Goal: Task Accomplishment & Management: Complete application form

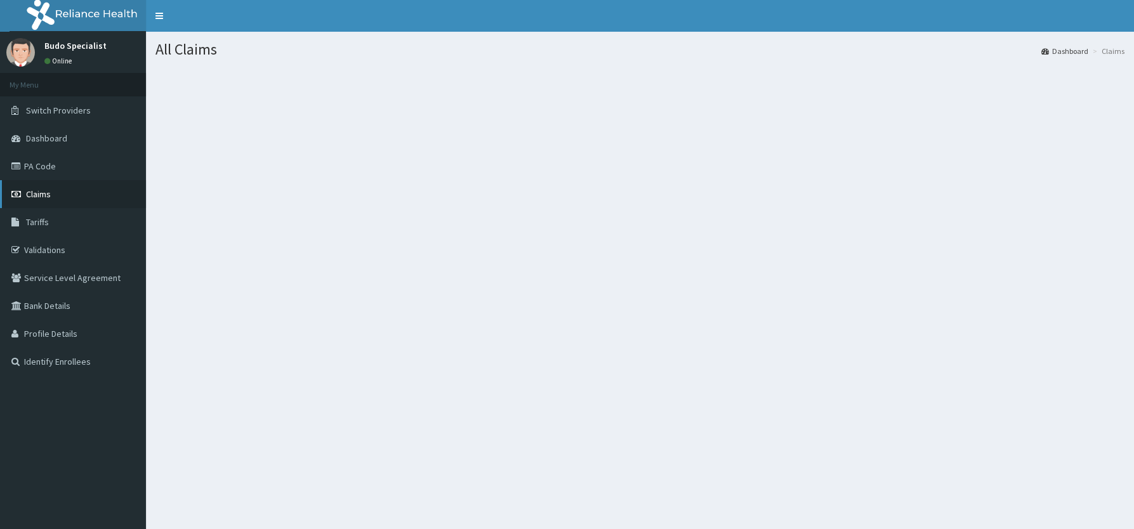
click at [26, 194] on span "Claims" at bounding box center [38, 193] width 25 height 11
click at [41, 198] on span "Claims" at bounding box center [38, 193] width 25 height 11
click at [32, 197] on span "Claims" at bounding box center [38, 193] width 25 height 11
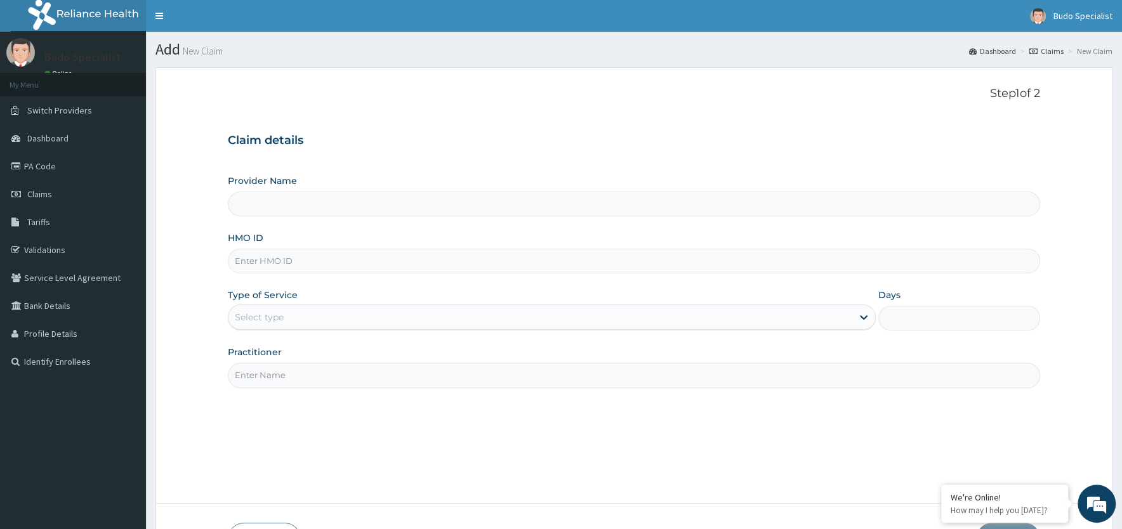
type input "Budo Specialist Hospital"
click at [265, 262] on input "HMO ID" at bounding box center [634, 261] width 812 height 25
type input "pme/10014/b"
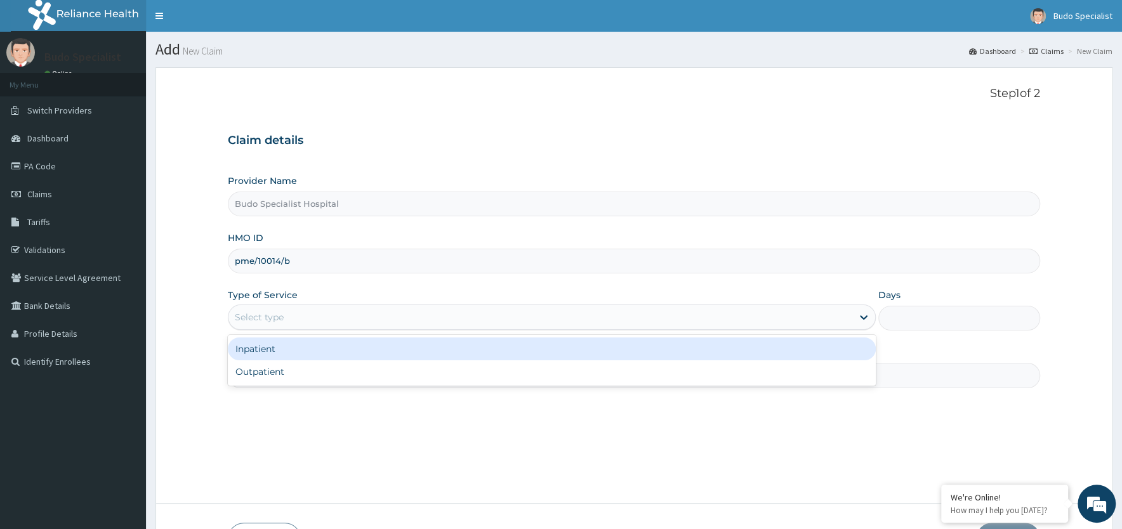
click at [279, 317] on div "Select type" at bounding box center [259, 317] width 49 height 13
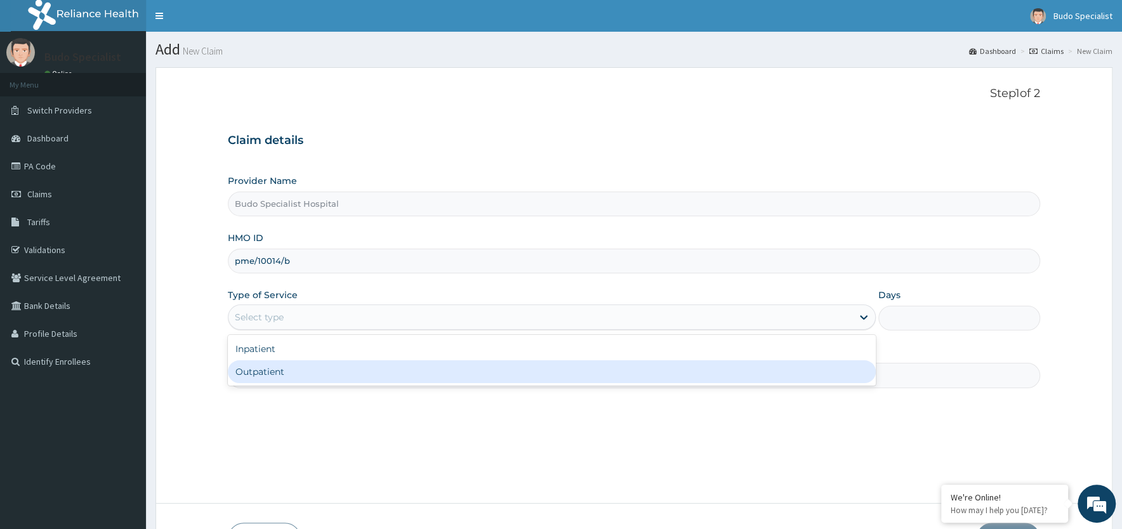
click at [268, 378] on div "Outpatient" at bounding box center [552, 371] width 648 height 23
type input "1"
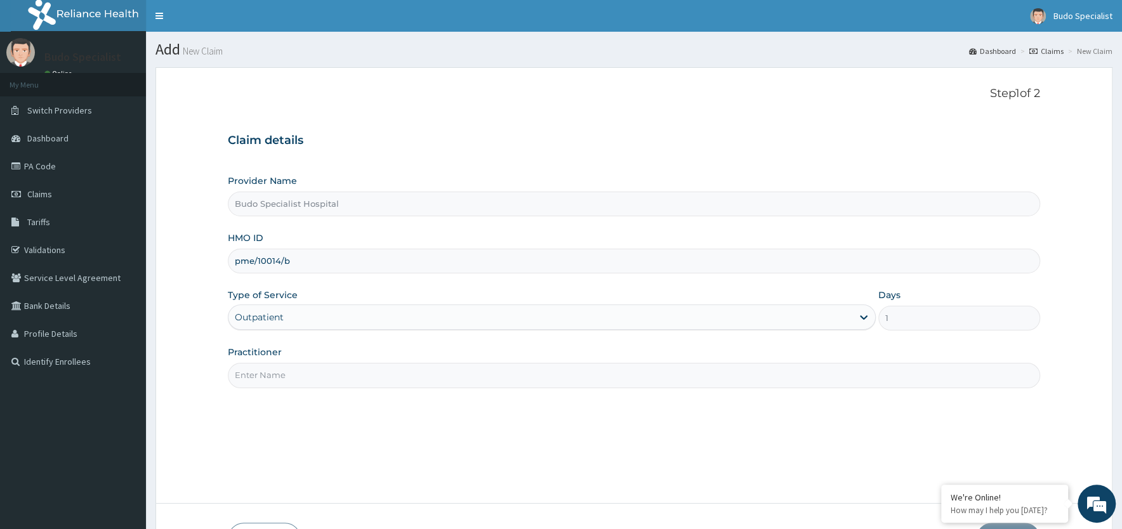
click at [282, 374] on input "Practitioner" at bounding box center [634, 375] width 812 height 25
click at [275, 373] on input "Practitioner" at bounding box center [634, 375] width 812 height 25
type input "d"
type input "D"
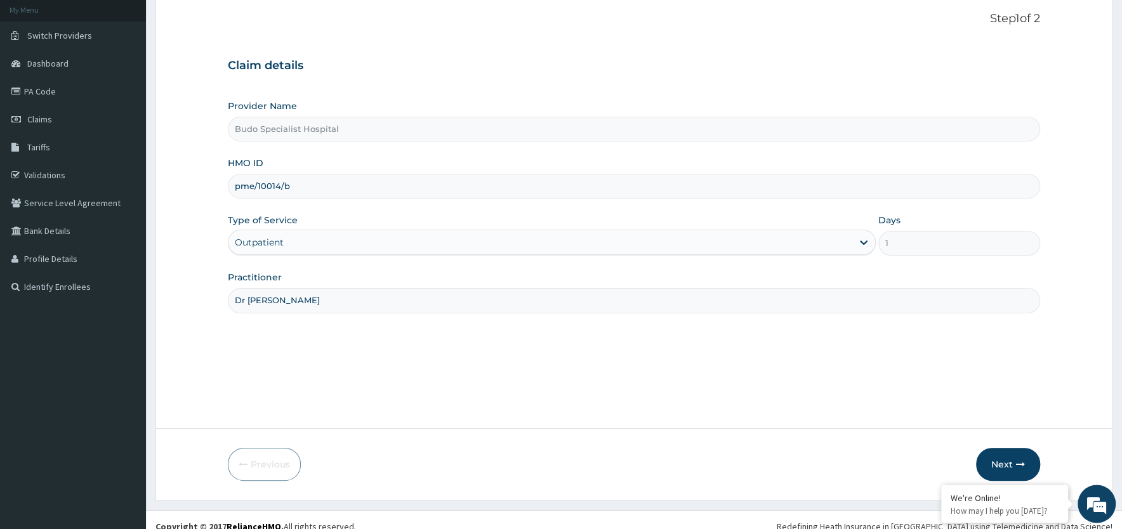
scroll to position [88, 0]
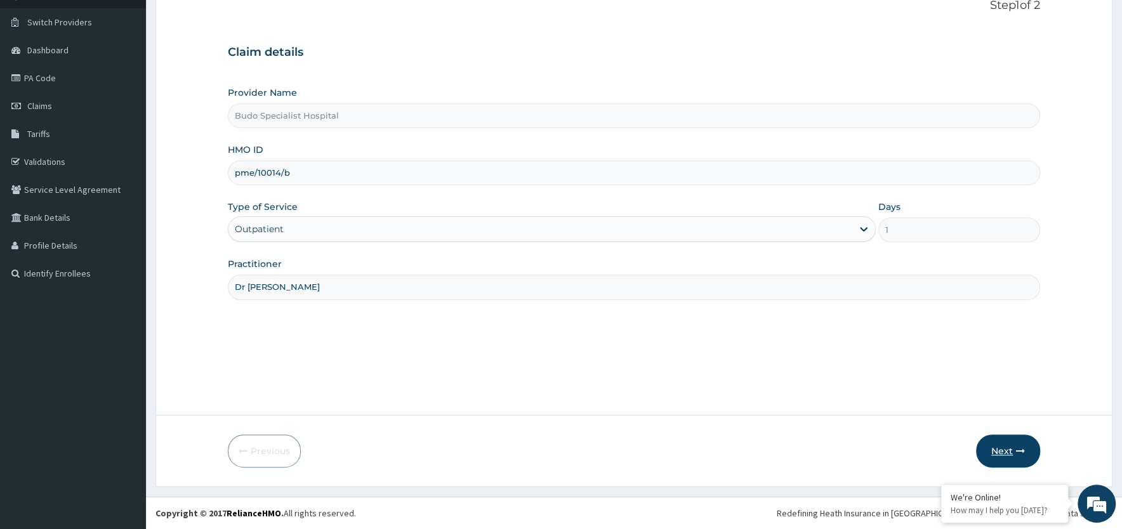
type input "Dr Joshua"
click at [996, 451] on button "Next" at bounding box center [1008, 451] width 64 height 33
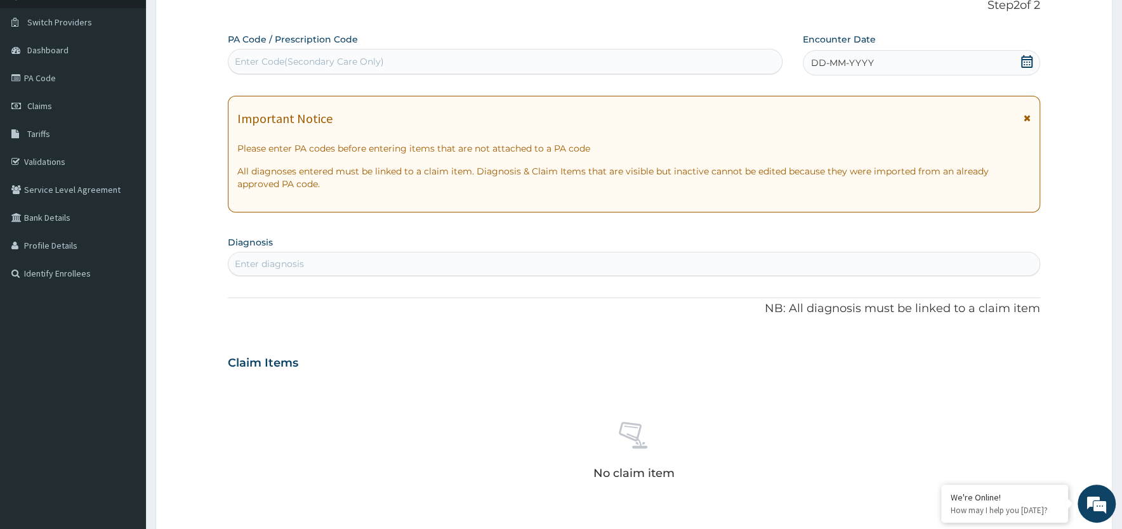
click at [291, 64] on div "Enter Code(Secondary Care Only)" at bounding box center [309, 61] width 149 height 13
type input "PA/F879C7"
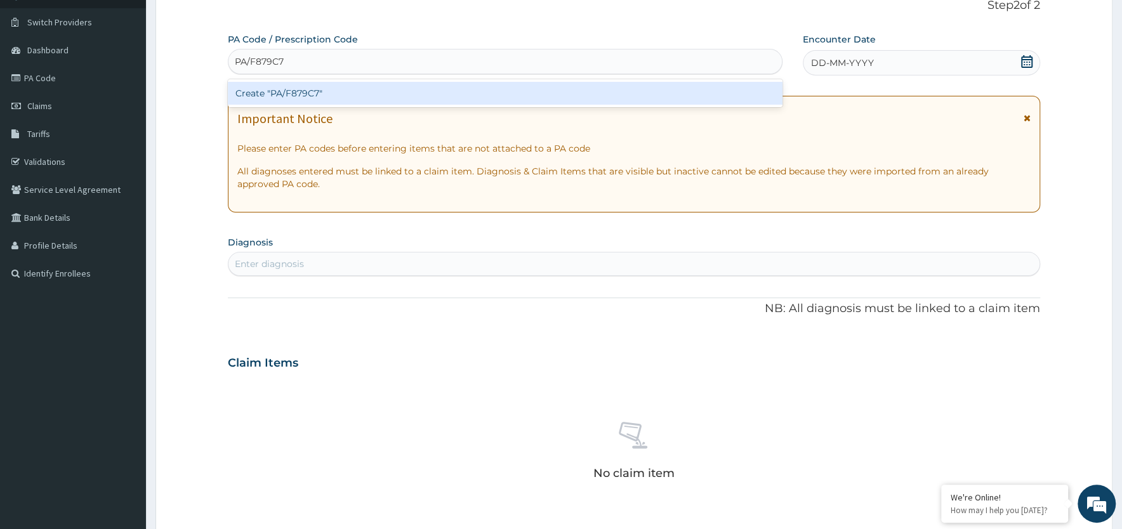
click at [267, 93] on div "Create "PA/F879C7"" at bounding box center [505, 93] width 555 height 23
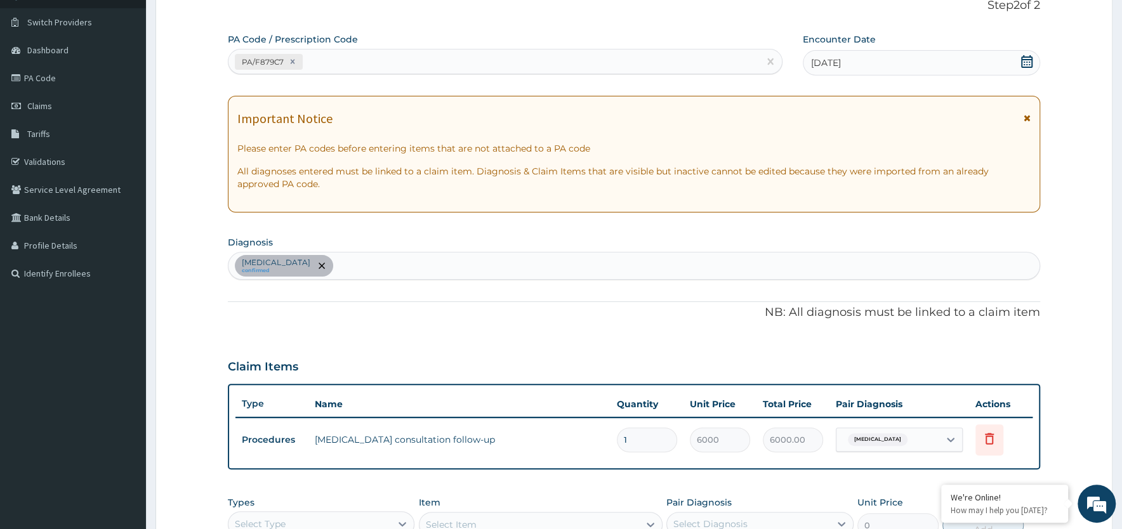
click at [336, 271] on input "text" at bounding box center [336, 266] width 1 height 13
click at [328, 268] on div "Candidiasis confirmed" at bounding box center [633, 266] width 811 height 27
type input "m"
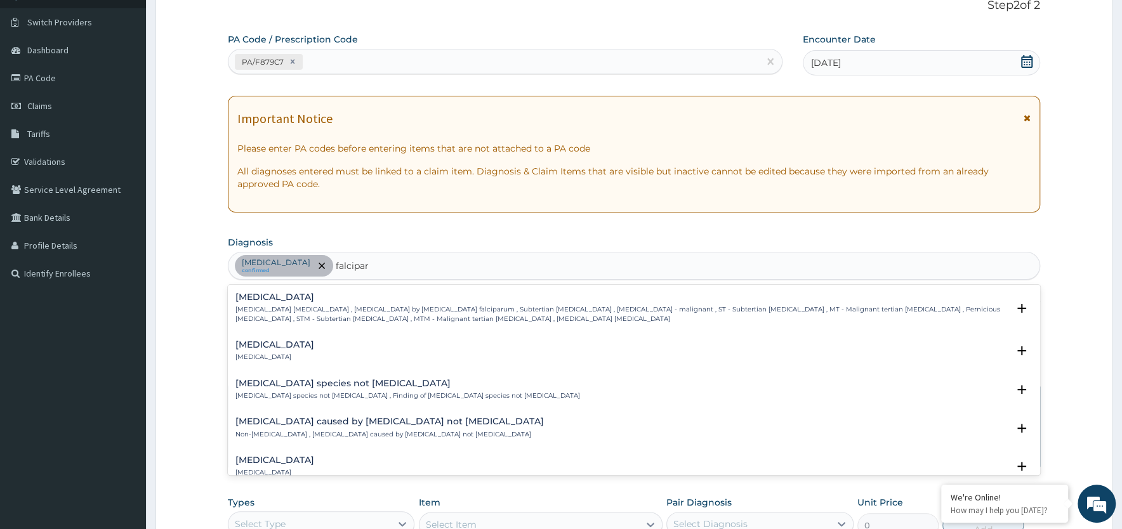
type input "falciparu"
click at [306, 302] on h4 "[MEDICAL_DATA]" at bounding box center [621, 298] width 772 height 10
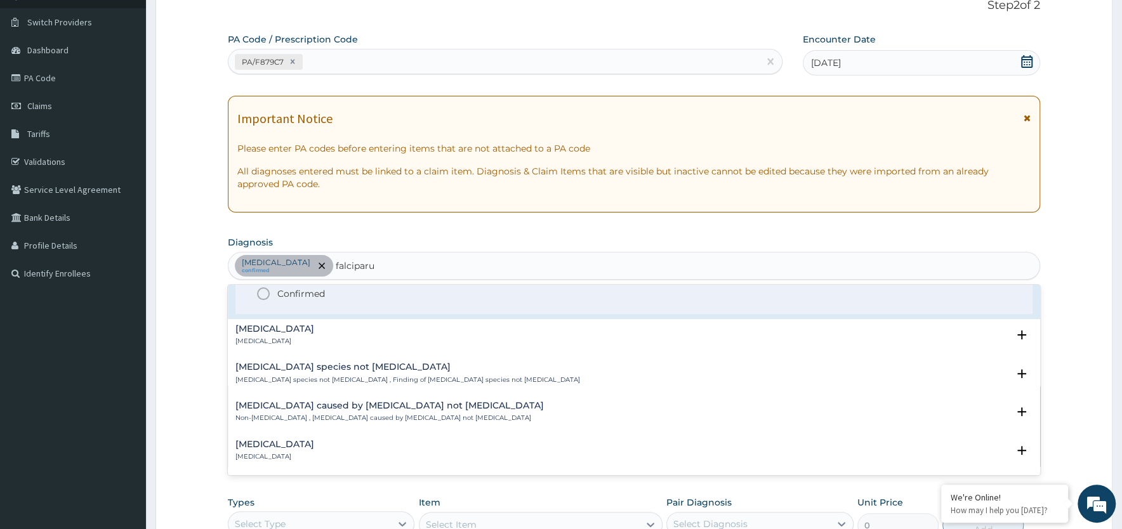
scroll to position [0, 0]
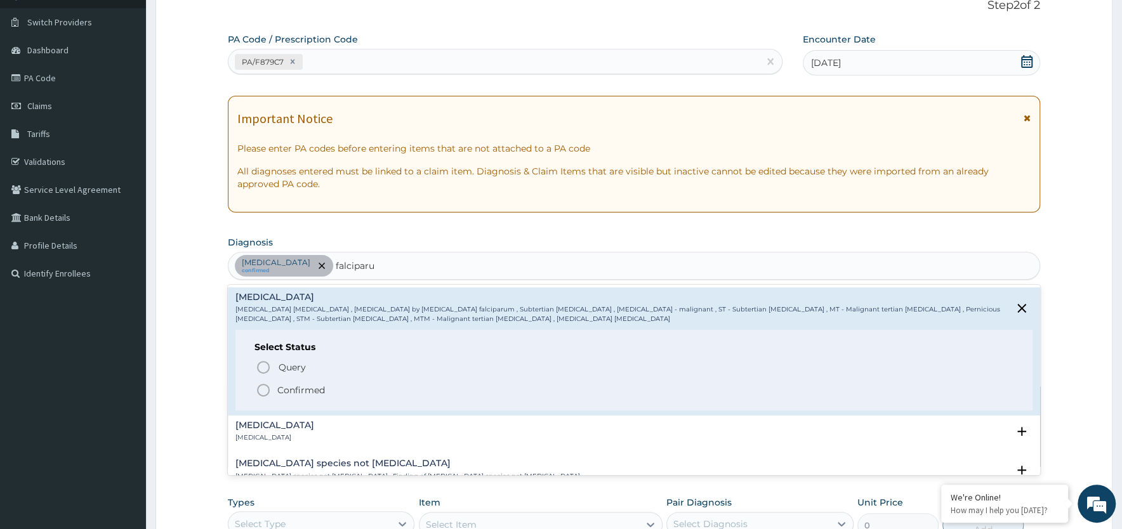
click at [263, 390] on icon "status option filled" at bounding box center [263, 390] width 15 height 15
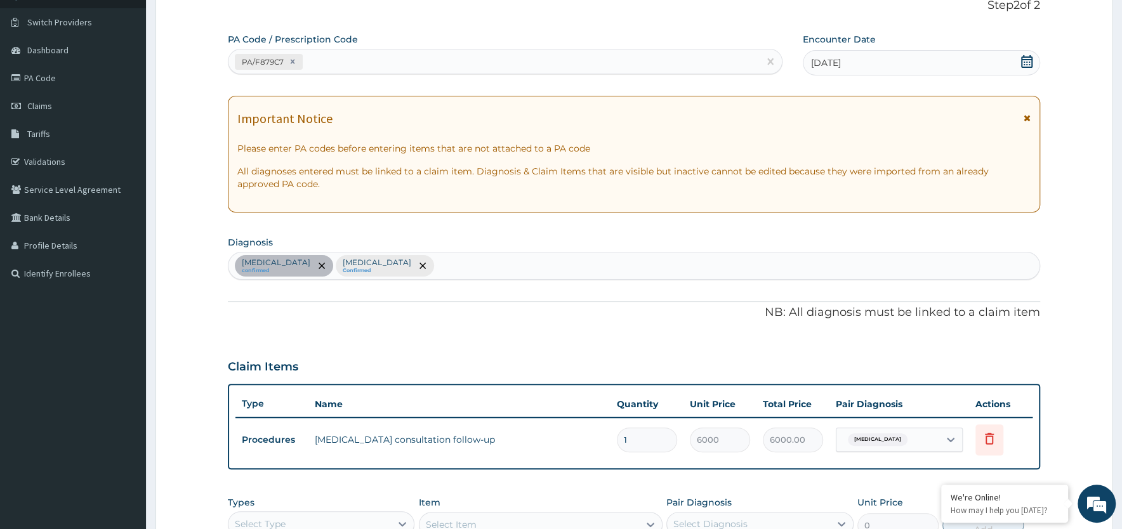
click at [419, 268] on div "Candidiasis confirmed Falciparum malaria Confirmed" at bounding box center [633, 266] width 811 height 27
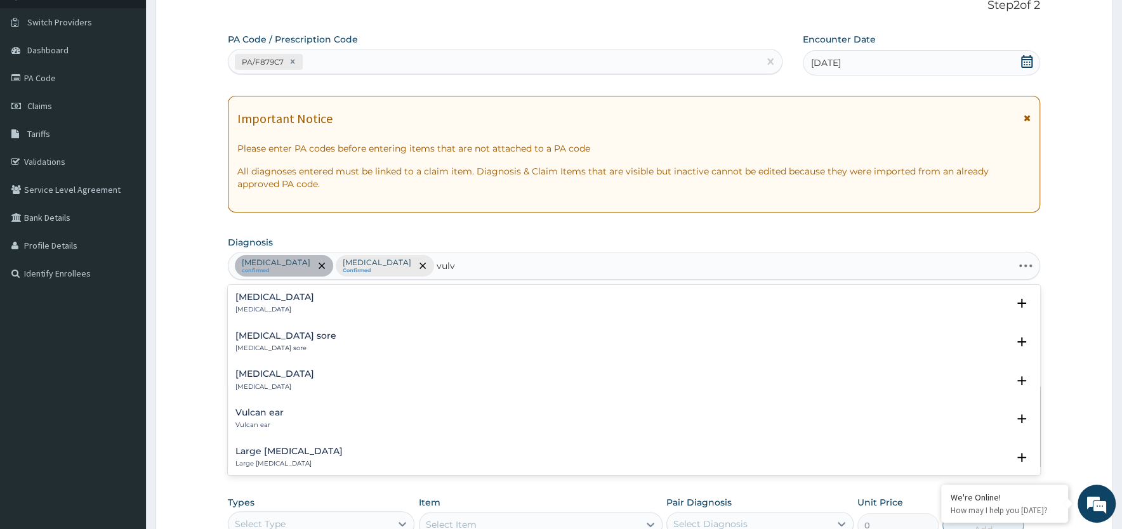
type input "vulvo"
click at [293, 346] on p "Vulvovaginitis" at bounding box center [274, 348] width 79 height 9
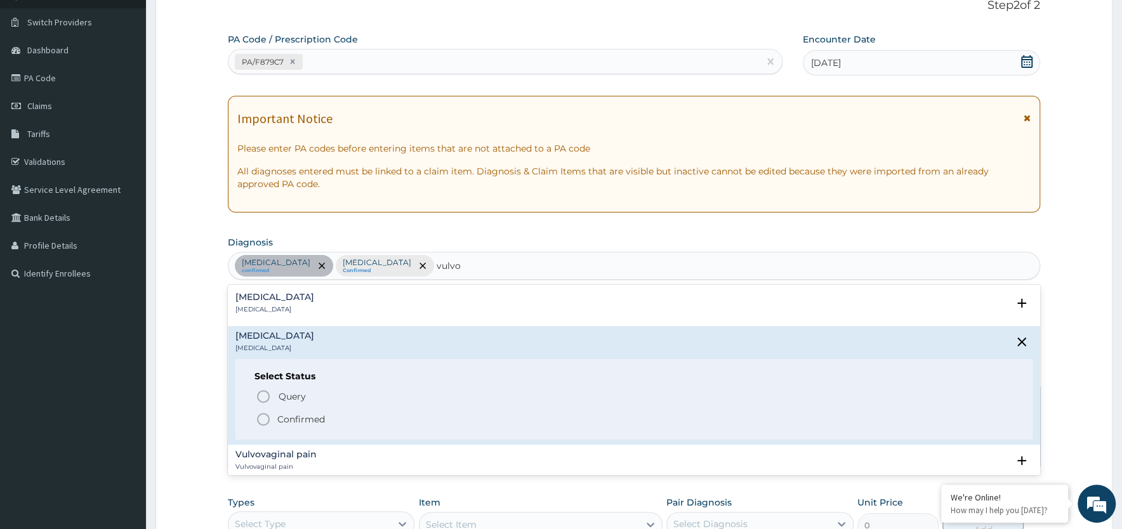
click at [265, 417] on icon "status option filled" at bounding box center [263, 419] width 15 height 15
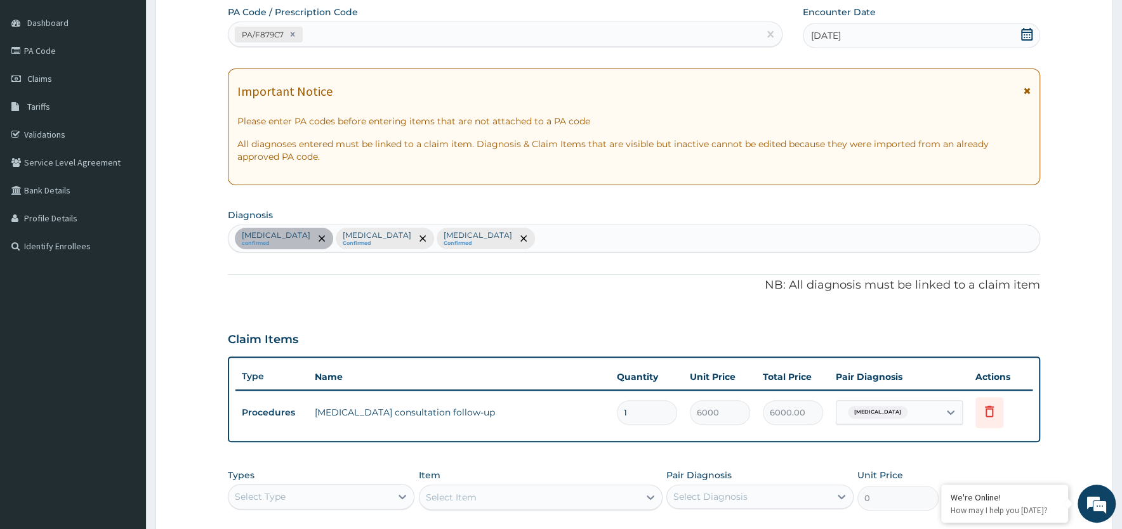
scroll to position [272, 0]
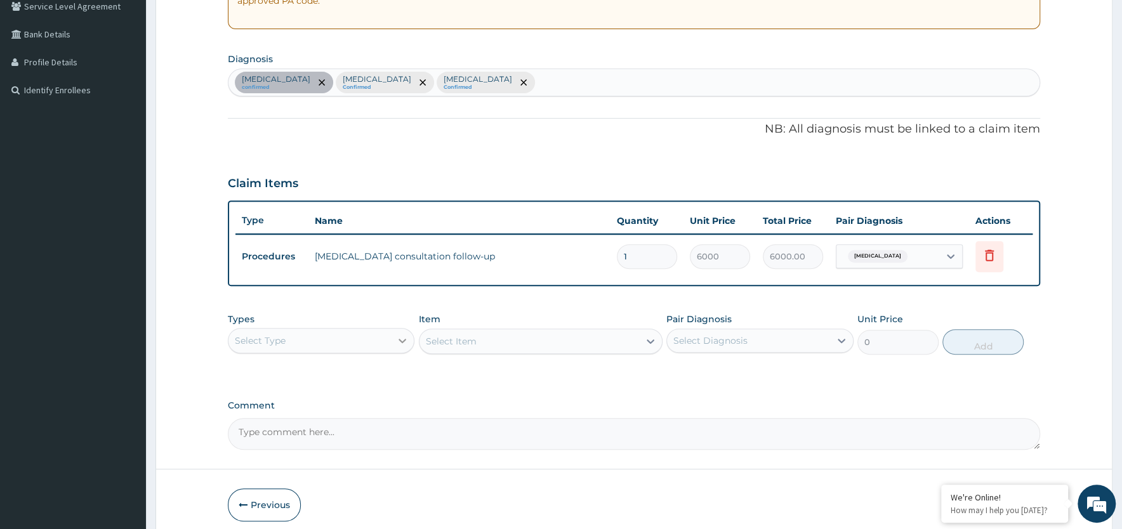
click at [395, 341] on div at bounding box center [402, 340] width 23 height 23
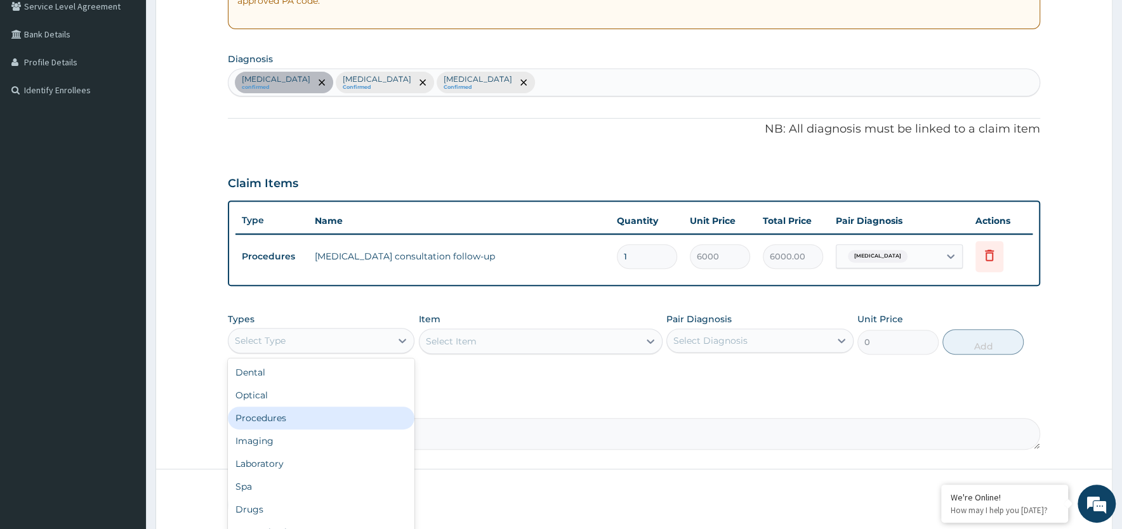
click at [354, 419] on div "Procedures" at bounding box center [321, 418] width 187 height 23
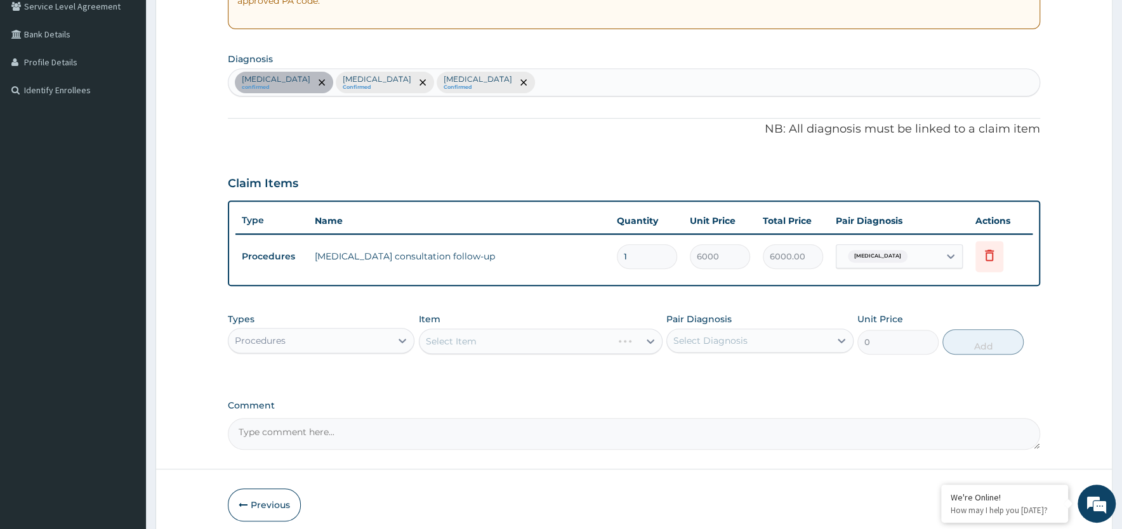
click at [503, 340] on div "Select Item" at bounding box center [541, 341] width 244 height 25
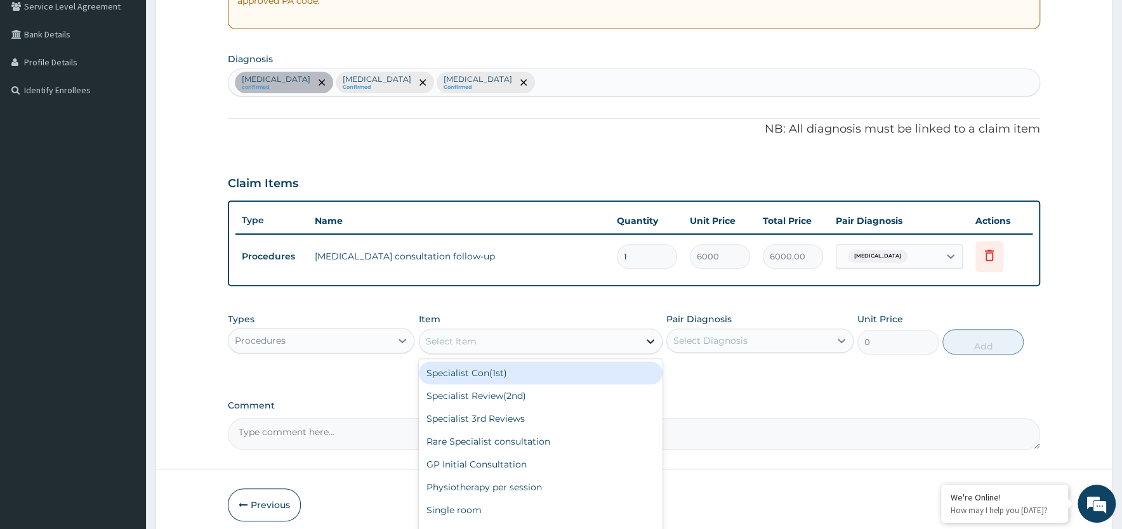
click at [649, 338] on icon at bounding box center [650, 341] width 13 height 13
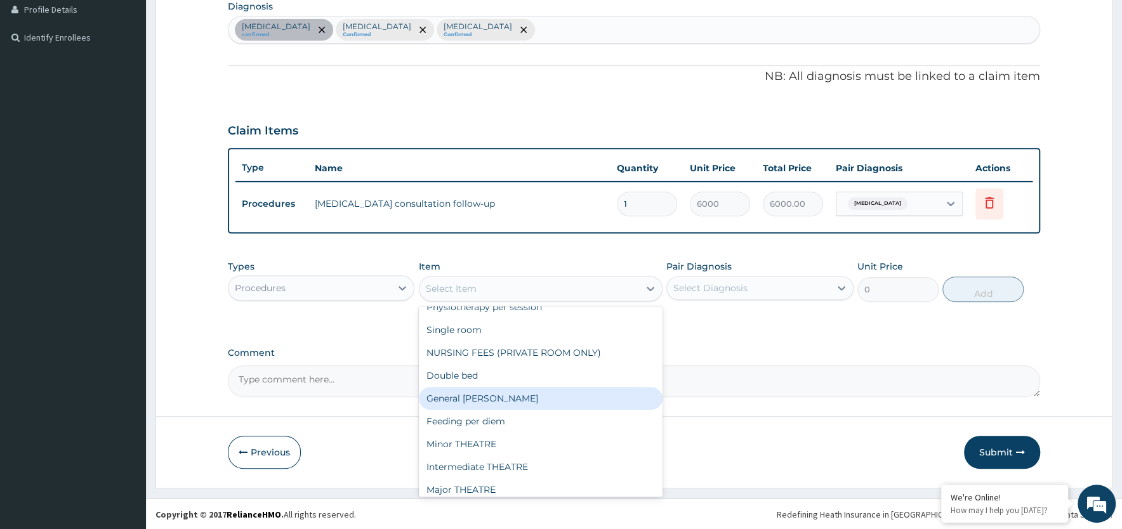
scroll to position [0, 0]
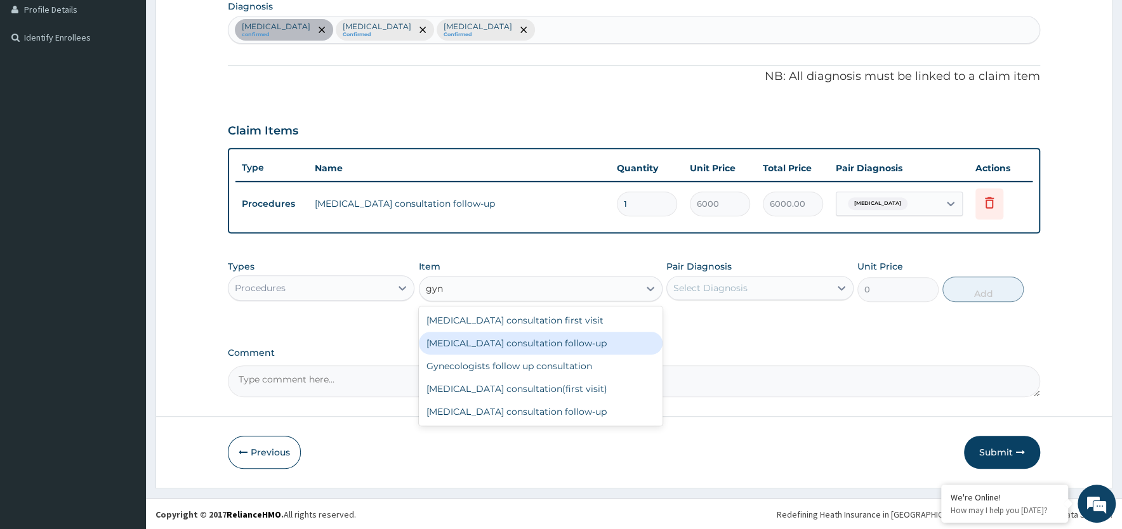
type input "gyn"
click at [808, 339] on div "PA Code / Prescription Code PA/F879C7 Encounter Date 29-08-2025 Important Notic…" at bounding box center [634, 97] width 812 height 600
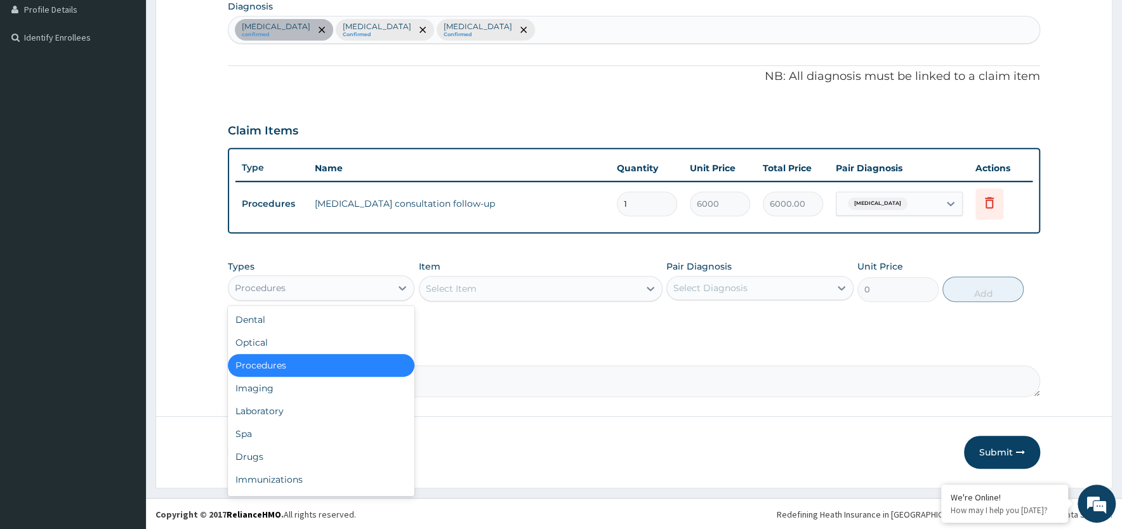
click at [390, 284] on div "Procedures" at bounding box center [309, 288] width 162 height 20
click at [316, 452] on div "Drugs" at bounding box center [321, 457] width 187 height 23
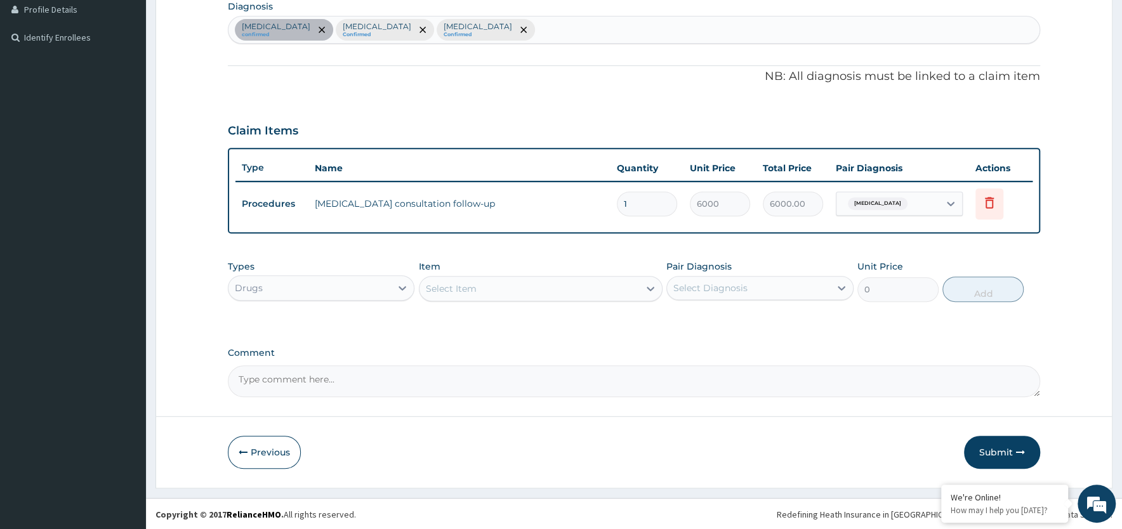
click at [578, 298] on div "Select Item" at bounding box center [541, 288] width 244 height 25
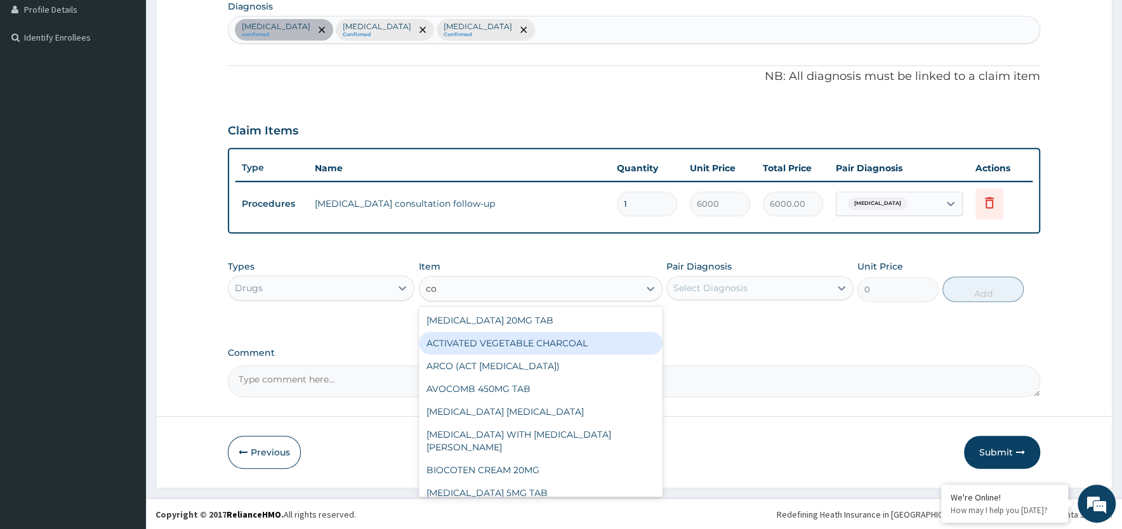
type input "coa"
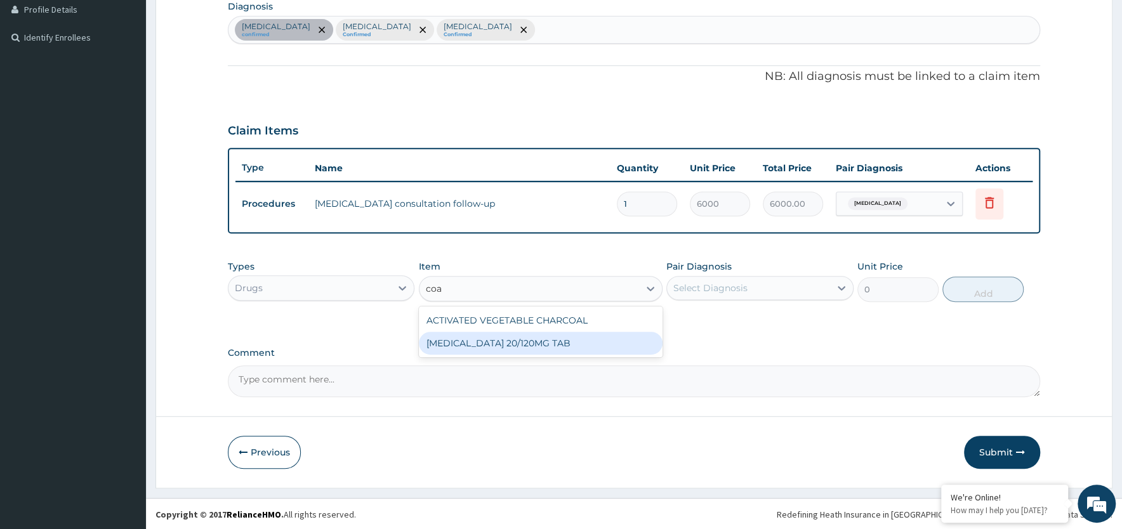
click at [559, 346] on div "COARTEM 20/120MG TAB" at bounding box center [541, 343] width 244 height 23
type input "1350"
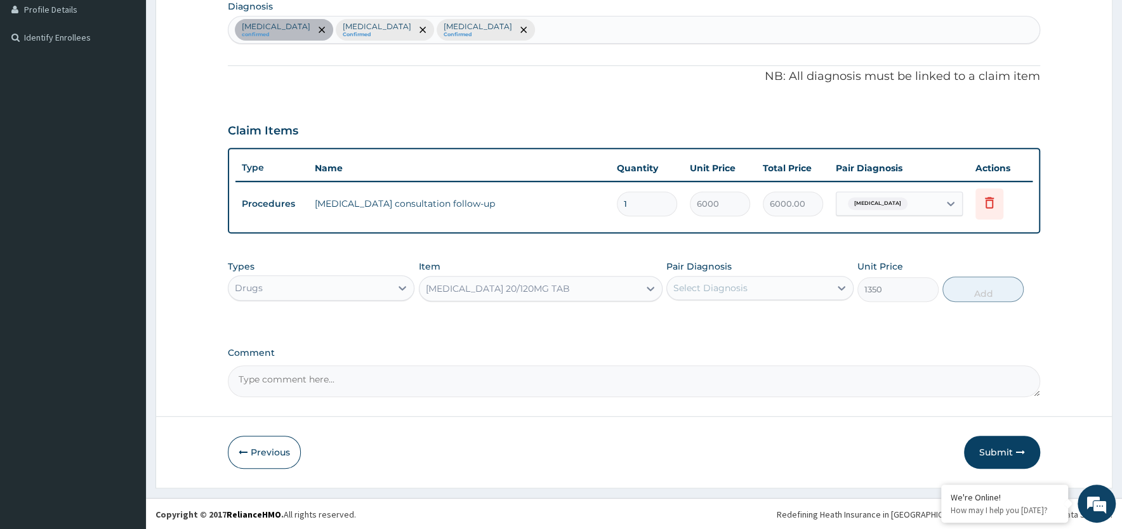
click at [734, 288] on div "Select Diagnosis" at bounding box center [710, 288] width 74 height 13
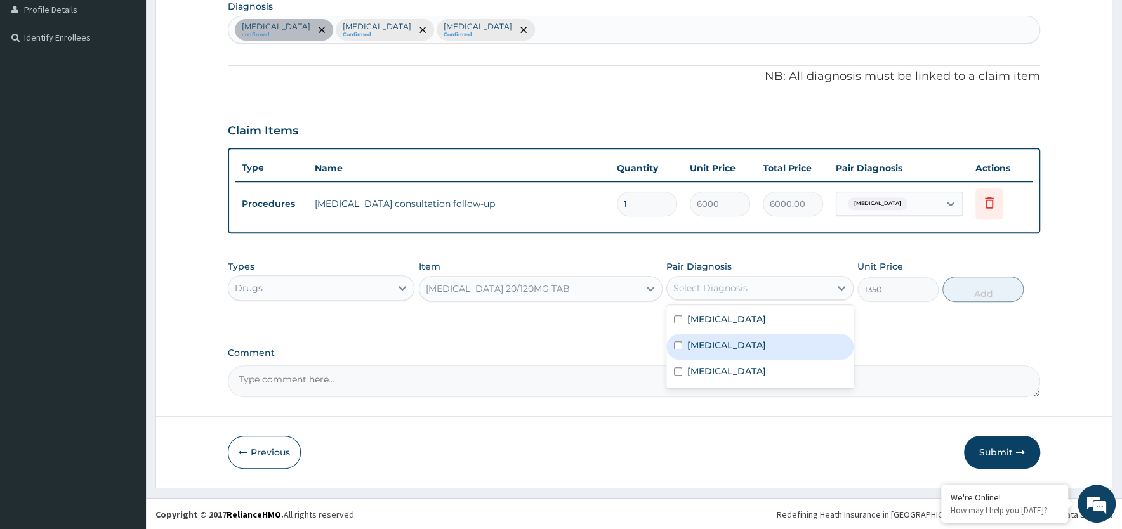
click at [682, 345] on div "Falciparum malaria" at bounding box center [759, 347] width 187 height 26
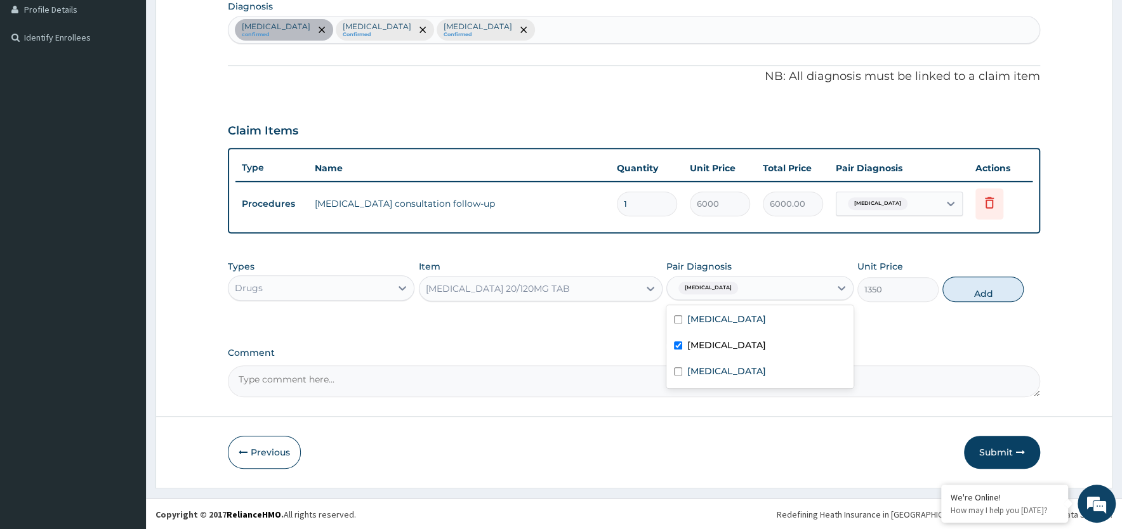
checkbox input "true"
click at [988, 288] on button "Add" at bounding box center [982, 289] width 81 height 25
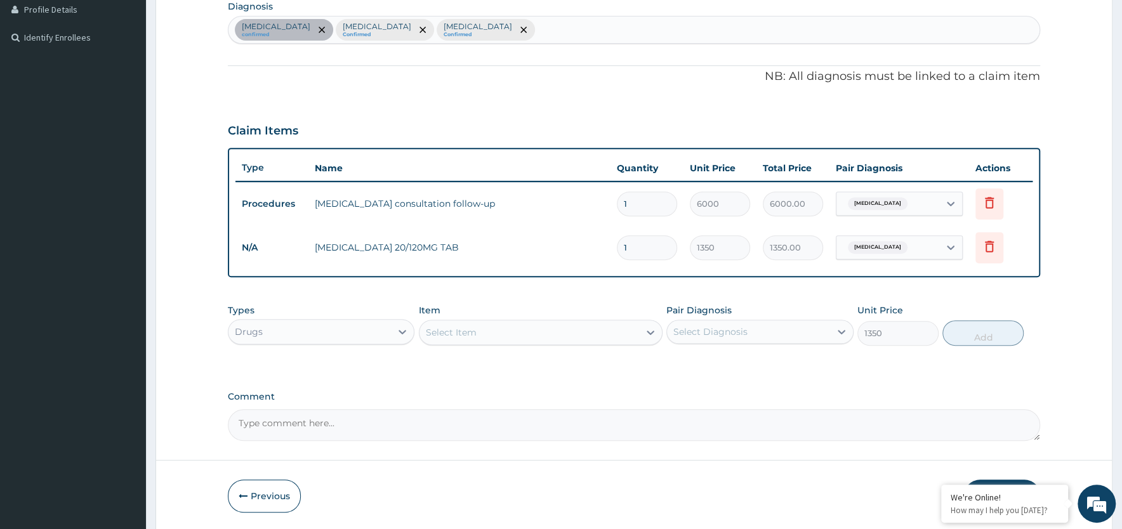
type input "0"
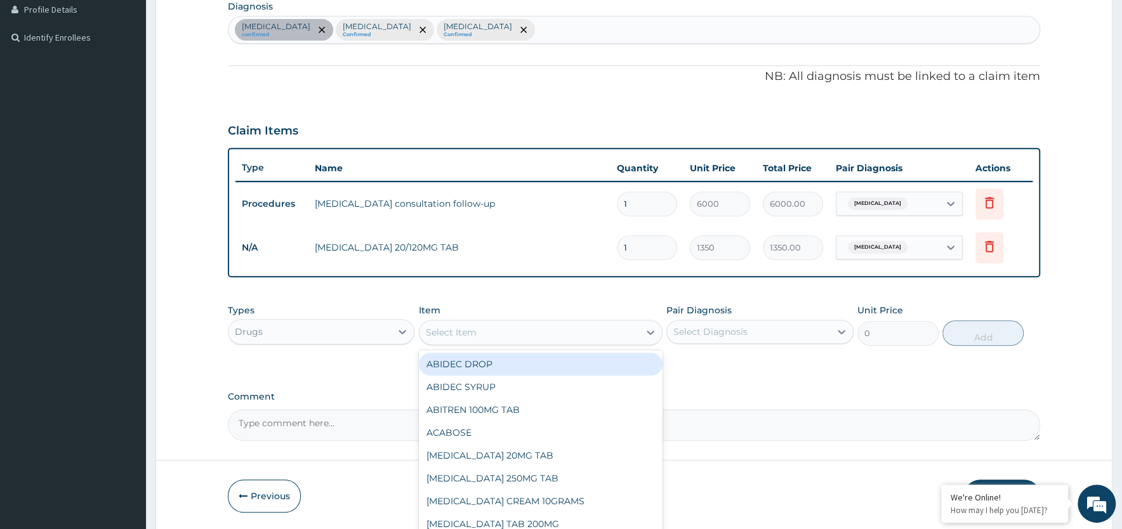
click at [474, 334] on div "Select Item" at bounding box center [451, 332] width 51 height 13
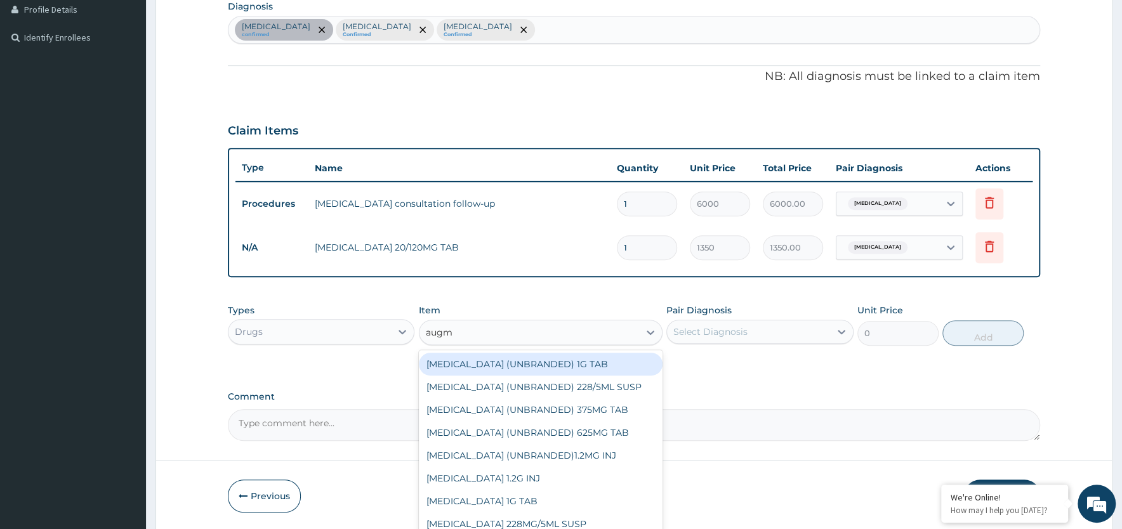
type input "augme"
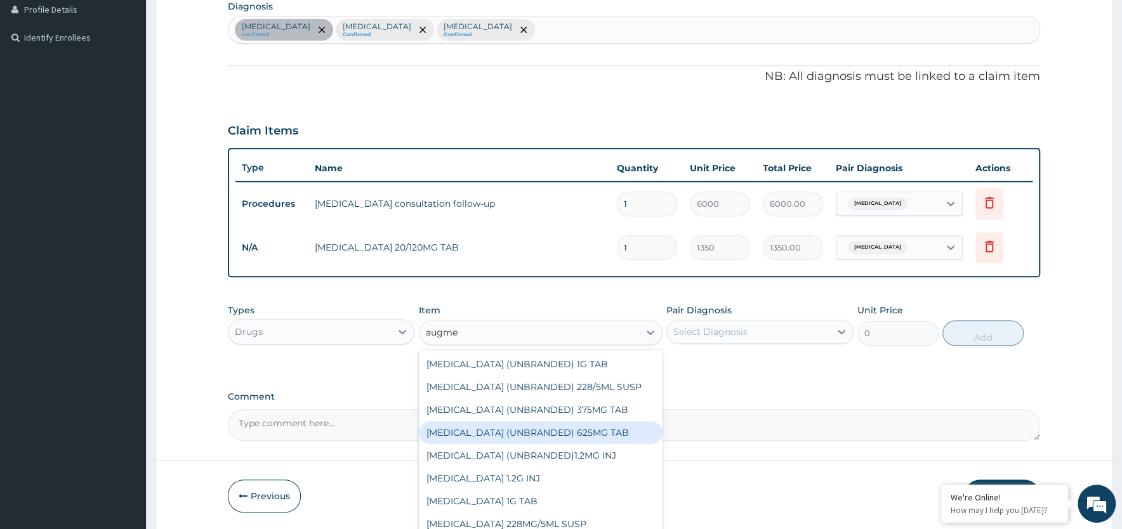
click at [607, 429] on div "[MEDICAL_DATA] (UNBRANDED) 625MG TAB" at bounding box center [541, 432] width 244 height 23
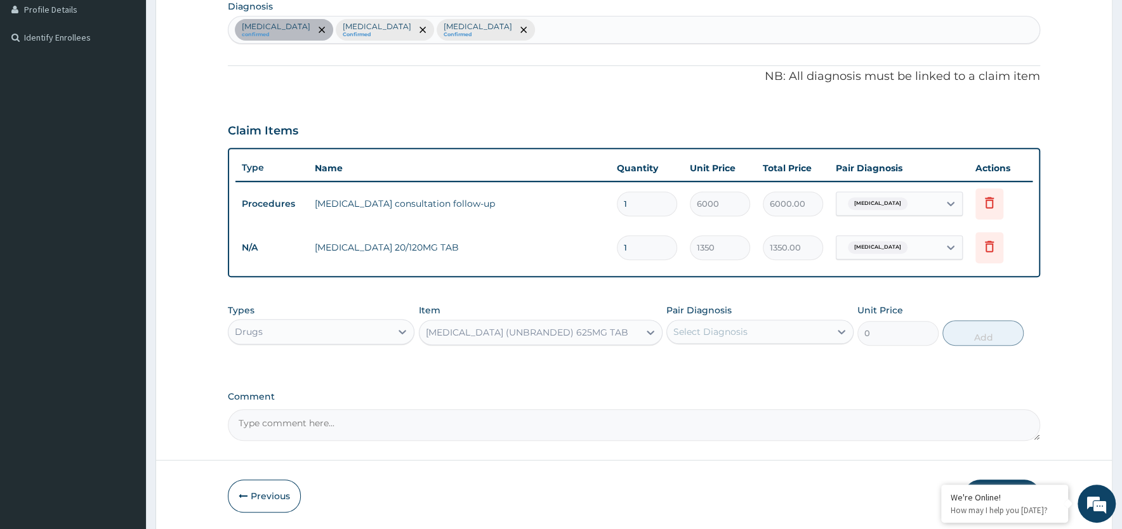
type input "125"
click at [776, 334] on div "Select Diagnosis" at bounding box center [748, 332] width 162 height 20
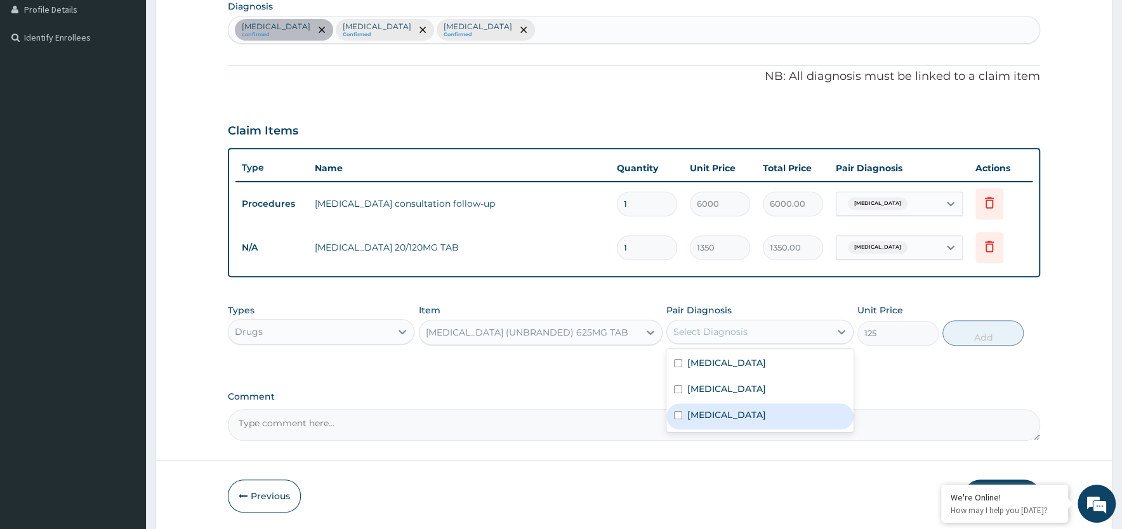
click at [750, 414] on div "Vulvovaginitis" at bounding box center [759, 417] width 187 height 26
checkbox input "true"
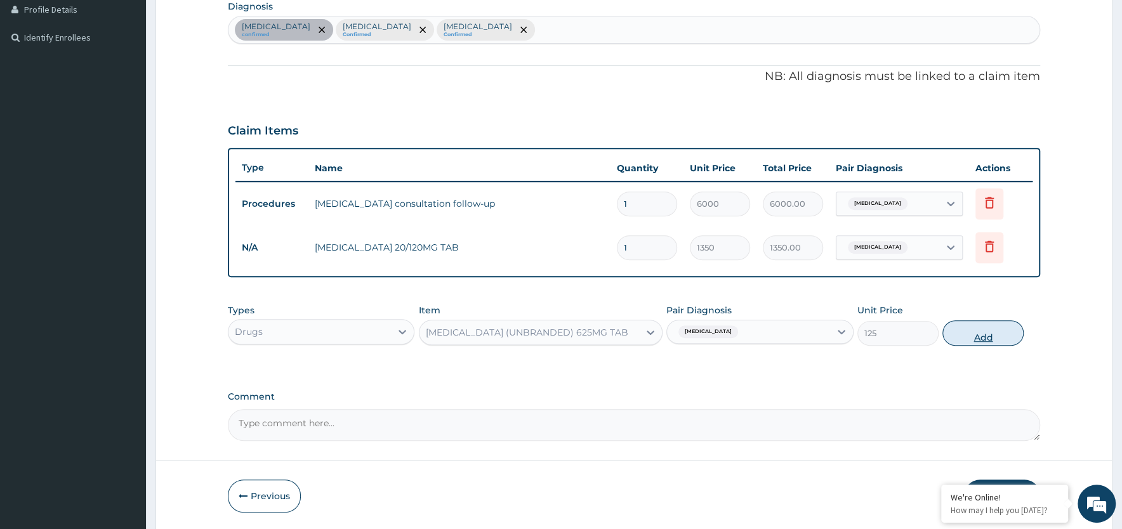
click at [974, 336] on button "Add" at bounding box center [982, 333] width 81 height 25
type input "0"
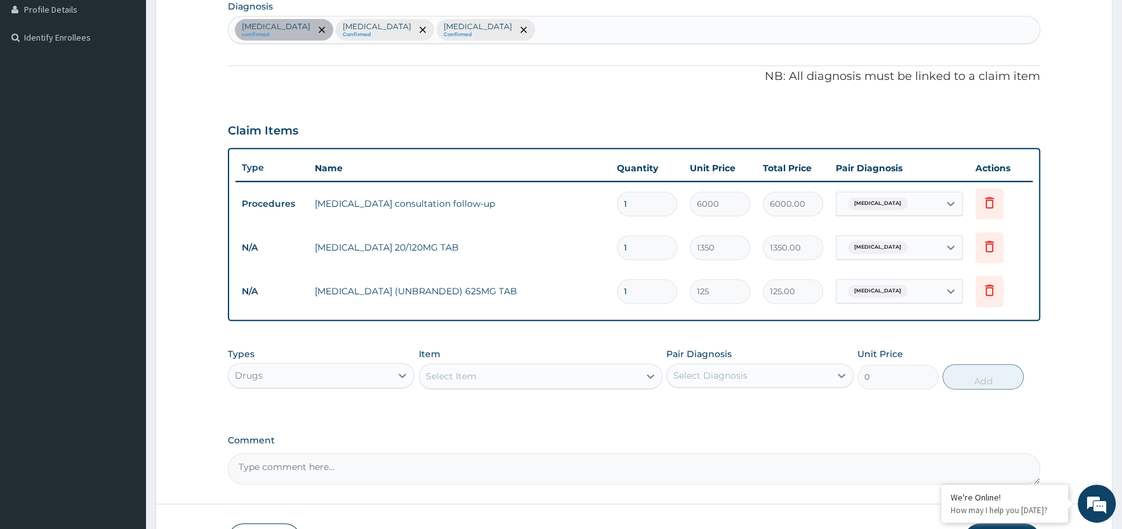
click at [486, 373] on div "Select Item" at bounding box center [530, 376] width 220 height 20
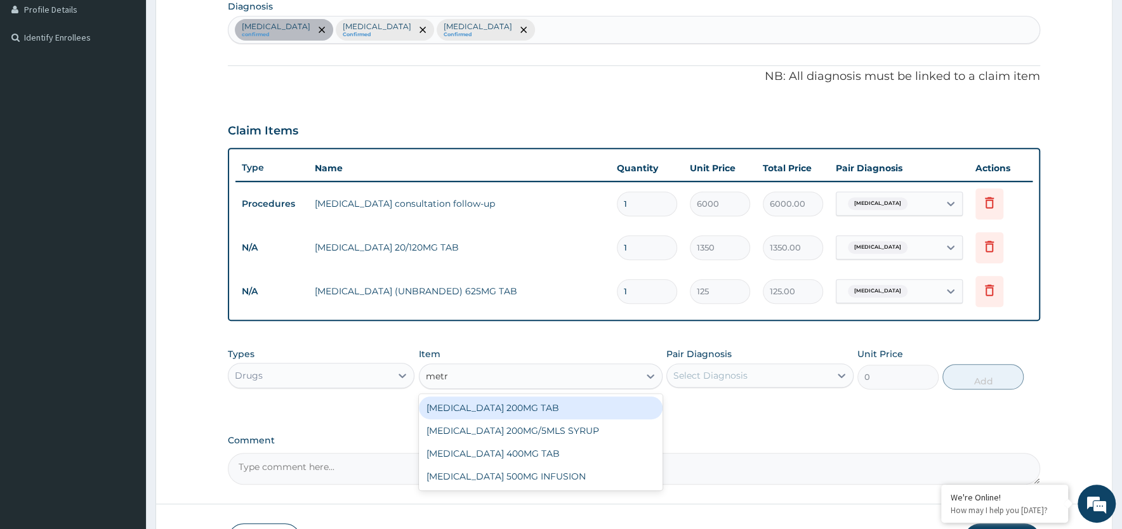
type input "metro"
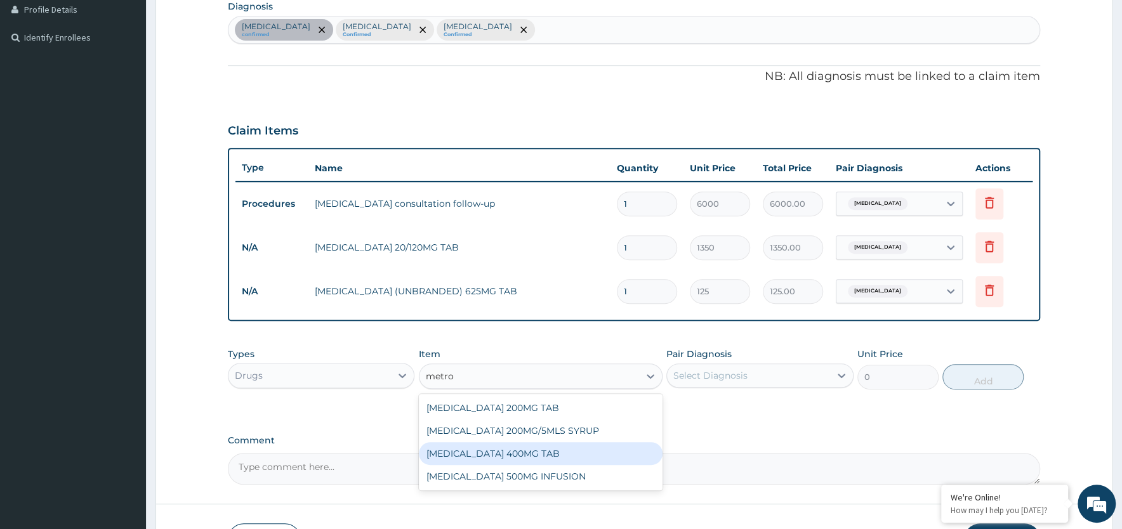
click at [493, 449] on div "METRONIDAZOLE 400MG TAB" at bounding box center [541, 453] width 244 height 23
type input "45"
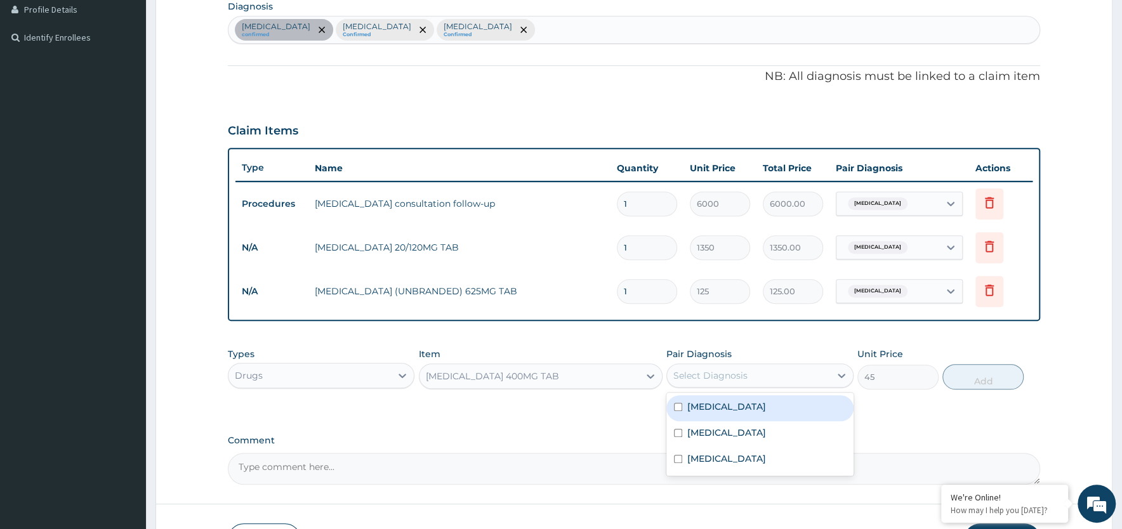
click at [746, 376] on div "Select Diagnosis" at bounding box center [710, 375] width 74 height 13
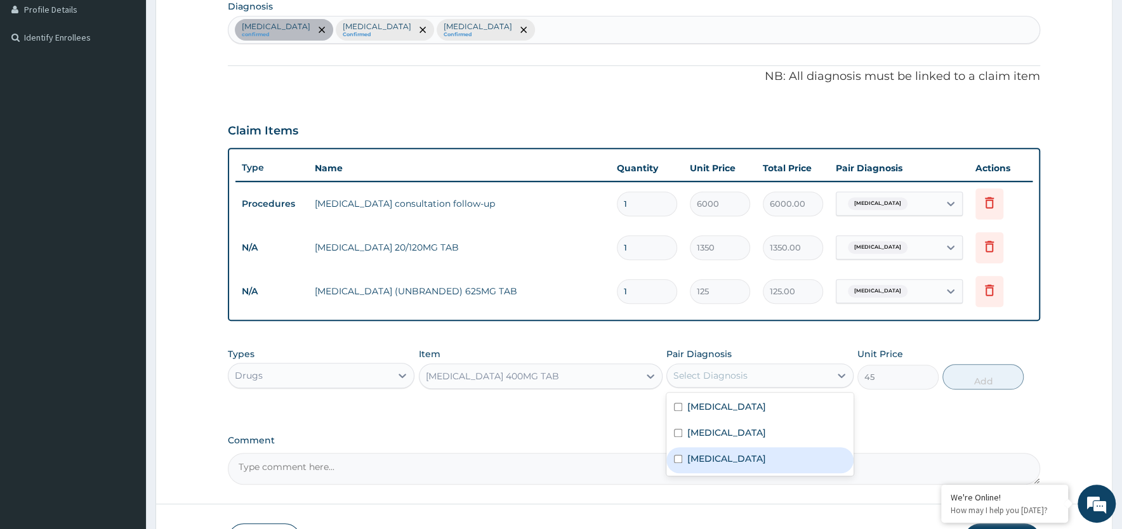
click at [740, 460] on label "Vulvovaginitis" at bounding box center [726, 459] width 79 height 13
checkbox input "true"
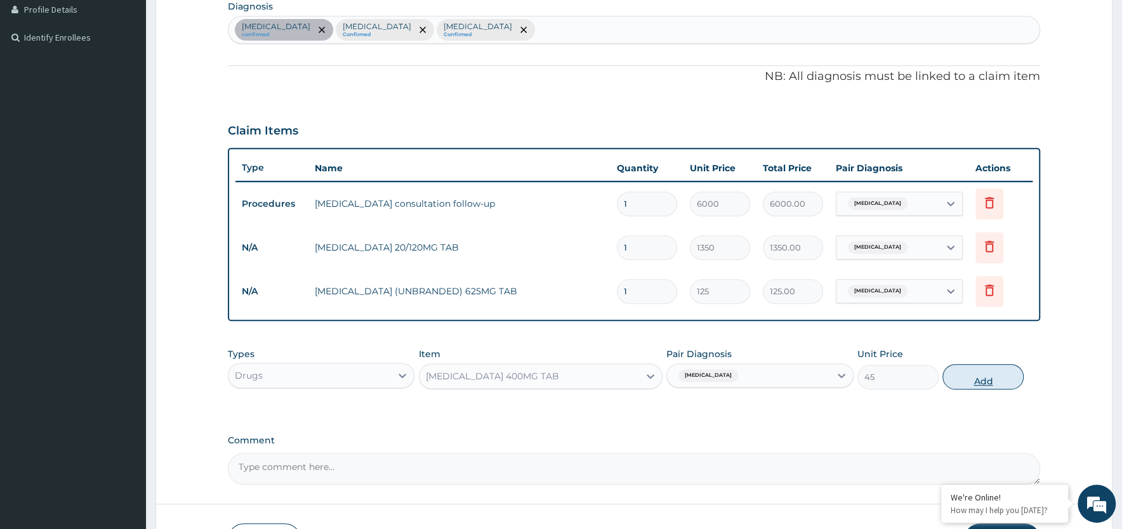
click at [1002, 378] on button "Add" at bounding box center [982, 376] width 81 height 25
type input "0"
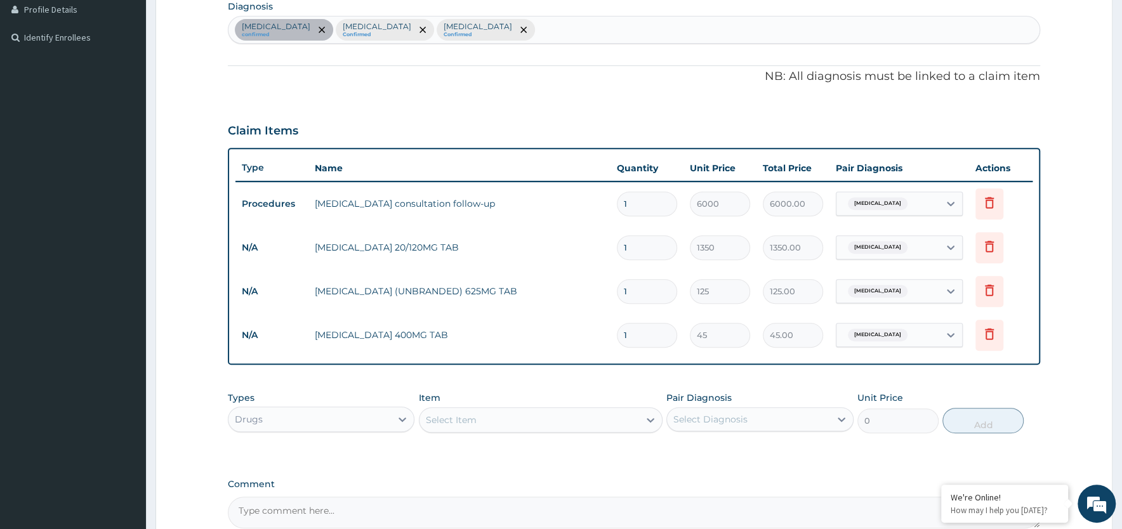
click at [465, 423] on div "Select Item" at bounding box center [451, 420] width 51 height 13
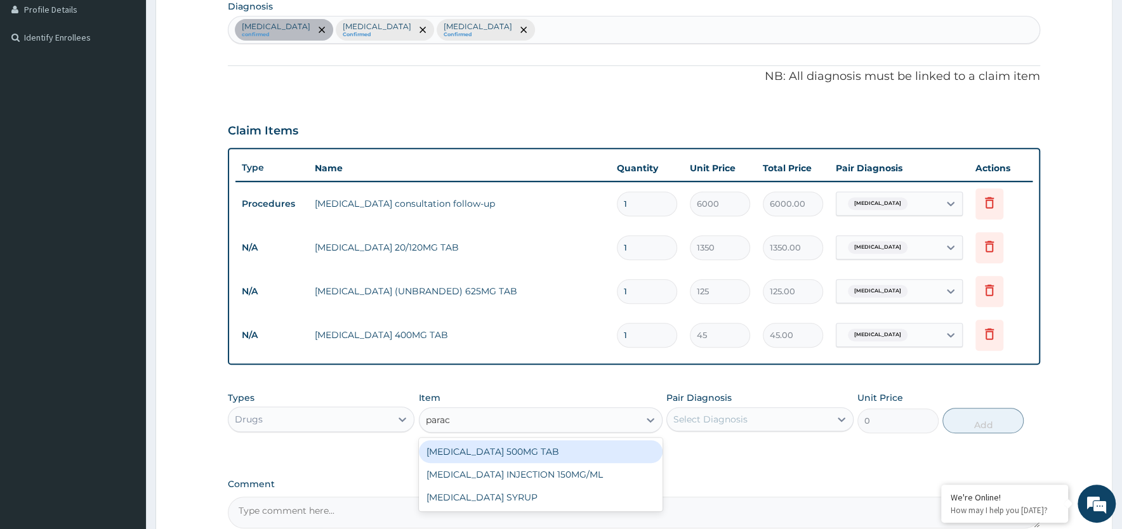
type input "parace"
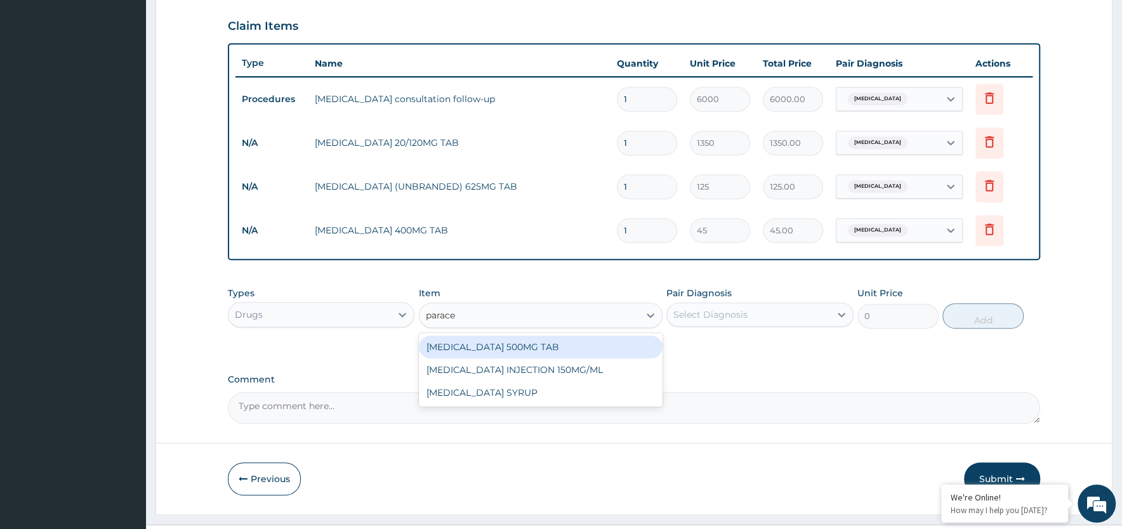
scroll to position [456, 0]
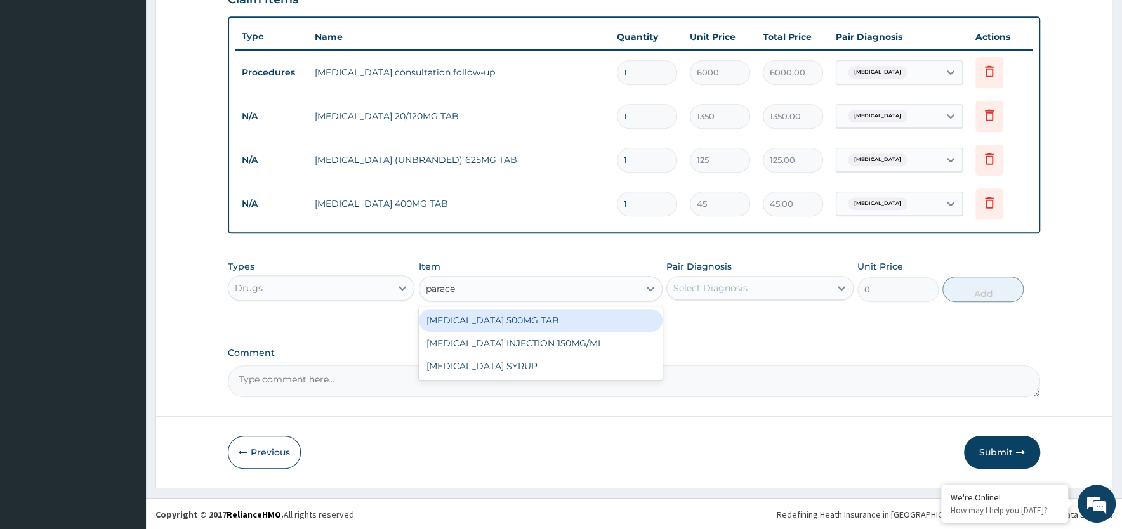
click at [596, 310] on div "PARACETAMOL 500MG TAB" at bounding box center [541, 320] width 244 height 23
type input "10"
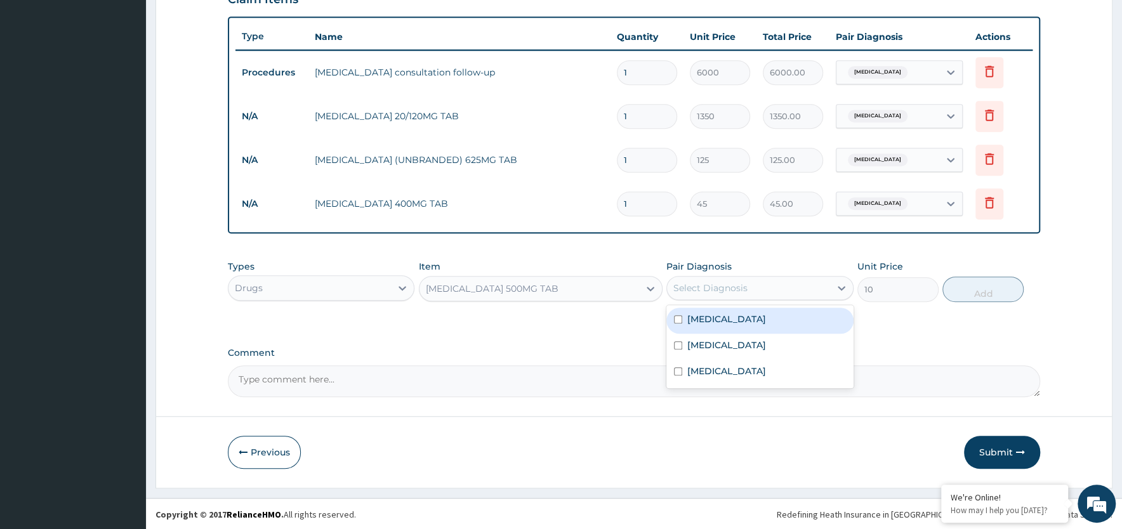
click at [743, 293] on div "Select Diagnosis" at bounding box center [710, 288] width 74 height 13
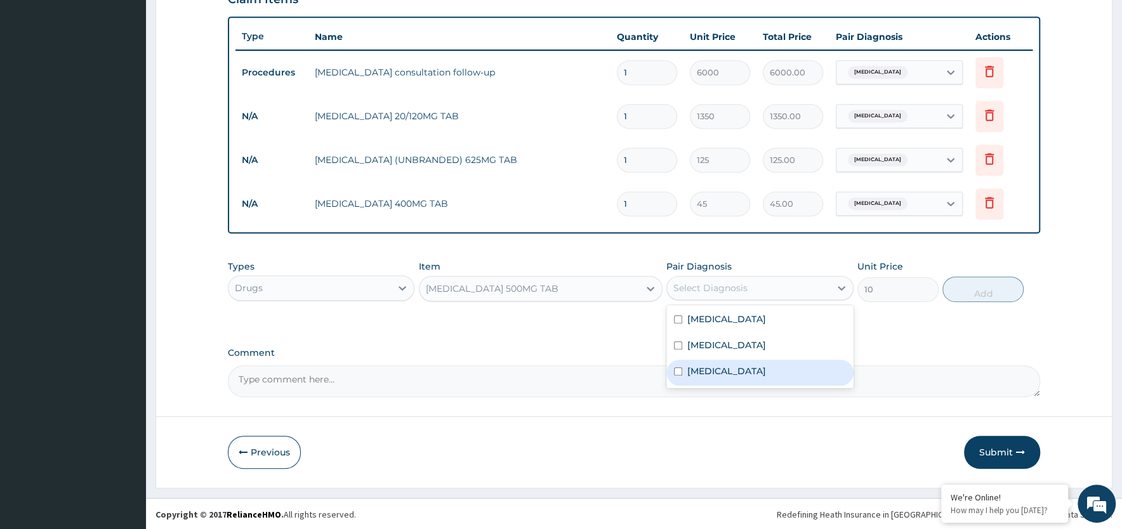
click at [680, 371] on input "checkbox" at bounding box center [678, 371] width 8 height 8
checkbox input "true"
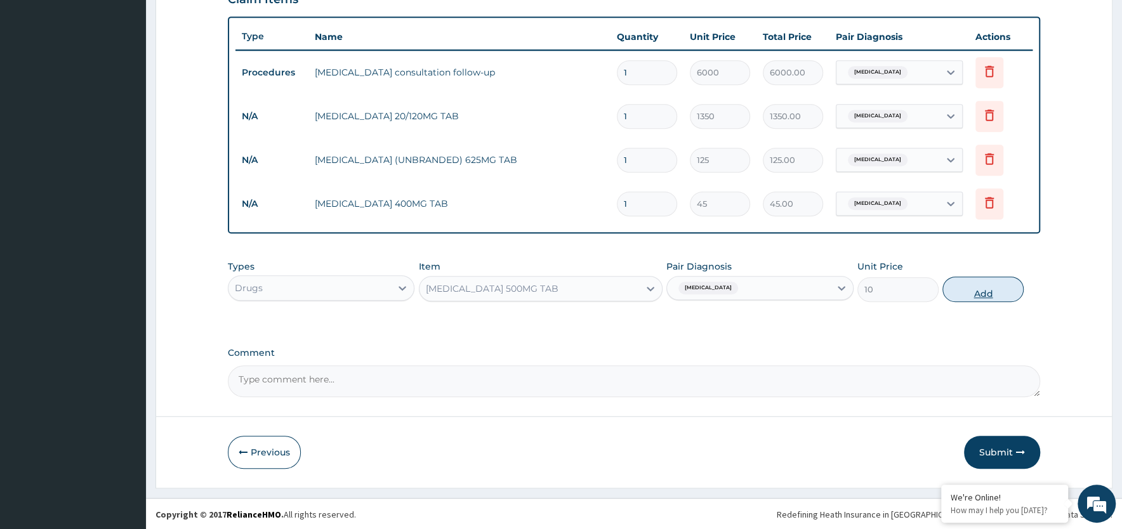
click at [988, 285] on button "Add" at bounding box center [982, 289] width 81 height 25
type input "0"
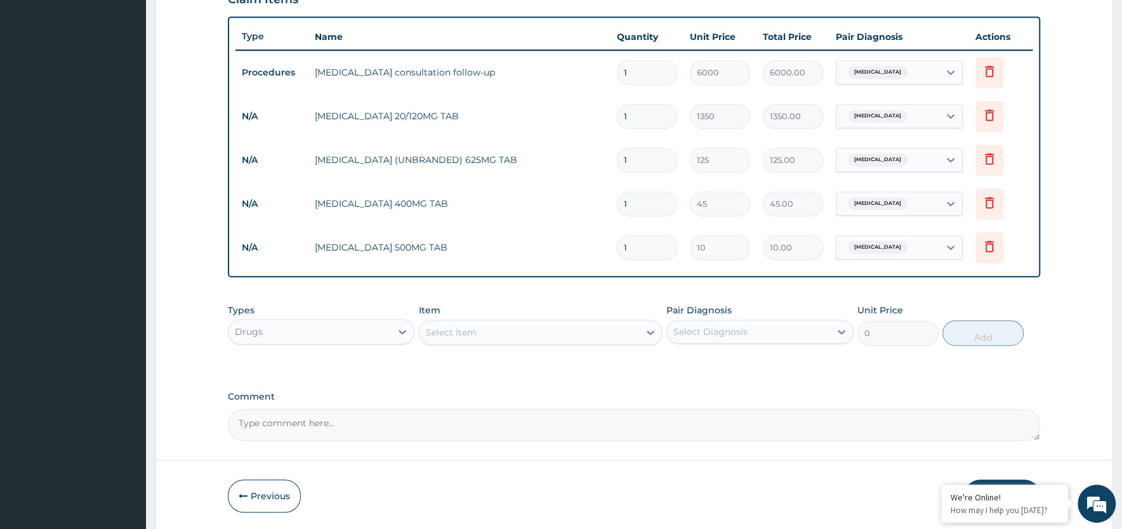
click at [644, 206] on input "1" at bounding box center [647, 204] width 60 height 25
click at [640, 255] on input "1" at bounding box center [647, 247] width 60 height 25
type input "0.00"
type input "3"
type input "30.00"
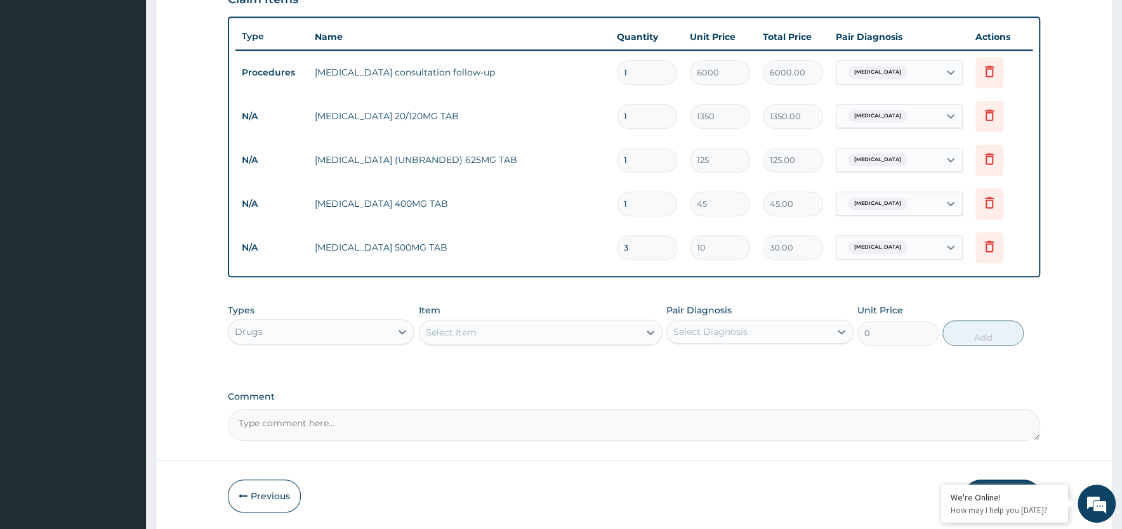
type input "30"
type input "300.00"
type input "30"
click at [642, 200] on input "1" at bounding box center [647, 204] width 60 height 25
click at [636, 201] on input "1" at bounding box center [647, 204] width 60 height 25
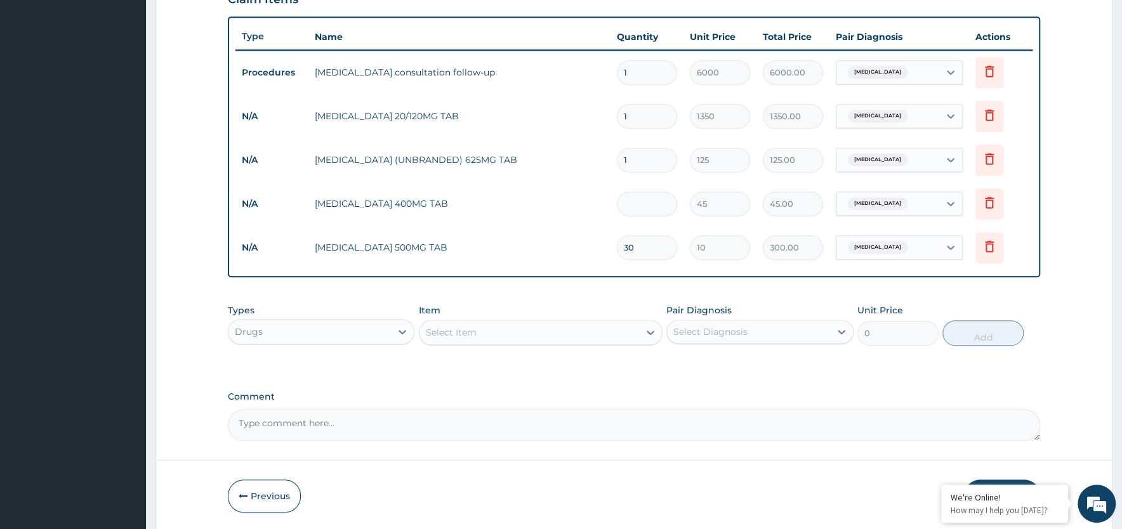
type input "0.00"
type input "3"
type input "135.00"
type input "30"
type input "1350.00"
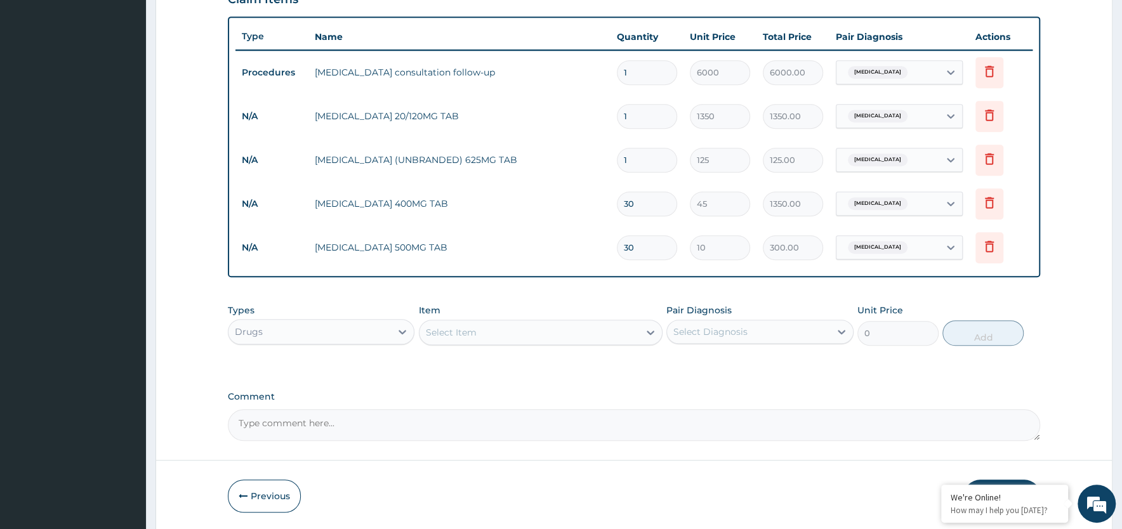
type input "3"
type input "135.00"
type input "0.00"
type input "1"
type input "45.00"
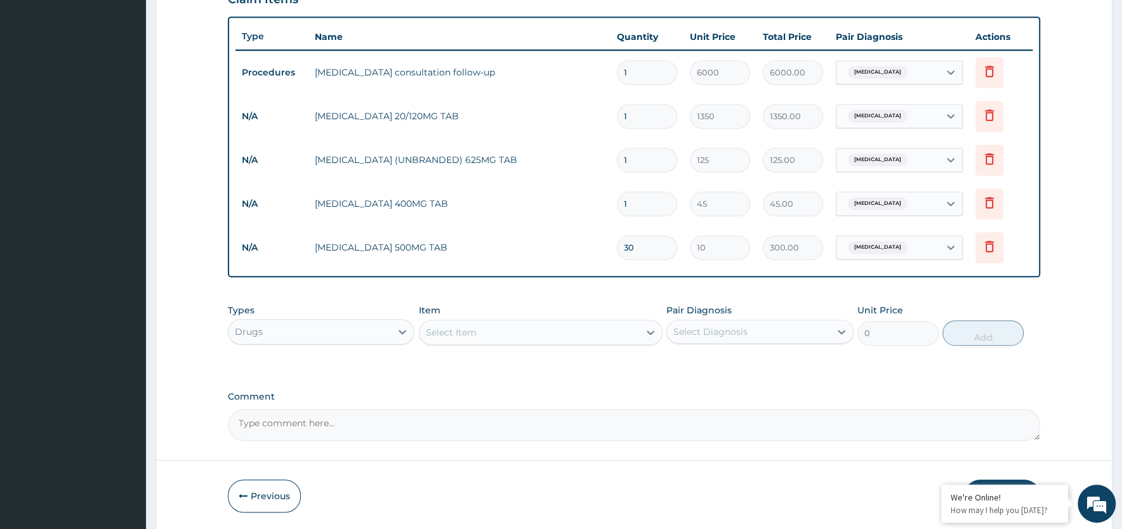
type input "15"
type input "675.00"
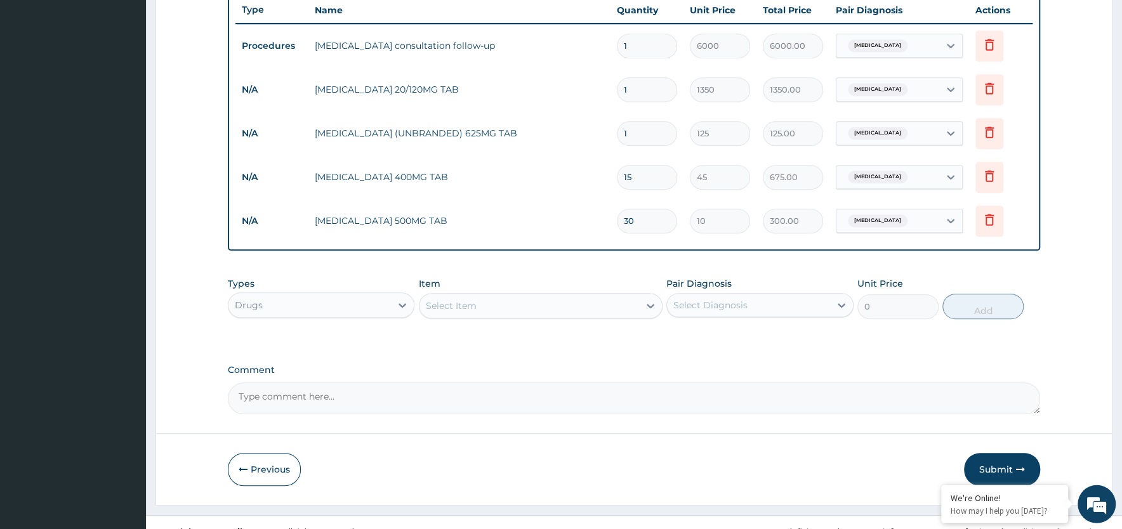
scroll to position [499, 0]
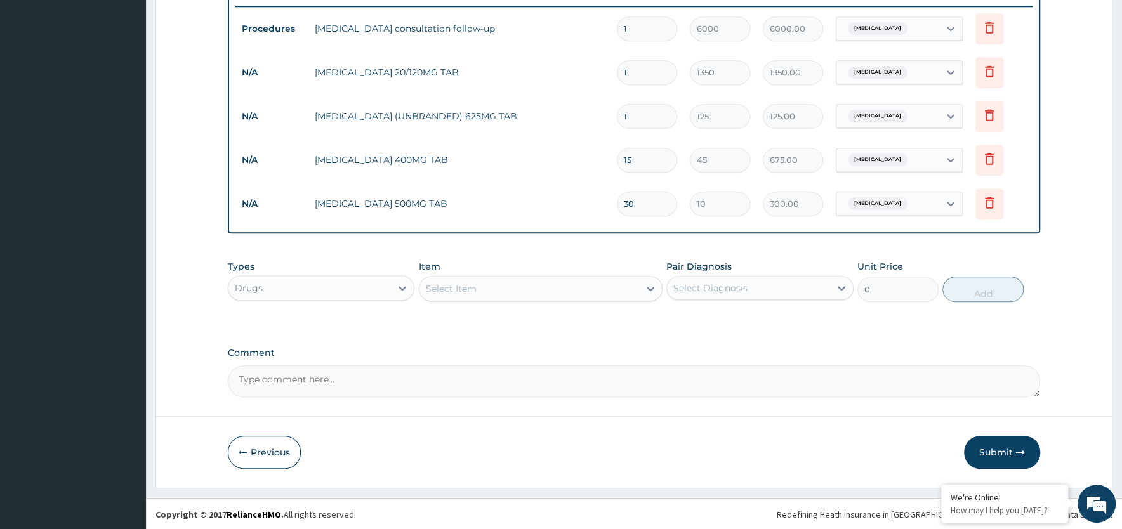
type input "15"
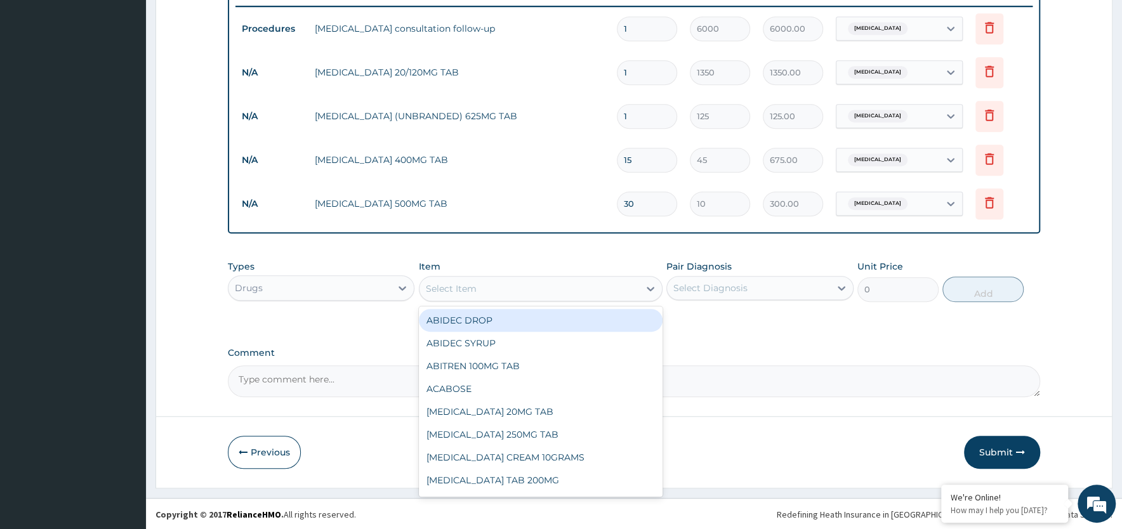
click at [493, 283] on div "Select Item" at bounding box center [530, 289] width 220 height 20
type input "vitami"
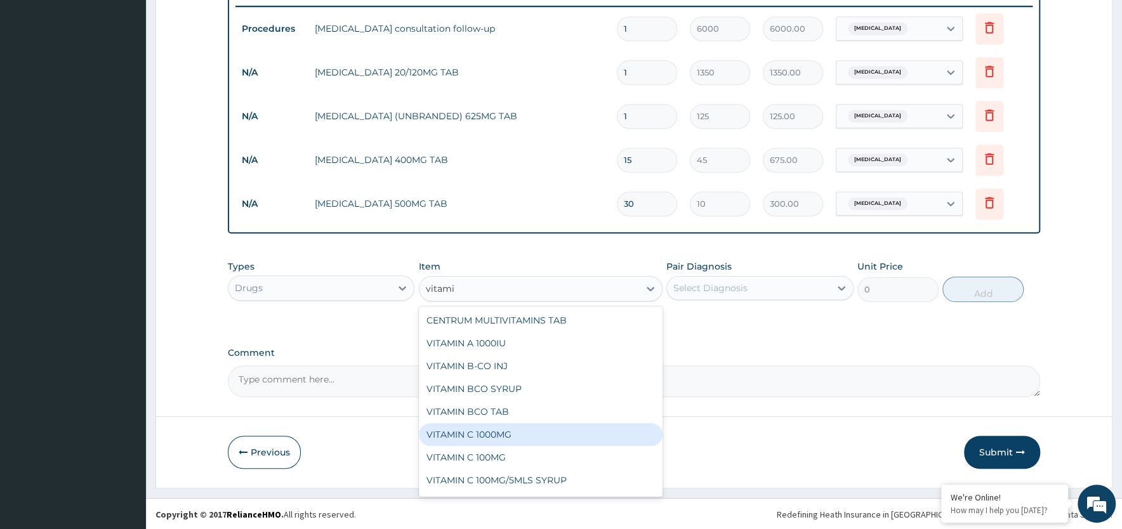
click at [548, 432] on div "VITAMIN C 1000MG" at bounding box center [541, 434] width 244 height 23
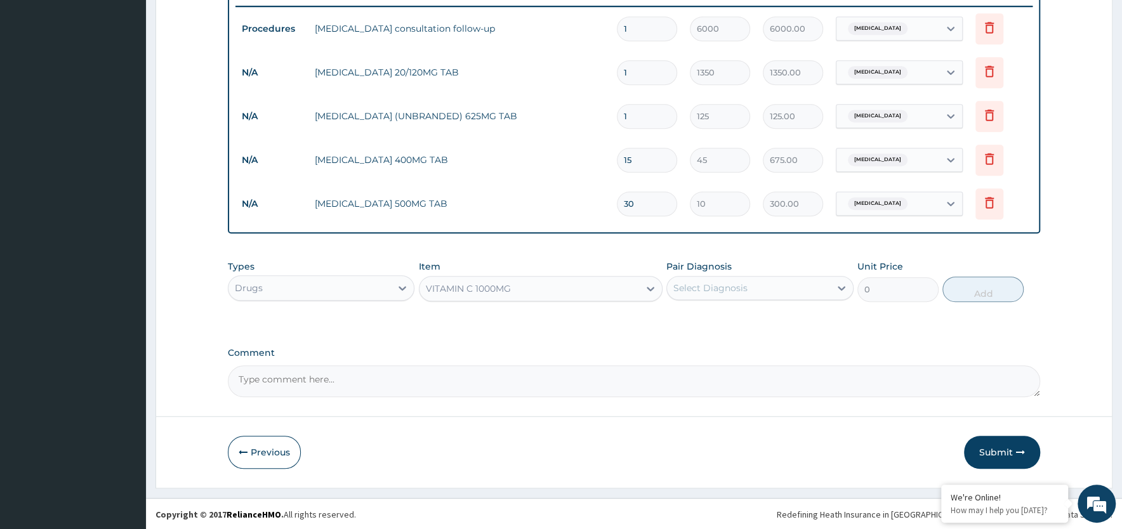
type input "45"
click at [724, 294] on div "Select Diagnosis" at bounding box center [748, 288] width 162 height 20
click at [717, 317] on label "Candidiasis" at bounding box center [726, 319] width 79 height 13
checkbox input "true"
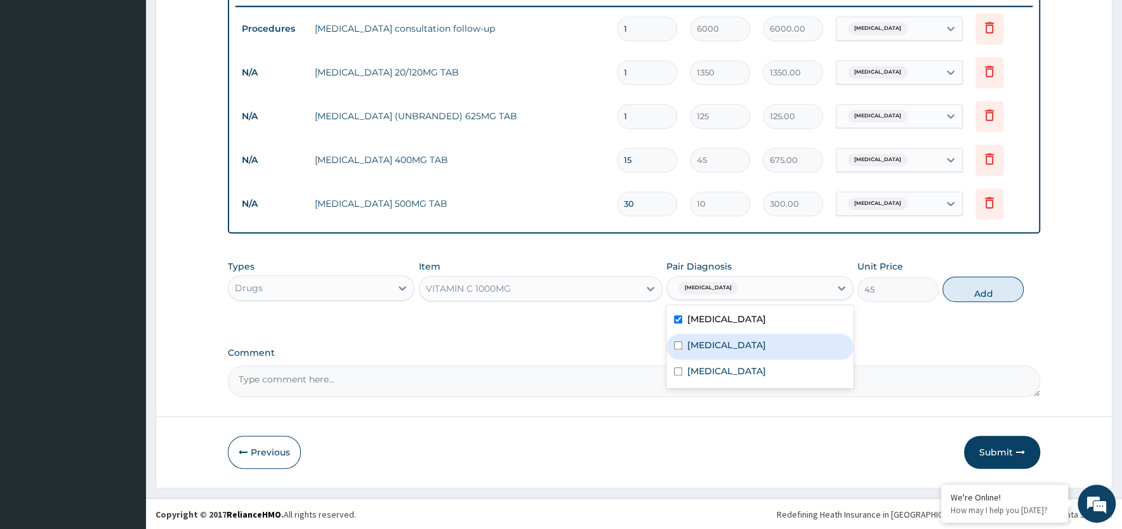
click at [713, 342] on label "[MEDICAL_DATA]" at bounding box center [726, 345] width 79 height 13
checkbox input "true"
click at [708, 374] on label "Vulvovaginitis" at bounding box center [726, 371] width 79 height 13
checkbox input "true"
click at [996, 296] on button "Add" at bounding box center [982, 289] width 81 height 25
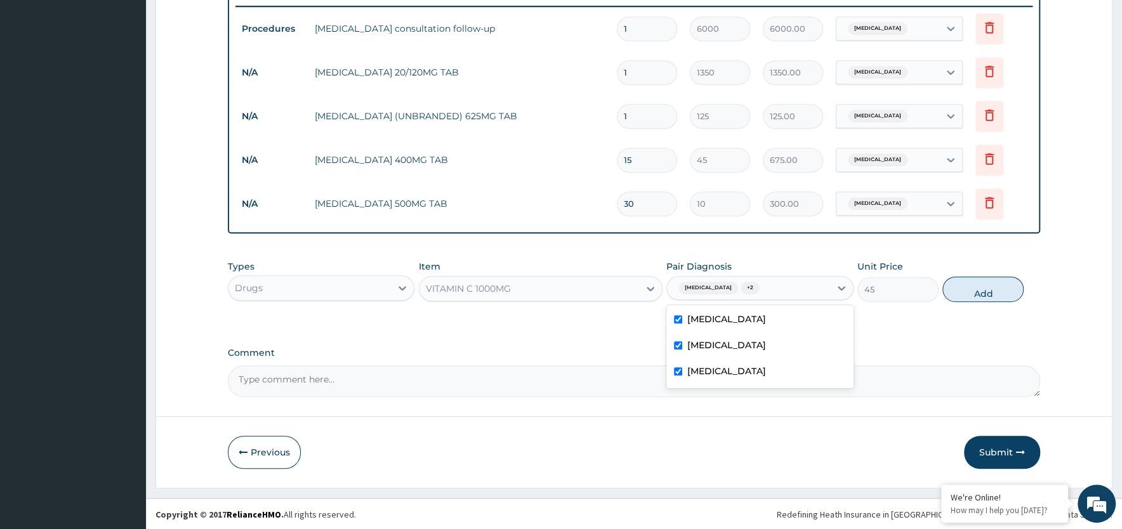
type input "0"
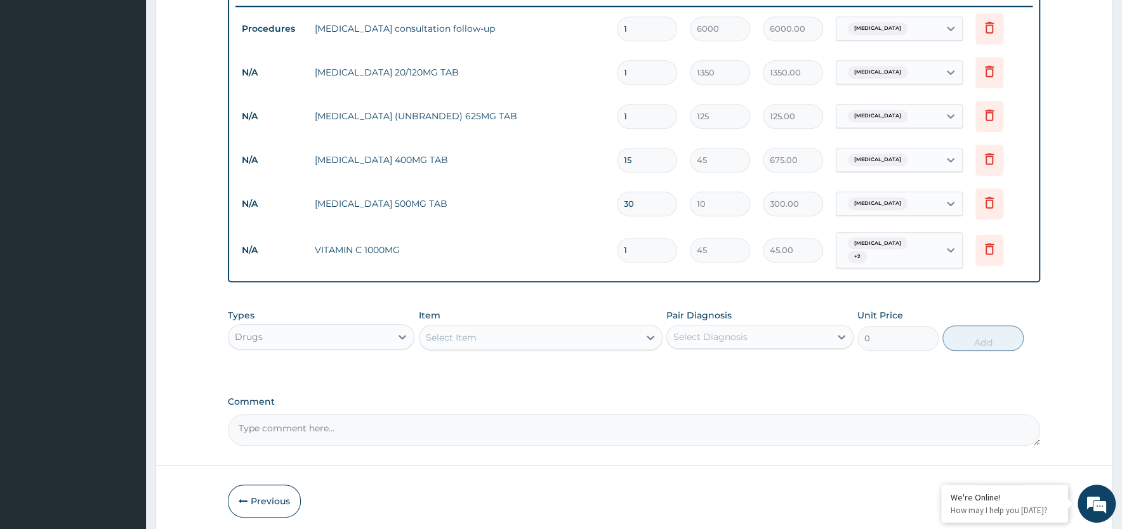
click at [633, 249] on input "1" at bounding box center [647, 250] width 60 height 25
type input "0.00"
type input "8"
type input "360.00"
type input "84"
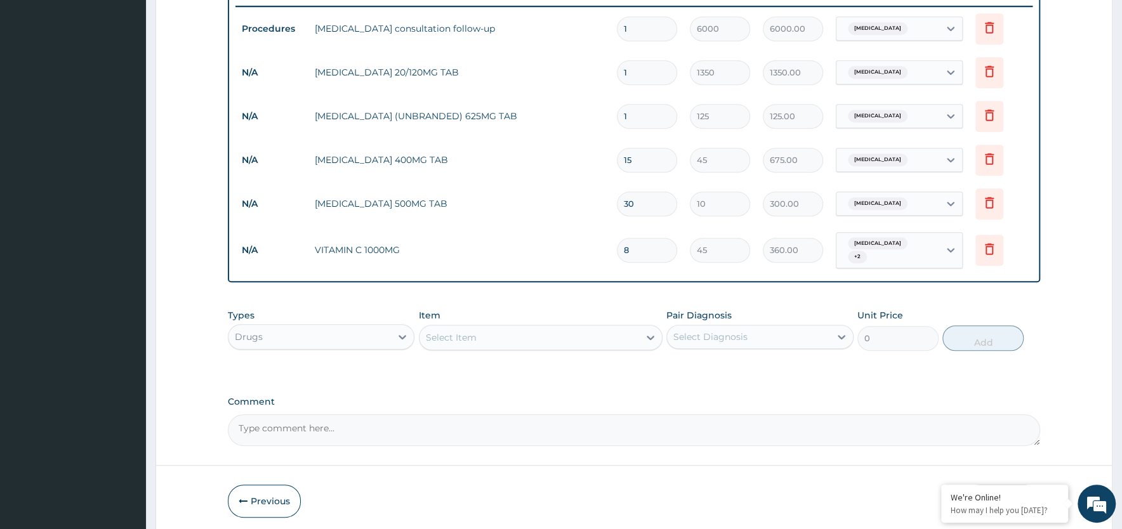
type input "3780.00"
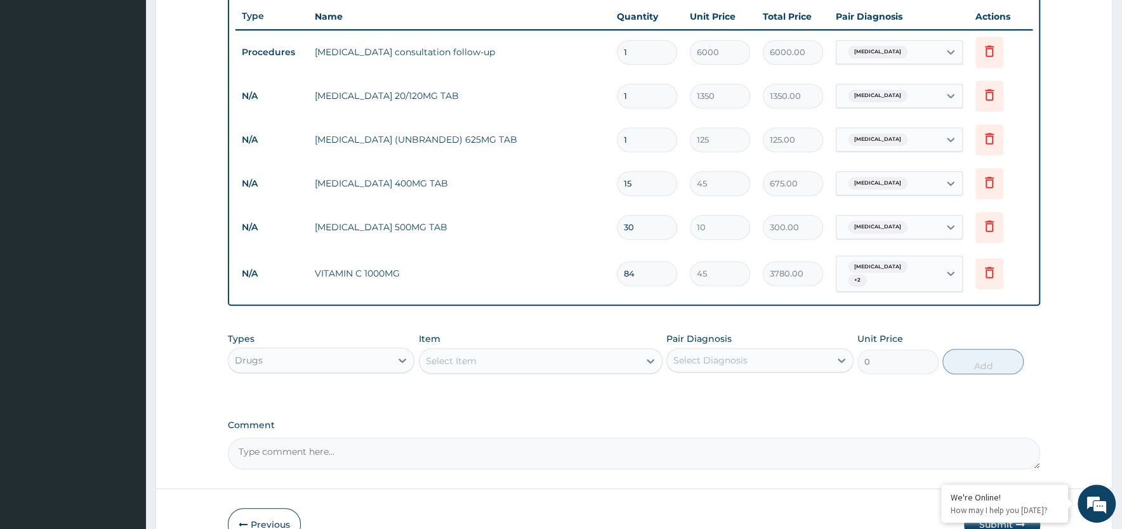
scroll to position [543, 0]
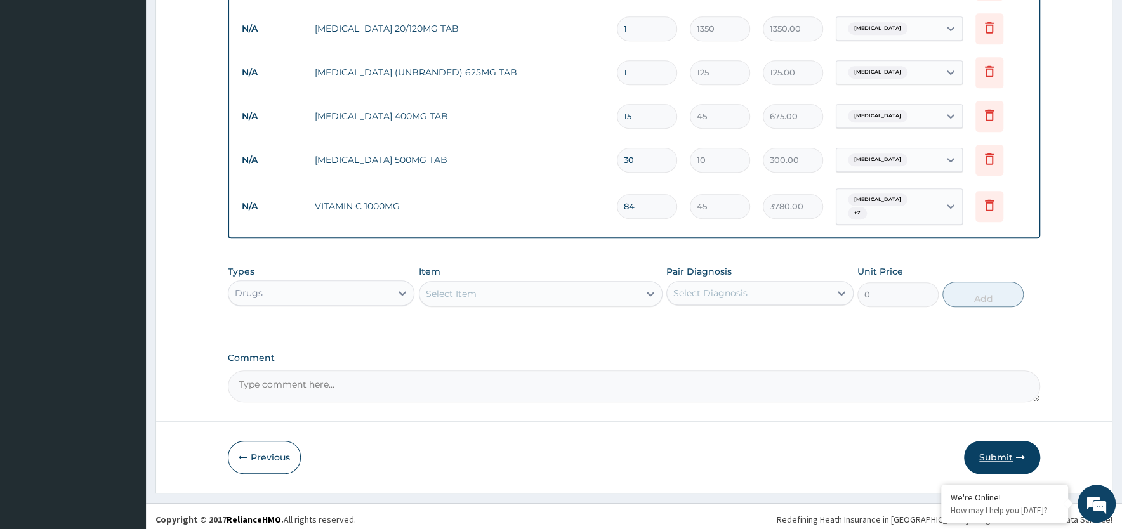
type input "84"
click at [996, 454] on button "Submit" at bounding box center [1002, 457] width 76 height 33
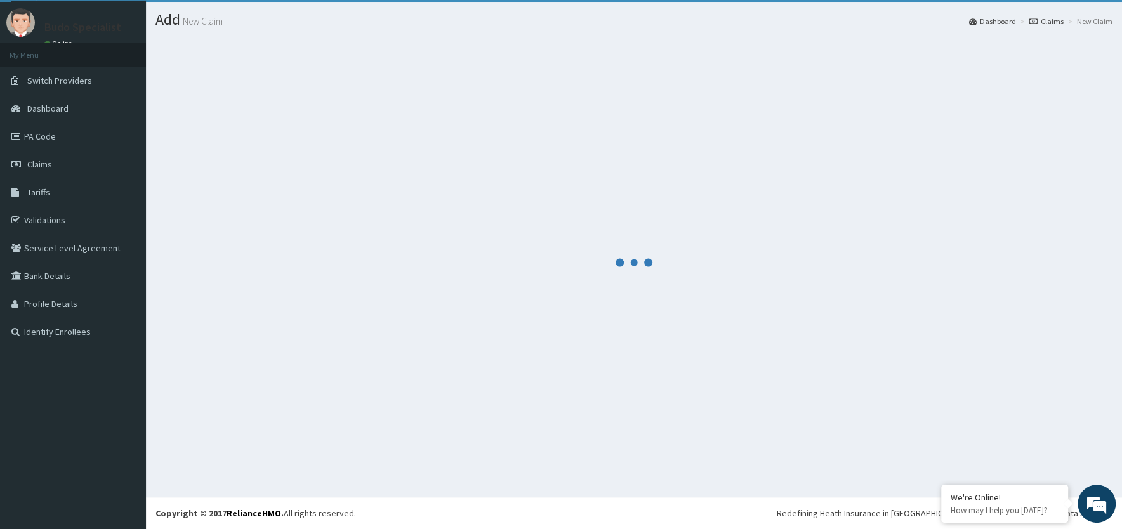
scroll to position [29, 0]
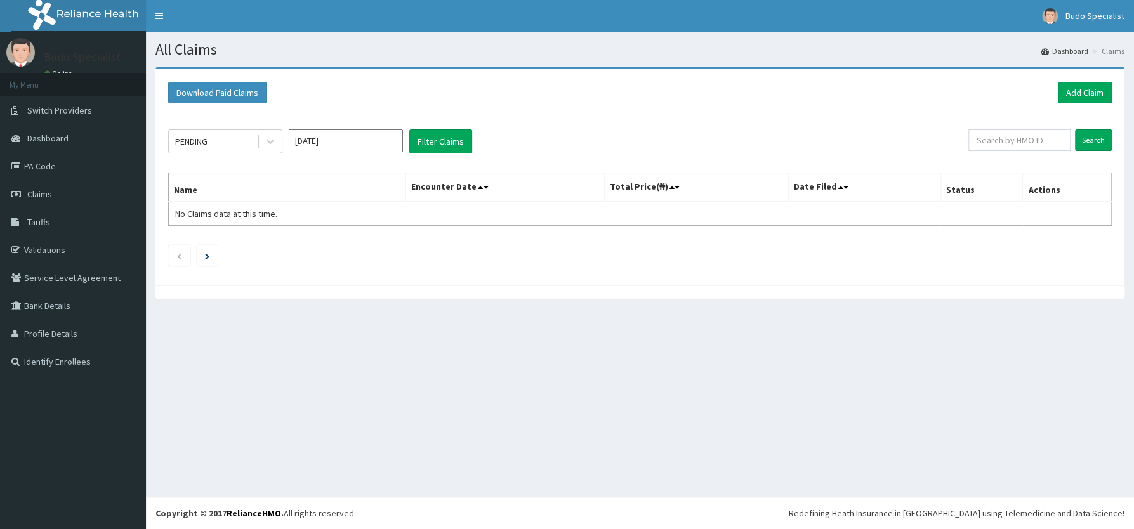
click at [44, 199] on span "Claims" at bounding box center [39, 193] width 25 height 11
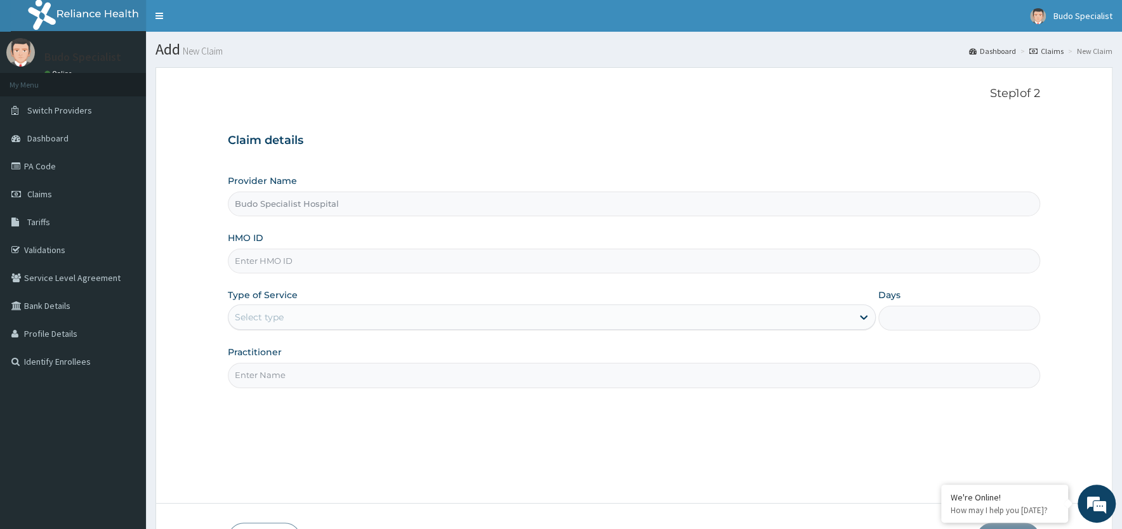
click at [249, 262] on input "HMO ID" at bounding box center [634, 261] width 812 height 25
type input "bri/10013?a"
click at [239, 317] on div "Select type" at bounding box center [259, 317] width 49 height 13
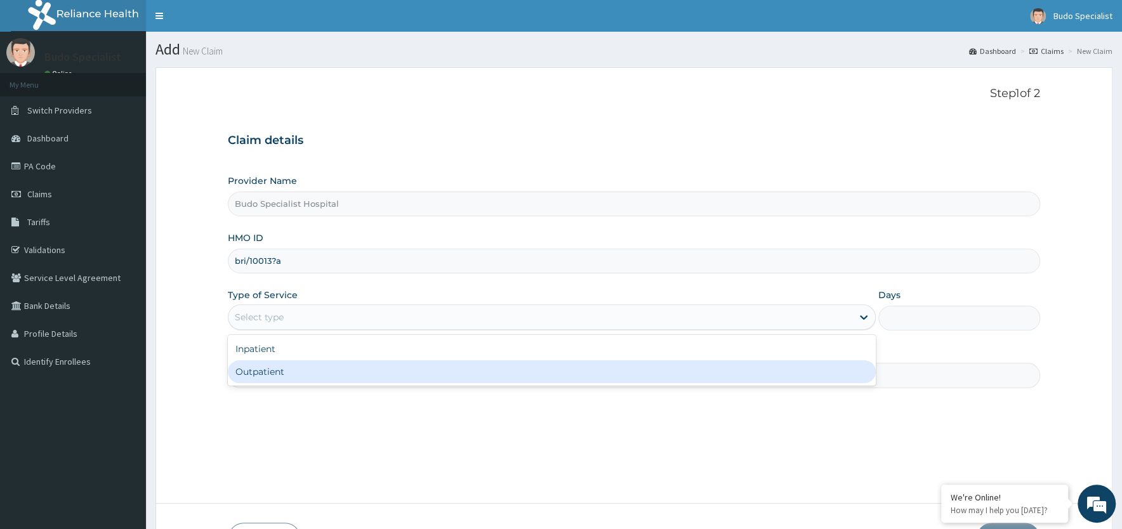
click at [266, 373] on div "Outpatient" at bounding box center [552, 371] width 648 height 23
type input "1"
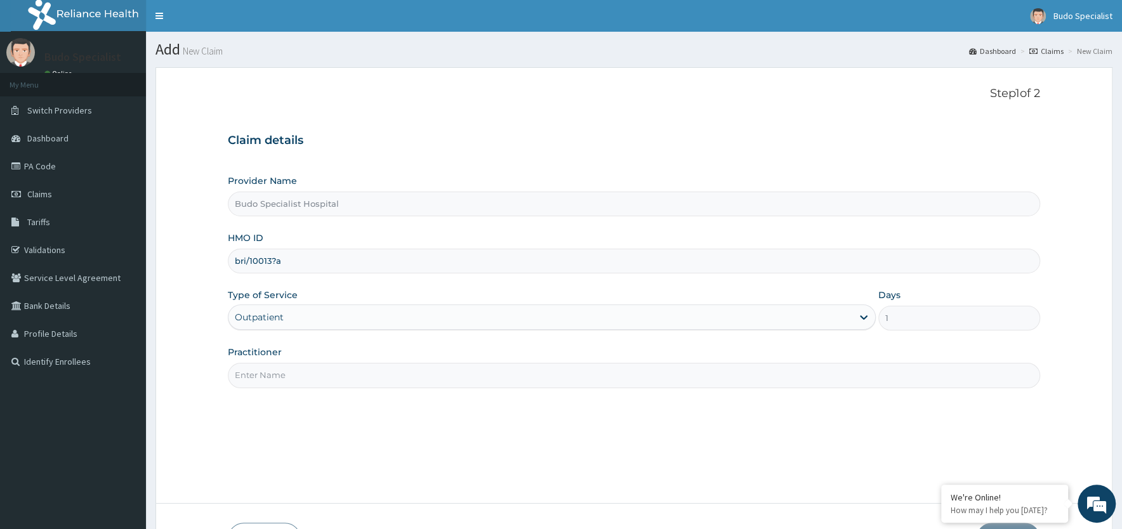
click at [268, 360] on div "Practitioner" at bounding box center [634, 367] width 812 height 42
click at [263, 370] on input "Practitioner" at bounding box center [634, 375] width 812 height 25
click at [278, 375] on input "Practitioner" at bounding box center [634, 375] width 812 height 25
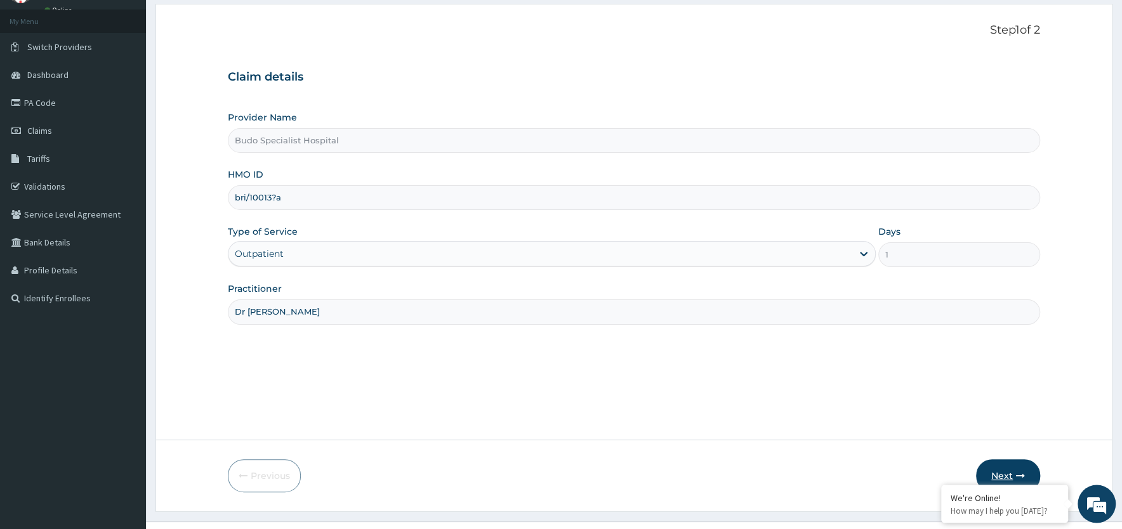
scroll to position [88, 0]
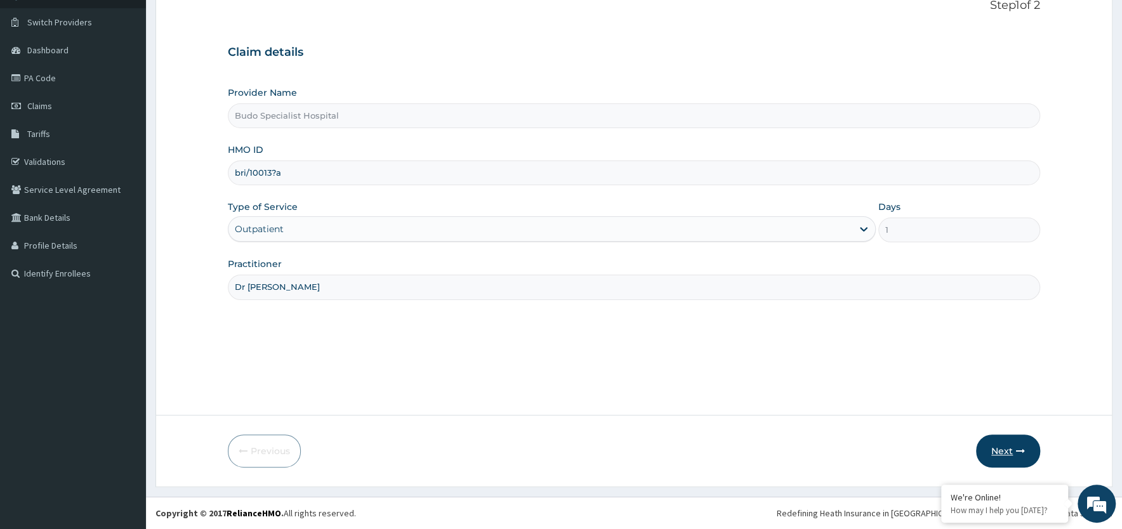
type input "Dr [PERSON_NAME]"
click at [1008, 454] on button "Next" at bounding box center [1008, 451] width 64 height 33
click at [293, 175] on input "bri/10013?a" at bounding box center [634, 173] width 812 height 25
type input "b"
type input "bri/10013/a"
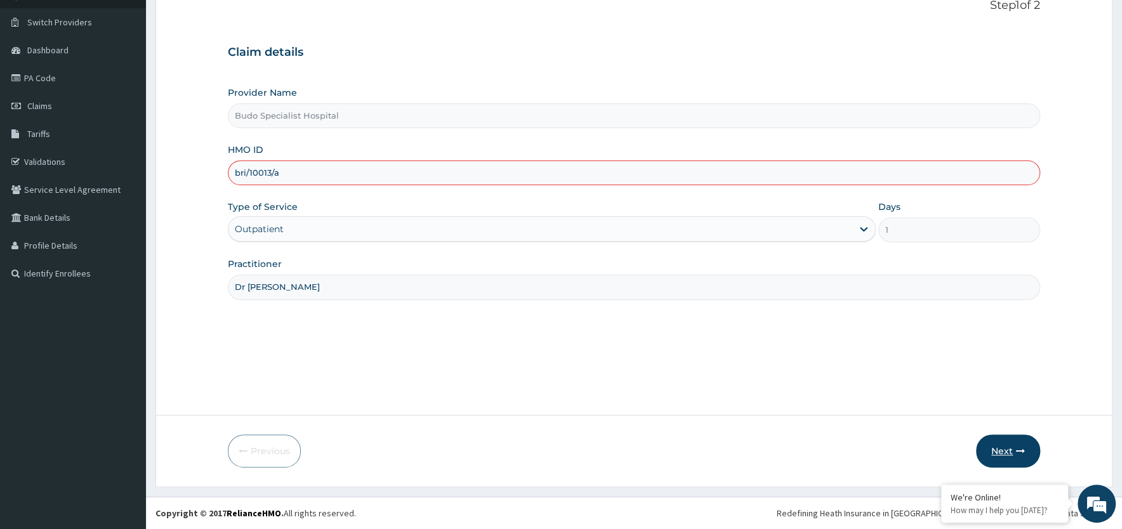
click at [1006, 449] on button "Next" at bounding box center [1008, 451] width 64 height 33
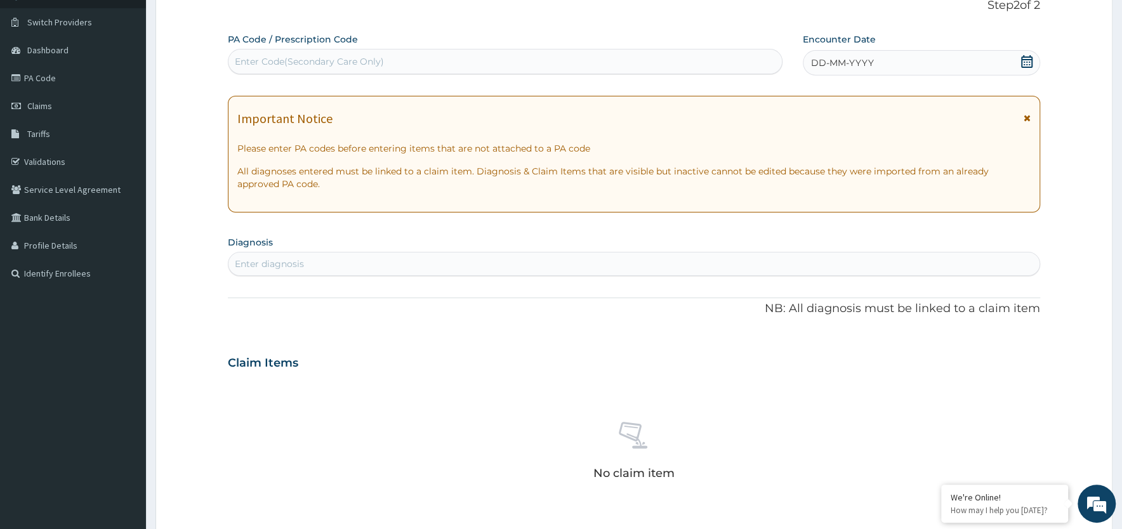
click at [298, 59] on div "Enter Code(Secondary Care Only)" at bounding box center [309, 61] width 149 height 13
click at [286, 263] on div "Enter diagnosis" at bounding box center [269, 264] width 69 height 13
type input "f"
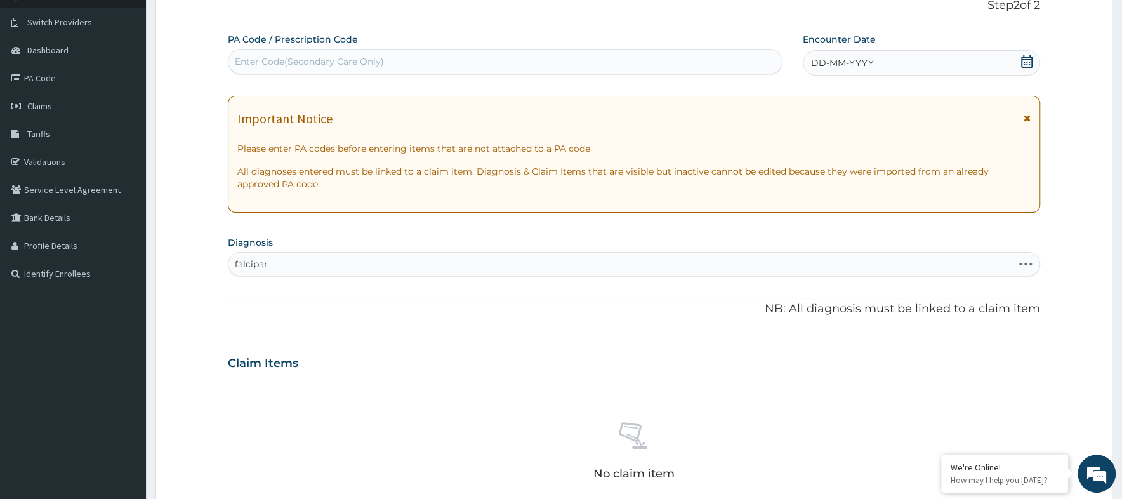
click at [286, 267] on div "falcipar falcipar" at bounding box center [620, 264] width 784 height 20
type input "f"
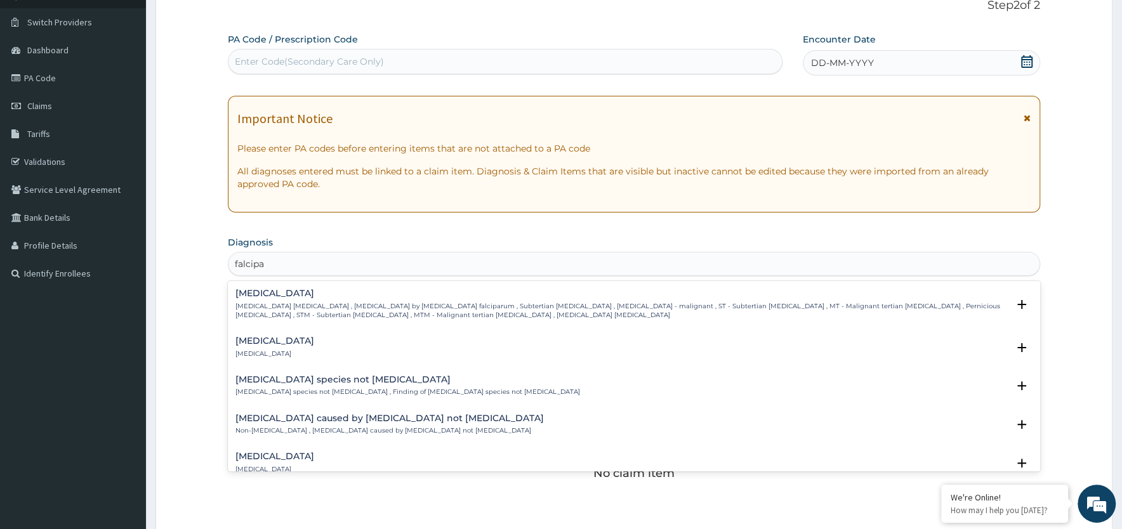
type input "falcipar"
click at [263, 308] on p "Falciparum malaria , Malignant tertian malaria , Malaria by Plasmodium falcipar…" at bounding box center [621, 311] width 772 height 18
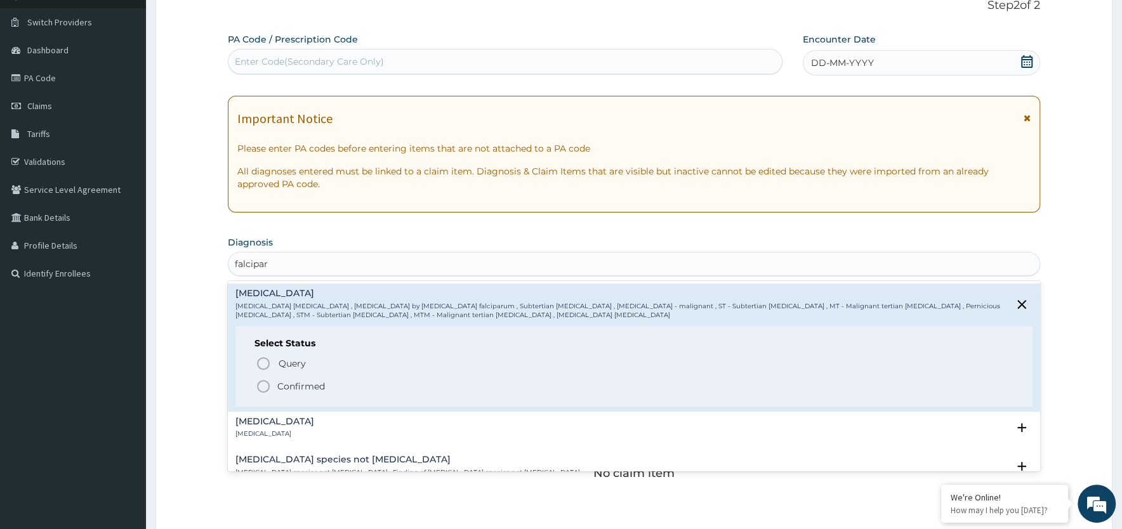
click at [263, 385] on icon "status option filled" at bounding box center [263, 386] width 15 height 15
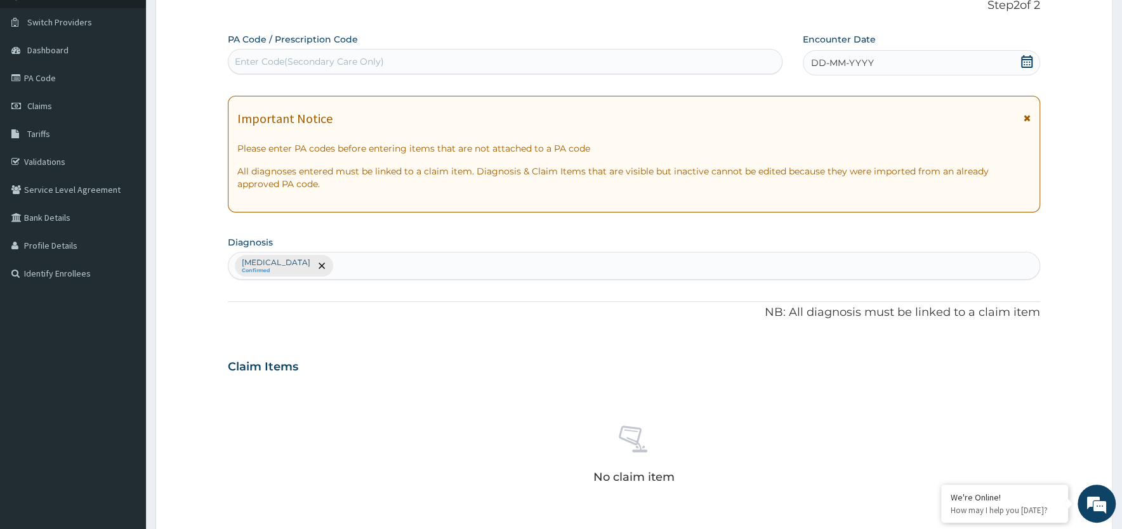
click at [354, 262] on div "Falciparum malaria Confirmed" at bounding box center [633, 266] width 811 height 27
type input "sepsis"
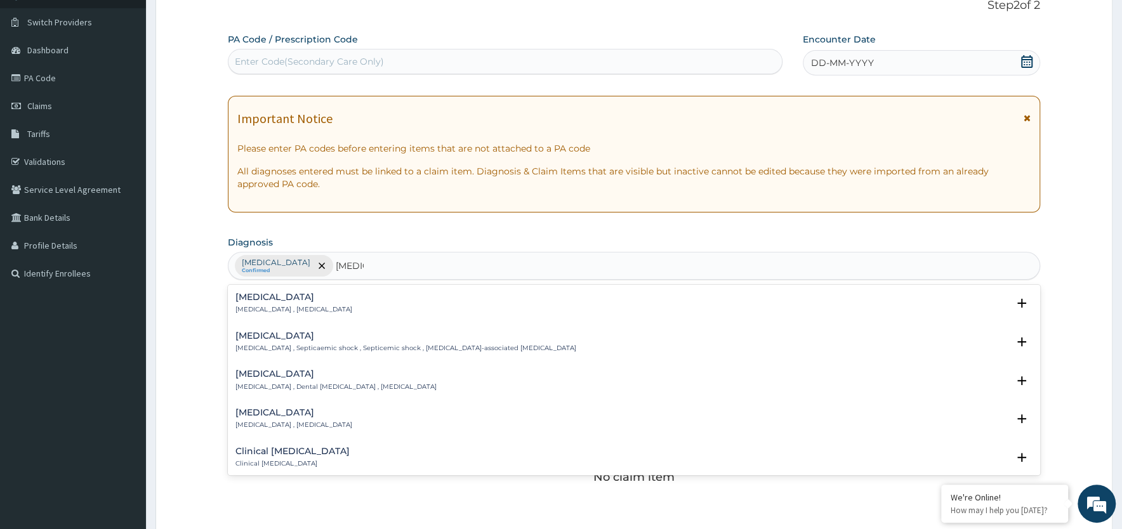
click at [288, 305] on div "Sepsis Systemic infection , Sepsis" at bounding box center [293, 304] width 117 height 22
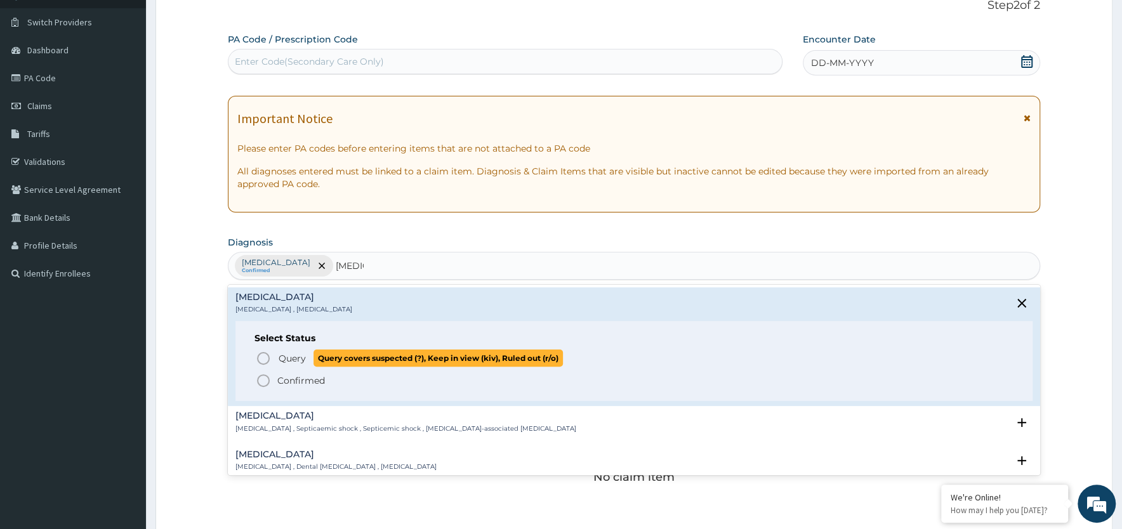
click at [259, 355] on circle "status option query" at bounding box center [263, 358] width 11 height 11
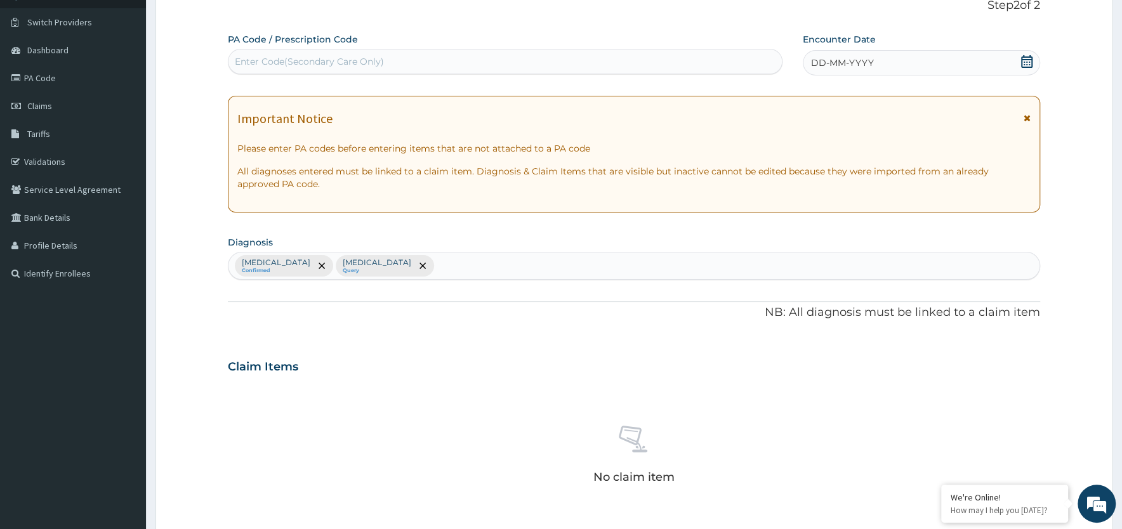
click at [413, 274] on div "Falciparum malaria Confirmed Sepsis Query" at bounding box center [633, 266] width 811 height 27
type input "upper respirat"
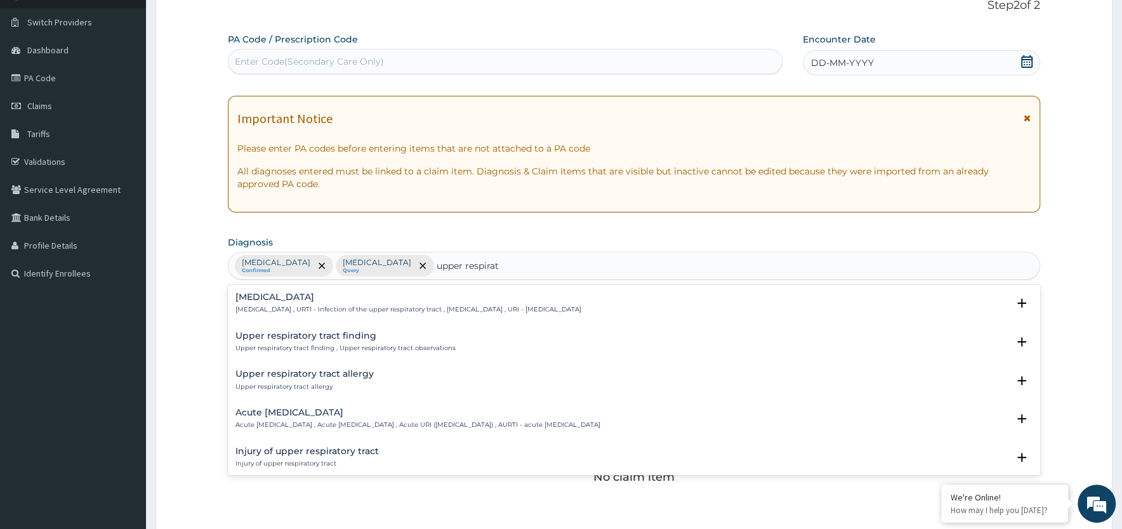
click at [293, 418] on h4 "Acute [MEDICAL_DATA]" at bounding box center [417, 413] width 365 height 10
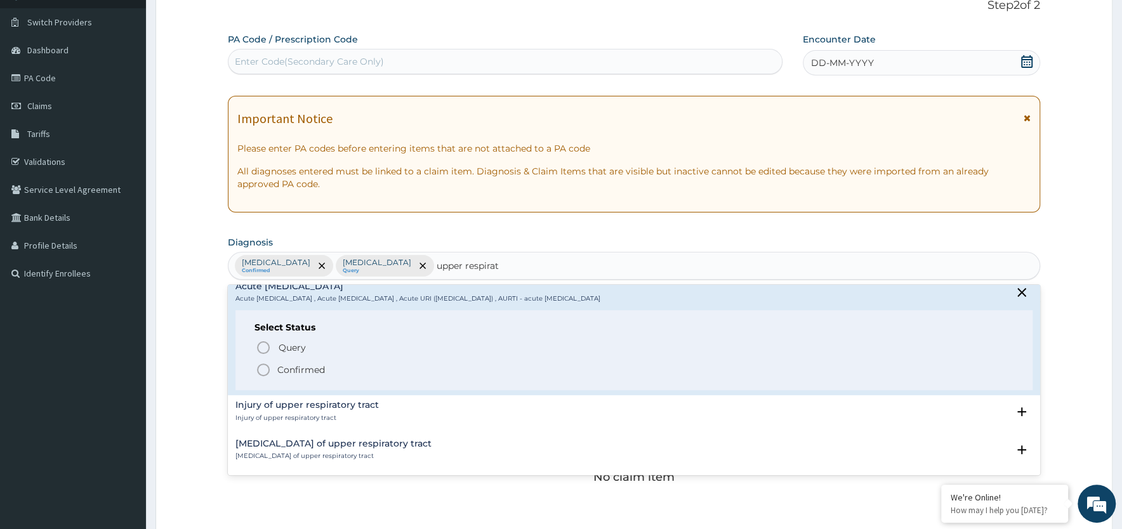
scroll to position [128, 0]
click at [265, 366] on icon "status option filled" at bounding box center [263, 368] width 15 height 15
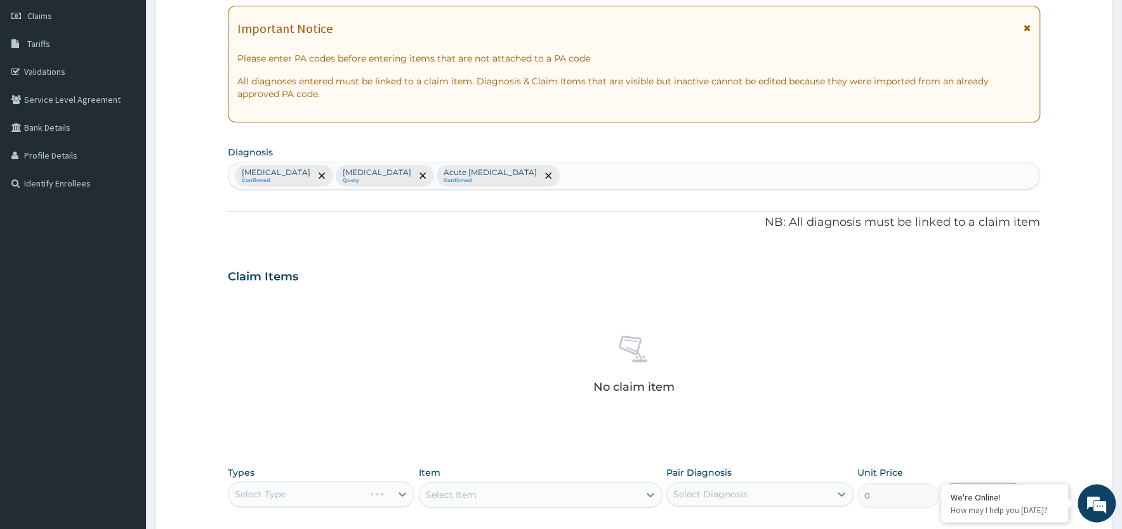
scroll to position [293, 0]
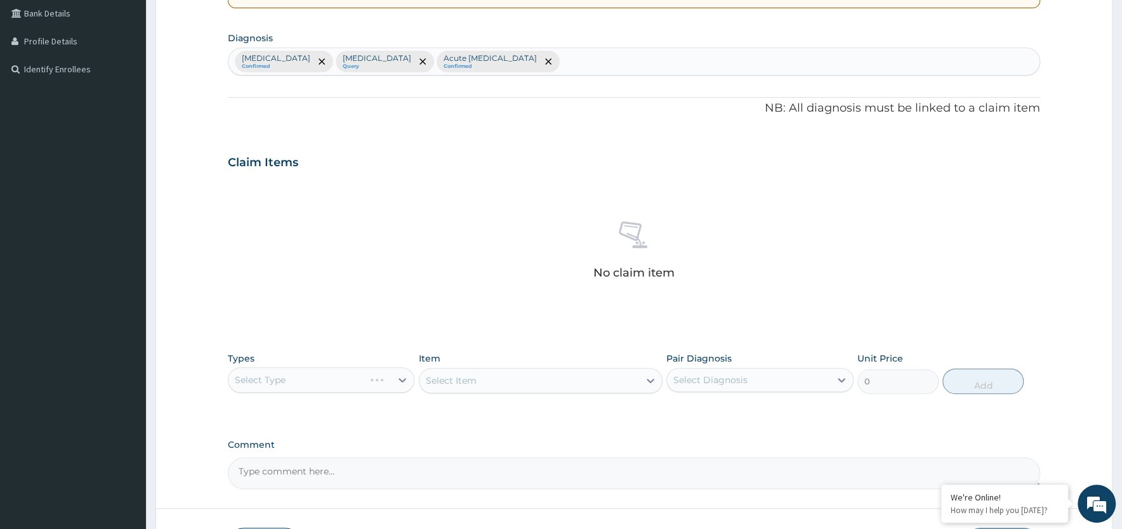
click at [384, 385] on div "Select Type" at bounding box center [321, 379] width 187 height 25
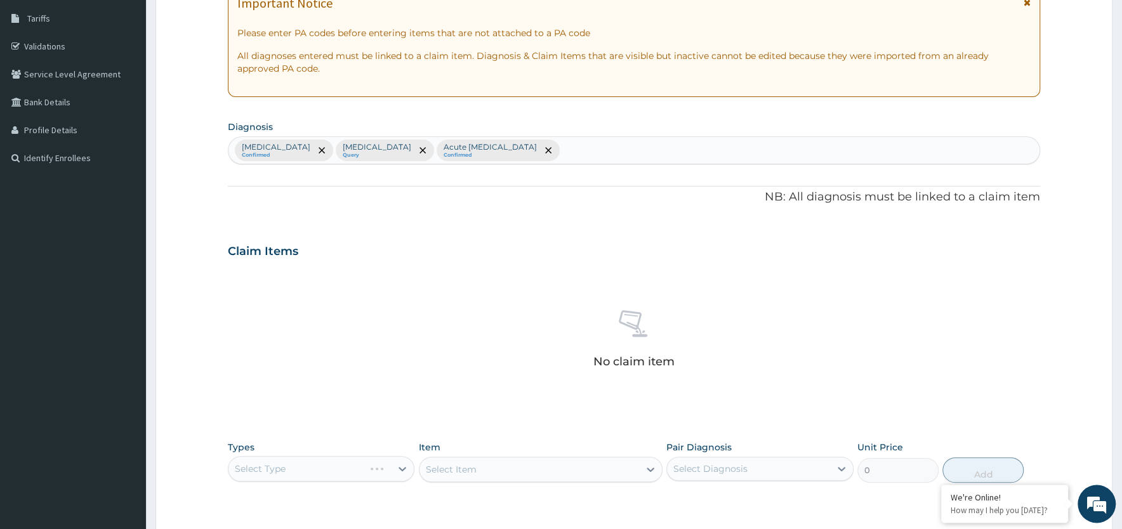
scroll to position [386, 0]
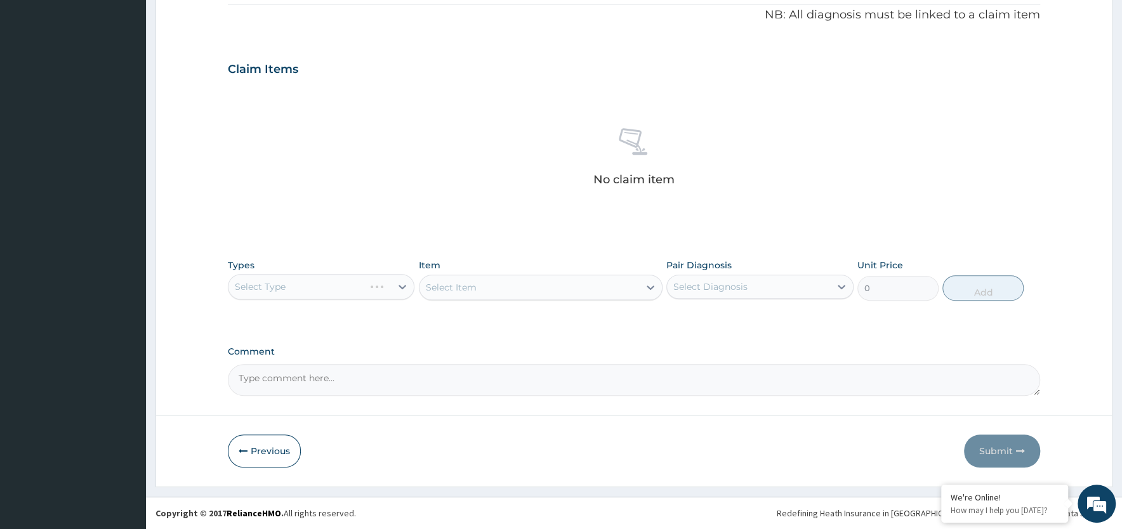
click at [525, 281] on div "Select Item" at bounding box center [541, 287] width 244 height 25
click at [393, 286] on div "Select Type" at bounding box center [321, 286] width 187 height 25
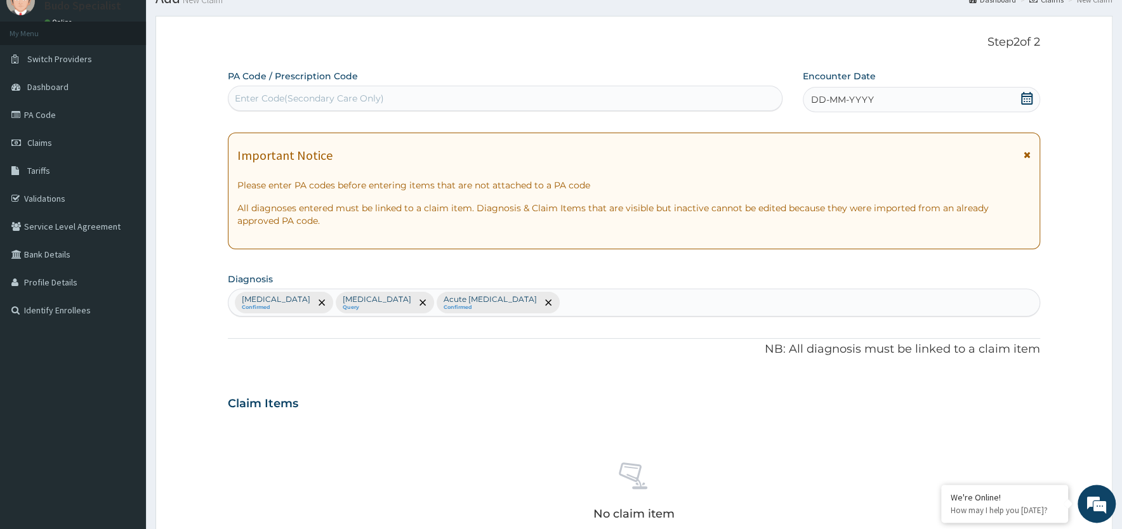
scroll to position [0, 0]
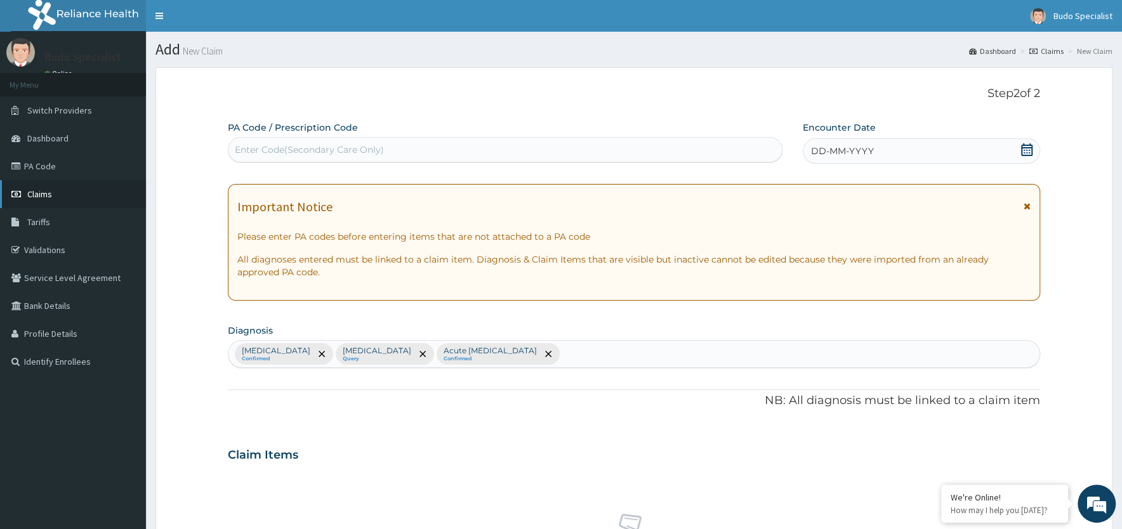
click at [32, 194] on span "Claims" at bounding box center [39, 193] width 25 height 11
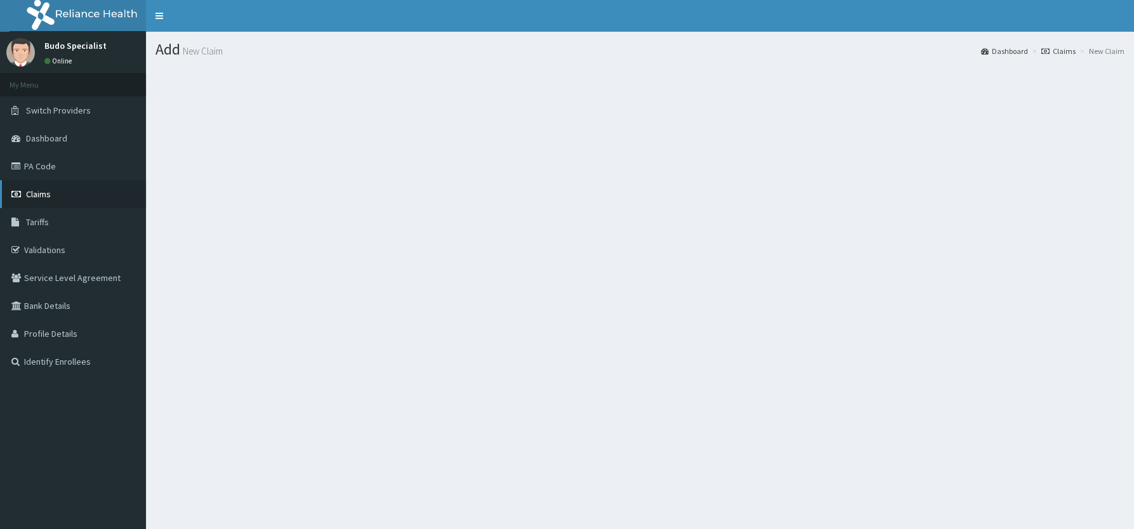
click at [36, 199] on span "Claims" at bounding box center [38, 193] width 25 height 11
click at [23, 195] on link "Claims" at bounding box center [73, 194] width 146 height 28
click at [32, 194] on span "Claims" at bounding box center [38, 193] width 25 height 11
click at [39, 196] on span "Claims" at bounding box center [38, 193] width 25 height 11
click at [10, 197] on link "Claims" at bounding box center [73, 194] width 146 height 28
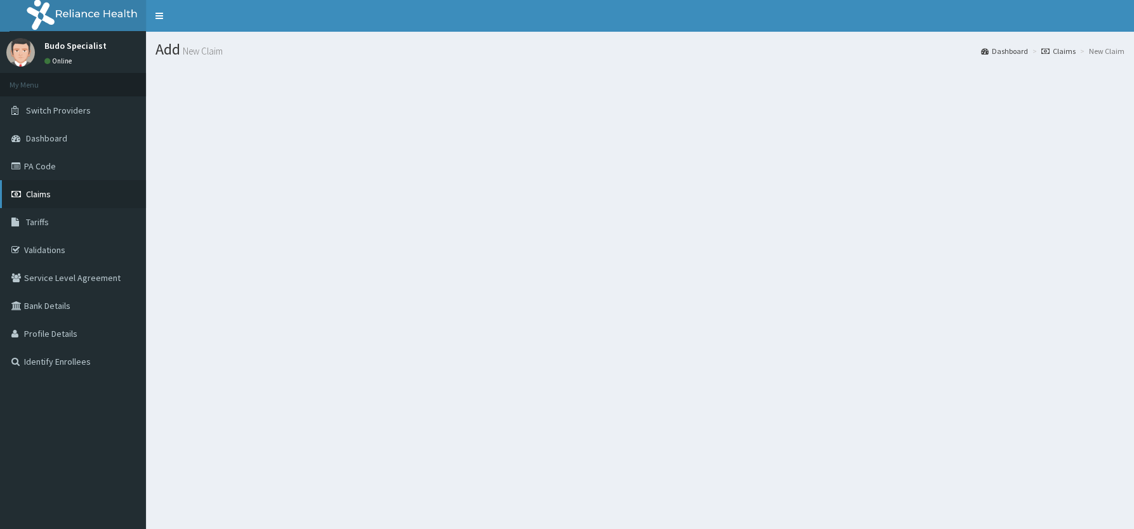
click at [32, 196] on span "Claims" at bounding box center [38, 193] width 25 height 11
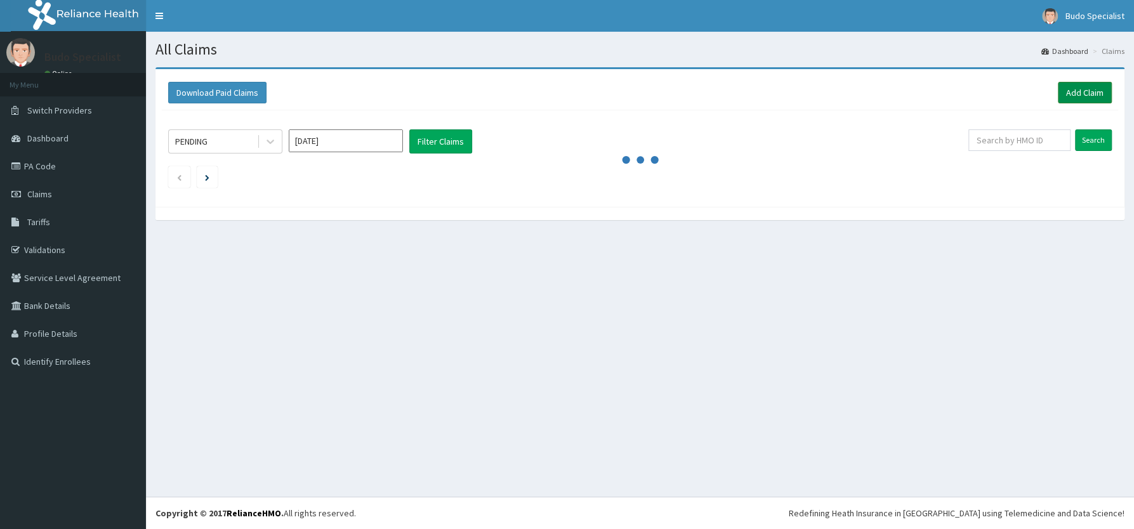
click at [1079, 91] on link "Add Claim" at bounding box center [1085, 93] width 54 height 22
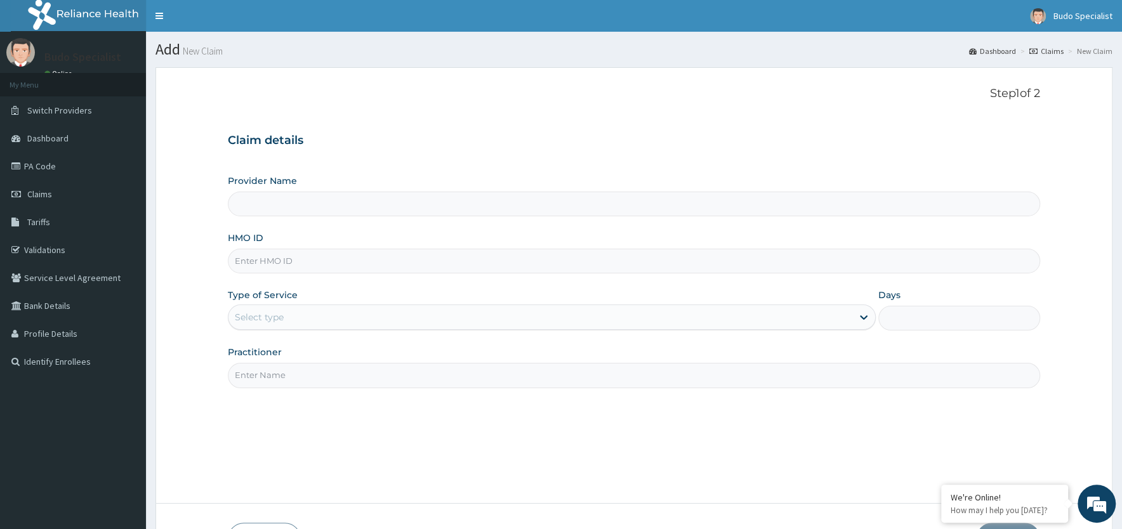
type input "Budo Specialist Hospital"
click at [291, 268] on input "HMO ID" at bounding box center [634, 261] width 812 height 25
type input "bri/10013/a"
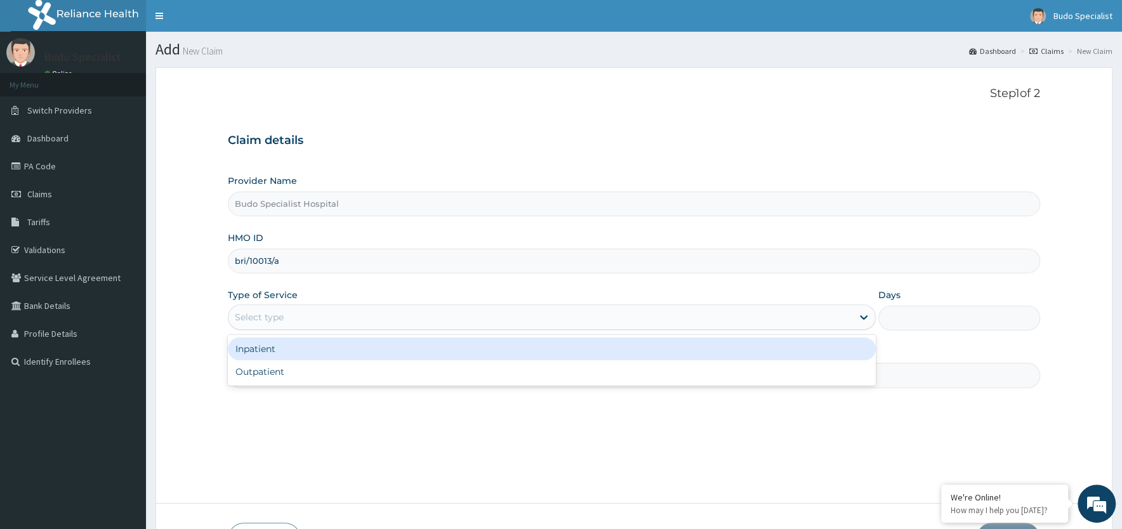
click at [283, 321] on div "Select type" at bounding box center [259, 317] width 49 height 13
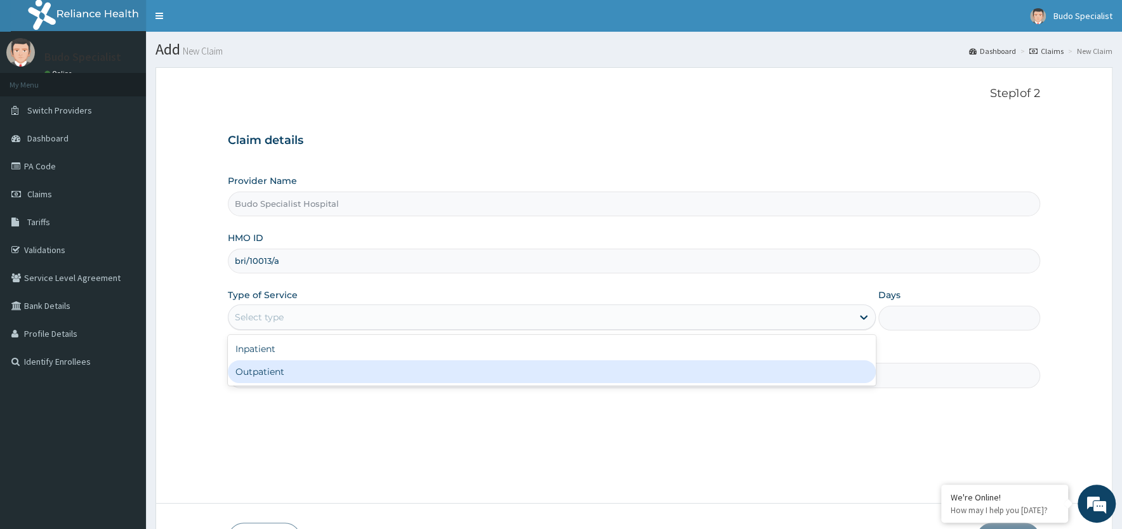
click at [291, 376] on div "Outpatient" at bounding box center [552, 371] width 648 height 23
type input "1"
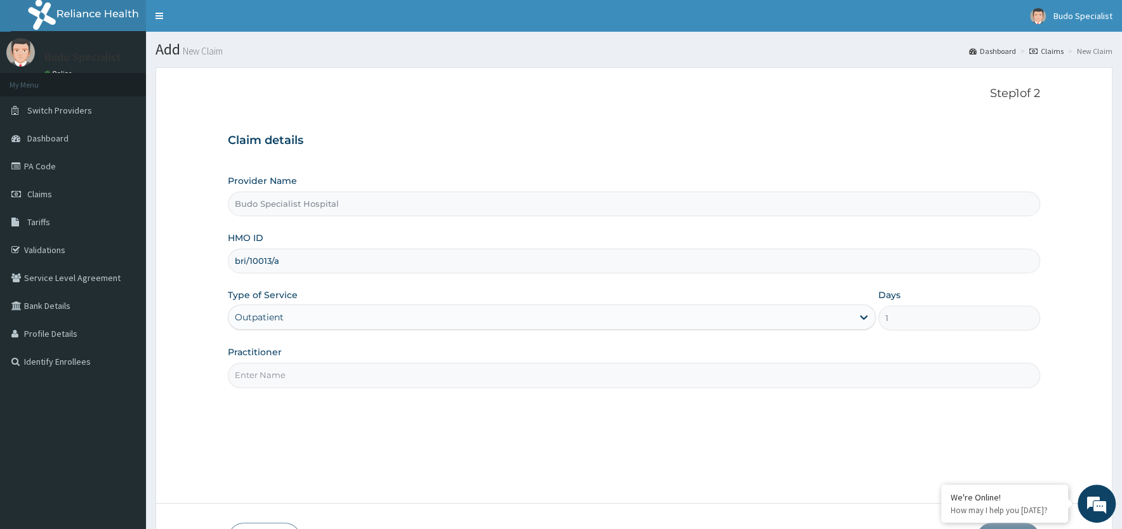
click at [279, 378] on input "Practitioner" at bounding box center [634, 375] width 812 height 25
click at [242, 376] on input "dr JOSHUA" at bounding box center [634, 375] width 812 height 25
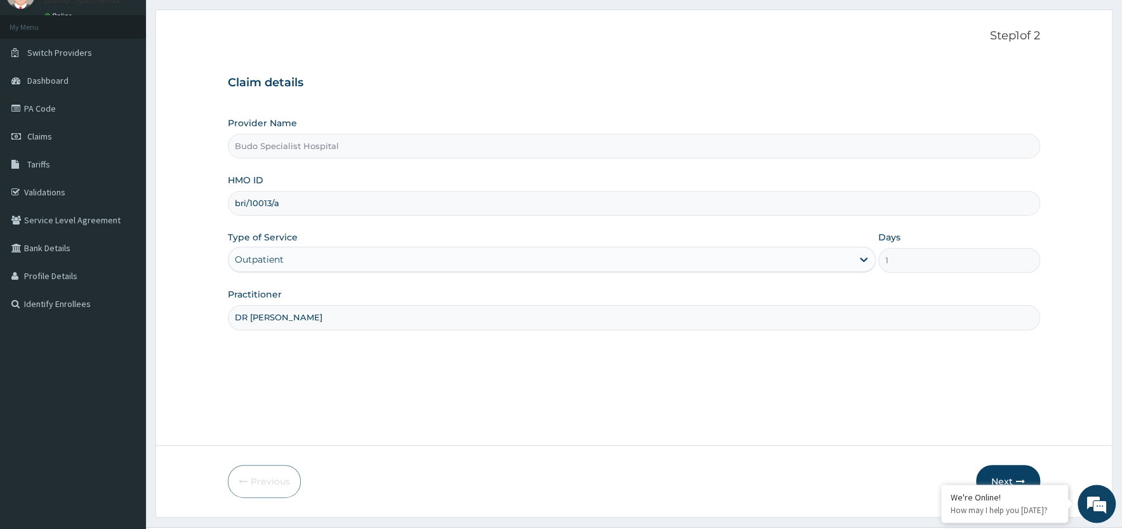
scroll to position [88, 0]
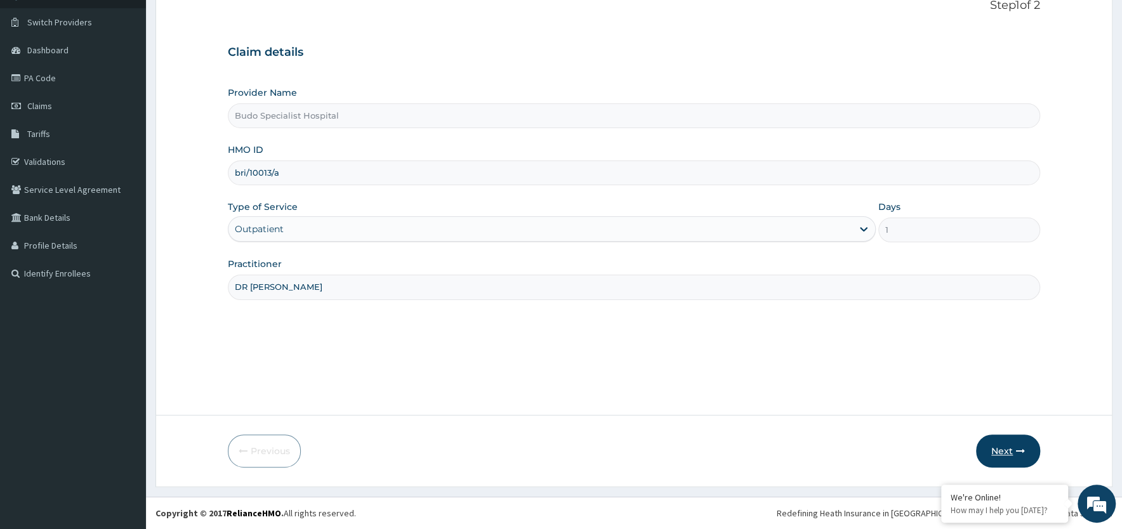
type input "DR [PERSON_NAME]"
click at [1006, 446] on button "Next" at bounding box center [1008, 451] width 64 height 33
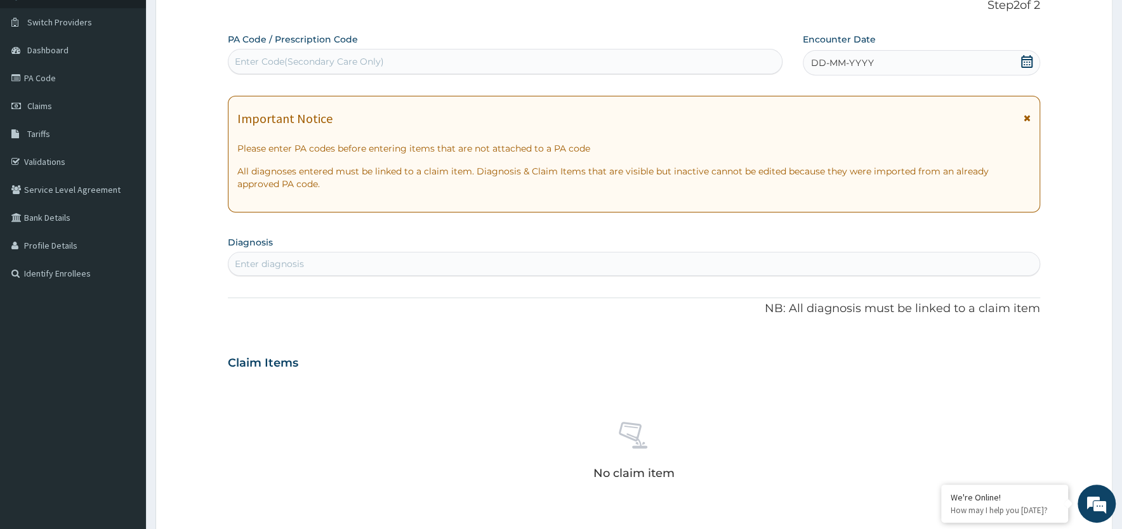
click at [282, 262] on div "Enter diagnosis" at bounding box center [269, 264] width 69 height 13
type input "FALCIPARUM"
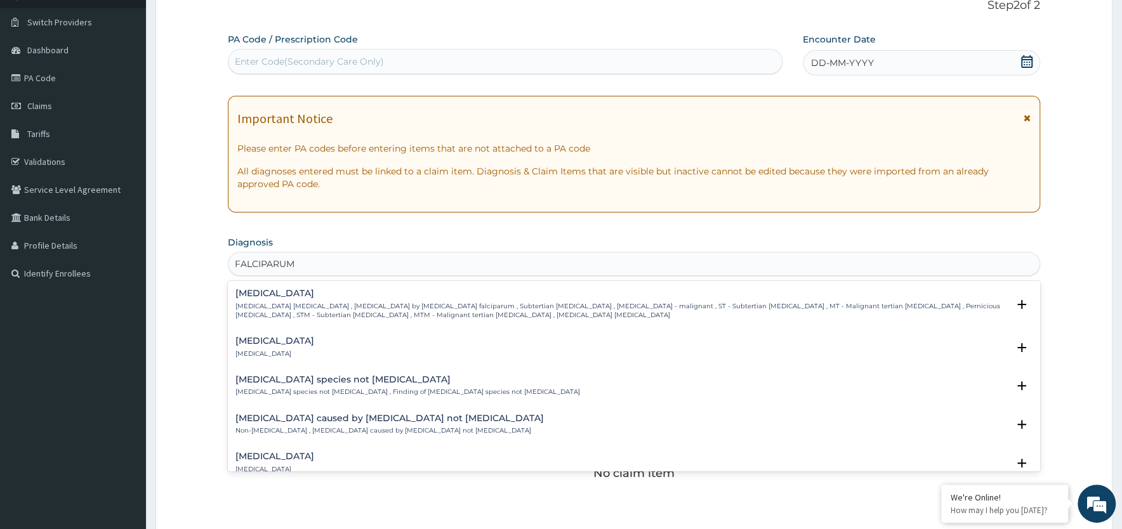
click at [275, 307] on p "[MEDICAL_DATA] [MEDICAL_DATA] , [MEDICAL_DATA] by [MEDICAL_DATA] falciparum , S…" at bounding box center [621, 311] width 772 height 18
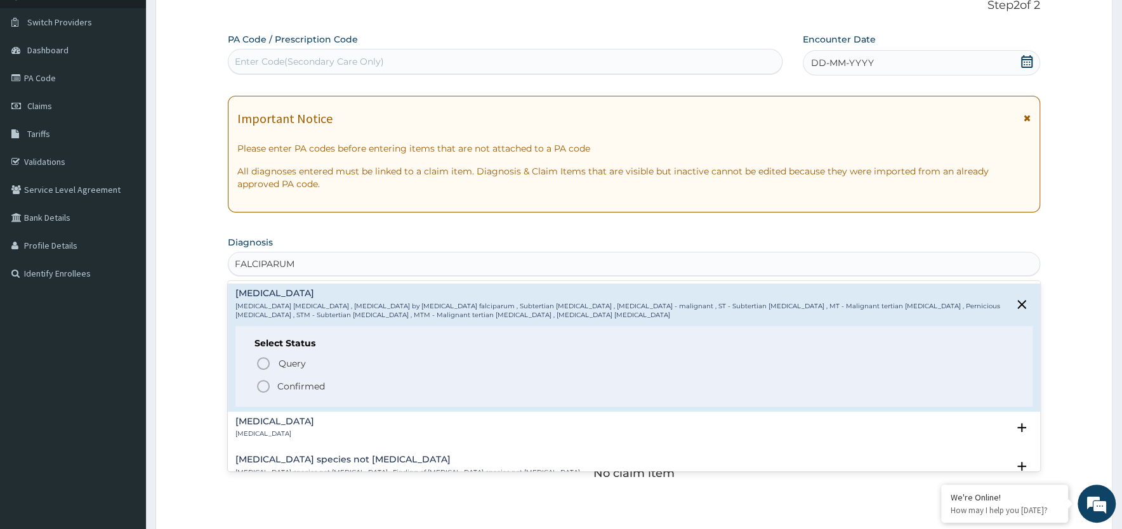
click at [265, 387] on icon "status option filled" at bounding box center [263, 386] width 15 height 15
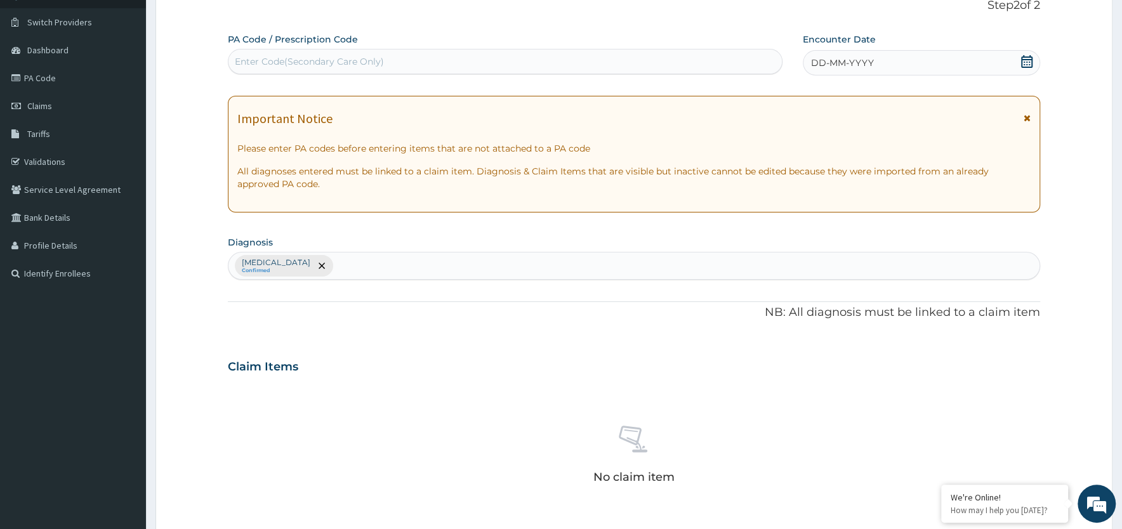
click at [357, 263] on div "[MEDICAL_DATA] Confirmed" at bounding box center [633, 266] width 811 height 27
type input "[MEDICAL_DATA]"
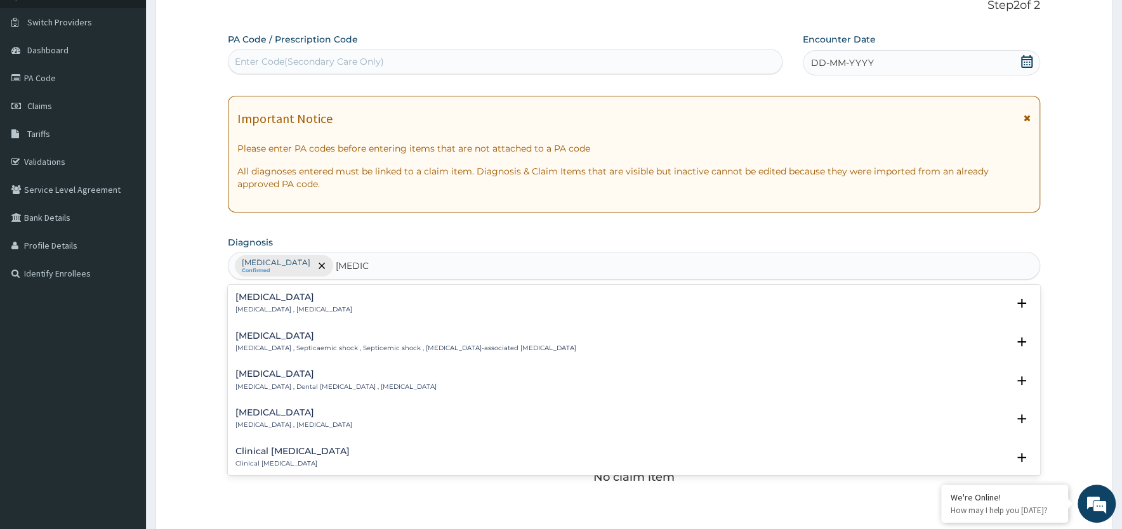
click at [345, 312] on div "Sepsis Systemic infection , Sepsis" at bounding box center [633, 304] width 797 height 22
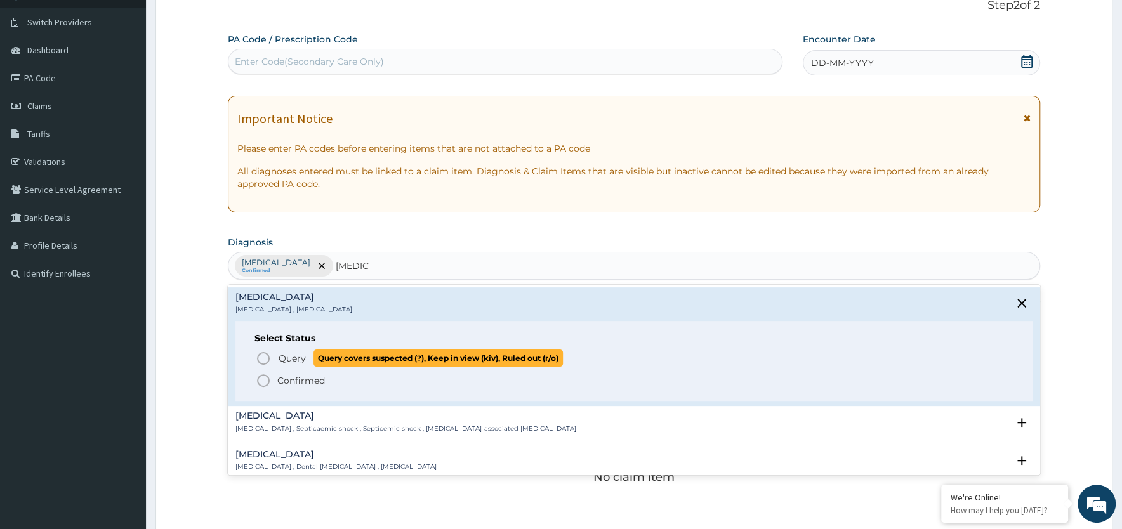
click at [281, 359] on span "Query" at bounding box center [292, 358] width 27 height 13
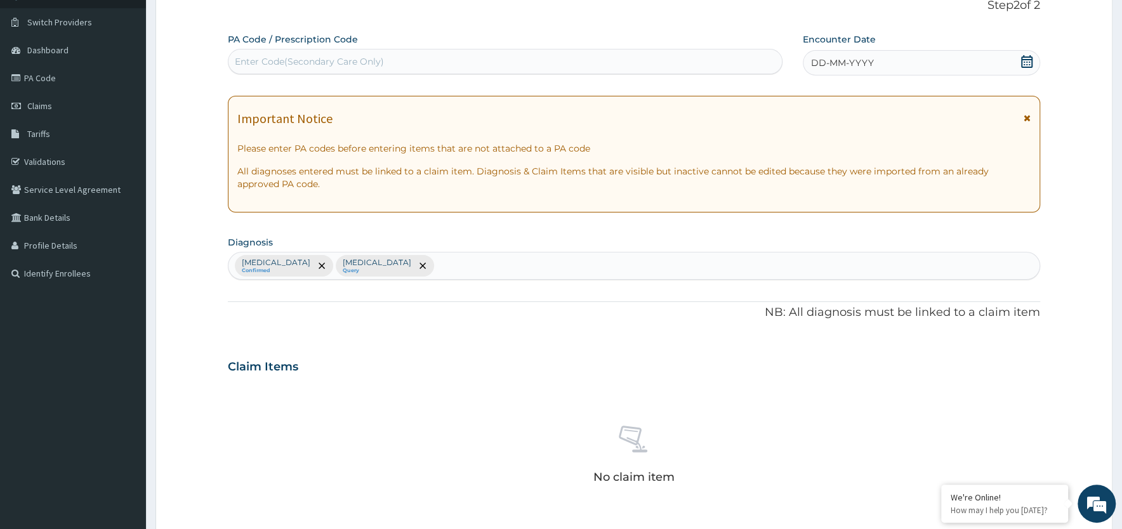
click at [426, 253] on div "Falciparum malaria Confirmed Sepsis Query" at bounding box center [633, 266] width 811 height 27
type input "UPPER RESPIRA"
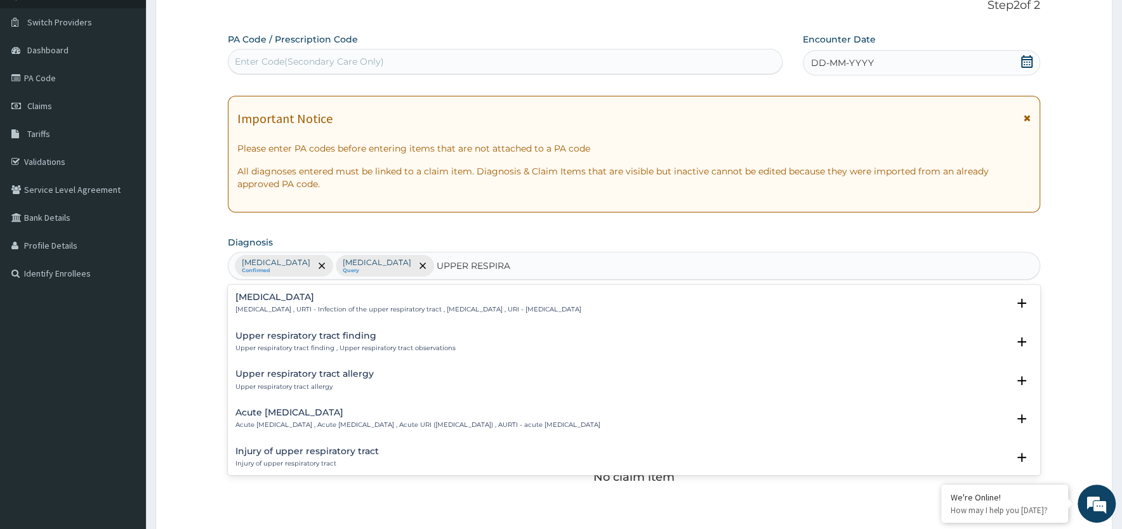
click at [333, 419] on div "Acute upper respiratory infection Acute upper respiratory infection , Acute upp…" at bounding box center [417, 419] width 365 height 22
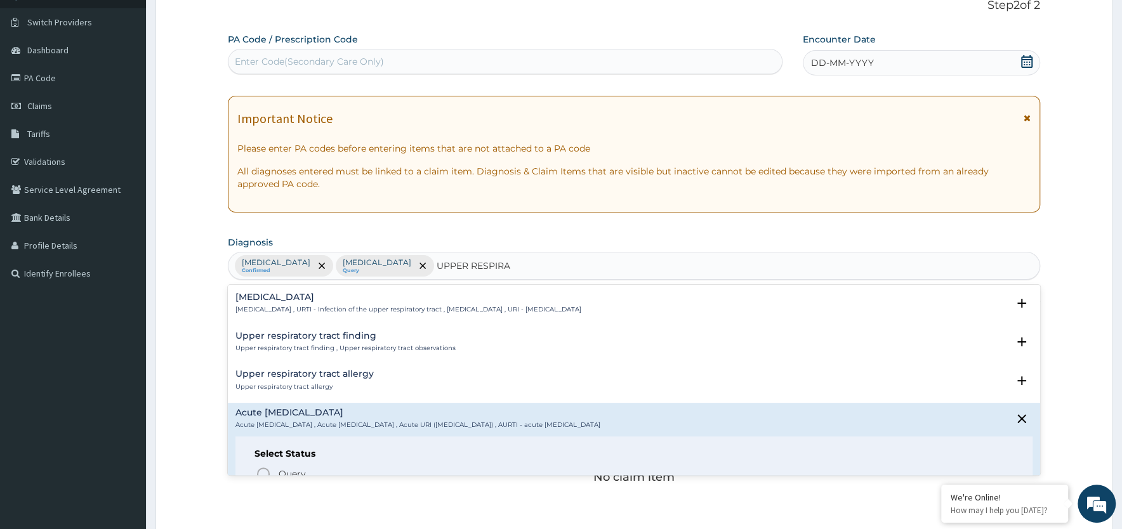
scroll to position [64, 0]
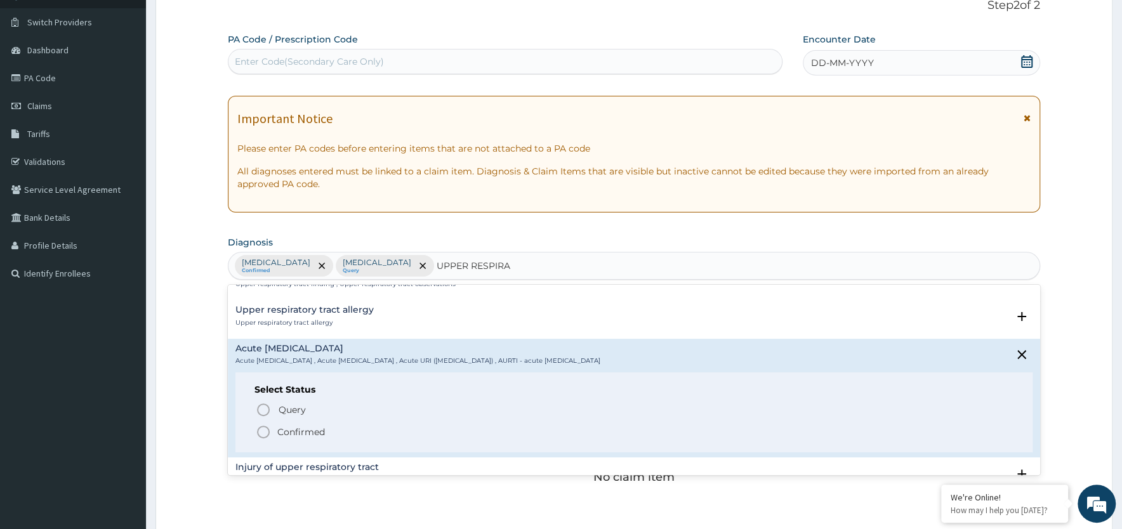
click at [262, 435] on icon "status option filled" at bounding box center [263, 432] width 15 height 15
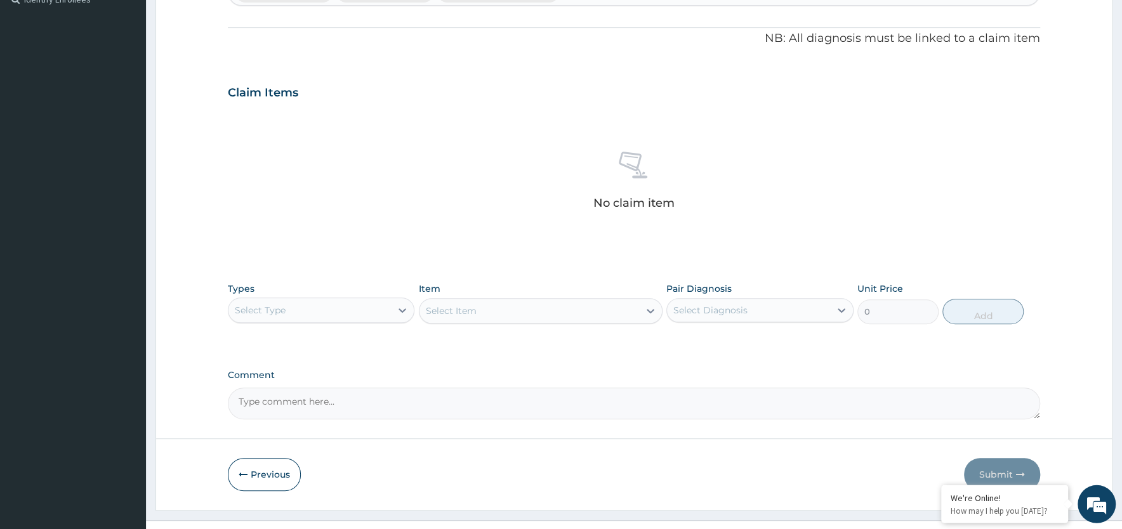
scroll to position [386, 0]
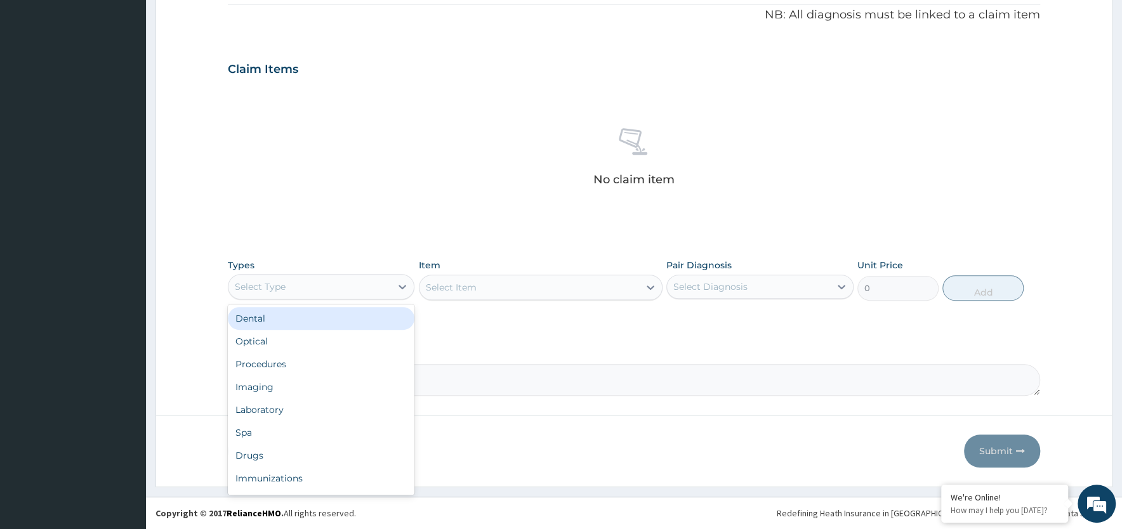
click at [364, 292] on div "Select Type" at bounding box center [309, 287] width 162 height 20
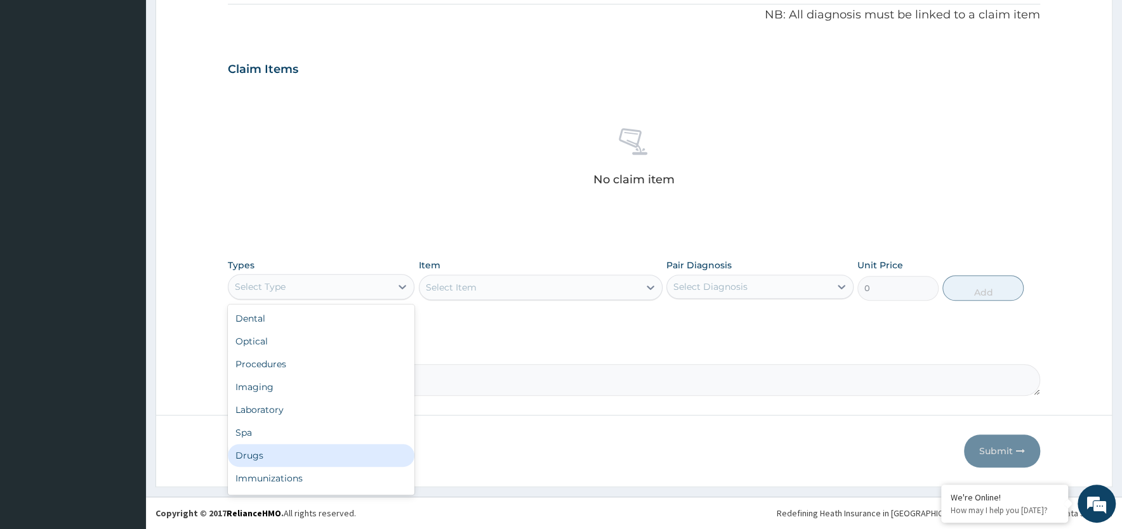
click at [306, 452] on div "Drugs" at bounding box center [321, 455] width 187 height 23
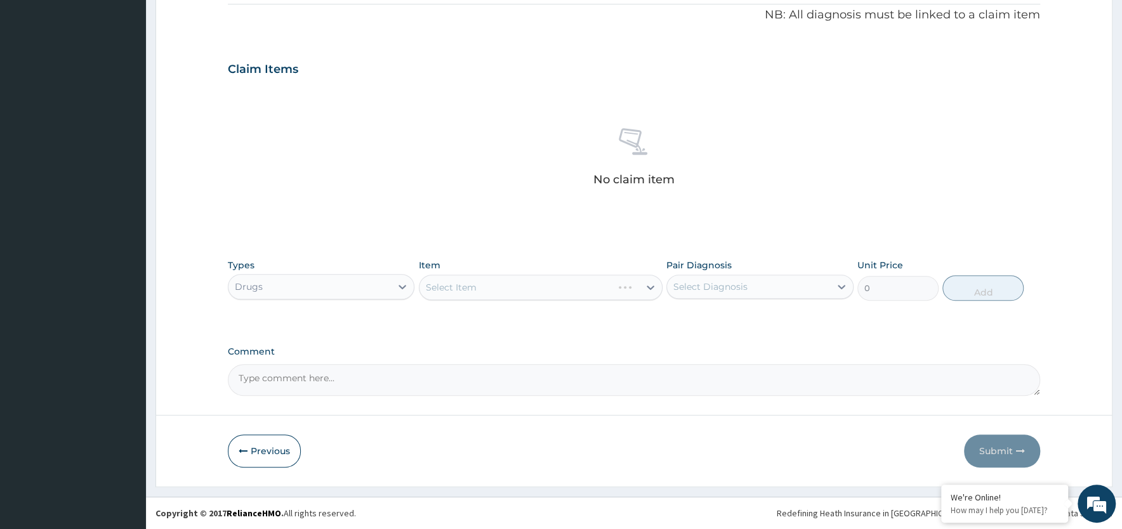
click at [341, 292] on div "Drugs" at bounding box center [309, 287] width 162 height 20
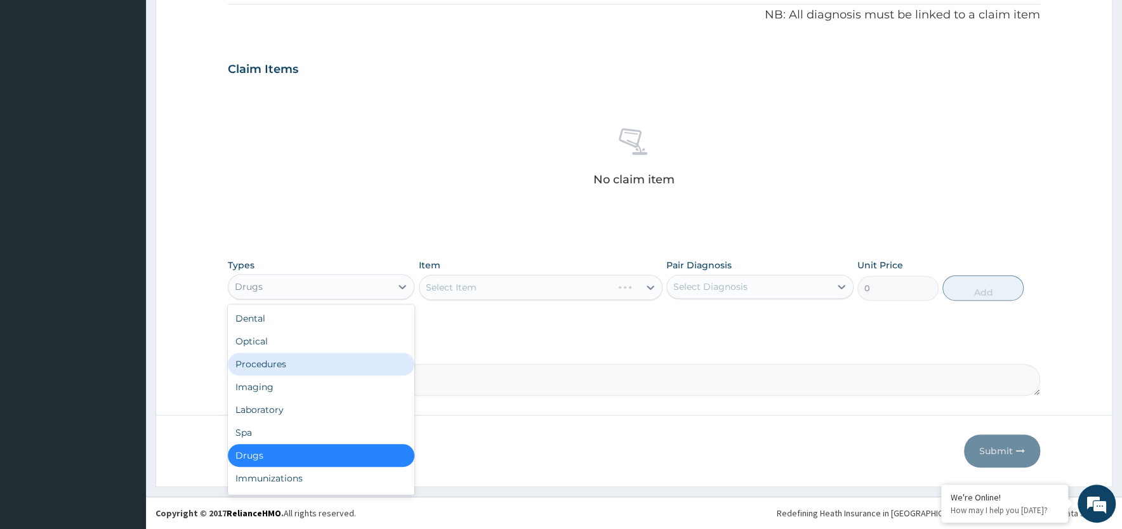
click at [306, 363] on div "Procedures" at bounding box center [321, 364] width 187 height 23
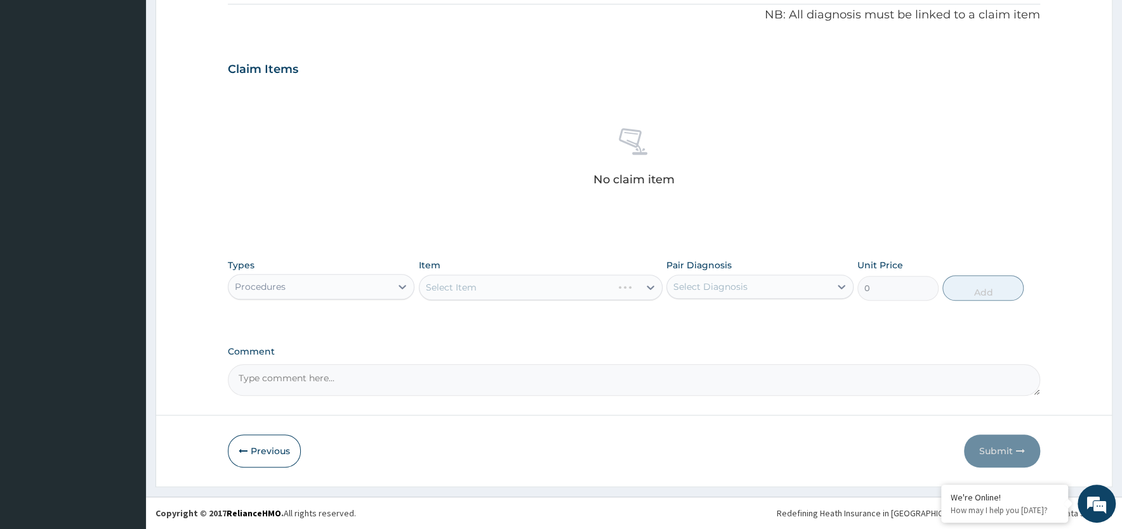
click at [449, 286] on div "Select Item" at bounding box center [541, 287] width 244 height 25
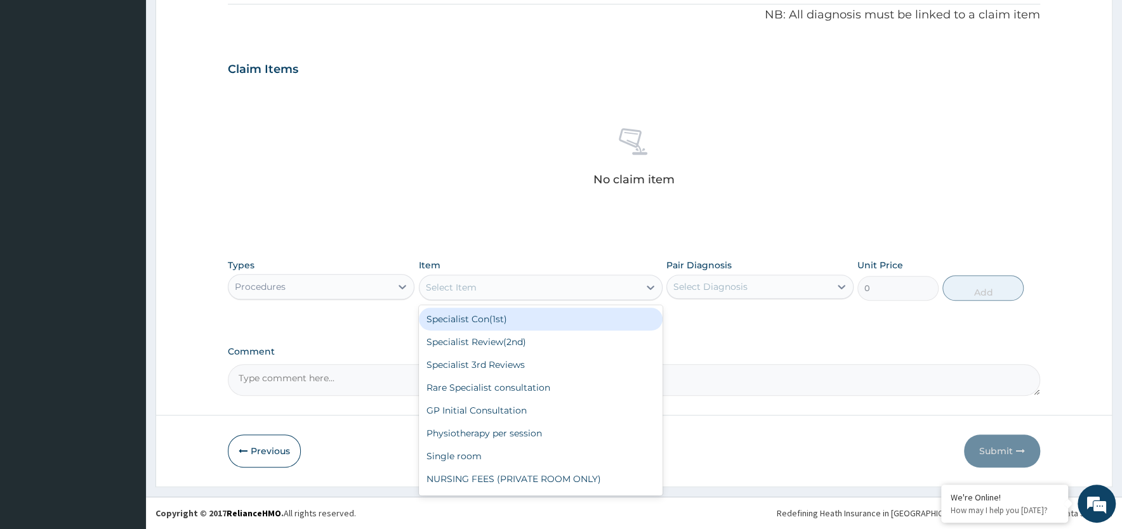
click at [463, 284] on div "Select Item" at bounding box center [451, 287] width 51 height 13
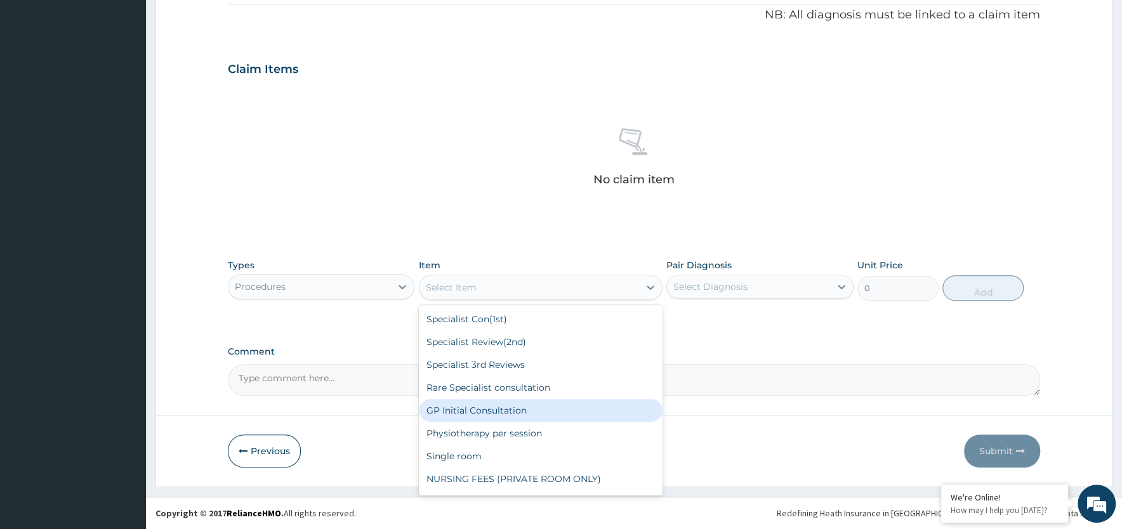
click at [480, 408] on div "GP Initial Consultation" at bounding box center [541, 410] width 244 height 23
type input "2000"
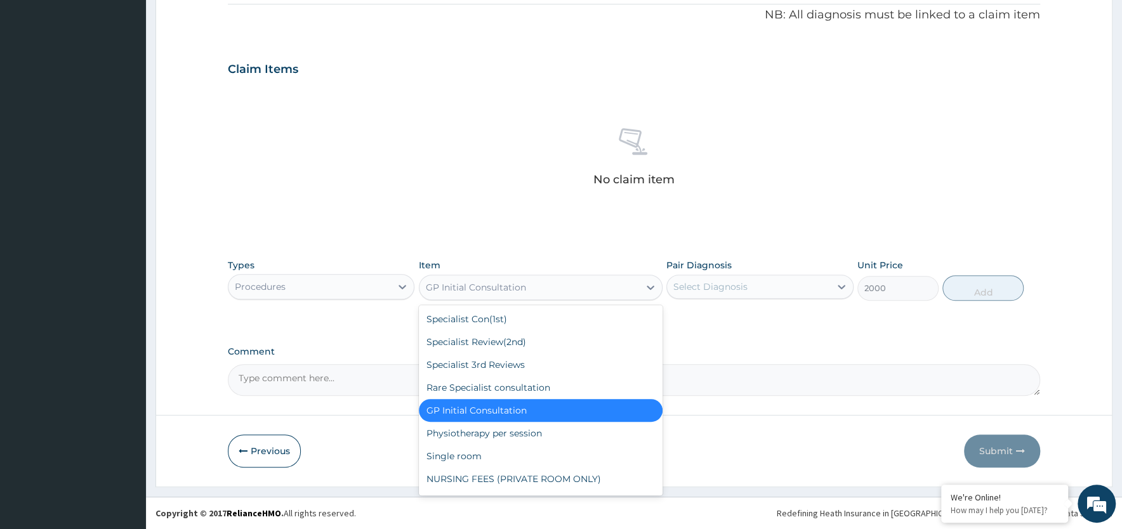
click at [600, 290] on div "GP Initial Consultation" at bounding box center [530, 287] width 220 height 20
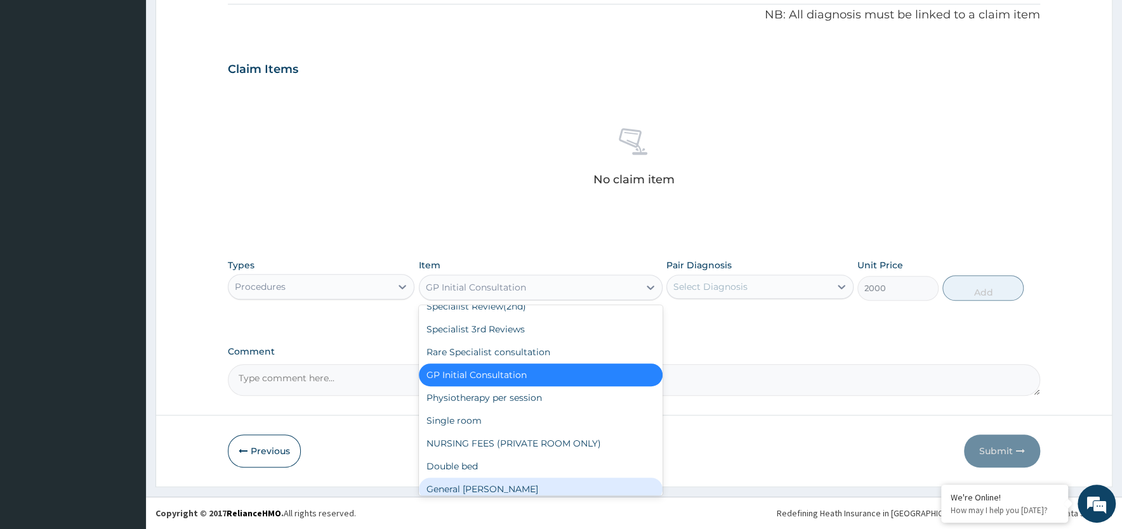
scroll to position [32, 0]
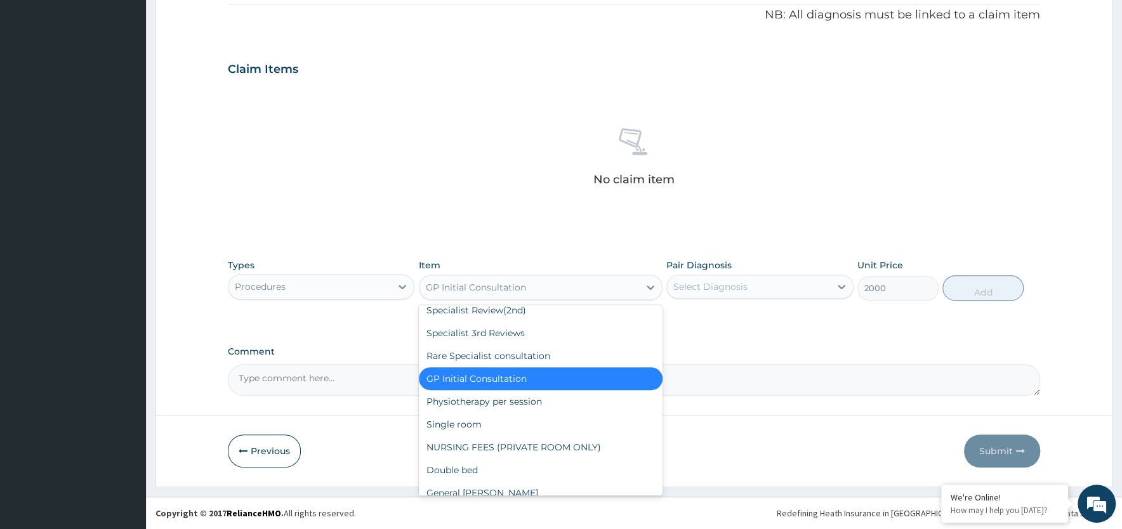
click at [564, 387] on div "GP Initial Consultation" at bounding box center [541, 378] width 244 height 23
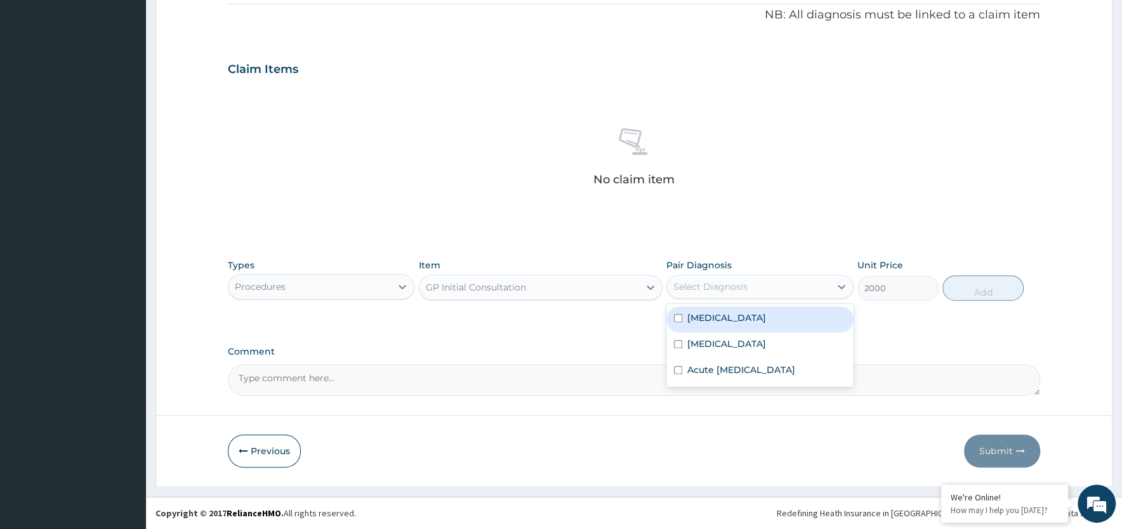
click at [716, 291] on div "Select Diagnosis" at bounding box center [710, 287] width 74 height 13
click at [691, 322] on label "Falciparum malaria" at bounding box center [726, 318] width 79 height 13
checkbox input "true"
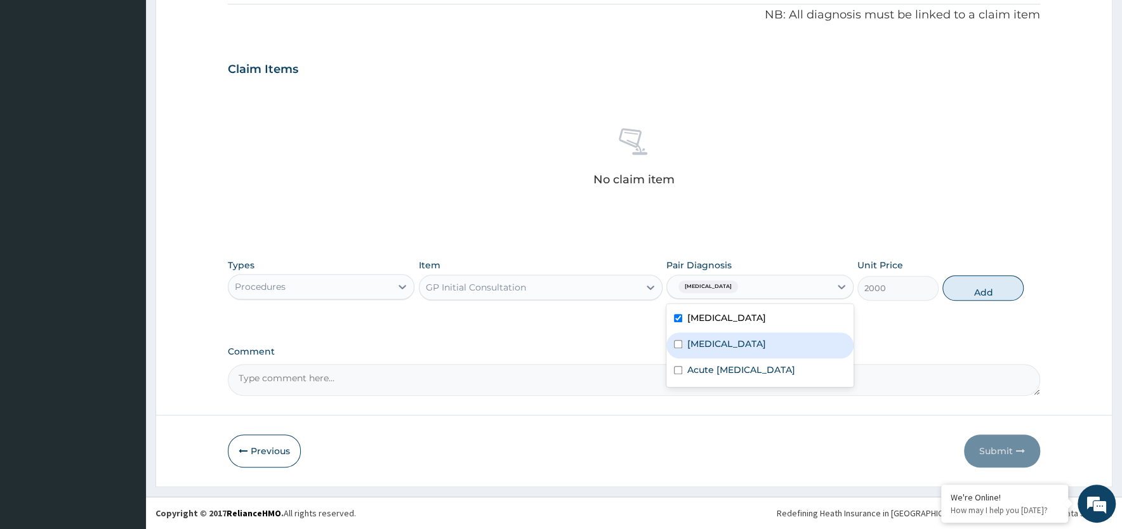
click at [691, 341] on label "Sepsis" at bounding box center [726, 344] width 79 height 13
checkbox input "true"
click at [694, 373] on label "Acute upper respiratory infection" at bounding box center [741, 370] width 108 height 13
checkbox input "true"
drag, startPoint x: 986, startPoint y: 290, endPoint x: 836, endPoint y: 308, distance: 151.5
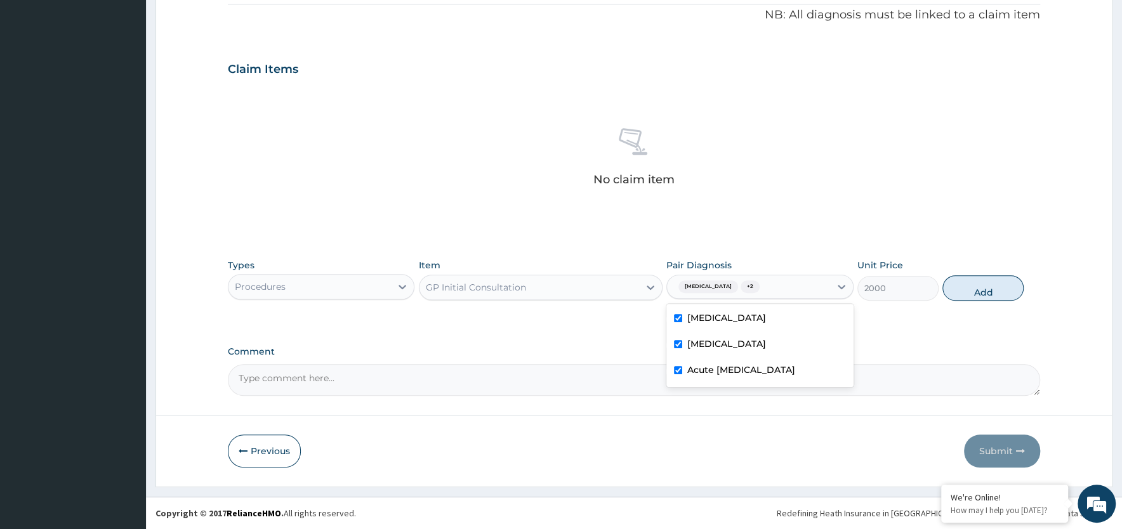
click at [985, 290] on button "Add" at bounding box center [982, 287] width 81 height 25
type input "0"
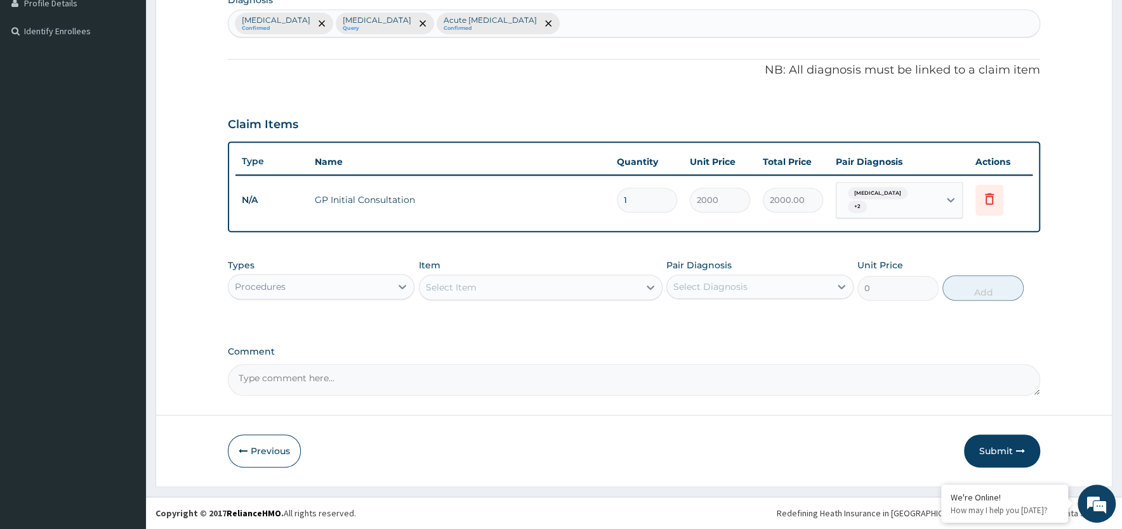
scroll to position [330, 0]
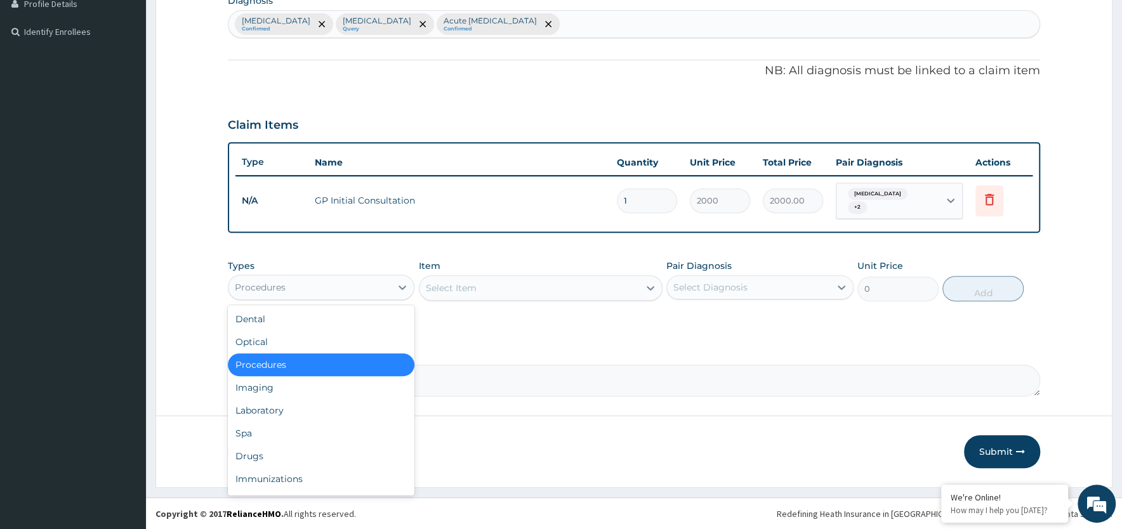
click at [323, 287] on div "Procedures" at bounding box center [309, 287] width 162 height 20
click at [274, 406] on div "Laboratory" at bounding box center [321, 410] width 187 height 23
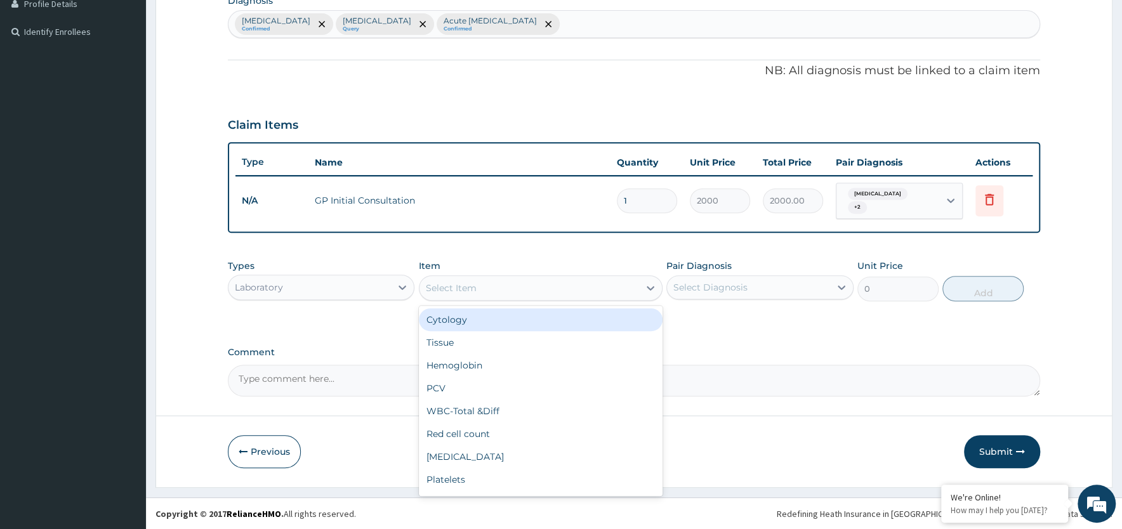
click at [510, 288] on div "Select Item" at bounding box center [530, 288] width 220 height 20
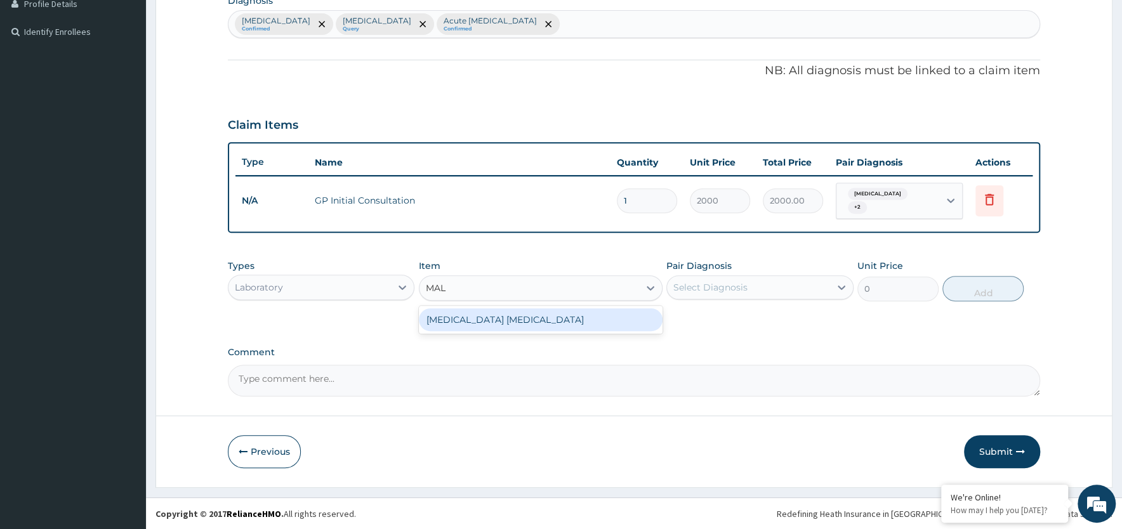
type input "MALA"
click at [475, 314] on div "Malaria Parasite" at bounding box center [541, 319] width 244 height 23
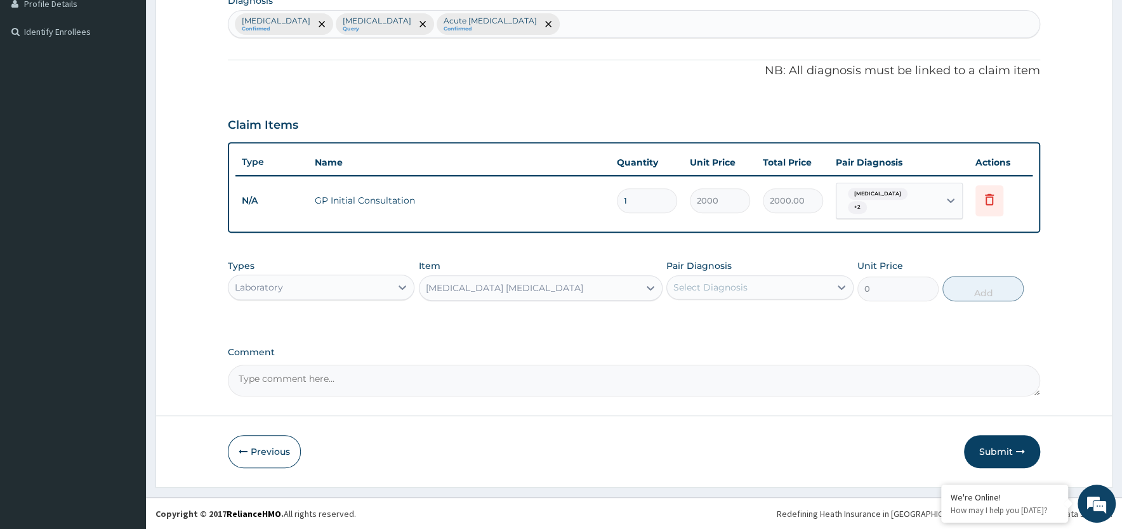
type input "2000"
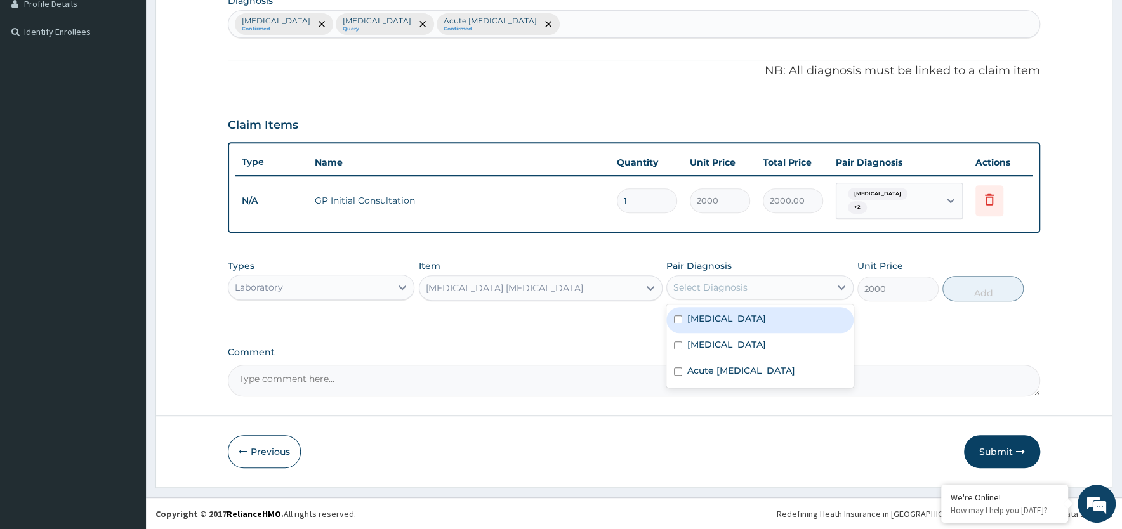
click at [722, 278] on div "Select Diagnosis" at bounding box center [748, 287] width 162 height 20
click at [732, 312] on label "Falciparum malaria" at bounding box center [726, 318] width 79 height 13
checkbox input "true"
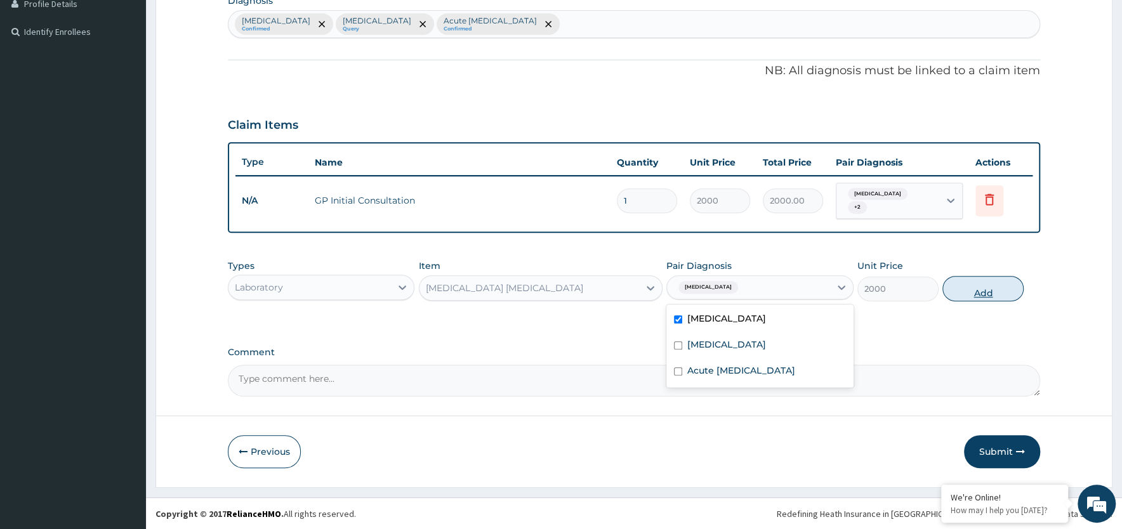
click at [995, 289] on button "Add" at bounding box center [982, 288] width 81 height 25
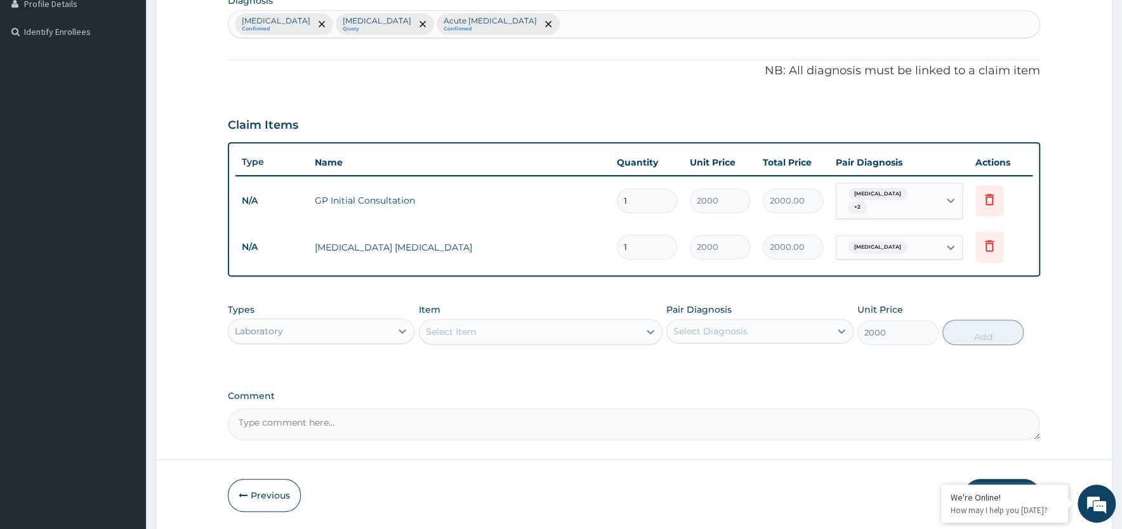
type input "0"
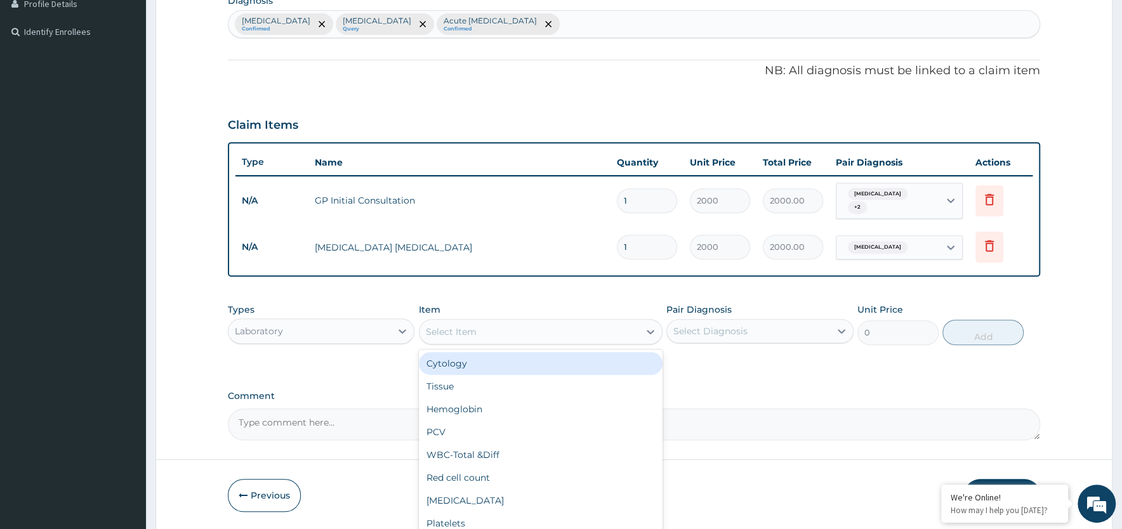
click at [477, 329] on div "Select Item" at bounding box center [530, 332] width 220 height 20
type input "FULL"
click at [466, 364] on div "FULL BLOOD COUNT" at bounding box center [541, 363] width 244 height 23
type input "5000"
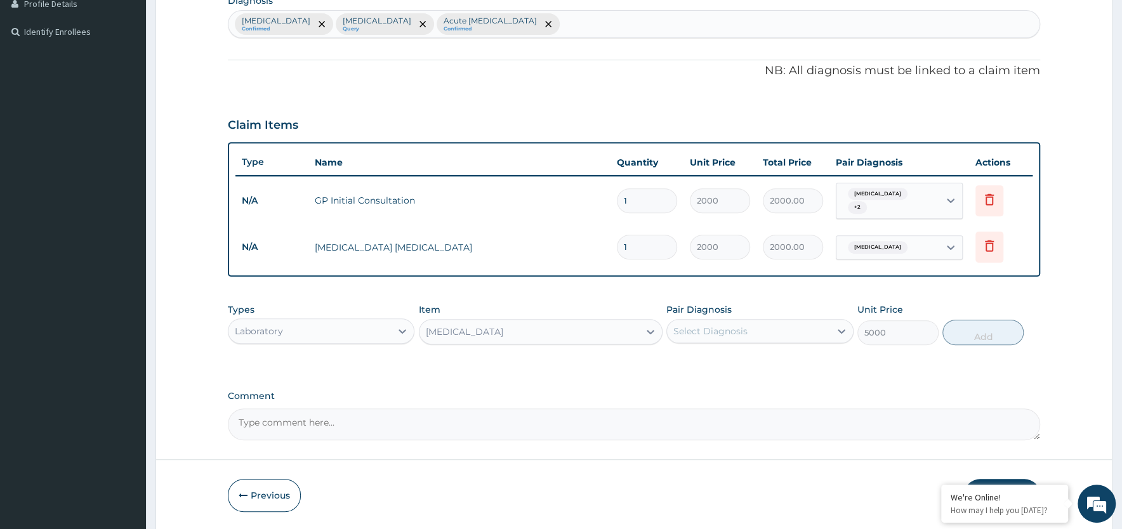
click at [780, 334] on div "Select Diagnosis" at bounding box center [748, 331] width 162 height 20
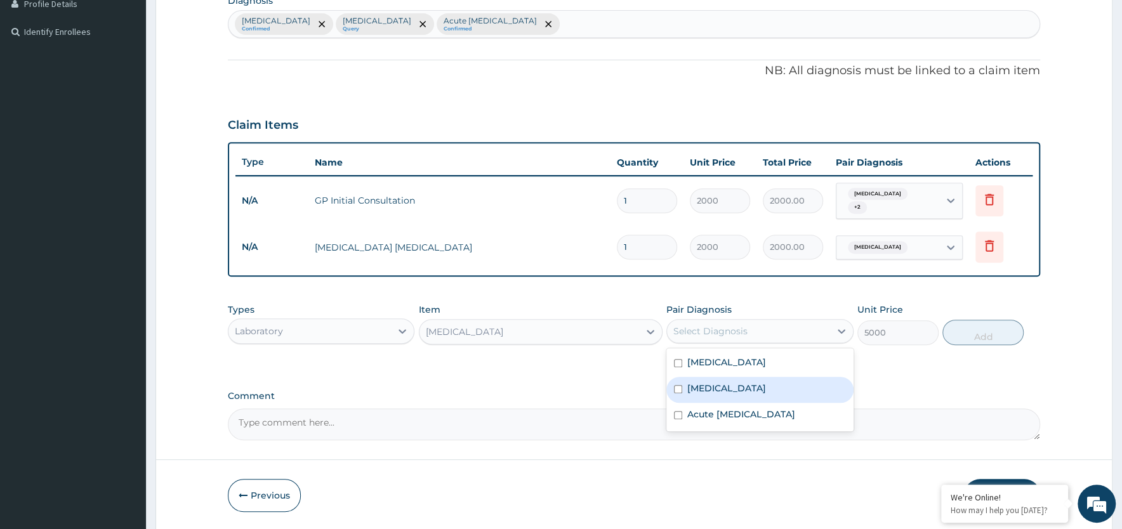
click at [710, 387] on label "Sepsis" at bounding box center [726, 388] width 79 height 13
checkbox input "true"
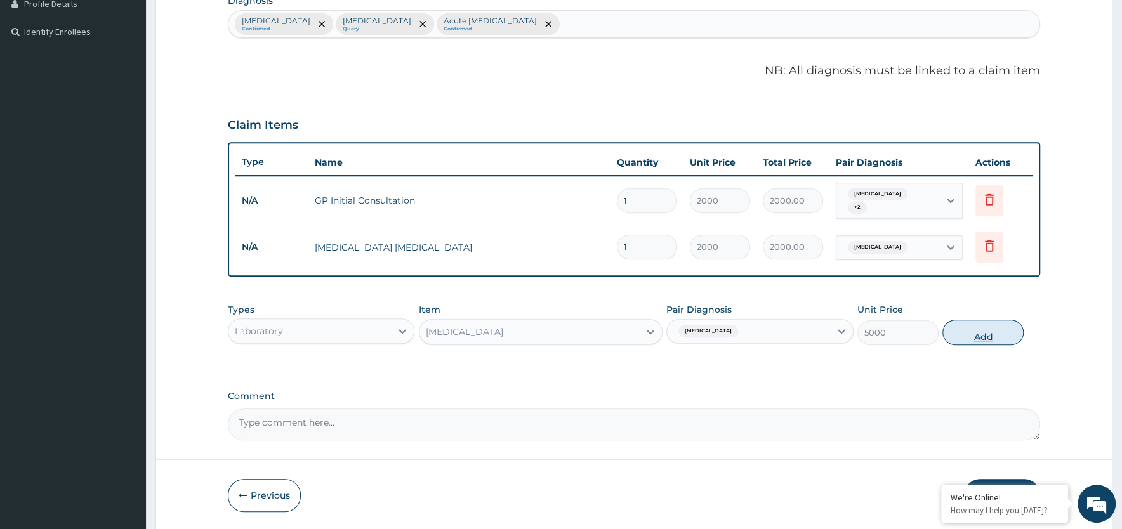
click at [982, 329] on button "Add" at bounding box center [982, 332] width 81 height 25
type input "0"
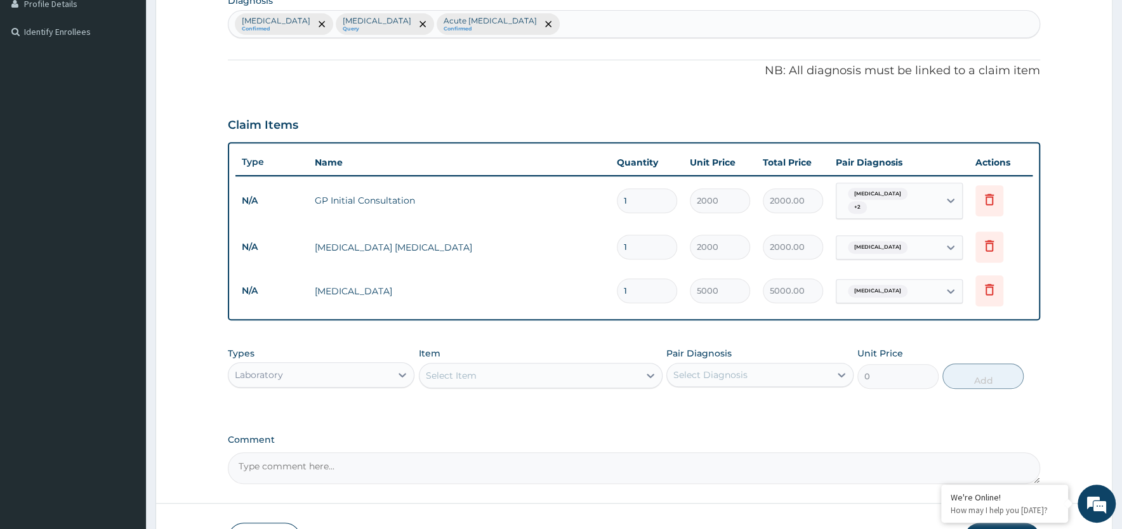
click at [346, 370] on div "Laboratory" at bounding box center [309, 375] width 162 height 20
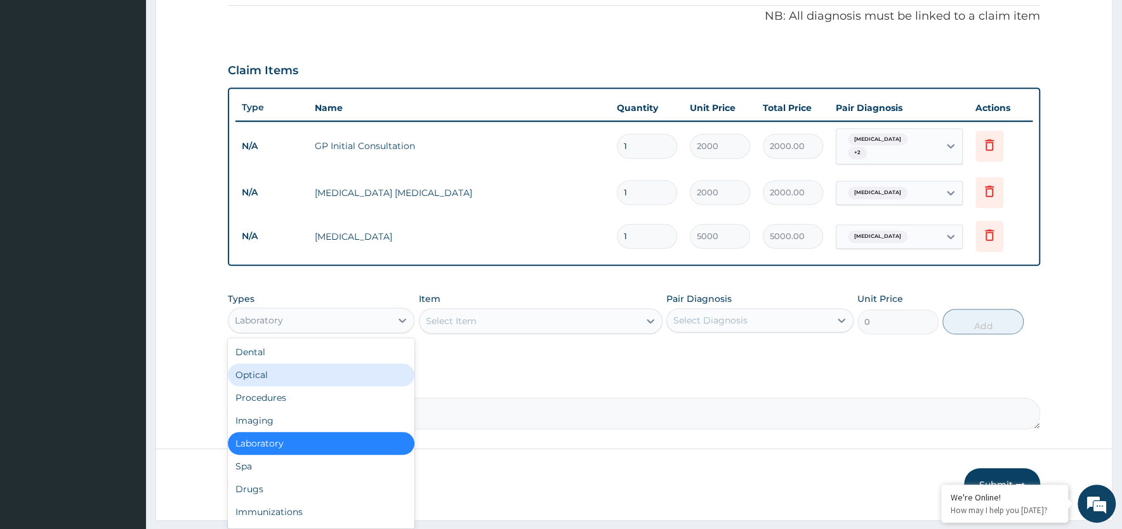
scroll to position [417, 0]
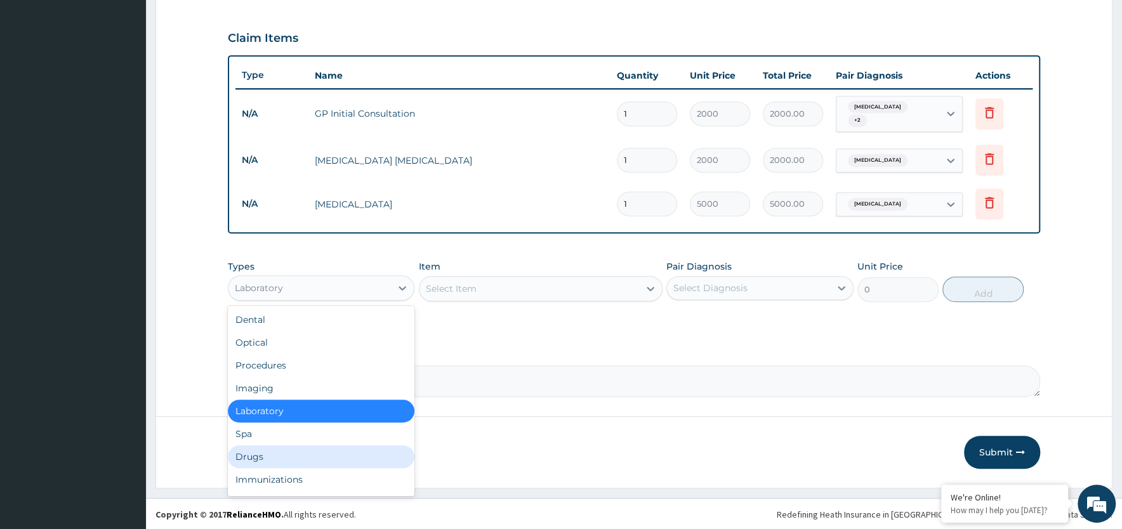
click at [296, 458] on div "Drugs" at bounding box center [321, 457] width 187 height 23
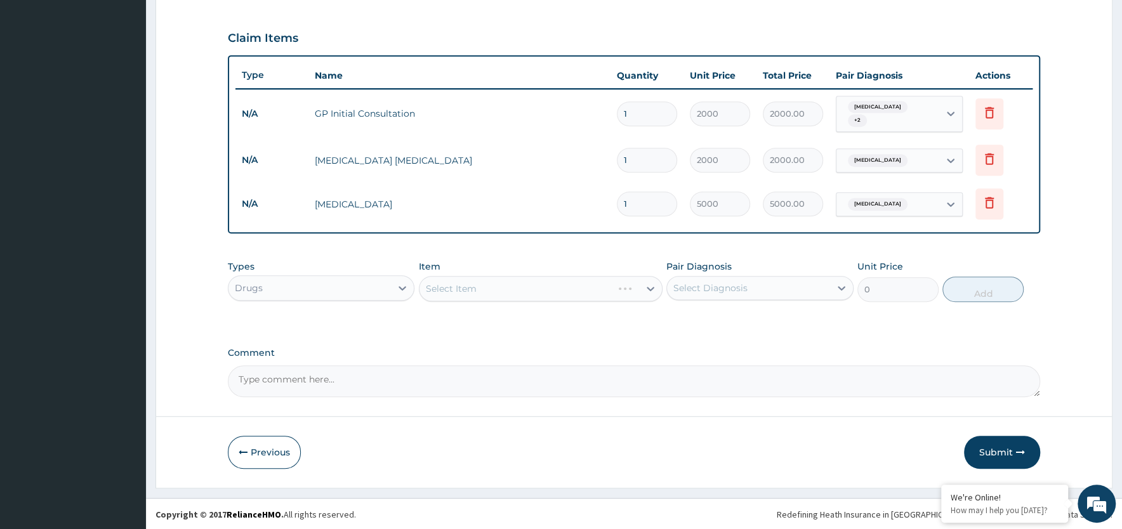
click at [501, 284] on div "Select Item" at bounding box center [541, 288] width 244 height 25
click at [503, 287] on div "Select Item" at bounding box center [541, 288] width 244 height 25
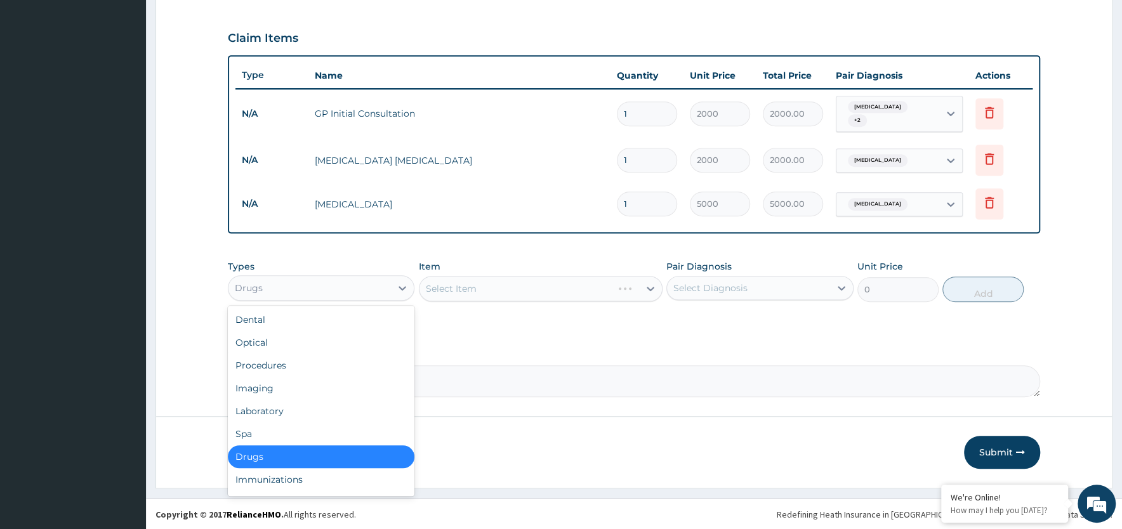
click at [362, 292] on div "Drugs" at bounding box center [309, 288] width 162 height 20
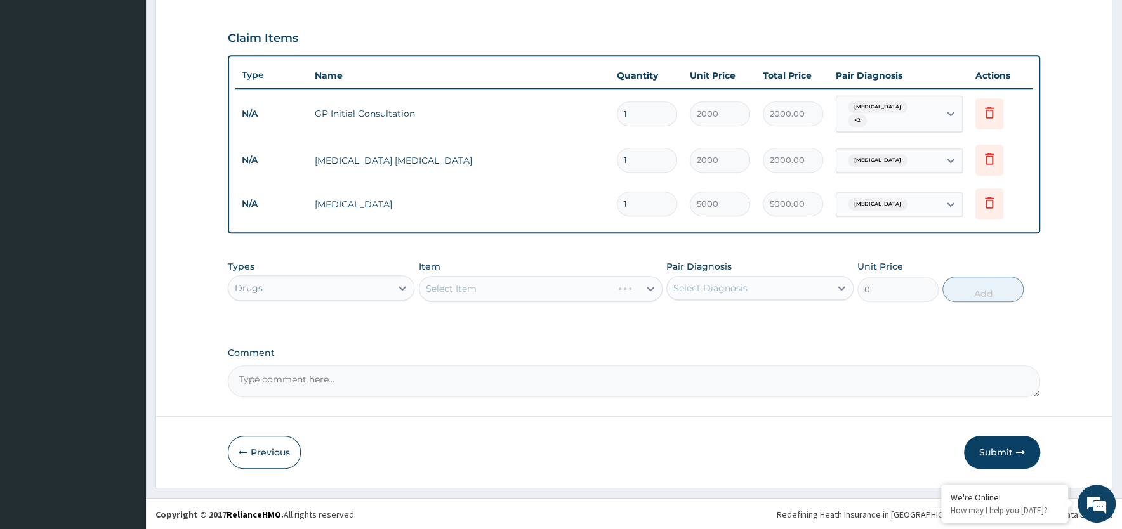
click at [577, 292] on div "Select Item" at bounding box center [541, 288] width 244 height 25
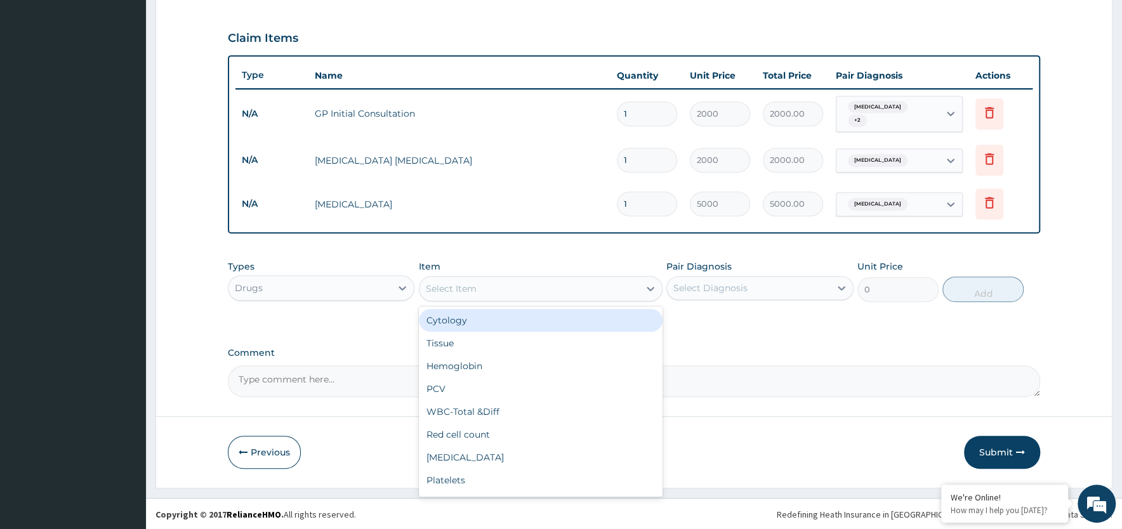
click at [506, 291] on div "Select Item" at bounding box center [530, 289] width 220 height 20
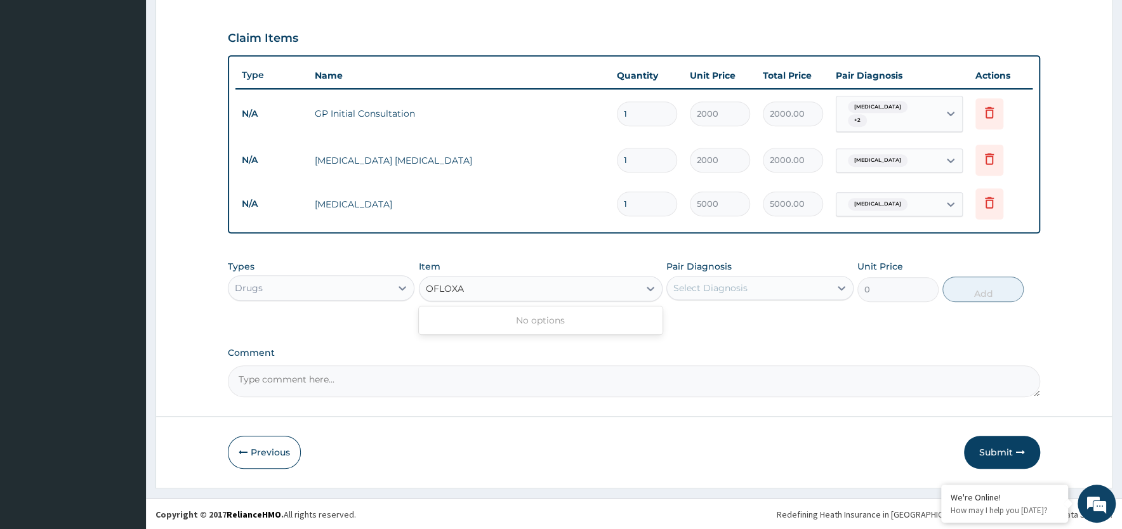
type input "OFLOXAC"
click at [602, 284] on div "OFLOXAC" at bounding box center [530, 289] width 220 height 20
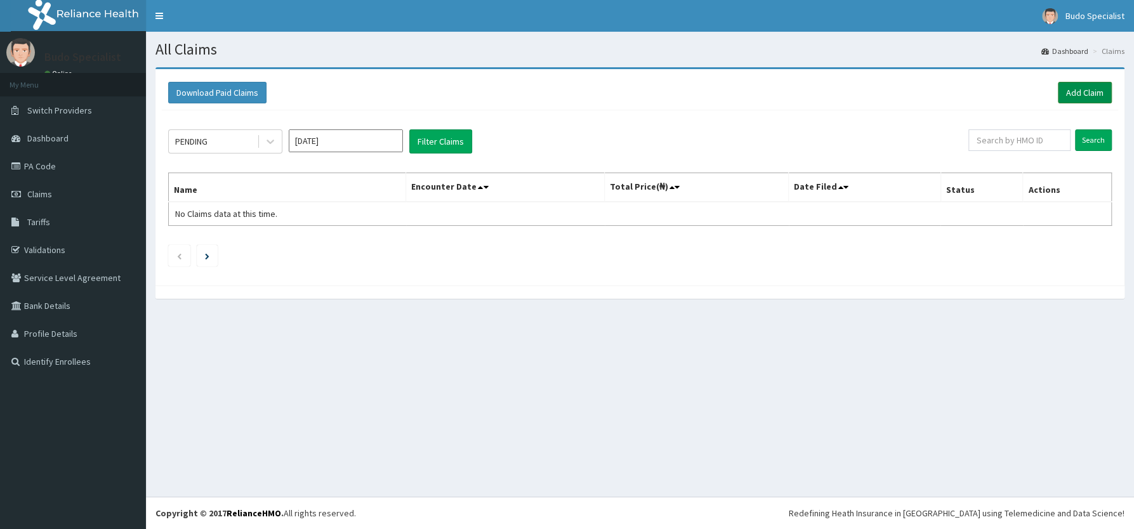
click at [1077, 96] on link "Add Claim" at bounding box center [1085, 93] width 54 height 22
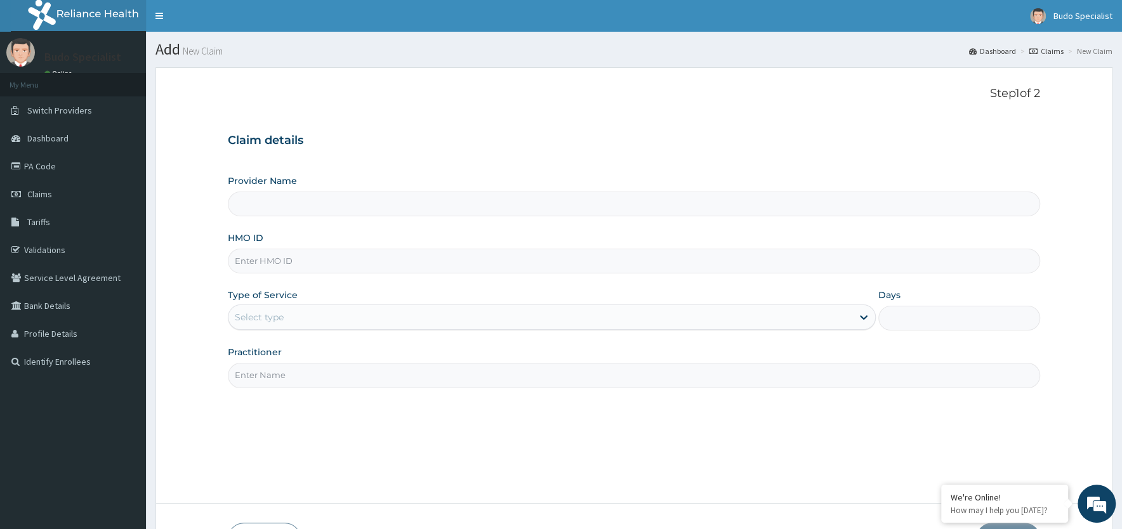
type input "Budo Specialist Hospital"
click at [287, 262] on input "HMO ID" at bounding box center [634, 261] width 812 height 25
type input "BRI/10013/A"
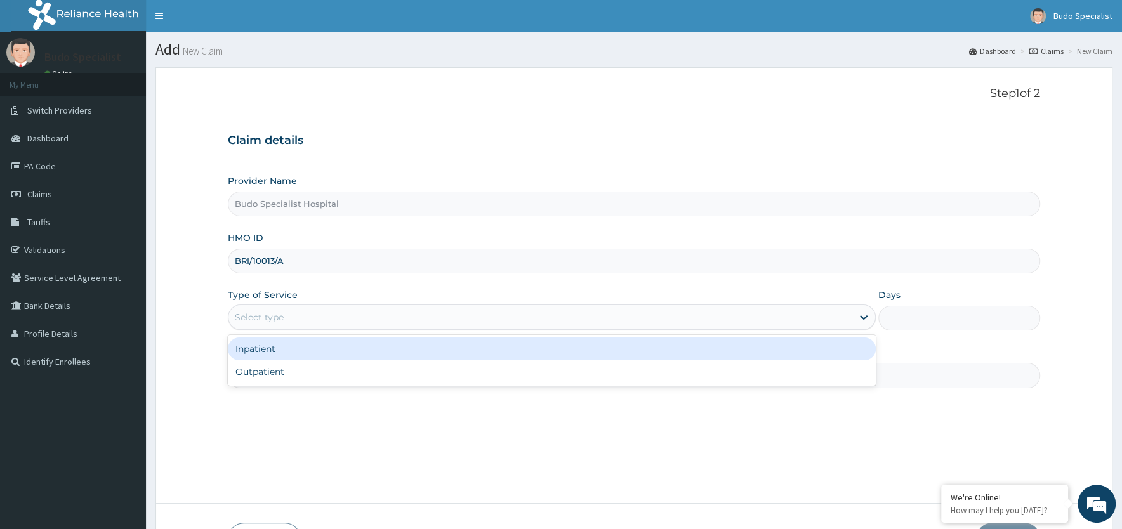
click at [254, 312] on div "Select type" at bounding box center [259, 317] width 49 height 13
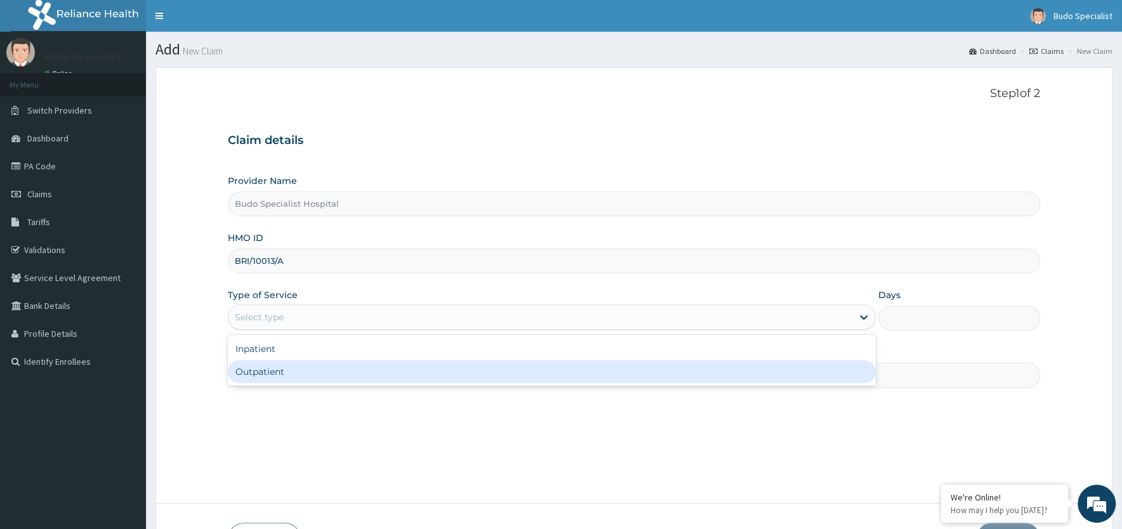
click at [268, 375] on div "Outpatient" at bounding box center [552, 371] width 648 height 23
type input "1"
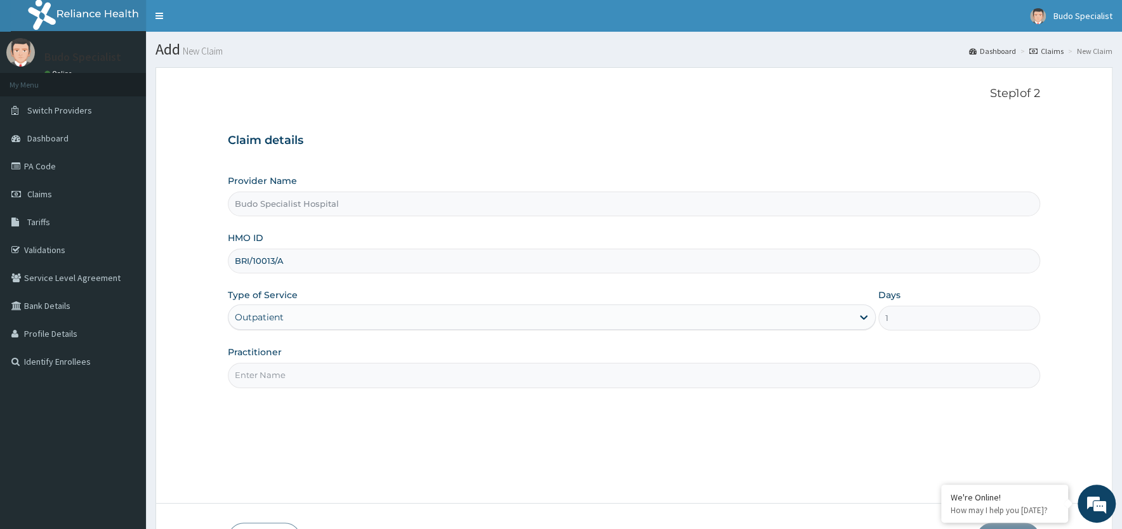
click at [288, 377] on input "Practitioner" at bounding box center [634, 375] width 812 height 25
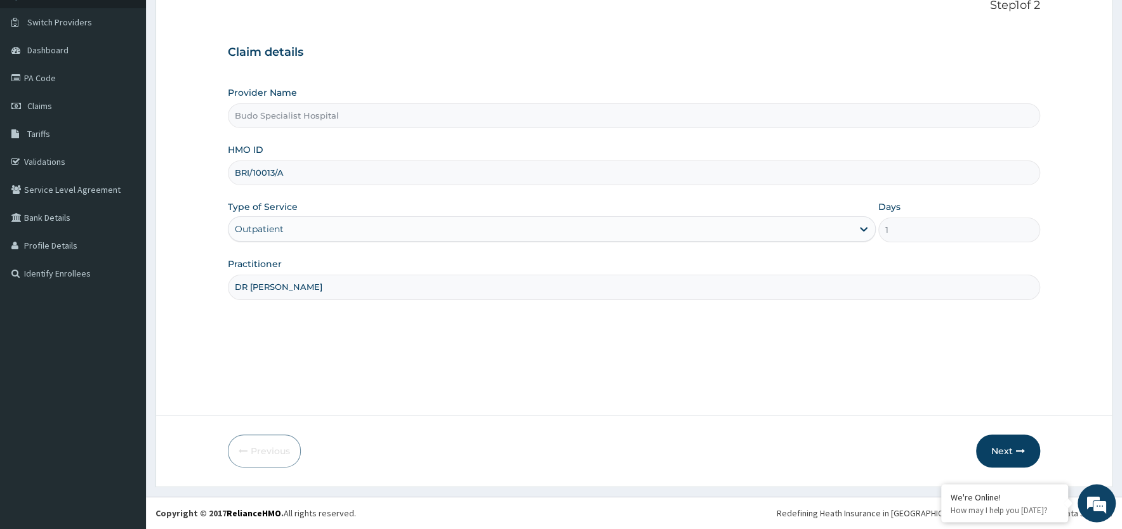
scroll to position [88, 0]
type input "DR [PERSON_NAME]"
click at [1007, 453] on button "Next" at bounding box center [1008, 451] width 64 height 33
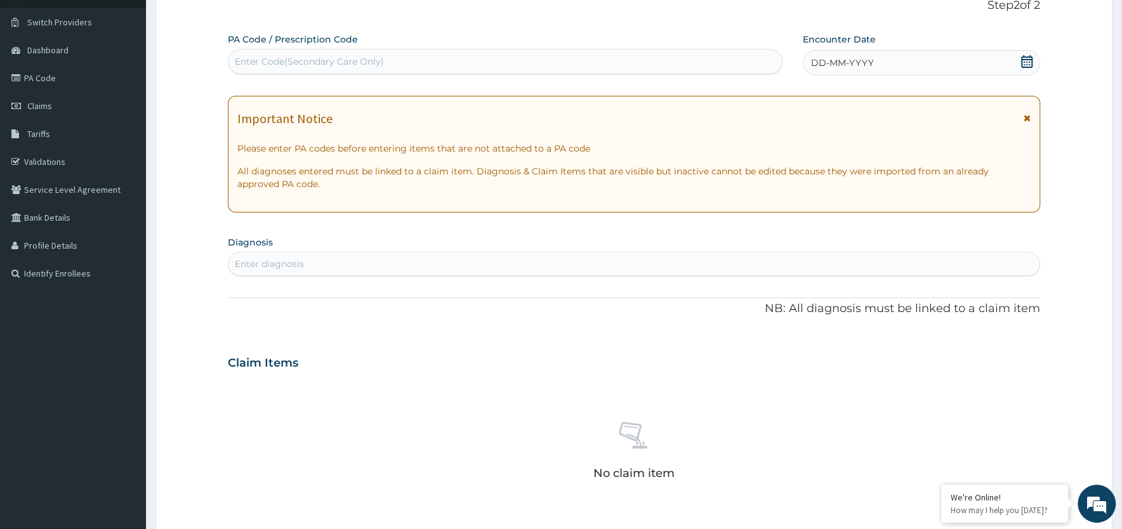
click at [872, 62] on span "DD-MM-YYYY" at bounding box center [842, 62] width 63 height 13
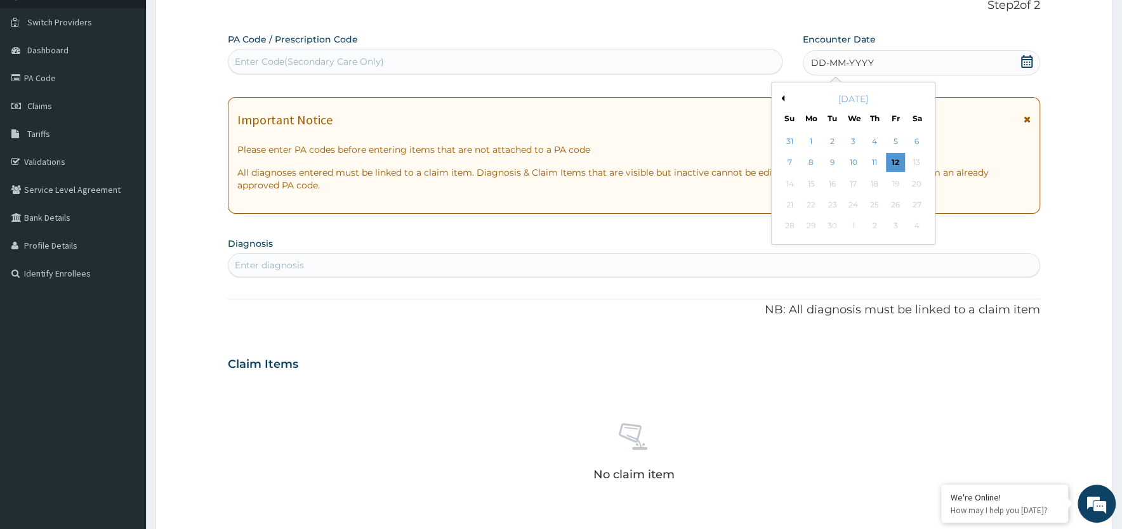
click at [784, 95] on div "[DATE]" at bounding box center [853, 99] width 153 height 13
click at [780, 98] on button "Previous Month" at bounding box center [781, 98] width 6 height 6
click at [898, 227] on div "29" at bounding box center [895, 226] width 19 height 19
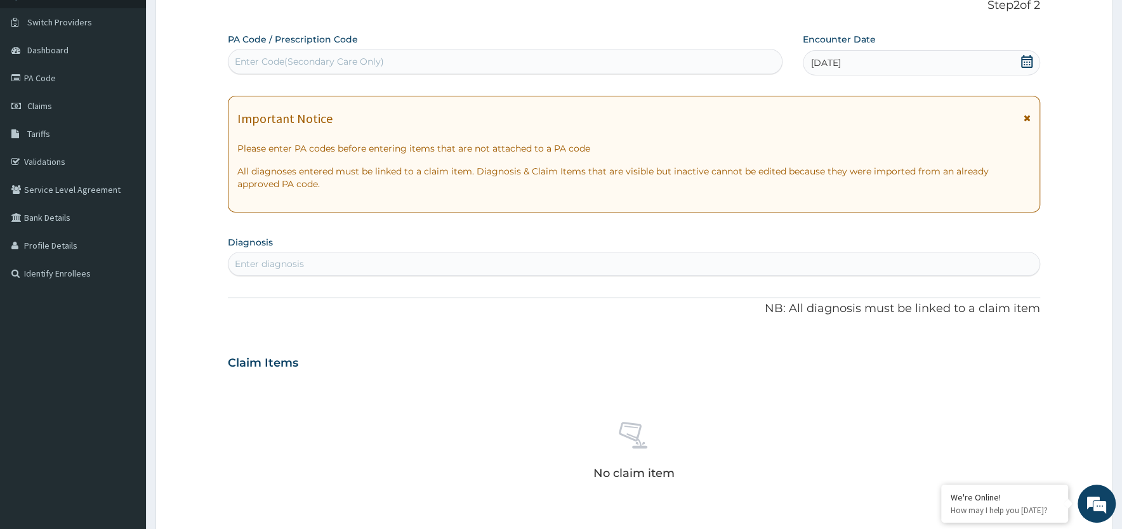
click at [274, 263] on div "Enter diagnosis" at bounding box center [269, 264] width 69 height 13
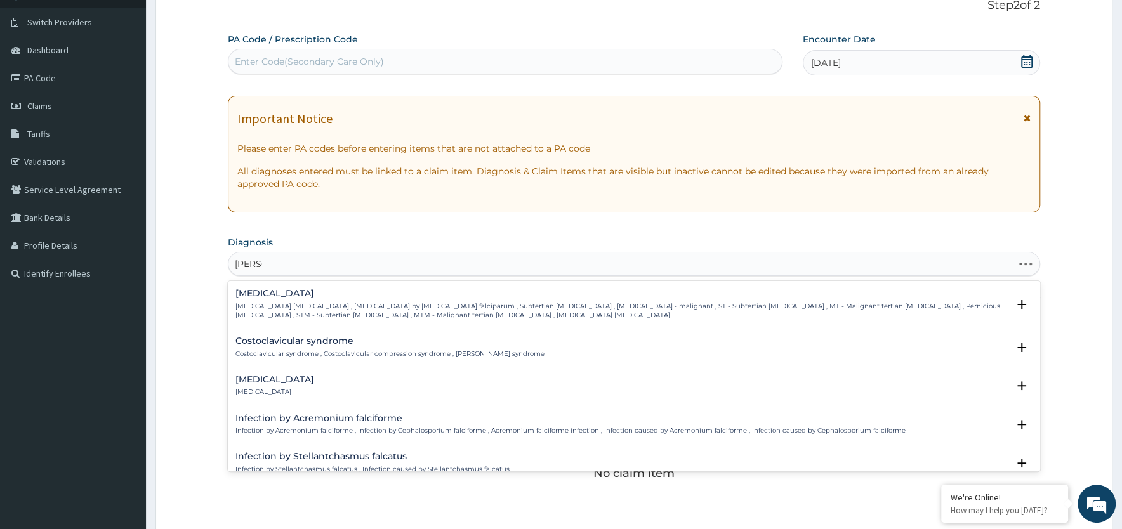
type input "FALCIP"
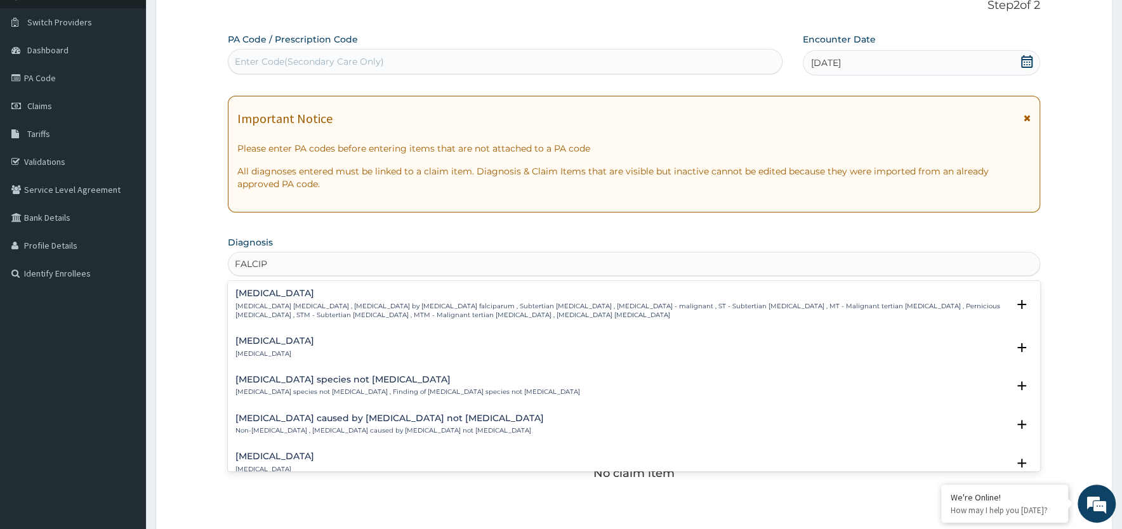
click at [286, 305] on p "Falciparum malaria , Malignant tertian malaria , Malaria by Plasmodium falcipar…" at bounding box center [621, 311] width 772 height 18
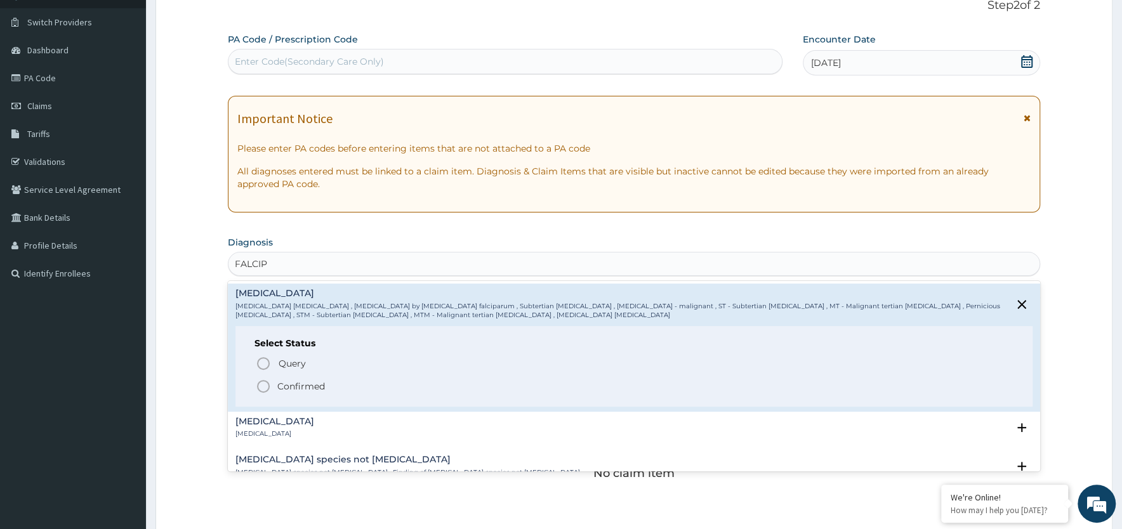
click at [263, 385] on icon "status option filled" at bounding box center [263, 386] width 15 height 15
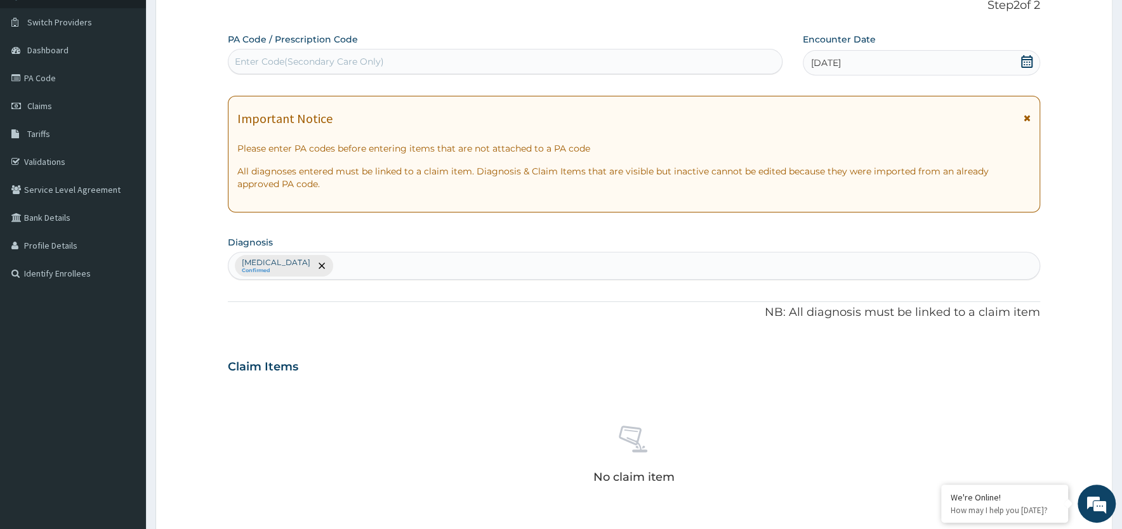
click at [353, 258] on div "Falciparum malaria Confirmed" at bounding box center [633, 266] width 811 height 27
type input "SEPSIS"
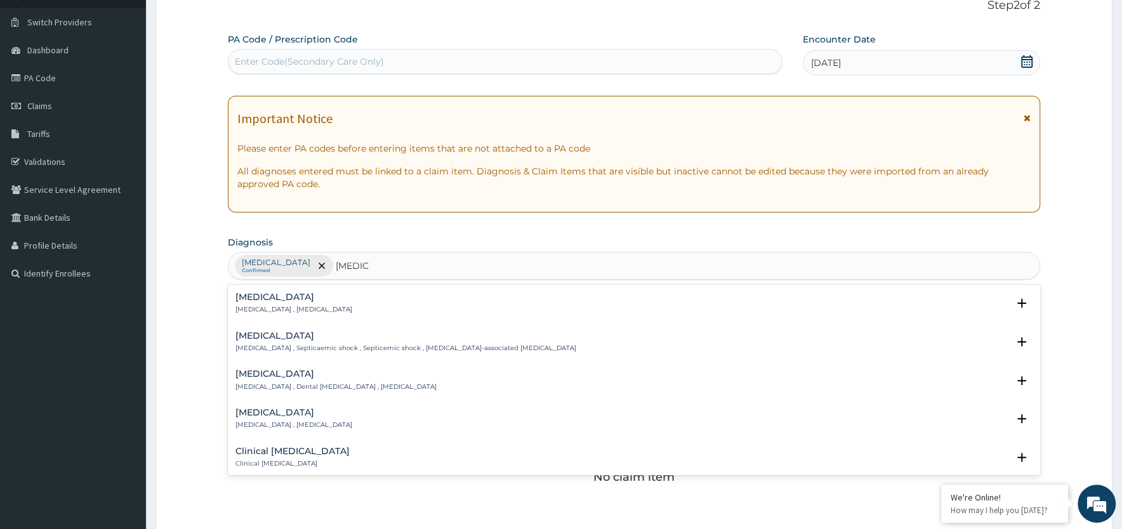
click at [314, 307] on p "Systemic infection , Sepsis" at bounding box center [293, 309] width 117 height 9
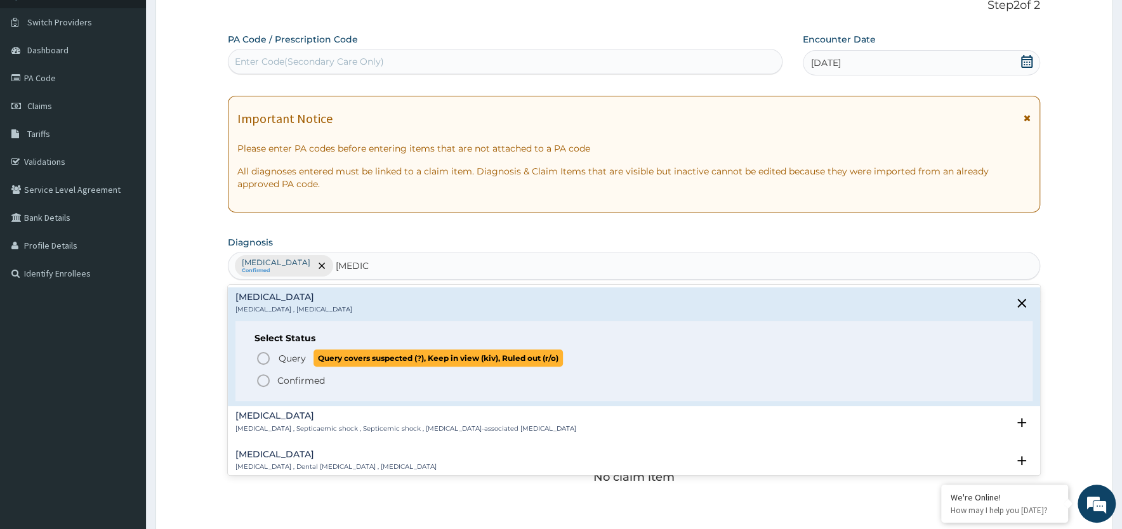
click at [263, 355] on icon "status option query" at bounding box center [263, 358] width 15 height 15
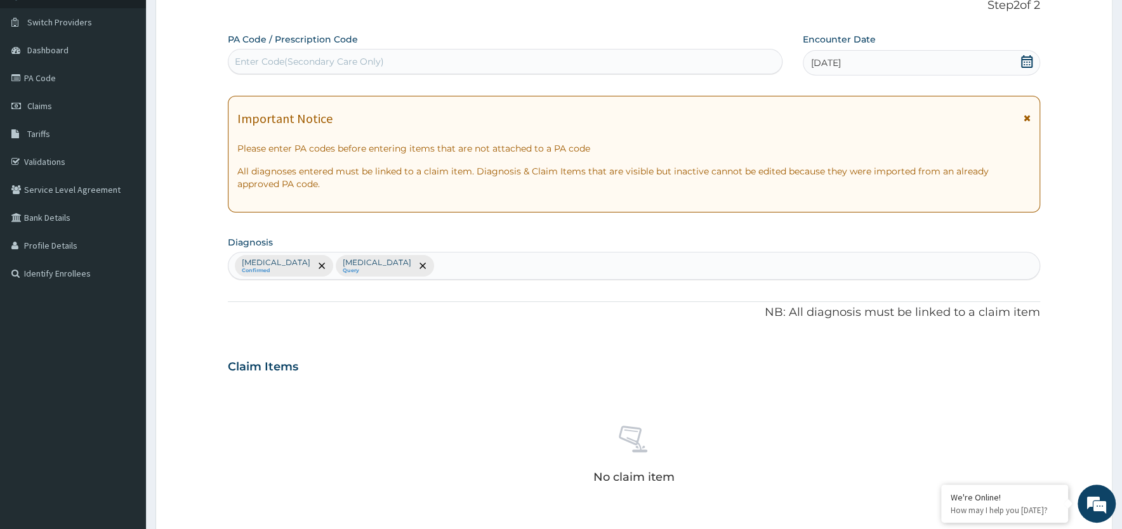
click at [416, 267] on div "Falciparum malaria Confirmed Sepsis Query" at bounding box center [633, 266] width 811 height 27
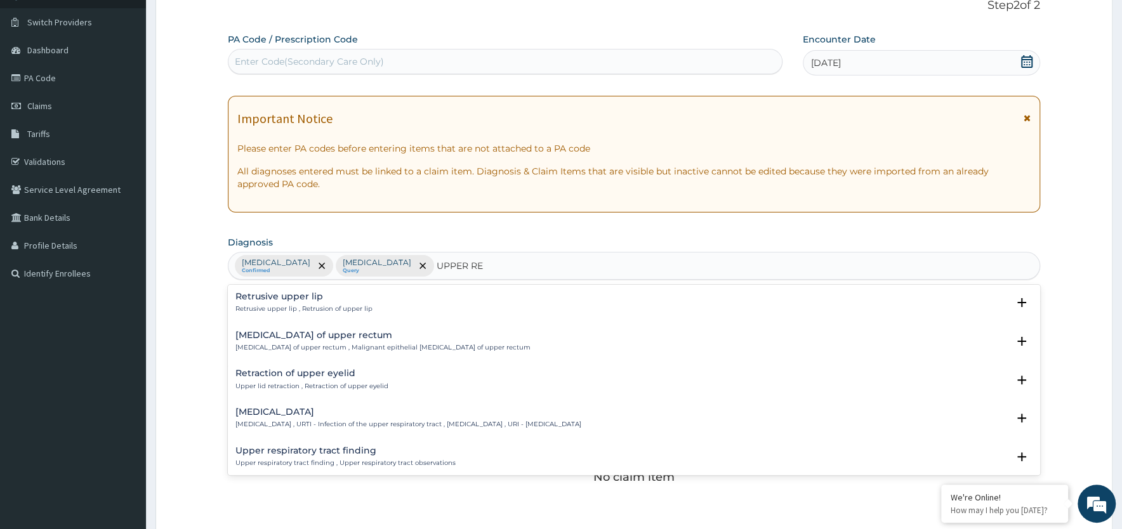
scroll to position [0, 0]
type input "UPPER RES"
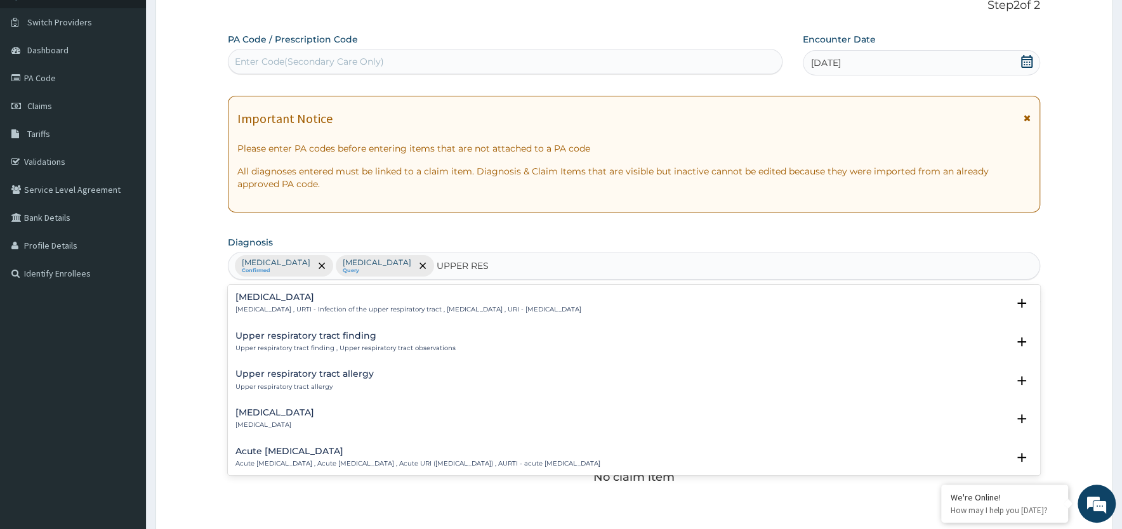
click at [336, 457] on div "Acute upper respiratory infection Acute upper respiratory infection , Acute upp…" at bounding box center [417, 458] width 365 height 22
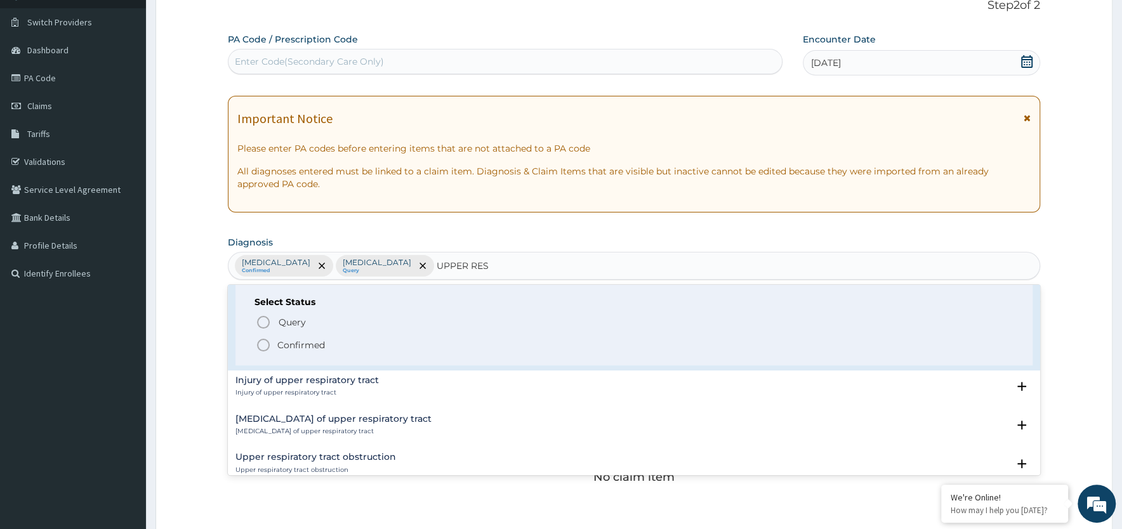
scroll to position [192, 0]
click at [267, 341] on icon "status option filled" at bounding box center [263, 343] width 15 height 15
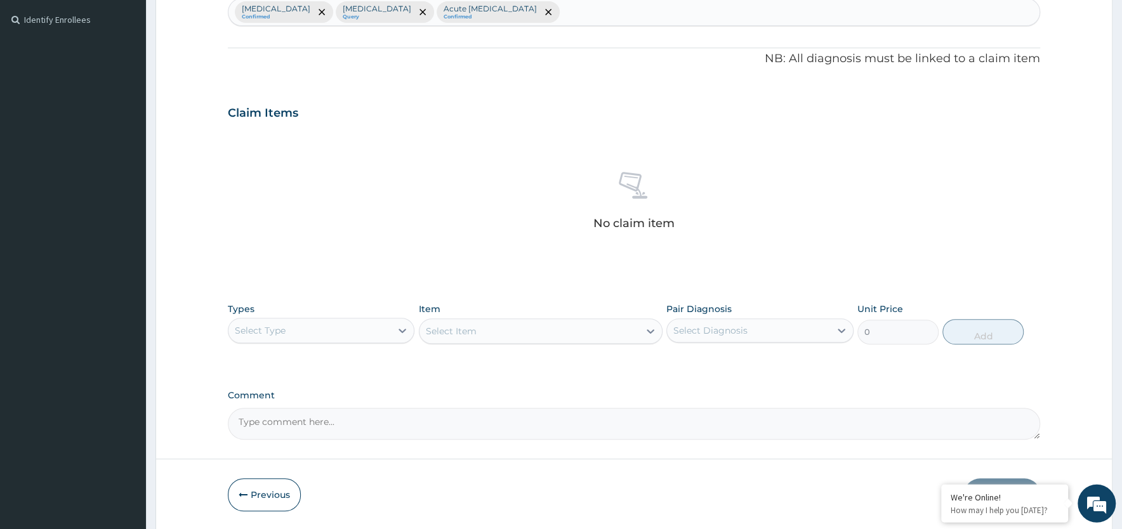
scroll to position [360, 0]
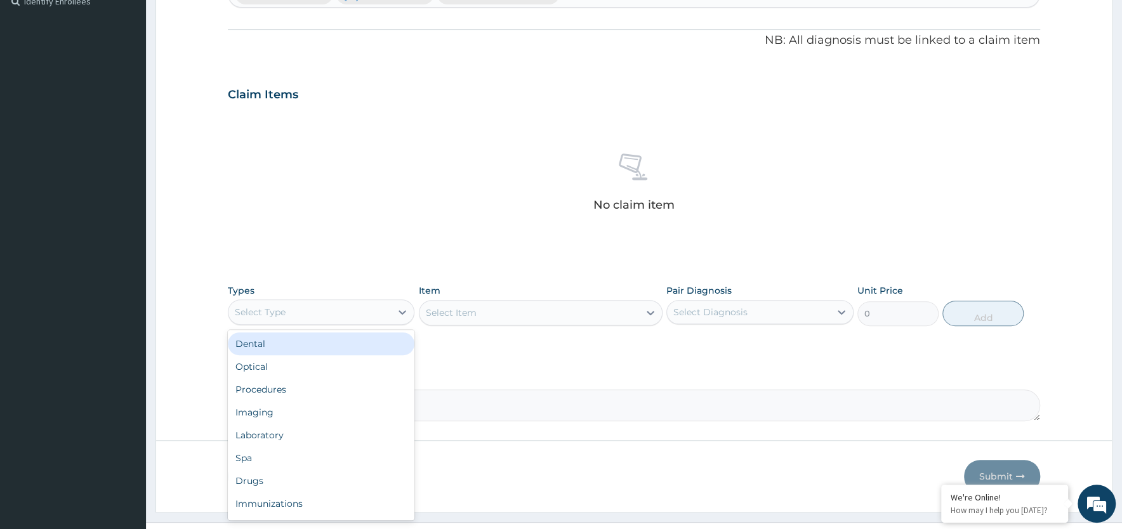
click at [374, 317] on div "Select Type" at bounding box center [309, 312] width 162 height 20
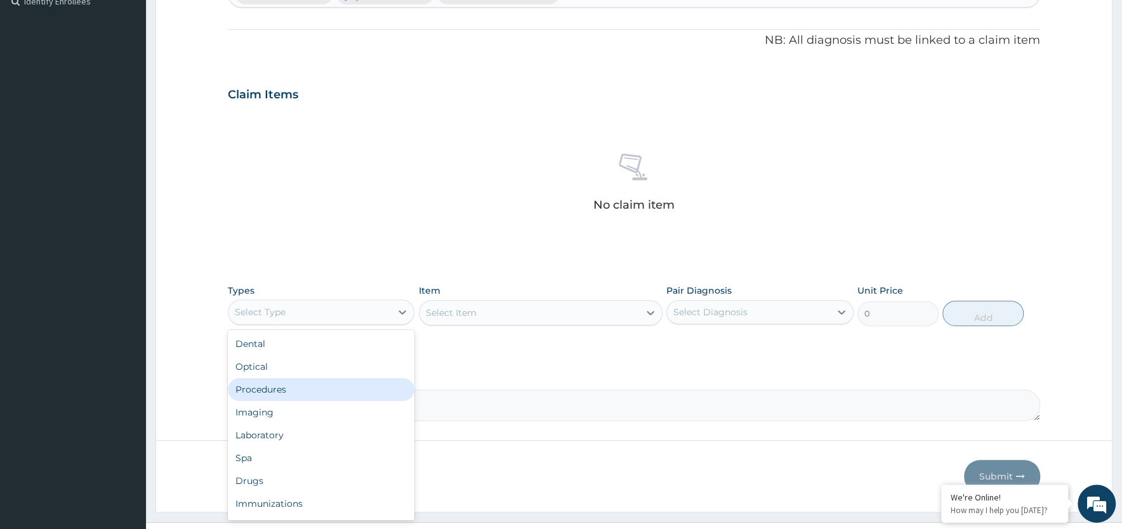
click at [363, 388] on div "Procedures" at bounding box center [321, 389] width 187 height 23
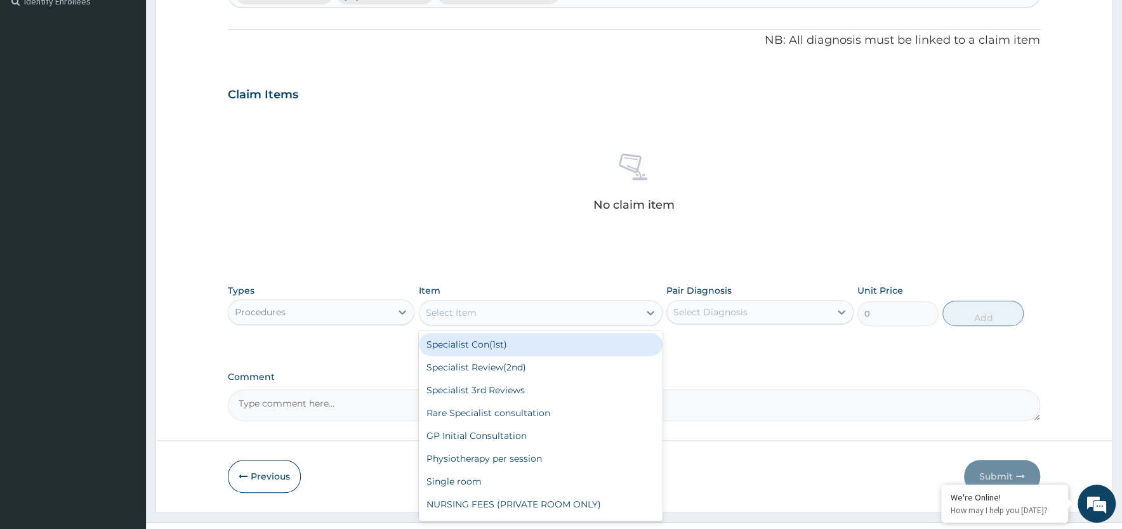
click at [548, 317] on div "Select Item" at bounding box center [530, 313] width 220 height 20
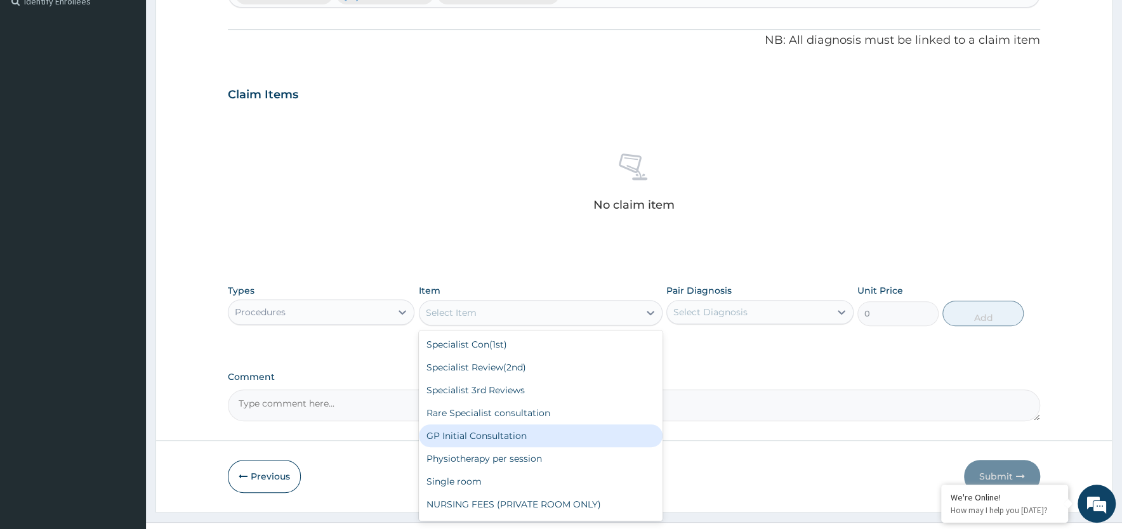
click at [480, 430] on div "GP Initial Consultation" at bounding box center [541, 436] width 244 height 23
type input "2000"
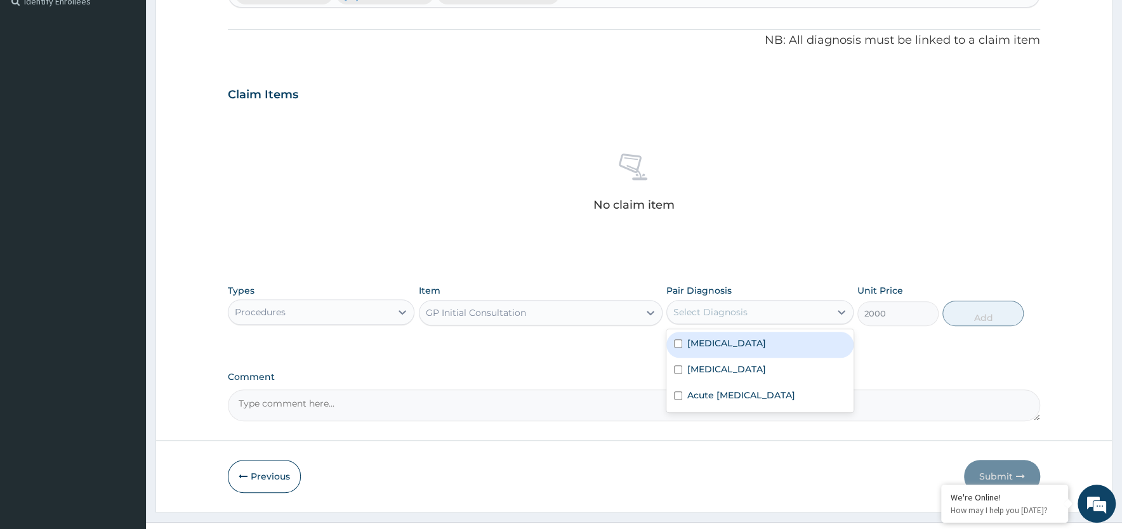
click at [782, 311] on div "Select Diagnosis" at bounding box center [748, 312] width 162 height 20
click at [741, 351] on div "Falciparum malaria" at bounding box center [759, 345] width 187 height 26
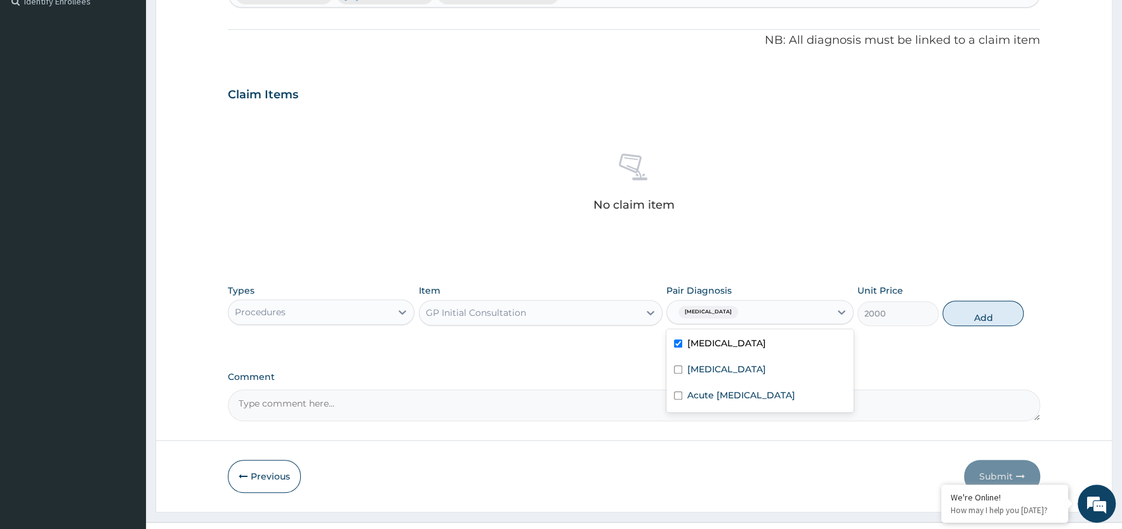
checkbox input "true"
click at [736, 369] on div "Sepsis" at bounding box center [759, 371] width 187 height 26
checkbox input "true"
click at [737, 402] on label "Acute upper respiratory infection" at bounding box center [741, 395] width 108 height 13
checkbox input "true"
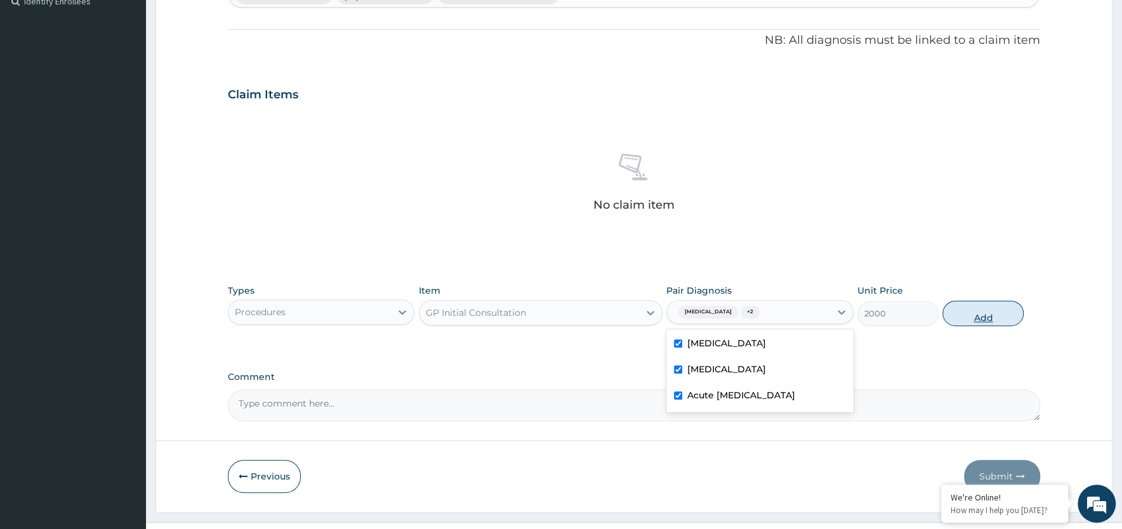
click at [979, 320] on button "Add" at bounding box center [982, 313] width 81 height 25
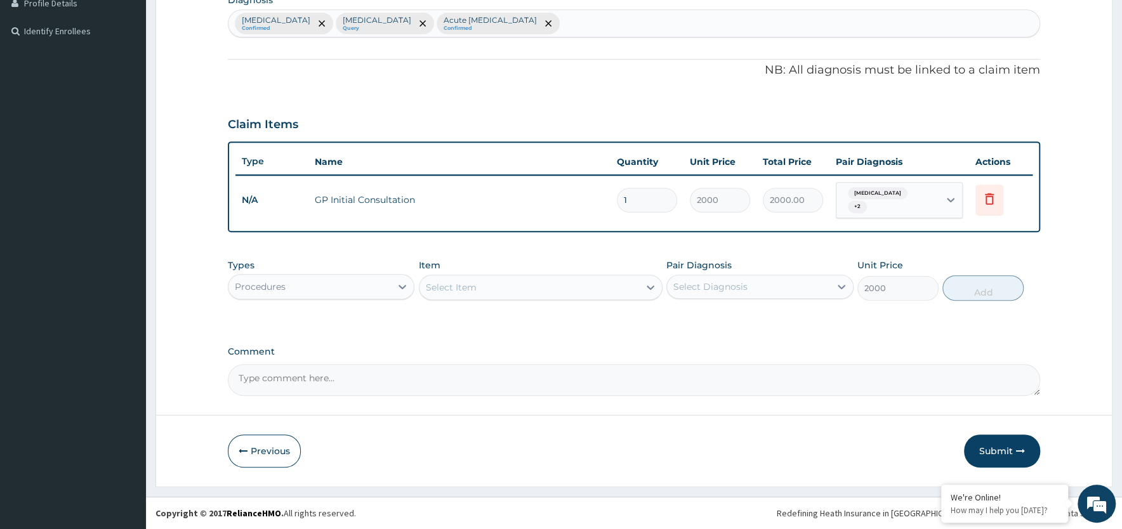
type input "0"
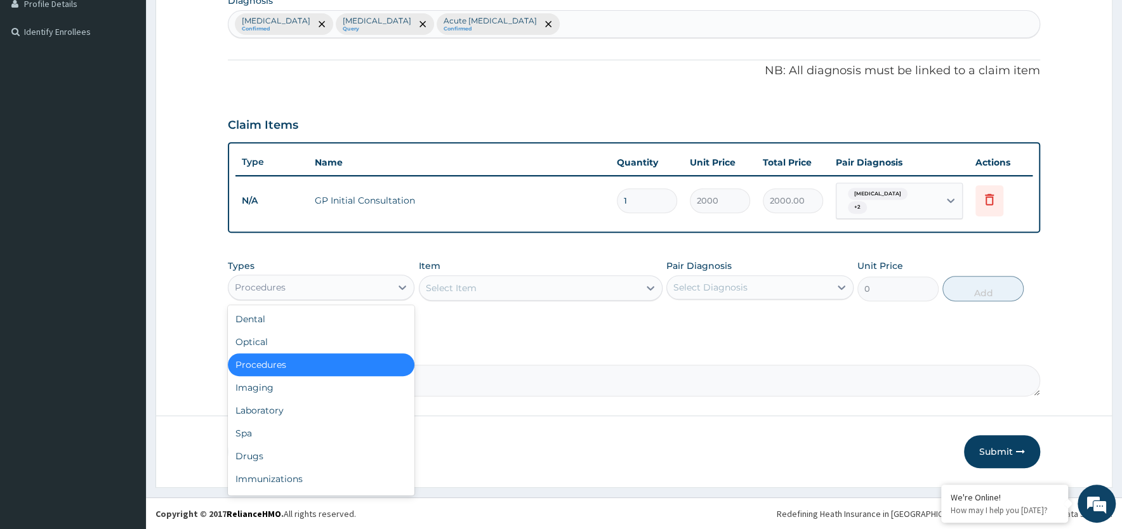
click at [306, 287] on div "Procedures" at bounding box center [309, 287] width 162 height 20
click at [284, 411] on div "Laboratory" at bounding box center [321, 410] width 187 height 23
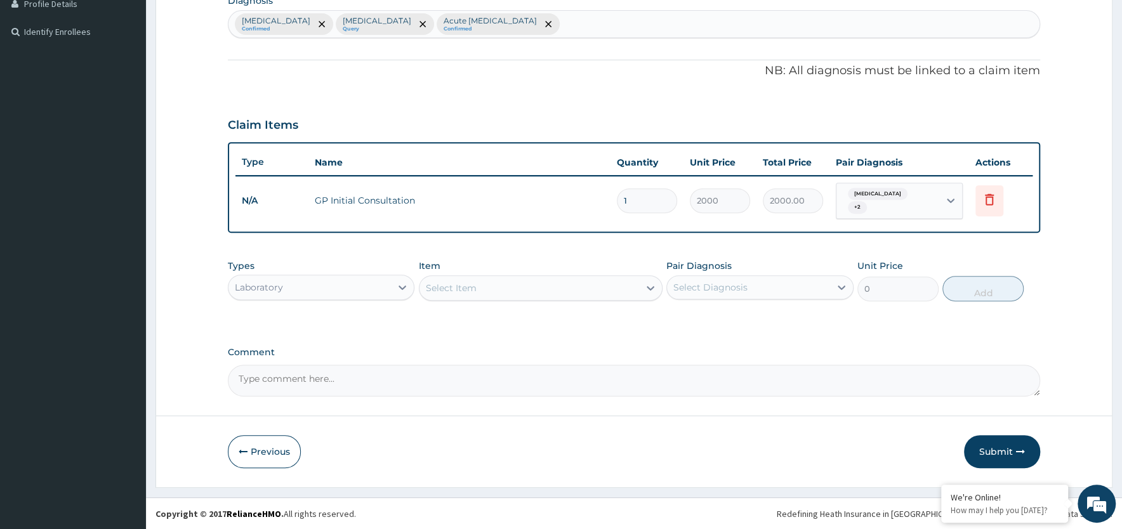
click at [485, 287] on div "Select Item" at bounding box center [530, 288] width 220 height 20
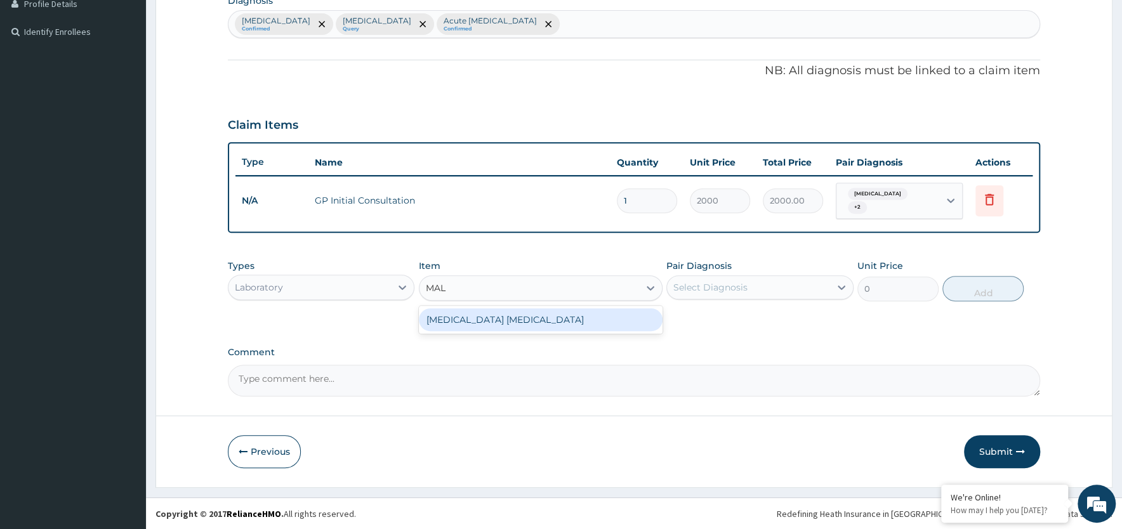
type input "MALA"
click at [470, 315] on div "Malaria Parasite" at bounding box center [541, 319] width 244 height 23
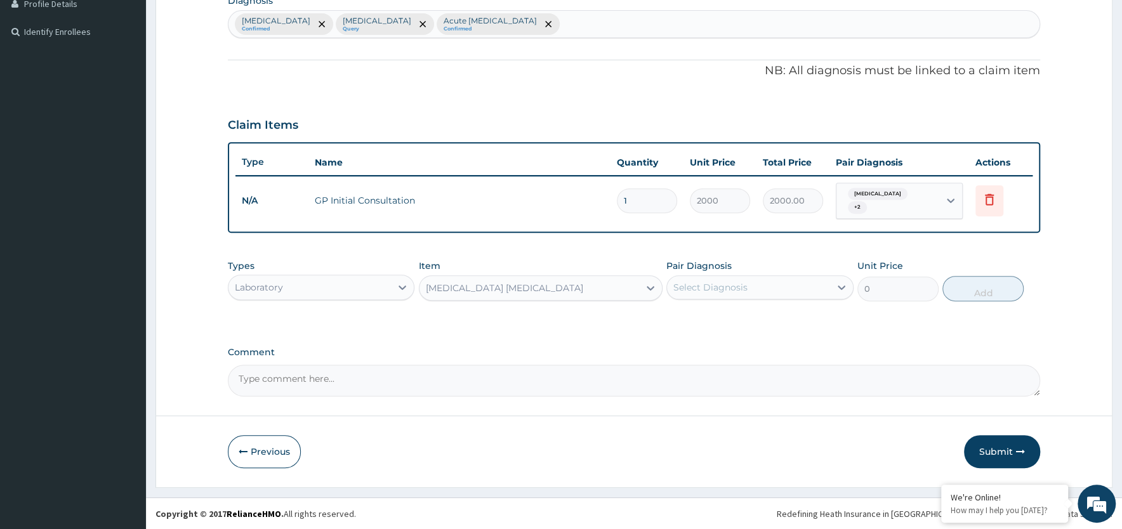
type input "2000"
click at [709, 287] on div "Select Diagnosis" at bounding box center [710, 287] width 74 height 13
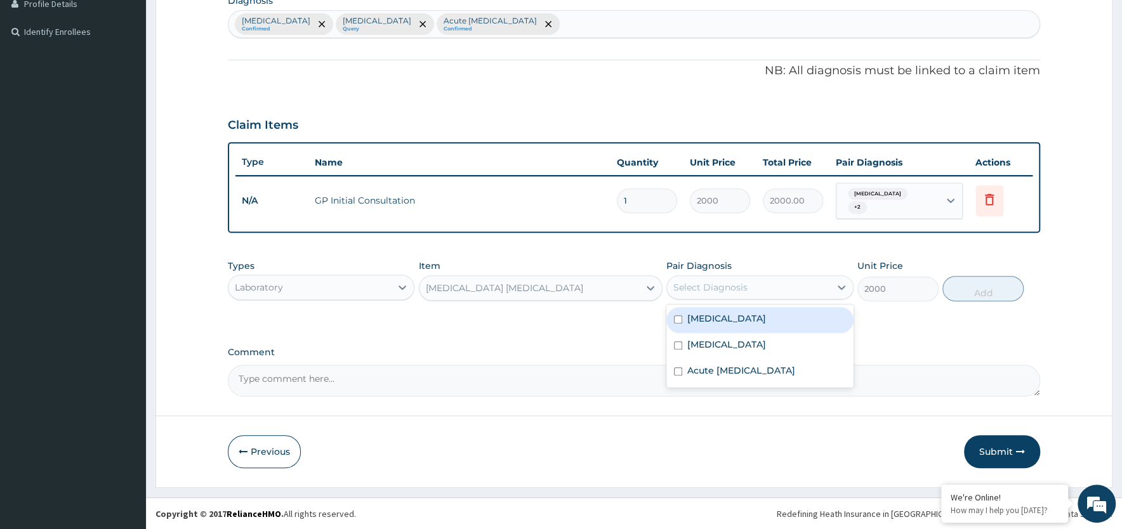
click at [711, 316] on label "Falciparum malaria" at bounding box center [726, 318] width 79 height 13
checkbox input "true"
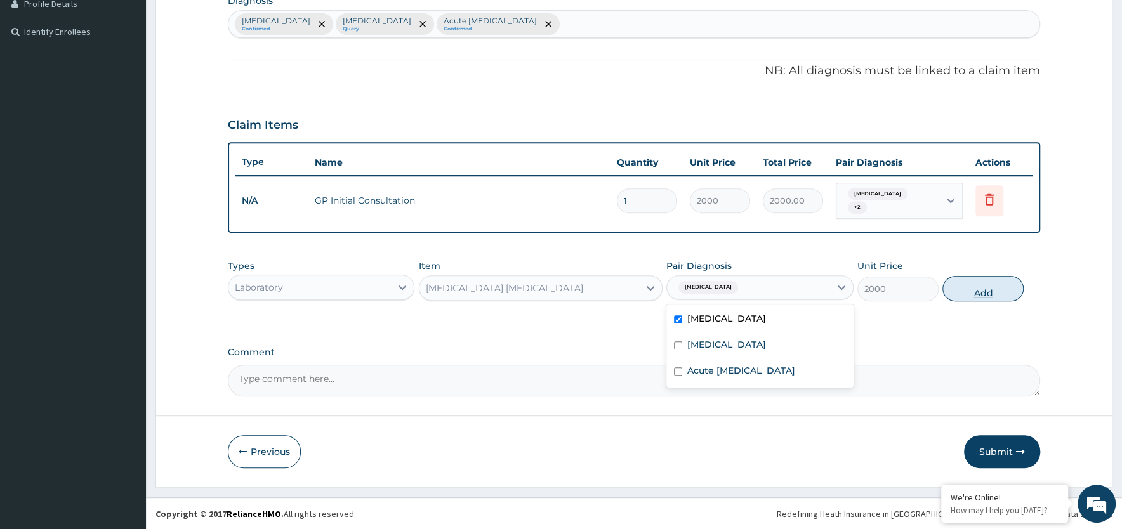
click at [982, 291] on button "Add" at bounding box center [982, 288] width 81 height 25
type input "0"
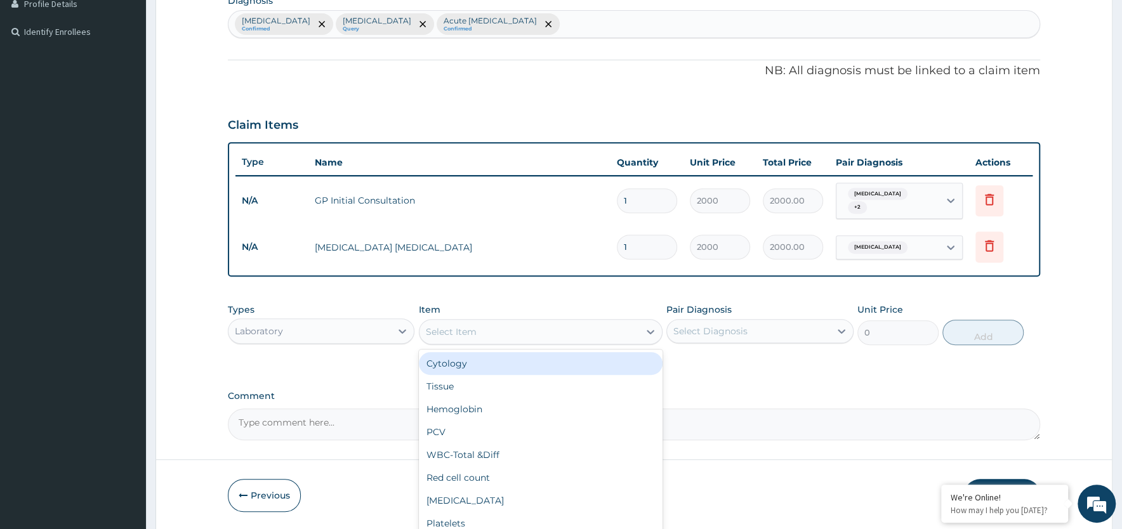
click at [467, 332] on div "Select Item" at bounding box center [451, 332] width 51 height 13
type input "FULL"
click at [515, 362] on div "FULL BLOOD COUNT" at bounding box center [541, 363] width 244 height 23
type input "5000"
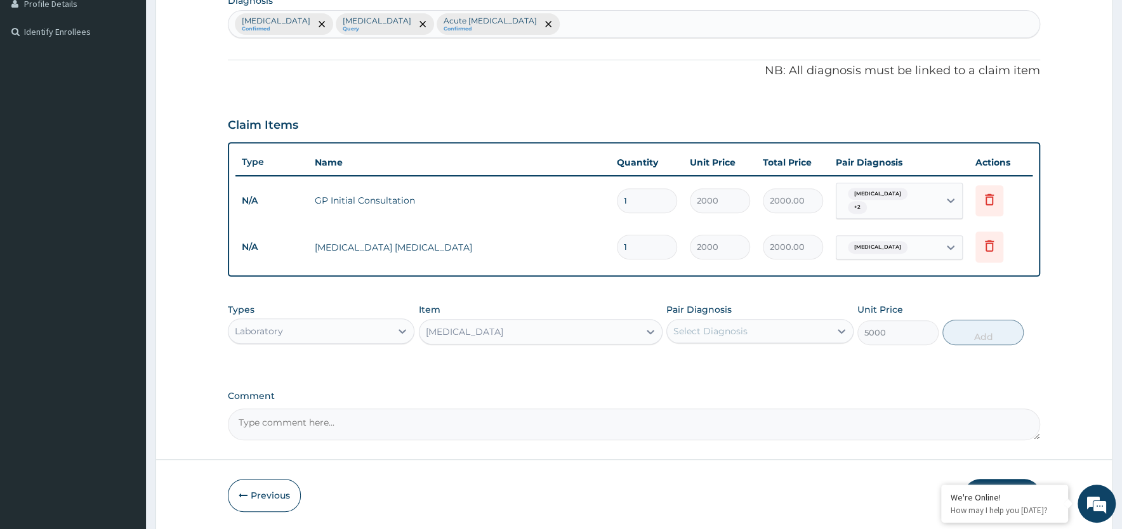
click at [816, 334] on div "Select Diagnosis" at bounding box center [748, 331] width 162 height 20
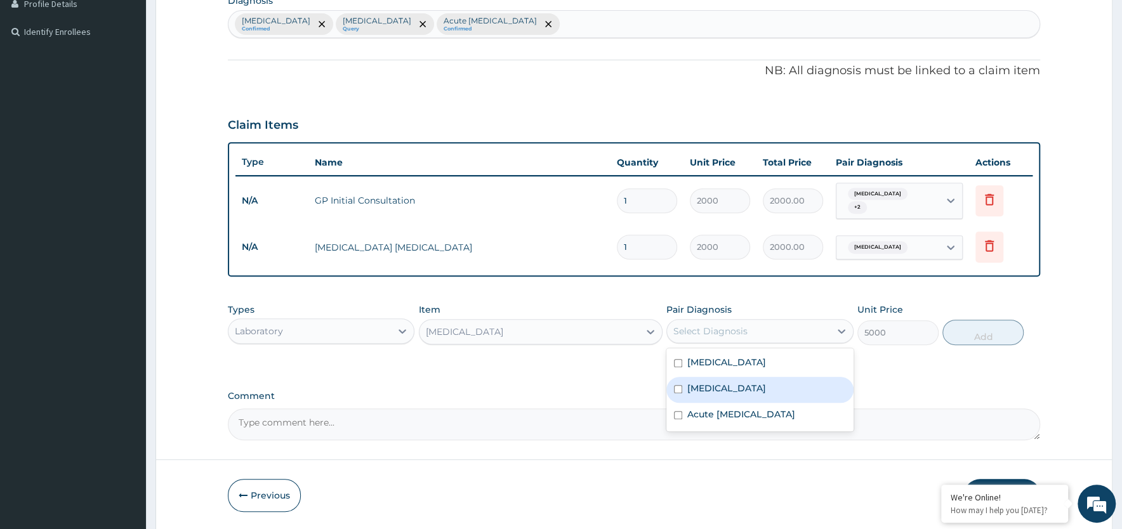
click at [731, 387] on div "Sepsis" at bounding box center [759, 390] width 187 height 26
checkbox input "true"
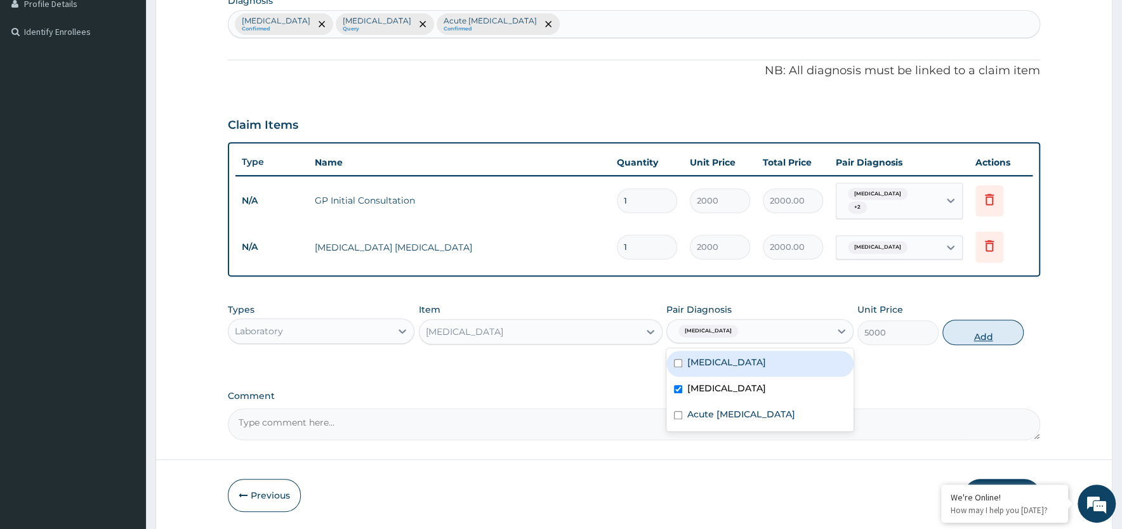
click at [969, 336] on button "Add" at bounding box center [982, 332] width 81 height 25
type input "0"
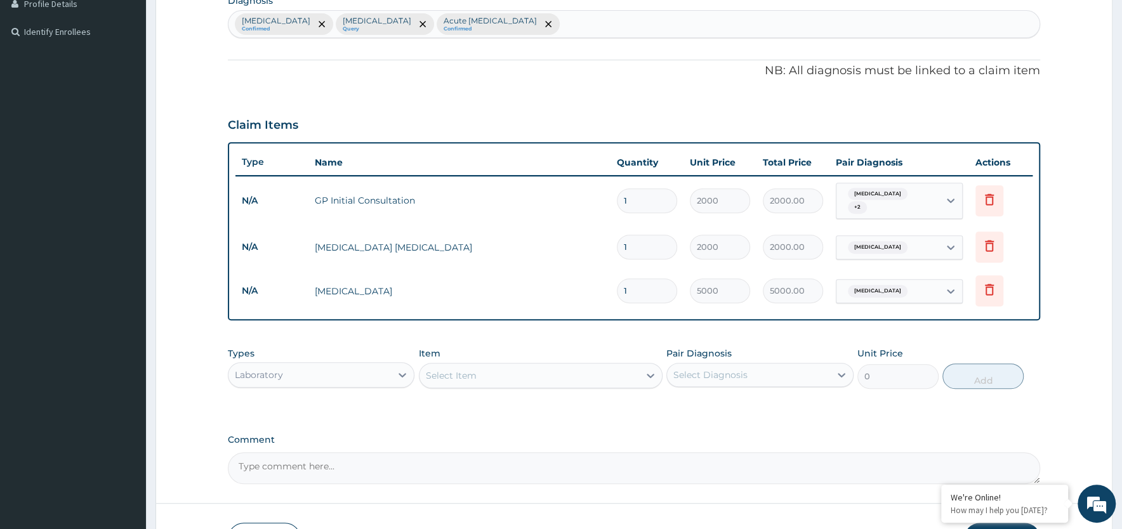
click at [308, 374] on div "Laboratory" at bounding box center [309, 375] width 162 height 20
type input "DRUGS"
click at [291, 405] on div "Drugs" at bounding box center [321, 406] width 187 height 23
click at [535, 375] on div "Select Item" at bounding box center [530, 376] width 220 height 20
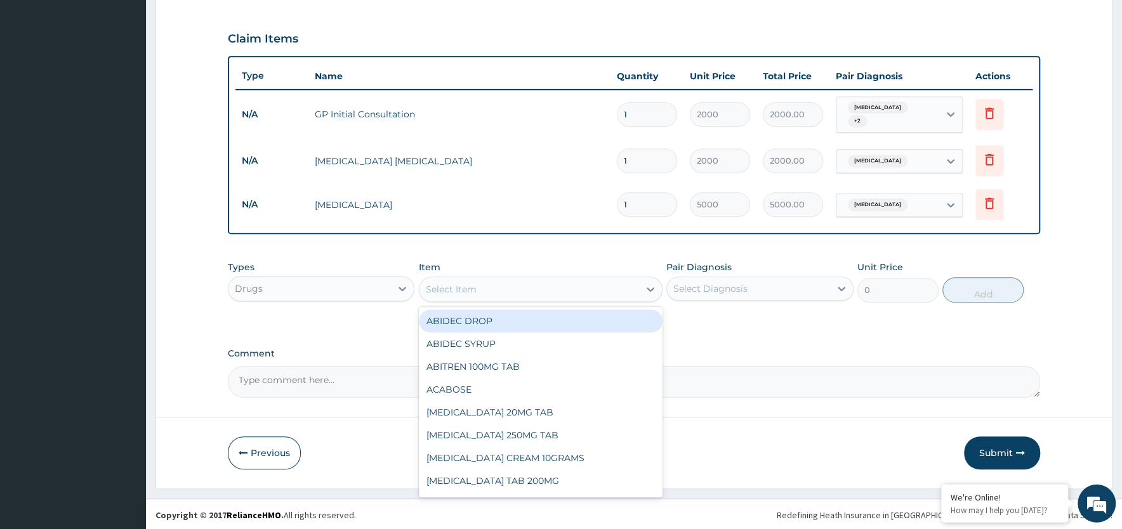
scroll to position [417, 0]
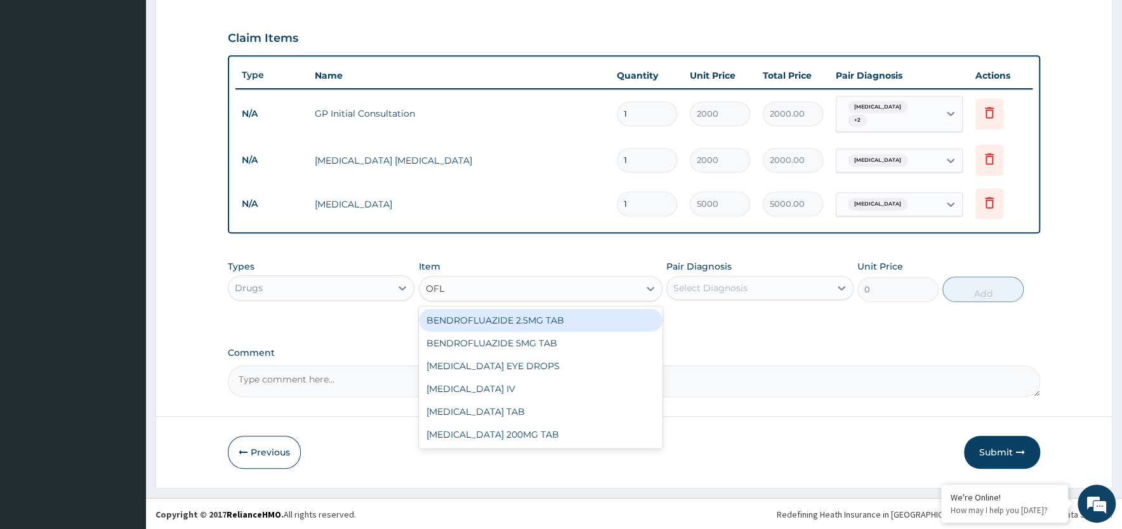
type input "OFLO"
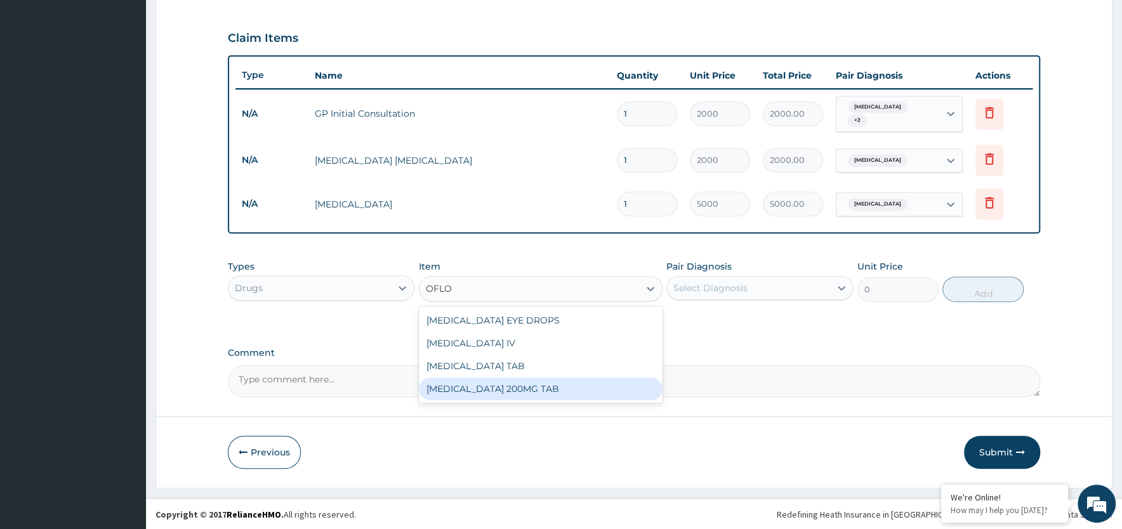
click at [470, 387] on div "[MEDICAL_DATA] 200MG TAB" at bounding box center [541, 389] width 244 height 23
type input "80"
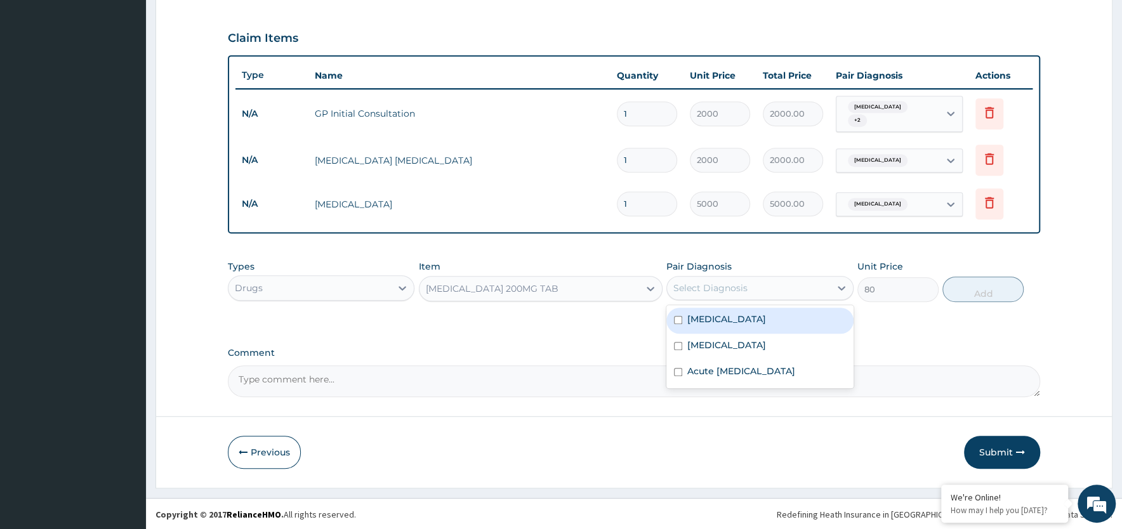
click at [812, 287] on div "Select Diagnosis" at bounding box center [748, 288] width 162 height 20
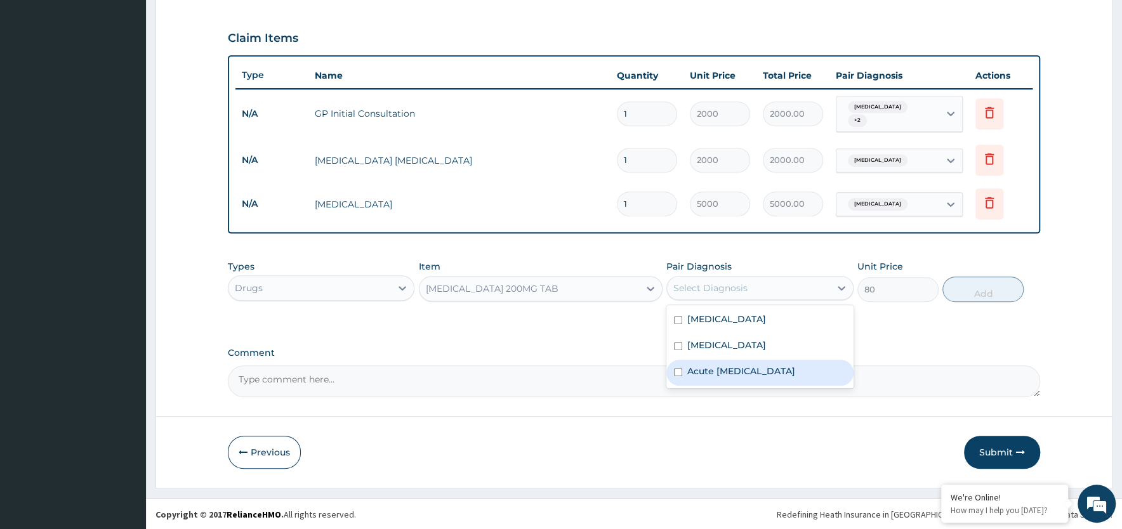
click at [680, 369] on input "checkbox" at bounding box center [678, 372] width 8 height 8
checkbox input "true"
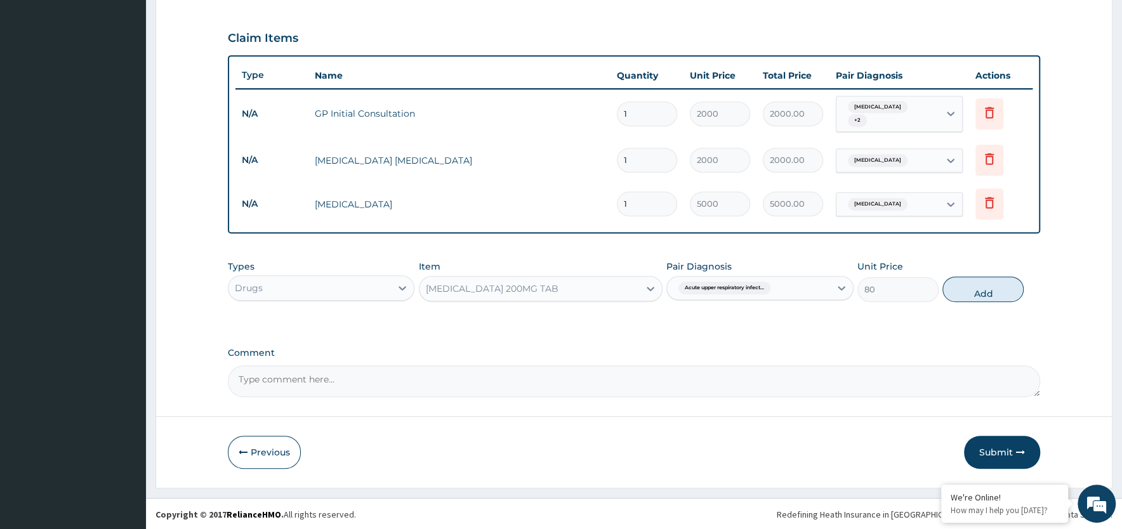
drag, startPoint x: 992, startPoint y: 289, endPoint x: 625, endPoint y: 215, distance: 375.0
click at [991, 289] on button "Add" at bounding box center [982, 289] width 81 height 25
type input "0"
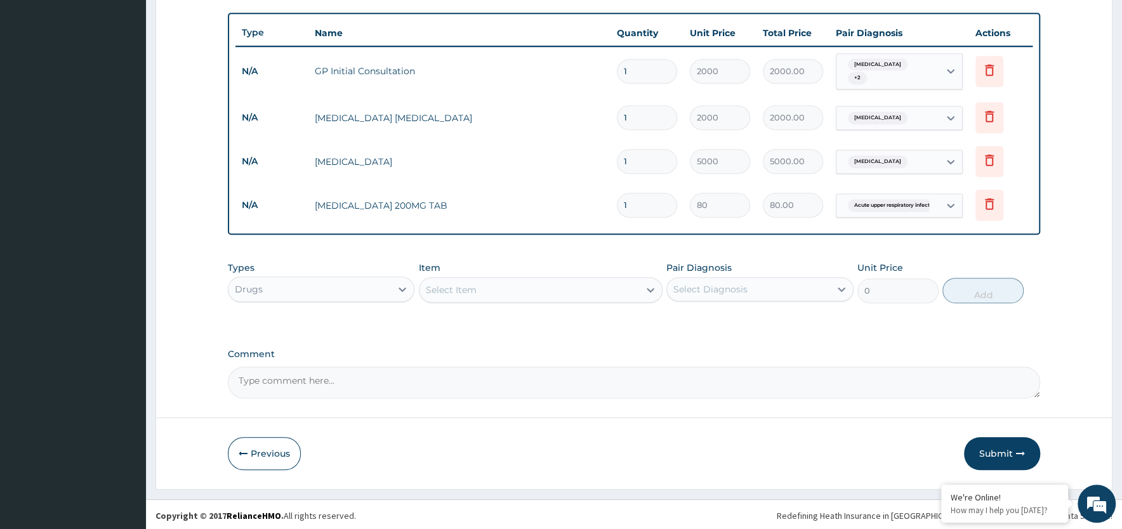
scroll to position [461, 0]
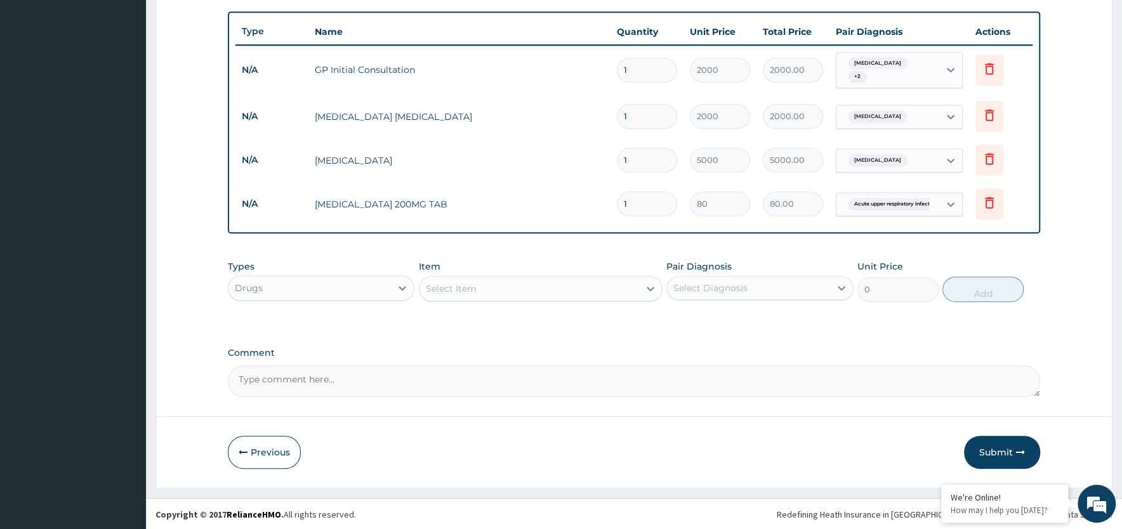
click at [476, 291] on div "Select Item" at bounding box center [530, 289] width 220 height 20
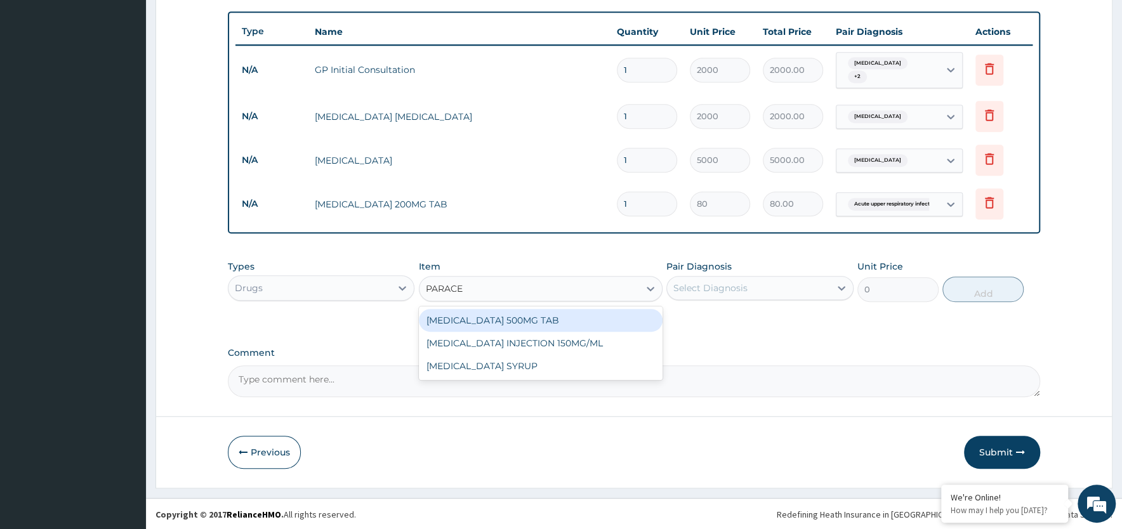
type input "PARACET"
click at [481, 321] on div "[MEDICAL_DATA] 500MG TAB" at bounding box center [541, 320] width 244 height 23
type input "10"
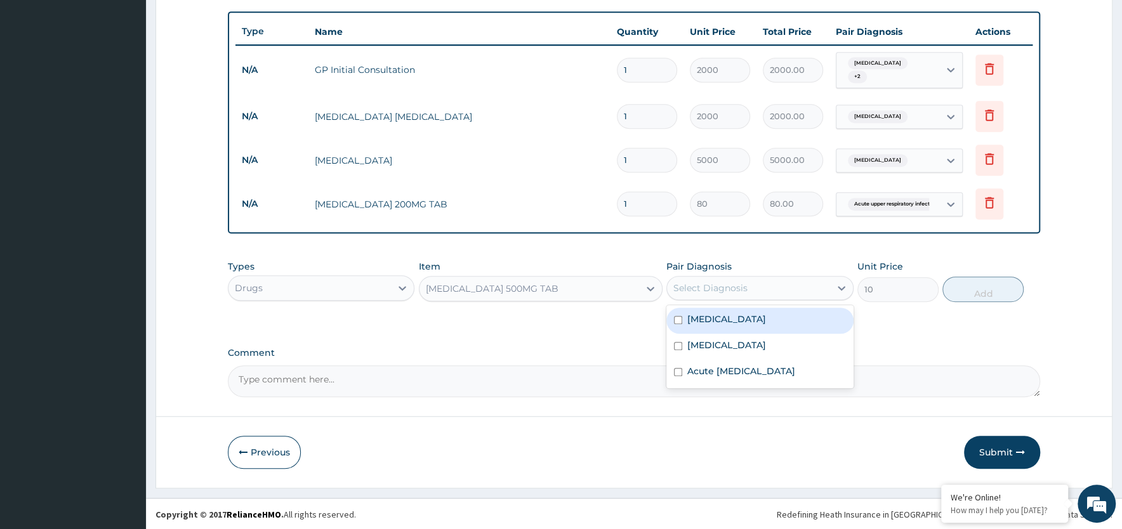
click at [727, 291] on div "Select Diagnosis" at bounding box center [710, 288] width 74 height 13
click at [725, 321] on label "[MEDICAL_DATA]" at bounding box center [726, 319] width 79 height 13
checkbox input "true"
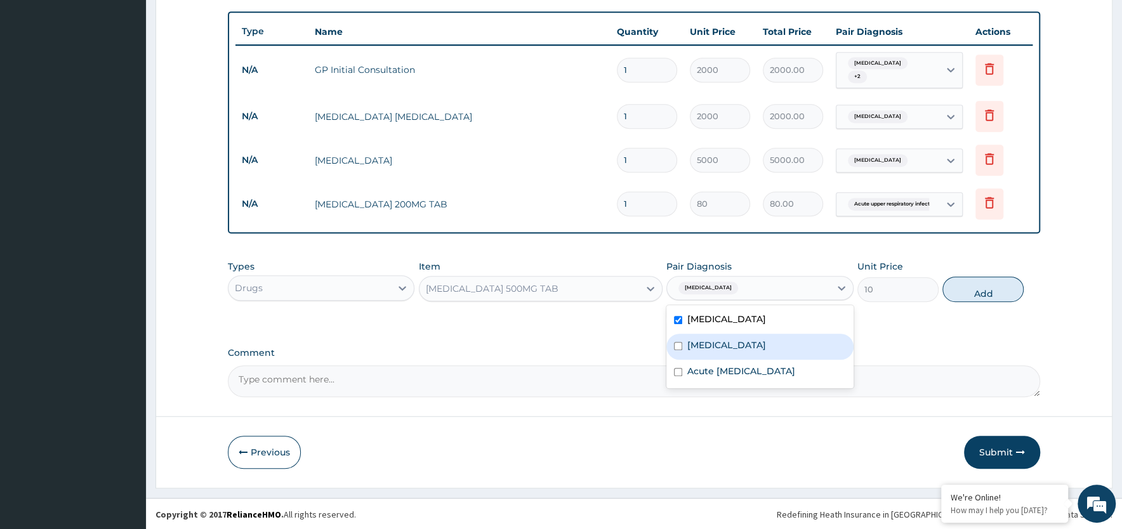
drag, startPoint x: 721, startPoint y: 352, endPoint x: 717, endPoint y: 364, distance: 12.0
click at [720, 352] on div "[MEDICAL_DATA]" at bounding box center [759, 347] width 187 height 26
checkbox input "true"
click at [717, 367] on label "Acute [MEDICAL_DATA]" at bounding box center [741, 371] width 108 height 13
checkbox input "true"
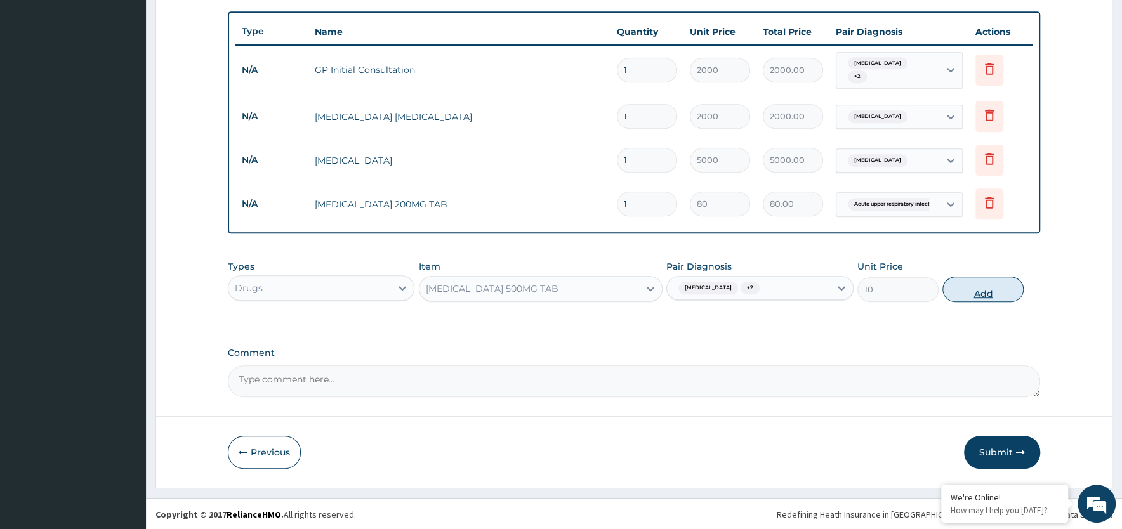
click at [986, 291] on button "Add" at bounding box center [982, 289] width 81 height 25
type input "0"
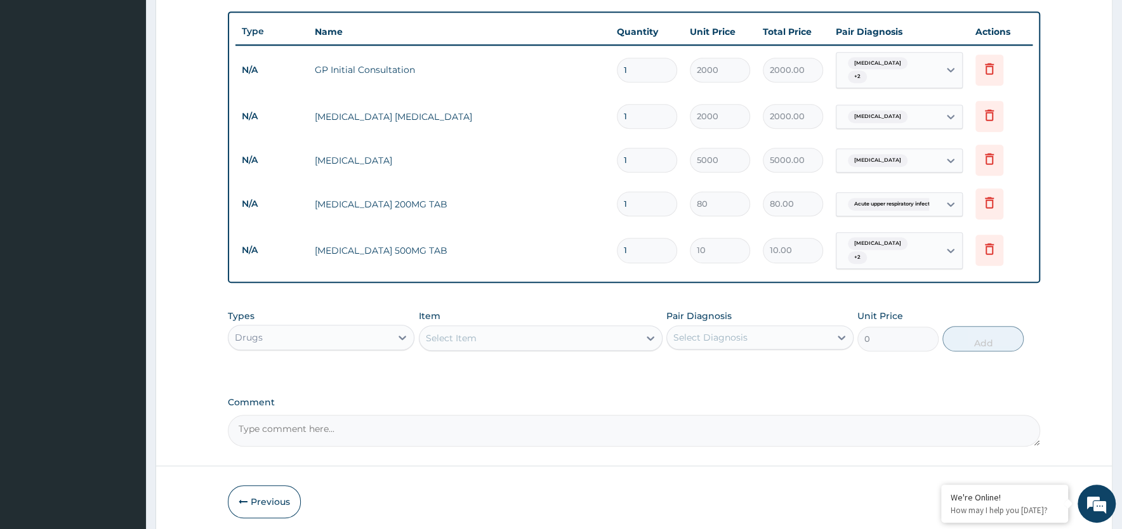
click at [476, 341] on div "Select Item" at bounding box center [530, 338] width 220 height 20
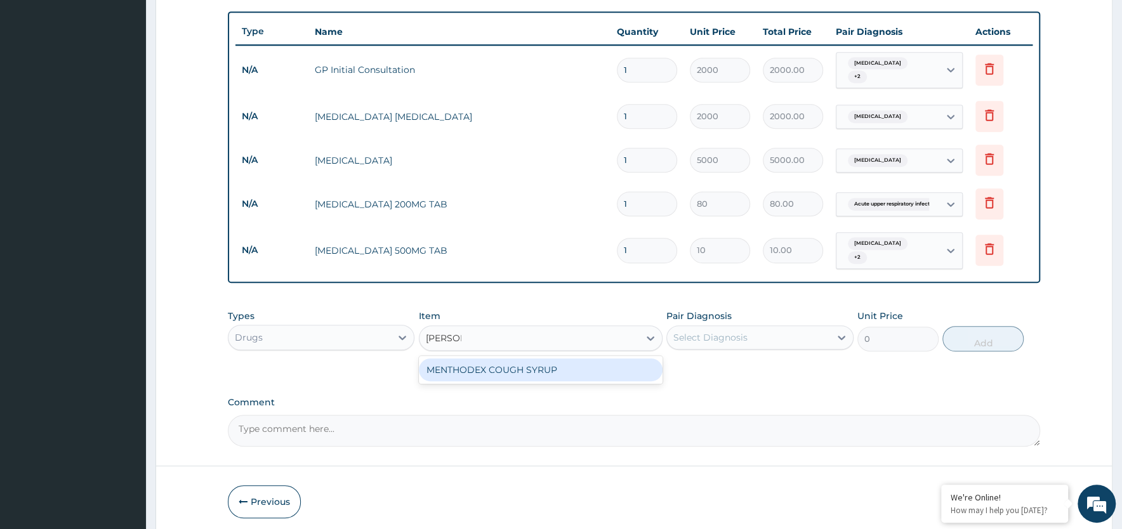
type input "MENTHO"
click at [500, 369] on div "MENTHODEX COUGH SYRUP" at bounding box center [541, 370] width 244 height 23
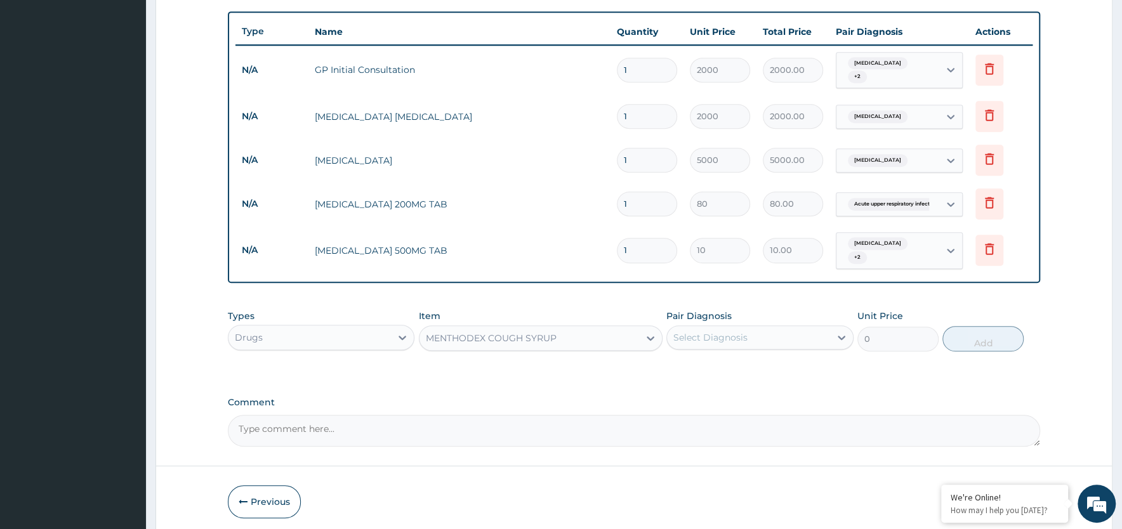
type input "850"
click at [804, 338] on div "Select Diagnosis" at bounding box center [748, 337] width 162 height 20
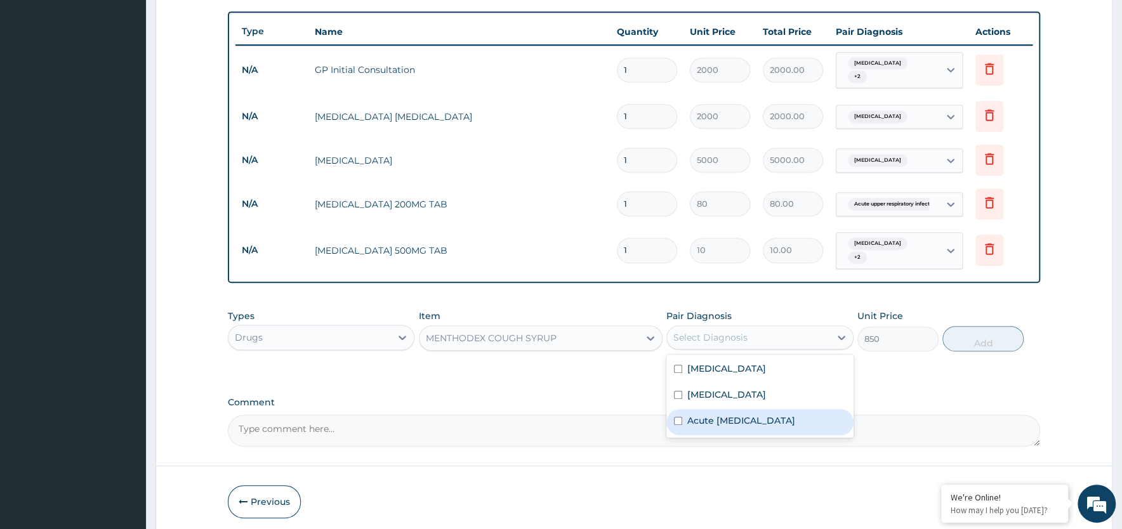
click at [764, 421] on label "Acute [MEDICAL_DATA]" at bounding box center [741, 420] width 108 height 13
checkbox input "true"
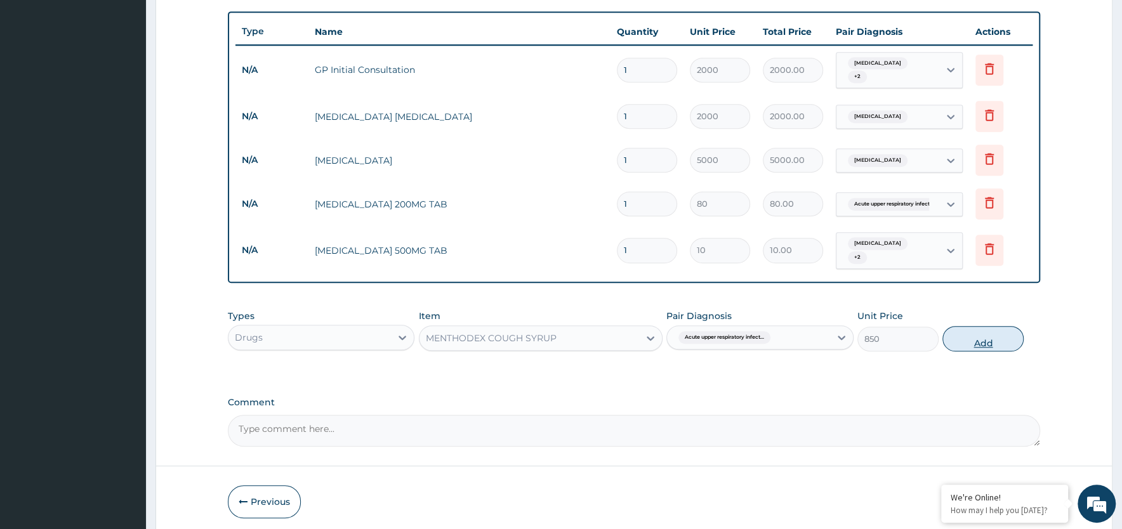
click at [990, 338] on button "Add" at bounding box center [982, 338] width 81 height 25
type input "0"
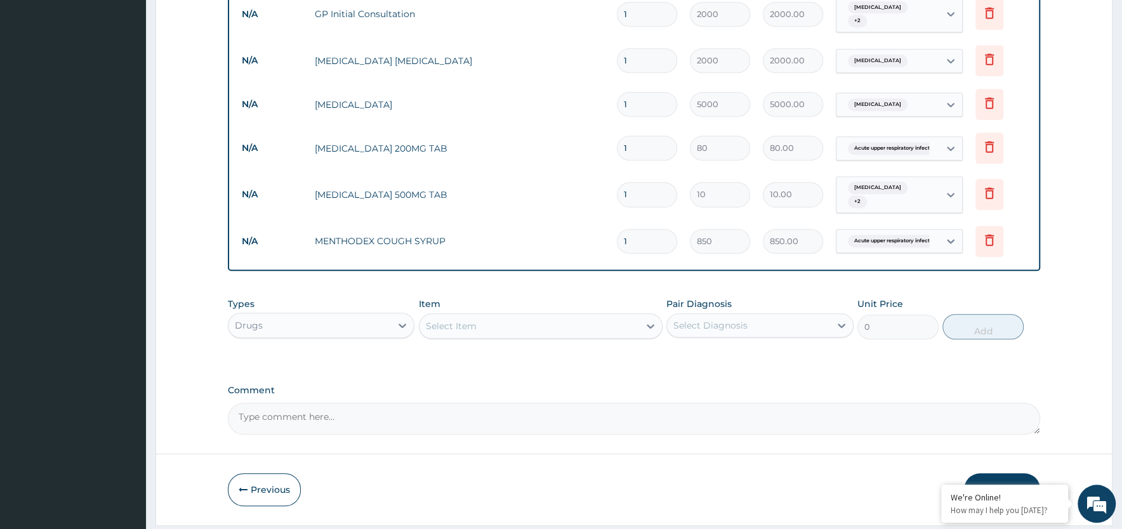
scroll to position [554, 0]
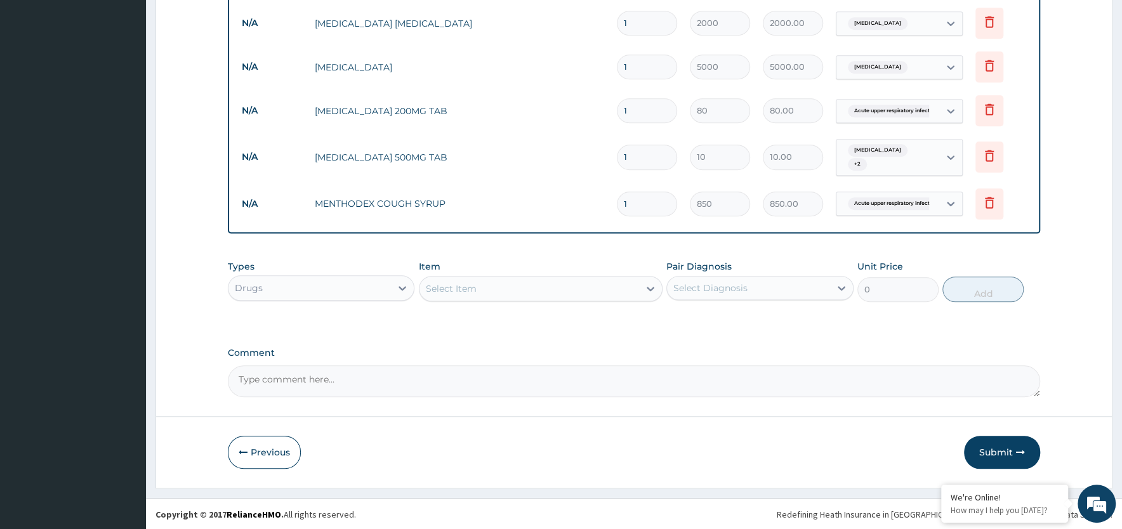
click at [511, 289] on div "Select Item" at bounding box center [530, 289] width 220 height 20
type input "COA"
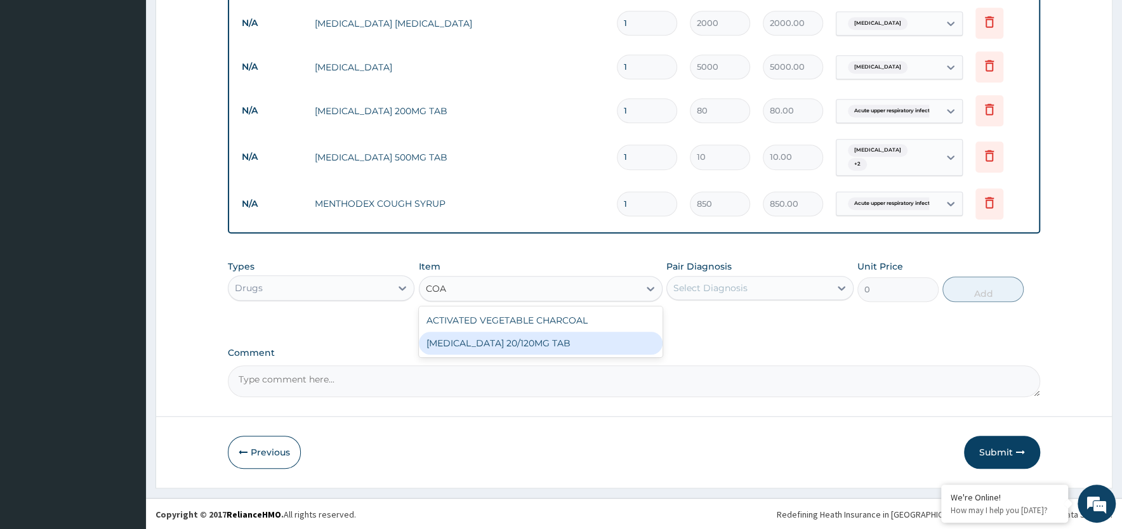
click at [487, 342] on div "[MEDICAL_DATA] 20/120MG TAB" at bounding box center [541, 343] width 244 height 23
type input "1350"
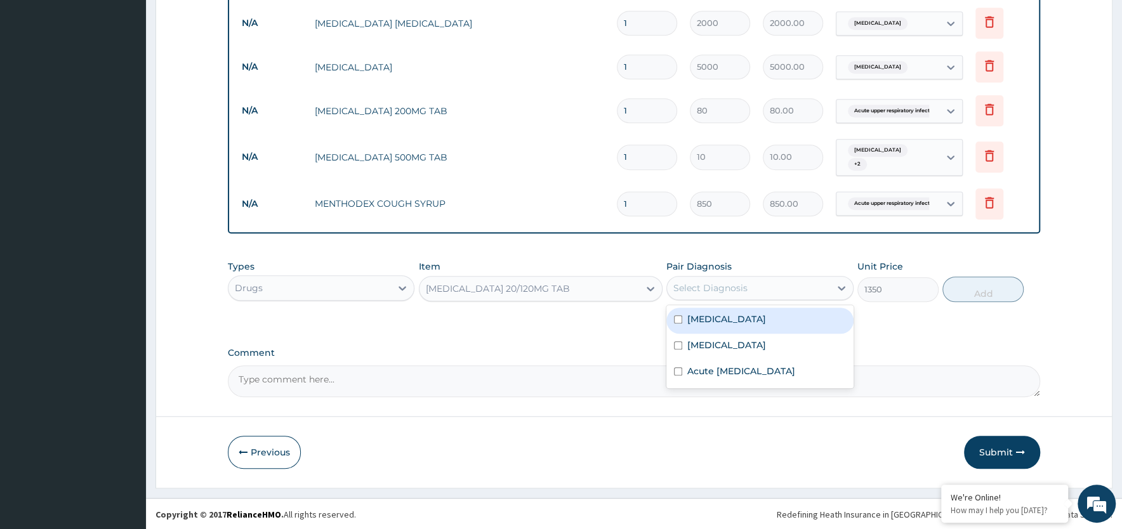
click at [747, 291] on div "Select Diagnosis" at bounding box center [748, 288] width 162 height 20
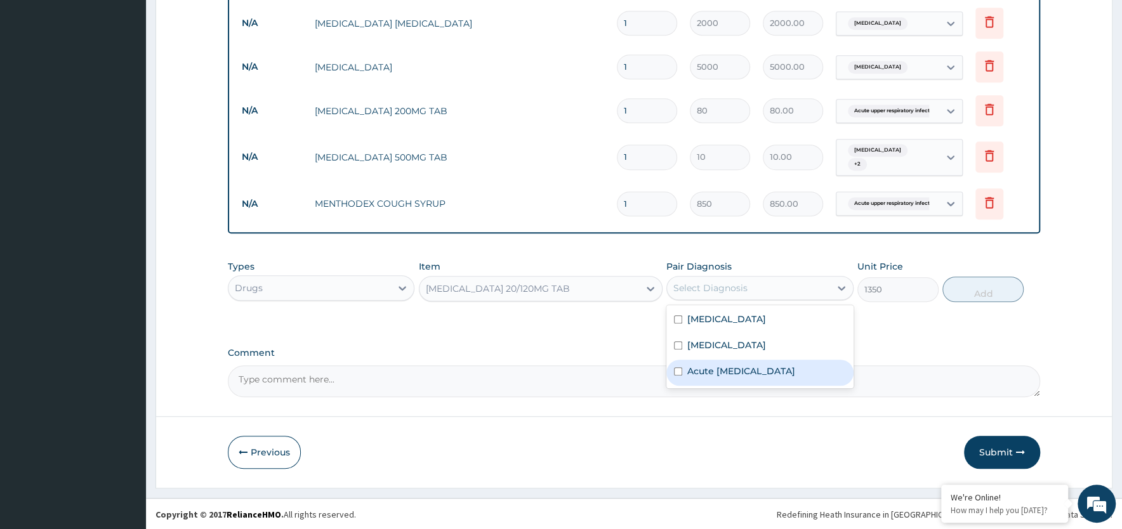
click at [751, 371] on label "Acute [MEDICAL_DATA]" at bounding box center [741, 371] width 108 height 13
checkbox input "true"
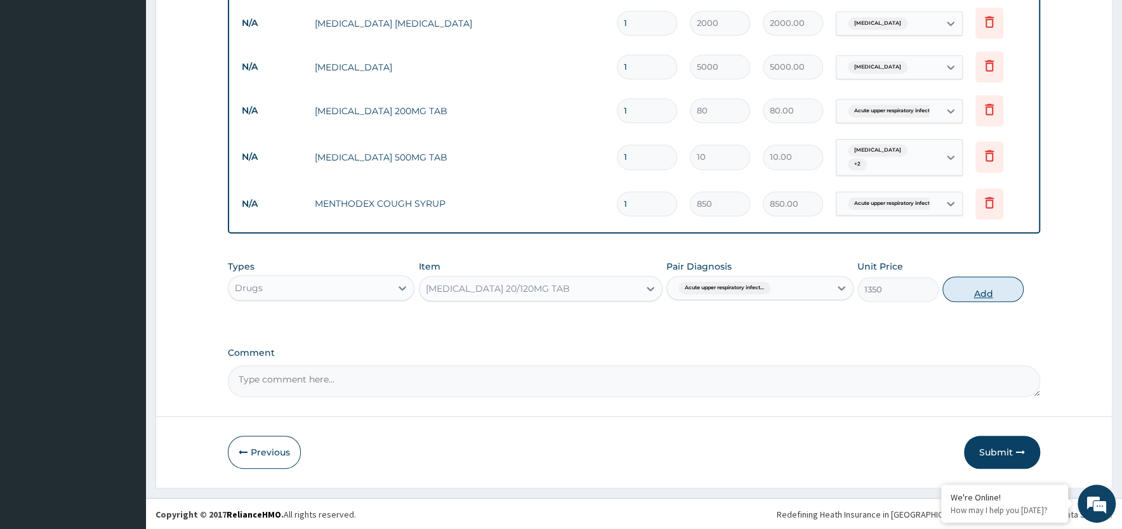
click at [986, 291] on button "Add" at bounding box center [982, 289] width 81 height 25
type input "0"
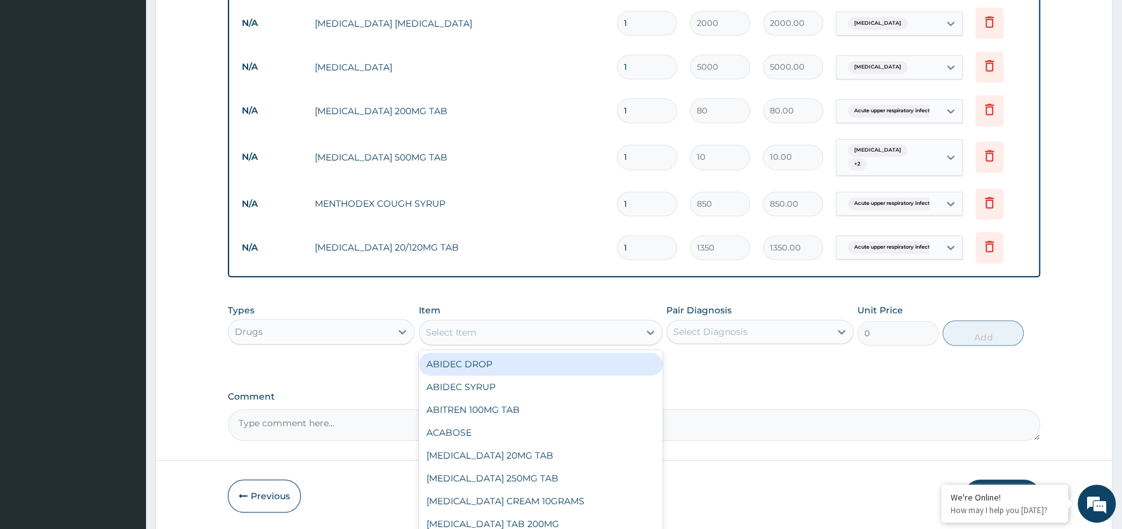
click at [482, 331] on div "Select Item" at bounding box center [530, 332] width 220 height 20
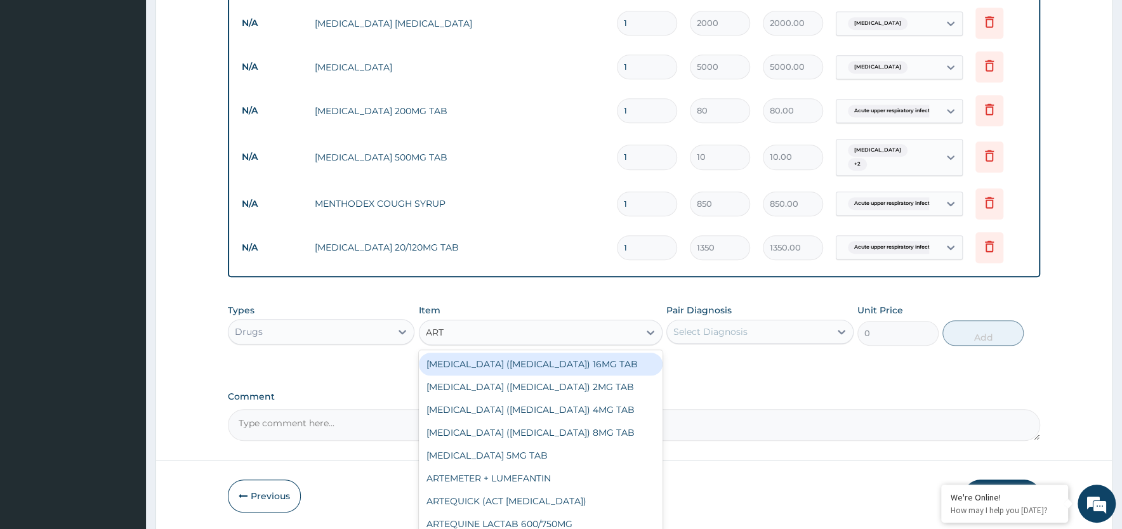
type input "ARTH"
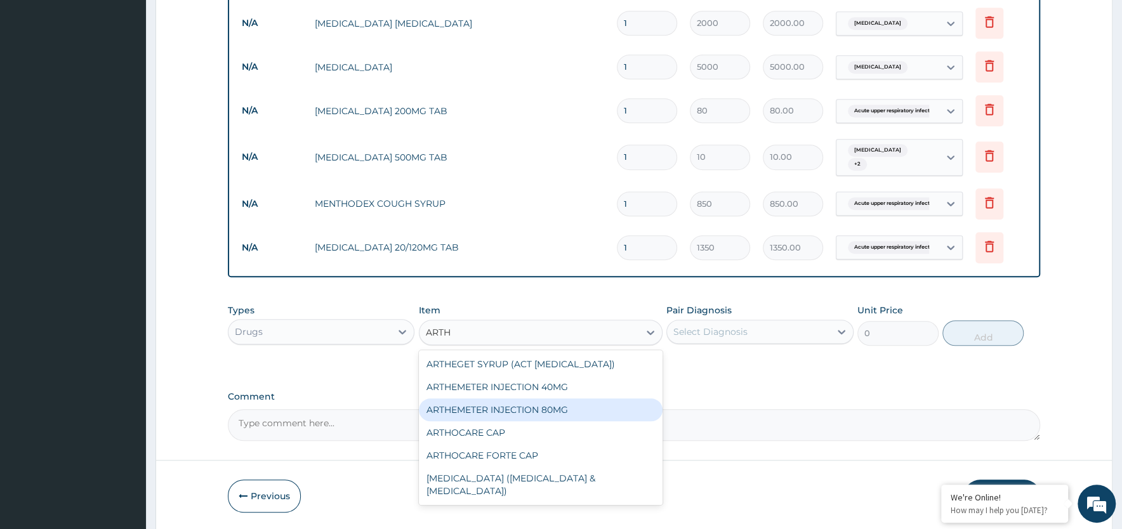
click at [525, 408] on div "ARTHEMETER INJECTION 80MG" at bounding box center [541, 410] width 244 height 23
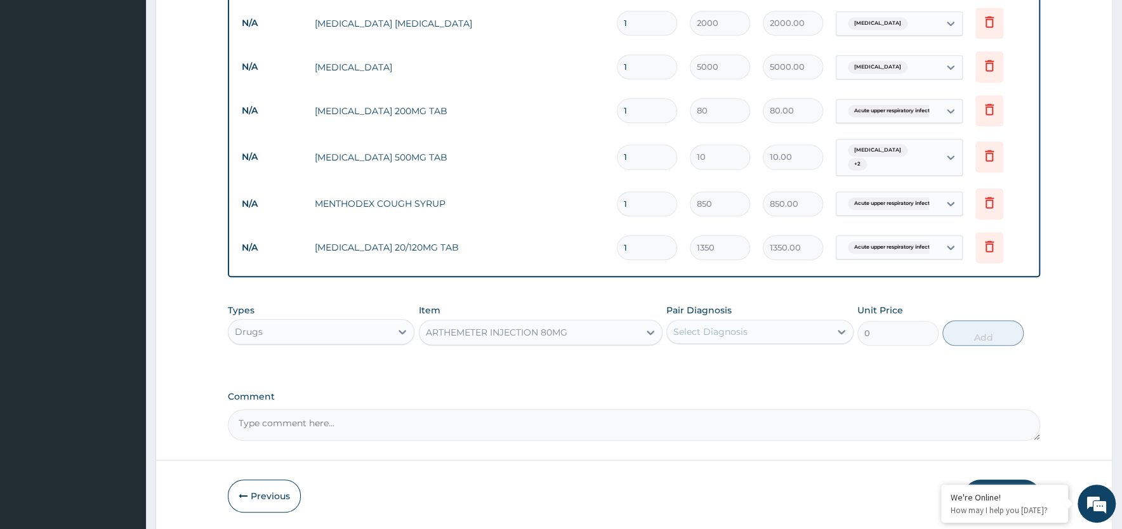
type input "300"
click at [746, 329] on div "Select Diagnosis" at bounding box center [710, 332] width 74 height 13
click at [723, 358] on label "[MEDICAL_DATA]" at bounding box center [726, 363] width 79 height 13
checkbox input "true"
click at [975, 336] on button "Add" at bounding box center [982, 333] width 81 height 25
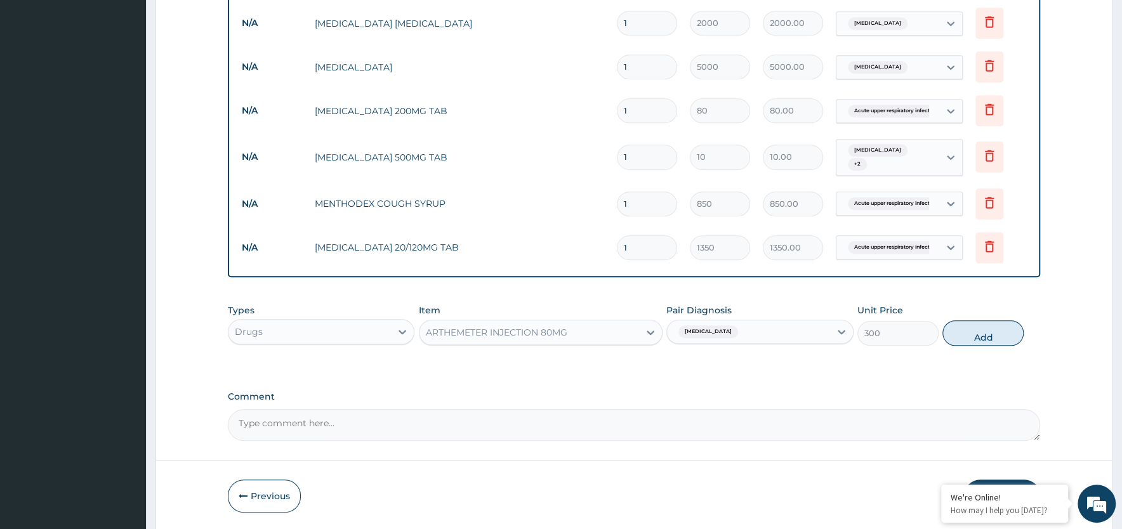
type input "0"
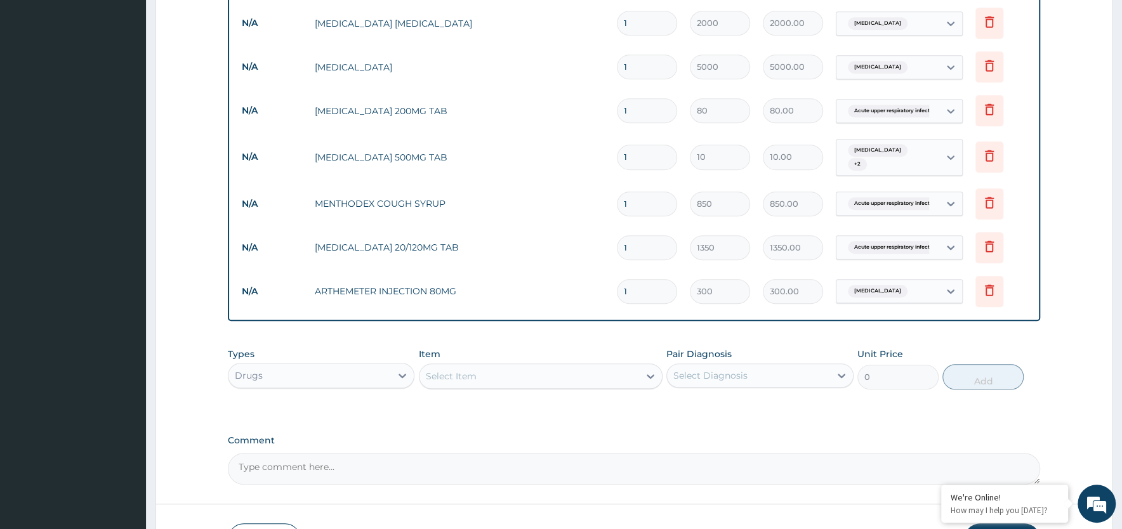
click at [651, 292] on input "1" at bounding box center [647, 291] width 60 height 25
type input "0.00"
type input "6"
type input "1800.00"
type input "6"
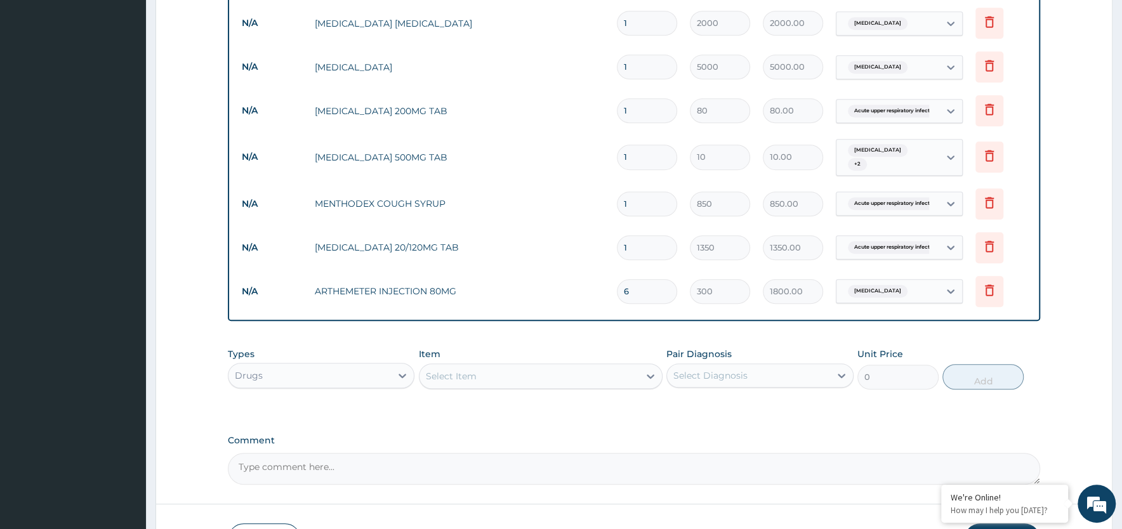
click at [633, 155] on input "1" at bounding box center [647, 157] width 60 height 25
click at [632, 108] on input "1" at bounding box center [647, 110] width 60 height 25
type input "10"
type input "800.00"
type input "10"
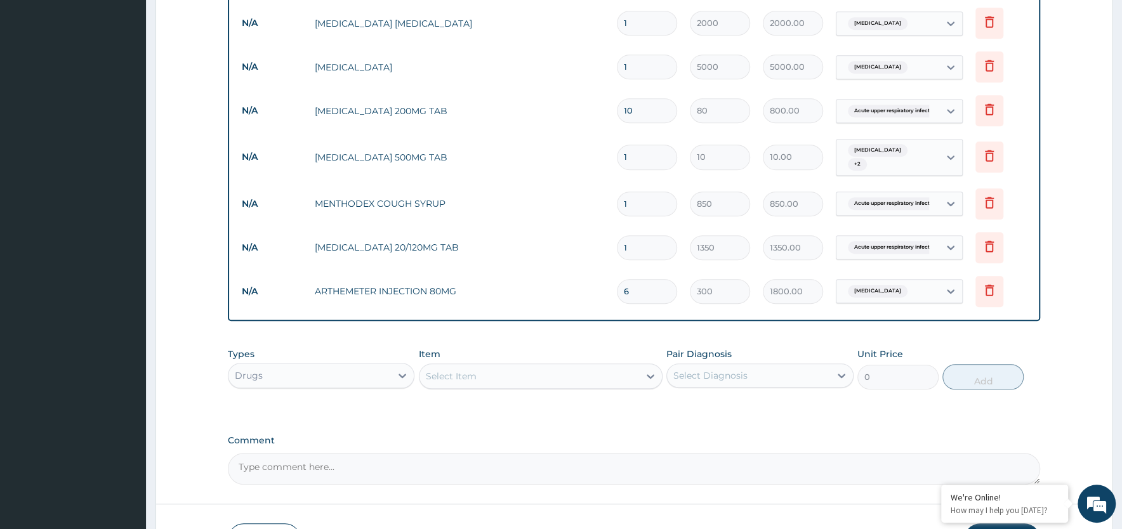
click at [642, 159] on input "1" at bounding box center [647, 157] width 60 height 25
type input "0.00"
type input "3"
type input "30.00"
type input "30"
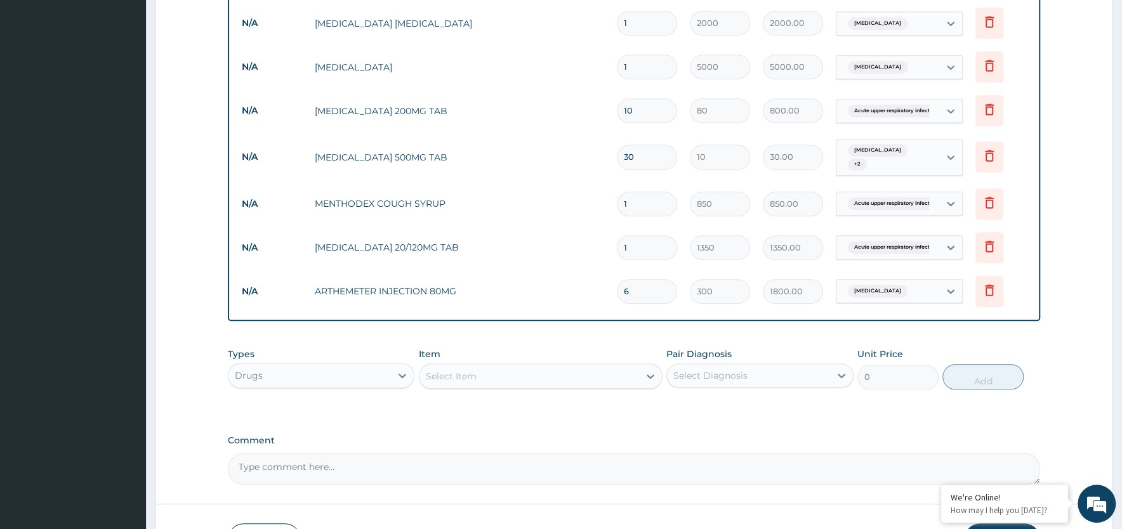
type input "300.00"
type input "30"
click at [517, 377] on div "Select Item" at bounding box center [530, 376] width 220 height 20
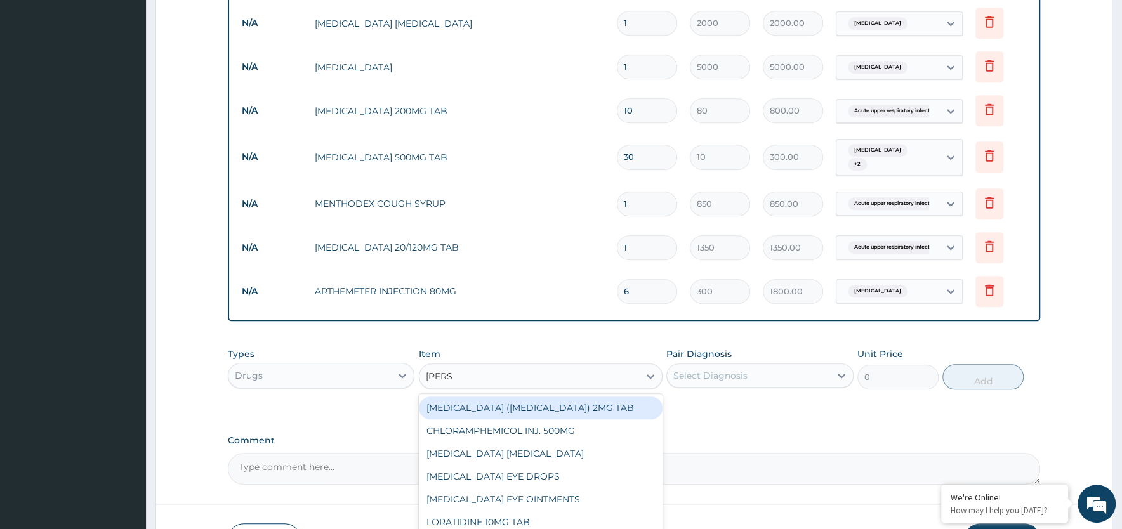
type input "LORAT"
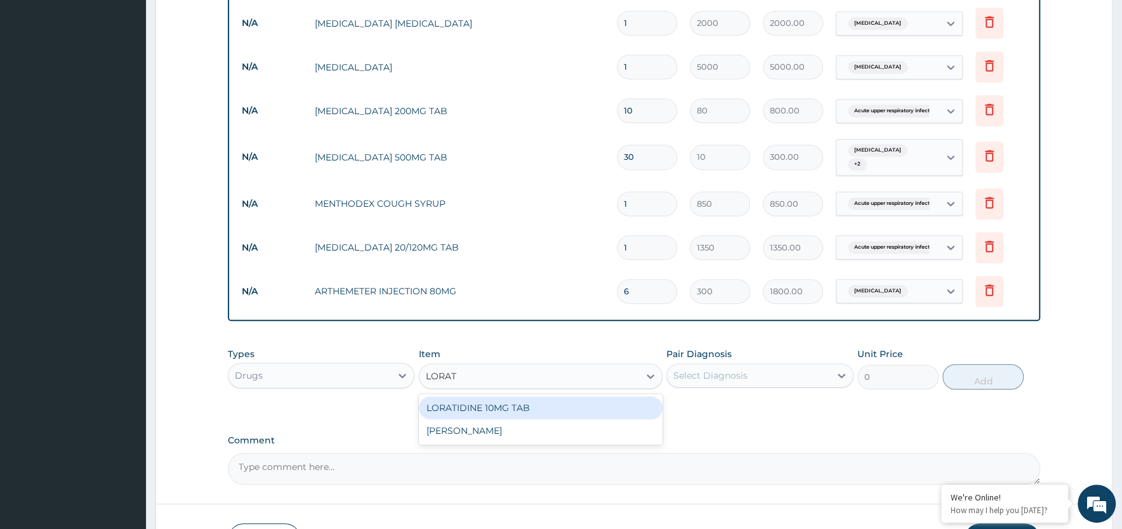
click at [520, 407] on div "LORATIDINE 10MG TAB" at bounding box center [541, 408] width 244 height 23
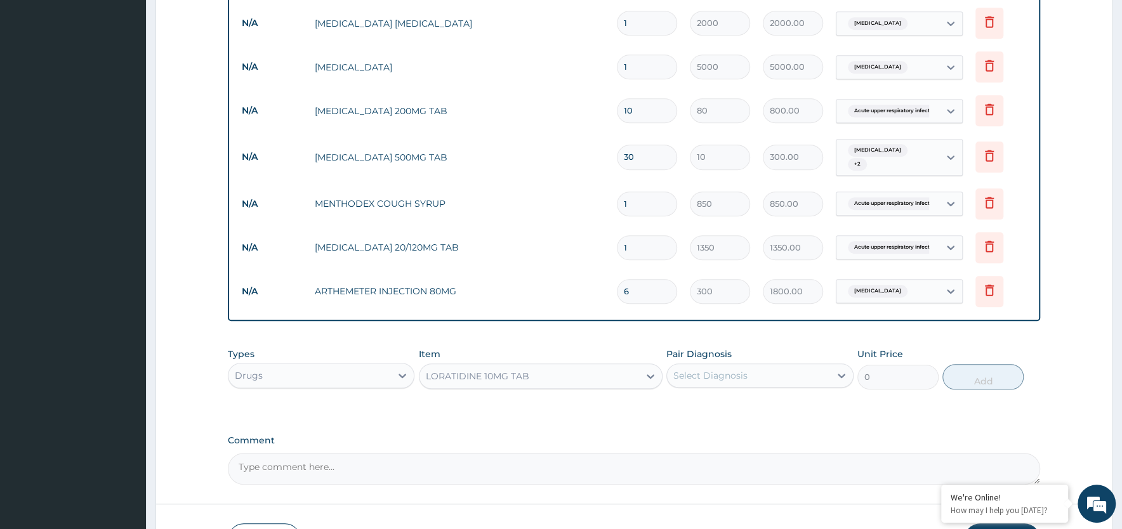
type input "1200"
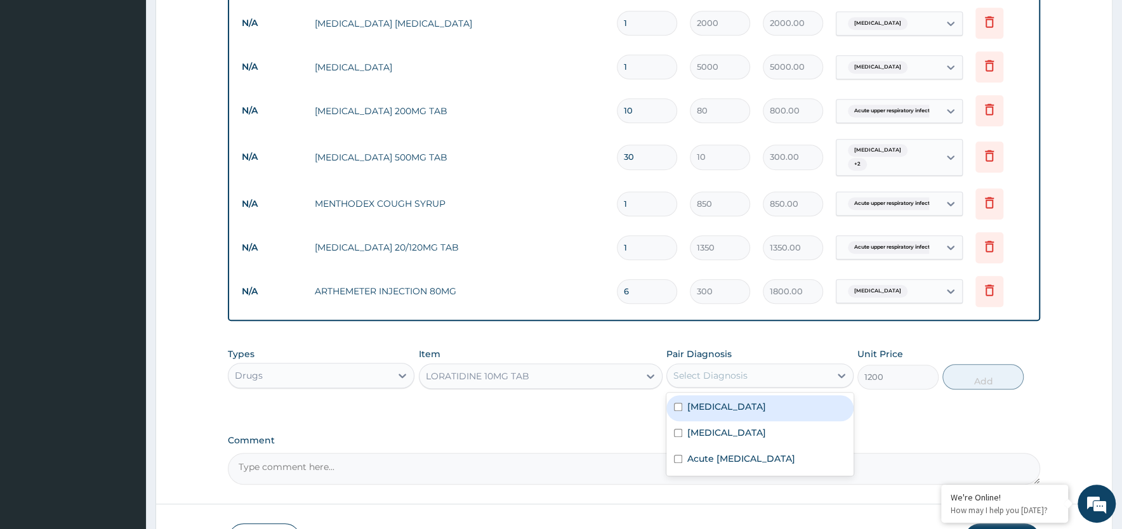
click at [727, 376] on div "Select Diagnosis" at bounding box center [710, 375] width 74 height 13
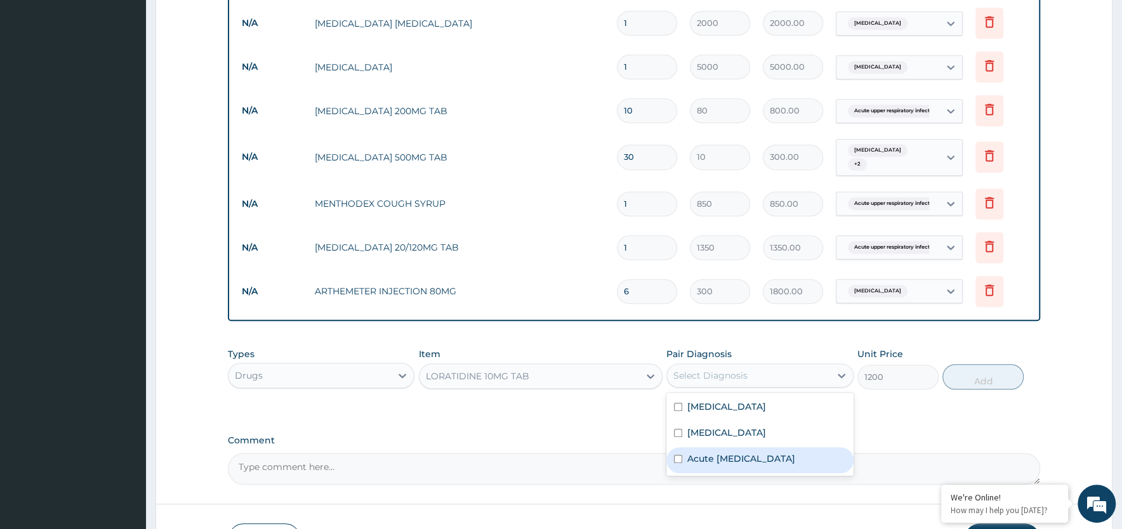
click at [723, 461] on label "Acute [MEDICAL_DATA]" at bounding box center [741, 459] width 108 height 13
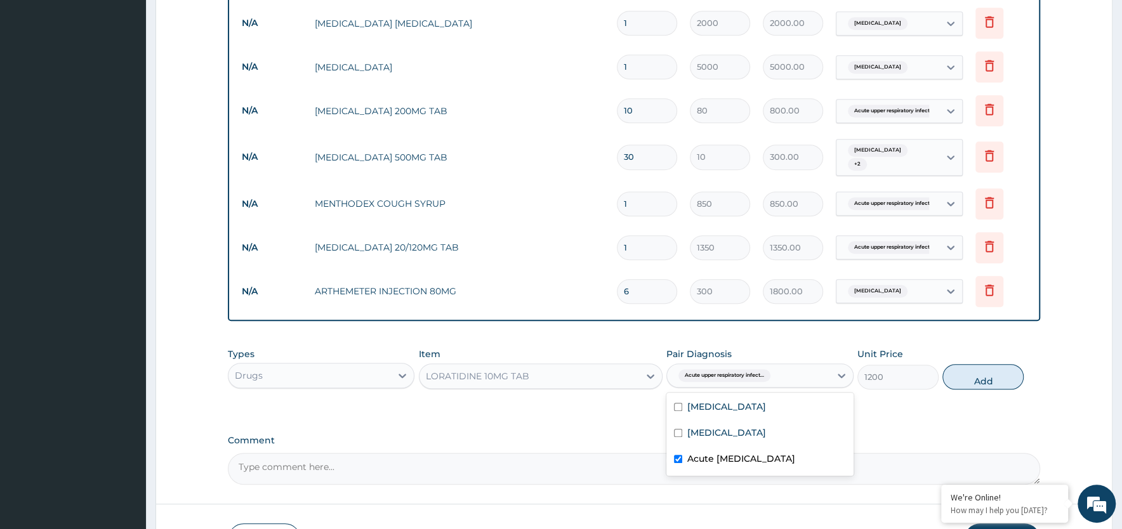
checkbox input "true"
click at [989, 378] on button "Add" at bounding box center [982, 376] width 81 height 25
type input "0"
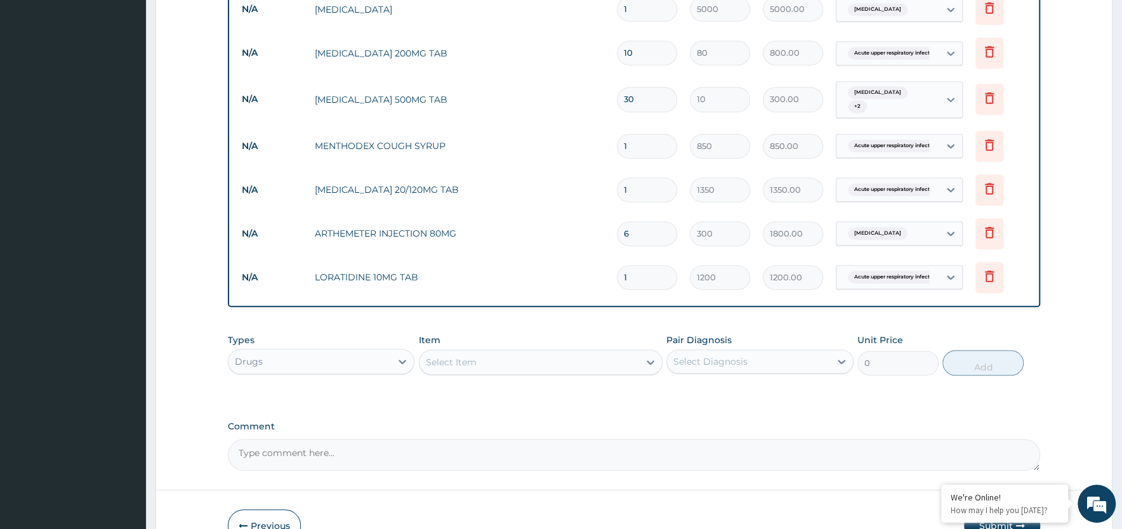
scroll to position [685, 0]
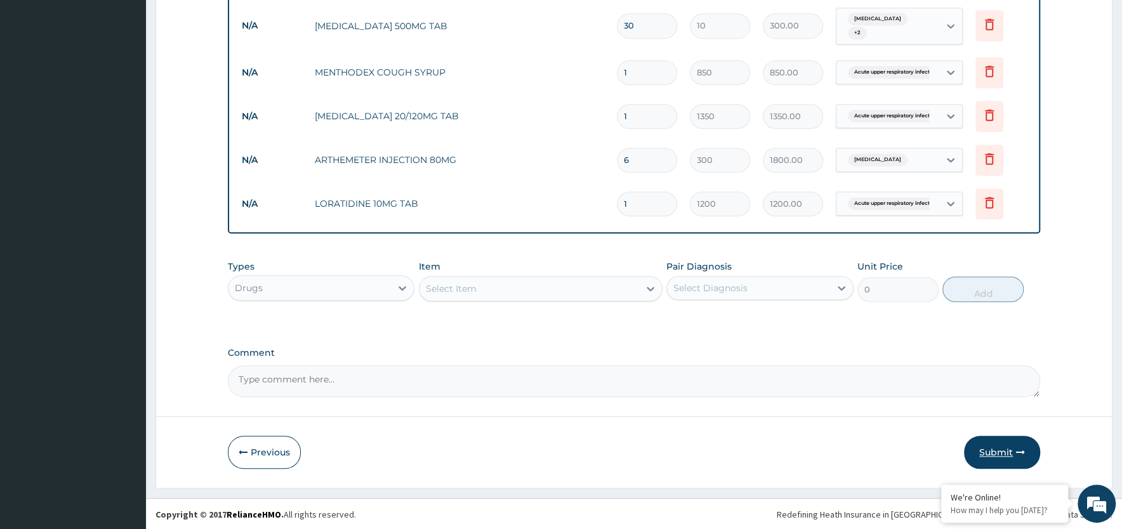
click at [1008, 455] on button "Submit" at bounding box center [1002, 452] width 76 height 33
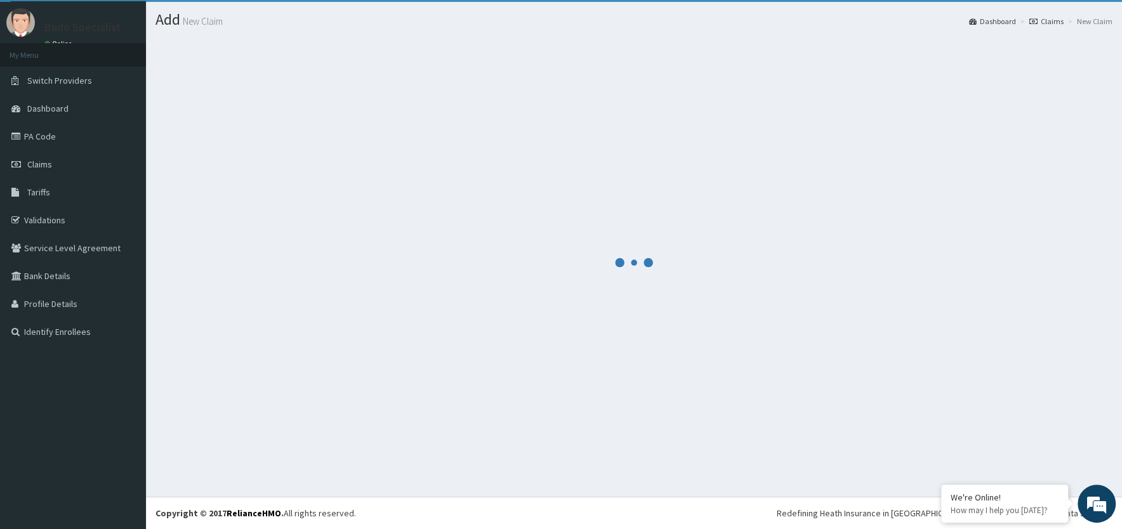
scroll to position [29, 0]
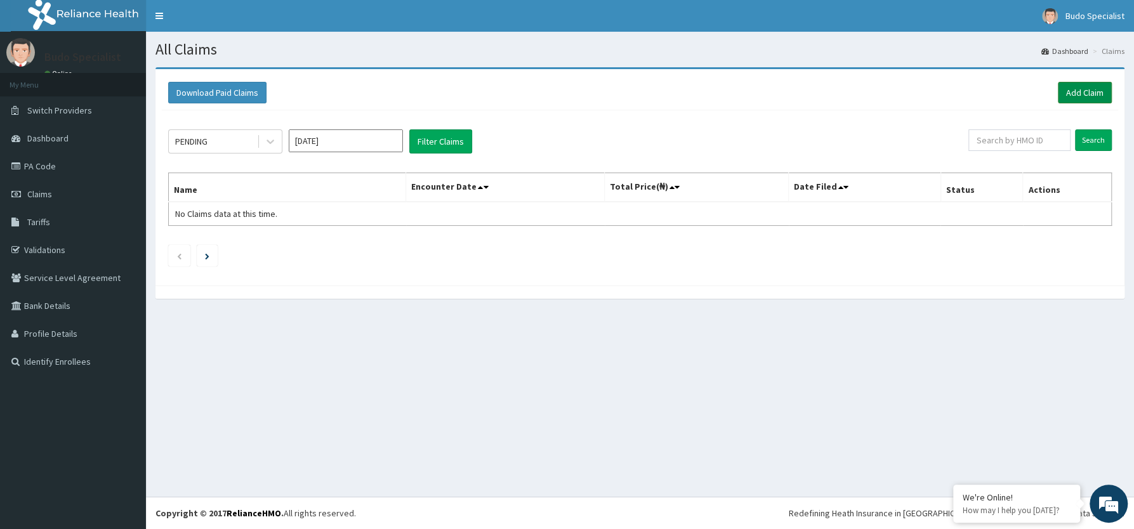
click at [1081, 91] on link "Add Claim" at bounding box center [1085, 93] width 54 height 22
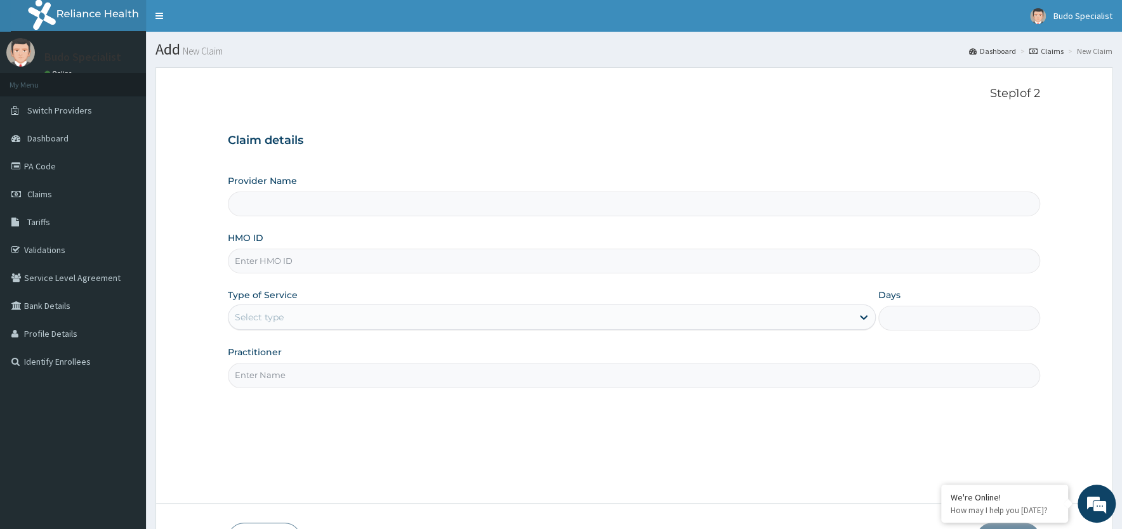
type input "Budo Specialist Hospital"
click at [260, 267] on input "HMO ID" at bounding box center [634, 261] width 812 height 25
type input "OTN/10001/E"
click at [351, 322] on div "Select type" at bounding box center [540, 317] width 624 height 20
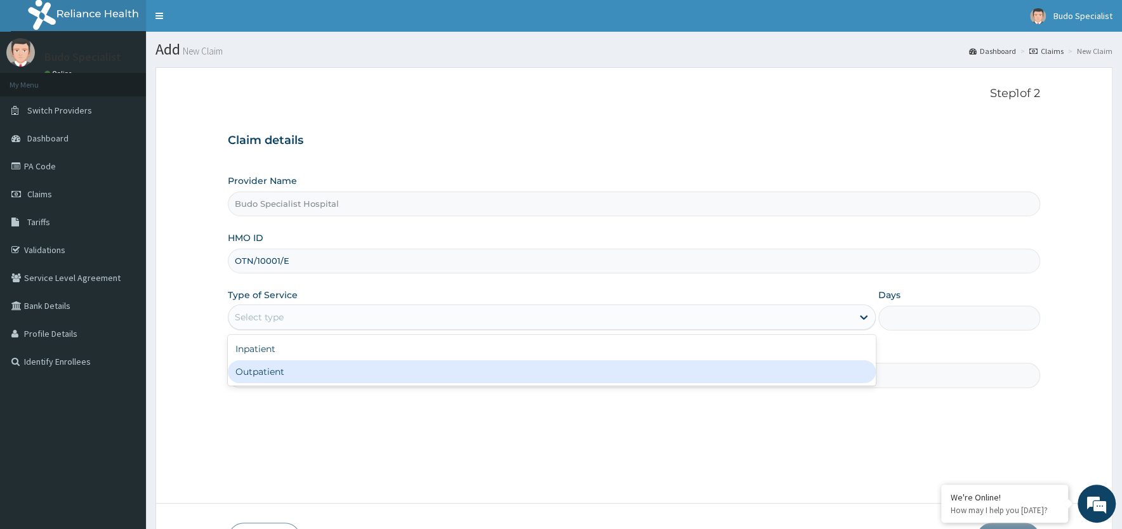
click at [323, 376] on div "Outpatient" at bounding box center [552, 371] width 648 height 23
type input "1"
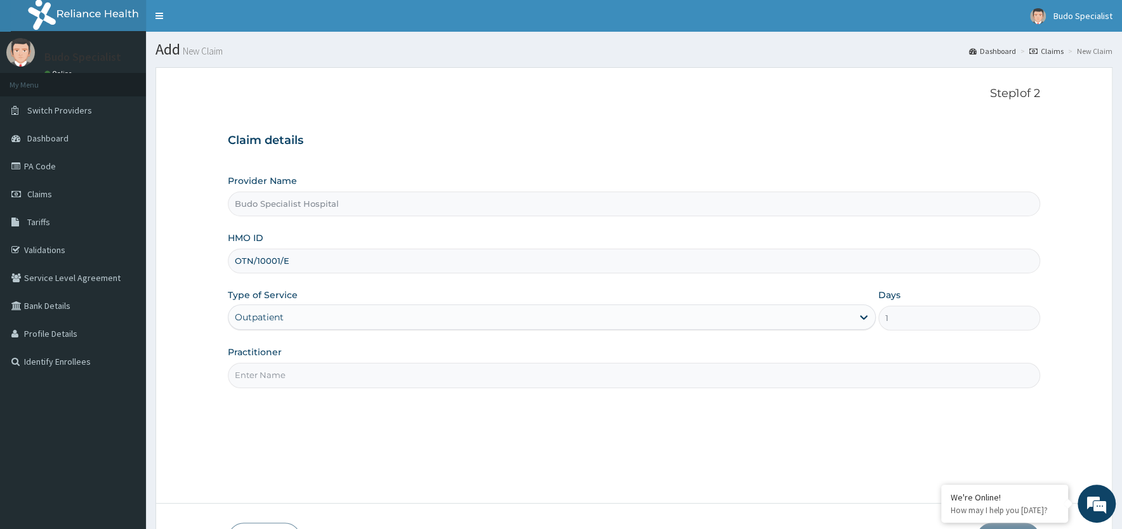
click at [298, 376] on input "Practitioner" at bounding box center [634, 375] width 812 height 25
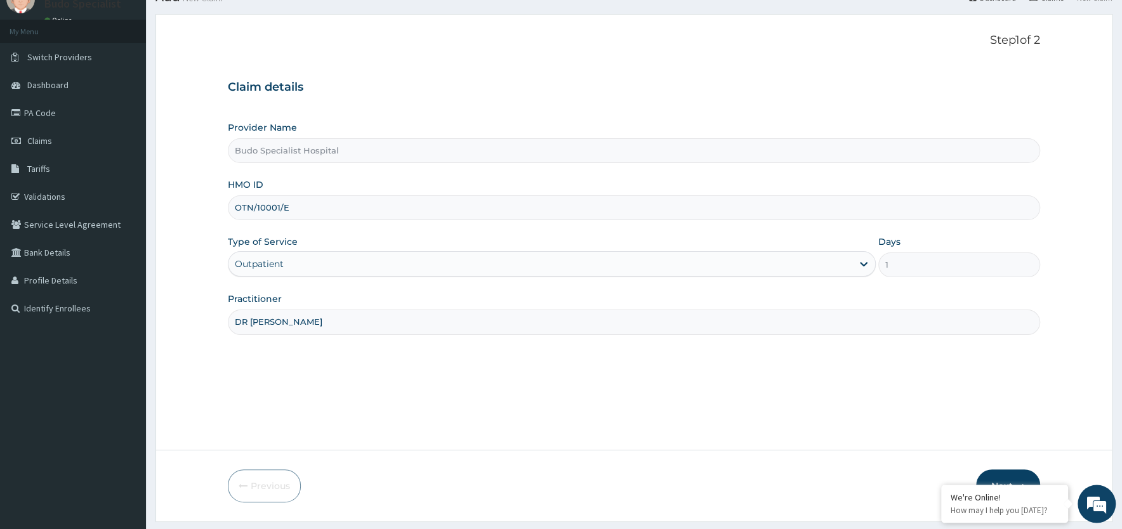
scroll to position [88, 0]
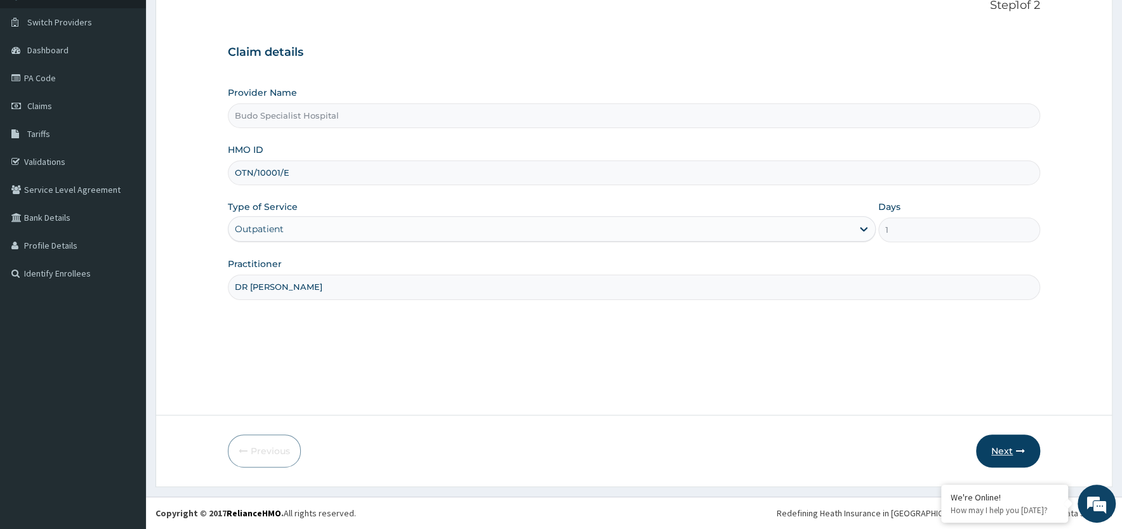
type input "DR [PERSON_NAME]"
click at [1001, 454] on button "Next" at bounding box center [1008, 451] width 64 height 33
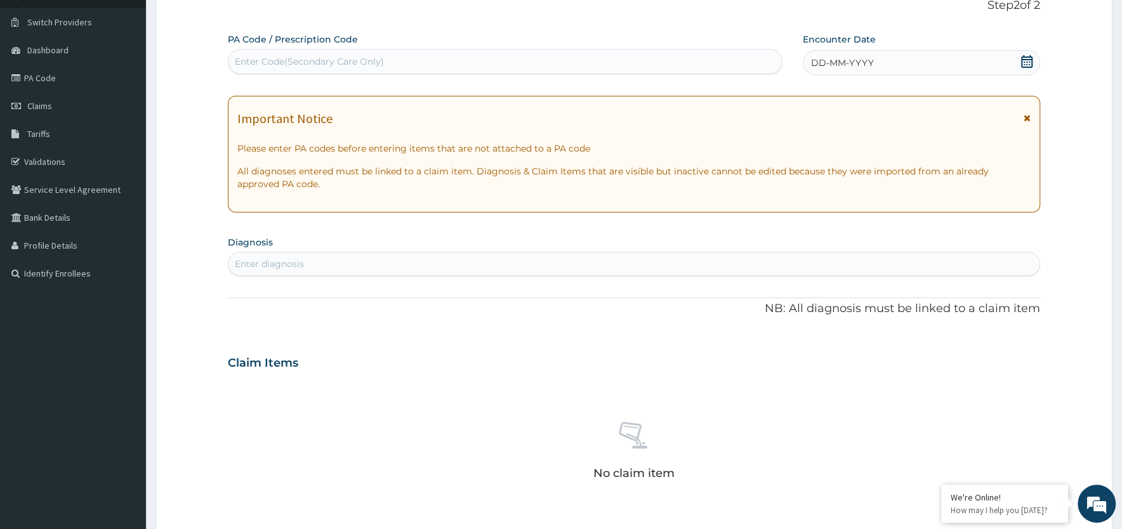
click at [315, 265] on div "Enter diagnosis" at bounding box center [633, 264] width 811 height 20
type input "[PERSON_NAME]"
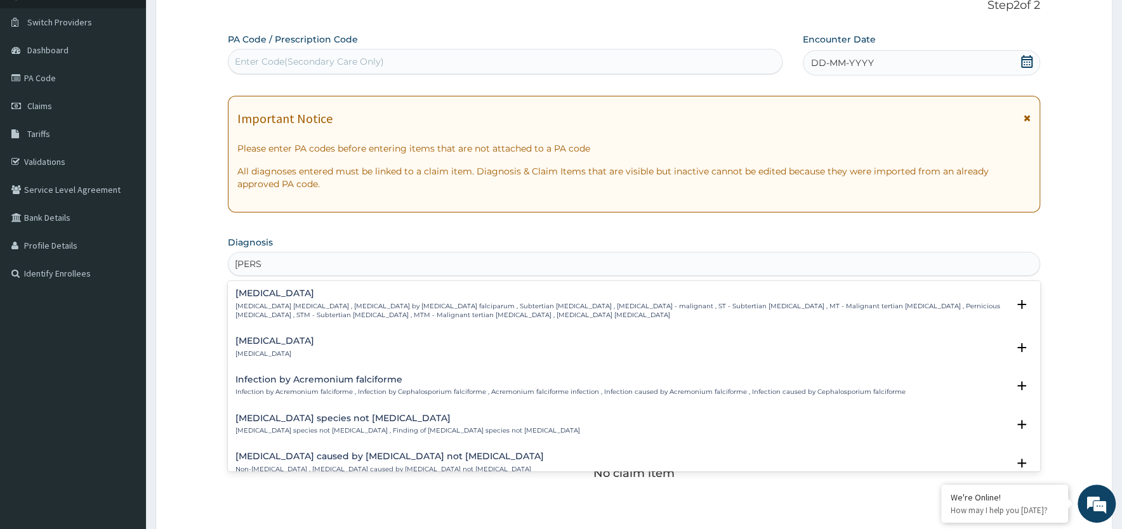
click at [288, 310] on p "[MEDICAL_DATA] [MEDICAL_DATA] , [MEDICAL_DATA] by [MEDICAL_DATA] falciparum , S…" at bounding box center [621, 311] width 772 height 18
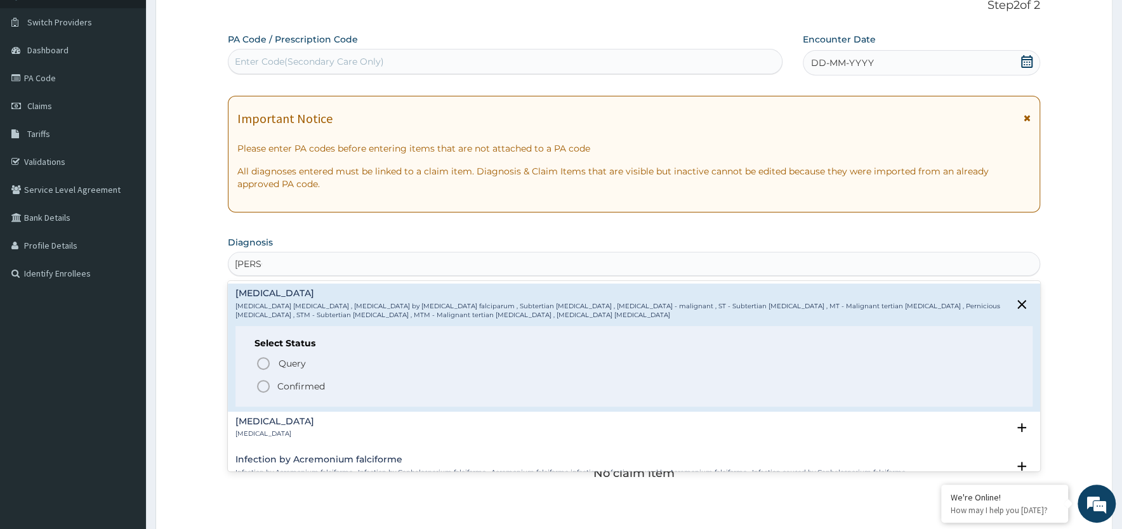
click at [263, 388] on icon "status option filled" at bounding box center [263, 386] width 15 height 15
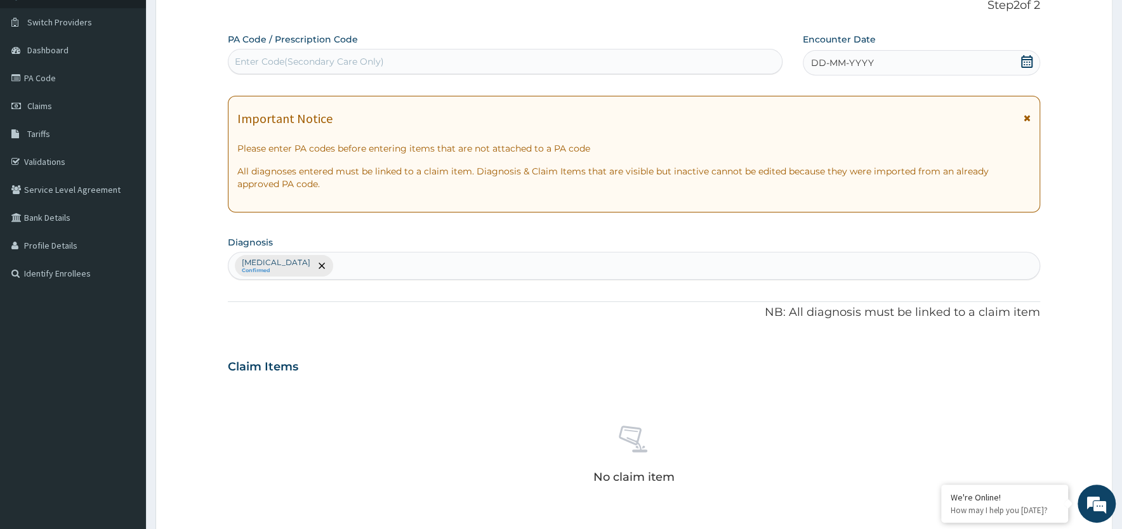
click at [371, 268] on div "[MEDICAL_DATA] Confirmed" at bounding box center [633, 266] width 811 height 27
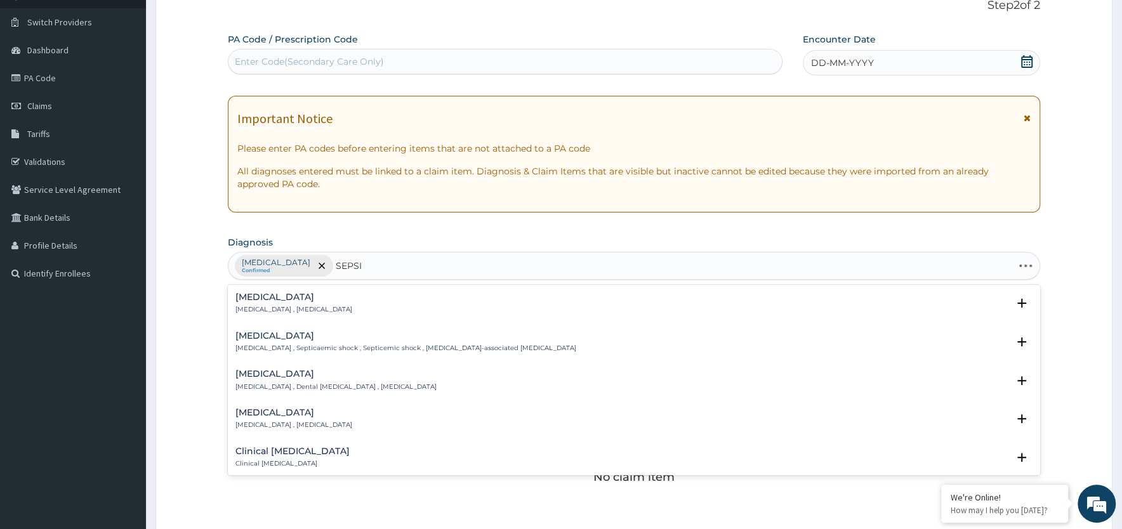
type input "[MEDICAL_DATA]"
click at [267, 302] on h4 "[MEDICAL_DATA]" at bounding box center [293, 298] width 117 height 10
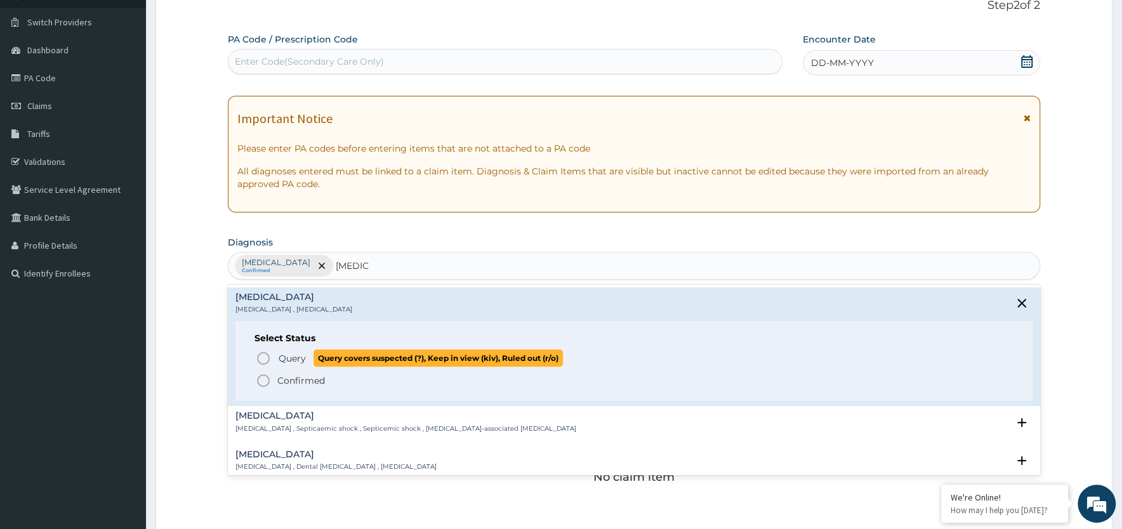
click at [260, 360] on icon "status option query" at bounding box center [263, 358] width 15 height 15
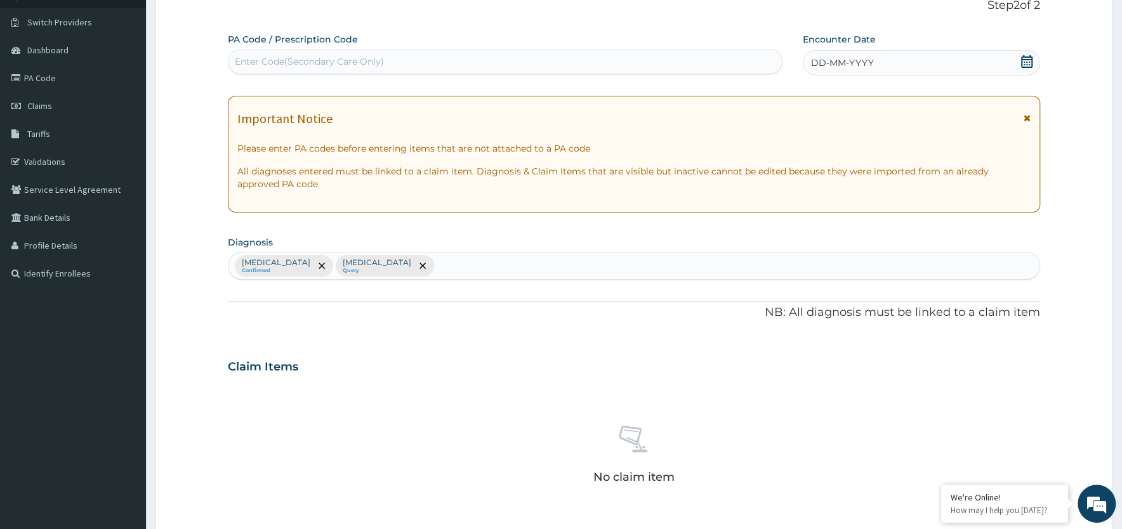
click at [413, 266] on div "[MEDICAL_DATA] Confirmed [MEDICAL_DATA] Query" at bounding box center [633, 266] width 811 height 27
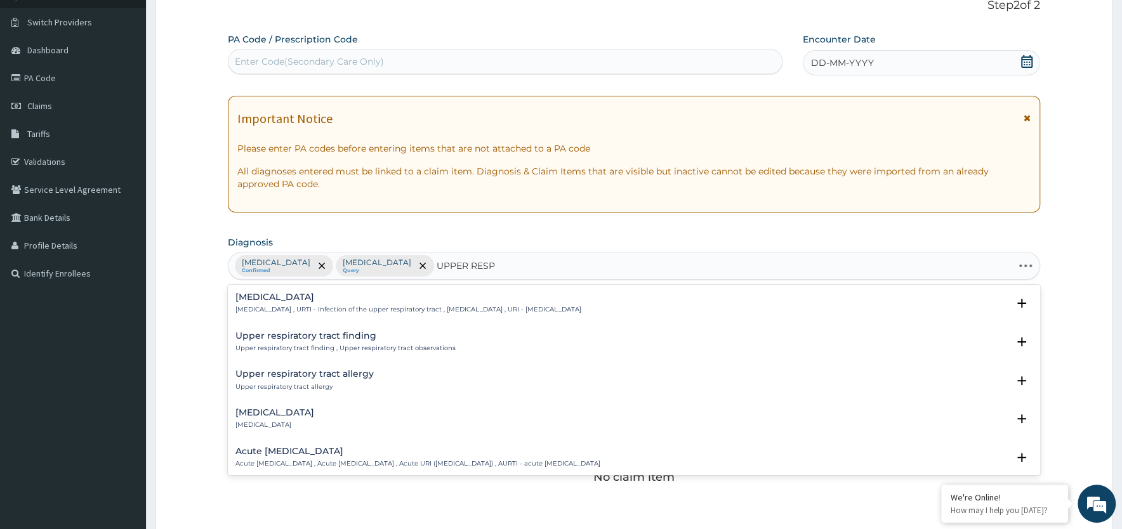
type input "UPPER RESPI"
click at [270, 423] on p "Acute [MEDICAL_DATA] , Acute [MEDICAL_DATA] , Acute URI ([MEDICAL_DATA]) , AURT…" at bounding box center [417, 425] width 365 height 9
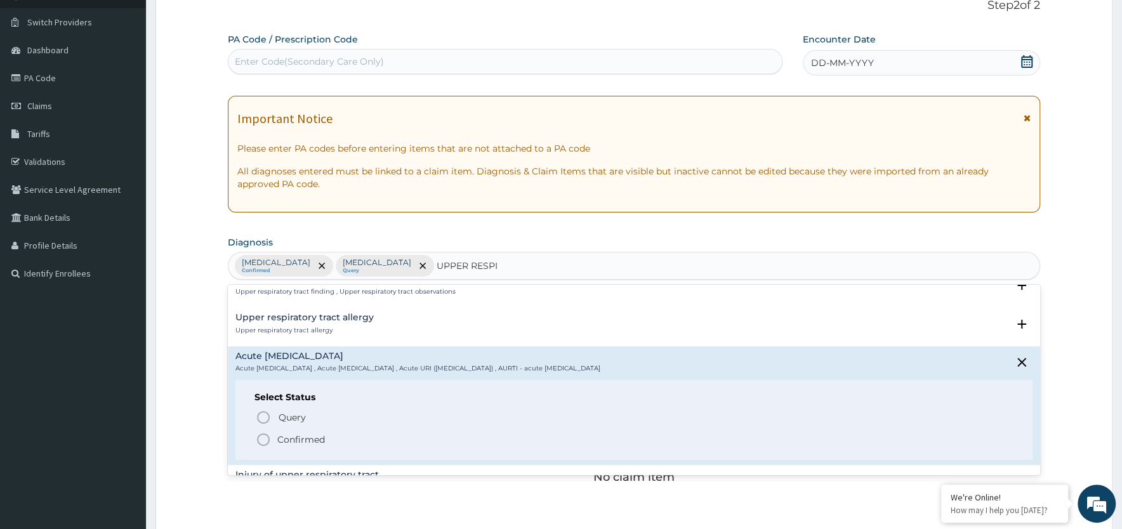
scroll to position [128, 0]
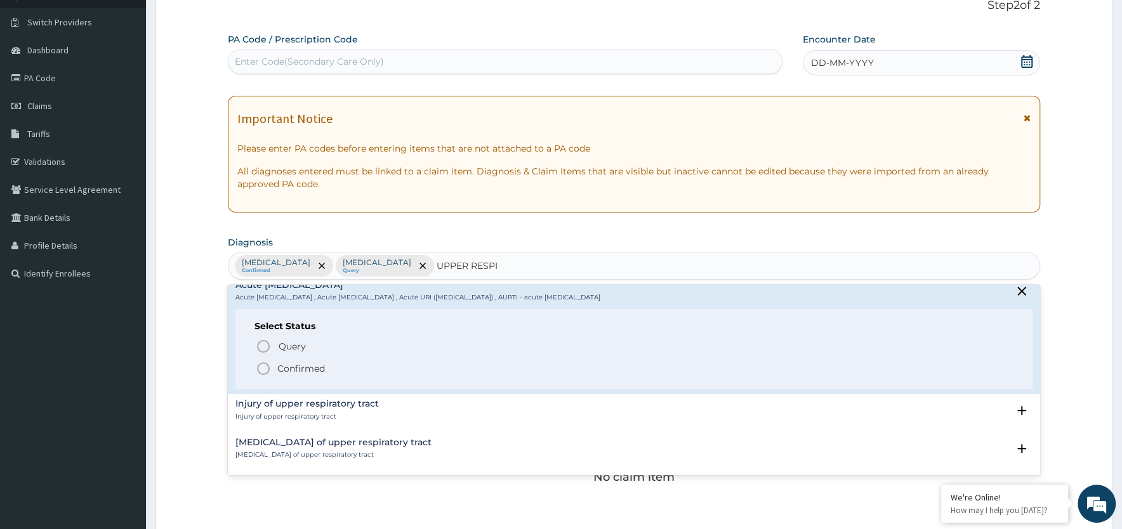
click at [263, 369] on icon "status option filled" at bounding box center [263, 368] width 15 height 15
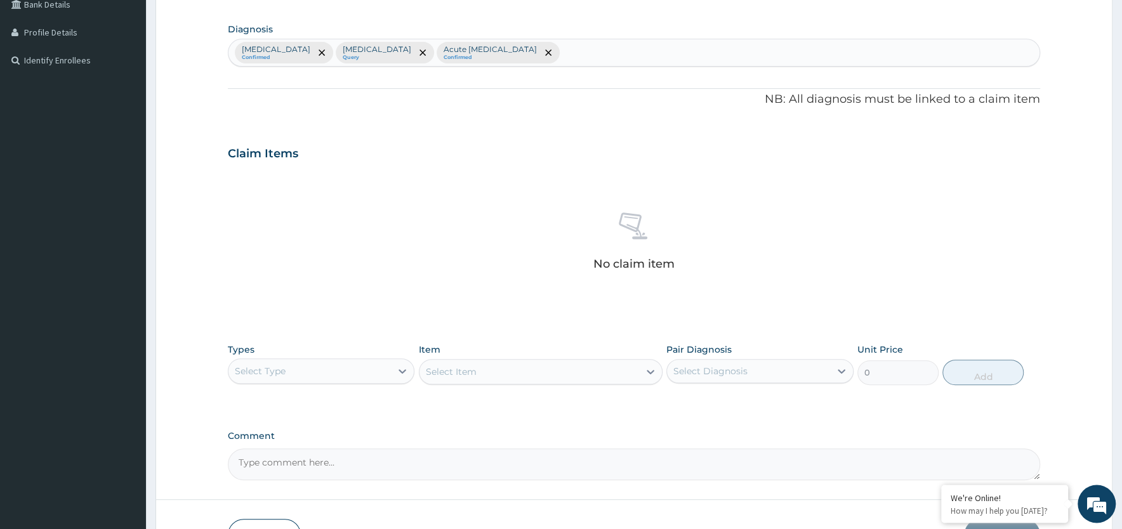
scroll to position [360, 0]
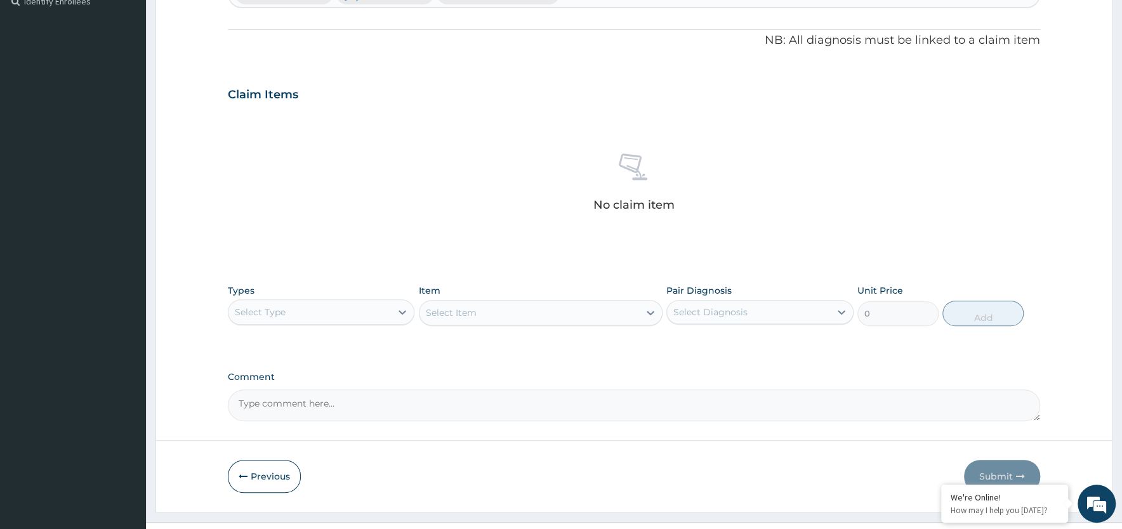
click at [376, 311] on div "Select Type" at bounding box center [309, 312] width 162 height 20
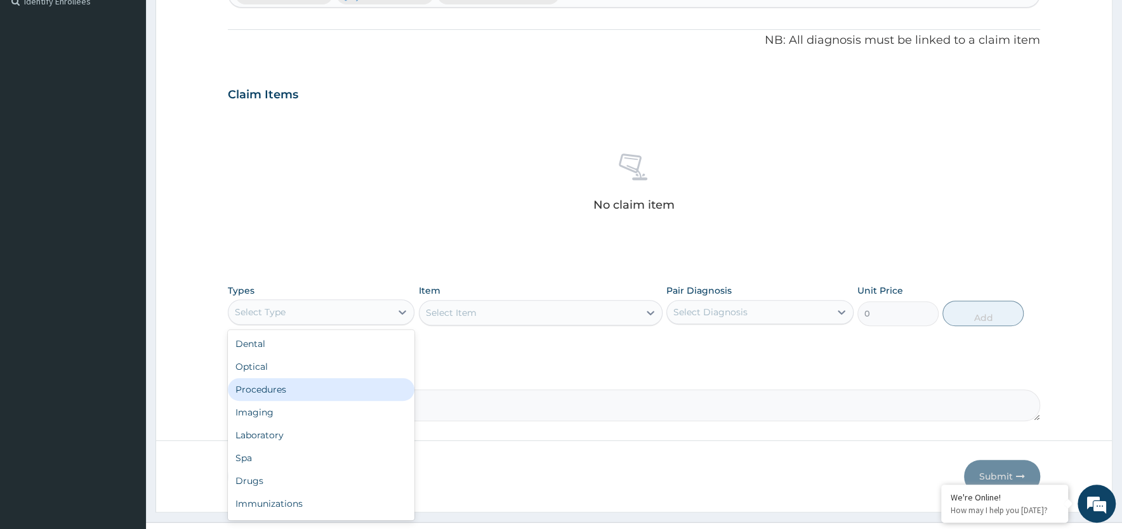
click at [329, 391] on div "Procedures" at bounding box center [321, 389] width 187 height 23
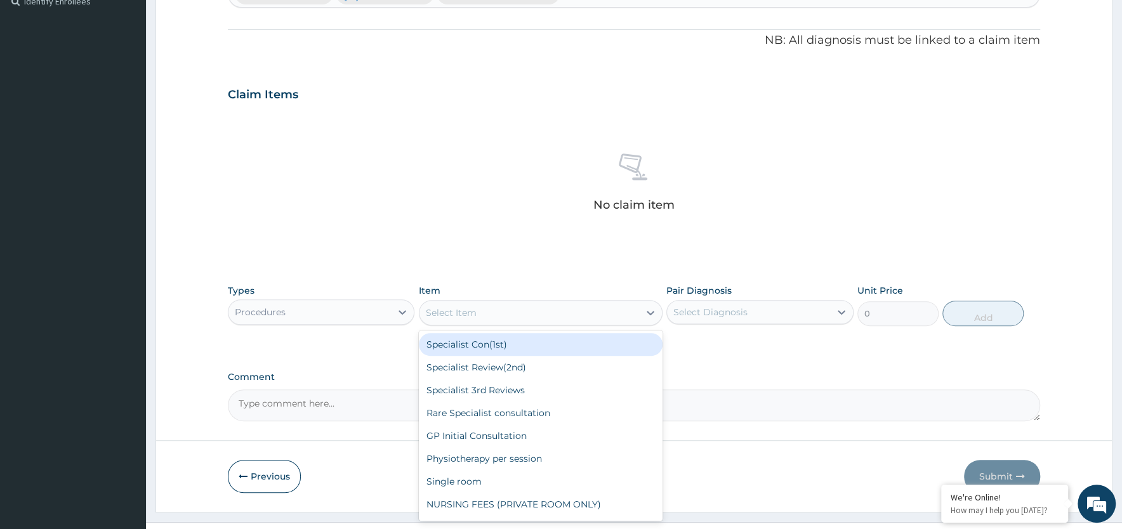
click at [605, 315] on div "Select Item" at bounding box center [530, 313] width 220 height 20
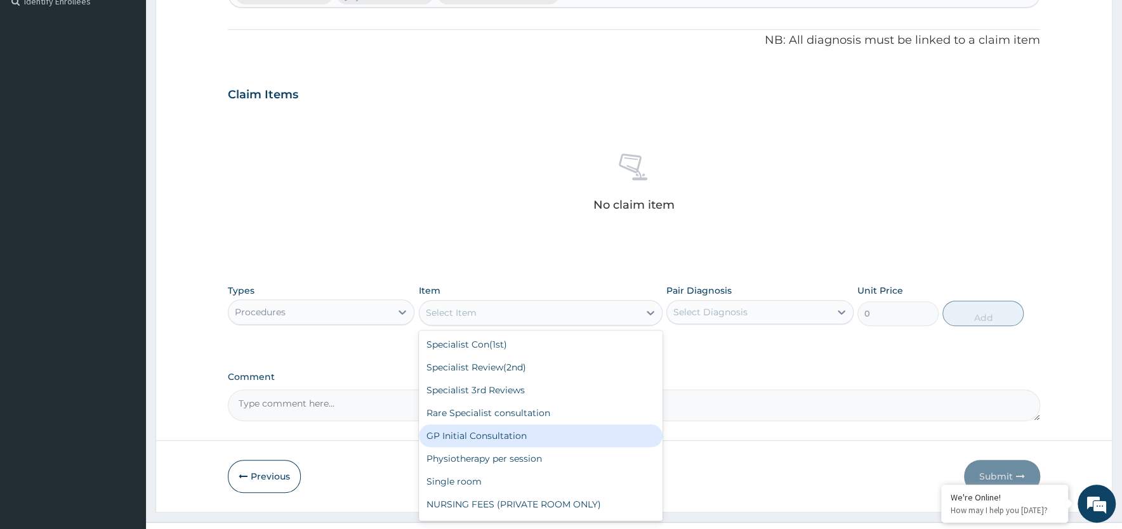
click at [540, 436] on div "GP Initial Consultation" at bounding box center [541, 436] width 244 height 23
type input "2000"
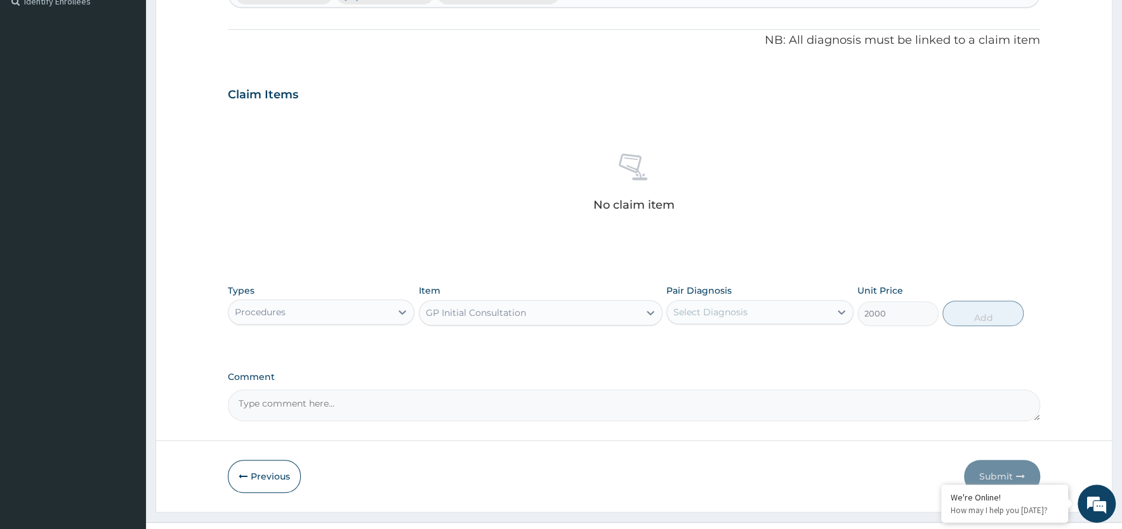
click at [737, 314] on div "Select Diagnosis" at bounding box center [710, 312] width 74 height 13
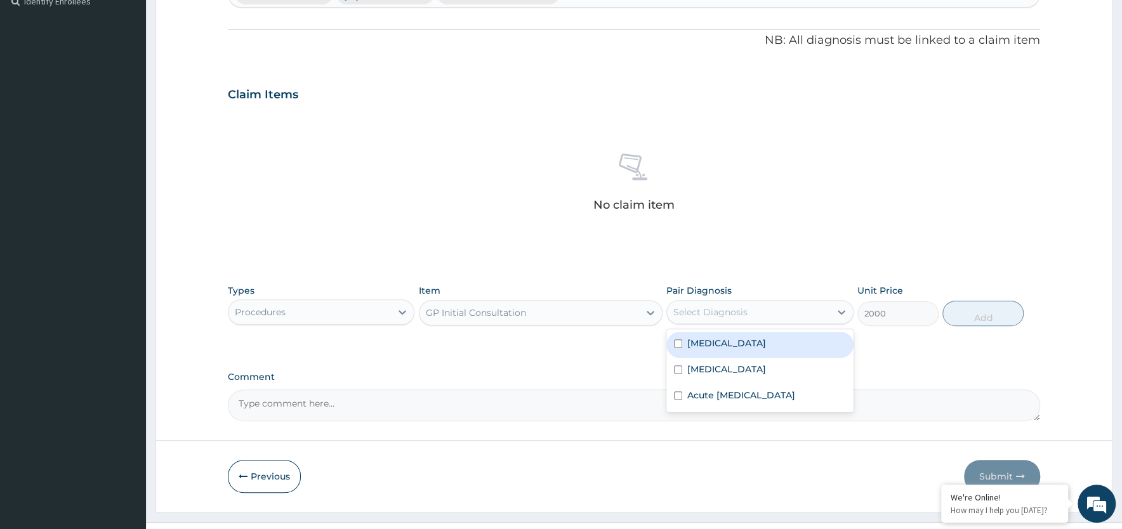
click at [728, 348] on label "[MEDICAL_DATA]" at bounding box center [726, 343] width 79 height 13
checkbox input "true"
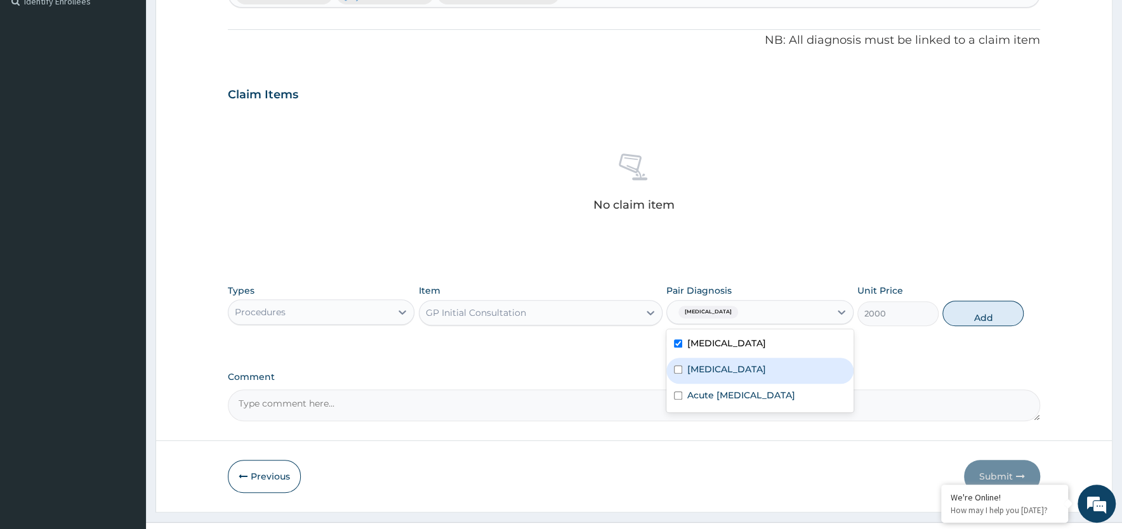
click at [720, 369] on div "[MEDICAL_DATA]" at bounding box center [759, 371] width 187 height 26
checkbox input "true"
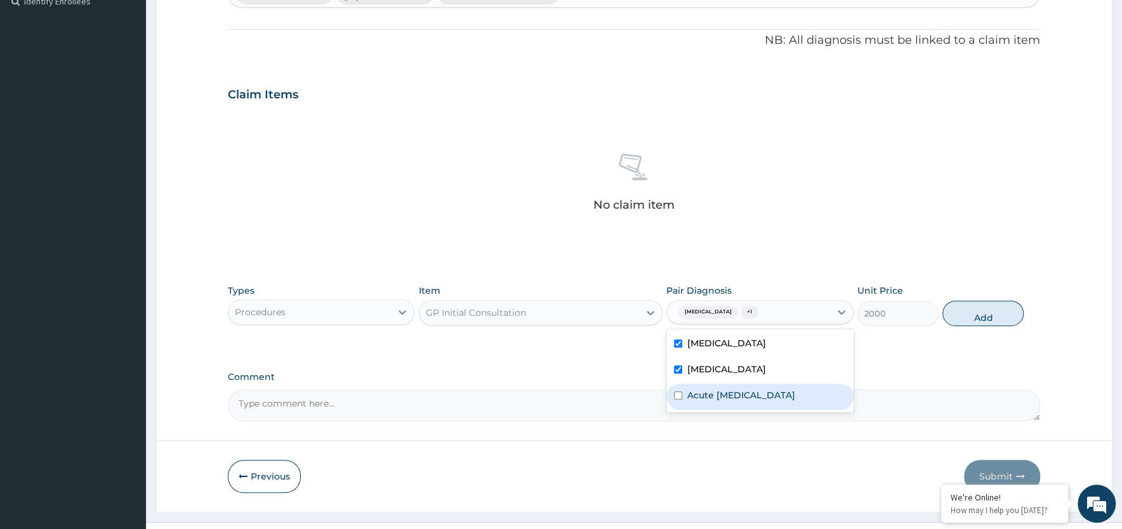
click at [720, 395] on label "Acute [MEDICAL_DATA]" at bounding box center [741, 395] width 108 height 13
checkbox input "true"
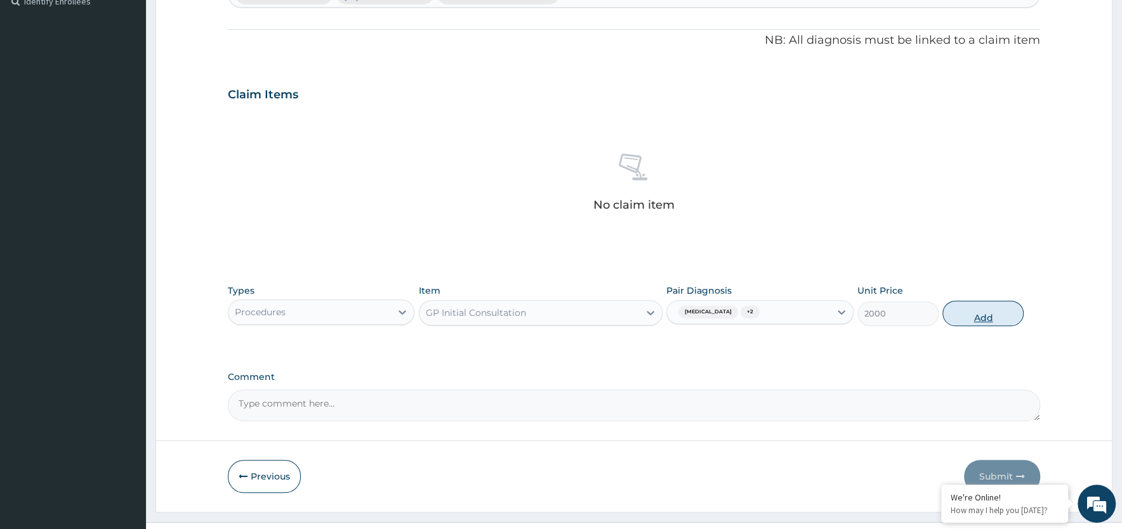
click at [986, 314] on button "Add" at bounding box center [982, 313] width 81 height 25
type input "0"
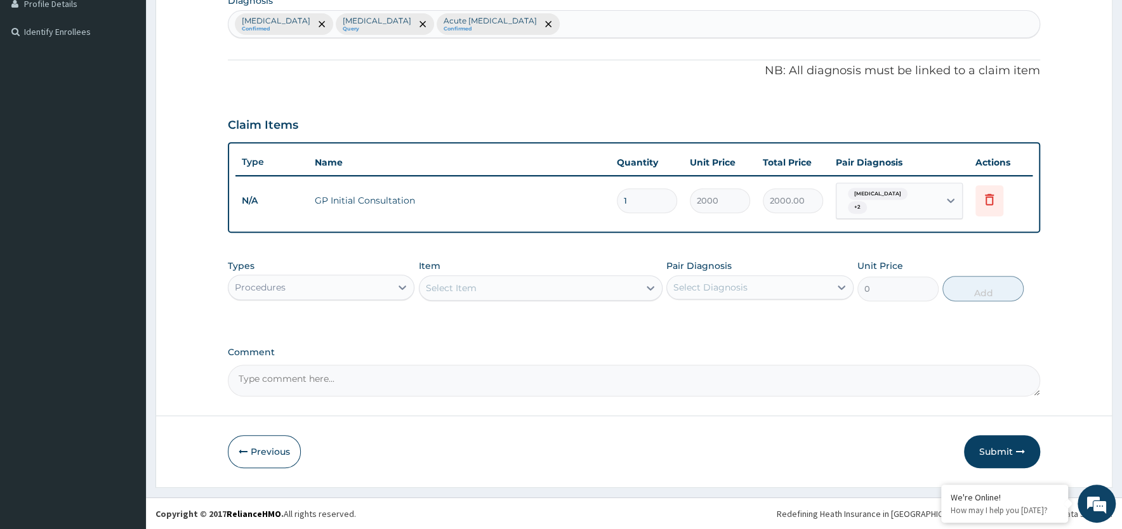
click at [381, 288] on div "Procedures" at bounding box center [309, 287] width 162 height 20
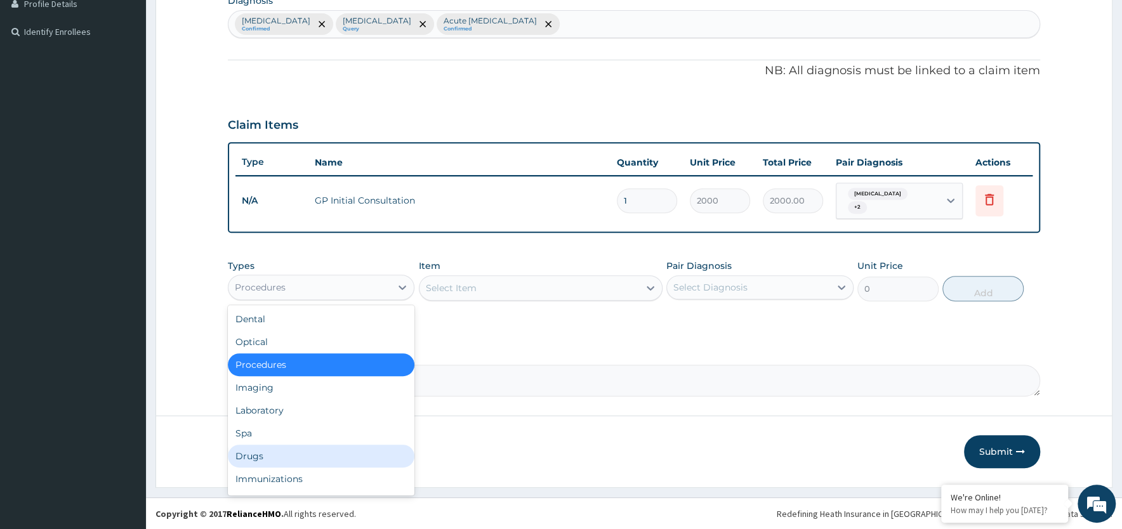
click at [260, 454] on div "Drugs" at bounding box center [321, 456] width 187 height 23
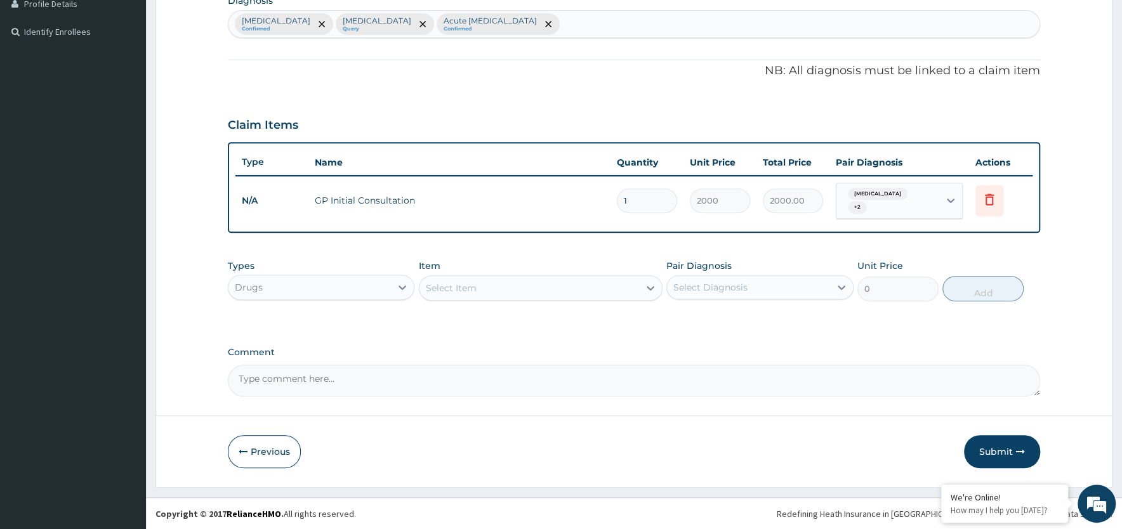
click at [484, 288] on div "Select Item" at bounding box center [530, 288] width 220 height 20
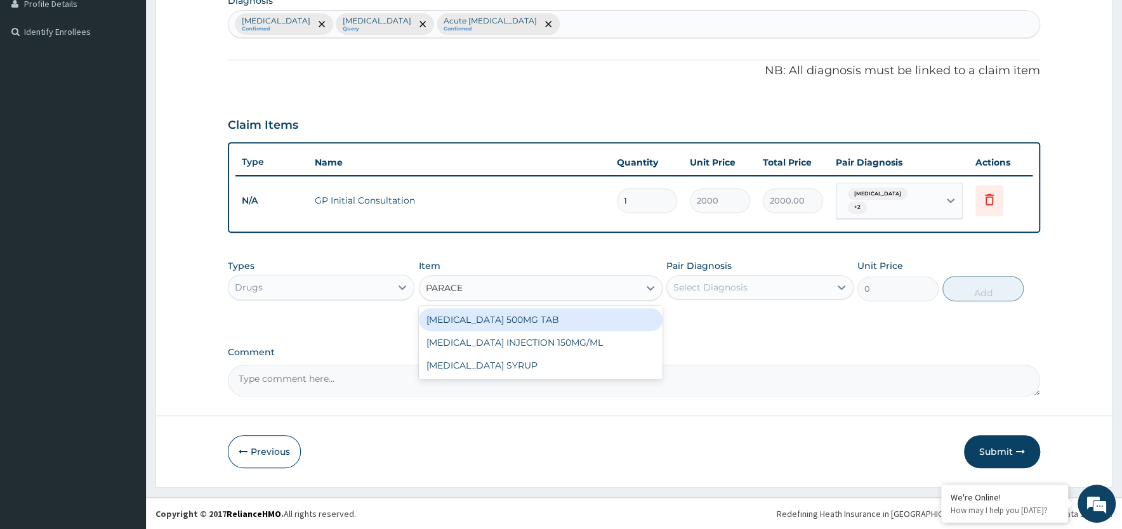
type input "PARACET"
click at [503, 316] on div "[MEDICAL_DATA] 500MG TAB" at bounding box center [541, 319] width 244 height 23
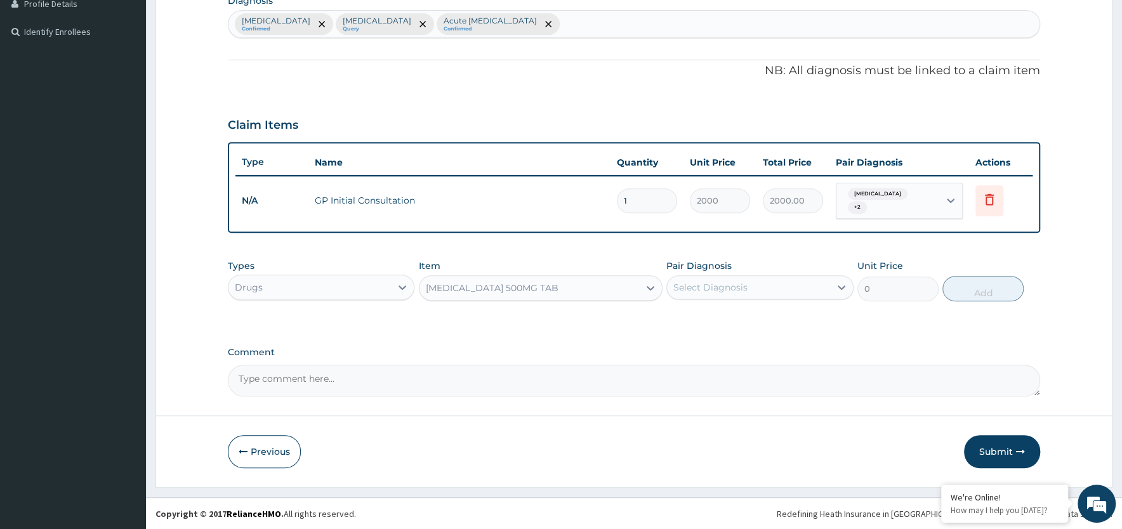
type input "10"
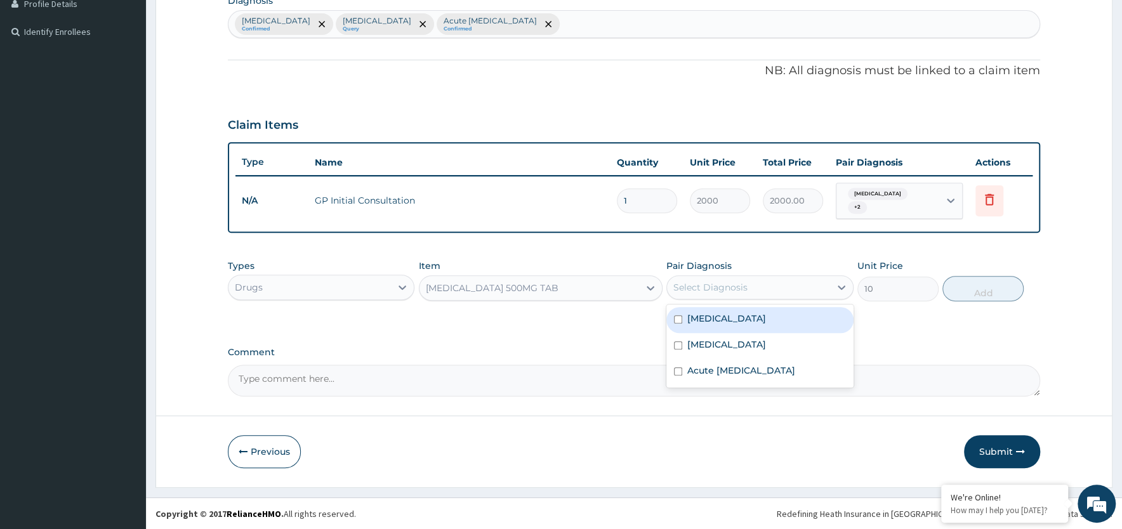
click at [733, 293] on div "Select Diagnosis" at bounding box center [748, 287] width 162 height 20
click at [728, 314] on label "[MEDICAL_DATA]" at bounding box center [726, 318] width 79 height 13
checkbox input "true"
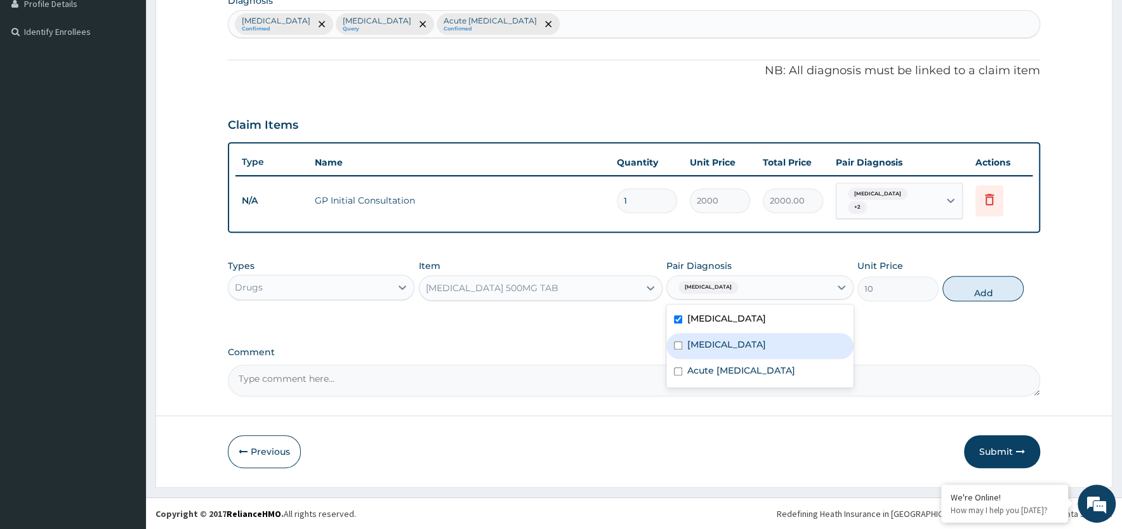
click at [724, 341] on div "[MEDICAL_DATA]" at bounding box center [759, 346] width 187 height 26
checkbox input "true"
click at [724, 371] on label "Acute [MEDICAL_DATA]" at bounding box center [741, 370] width 108 height 13
checkbox input "true"
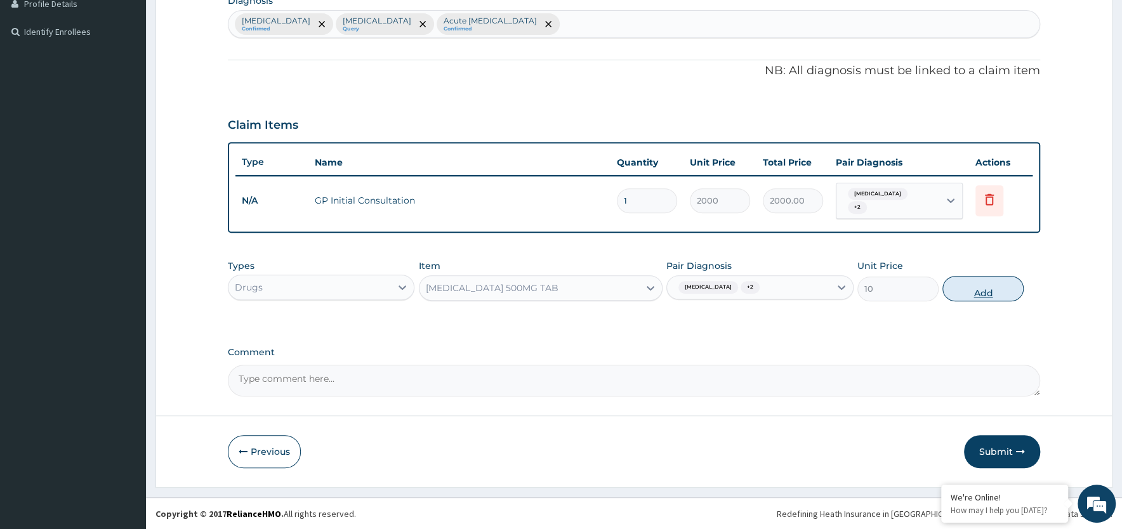
click at [994, 286] on button "Add" at bounding box center [982, 288] width 81 height 25
type input "0"
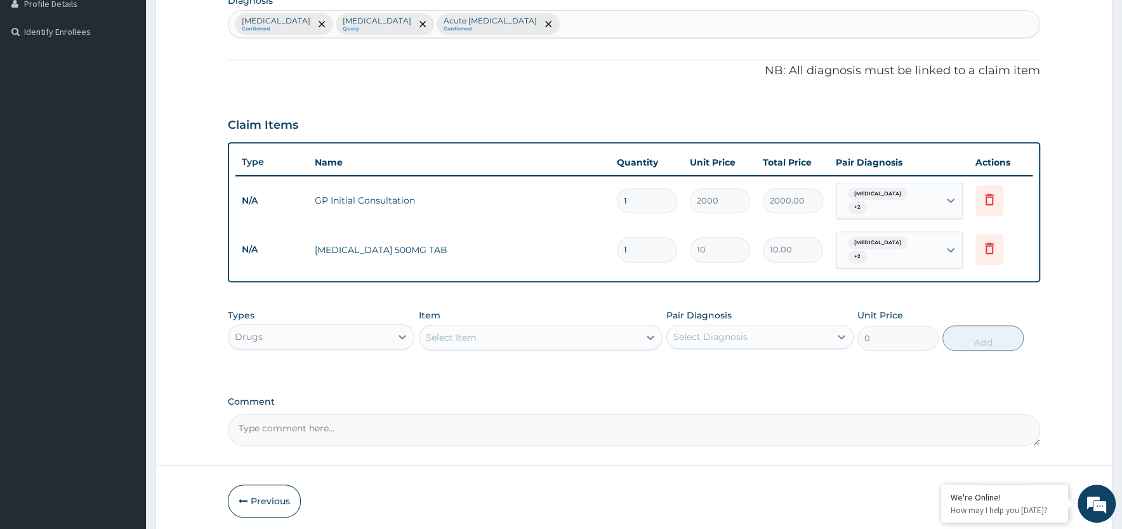
click at [649, 255] on input "1" at bounding box center [647, 249] width 60 height 25
type input "0.00"
type input "3"
type input "30.00"
type input "30"
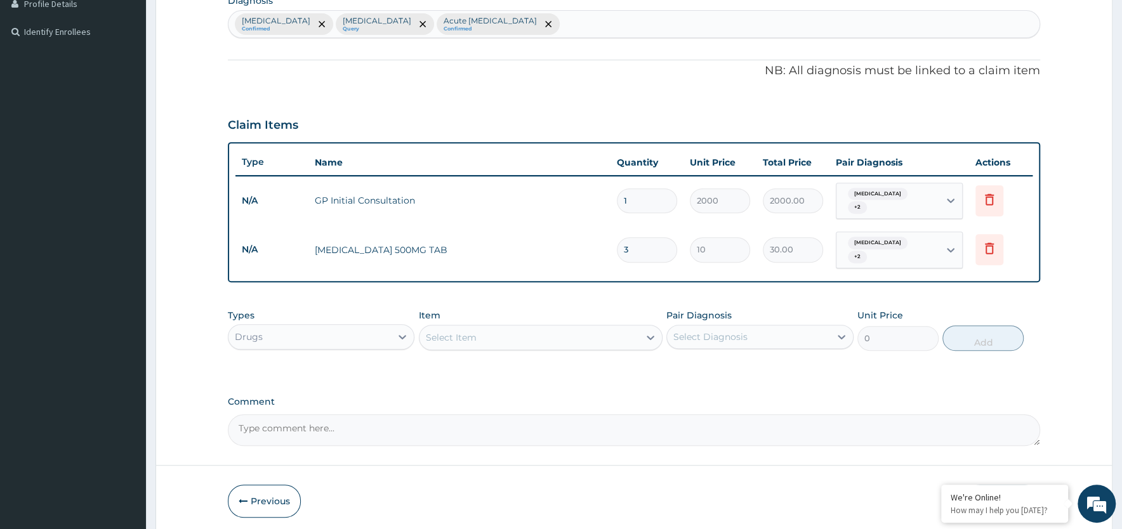
type input "300.00"
type input "30"
click at [469, 340] on div "Select Item" at bounding box center [451, 337] width 51 height 13
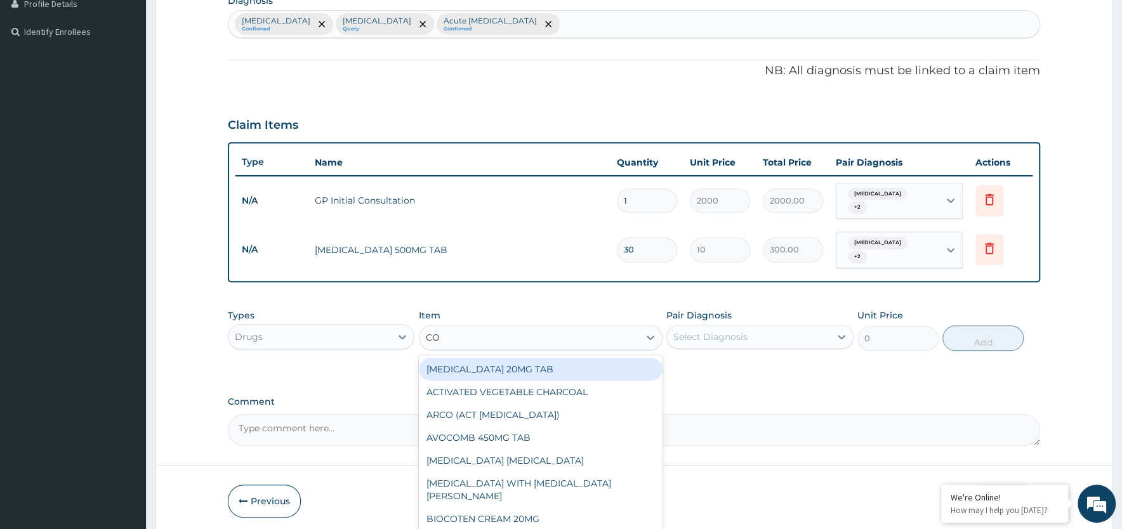
type input "COA"
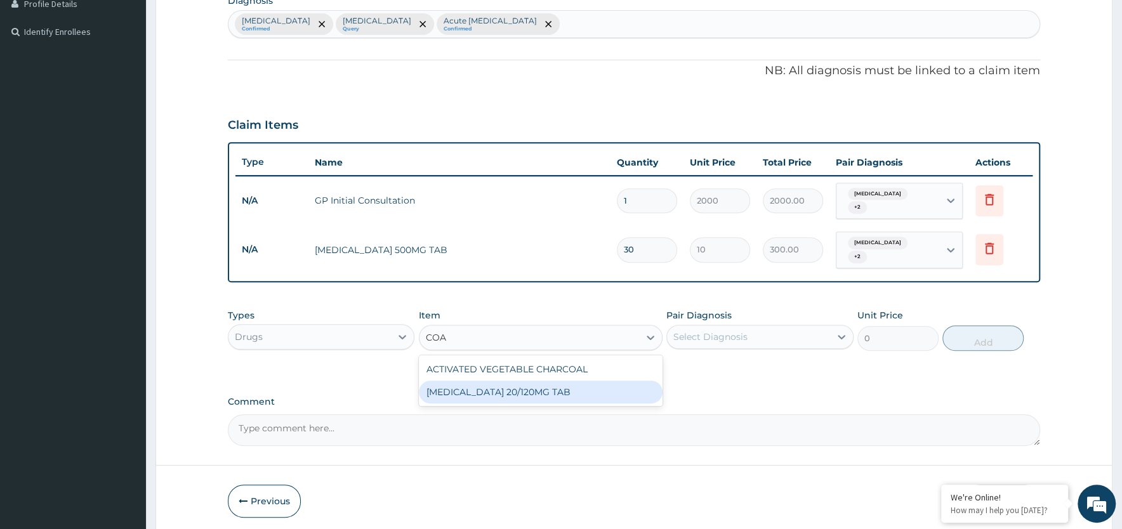
click at [504, 393] on div "[MEDICAL_DATA] 20/120MG TAB" at bounding box center [541, 392] width 244 height 23
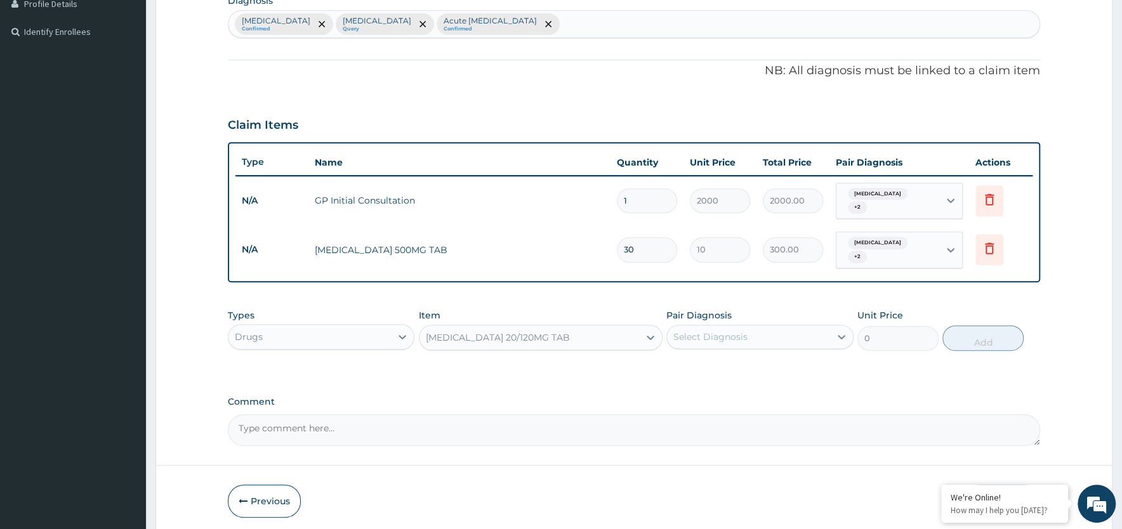
type input "1350"
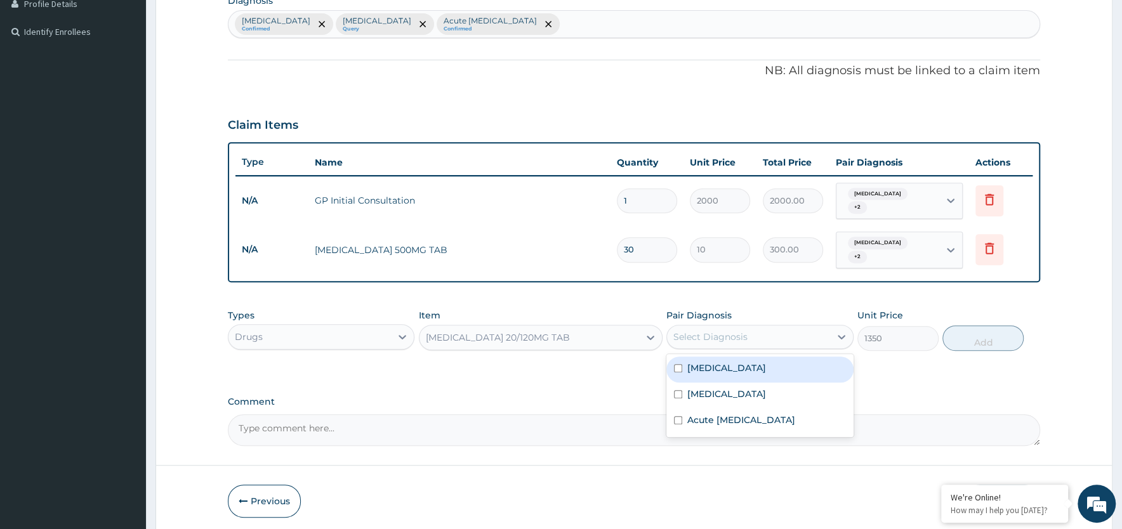
click at [728, 335] on div "Select Diagnosis" at bounding box center [710, 337] width 74 height 13
click at [724, 365] on label "[MEDICAL_DATA]" at bounding box center [726, 368] width 79 height 13
checkbox input "true"
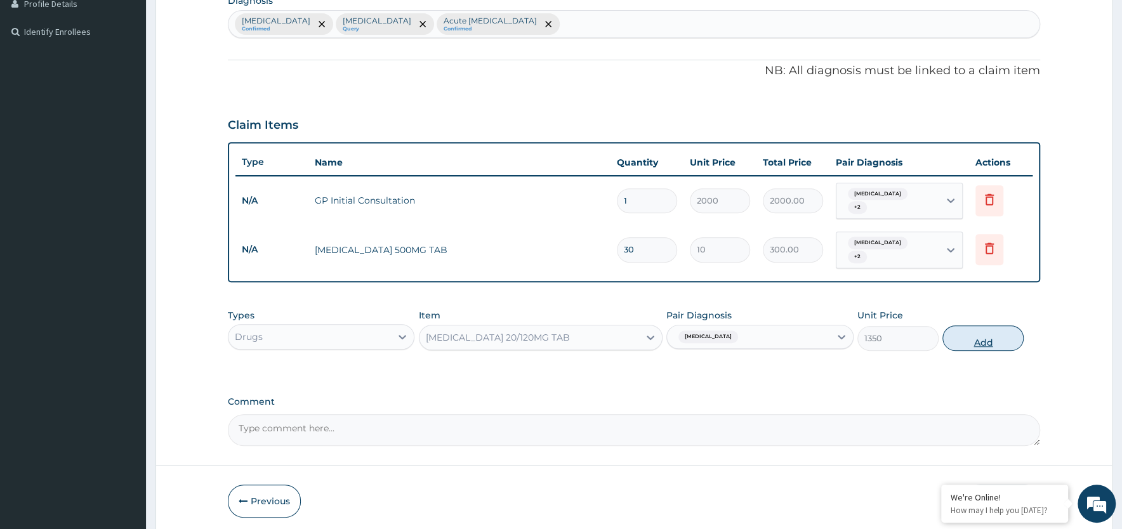
click at [977, 338] on button "Add" at bounding box center [982, 338] width 81 height 25
type input "0"
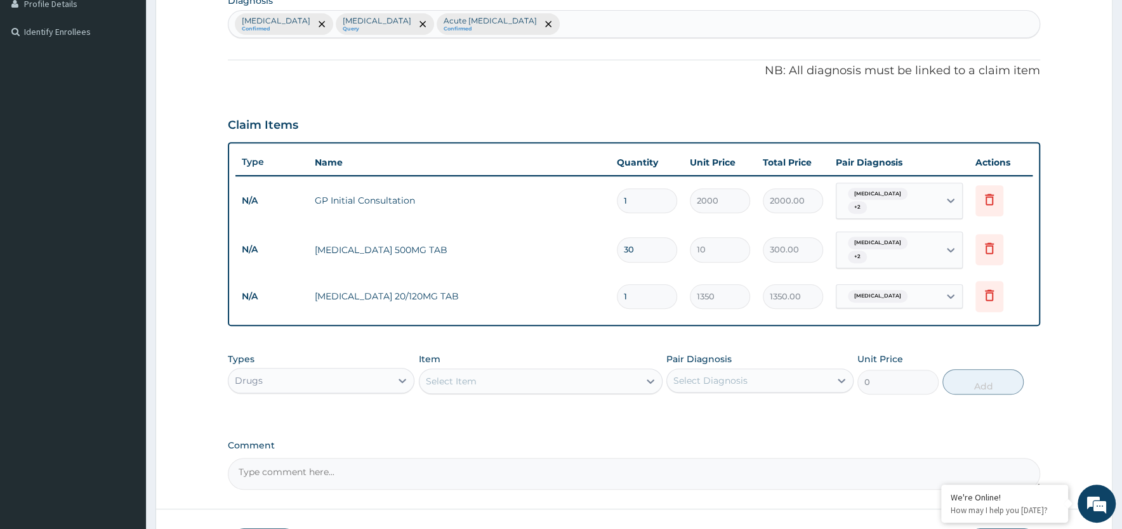
click at [455, 383] on div "Select Item" at bounding box center [451, 381] width 51 height 13
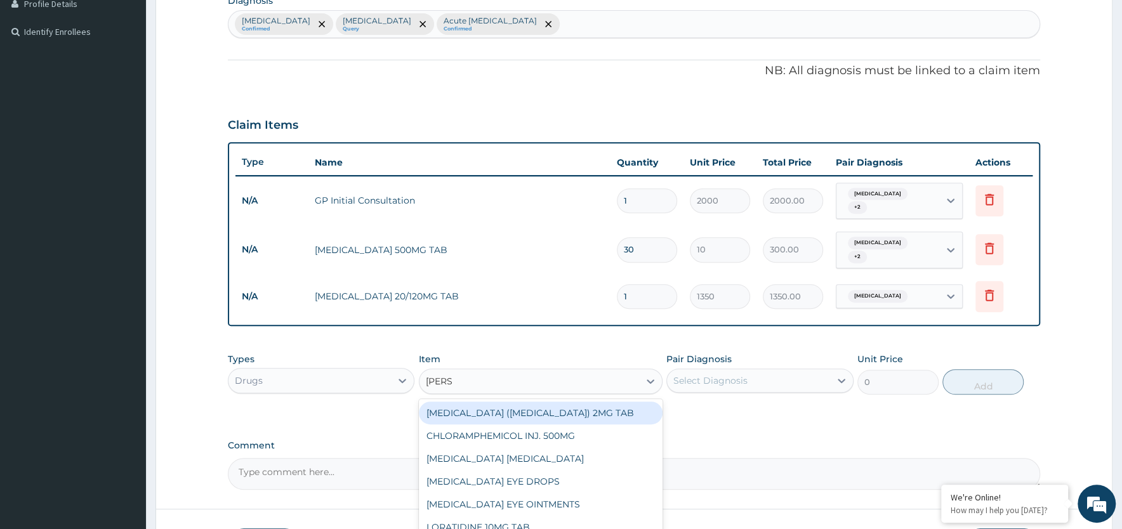
type input "LORAT"
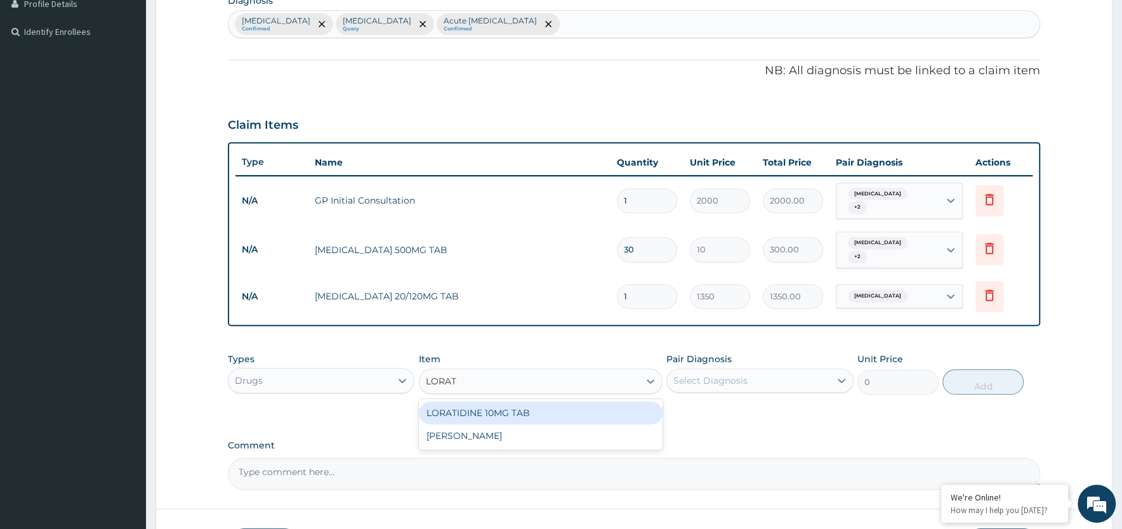
click at [451, 411] on div "LORATIDINE 10MG TAB" at bounding box center [541, 413] width 244 height 23
type input "1200"
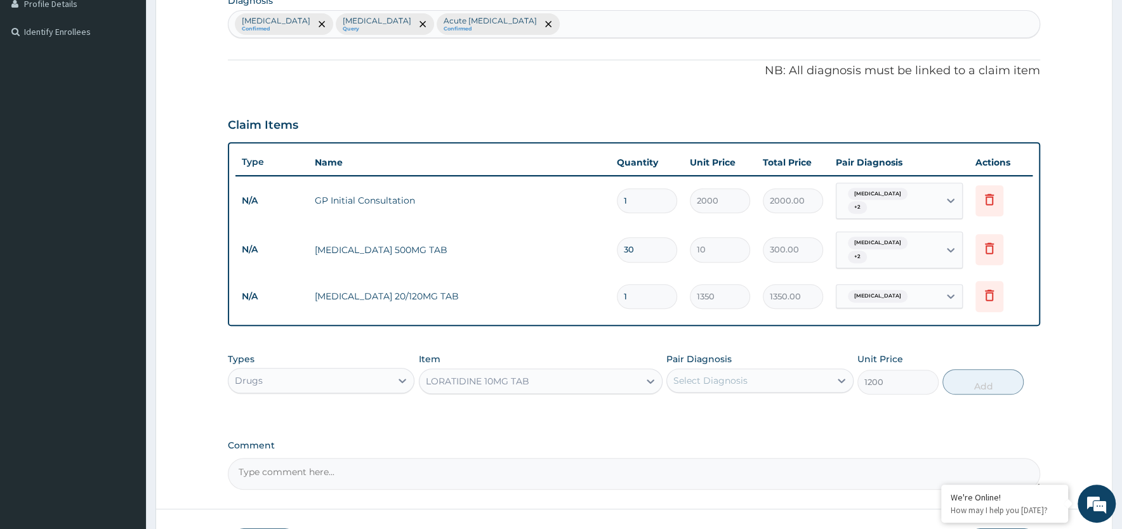
click at [788, 384] on div "Select Diagnosis" at bounding box center [748, 381] width 162 height 20
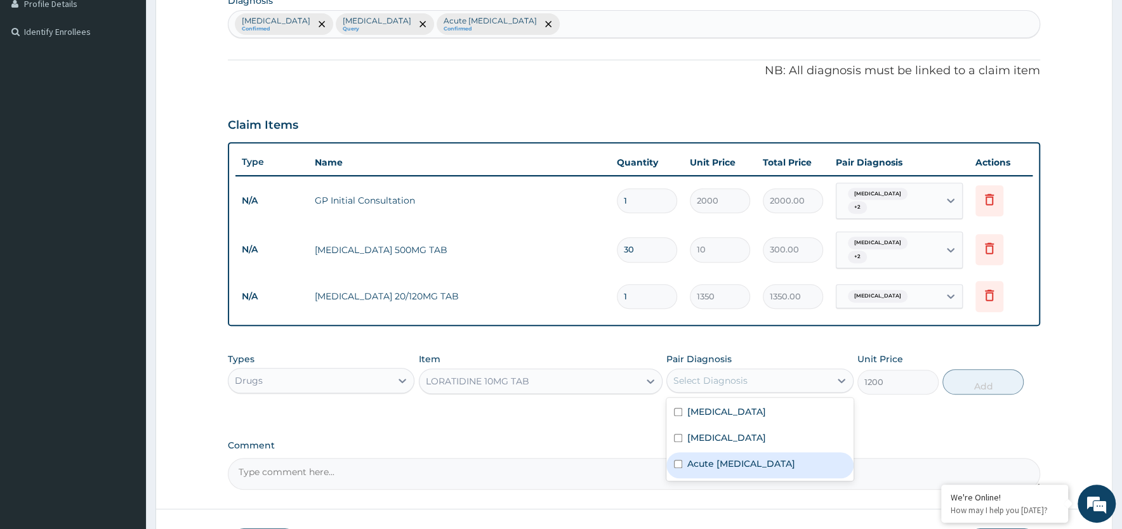
click at [755, 462] on label "Acute upper respiratory infection" at bounding box center [741, 464] width 108 height 13
checkbox input "true"
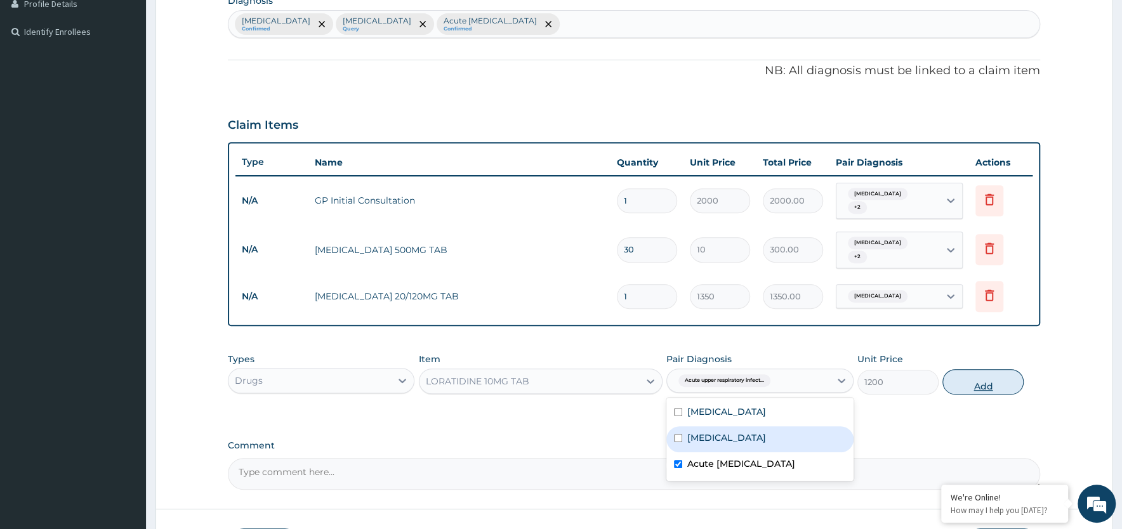
click at [989, 385] on button "Add" at bounding box center [982, 381] width 81 height 25
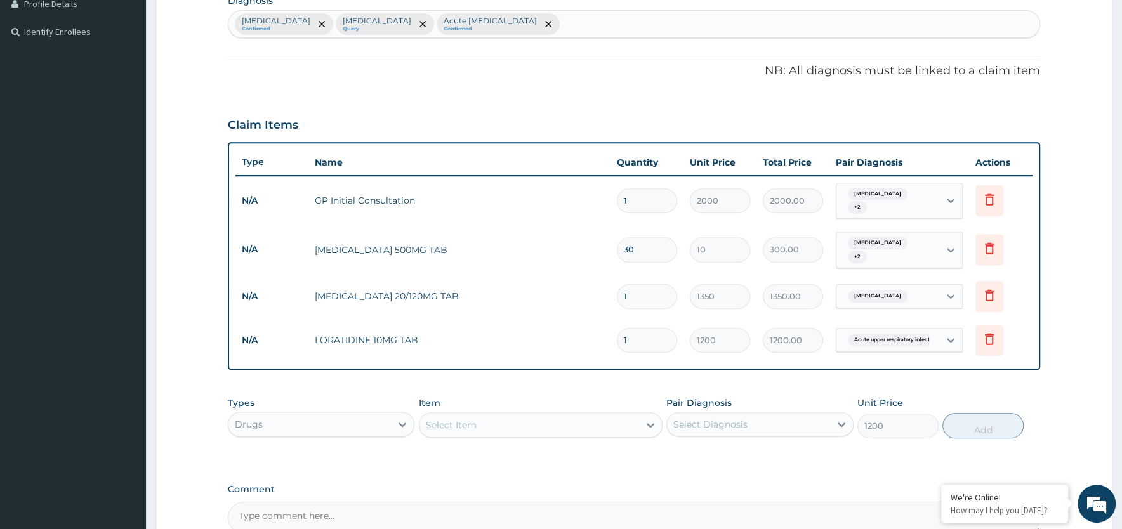
type input "0"
click at [496, 428] on div "Select Item" at bounding box center [530, 425] width 220 height 20
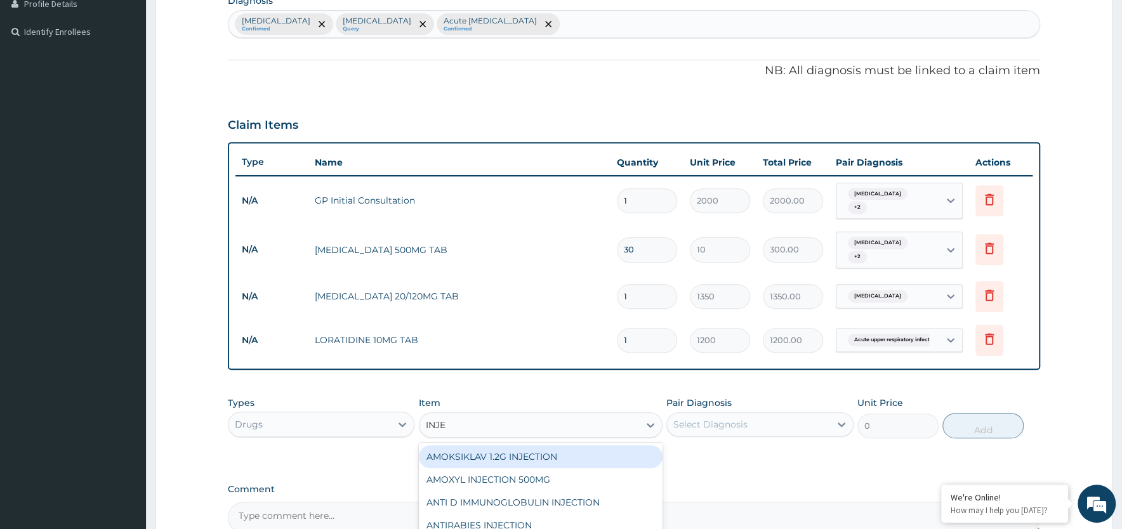
type input "INJEC"
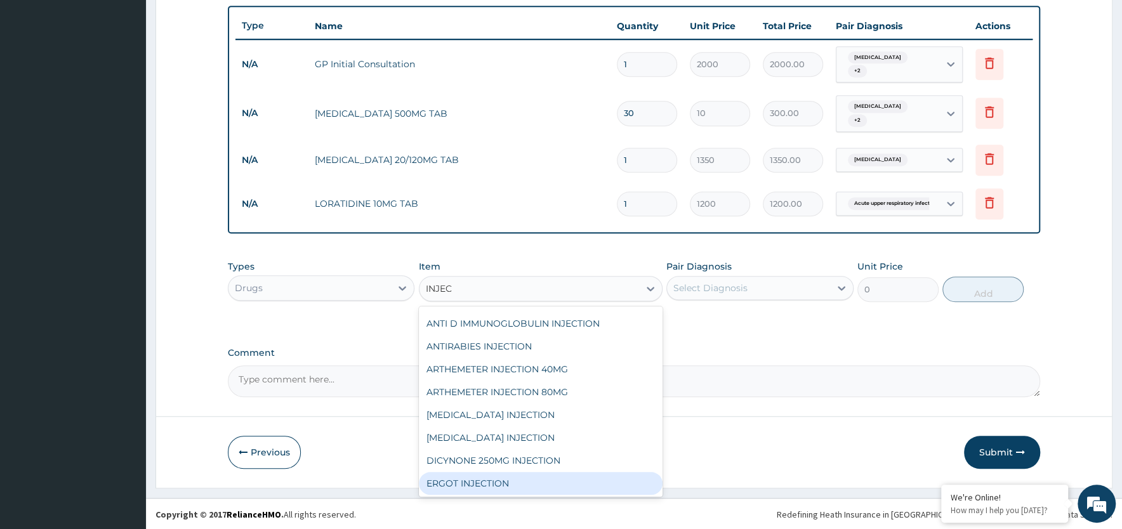
scroll to position [39, 0]
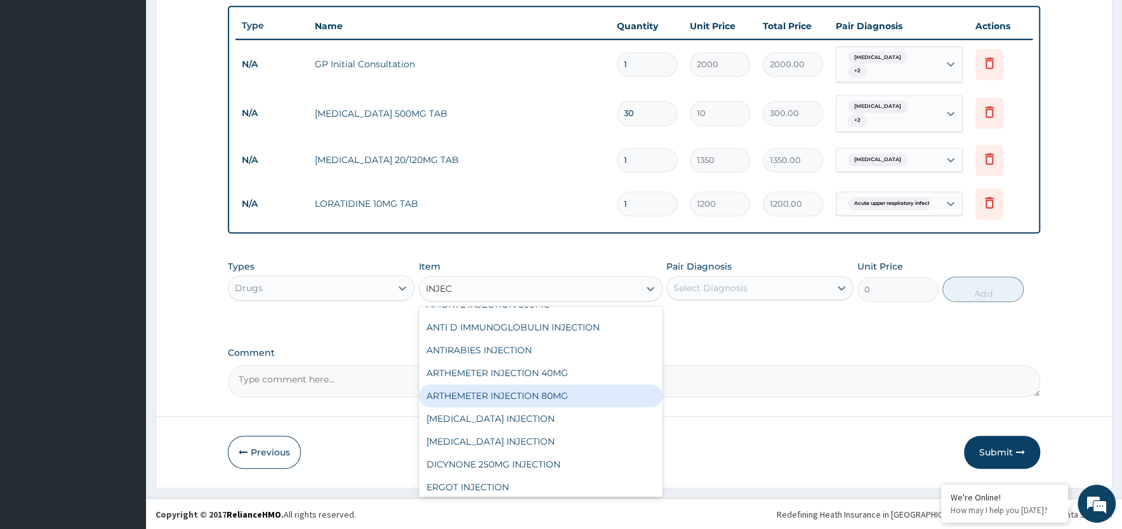
click at [587, 395] on div "ARTHEMETER INJECTION 80MG" at bounding box center [541, 396] width 244 height 23
type input "300"
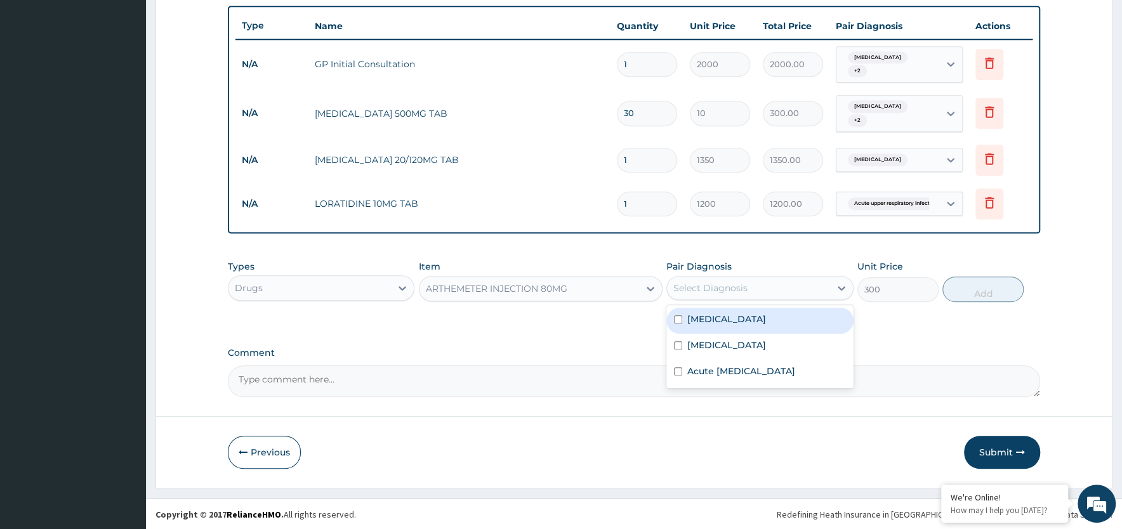
click at [793, 290] on div "Select Diagnosis" at bounding box center [748, 288] width 162 height 20
click at [748, 320] on label "Falciparum malaria" at bounding box center [726, 319] width 79 height 13
checkbox input "true"
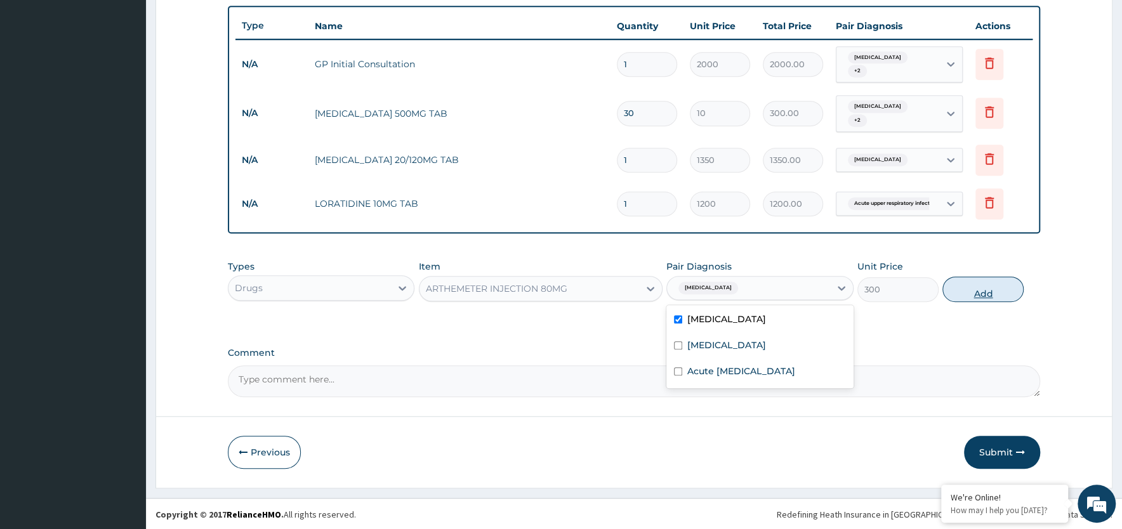
click at [994, 290] on button "Add" at bounding box center [982, 289] width 81 height 25
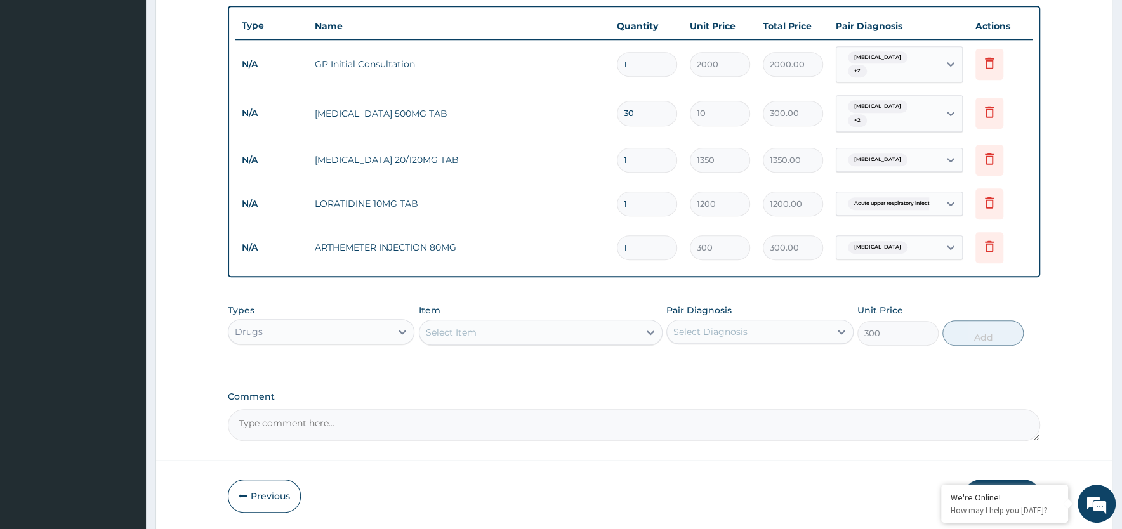
type input "0"
click at [644, 249] on input "1" at bounding box center [647, 247] width 60 height 25
type input "0.00"
type input "6"
type input "1800.00"
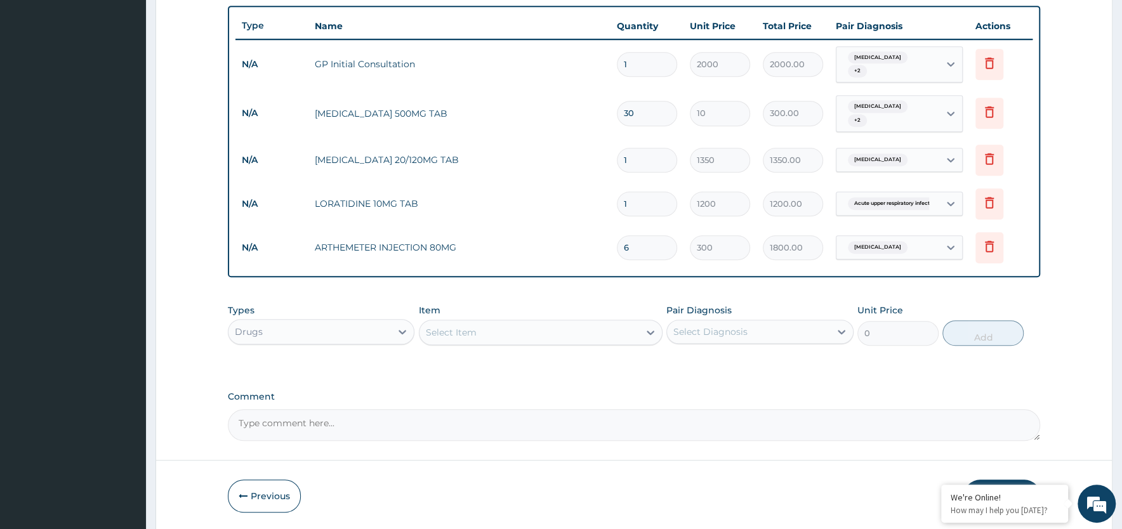
type input "6"
click at [517, 334] on div "Select Item" at bounding box center [530, 332] width 220 height 20
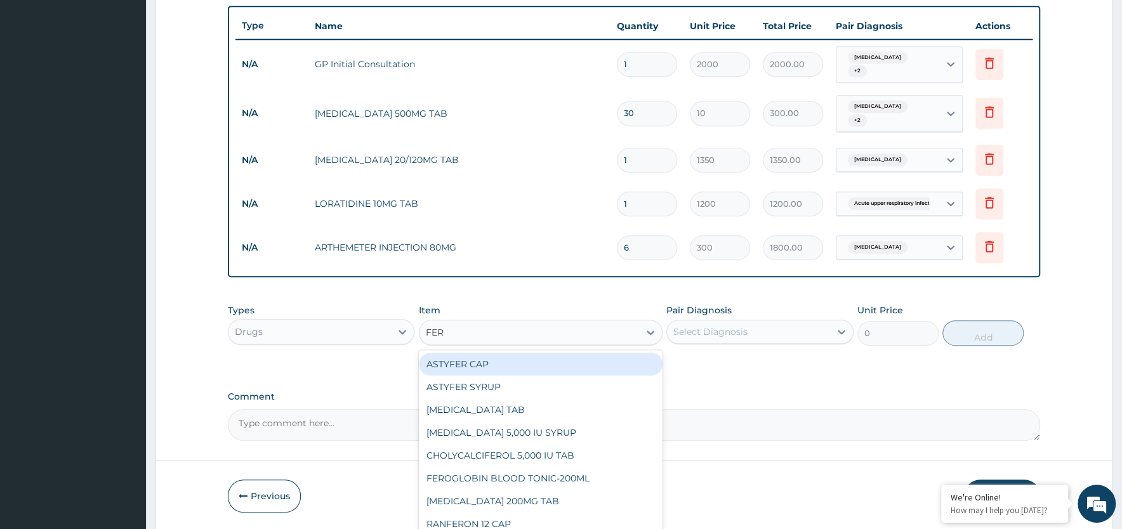
type input "FERR"
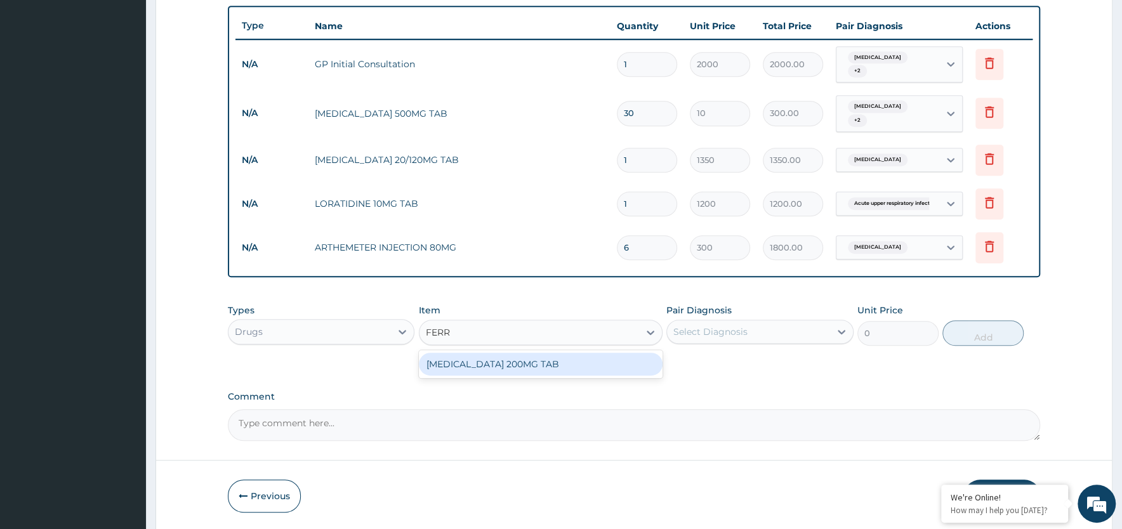
click at [523, 362] on div "FERROUS SULPHATE 200MG TAB" at bounding box center [541, 364] width 244 height 23
type input "10"
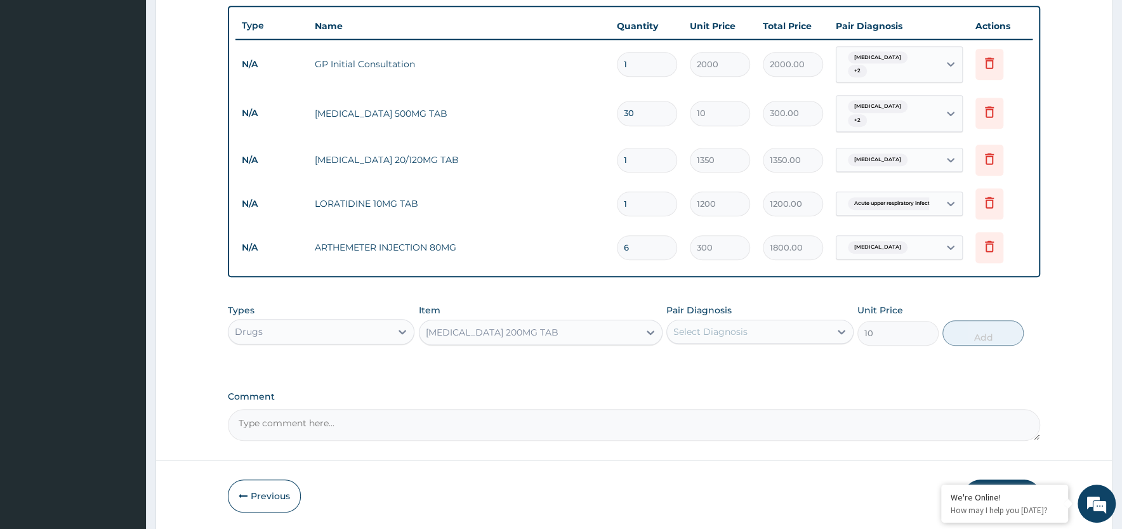
click at [724, 336] on div "Select Diagnosis" at bounding box center [710, 332] width 74 height 13
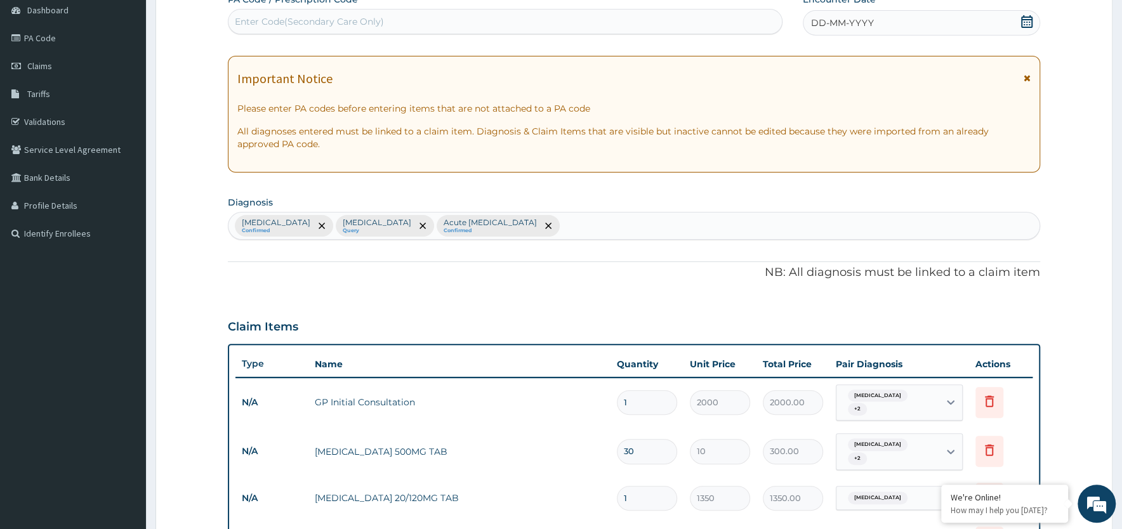
scroll to position [68, 0]
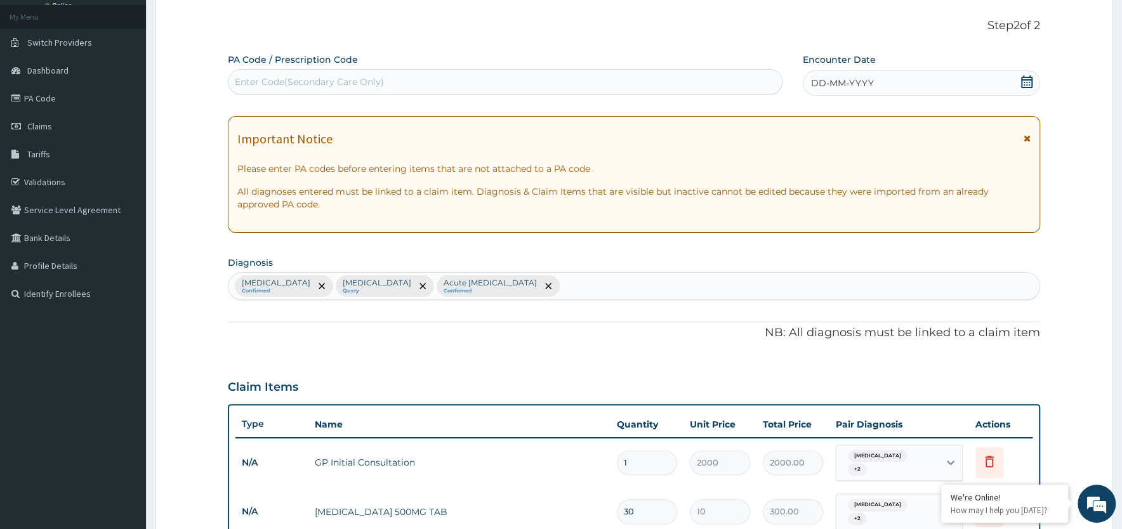
click at [573, 286] on div "Falciparum malaria Confirmed Sepsis Query Acute upper respiratory infection Con…" at bounding box center [633, 286] width 811 height 27
type input "ANEMI"
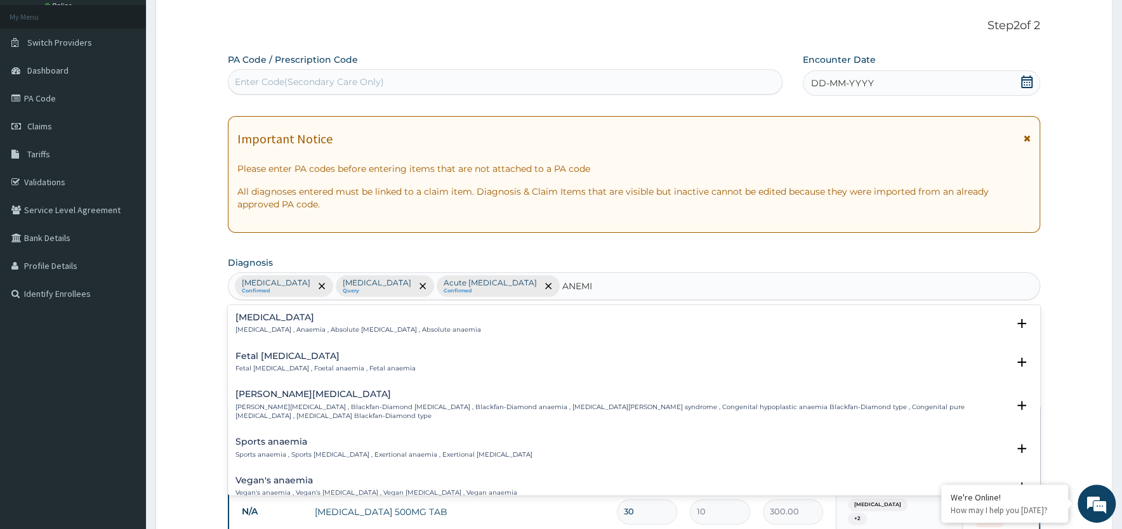
click at [382, 324] on div "Anemia Anemia , Anaemia , Absolute anemia , Absolute anaemia" at bounding box center [358, 324] width 246 height 22
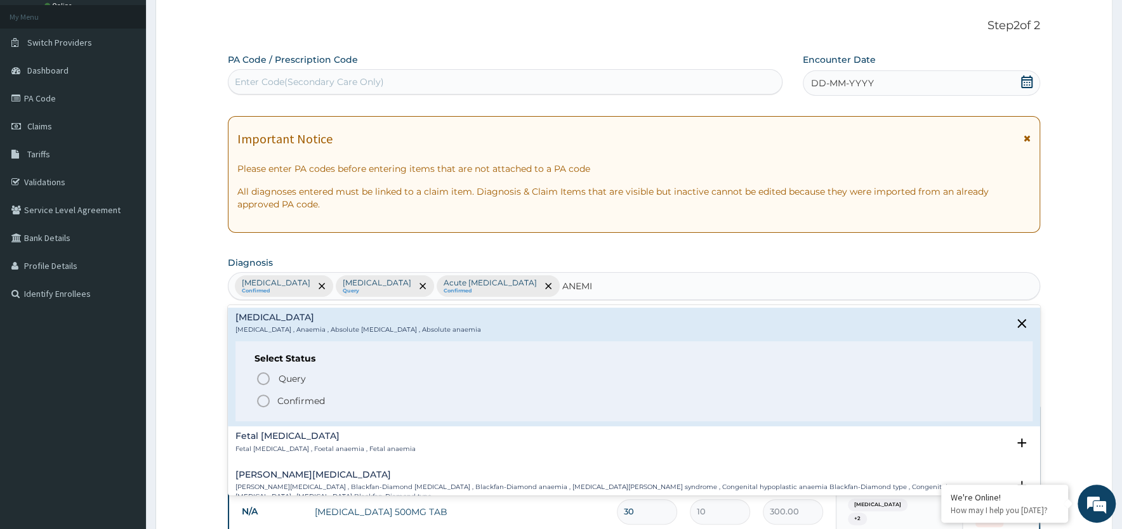
click at [261, 402] on icon "status option filled" at bounding box center [263, 400] width 15 height 15
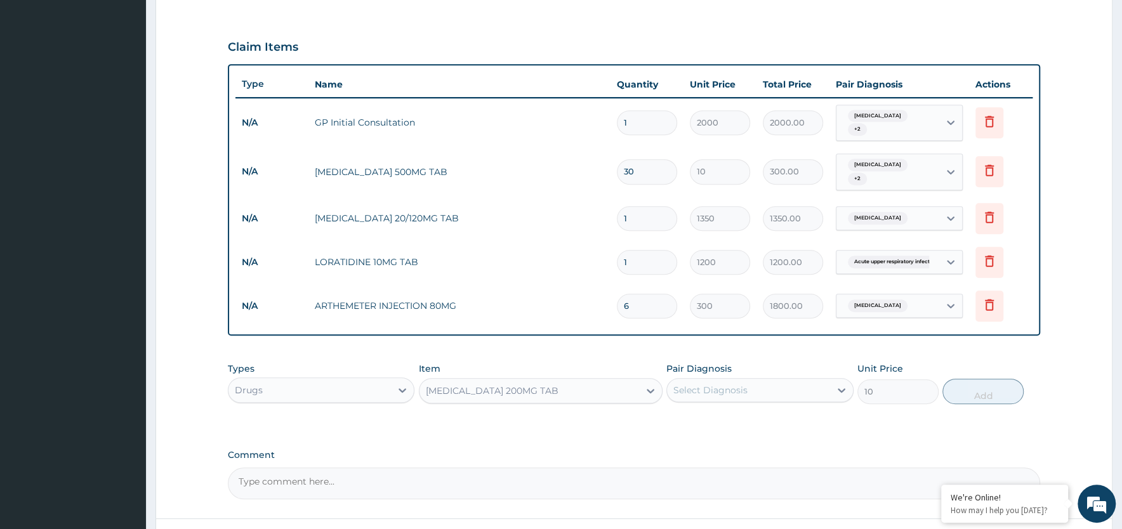
scroll to position [510, 0]
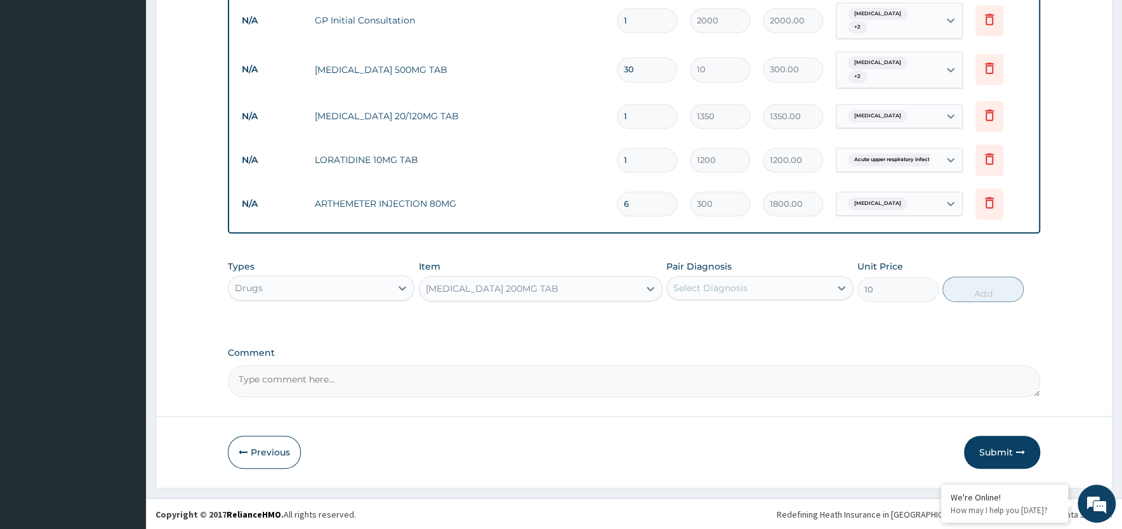
click at [776, 291] on div "Select Diagnosis" at bounding box center [748, 288] width 162 height 20
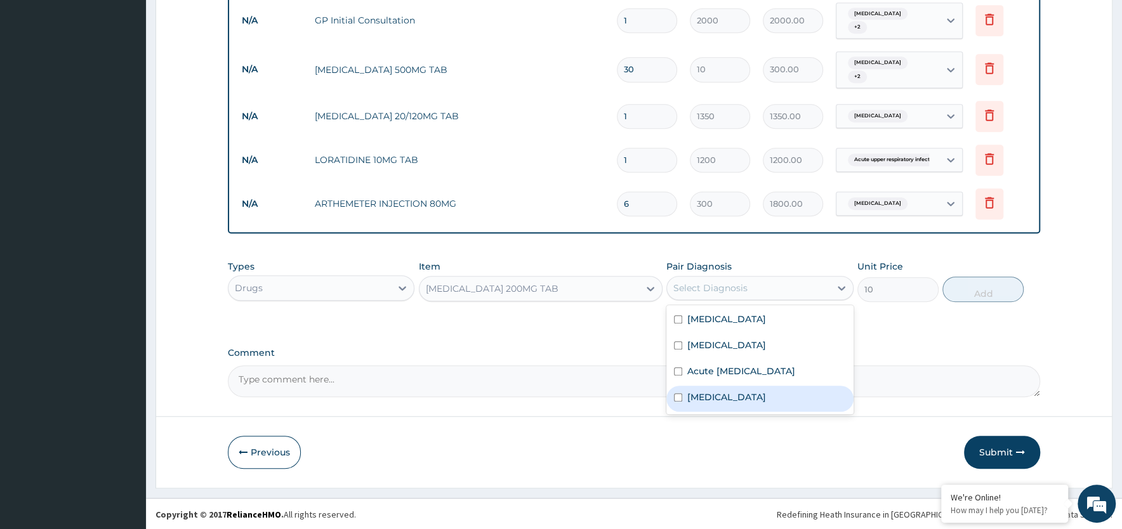
click at [713, 393] on label "Anemia" at bounding box center [726, 397] width 79 height 13
checkbox input "true"
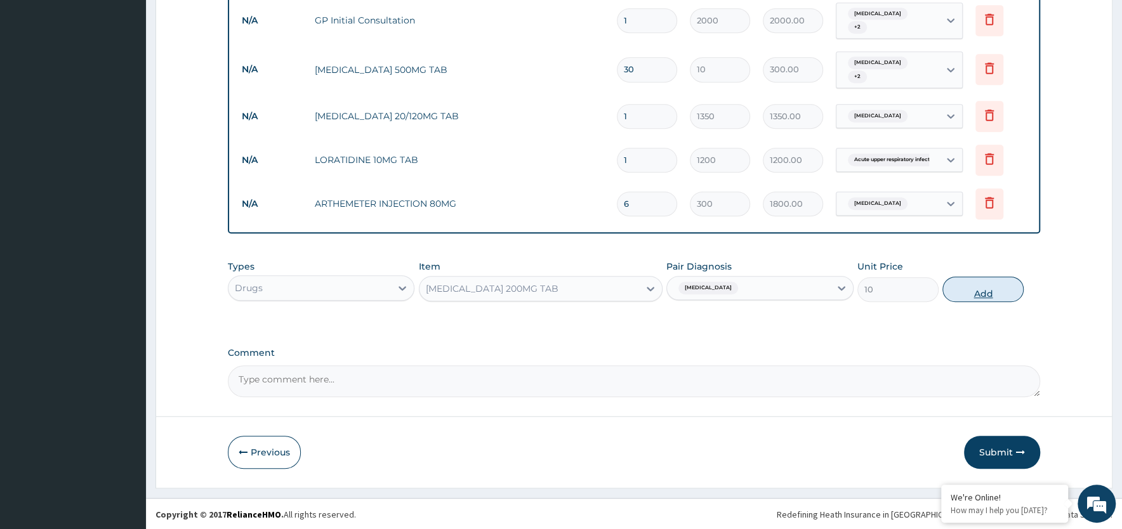
click at [972, 293] on button "Add" at bounding box center [982, 289] width 81 height 25
type input "0"
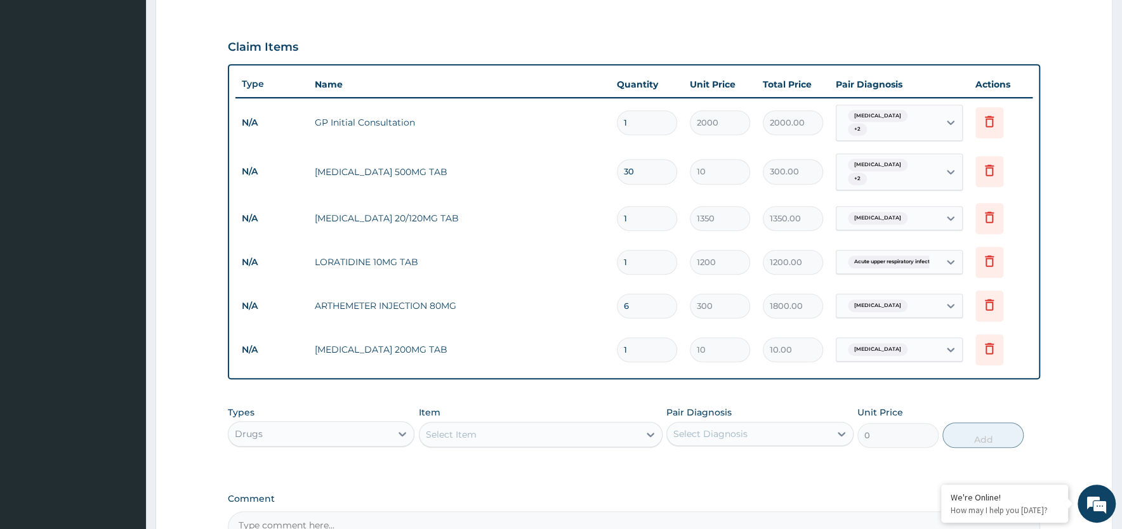
scroll to position [554, 0]
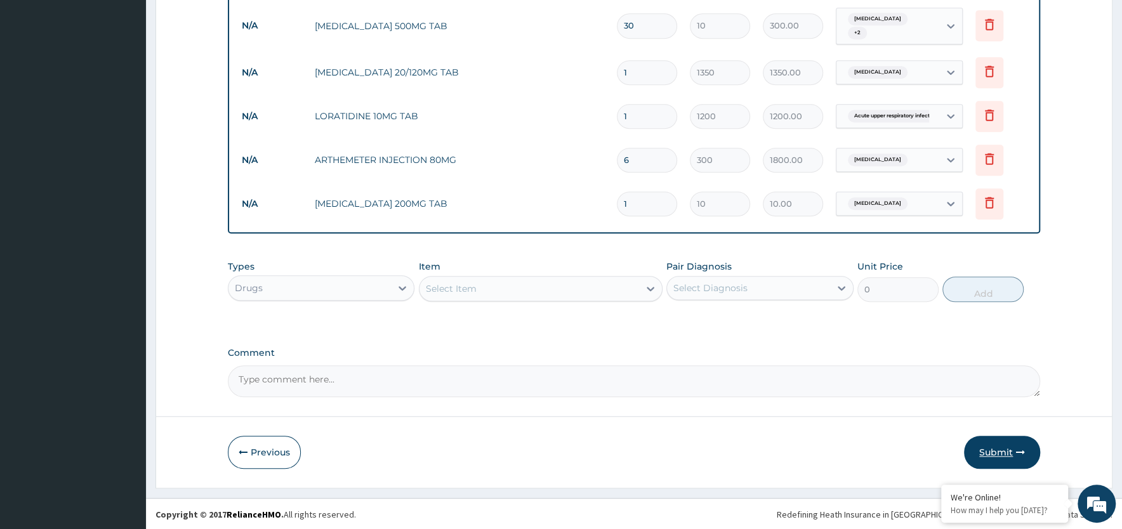
click at [1002, 449] on button "Submit" at bounding box center [1002, 452] width 76 height 33
click at [990, 449] on button "Submit" at bounding box center [1002, 452] width 76 height 33
click at [1002, 453] on button "Submit" at bounding box center [1002, 452] width 76 height 33
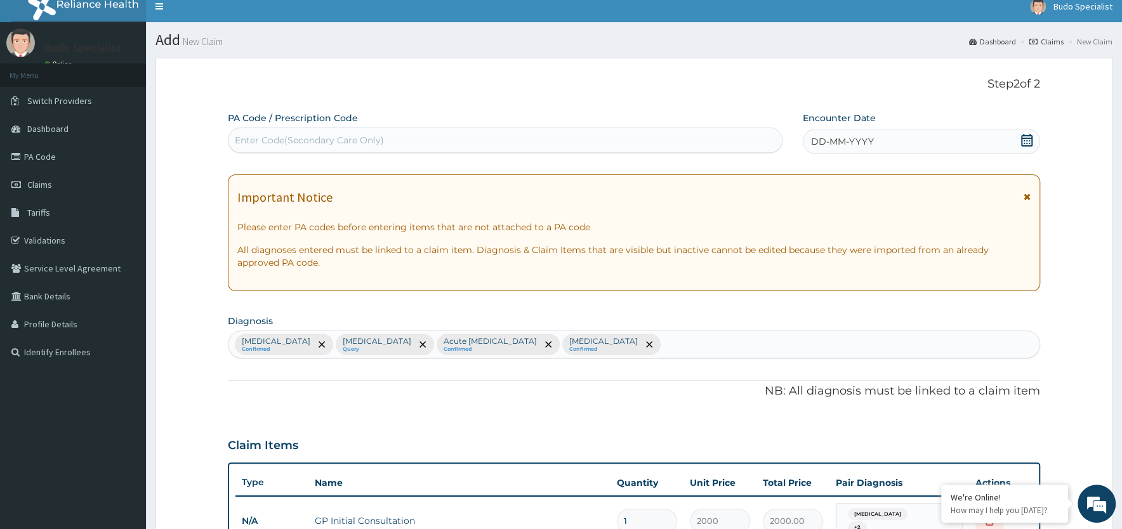
scroll to position [0, 0]
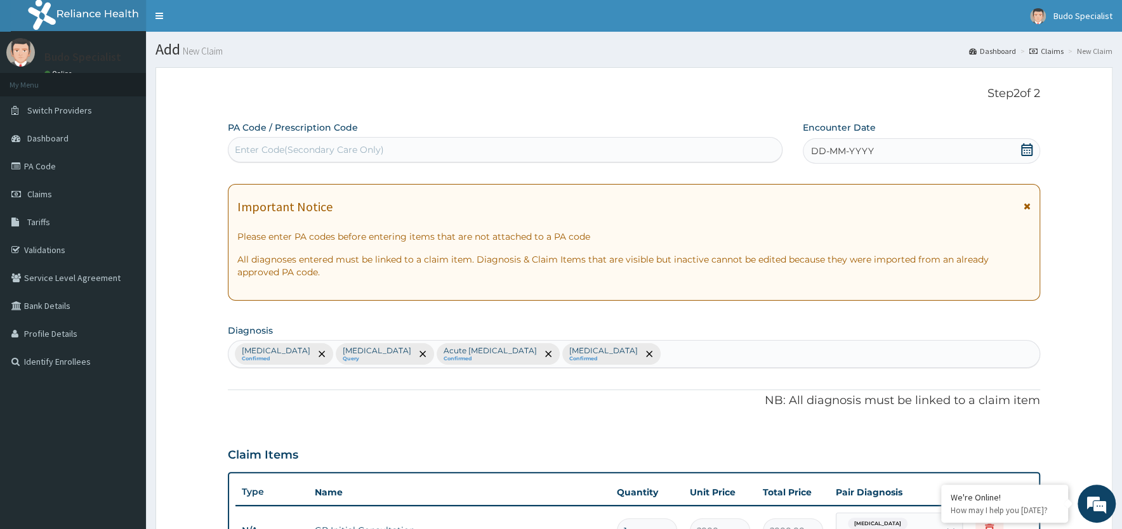
click at [860, 150] on span "DD-MM-YYYY" at bounding box center [842, 151] width 63 height 13
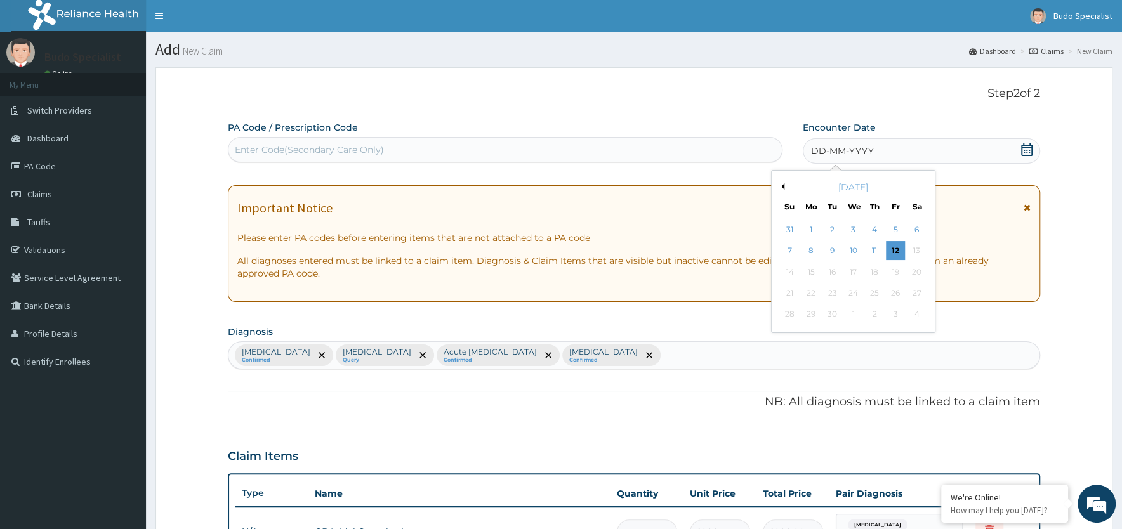
click at [779, 188] on button "Previous Month" at bounding box center [781, 186] width 6 height 6
click at [893, 314] on div "29" at bounding box center [895, 314] width 19 height 19
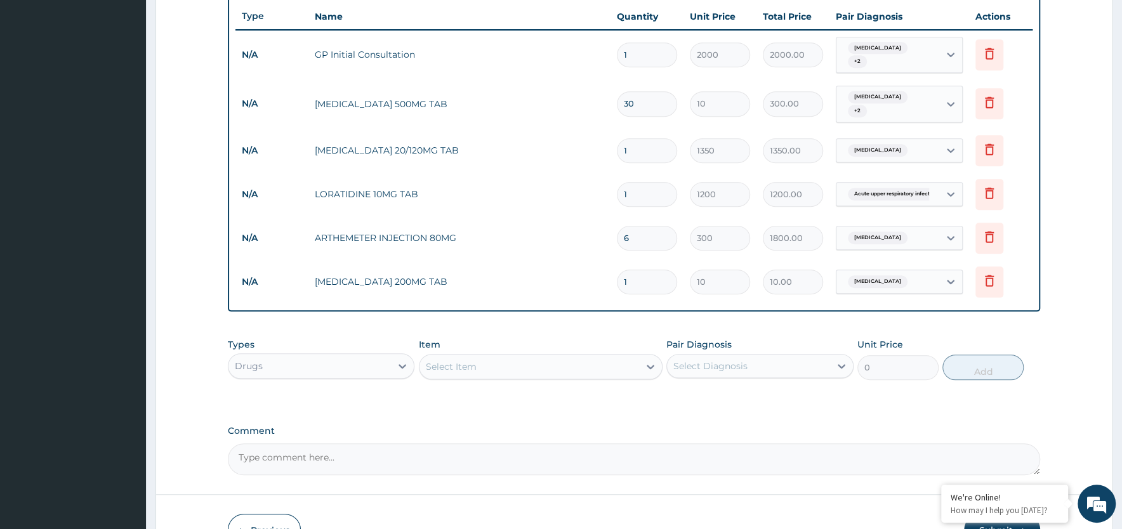
scroll to position [554, 0]
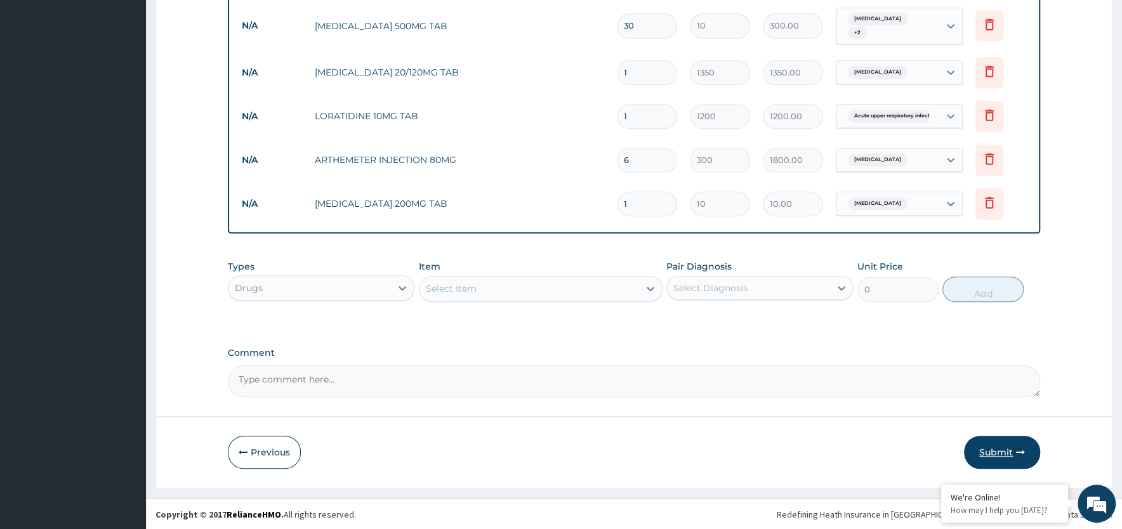
click at [993, 448] on button "Submit" at bounding box center [1002, 452] width 76 height 33
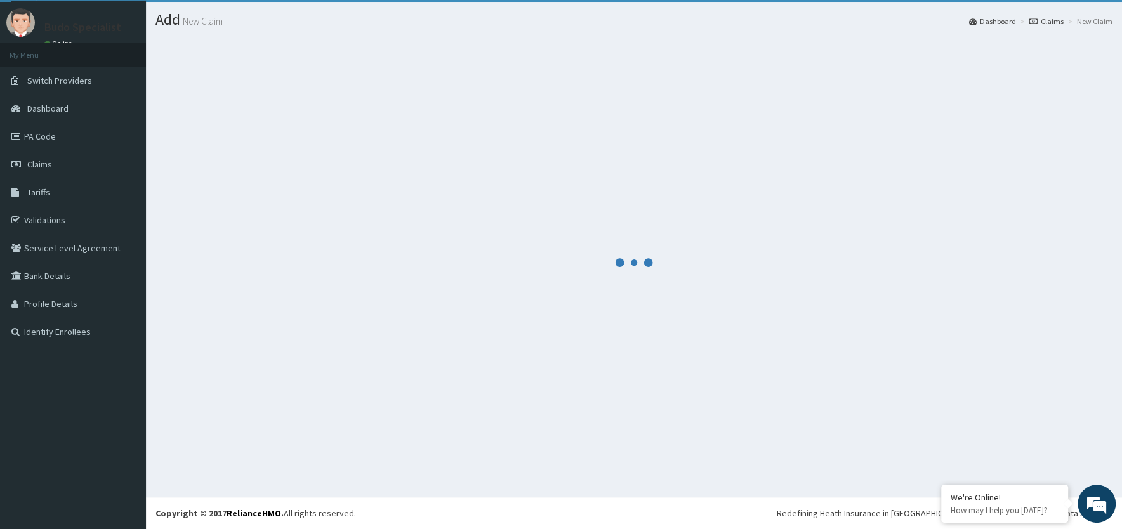
scroll to position [29, 0]
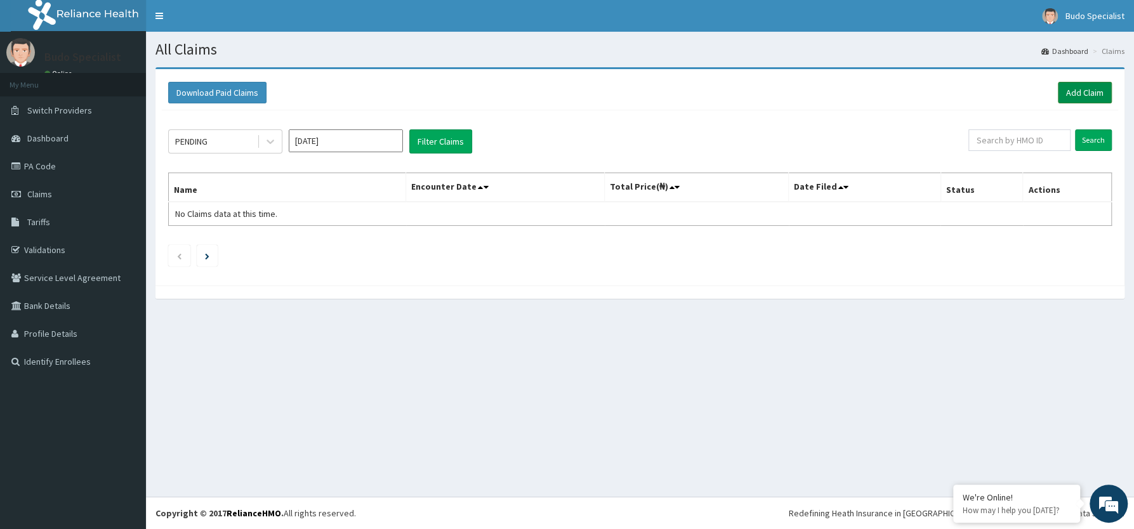
click at [1077, 89] on link "Add Claim" at bounding box center [1085, 93] width 54 height 22
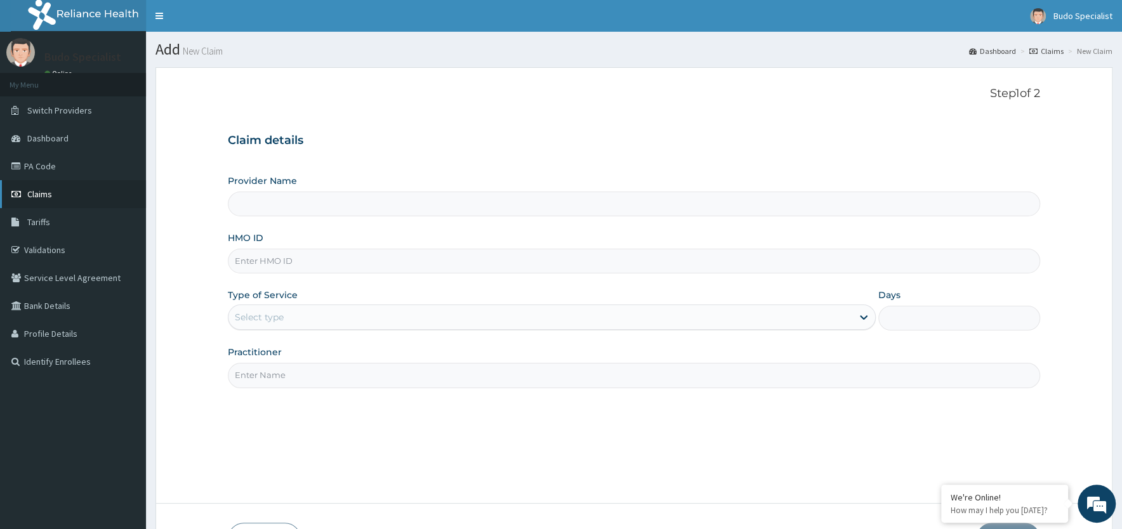
click at [41, 194] on span "Claims" at bounding box center [39, 193] width 25 height 11
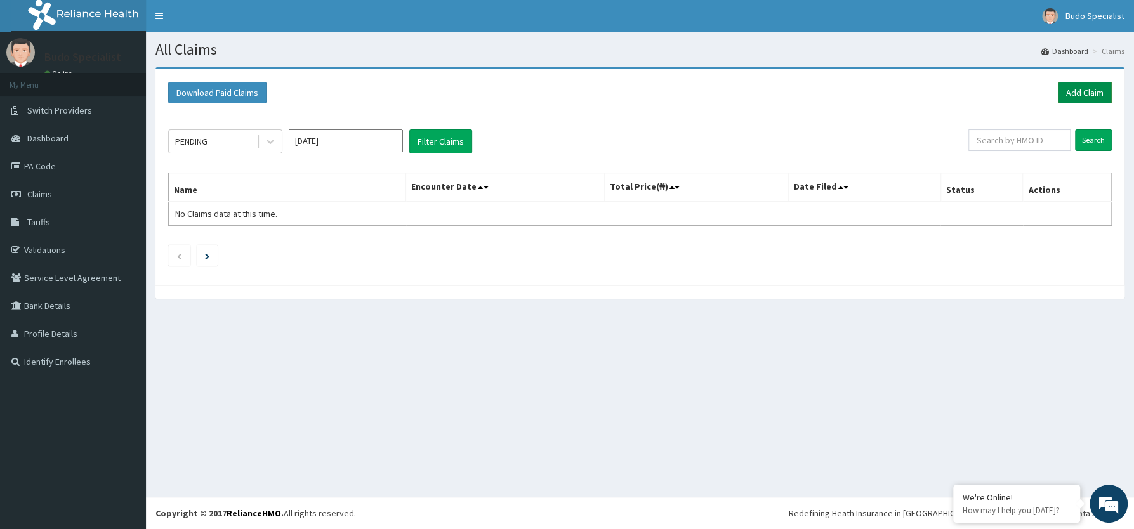
click at [1089, 90] on link "Add Claim" at bounding box center [1085, 93] width 54 height 22
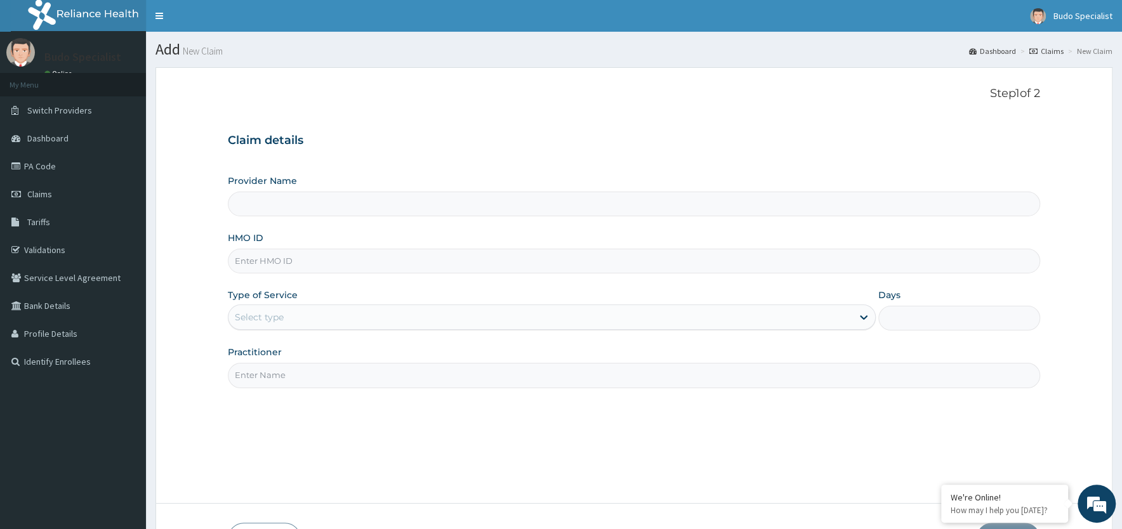
type input "Budo Specialist Hospital"
click at [275, 267] on input "HMO ID" at bounding box center [634, 261] width 812 height 25
type input "DWS/10003/A"
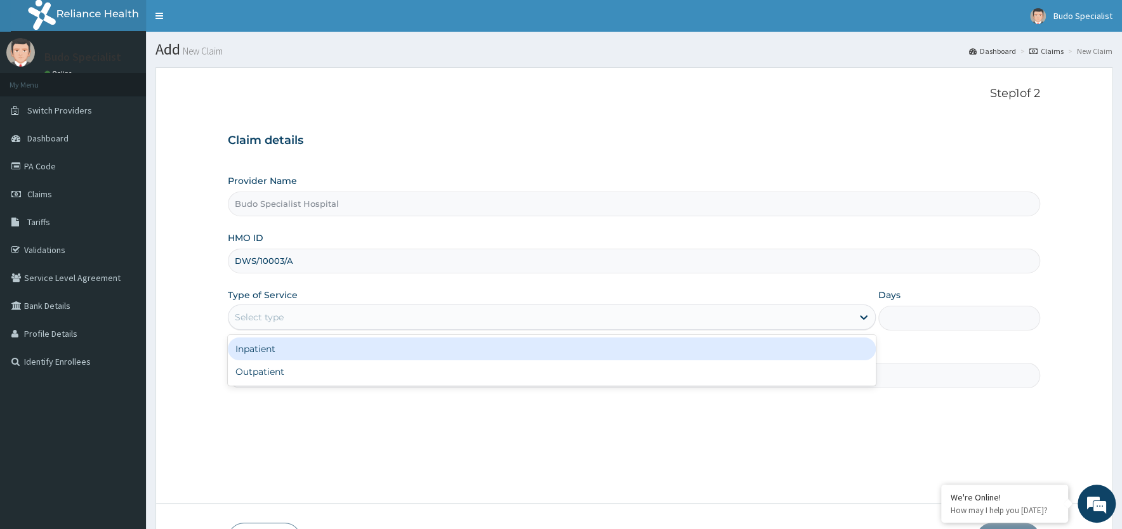
click at [267, 321] on div "Select type" at bounding box center [259, 317] width 49 height 13
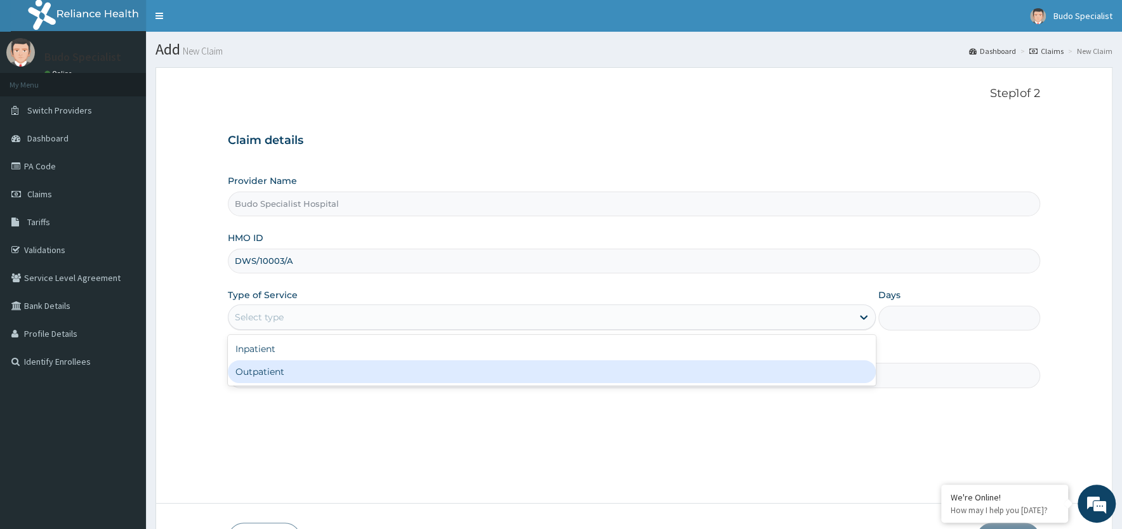
click at [258, 376] on div "Outpatient" at bounding box center [552, 371] width 648 height 23
type input "1"
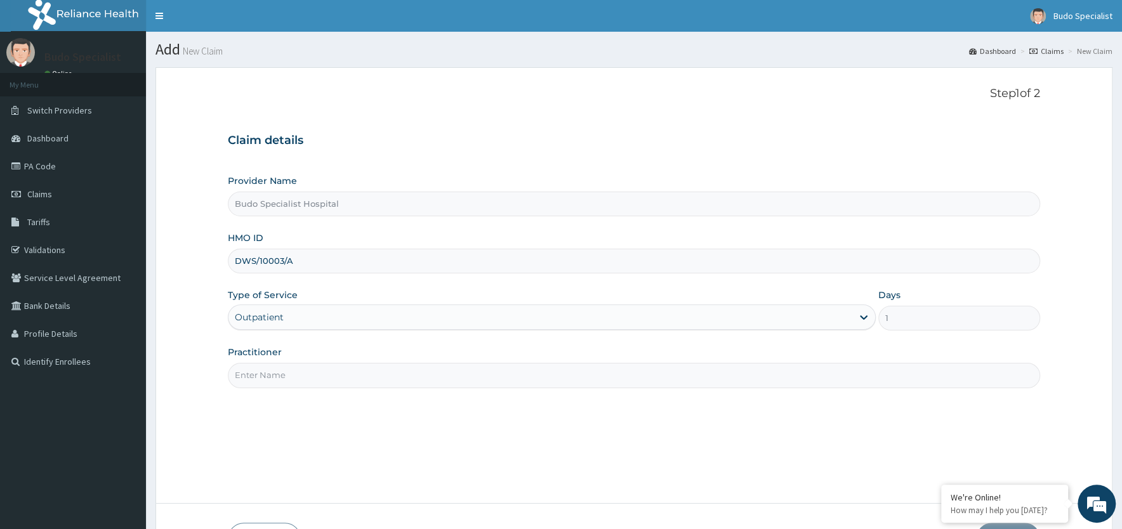
click at [253, 379] on input "Practitioner" at bounding box center [634, 375] width 812 height 25
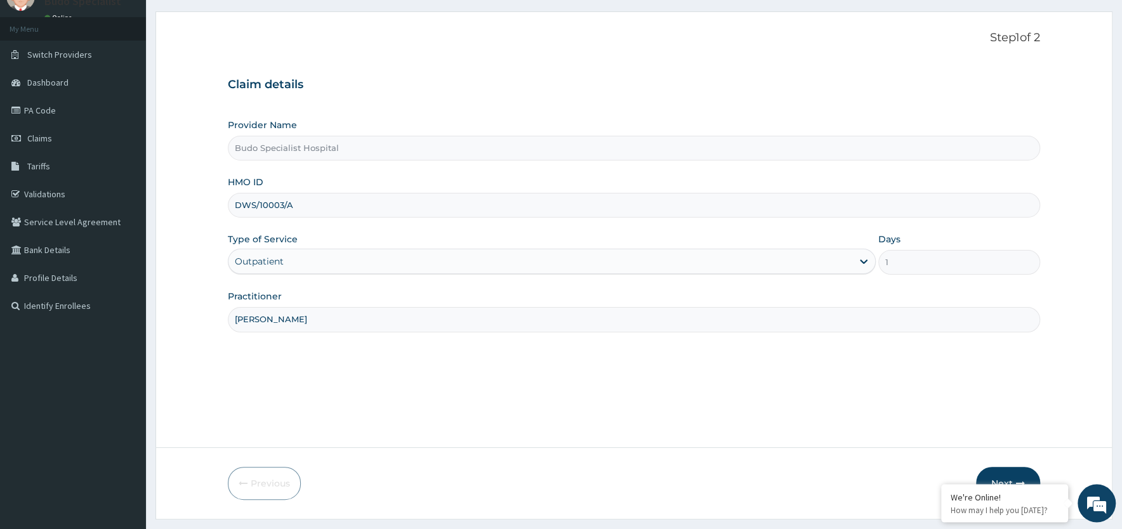
scroll to position [88, 0]
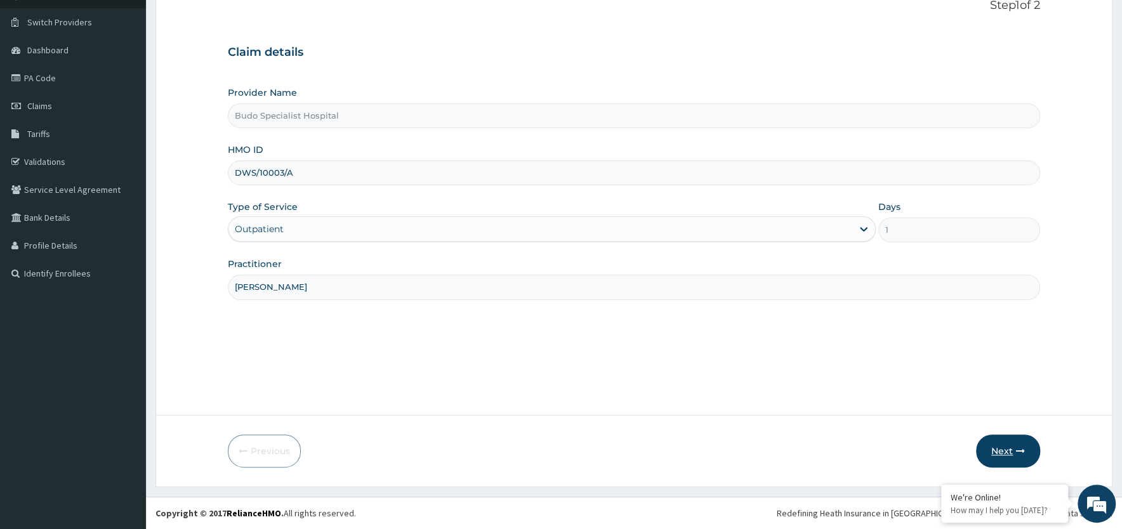
type input "[PERSON_NAME]"
click at [994, 451] on button "Next" at bounding box center [1008, 451] width 64 height 33
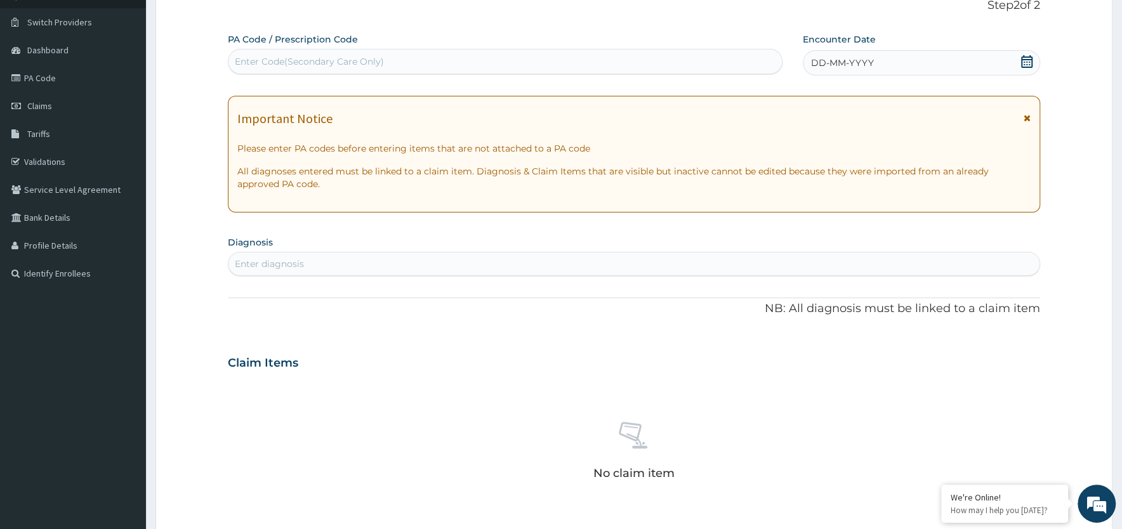
click at [273, 265] on div "Enter diagnosis" at bounding box center [269, 264] width 69 height 13
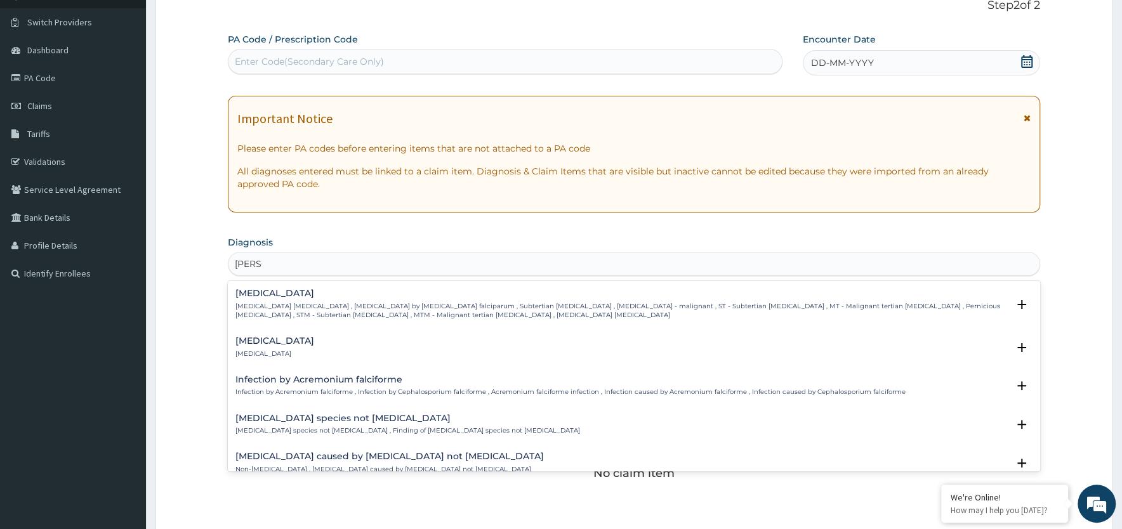
type input "FALCIP"
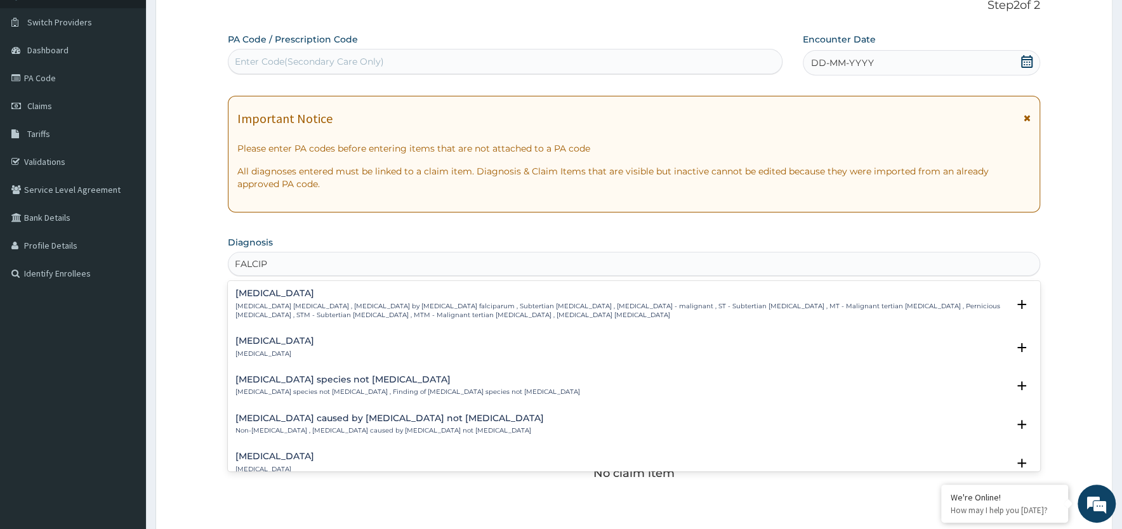
click at [324, 308] on p "[MEDICAL_DATA] [MEDICAL_DATA] , [MEDICAL_DATA] by [MEDICAL_DATA] falciparum , S…" at bounding box center [621, 311] width 772 height 18
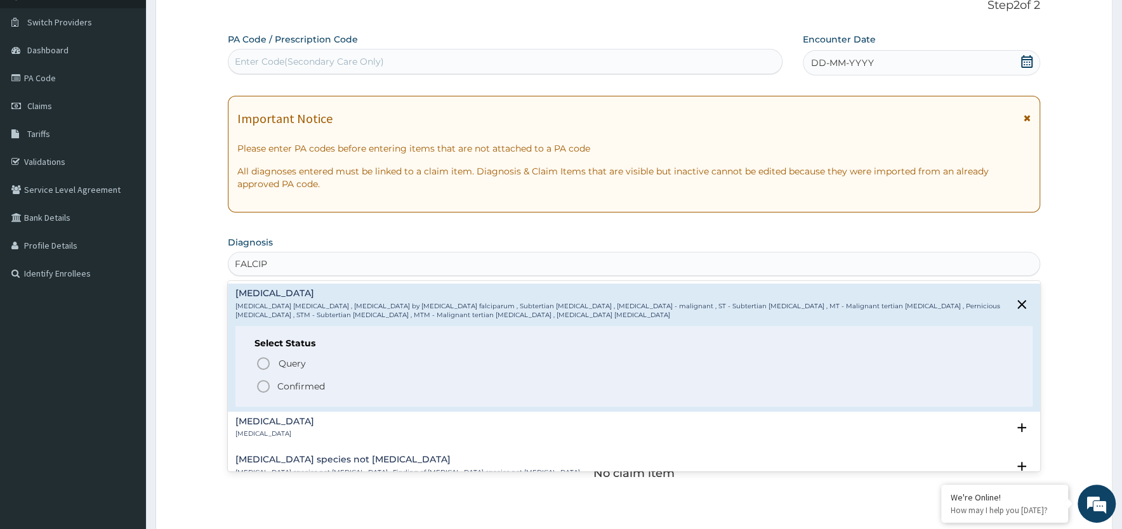
click at [266, 388] on icon "status option filled" at bounding box center [263, 386] width 15 height 15
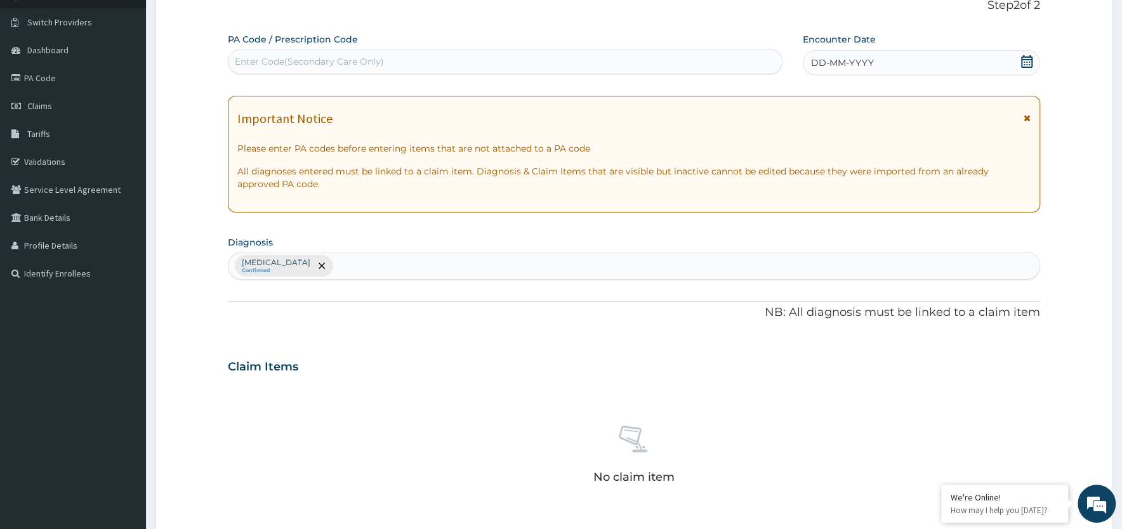
click at [352, 265] on div "[MEDICAL_DATA] Confirmed" at bounding box center [633, 266] width 811 height 27
type input "SEPS"
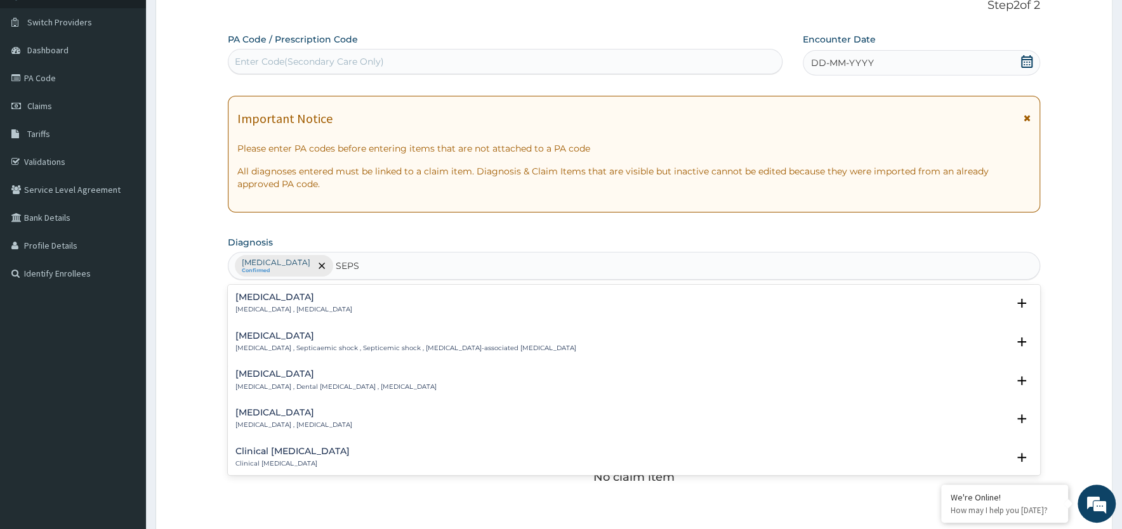
click at [256, 299] on h4 "Sepsis" at bounding box center [293, 298] width 117 height 10
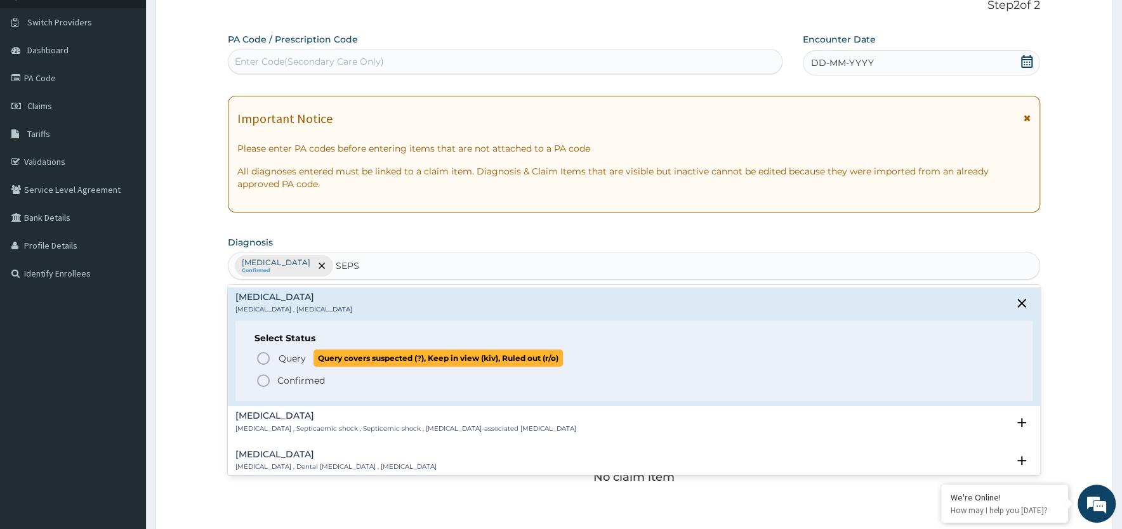
click at [265, 360] on icon "status option query" at bounding box center [263, 358] width 15 height 15
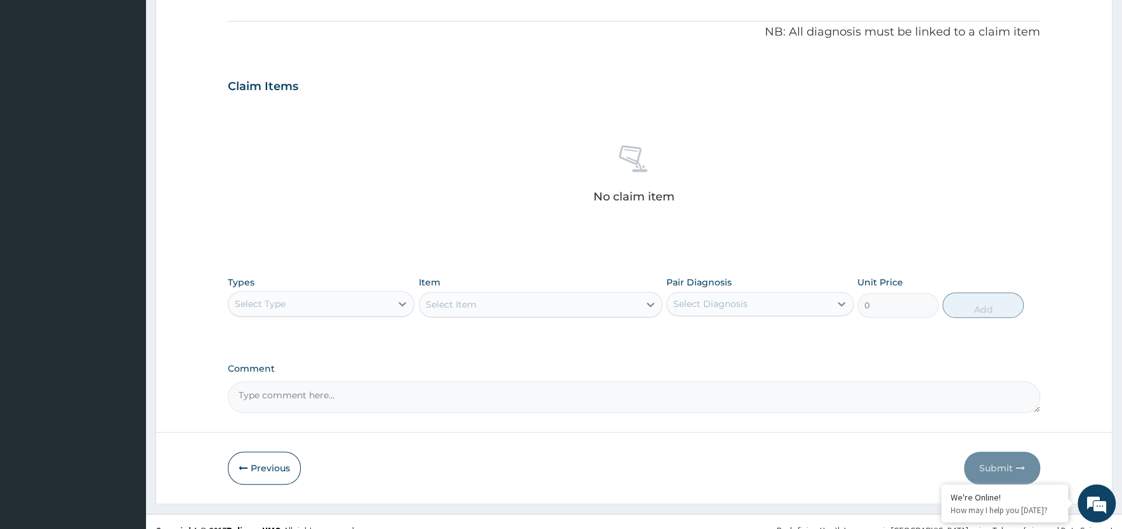
scroll to position [386, 0]
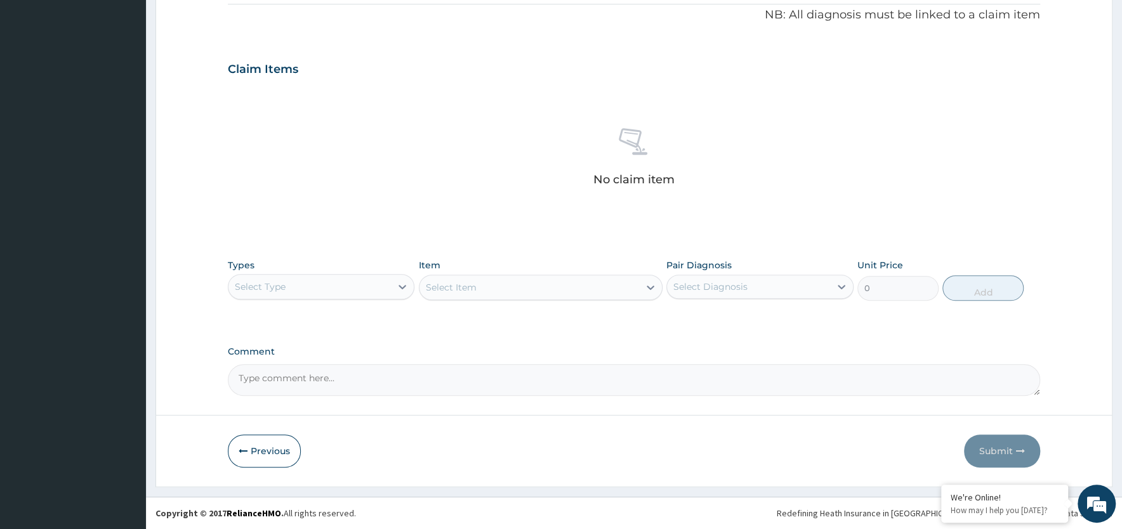
click at [310, 288] on div "Select Type" at bounding box center [309, 287] width 162 height 20
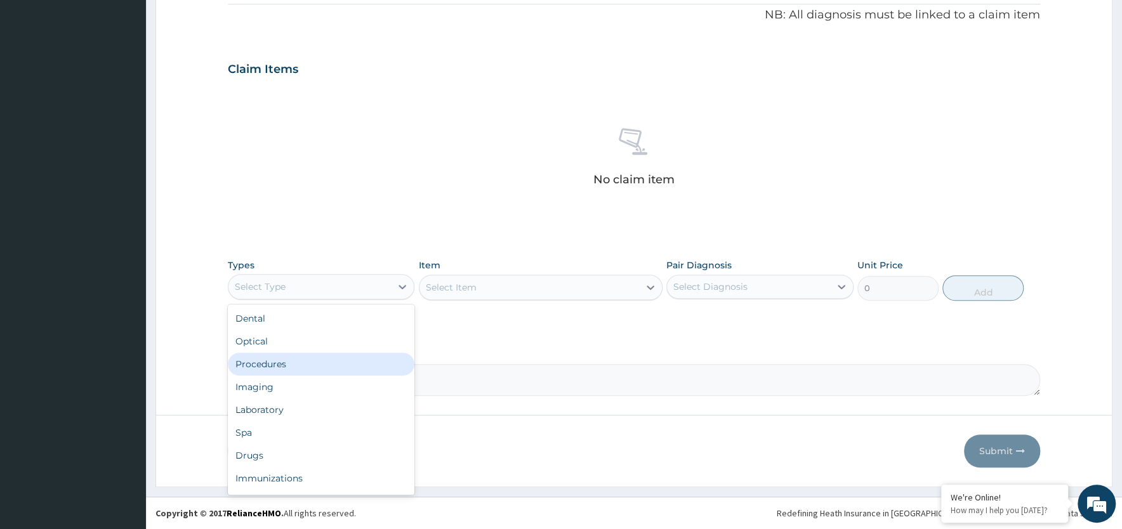
click at [288, 362] on div "Procedures" at bounding box center [321, 364] width 187 height 23
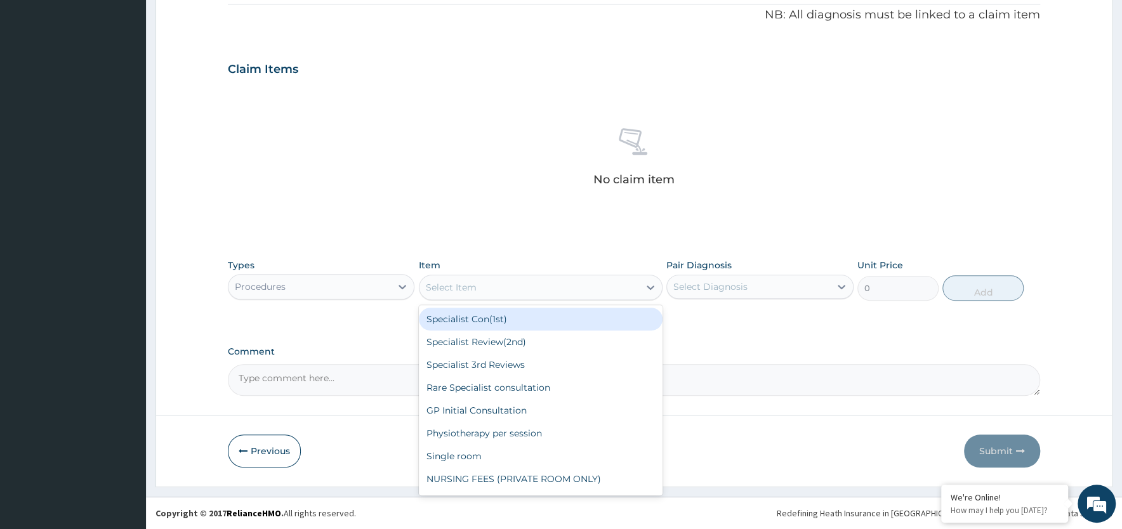
click at [510, 290] on div "Select Item" at bounding box center [530, 287] width 220 height 20
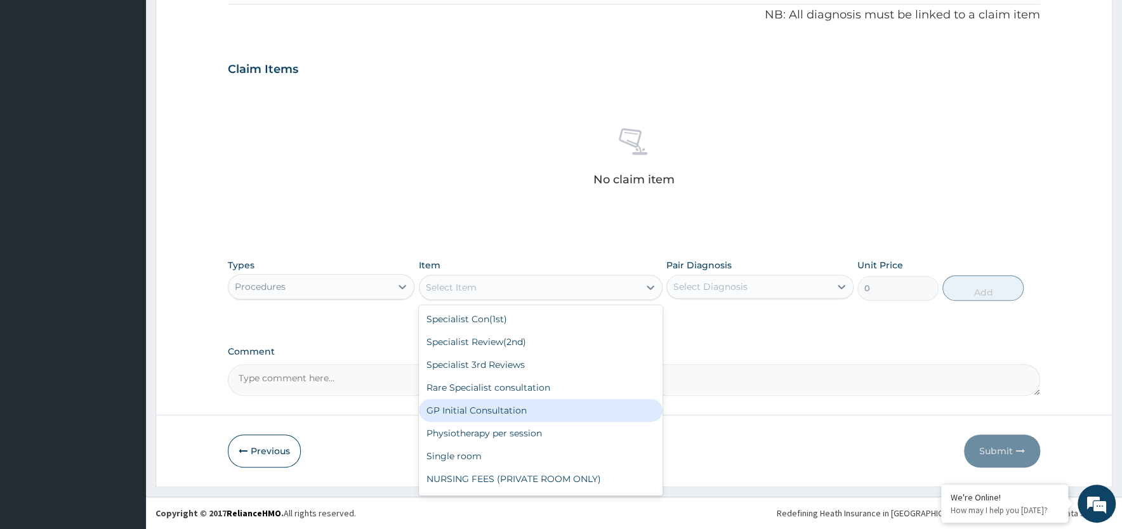
click at [489, 412] on div "GP Initial Consultation" at bounding box center [541, 410] width 244 height 23
type input "2000"
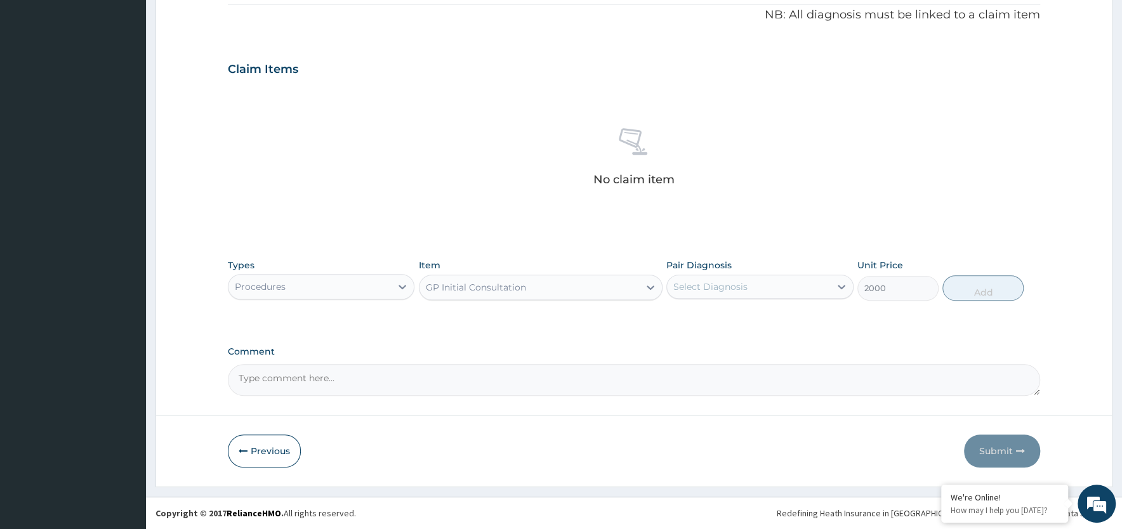
click at [753, 292] on div "Select Diagnosis" at bounding box center [748, 287] width 162 height 20
click at [729, 322] on label "Falciparum malaria" at bounding box center [726, 318] width 79 height 13
checkbox input "true"
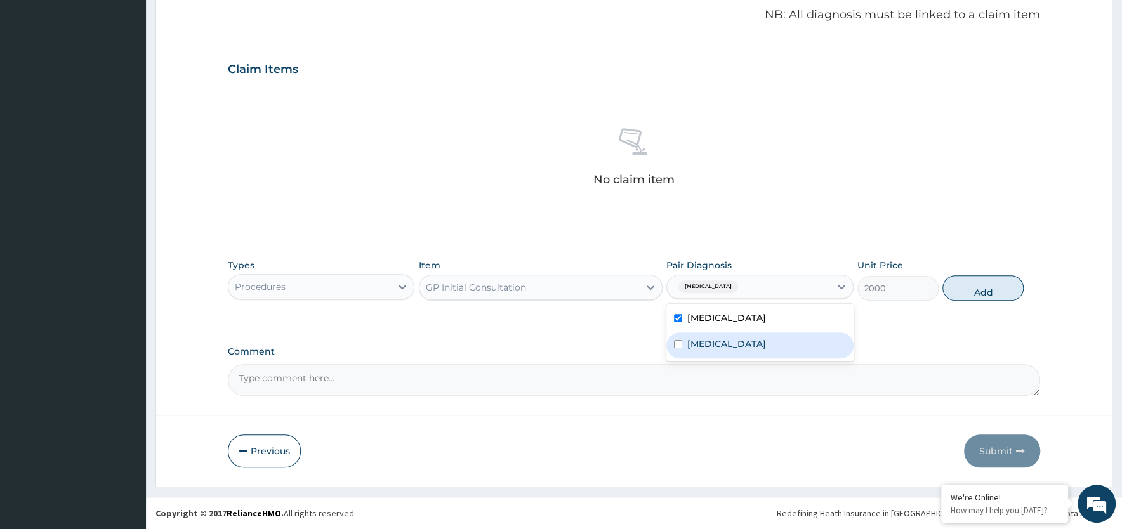
click at [723, 340] on div "[MEDICAL_DATA]" at bounding box center [759, 346] width 187 height 26
checkbox input "true"
click at [978, 289] on button "Add" at bounding box center [982, 287] width 81 height 25
type input "0"
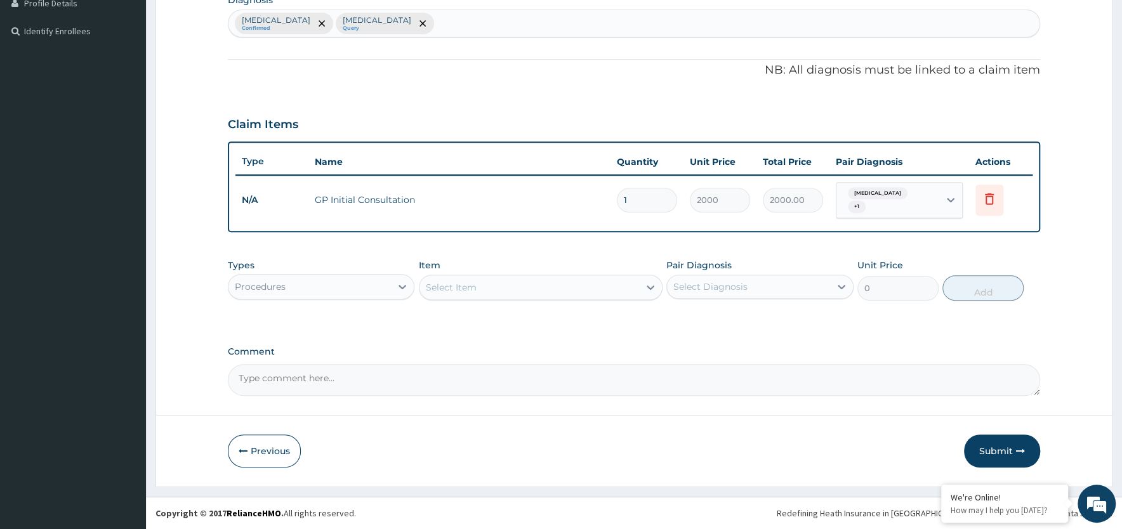
scroll to position [330, 0]
click at [322, 285] on div "Procedures" at bounding box center [309, 287] width 162 height 20
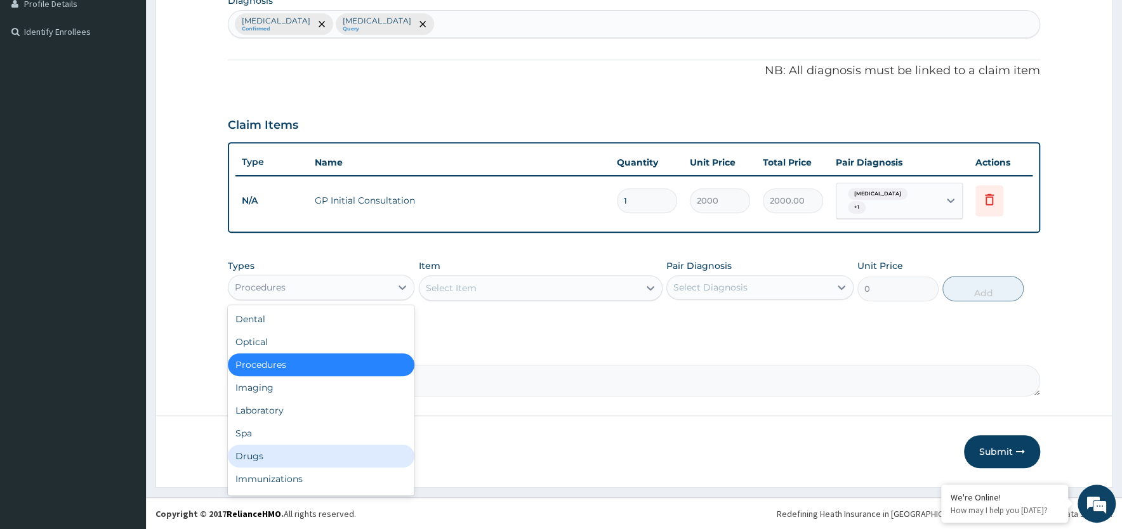
click at [271, 454] on div "Drugs" at bounding box center [321, 456] width 187 height 23
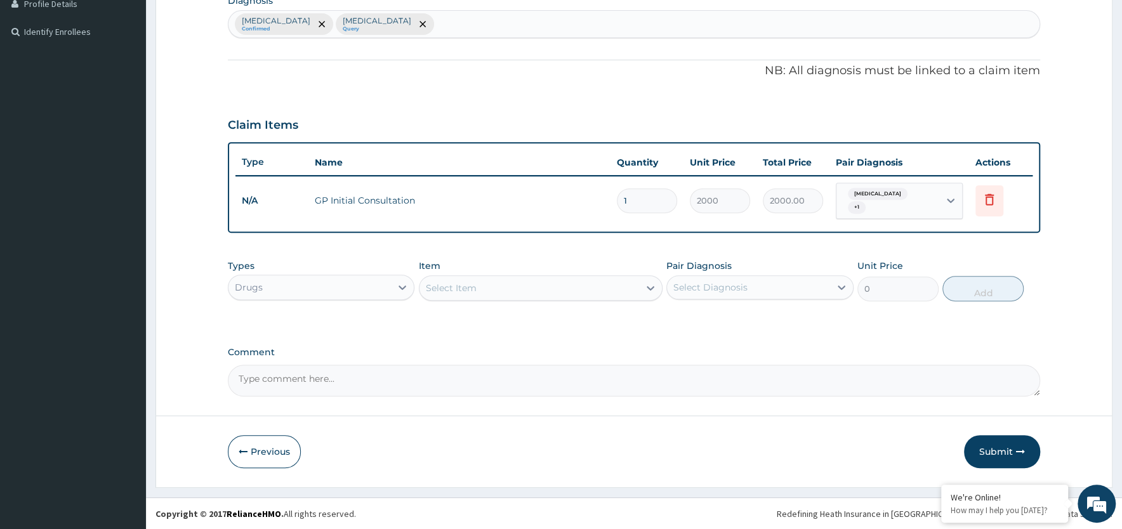
click at [522, 293] on div "Select Item" at bounding box center [530, 288] width 220 height 20
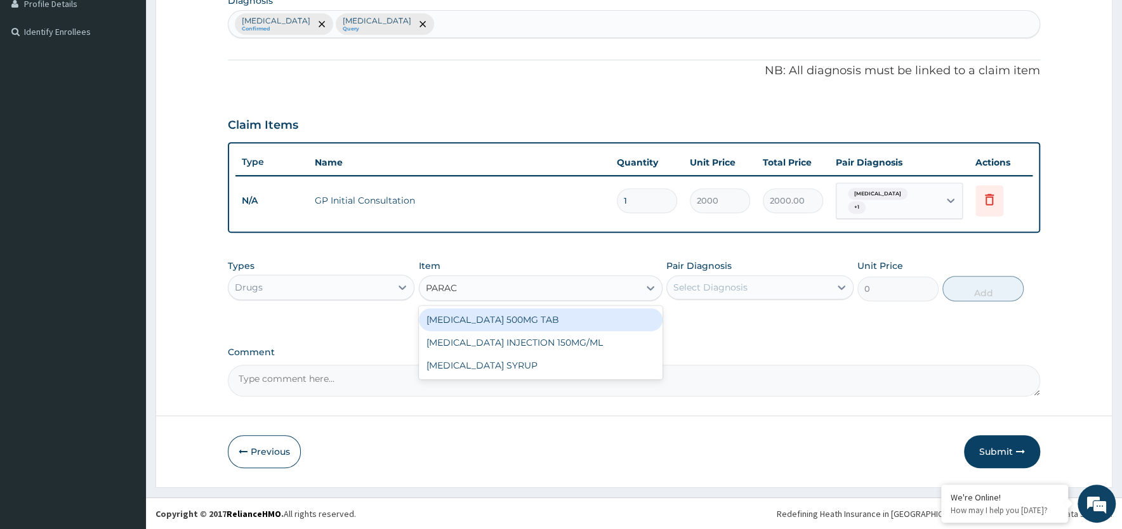
type input "PARACE"
click at [491, 319] on div "[MEDICAL_DATA] 500MG TAB" at bounding box center [541, 319] width 244 height 23
type input "10"
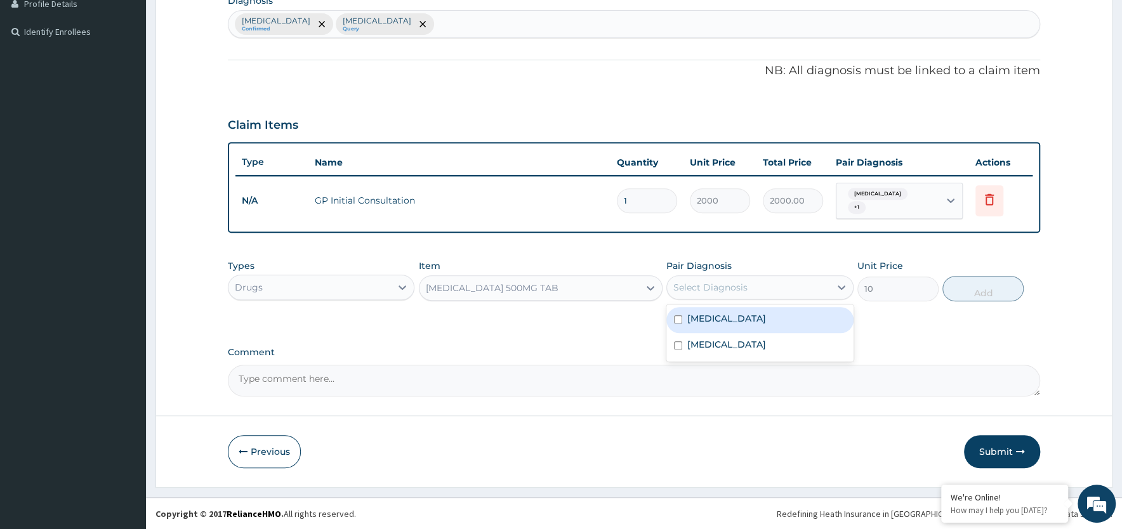
click at [772, 286] on div "Select Diagnosis" at bounding box center [748, 287] width 162 height 20
click at [733, 320] on label "[MEDICAL_DATA]" at bounding box center [726, 318] width 79 height 13
checkbox input "true"
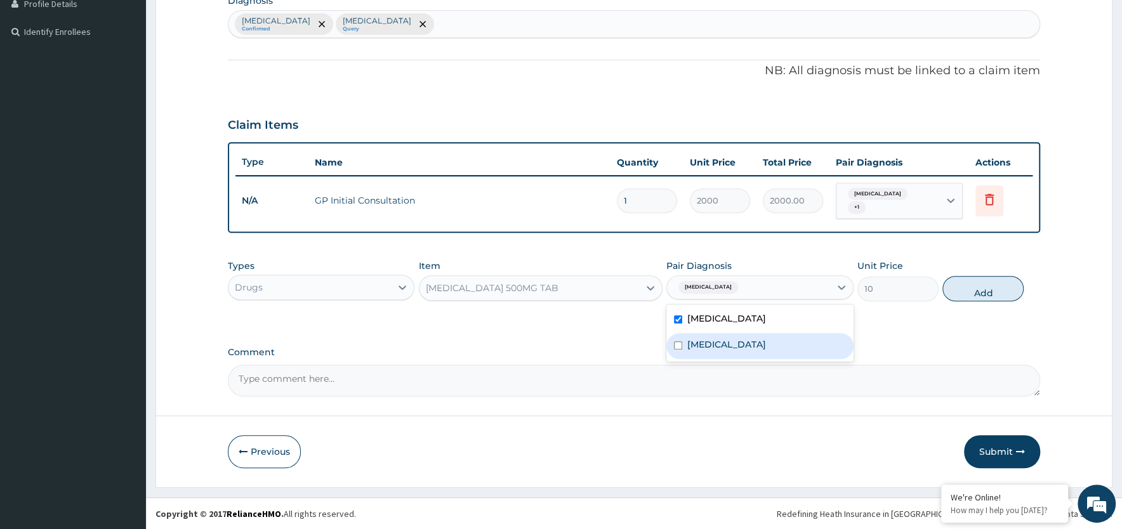
click at [720, 348] on div "[MEDICAL_DATA]" at bounding box center [759, 346] width 187 height 26
checkbox input "true"
click at [991, 290] on button "Add" at bounding box center [982, 288] width 81 height 25
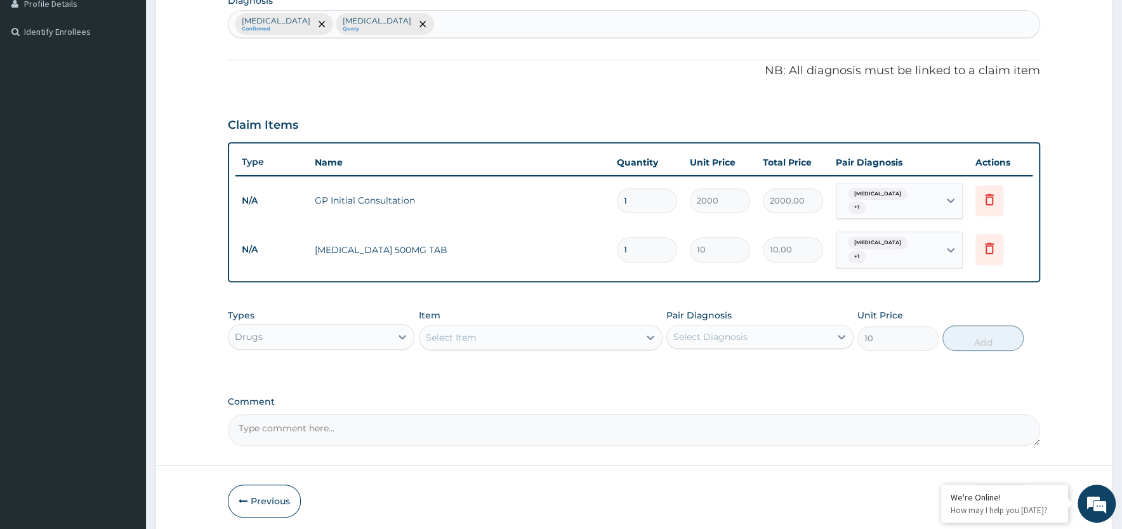
type input "0"
click at [634, 248] on input "1" at bounding box center [647, 249] width 60 height 25
type input "0.00"
type input "3"
type input "30.00"
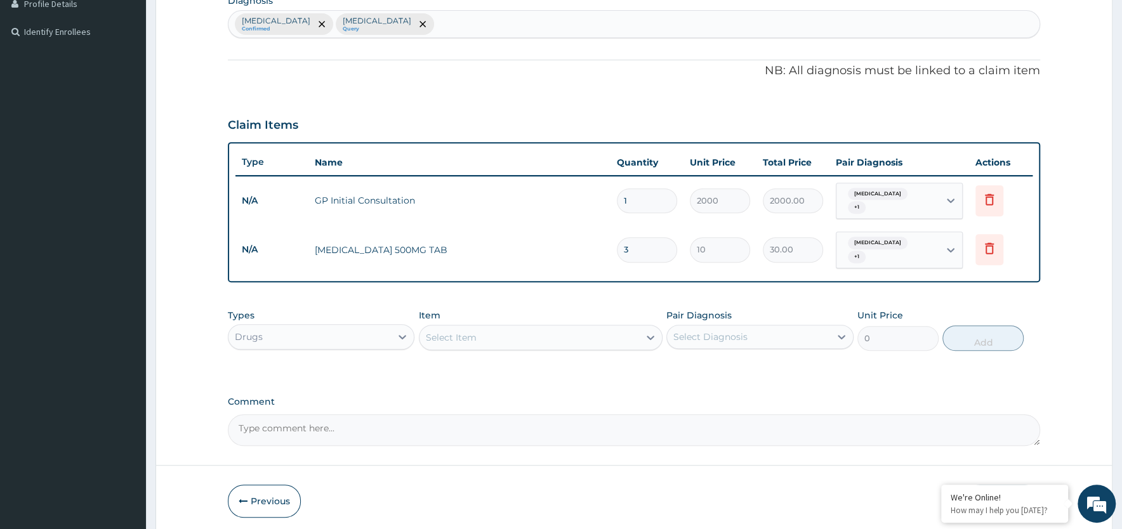
type input "30"
type input "300.00"
type input "30"
click at [472, 336] on div "Select Item" at bounding box center [451, 337] width 51 height 13
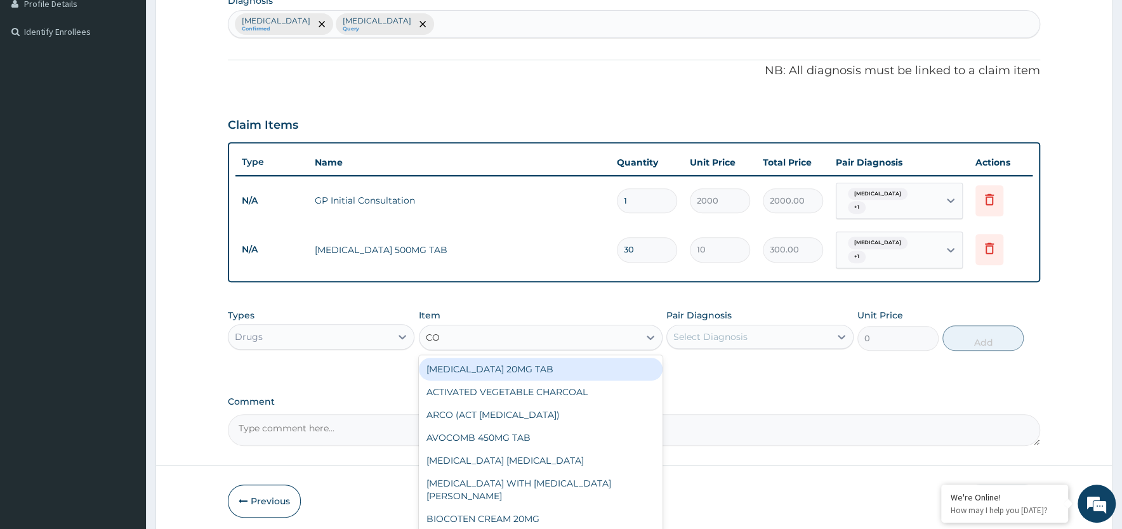
type input "COA"
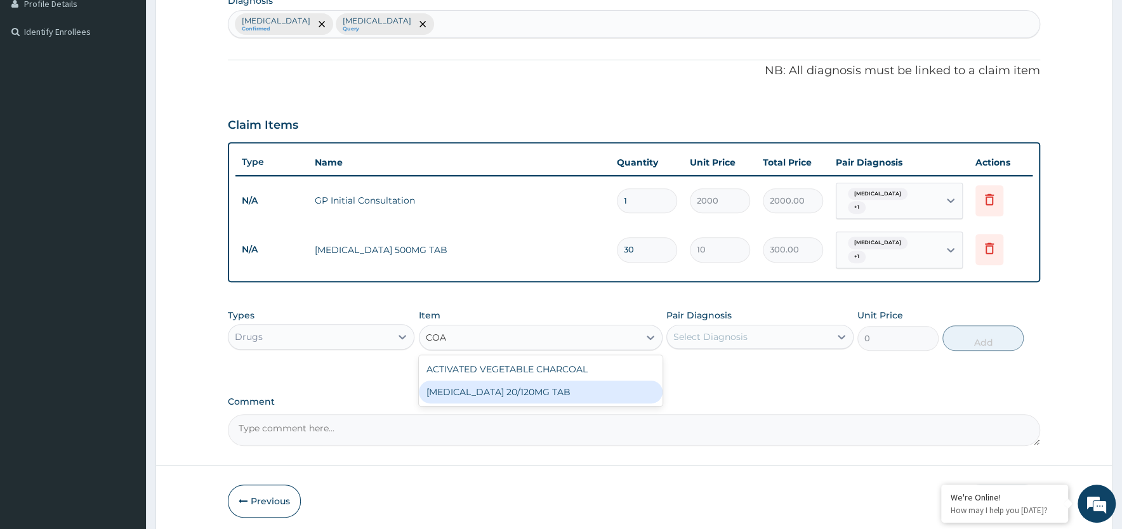
click at [470, 389] on div "[MEDICAL_DATA] 20/120MG TAB" at bounding box center [541, 392] width 244 height 23
type input "1350"
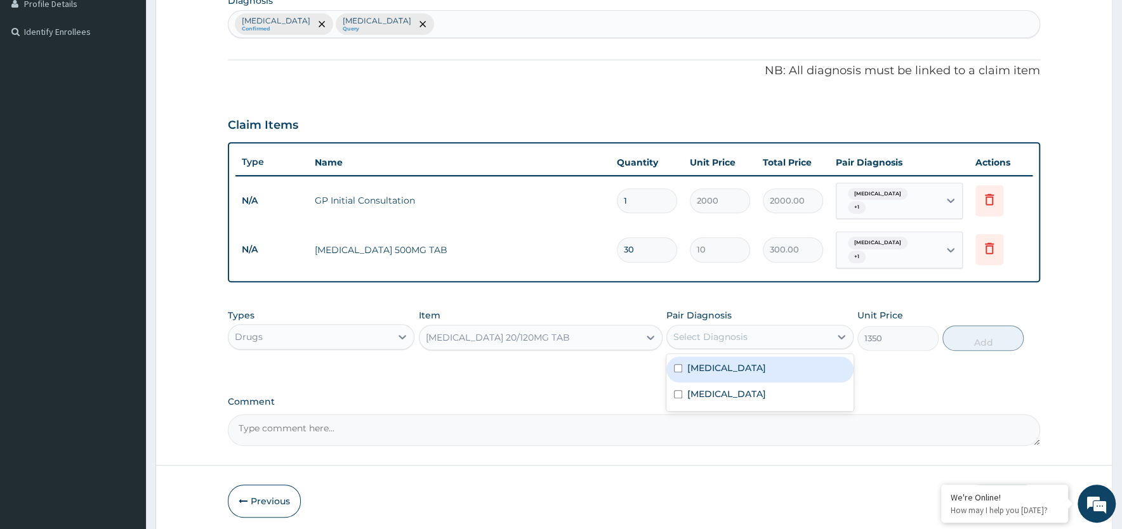
click at [744, 340] on div "Select Diagnosis" at bounding box center [710, 337] width 74 height 13
click at [723, 370] on label "[MEDICAL_DATA]" at bounding box center [726, 368] width 79 height 13
checkbox input "true"
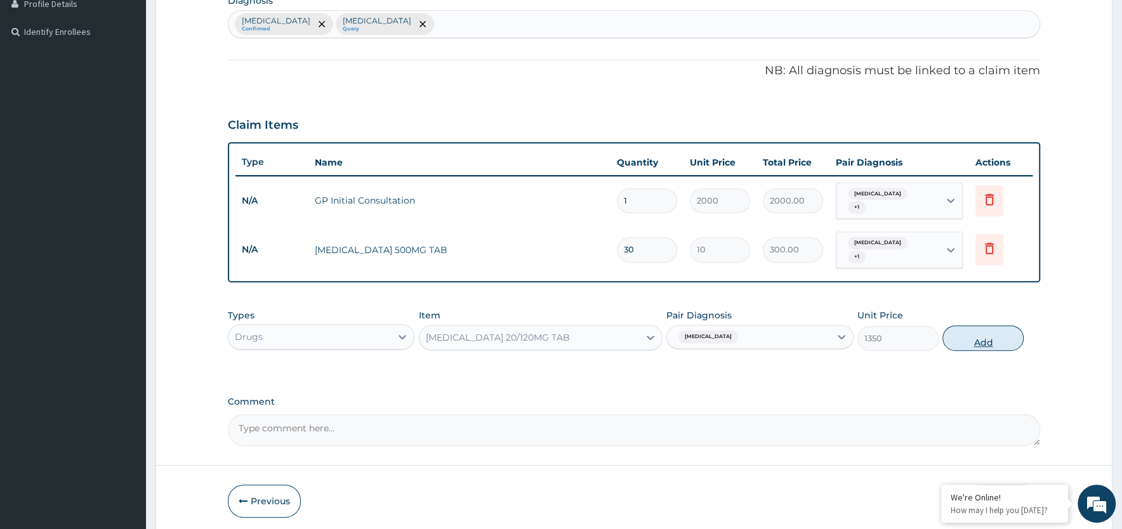
click at [988, 339] on button "Add" at bounding box center [982, 338] width 81 height 25
type input "0"
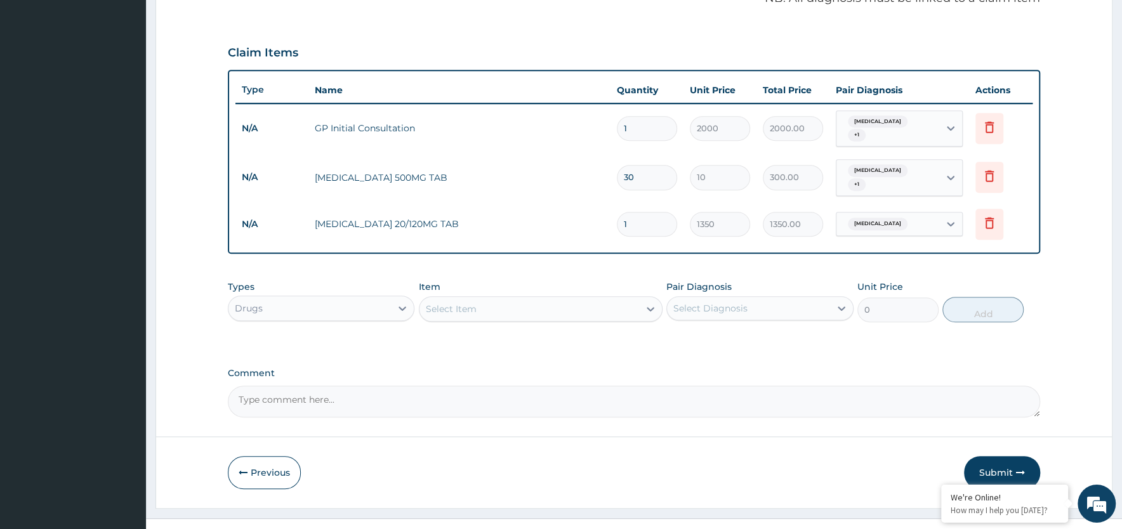
scroll to position [423, 0]
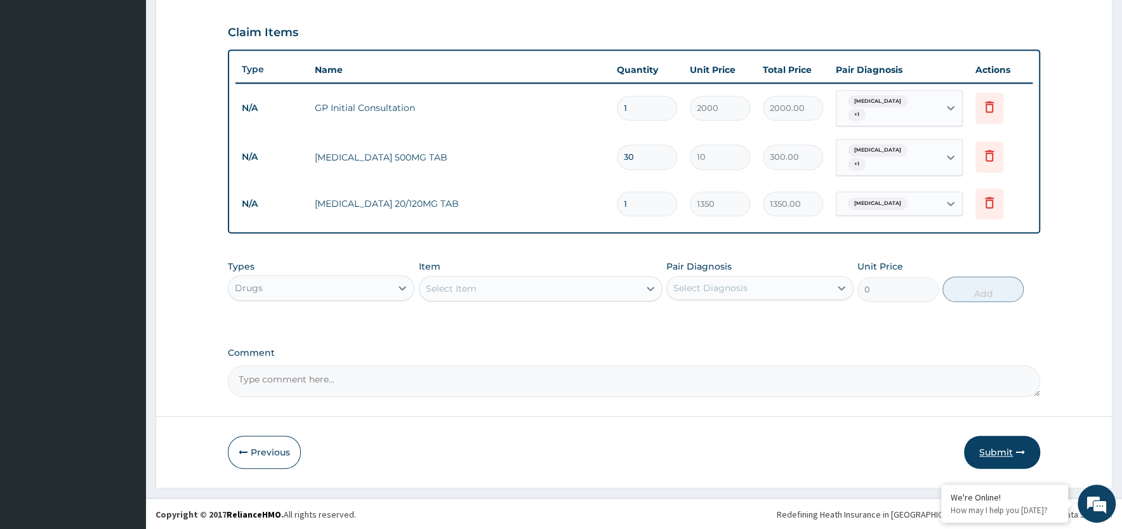
click at [990, 454] on button "Submit" at bounding box center [1002, 452] width 76 height 33
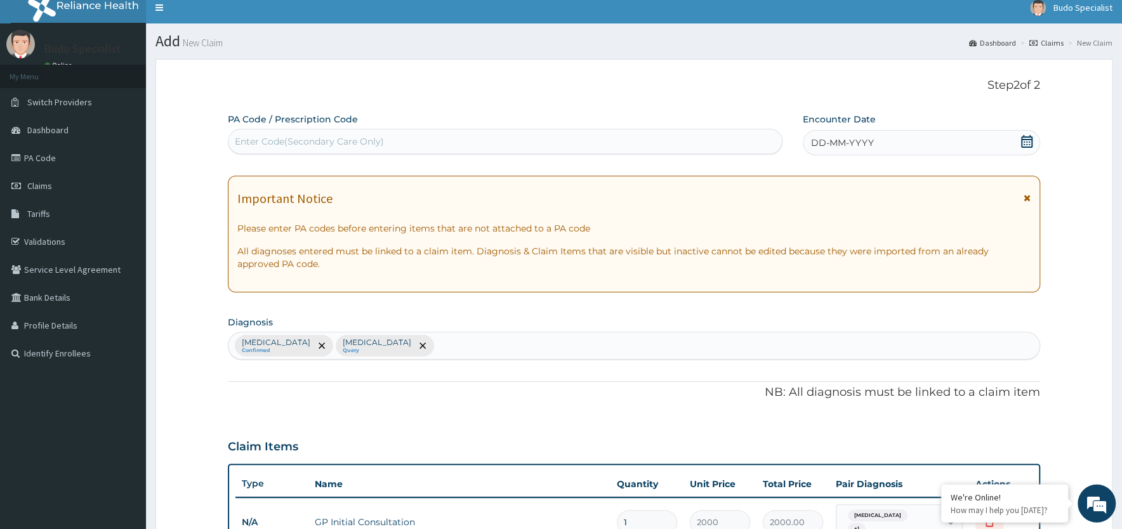
scroll to position [0, 0]
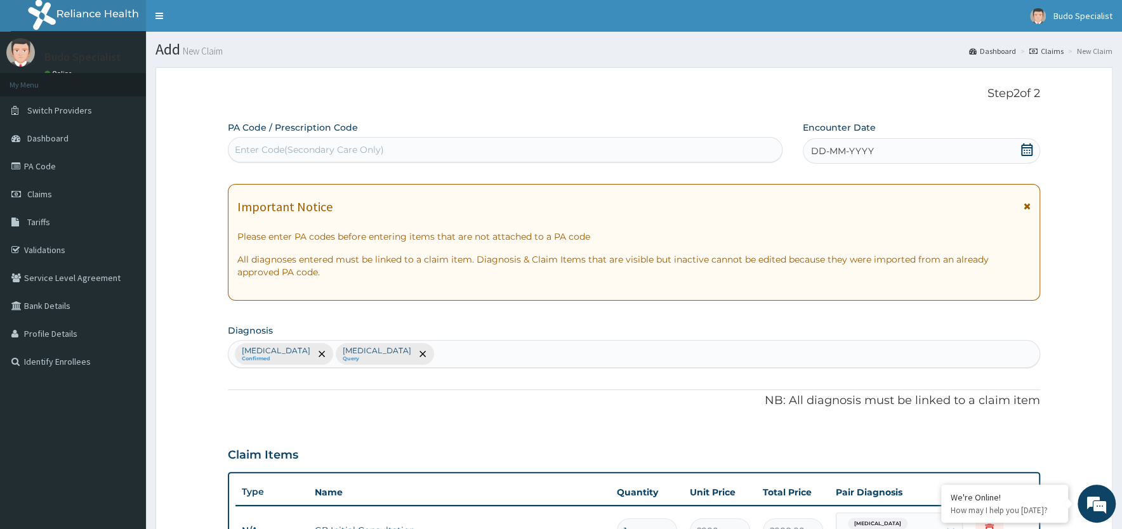
click at [824, 150] on span "DD-MM-YYYY" at bounding box center [842, 151] width 63 height 13
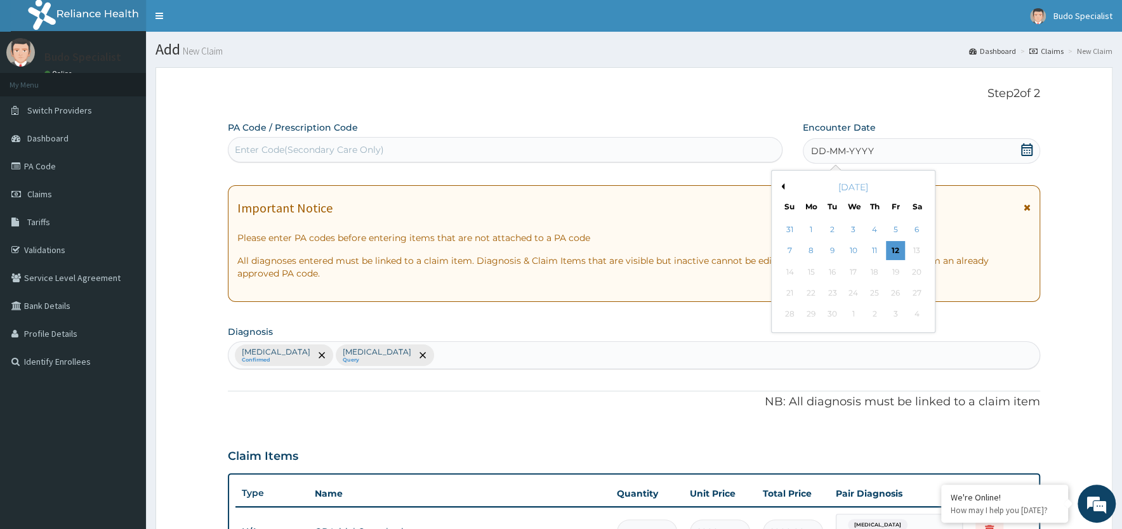
click at [783, 187] on button "Previous Month" at bounding box center [781, 186] width 6 height 6
click at [912, 314] on div "30" at bounding box center [916, 314] width 19 height 19
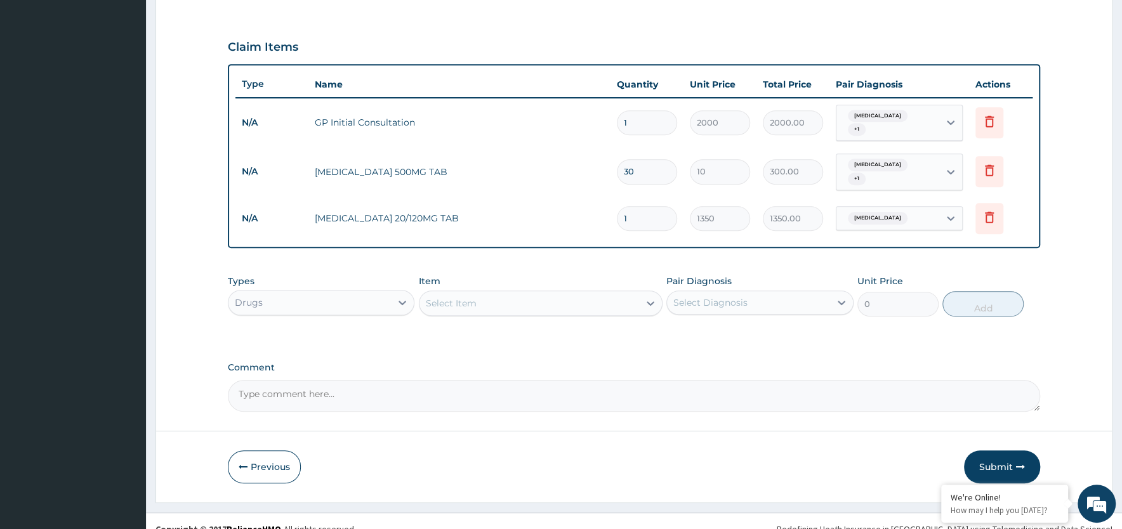
scroll to position [423, 0]
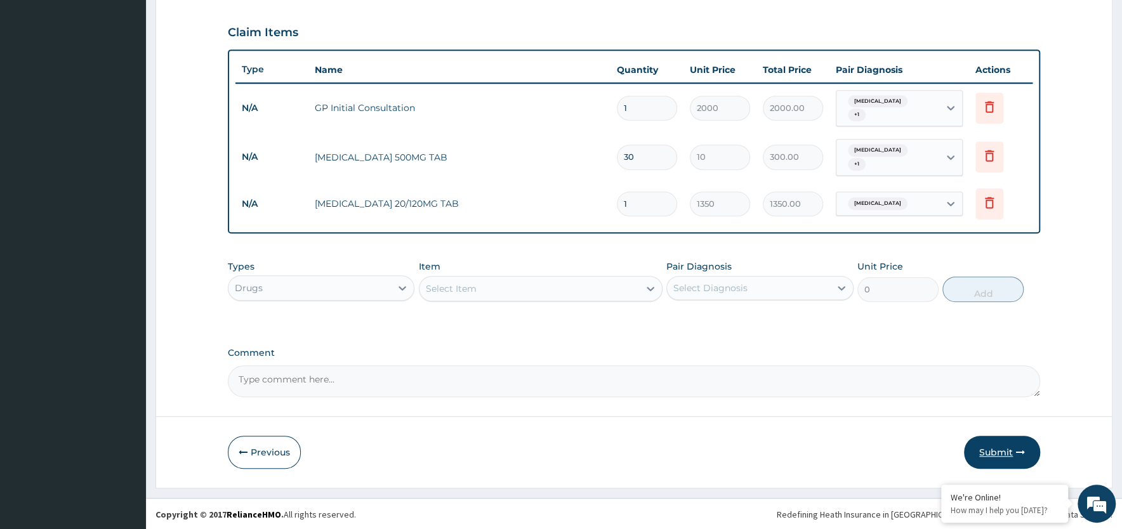
click at [995, 454] on button "Submit" at bounding box center [1002, 452] width 76 height 33
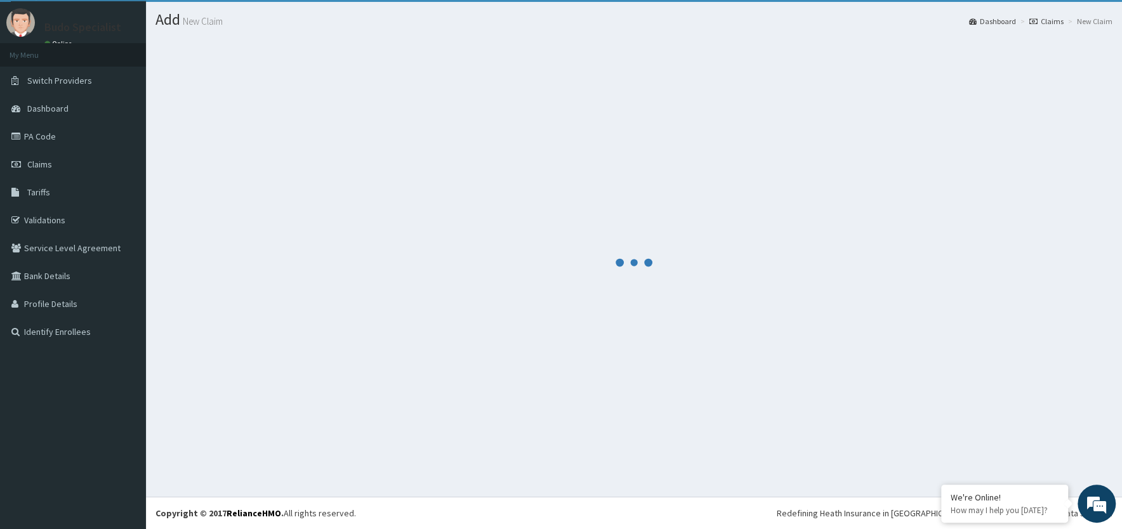
scroll to position [29, 0]
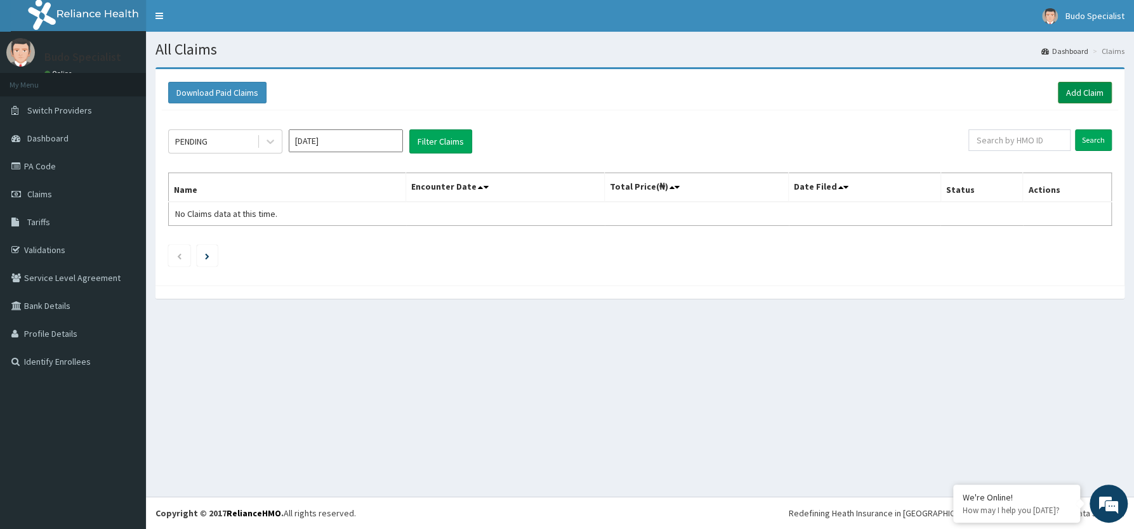
click at [1087, 87] on link "Add Claim" at bounding box center [1085, 93] width 54 height 22
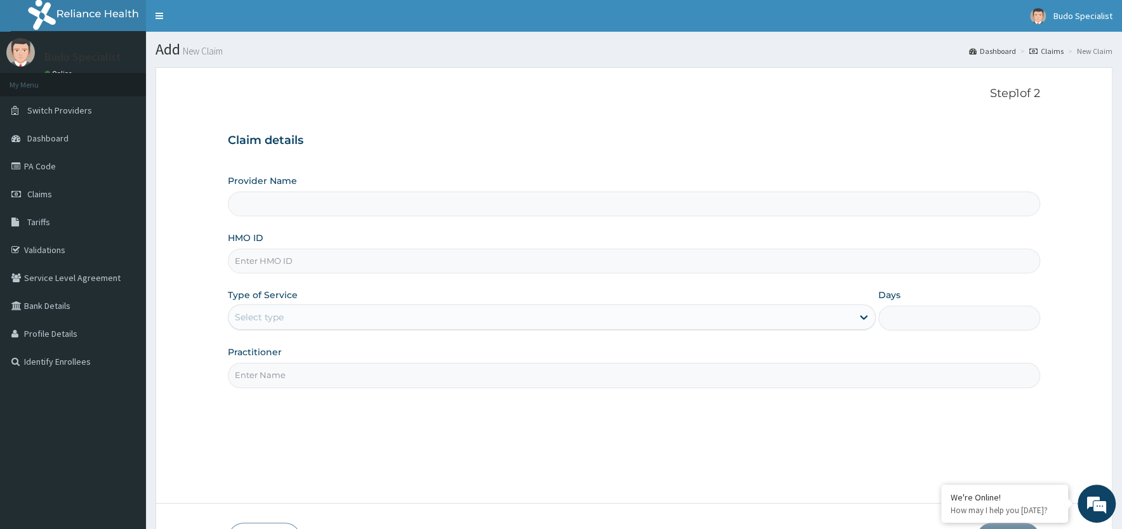
type input "Budo Specialist Hospital"
click at [251, 265] on input "HMO ID" at bounding box center [634, 261] width 812 height 25
type input "AIS/10036/C"
click at [315, 320] on div "Select type" at bounding box center [540, 317] width 624 height 20
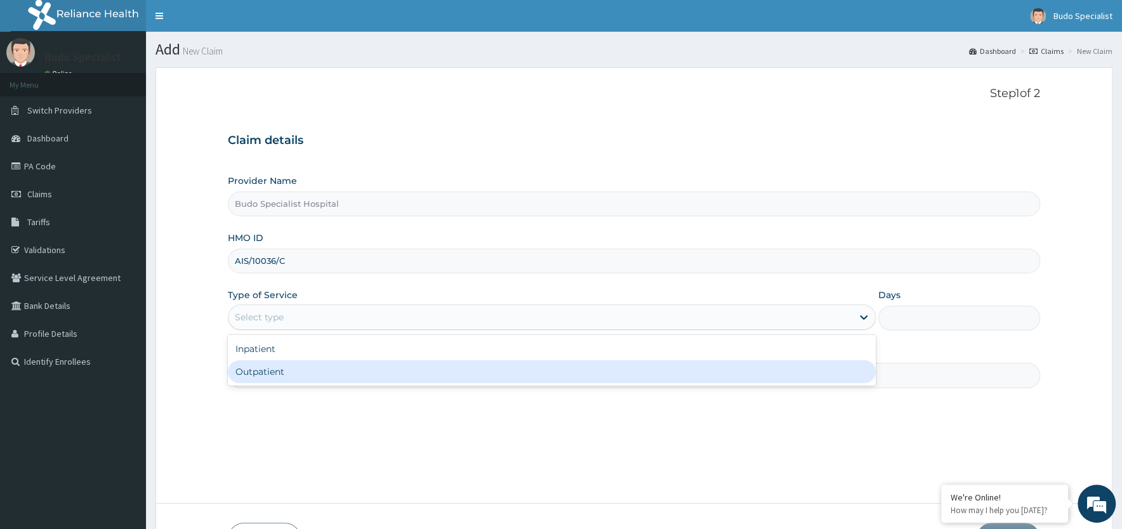
click at [305, 378] on div "Outpatient" at bounding box center [552, 371] width 648 height 23
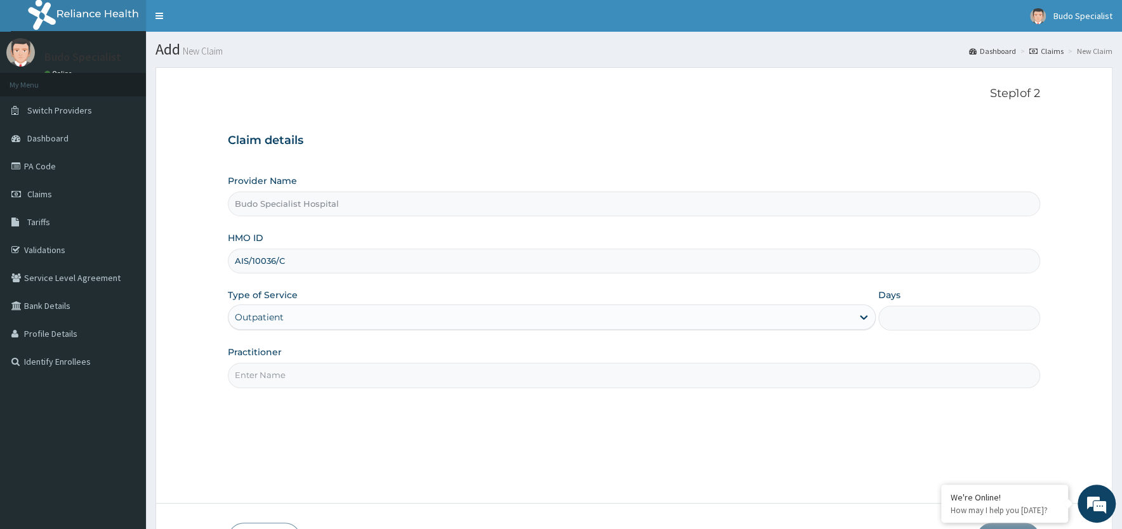
type input "1"
click at [324, 376] on input "Practitioner" at bounding box center [634, 375] width 812 height 25
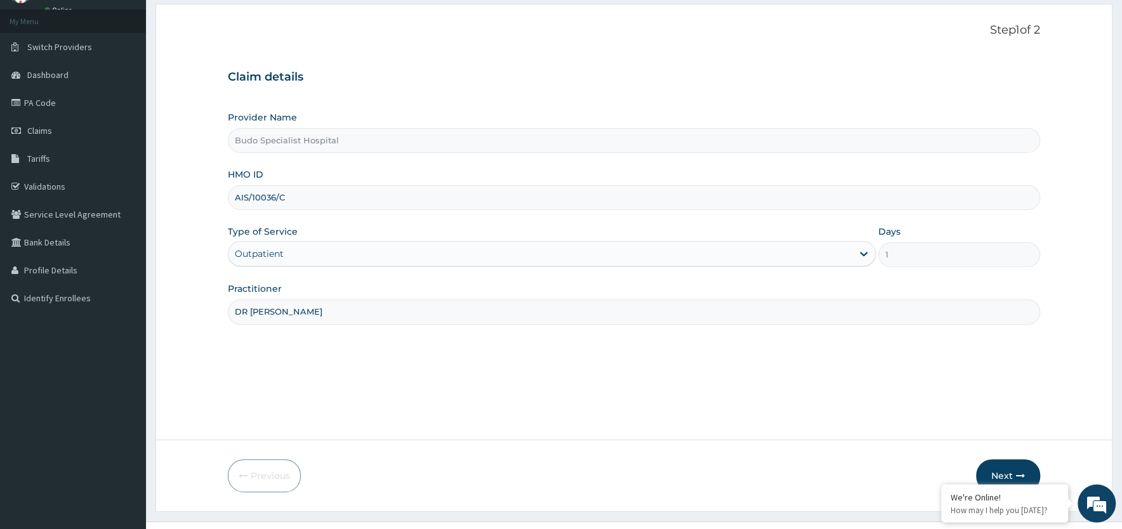
scroll to position [88, 0]
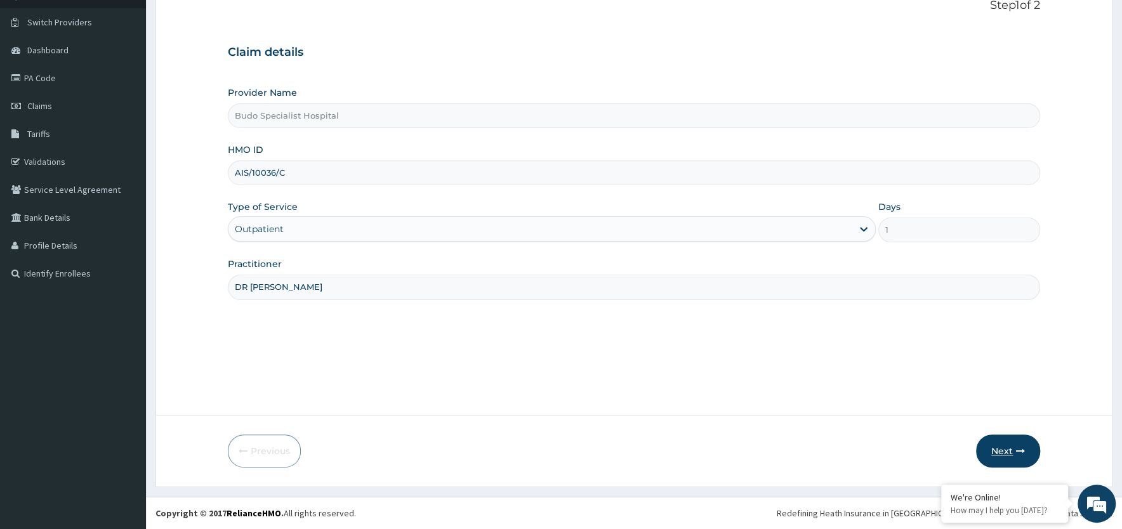
type input "DR JOSHUA"
click at [998, 447] on button "Next" at bounding box center [1008, 451] width 64 height 33
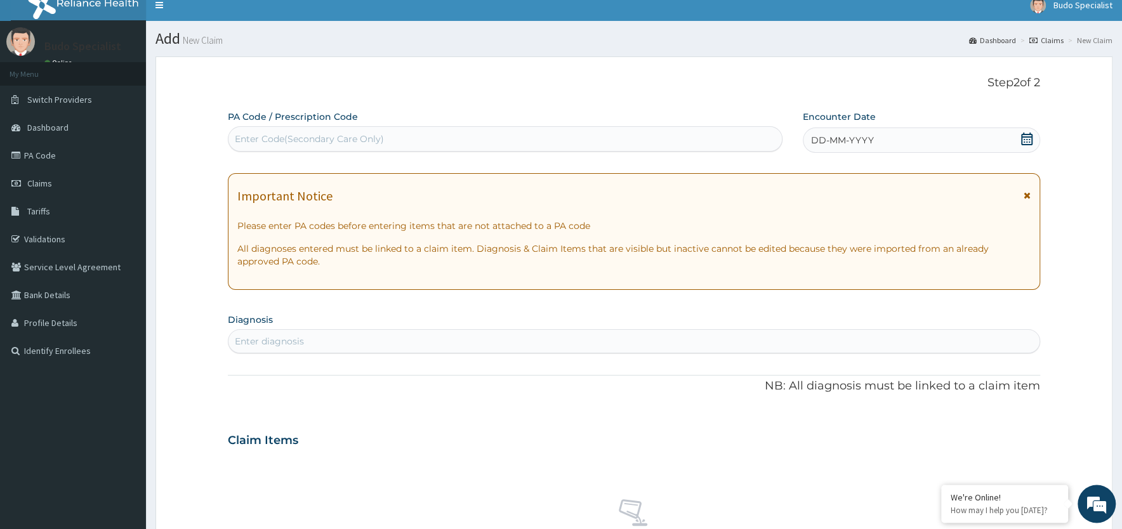
scroll to position [0, 0]
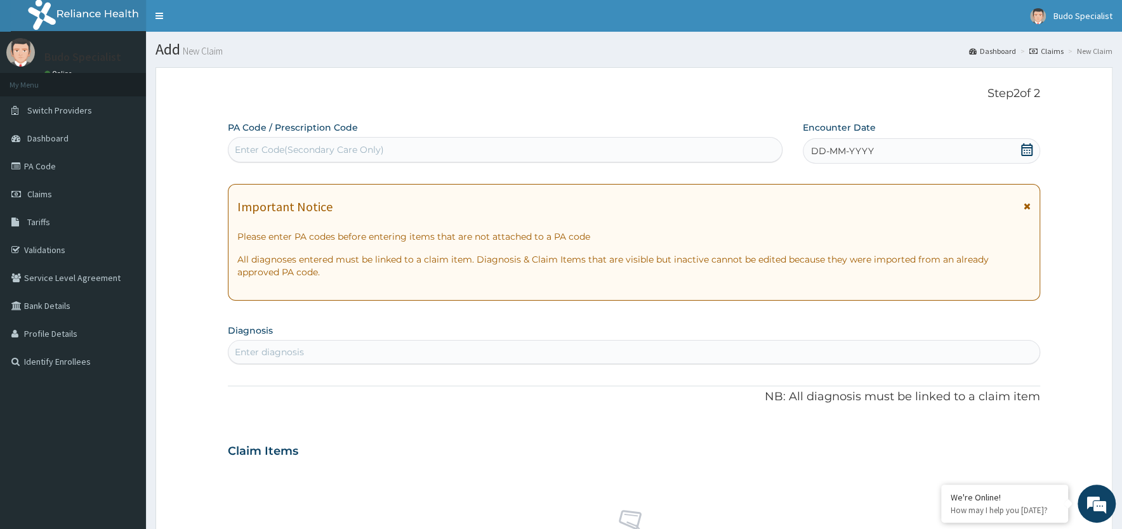
click at [841, 152] on span "DD-MM-YYYY" at bounding box center [842, 151] width 63 height 13
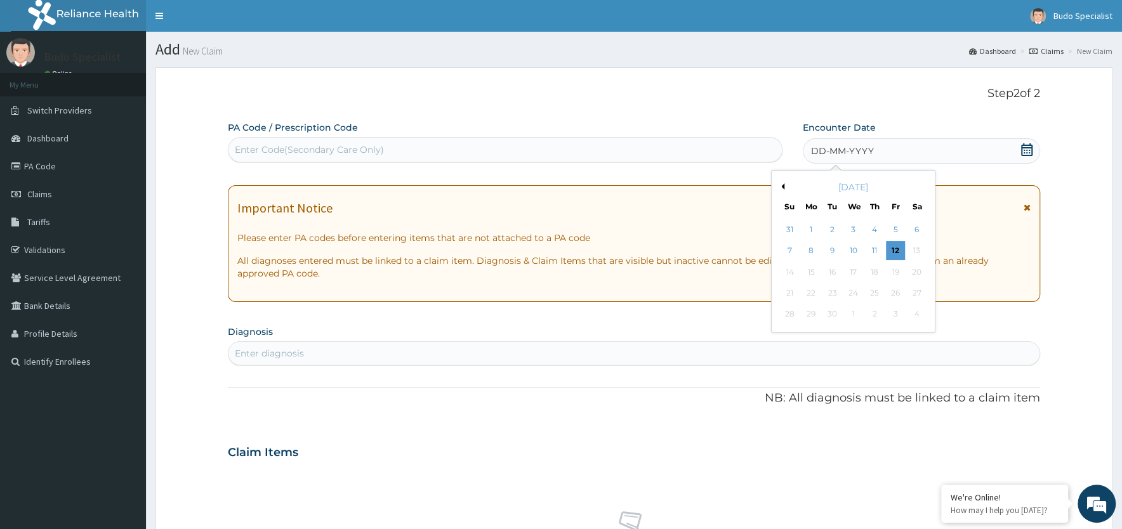
click at [783, 189] on button "Previous Month" at bounding box center [781, 186] width 6 height 6
click at [894, 315] on div "29" at bounding box center [895, 314] width 19 height 19
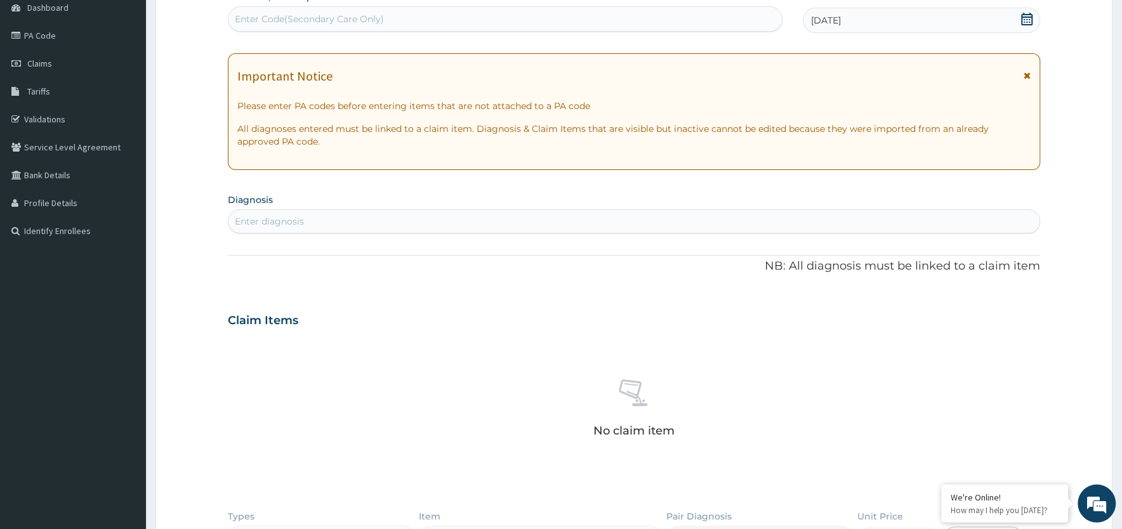
scroll to position [136, 0]
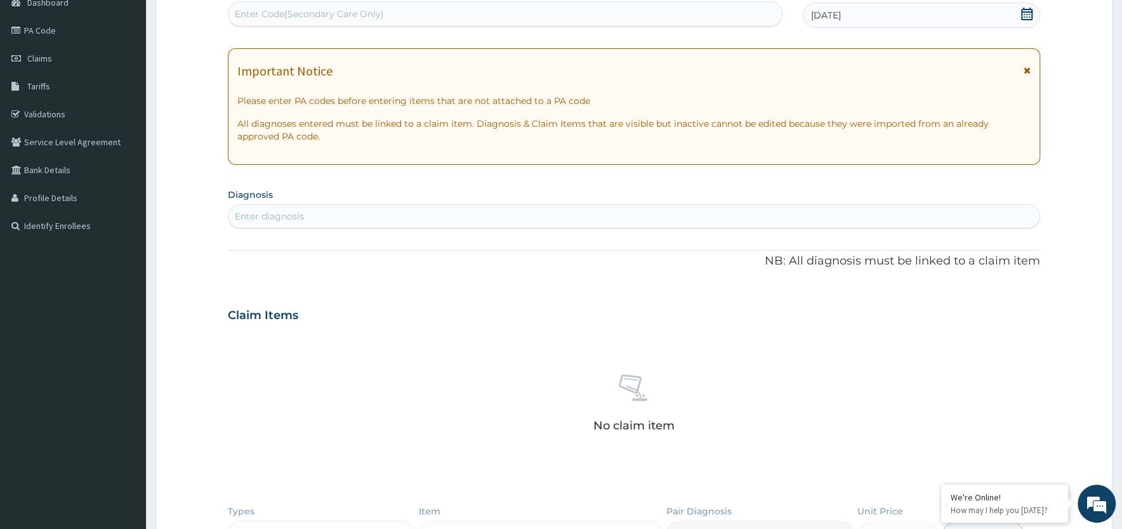
click at [334, 217] on div "Enter diagnosis" at bounding box center [633, 216] width 811 height 20
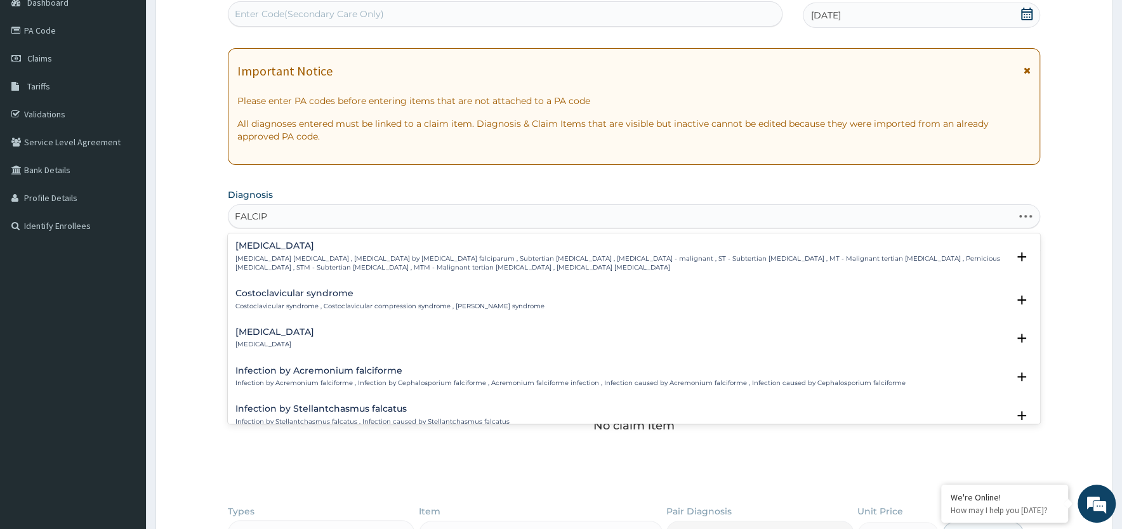
type input "FALCIPA"
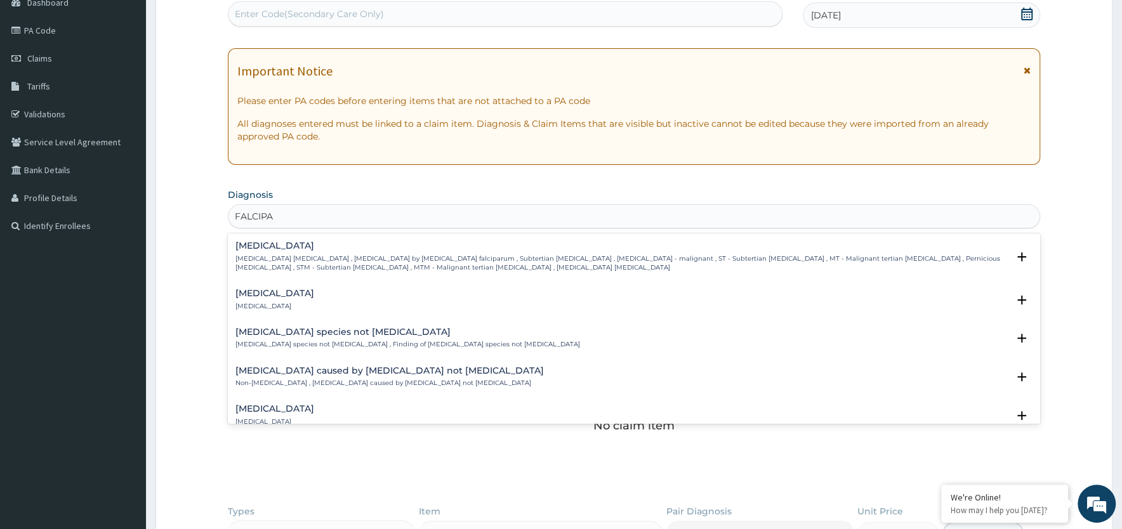
click at [296, 254] on div "Falciparum malaria Falciparum malaria , Malignant tertian malaria , Malaria by …" at bounding box center [621, 256] width 772 height 31
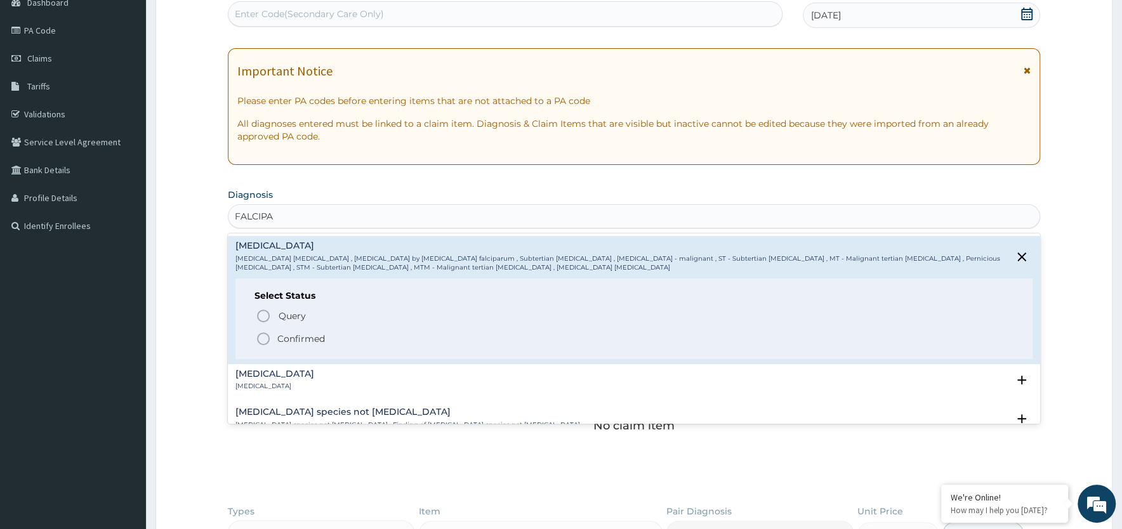
click at [263, 338] on icon "status option filled" at bounding box center [263, 338] width 15 height 15
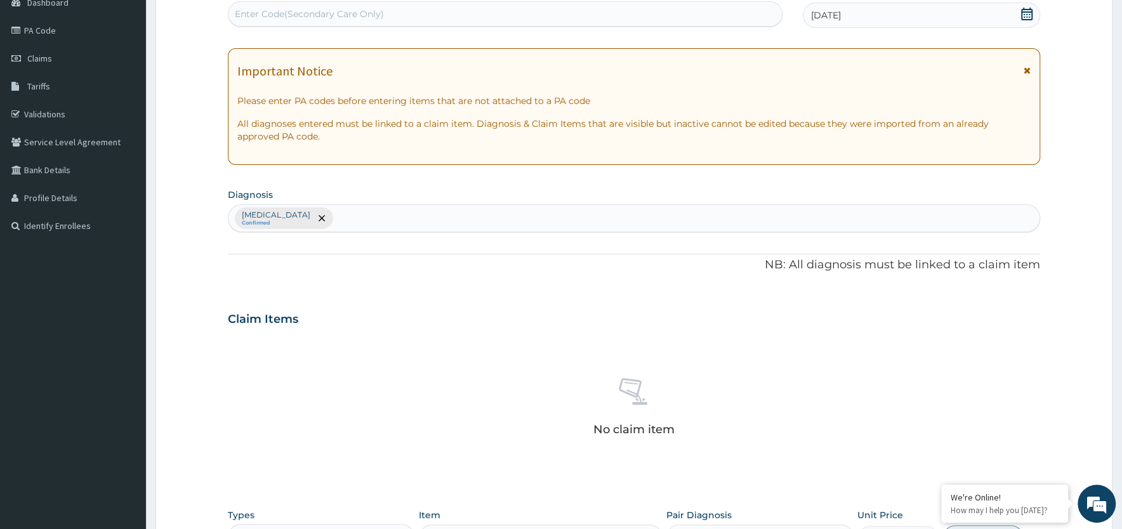
click at [369, 215] on div "Falciparum malaria Confirmed" at bounding box center [633, 218] width 811 height 27
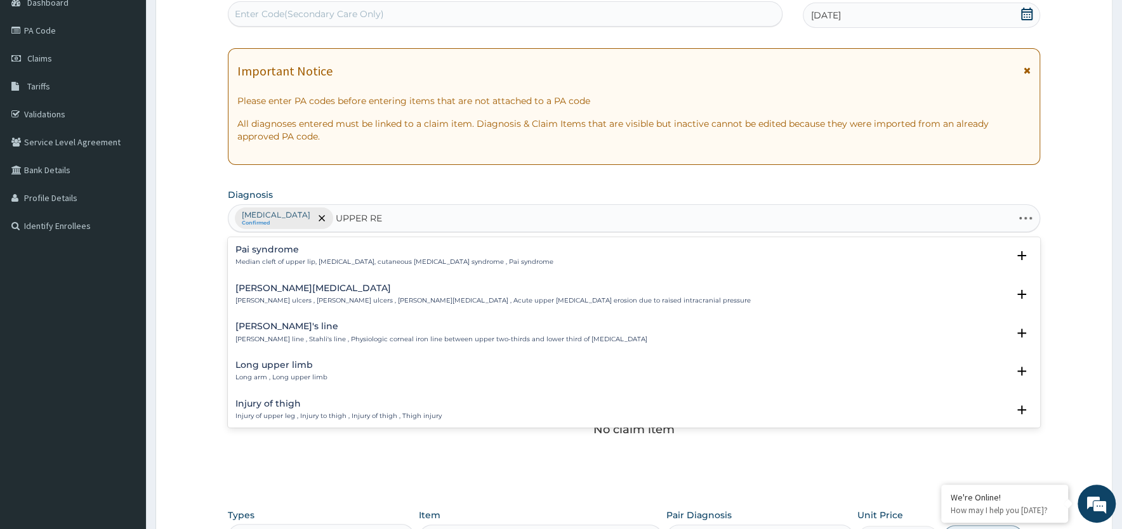
type input "UPPER RES"
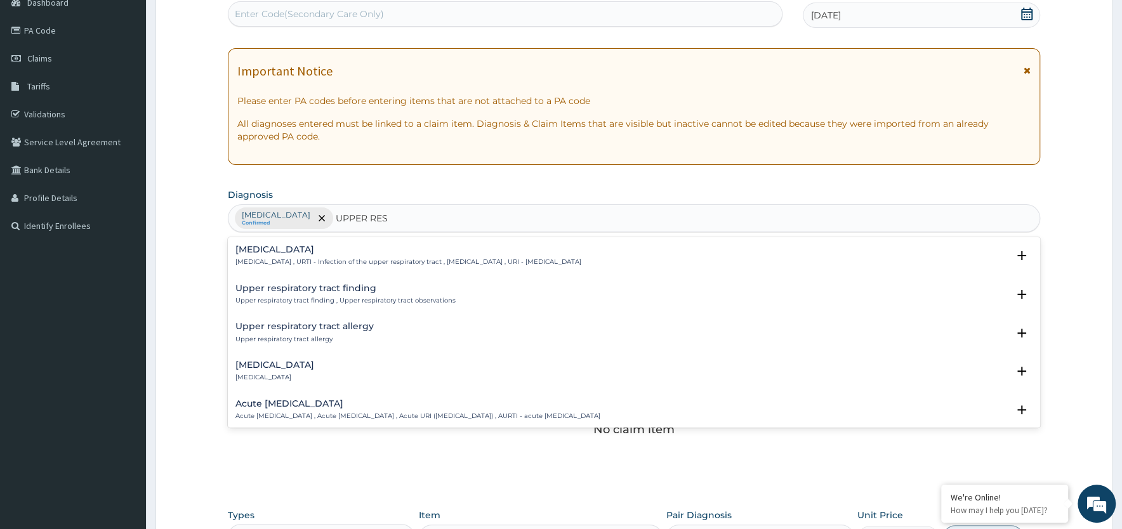
click at [273, 406] on h4 "Acute upper respiratory infection" at bounding box center [417, 404] width 365 height 10
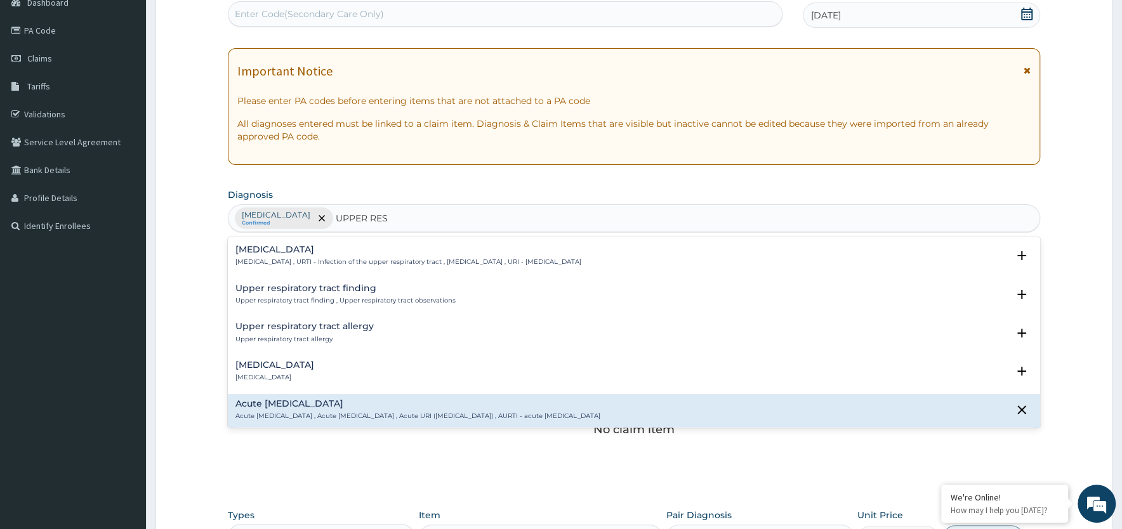
scroll to position [128, 0]
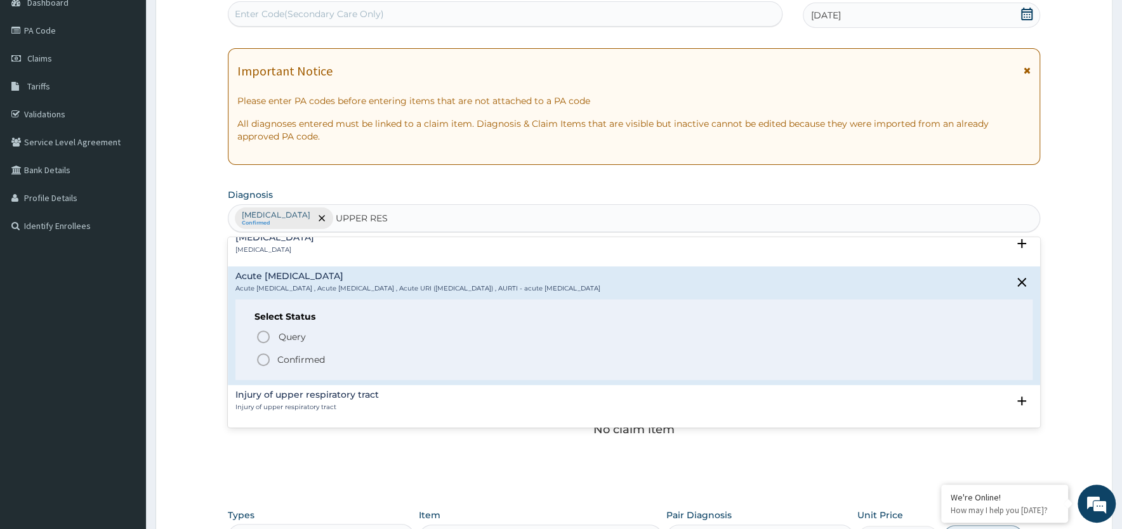
click at [263, 360] on icon "status option filled" at bounding box center [263, 359] width 15 height 15
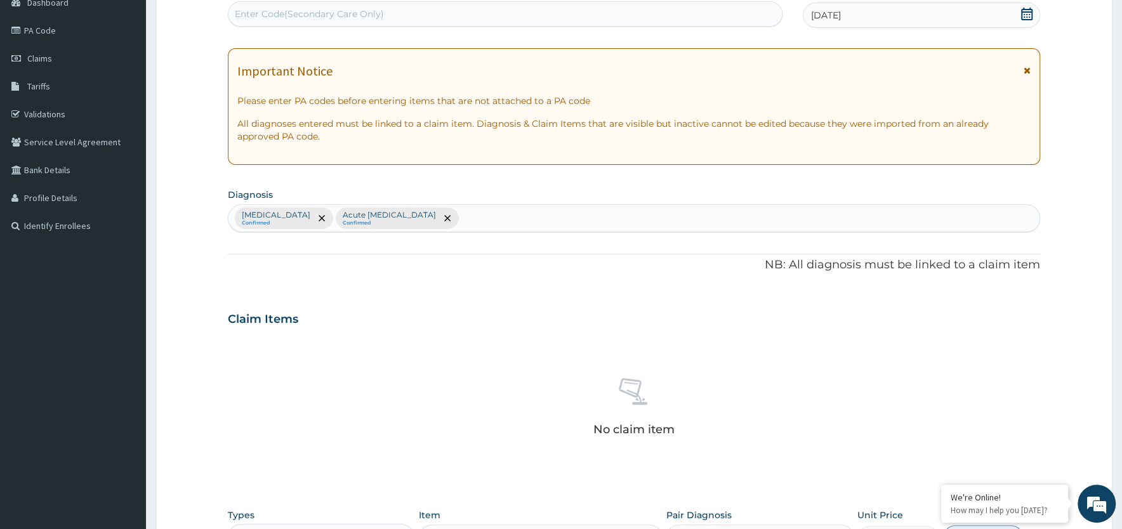
click at [519, 215] on div "Falciparum malaria Confirmed Acute upper respiratory infection Confirmed" at bounding box center [633, 218] width 811 height 27
type input "SEP"
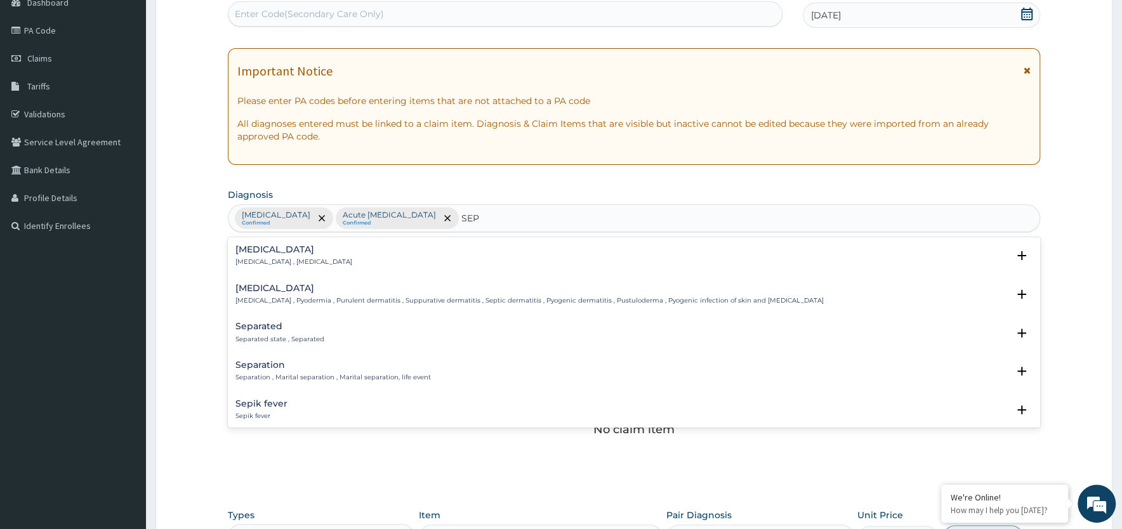
click at [262, 256] on div "Sepsis Systemic infection , Sepsis" at bounding box center [293, 256] width 117 height 22
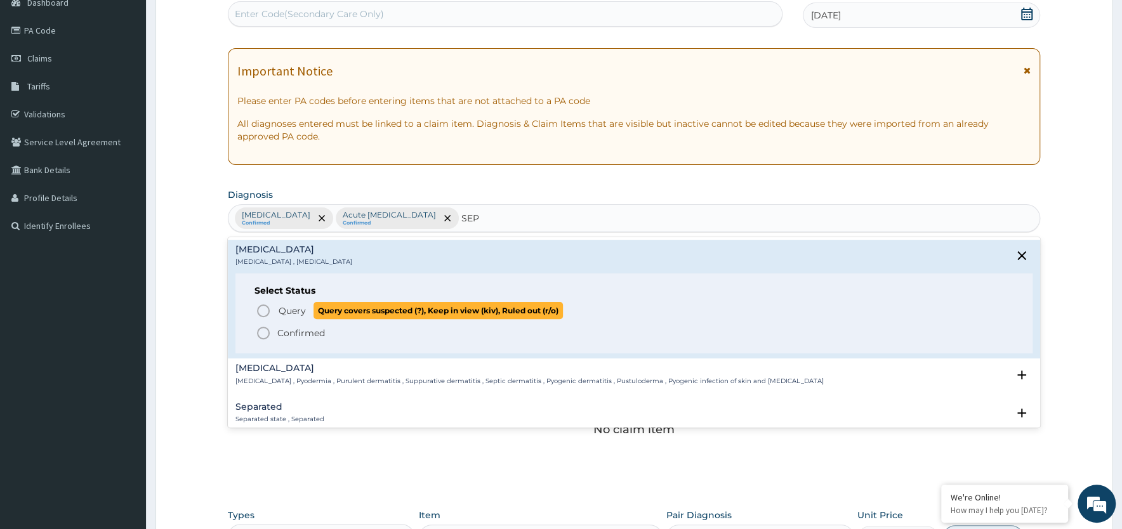
click at [262, 312] on icon "status option query" at bounding box center [263, 310] width 15 height 15
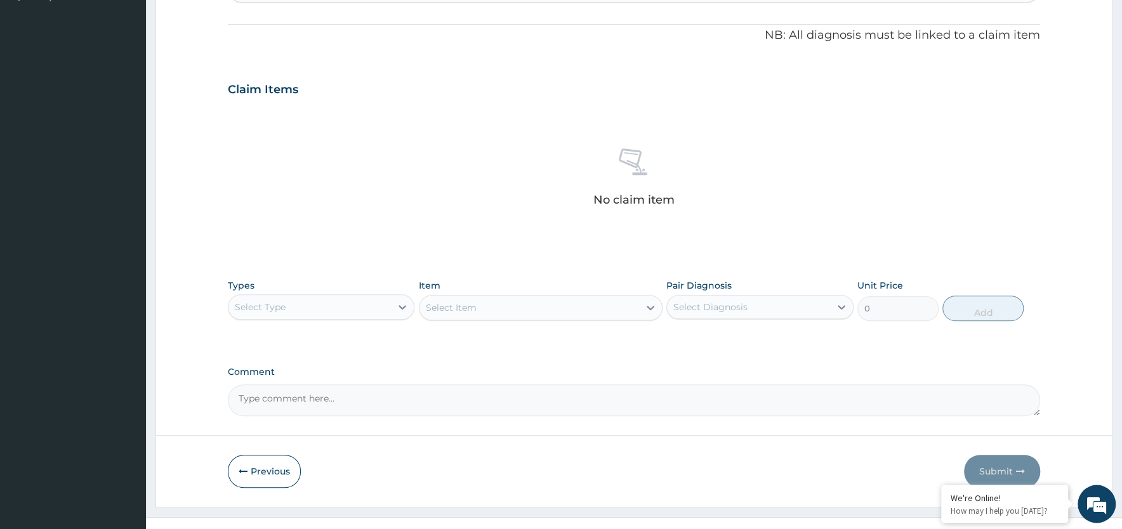
scroll to position [386, 0]
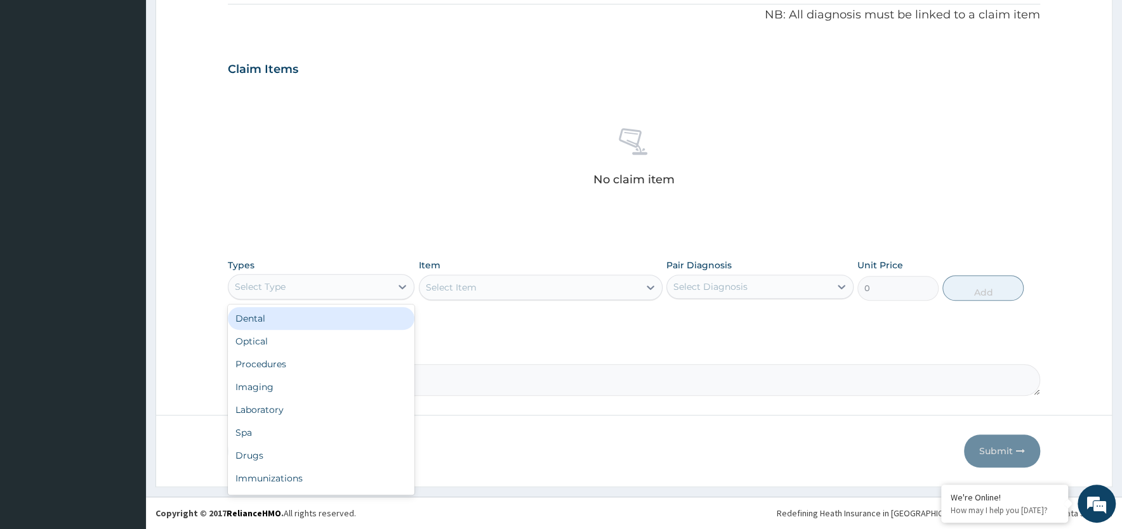
click at [346, 292] on div "Select Type" at bounding box center [309, 287] width 162 height 20
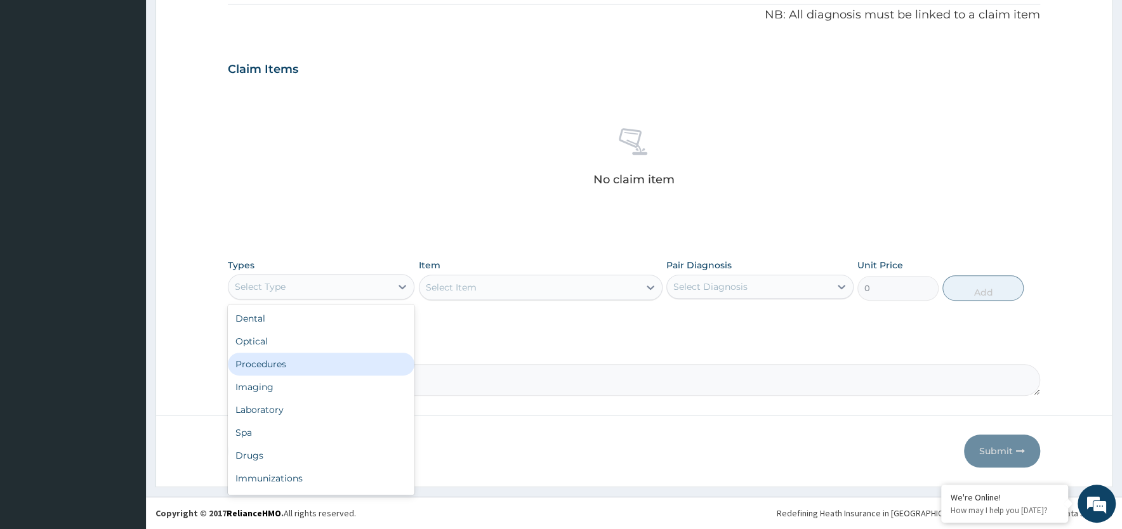
click at [329, 363] on div "Procedures" at bounding box center [321, 364] width 187 height 23
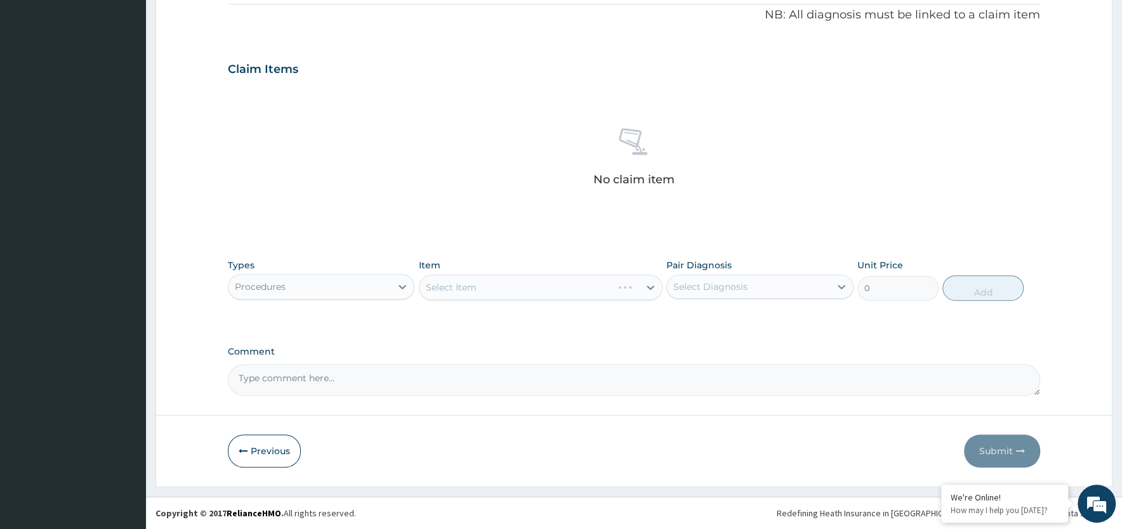
click at [505, 286] on div "Select Item" at bounding box center [541, 287] width 244 height 25
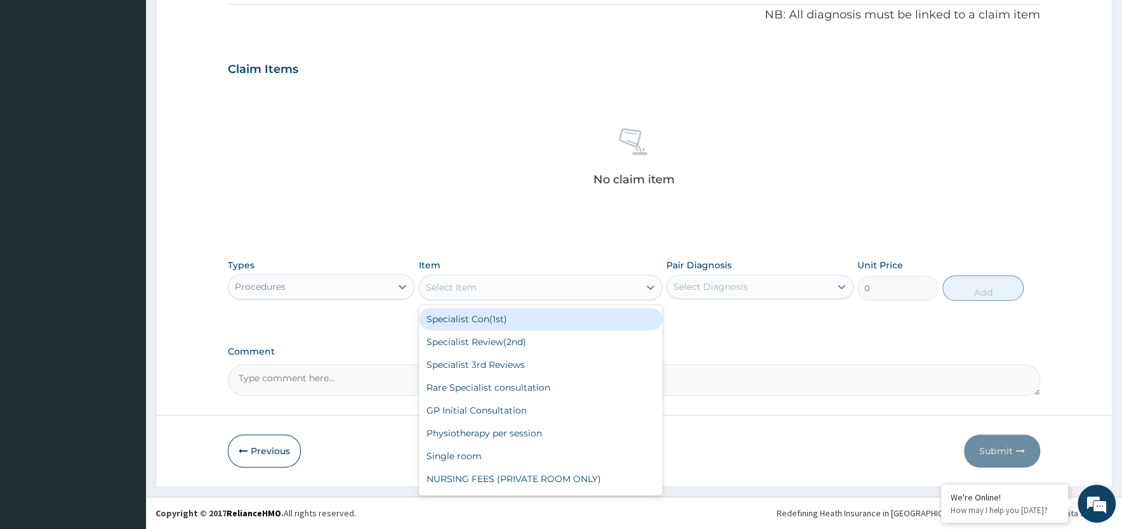
click at [505, 288] on div "Select Item" at bounding box center [530, 287] width 220 height 20
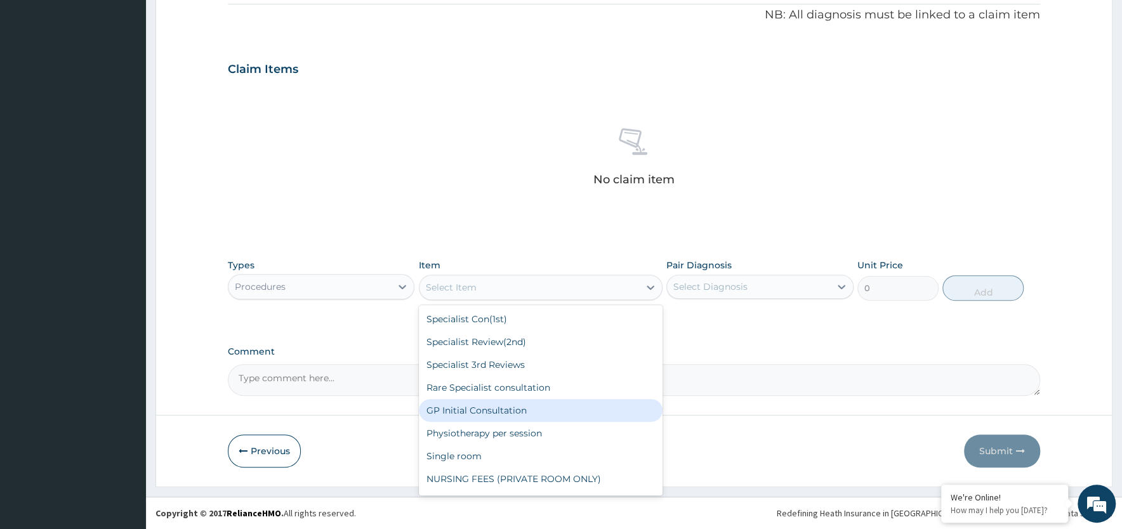
drag, startPoint x: 508, startPoint y: 411, endPoint x: 621, endPoint y: 372, distance: 119.0
click at [508, 408] on div "GP Initial Consultation" at bounding box center [541, 410] width 244 height 23
type input "2000"
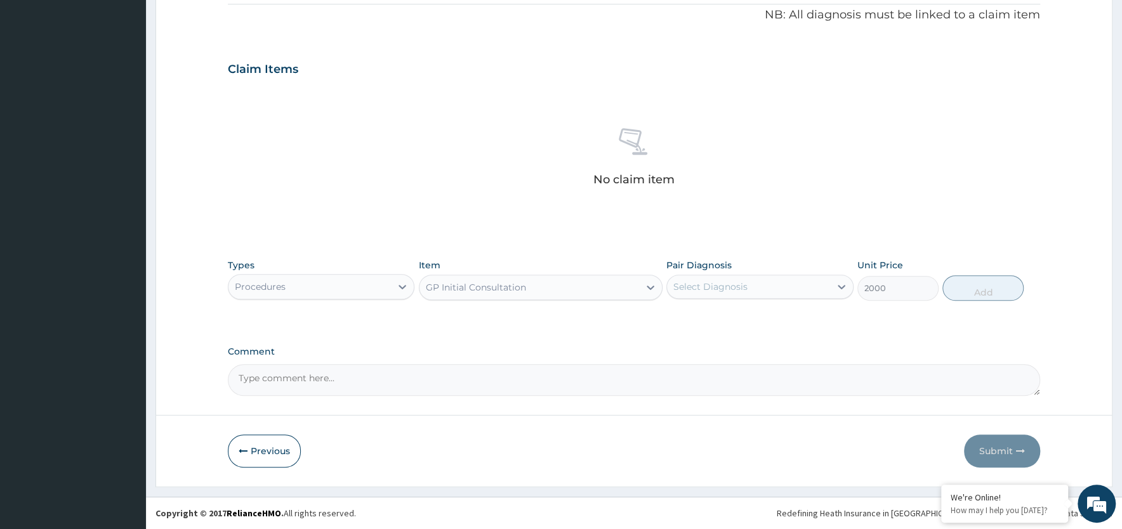
click at [737, 284] on div "Select Diagnosis" at bounding box center [710, 287] width 74 height 13
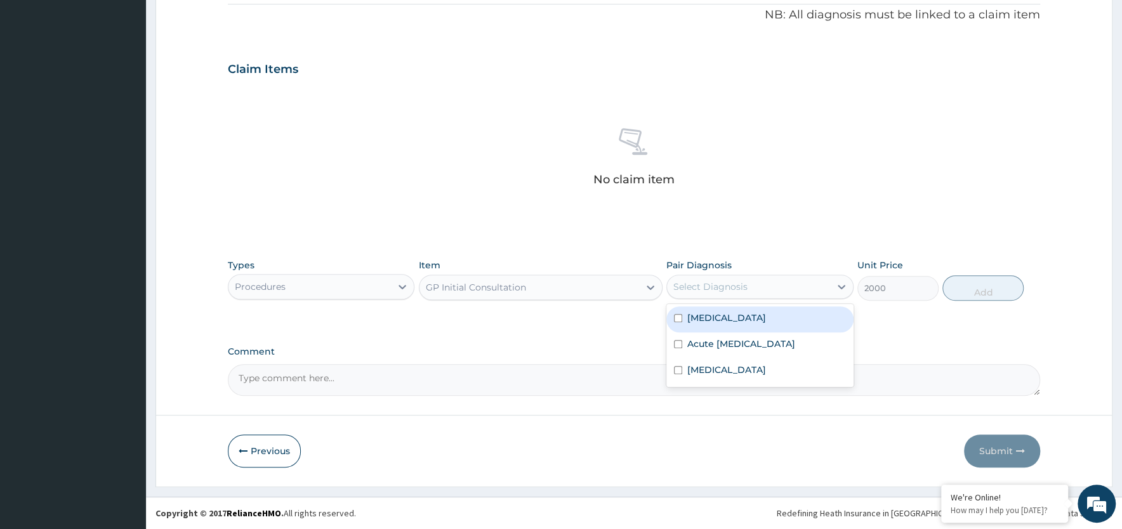
drag, startPoint x: 730, startPoint y: 322, endPoint x: 727, endPoint y: 348, distance: 26.2
click at [729, 322] on label "Falciparum malaria" at bounding box center [726, 318] width 79 height 13
checkbox input "true"
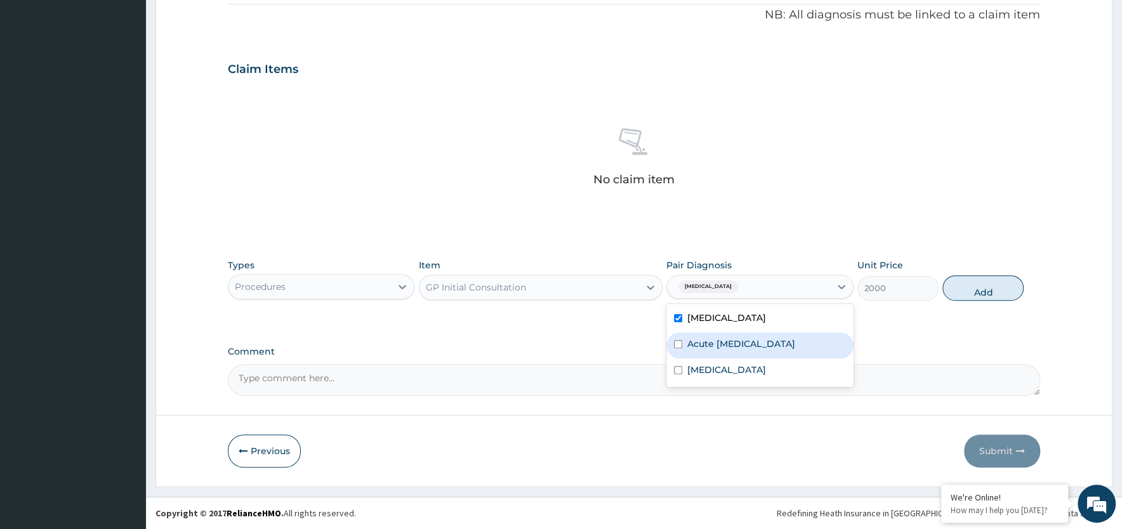
click at [727, 348] on label "Acute upper respiratory infection" at bounding box center [741, 344] width 108 height 13
checkbox input "true"
click at [727, 363] on div "Sepsis" at bounding box center [759, 372] width 187 height 26
checkbox input "true"
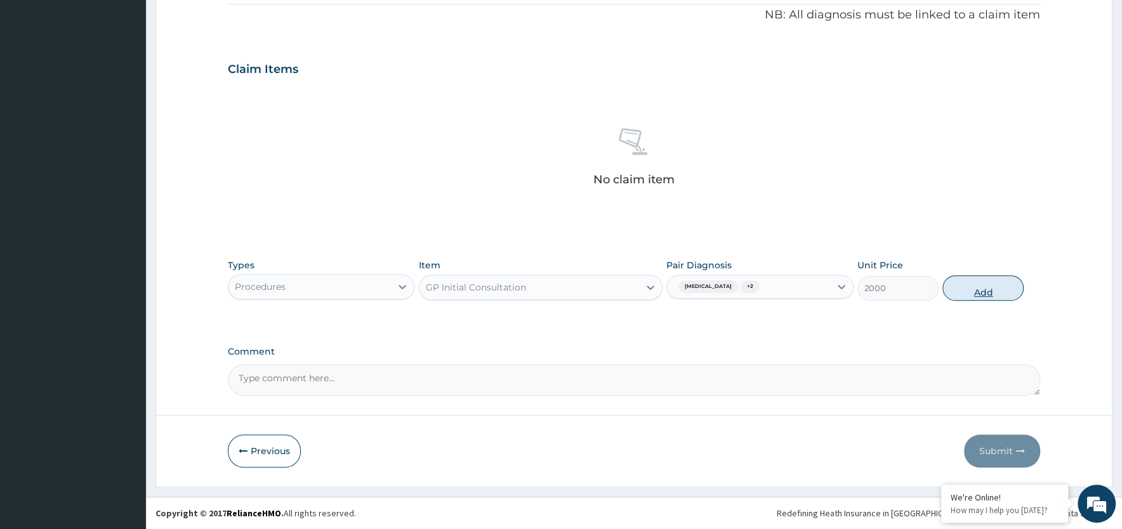
click at [959, 294] on button "Add" at bounding box center [982, 287] width 81 height 25
type input "0"
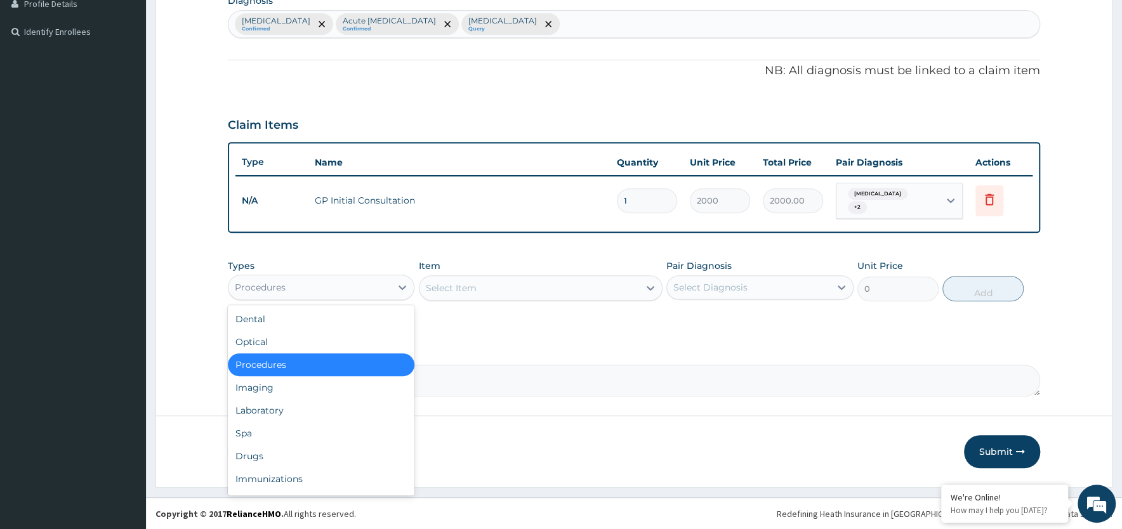
click at [304, 288] on div "Procedures" at bounding box center [309, 287] width 162 height 20
click at [275, 409] on div "Laboratory" at bounding box center [321, 410] width 187 height 23
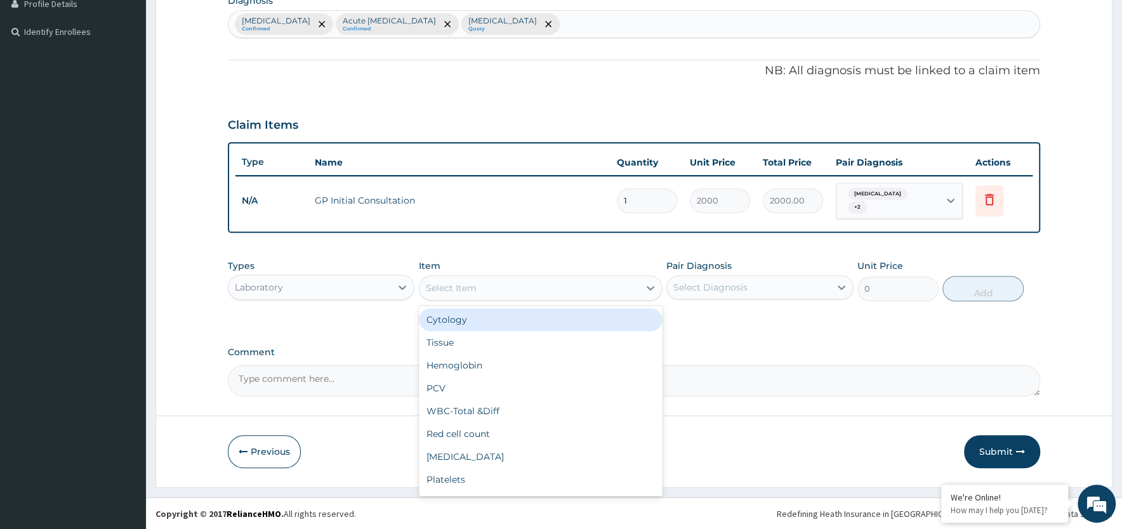
click at [449, 291] on div "Select Item" at bounding box center [451, 288] width 51 height 13
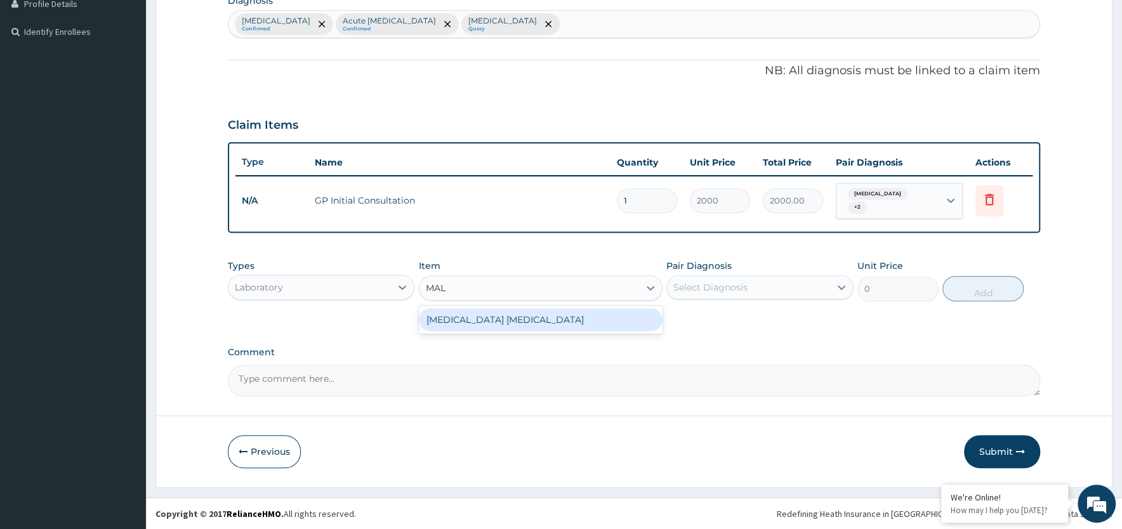
type input "MALA"
click at [464, 317] on div "Malaria Parasite" at bounding box center [541, 319] width 244 height 23
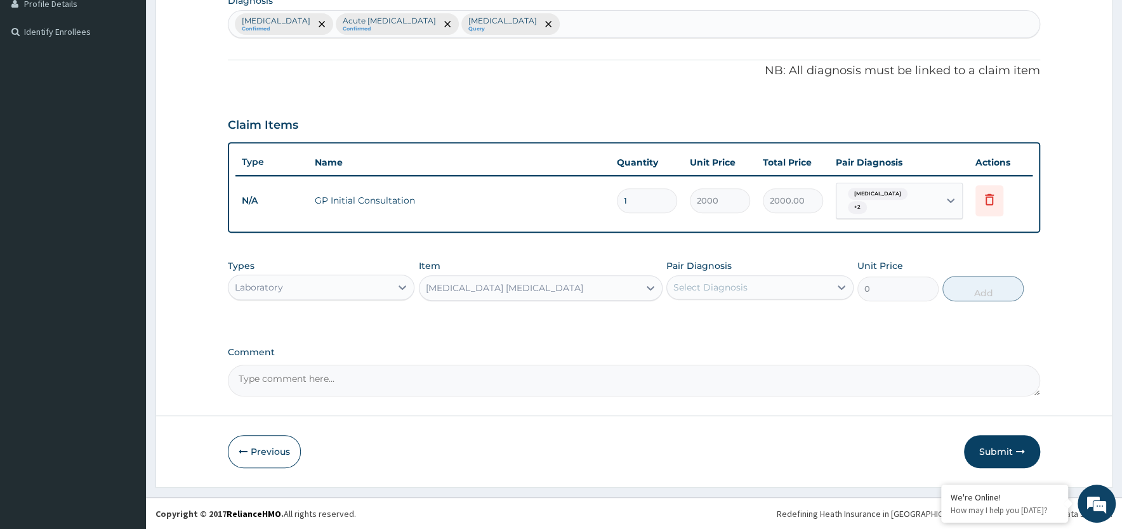
type input "2000"
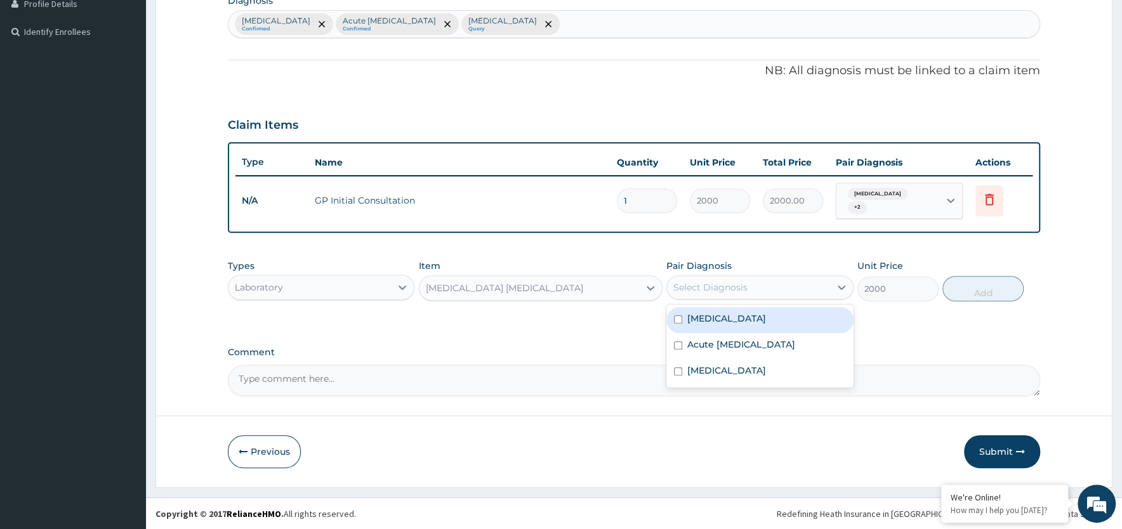
click at [773, 288] on div "Select Diagnosis" at bounding box center [748, 287] width 162 height 20
click at [766, 321] on label "[MEDICAL_DATA]" at bounding box center [726, 318] width 79 height 13
checkbox input "true"
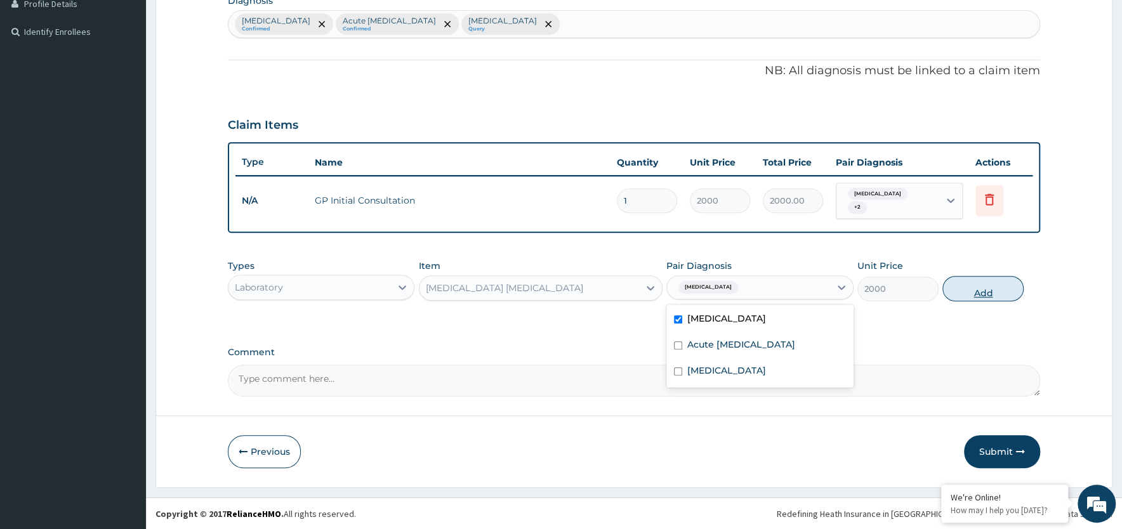
click at [979, 285] on button "Add" at bounding box center [982, 288] width 81 height 25
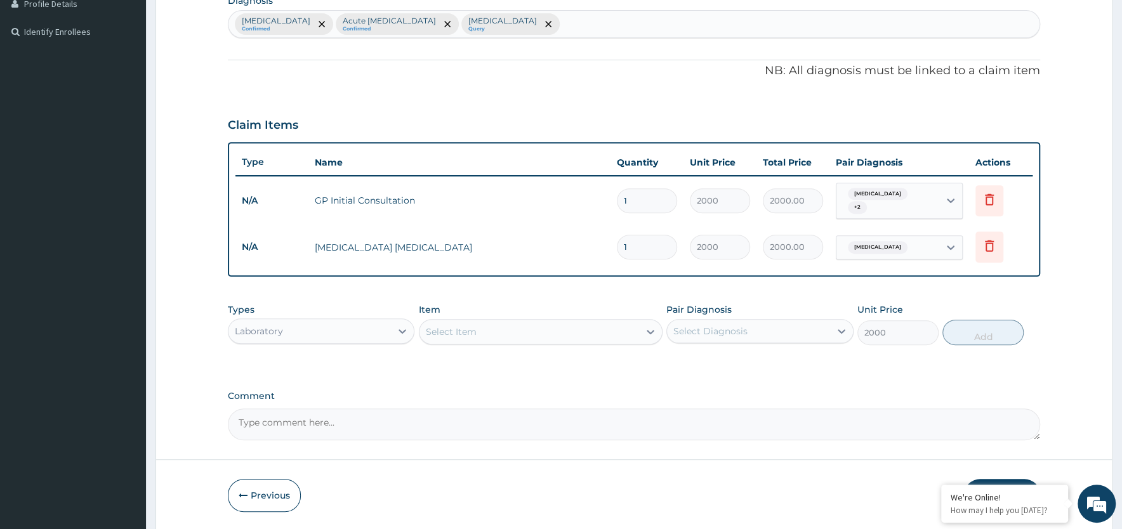
type input "0"
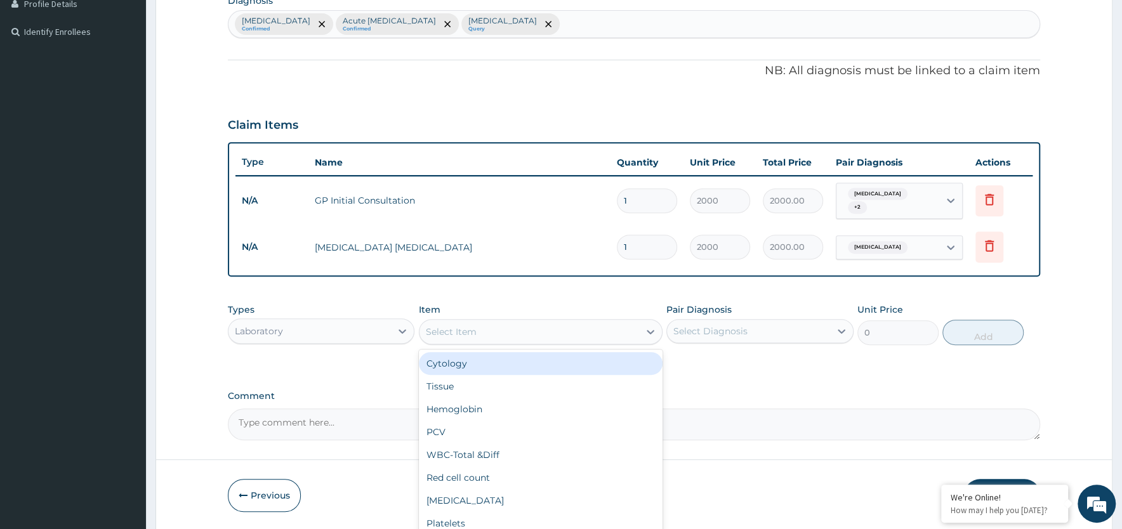
click at [461, 334] on div "Select Item" at bounding box center [451, 332] width 51 height 13
type input "FULL"
click at [476, 366] on div "FULL BLOOD COUNT" at bounding box center [541, 363] width 244 height 23
type input "5000"
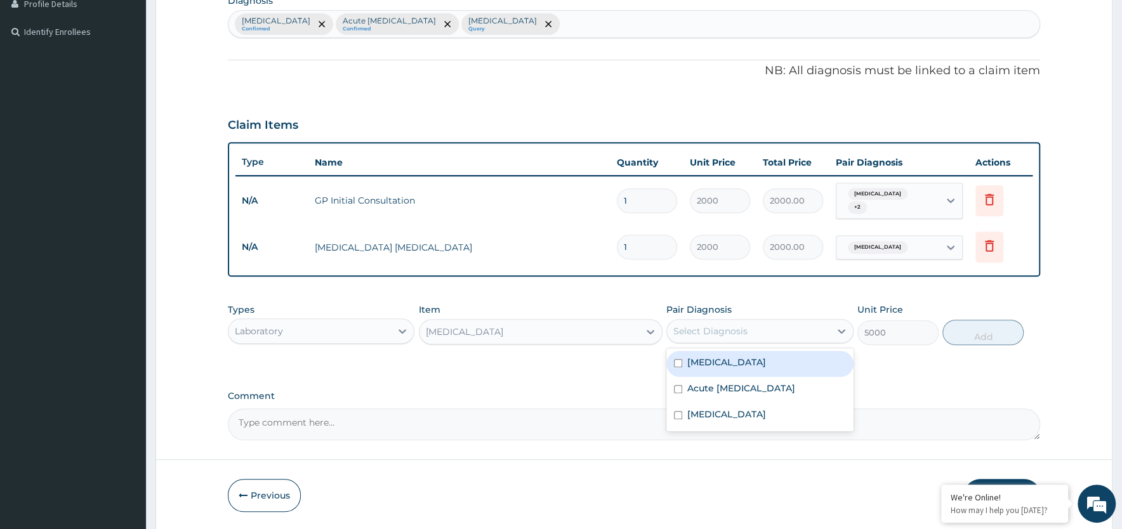
click at [776, 329] on div "Select Diagnosis" at bounding box center [748, 331] width 162 height 20
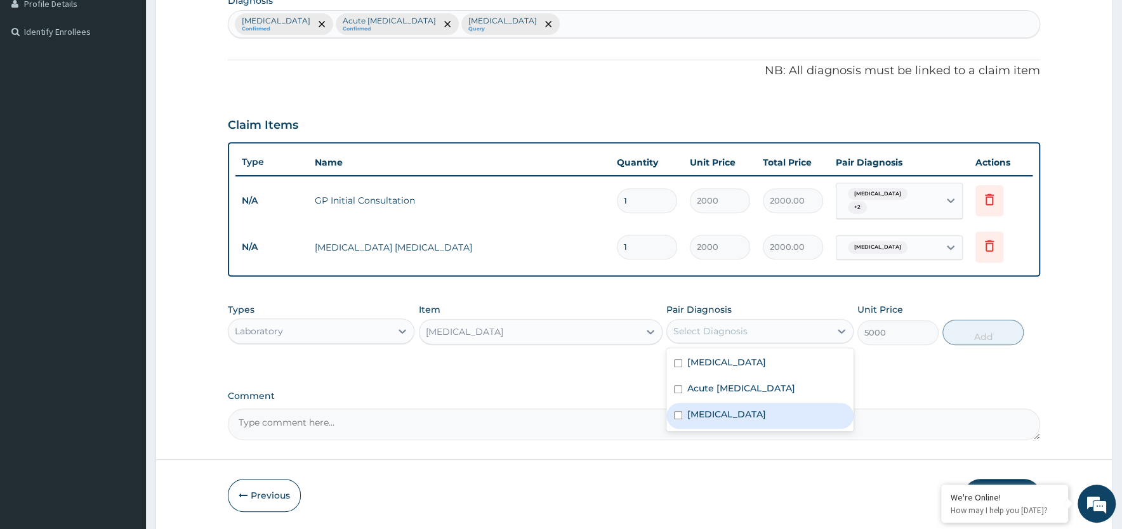
click at [703, 417] on label "Sepsis" at bounding box center [726, 414] width 79 height 13
checkbox input "true"
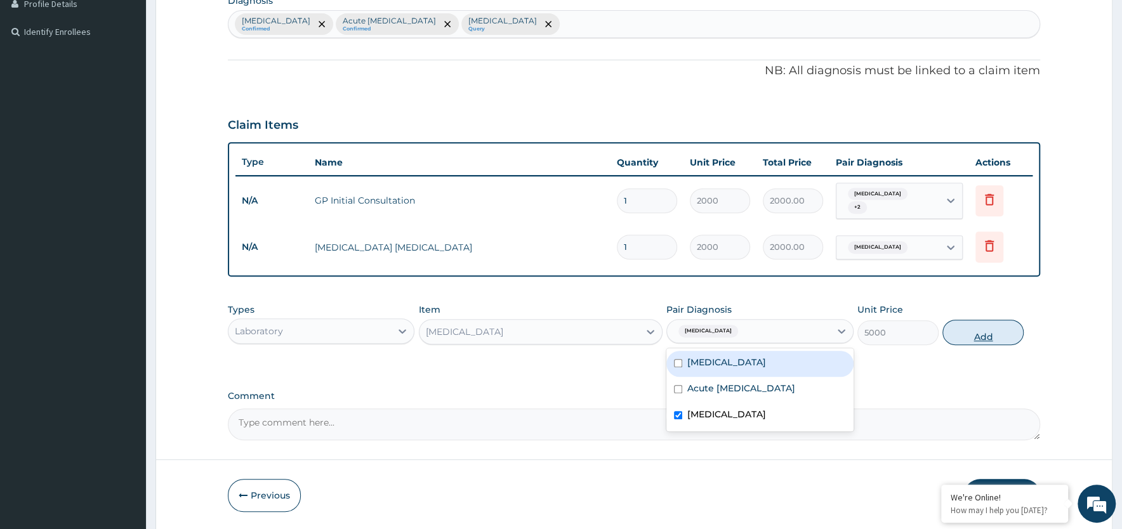
click at [980, 334] on button "Add" at bounding box center [982, 332] width 81 height 25
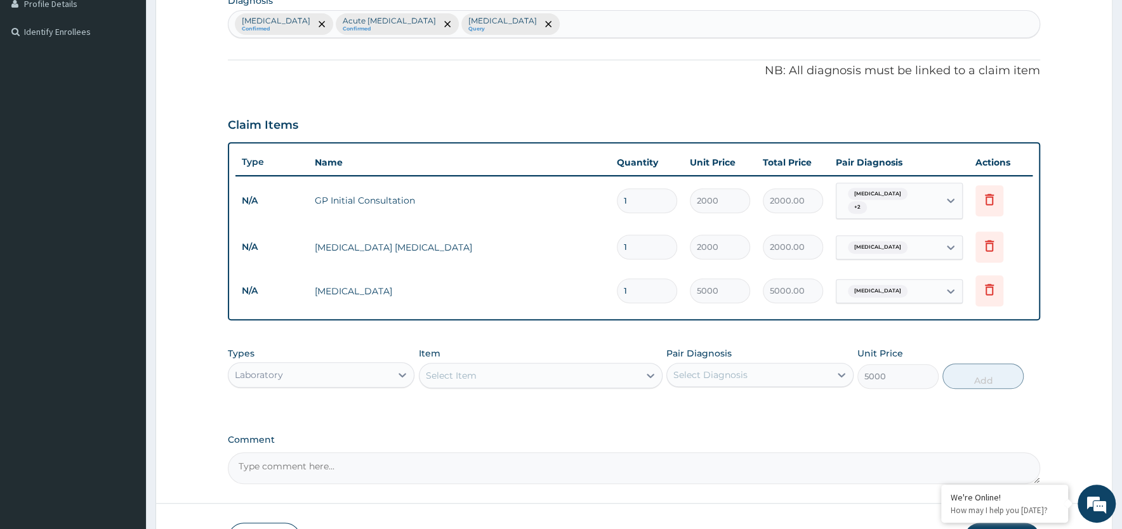
type input "0"
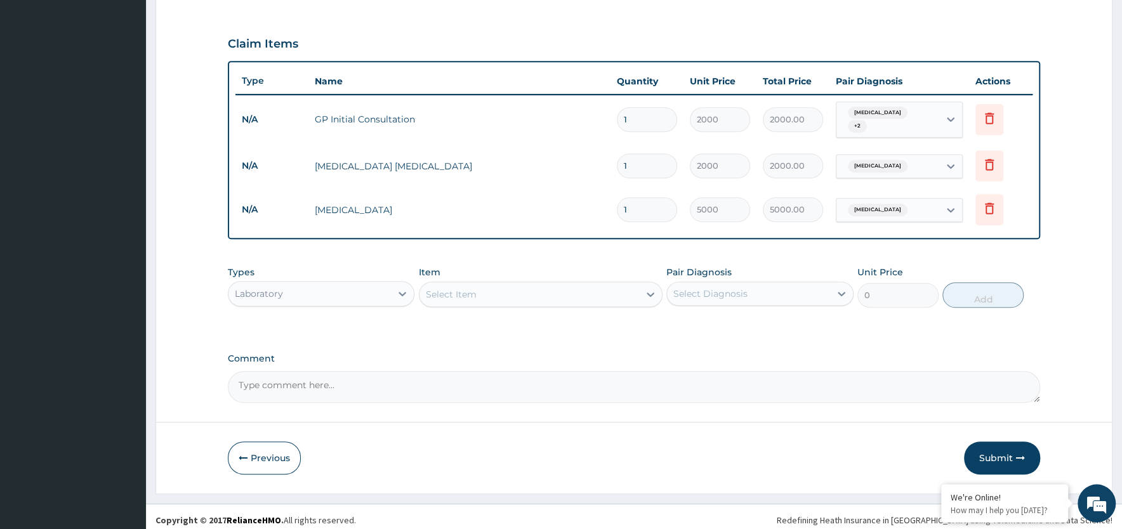
scroll to position [417, 0]
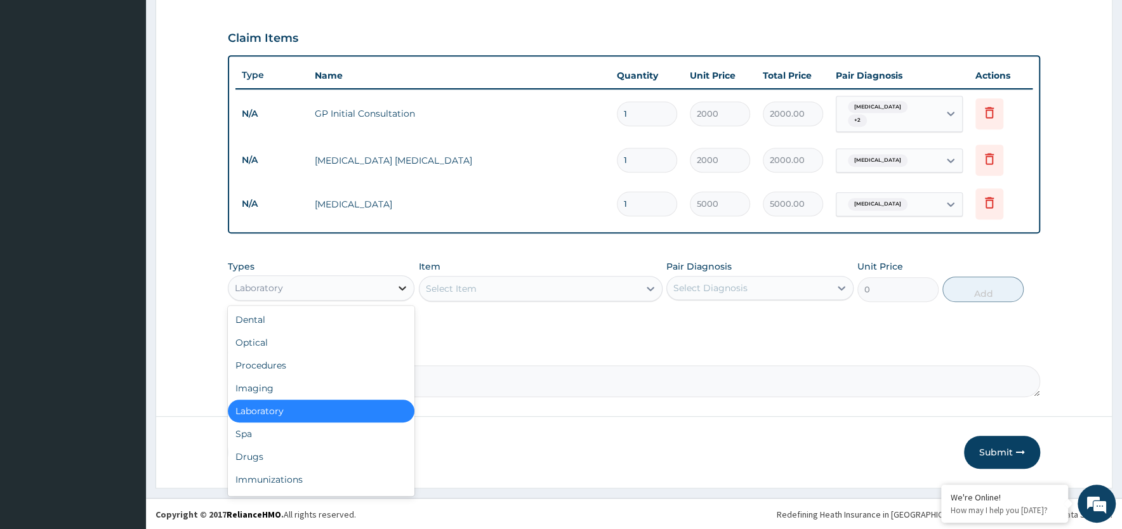
click at [393, 291] on div at bounding box center [402, 288] width 23 height 23
click at [304, 452] on div "Drugs" at bounding box center [321, 457] width 187 height 23
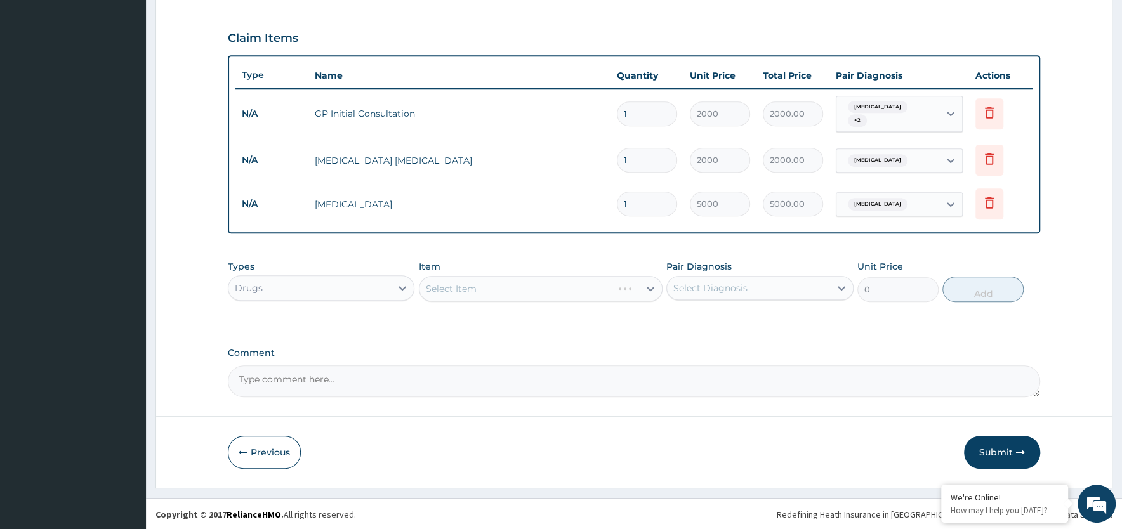
click at [468, 289] on div "Select Item" at bounding box center [541, 288] width 244 height 25
click at [485, 292] on div "Select Item" at bounding box center [530, 289] width 220 height 20
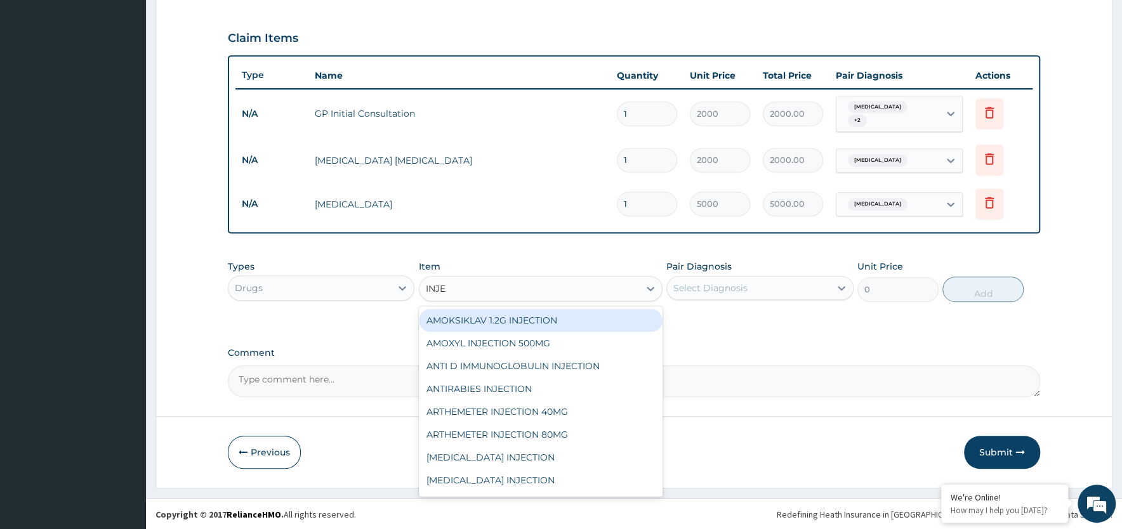
type input "INJEC"
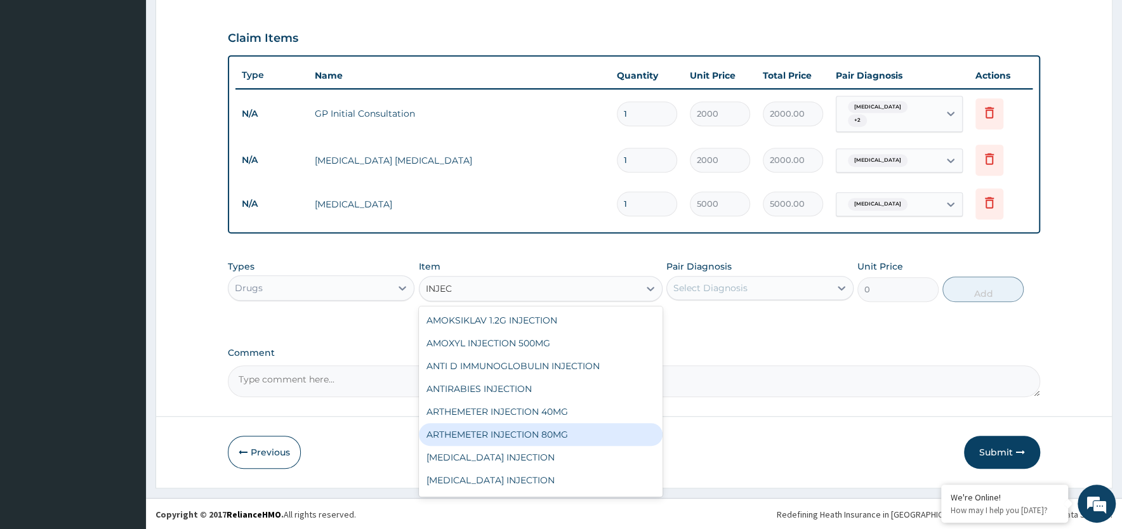
click at [583, 432] on div "ARTHEMETER INJECTION 80MG" at bounding box center [541, 434] width 244 height 23
type input "300"
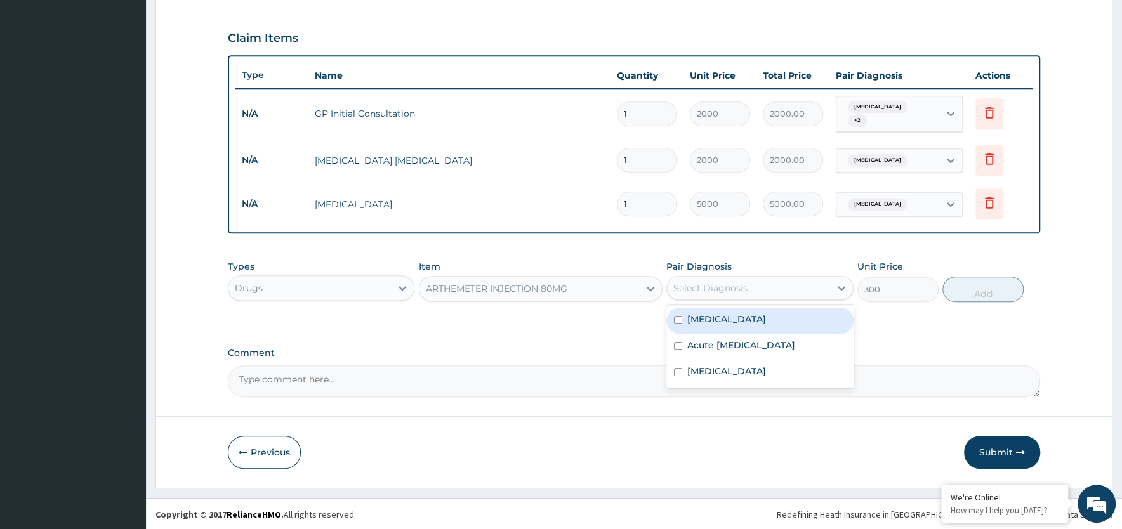
click at [686, 286] on div "Select Diagnosis" at bounding box center [710, 288] width 74 height 13
click at [694, 321] on label "[MEDICAL_DATA]" at bounding box center [726, 319] width 79 height 13
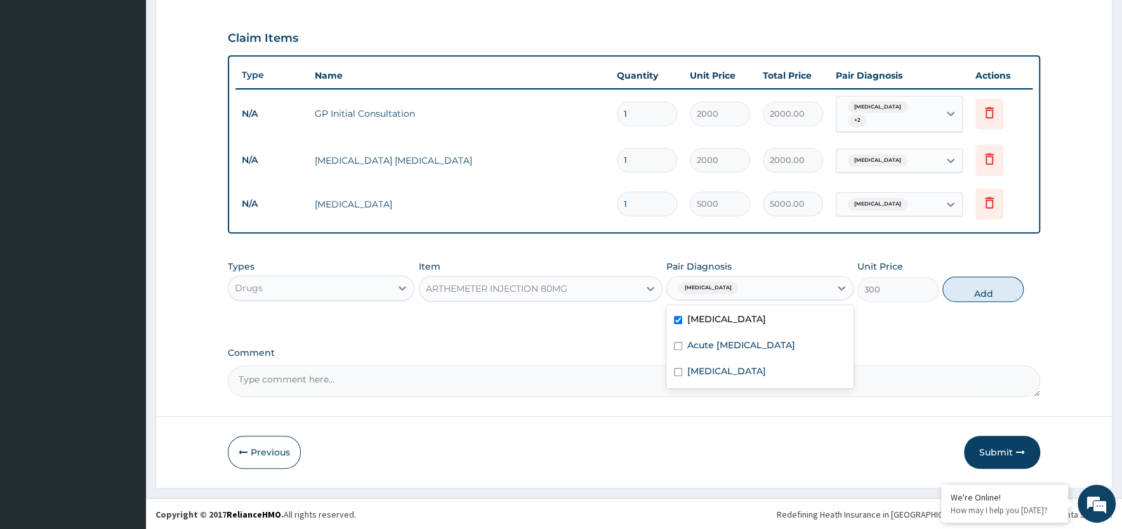
checkbox input "true"
click at [982, 288] on button "Add" at bounding box center [982, 289] width 81 height 25
type input "0"
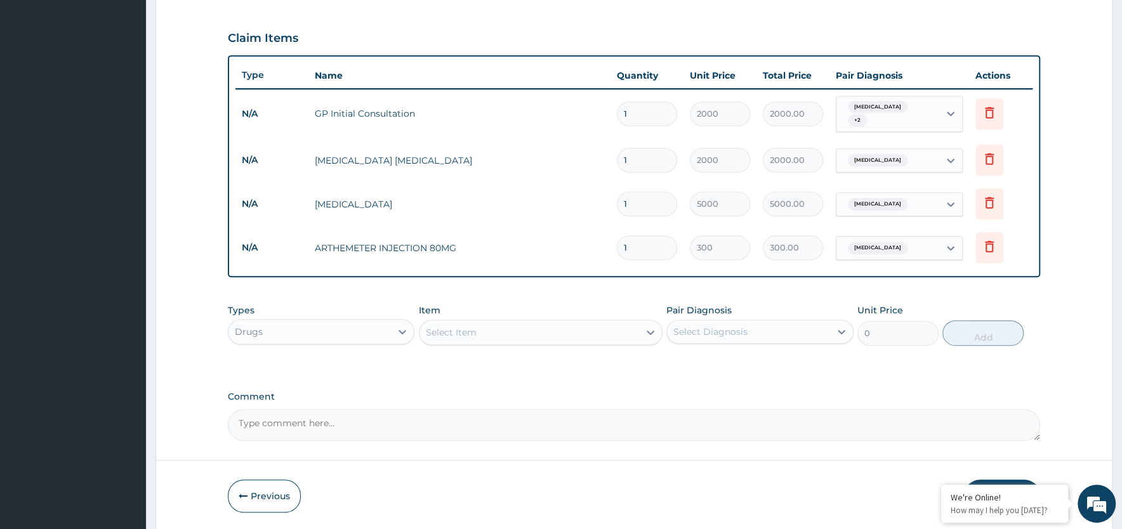
scroll to position [461, 0]
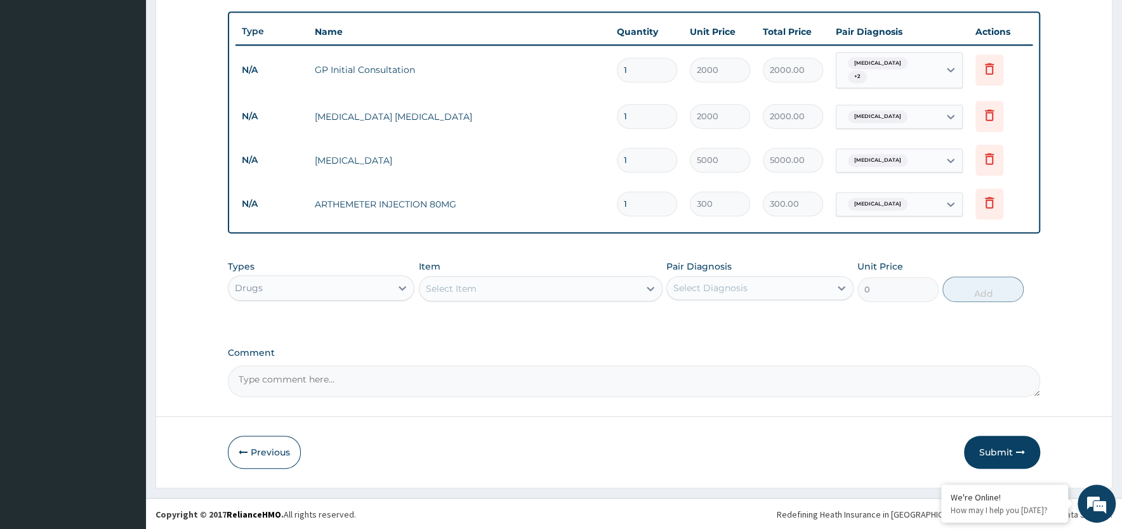
click at [633, 201] on input "1" at bounding box center [647, 204] width 60 height 25
type input "0.00"
type input "6"
type input "1800.00"
type input "6"
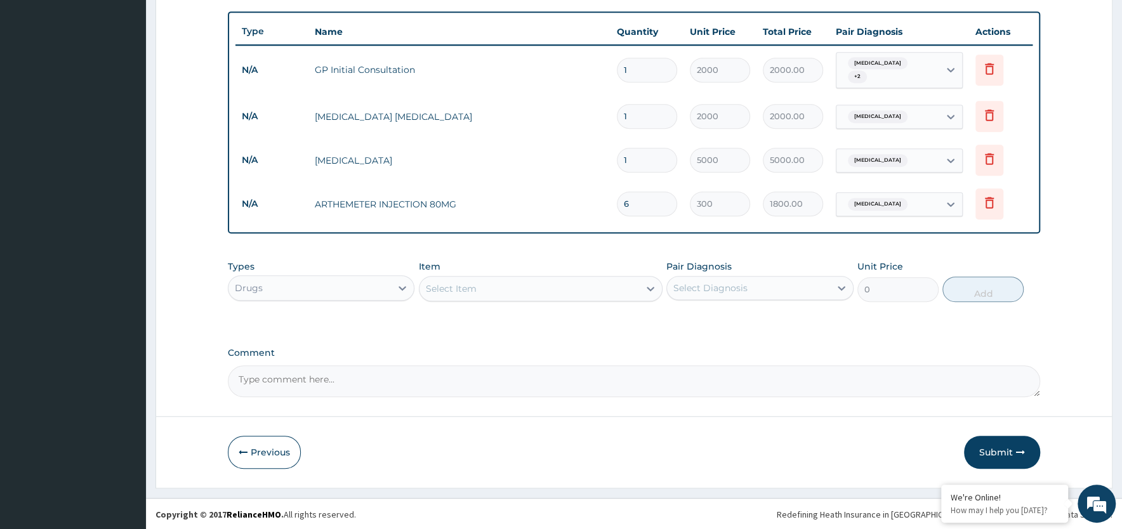
click at [539, 282] on div "Select Item" at bounding box center [530, 289] width 220 height 20
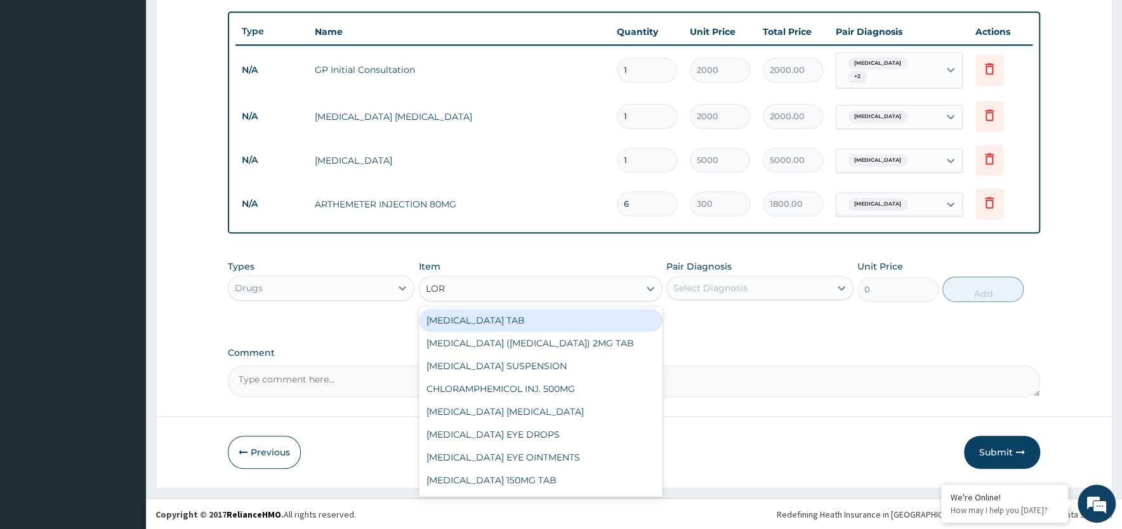
type input "LORA"
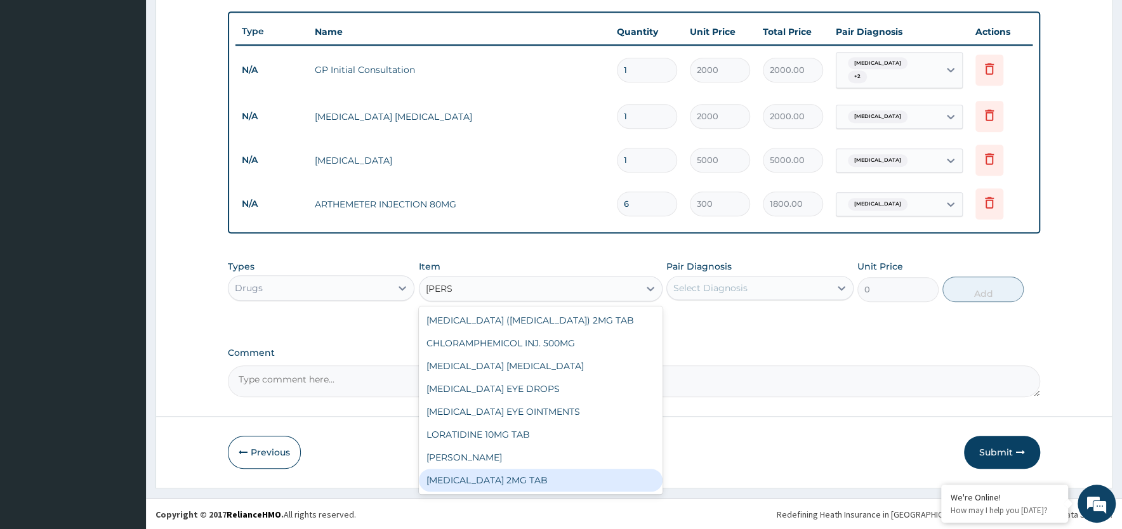
click at [524, 479] on div "[MEDICAL_DATA] 2MG TAB" at bounding box center [541, 480] width 244 height 23
type input "120"
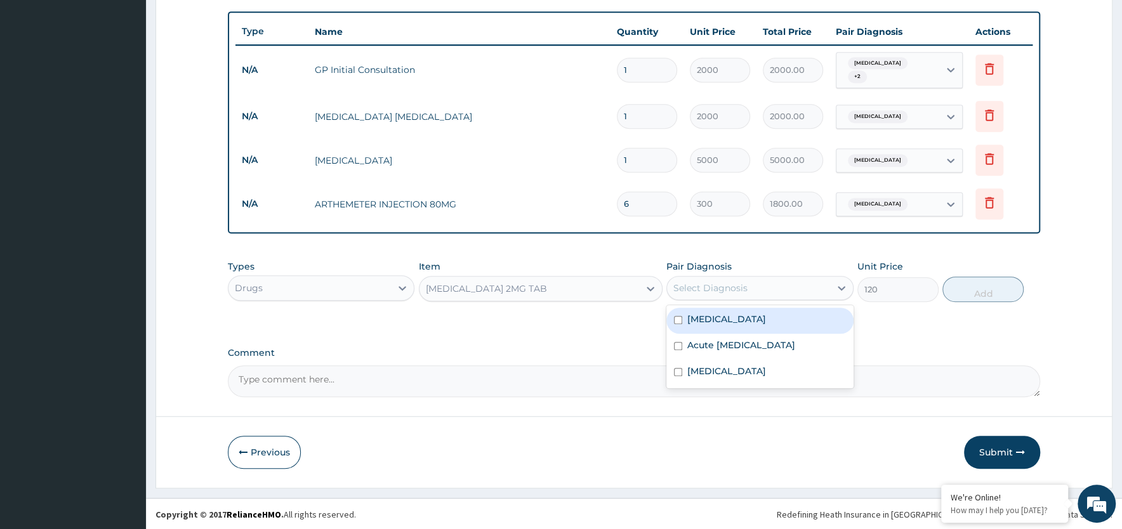
click at [772, 290] on div "Select Diagnosis" at bounding box center [748, 288] width 162 height 20
click at [767, 342] on label "Acute upper respiratory infection" at bounding box center [741, 345] width 108 height 13
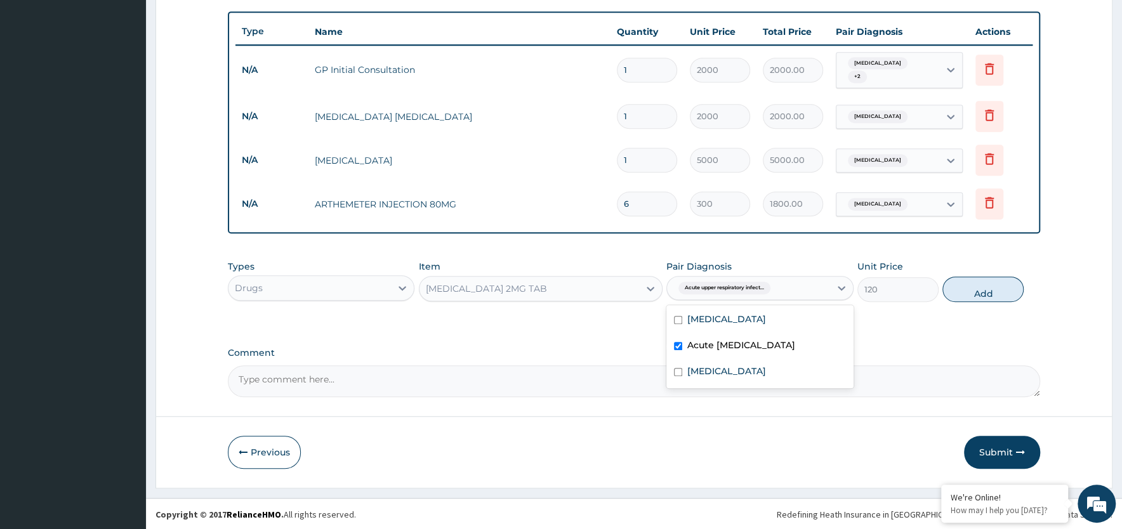
checkbox input "true"
click at [984, 293] on button "Add" at bounding box center [982, 289] width 81 height 25
type input "0"
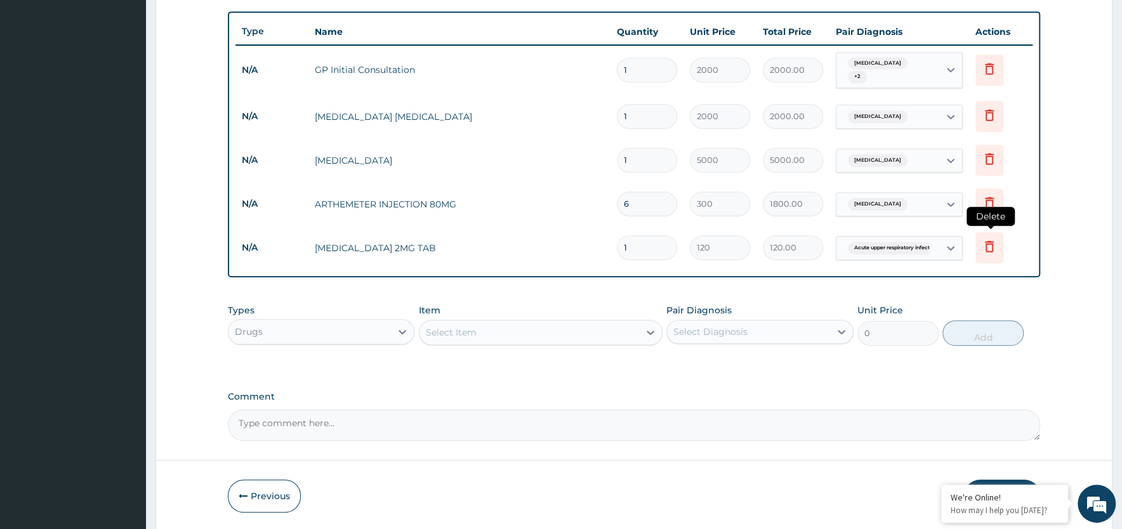
click at [985, 243] on icon at bounding box center [989, 246] width 15 height 15
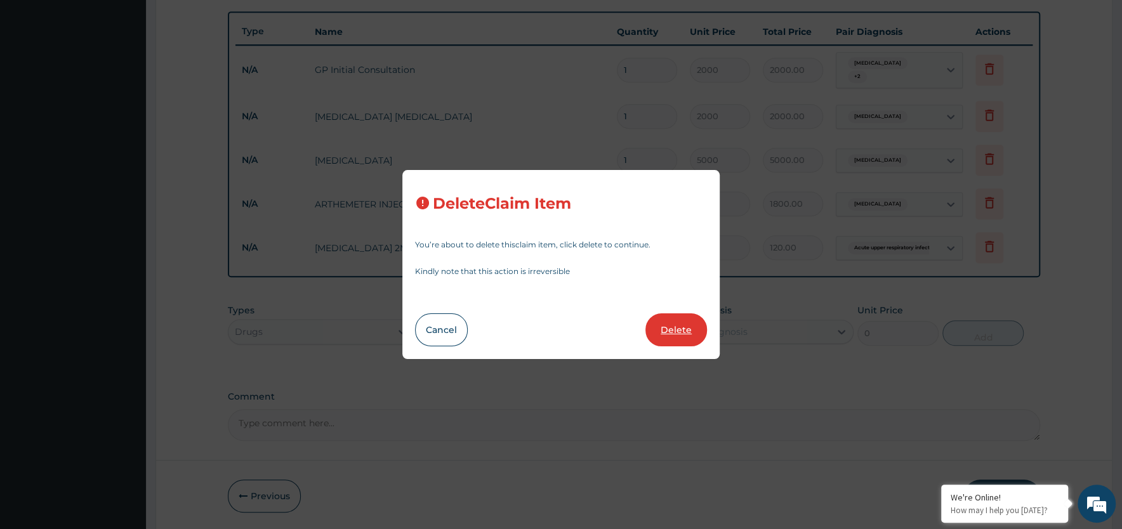
click at [682, 327] on button "Delete" at bounding box center [676, 330] width 62 height 33
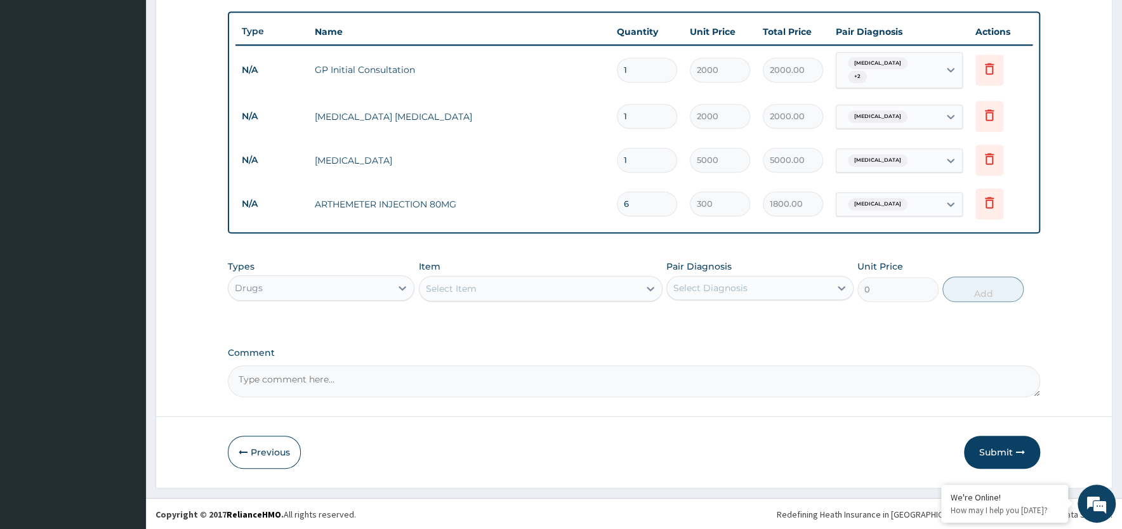
click at [573, 291] on div "Select Item" at bounding box center [530, 289] width 220 height 20
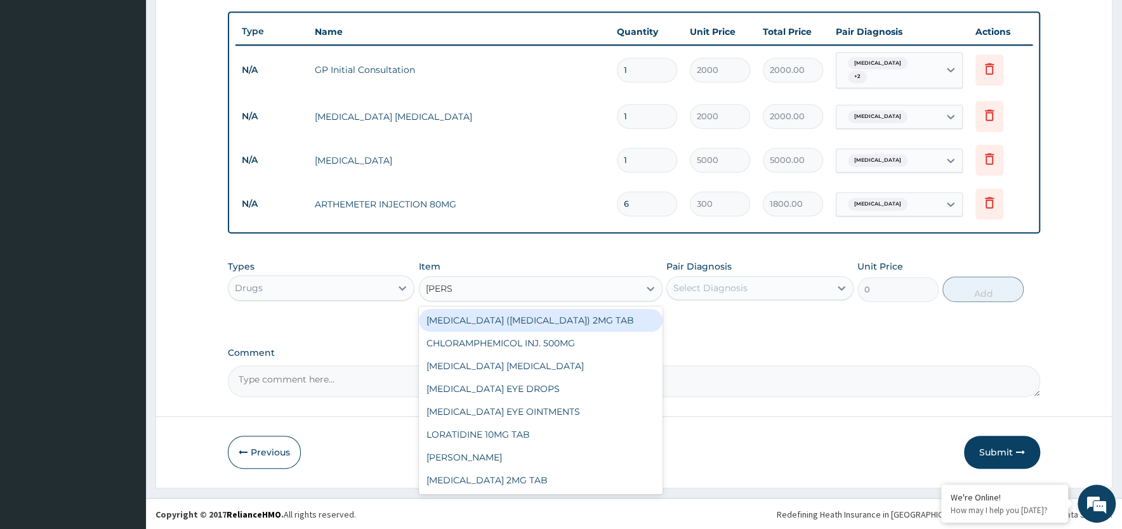
type input "LORAT"
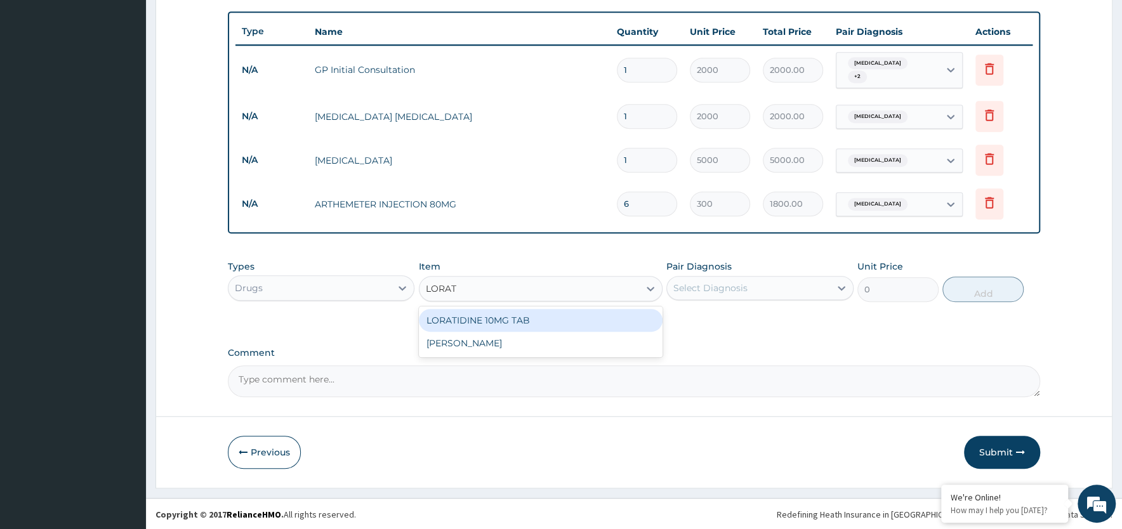
click at [508, 317] on div "LORATIDINE 10MG TAB" at bounding box center [541, 320] width 244 height 23
type input "1200"
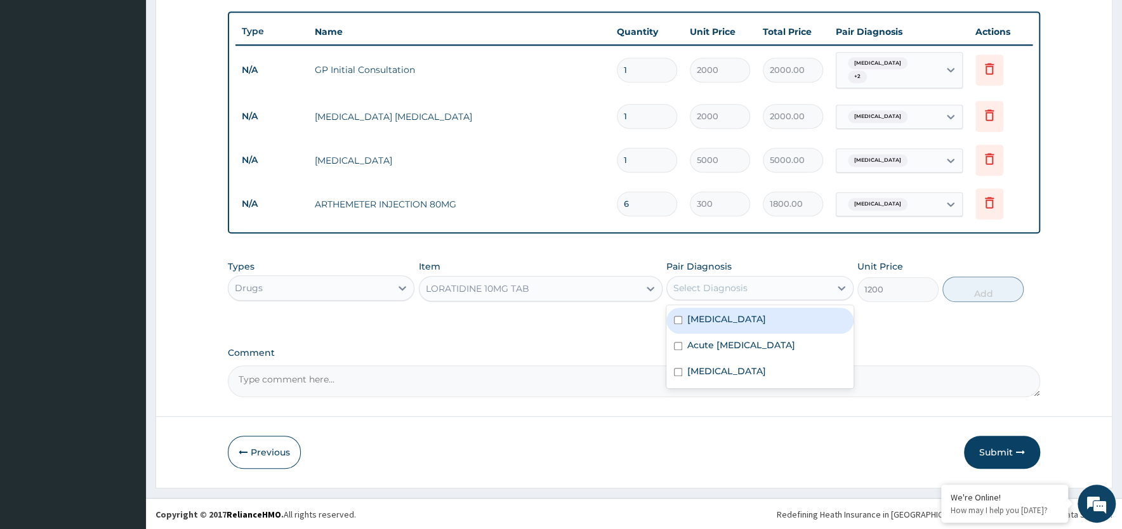
click at [777, 296] on div "Select Diagnosis" at bounding box center [748, 288] width 162 height 20
click at [774, 345] on label "Acute upper respiratory infection" at bounding box center [741, 345] width 108 height 13
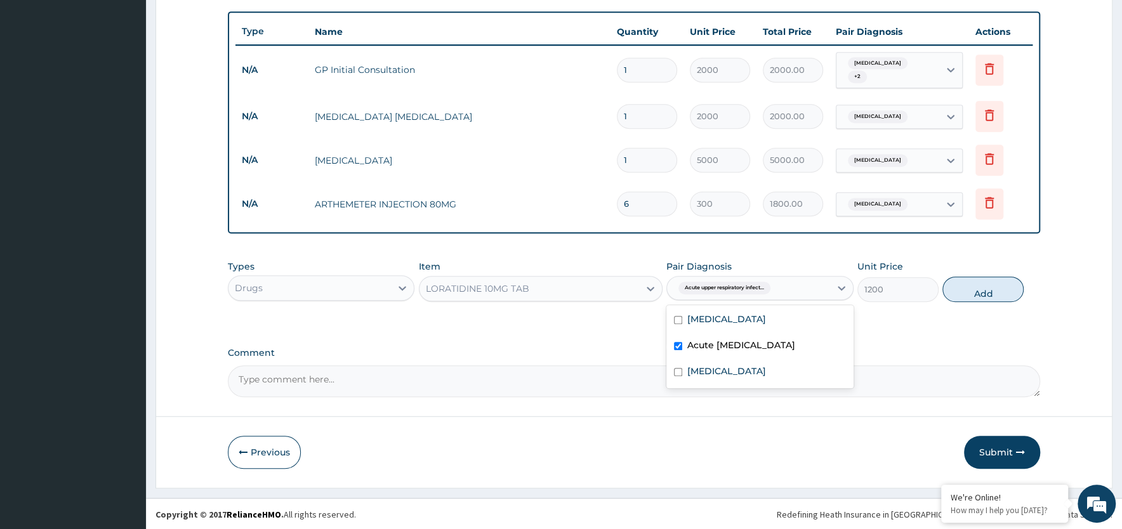
checkbox input "true"
click at [981, 292] on button "Add" at bounding box center [982, 289] width 81 height 25
type input "0"
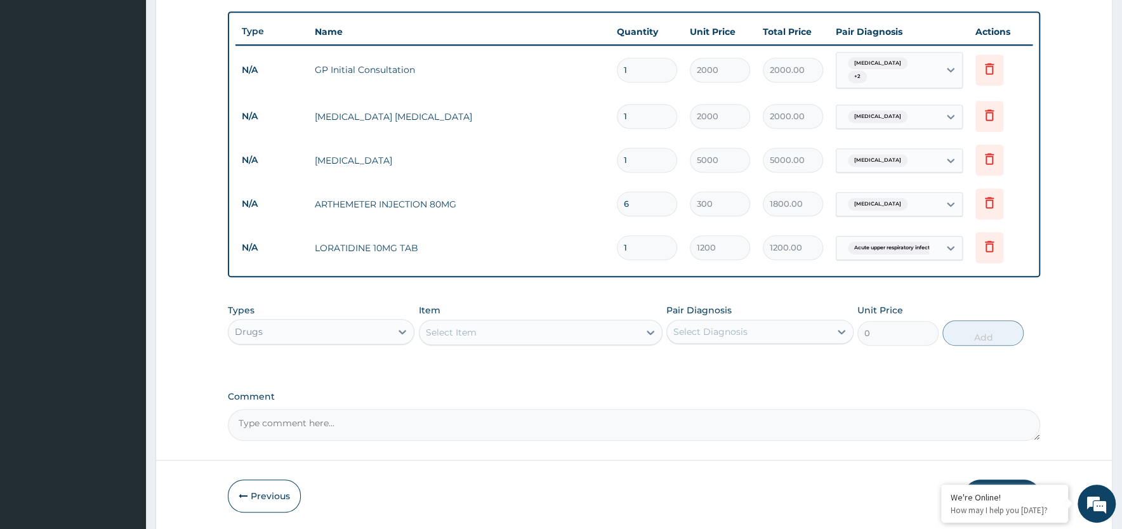
click at [465, 333] on div "Select Item" at bounding box center [451, 332] width 51 height 13
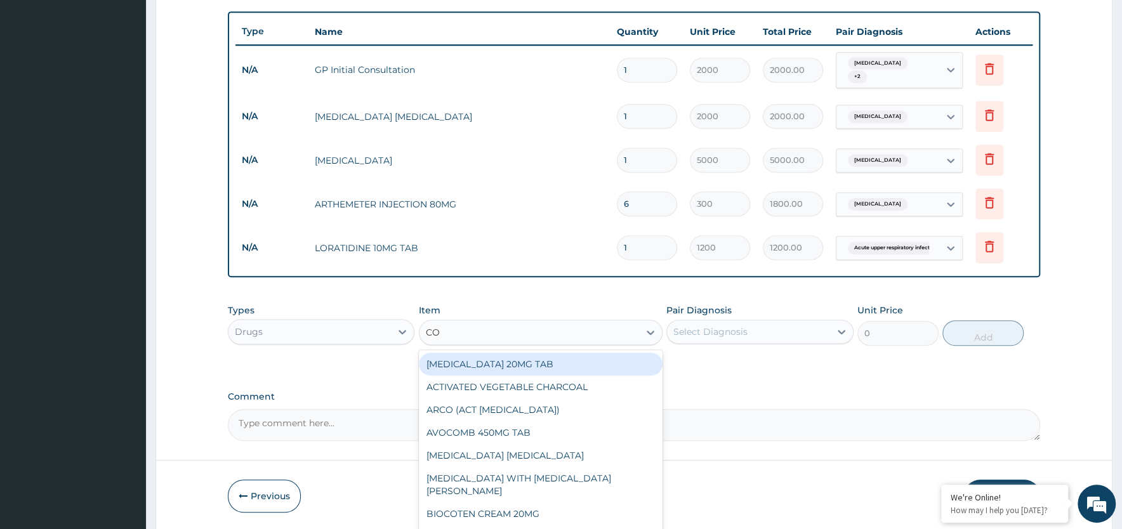
type input "COA"
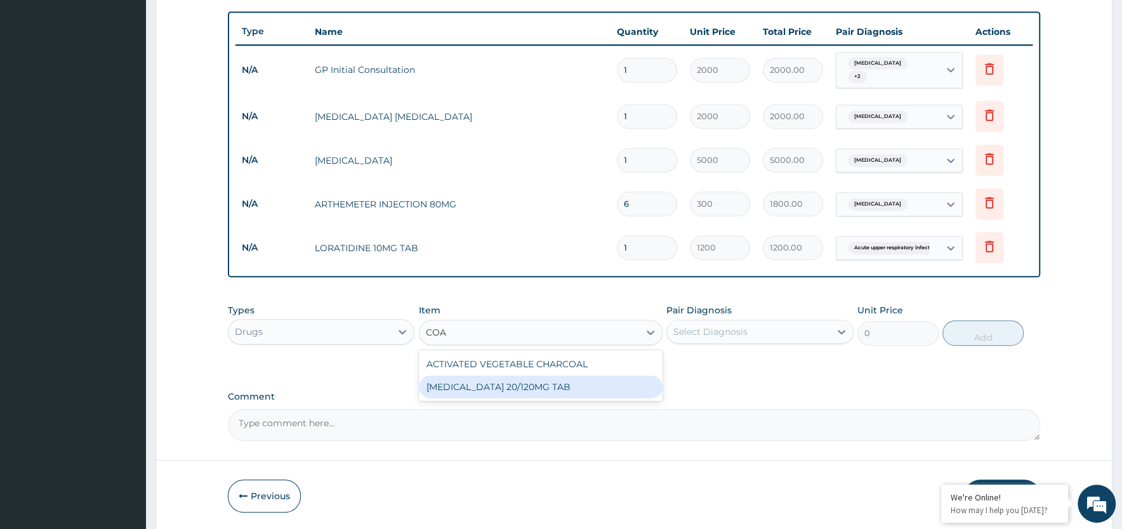
click at [467, 387] on div "[MEDICAL_DATA] 20/120MG TAB" at bounding box center [541, 387] width 244 height 23
type input "1350"
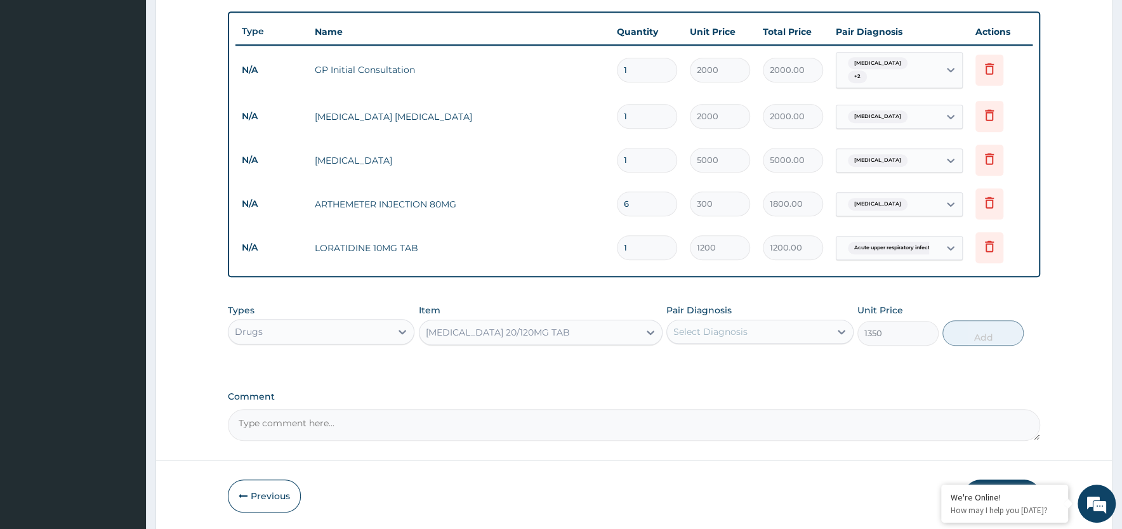
click at [798, 334] on div "Select Diagnosis" at bounding box center [748, 332] width 162 height 20
click at [781, 360] on div "[MEDICAL_DATA]" at bounding box center [759, 365] width 187 height 26
checkbox input "true"
click at [994, 334] on button "Add" at bounding box center [982, 333] width 81 height 25
type input "0"
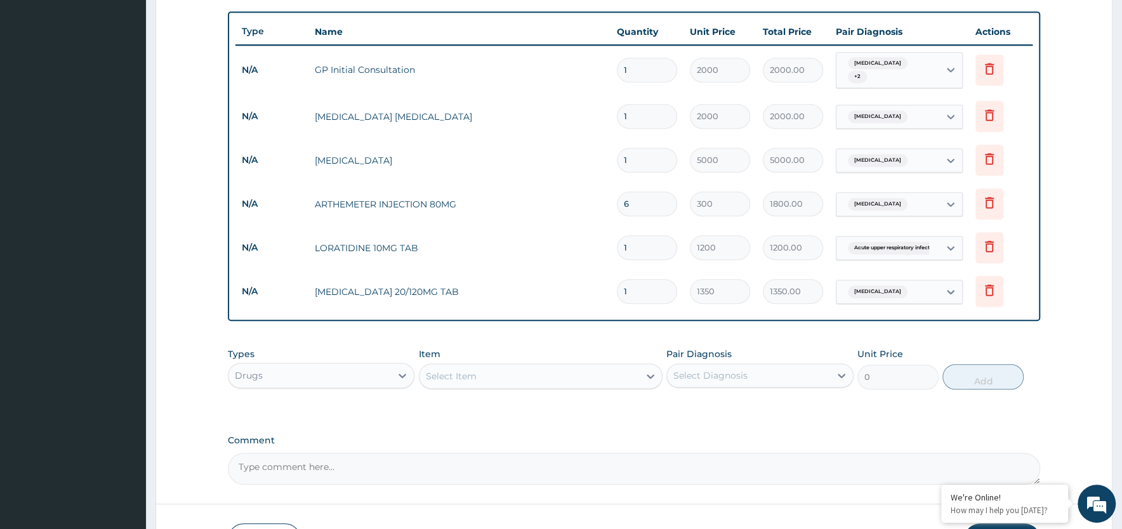
click at [567, 377] on div "Select Item" at bounding box center [530, 376] width 220 height 20
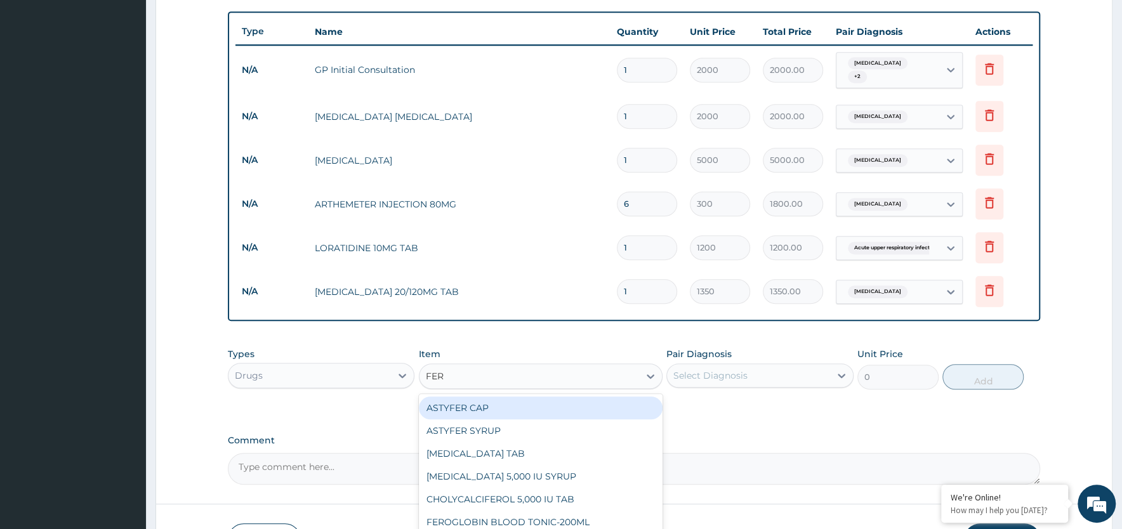
type input "FERR"
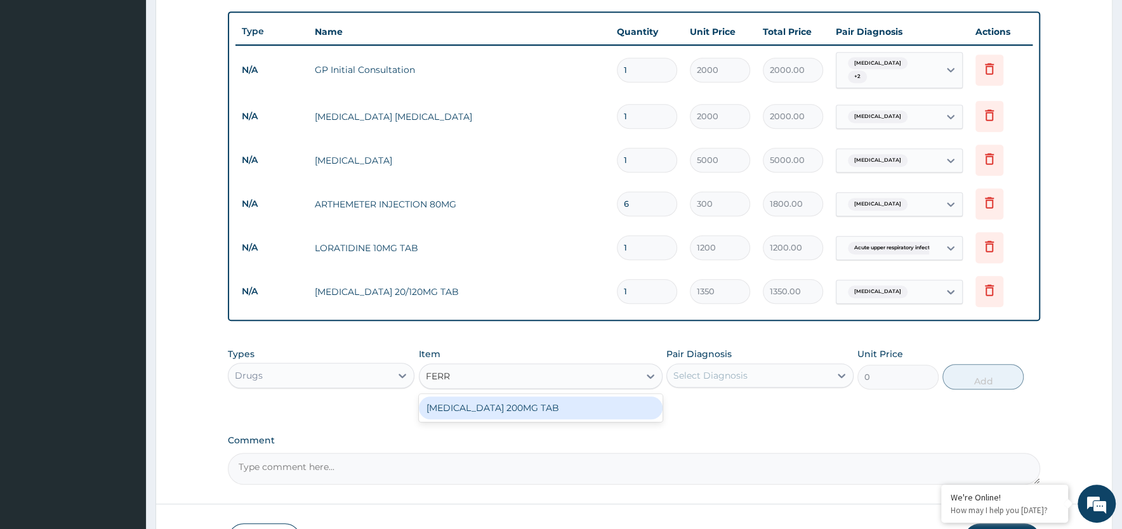
click at [551, 406] on div "[MEDICAL_DATA] 200MG TAB" at bounding box center [541, 408] width 244 height 23
type input "10"
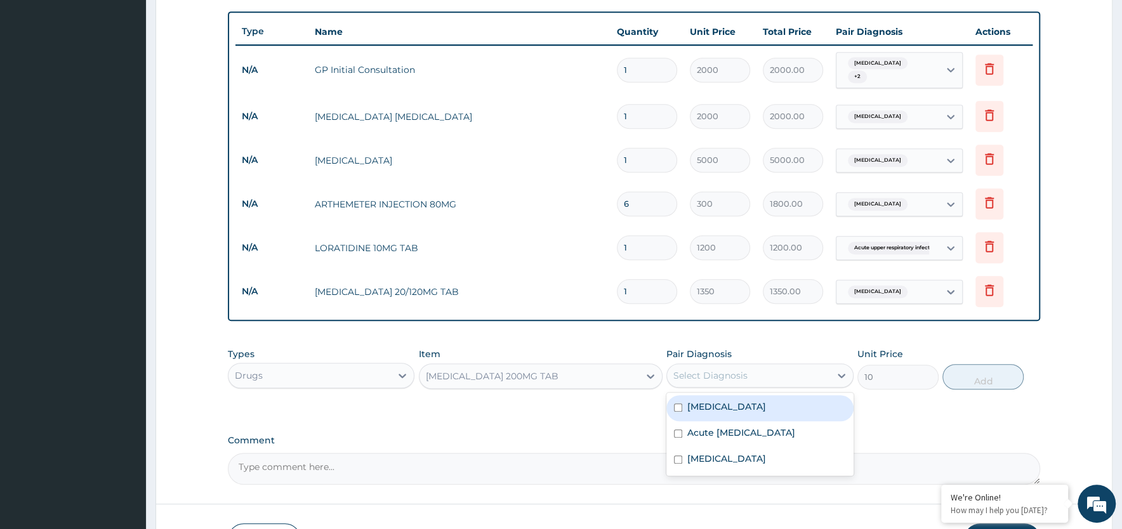
click at [730, 376] on div "Select Diagnosis" at bounding box center [710, 375] width 74 height 13
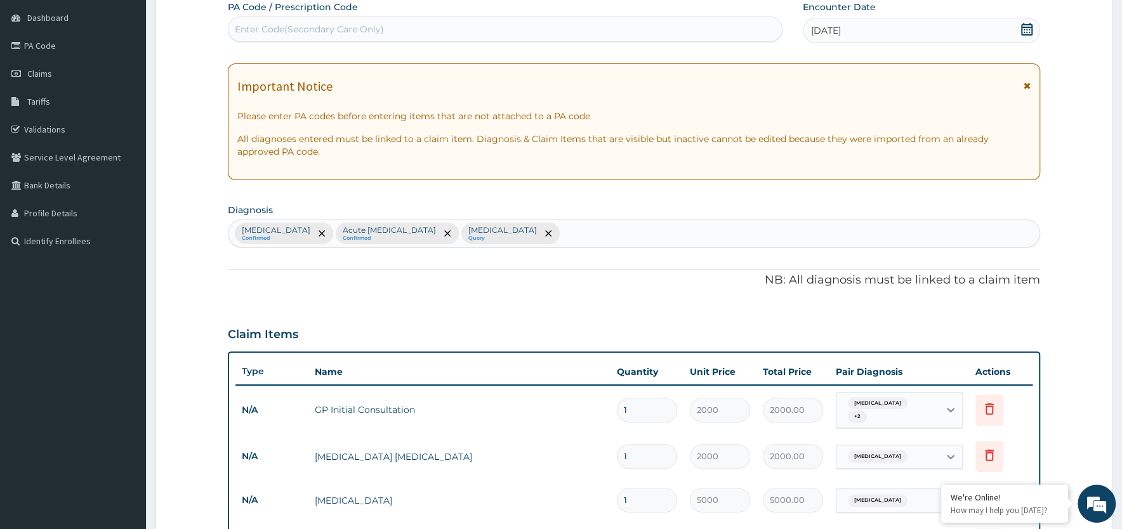
scroll to position [0, 0]
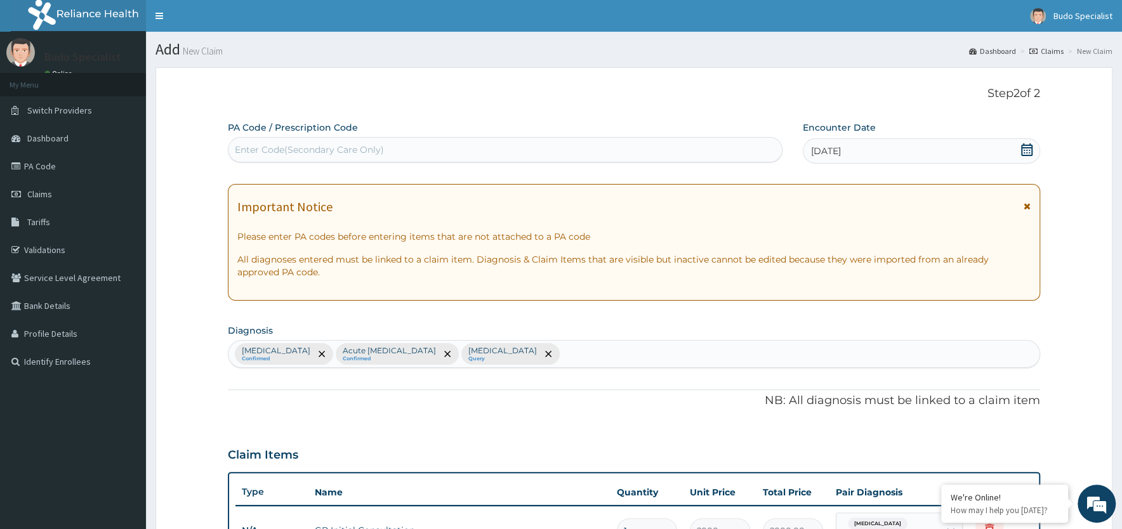
click at [573, 357] on div "Falciparum malaria Confirmed Acute upper respiratory infection Confirmed Sepsis…" at bounding box center [633, 354] width 811 height 27
type input "ANEM"
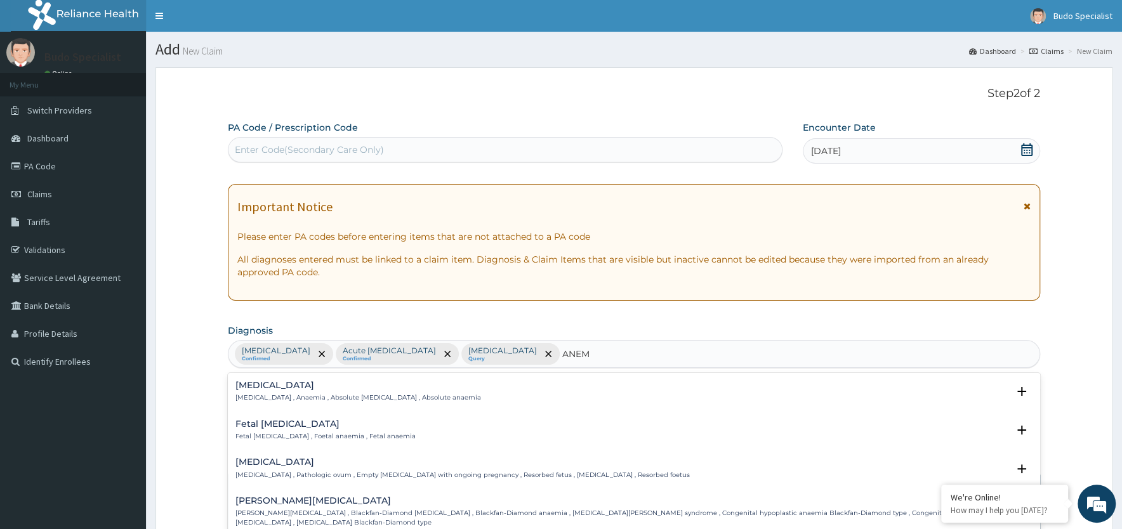
click at [258, 397] on p "Anemia , Anaemia , Absolute anemia , Absolute anaemia" at bounding box center [358, 397] width 246 height 9
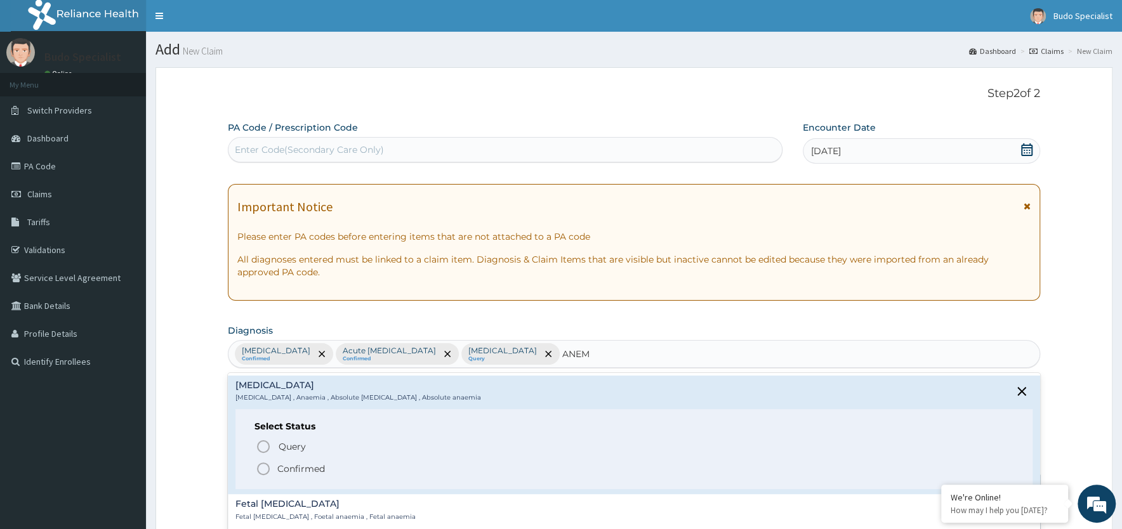
click at [261, 470] on icon "status option filled" at bounding box center [263, 468] width 15 height 15
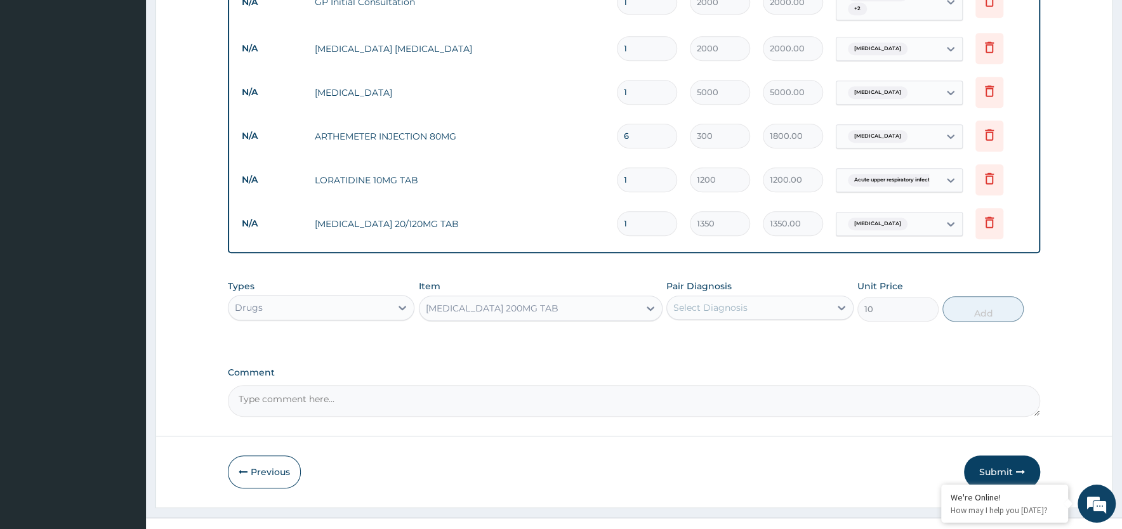
scroll to position [548, 0]
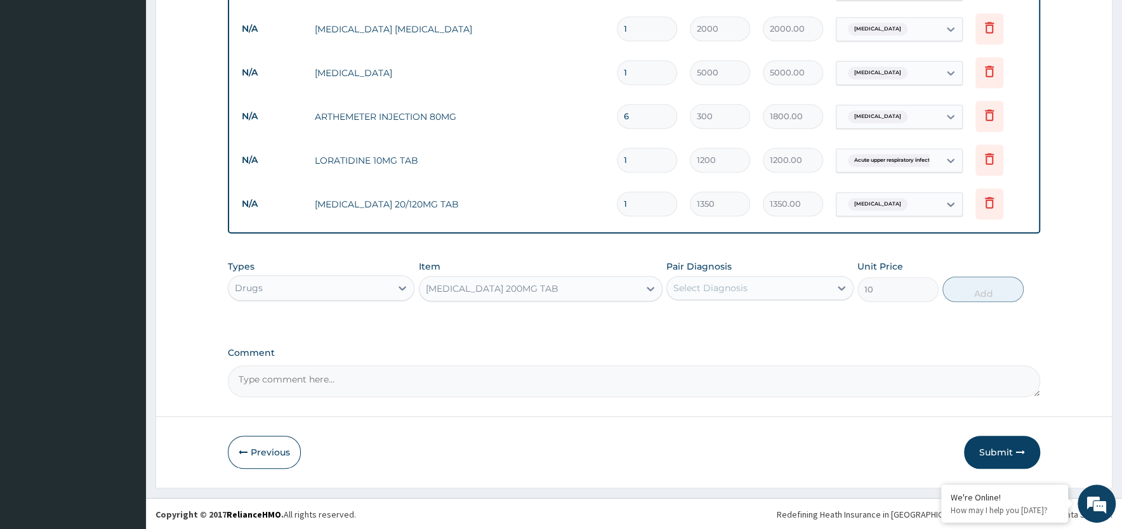
click at [745, 286] on div "Select Diagnosis" at bounding box center [710, 288] width 74 height 13
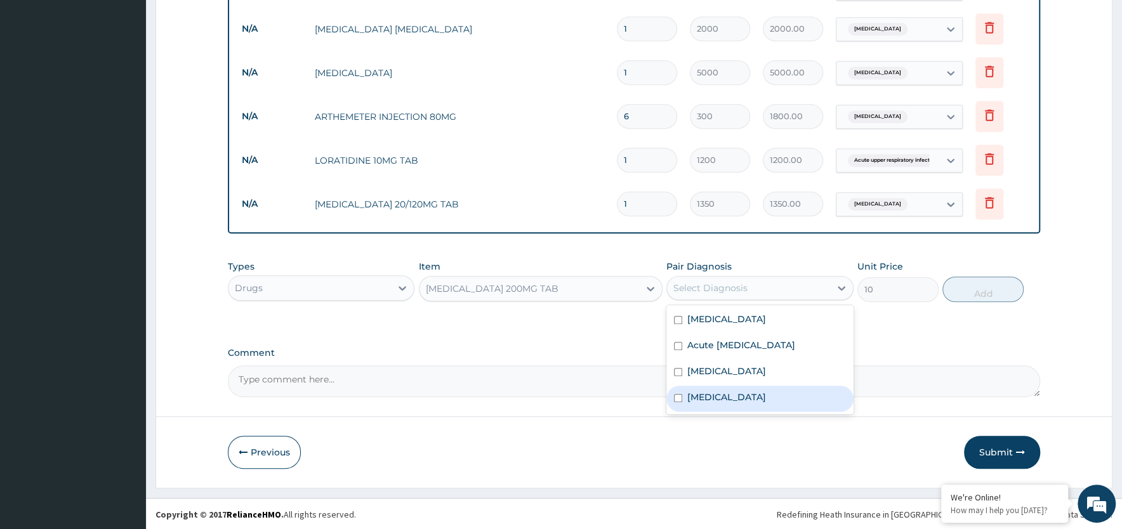
click at [713, 399] on label "Anemia" at bounding box center [726, 397] width 79 height 13
checkbox input "true"
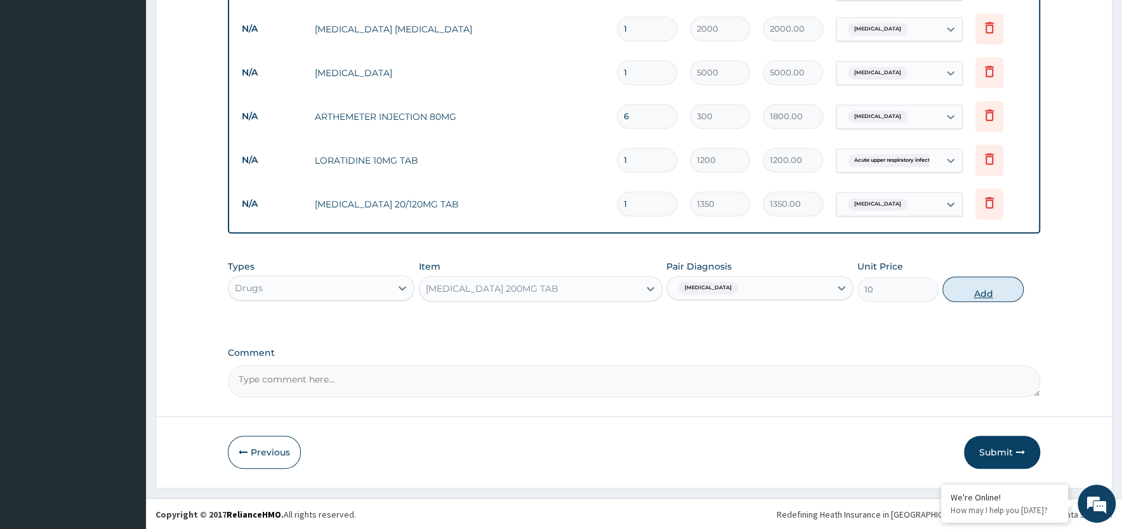
click at [1002, 293] on button "Add" at bounding box center [982, 289] width 81 height 25
type input "0"
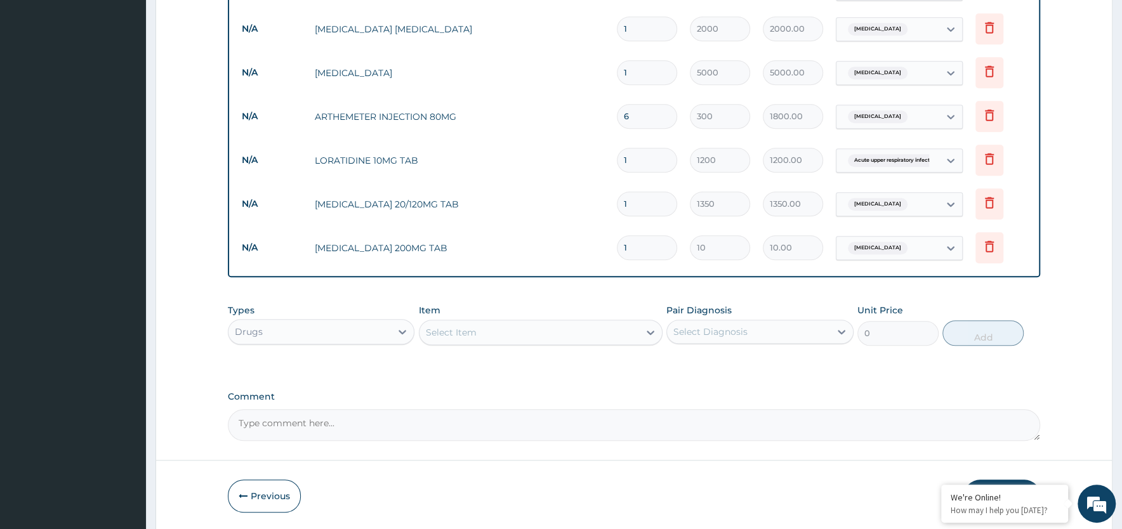
click at [638, 250] on input "1" at bounding box center [647, 247] width 60 height 25
type input "14"
type input "140.00"
type input "14"
click at [479, 333] on div "Select Item" at bounding box center [530, 332] width 220 height 20
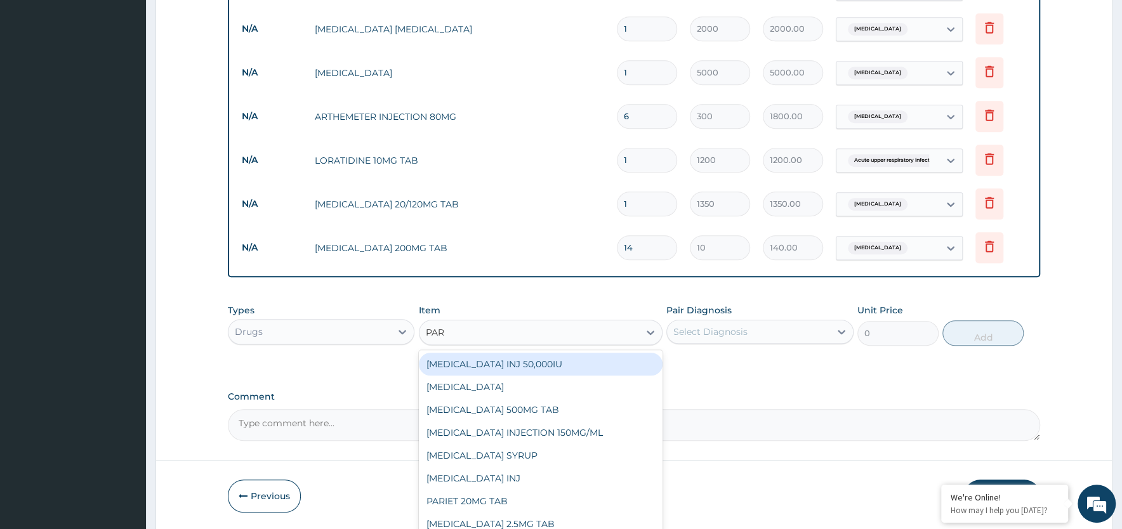
type input "PARA"
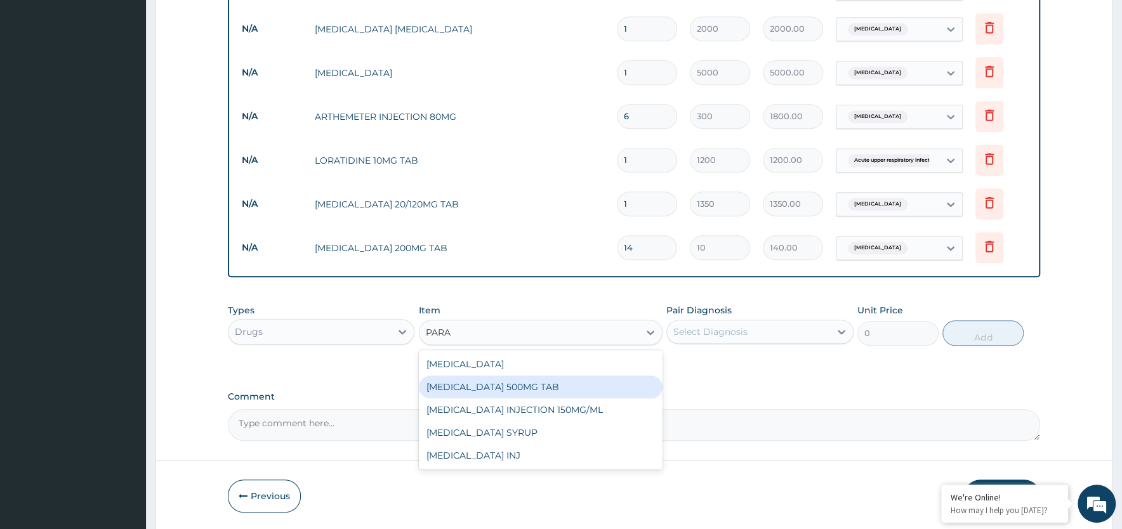
click at [498, 388] on div "[MEDICAL_DATA] 500MG TAB" at bounding box center [541, 387] width 244 height 23
type input "10"
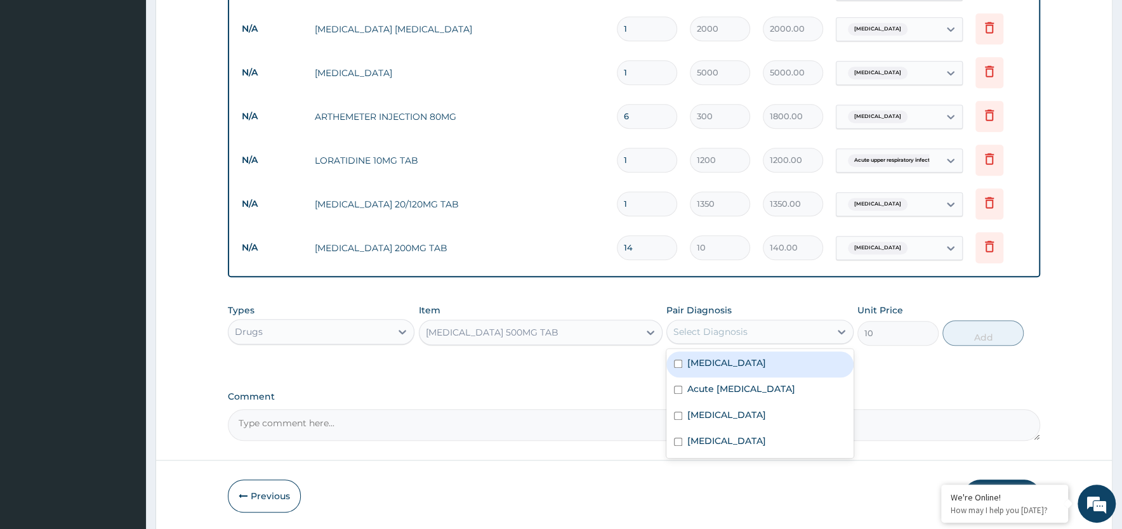
click at [711, 329] on div "Select Diagnosis" at bounding box center [710, 332] width 74 height 13
click at [717, 364] on label "[MEDICAL_DATA]" at bounding box center [726, 363] width 79 height 13
checkbox input "true"
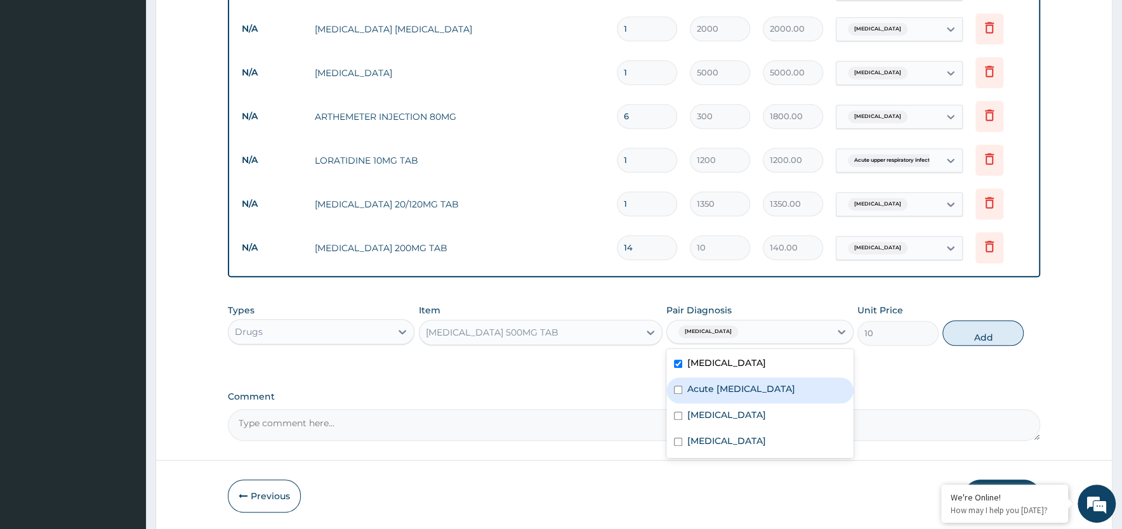
click at [718, 383] on label "Acute upper respiratory infection" at bounding box center [741, 389] width 108 height 13
checkbox input "true"
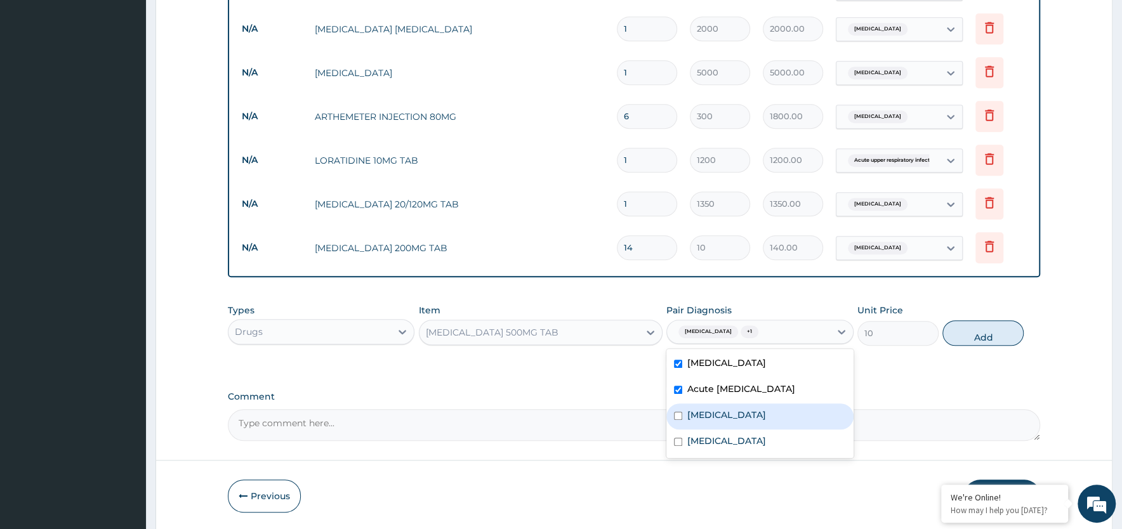
click at [718, 412] on div "[MEDICAL_DATA]" at bounding box center [759, 417] width 187 height 26
checkbox input "true"
click at [717, 441] on label "Anemia" at bounding box center [726, 441] width 79 height 13
checkbox input "true"
click at [976, 334] on button "Add" at bounding box center [982, 333] width 81 height 25
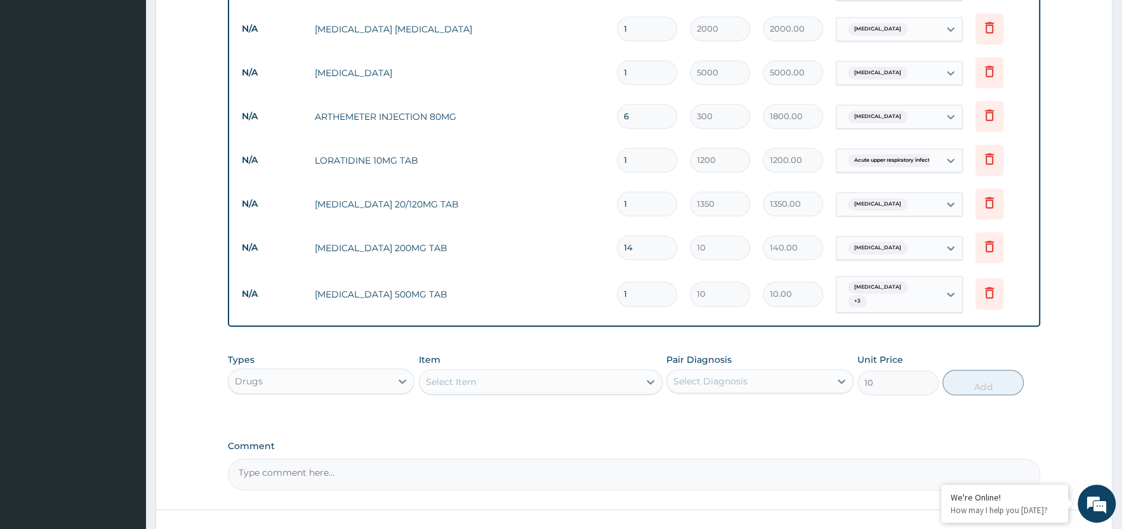
type input "0"
click at [640, 294] on input "1" at bounding box center [647, 294] width 60 height 25
type input "0.00"
type input "3"
type input "30.00"
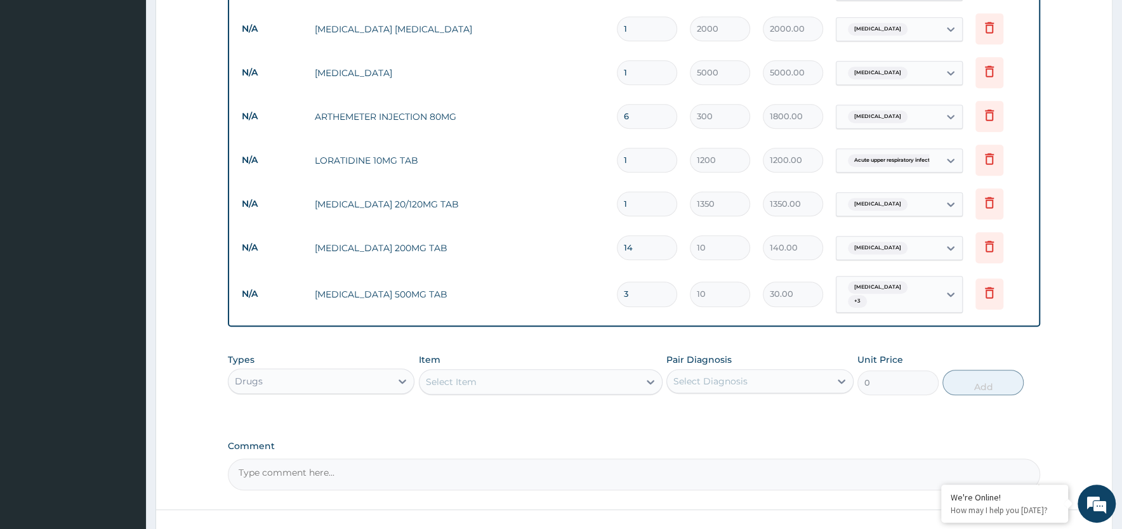
type input "30"
type input "300.00"
type input "30"
click at [475, 382] on div "Select Item" at bounding box center [451, 382] width 51 height 13
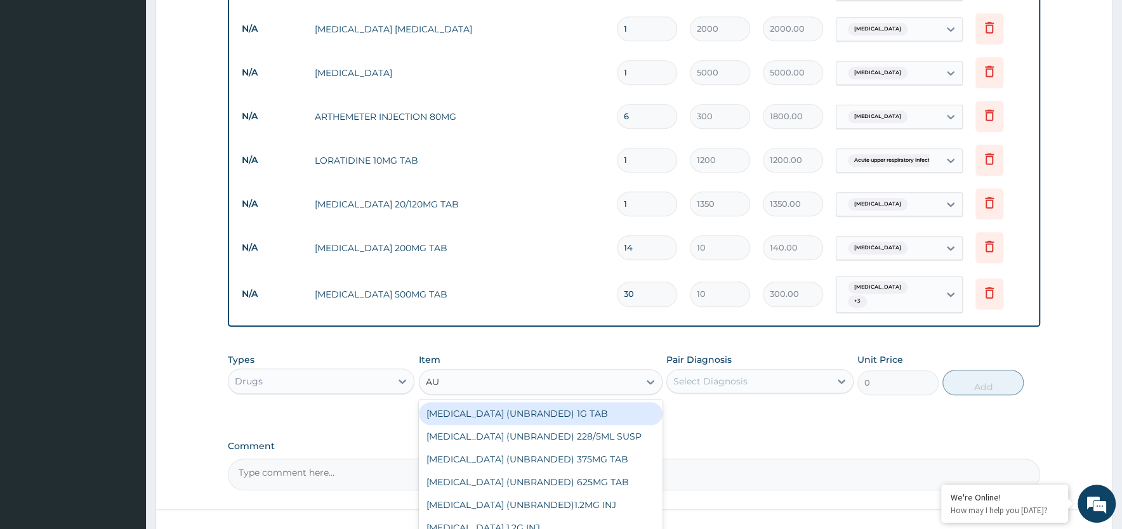
type input "AUG"
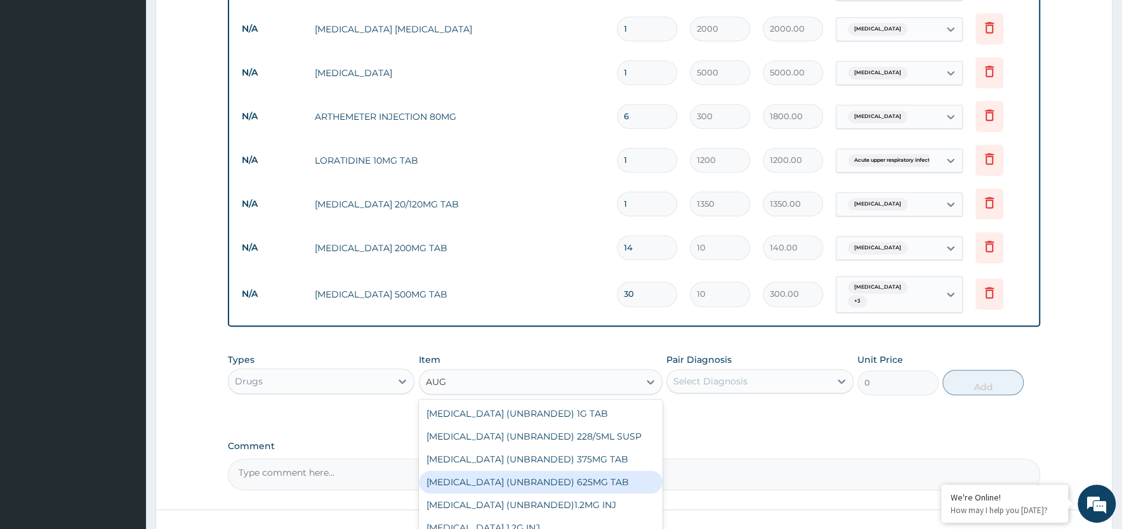
click at [518, 486] on div "[MEDICAL_DATA] (UNBRANDED) 625MG TAB" at bounding box center [541, 482] width 244 height 23
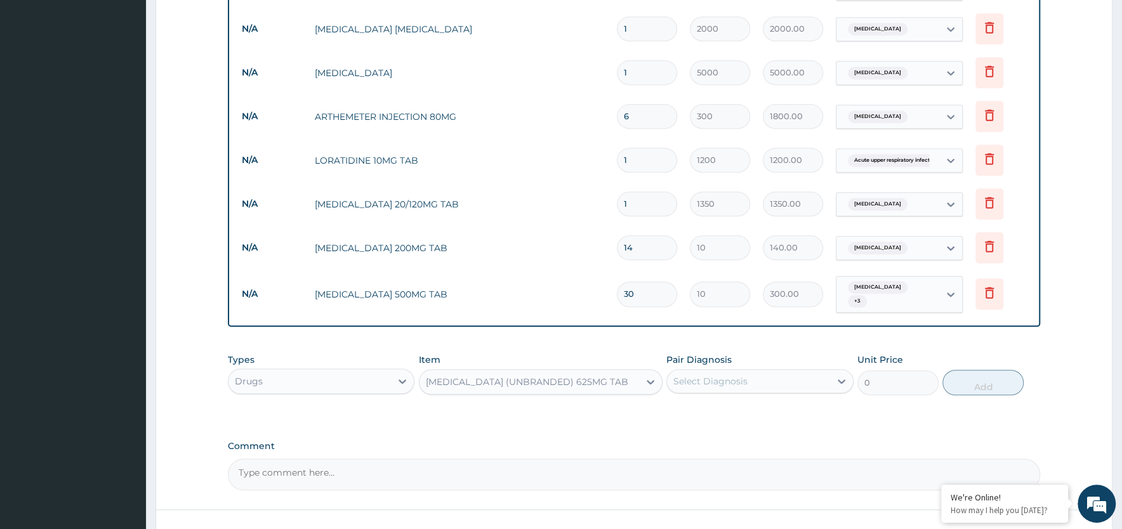
type input "125"
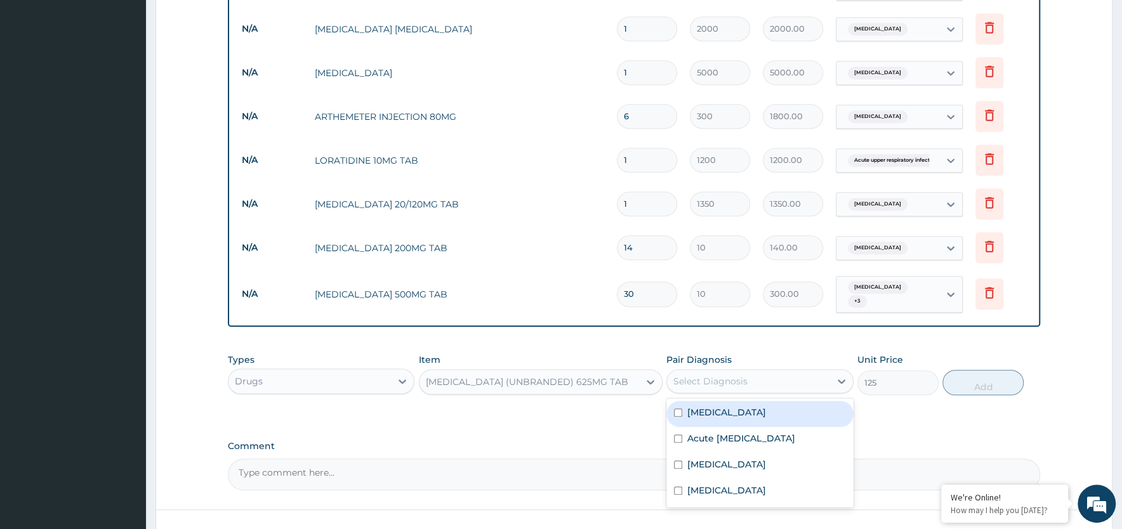
click at [737, 384] on div "Select Diagnosis" at bounding box center [710, 381] width 74 height 13
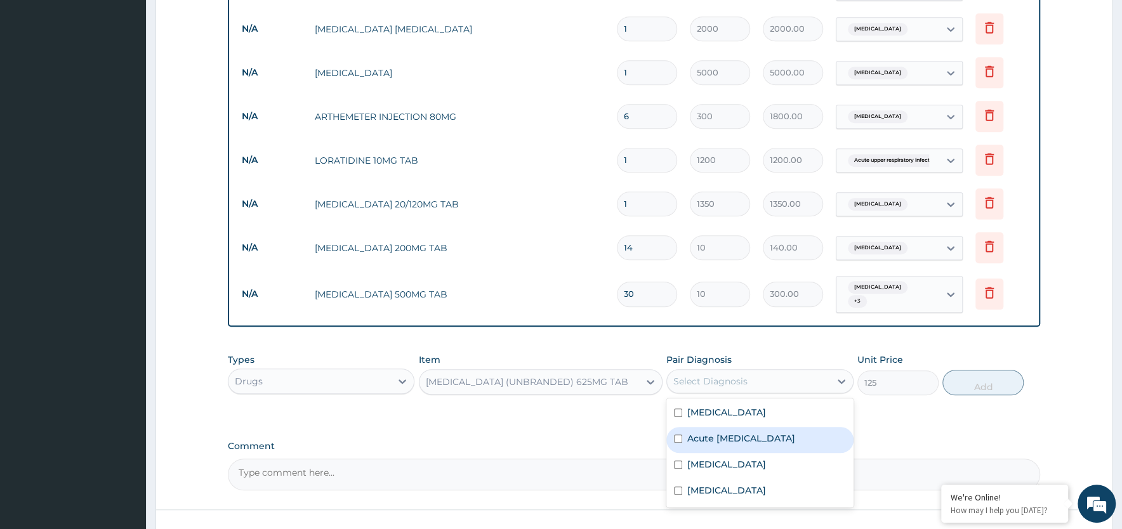
click at [703, 435] on label "Acute upper respiratory infection" at bounding box center [741, 438] width 108 height 13
checkbox input "true"
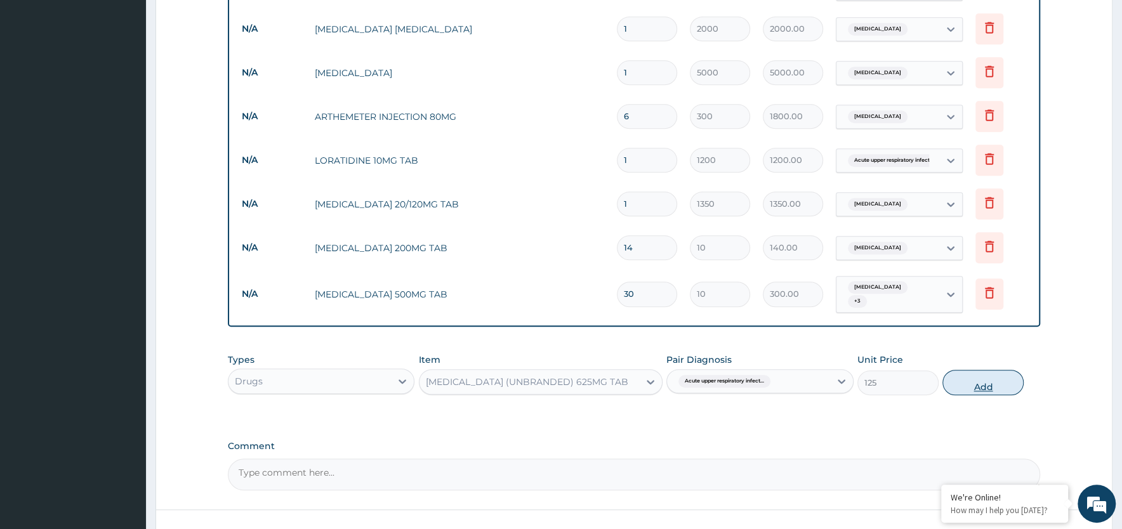
click at [990, 383] on button "Add" at bounding box center [982, 382] width 81 height 25
type input "0"
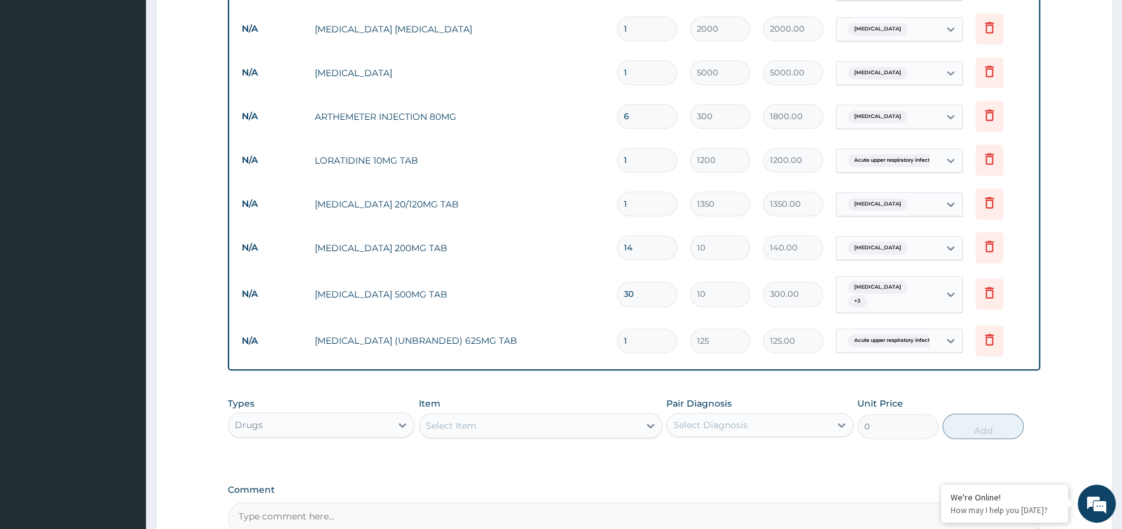
click at [655, 345] on input "1" at bounding box center [647, 341] width 60 height 25
type input "14"
type input "1750.00"
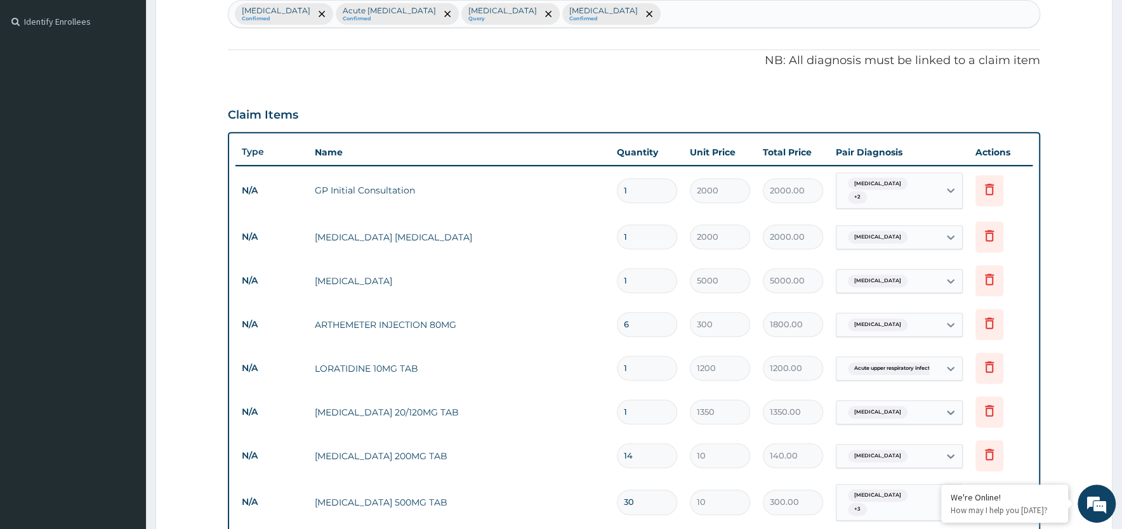
scroll to position [685, 0]
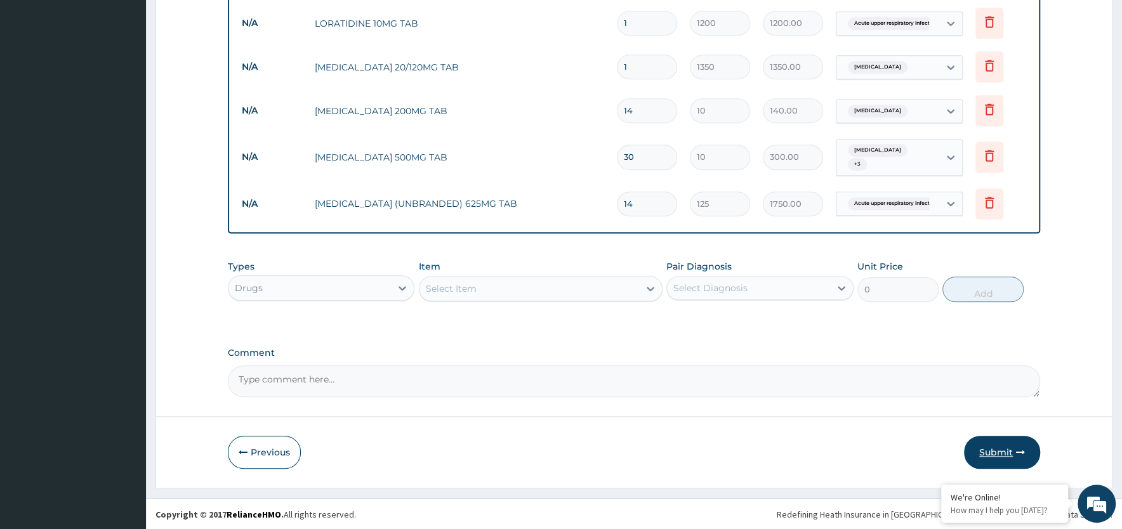
type input "14"
click at [1007, 449] on button "Submit" at bounding box center [1002, 452] width 76 height 33
click at [241, 456] on button "Previous" at bounding box center [264, 452] width 73 height 33
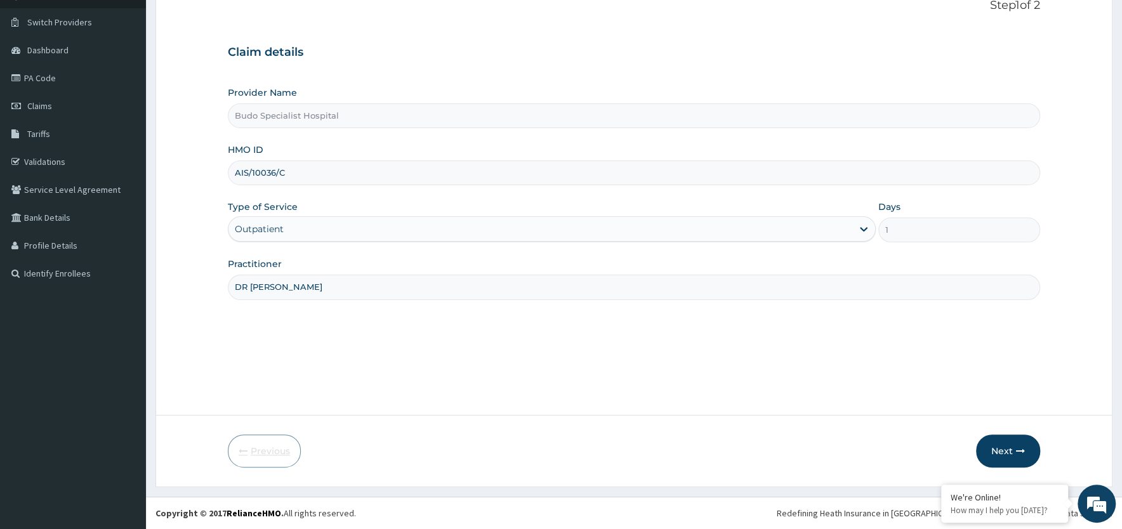
scroll to position [88, 0]
drag, startPoint x: 246, startPoint y: 171, endPoint x: 255, endPoint y: 169, distance: 9.6
click at [249, 169] on input "AIS/10036/C" at bounding box center [634, 173] width 812 height 25
click at [248, 169] on input "AIS/10036/C" at bounding box center [634, 173] width 812 height 25
type input "ALS/10036/C"
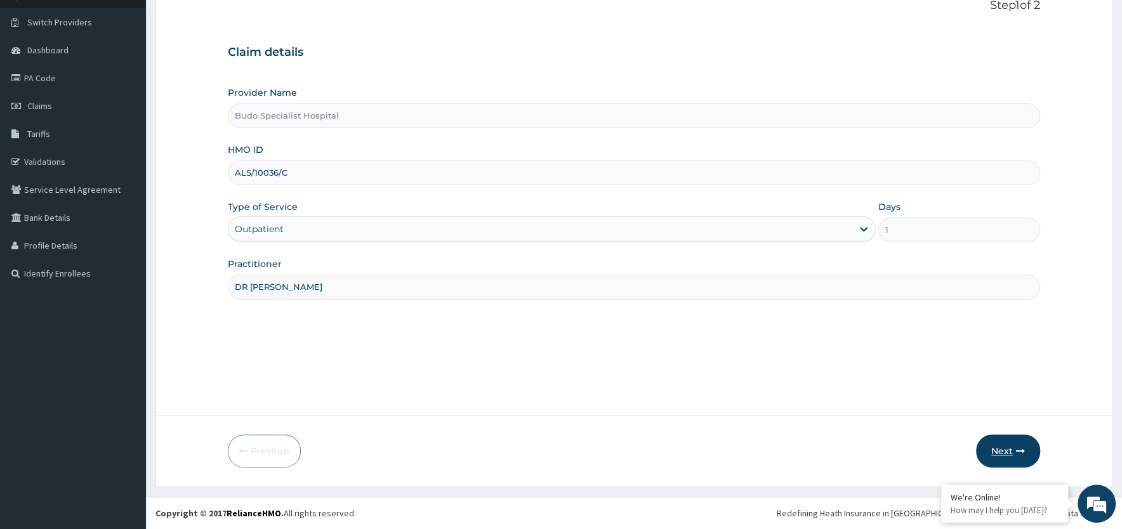
click at [996, 451] on button "Next" at bounding box center [1008, 451] width 64 height 33
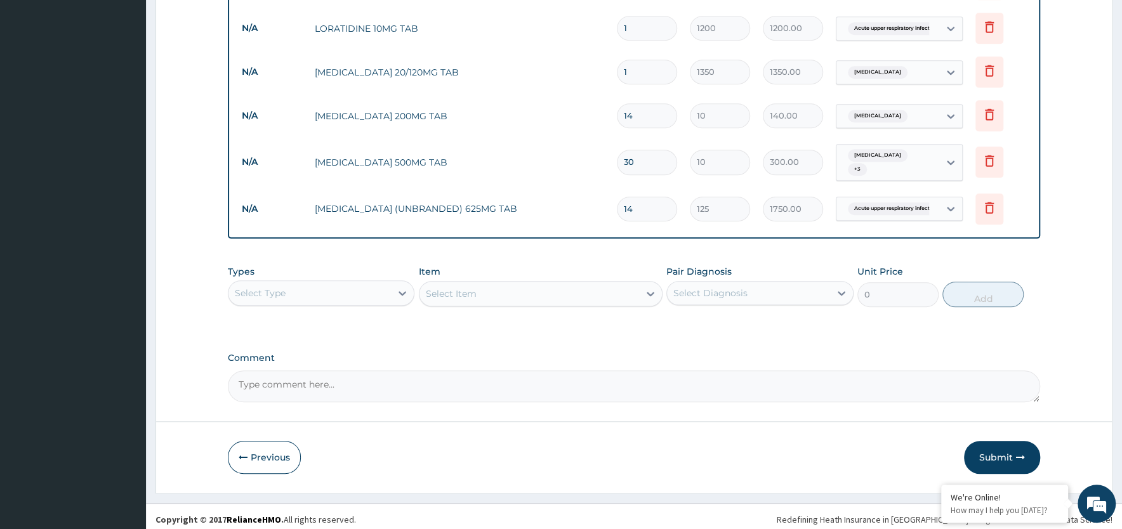
scroll to position [685, 0]
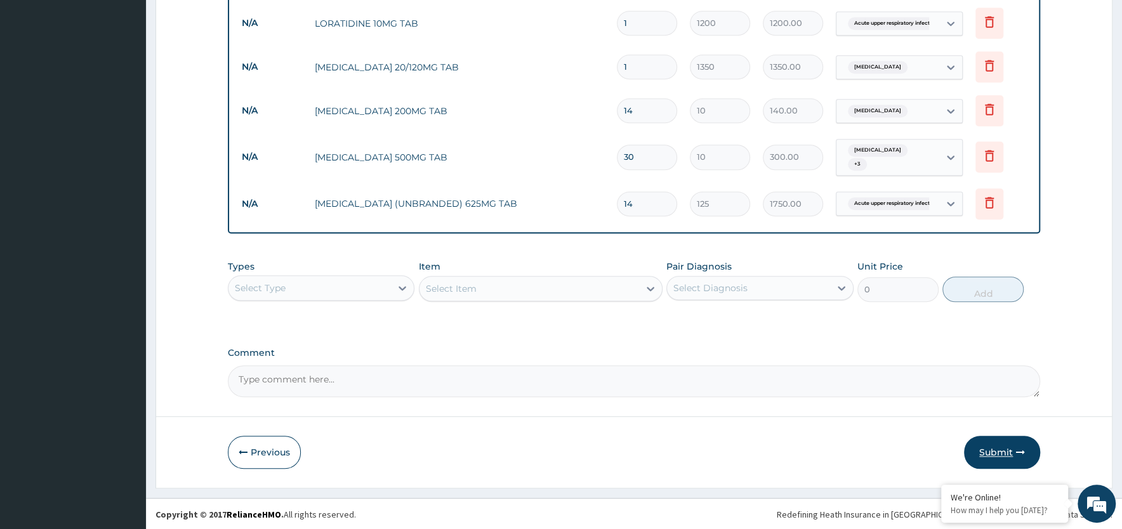
click at [996, 451] on button "Submit" at bounding box center [1002, 452] width 76 height 33
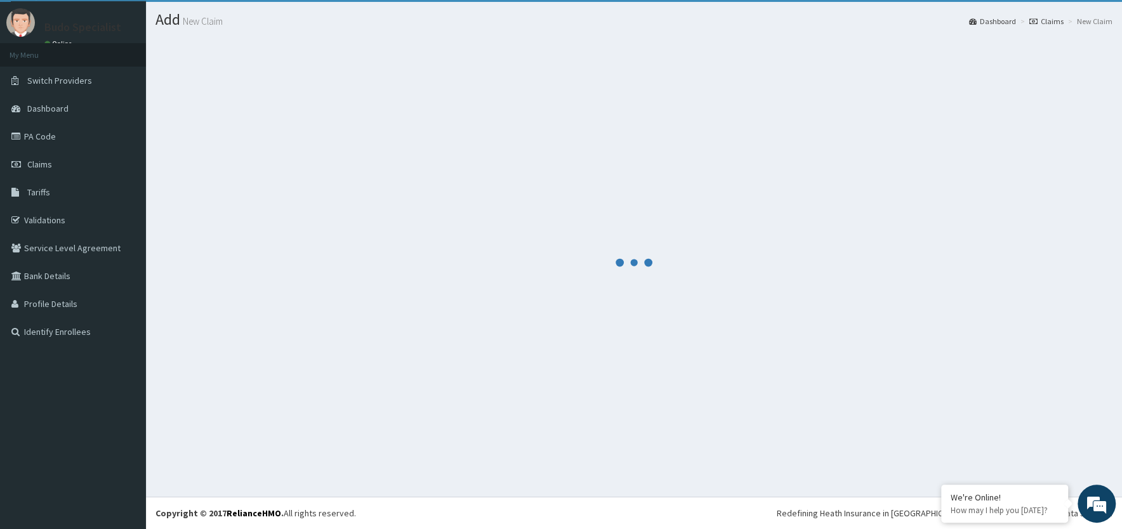
scroll to position [29, 0]
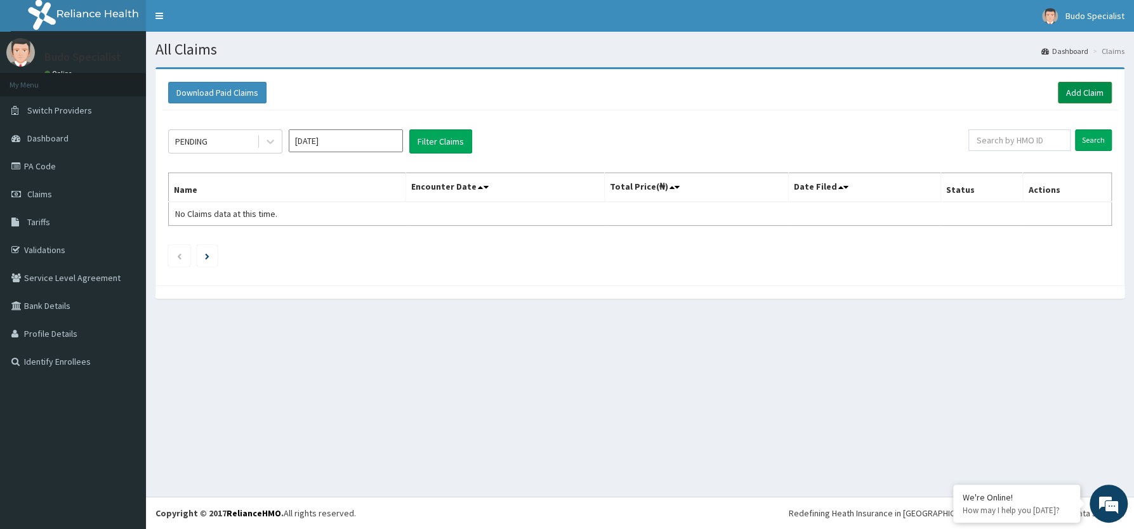
click at [1089, 95] on link "Add Claim" at bounding box center [1085, 93] width 54 height 22
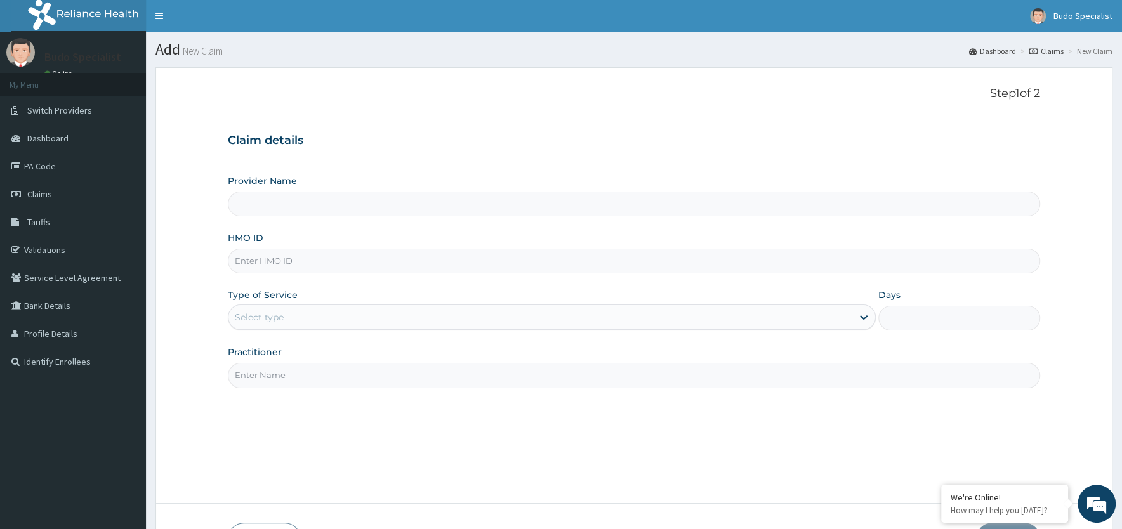
type input "Budo Specialist Hospital"
click at [278, 270] on input "HMO ID" at bounding box center [634, 261] width 812 height 25
type input "SRS/10049/A"
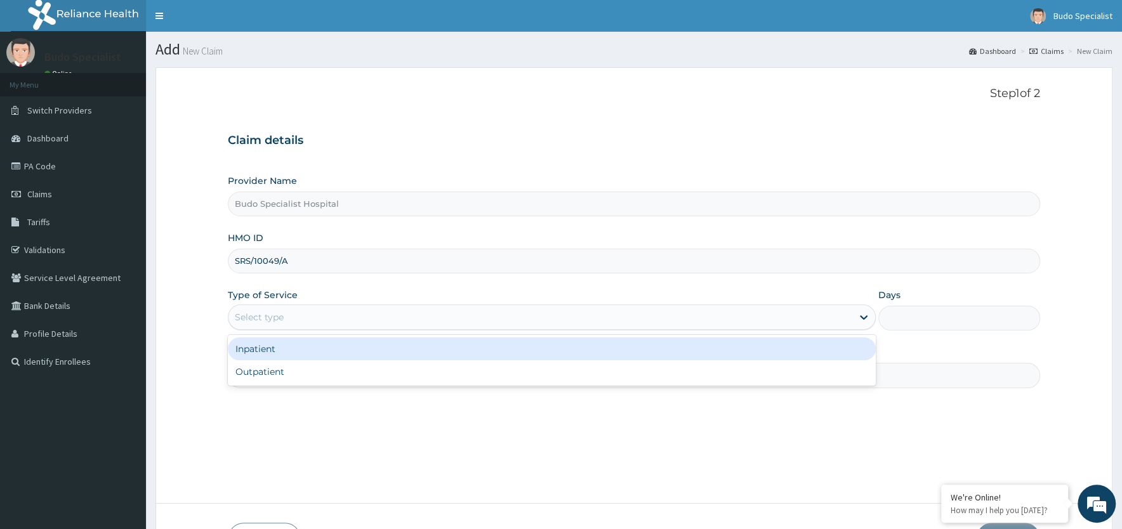
click at [290, 316] on div "Select type" at bounding box center [540, 317] width 624 height 20
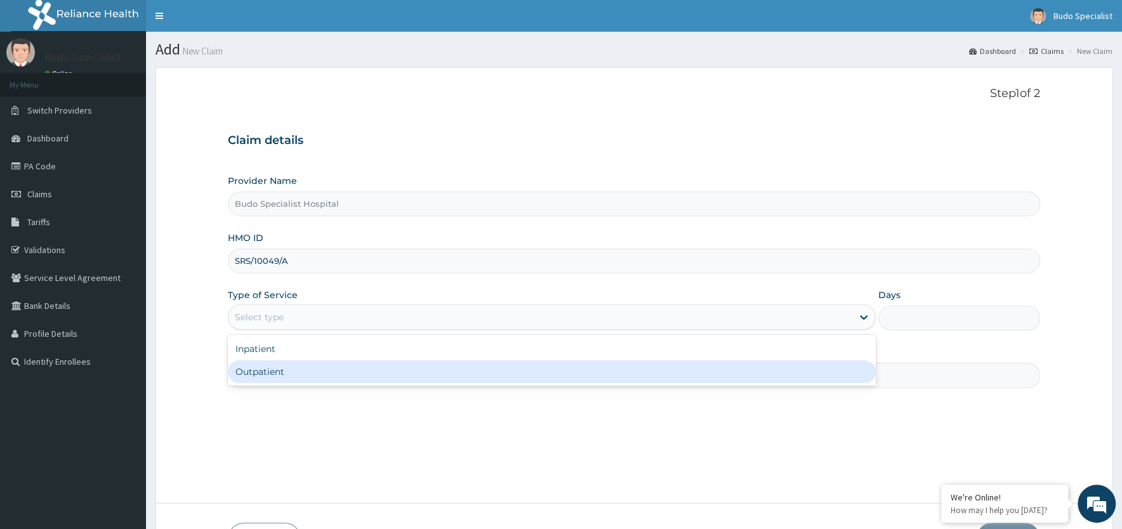
click at [256, 375] on div "Outpatient" at bounding box center [552, 371] width 648 height 23
type input "1"
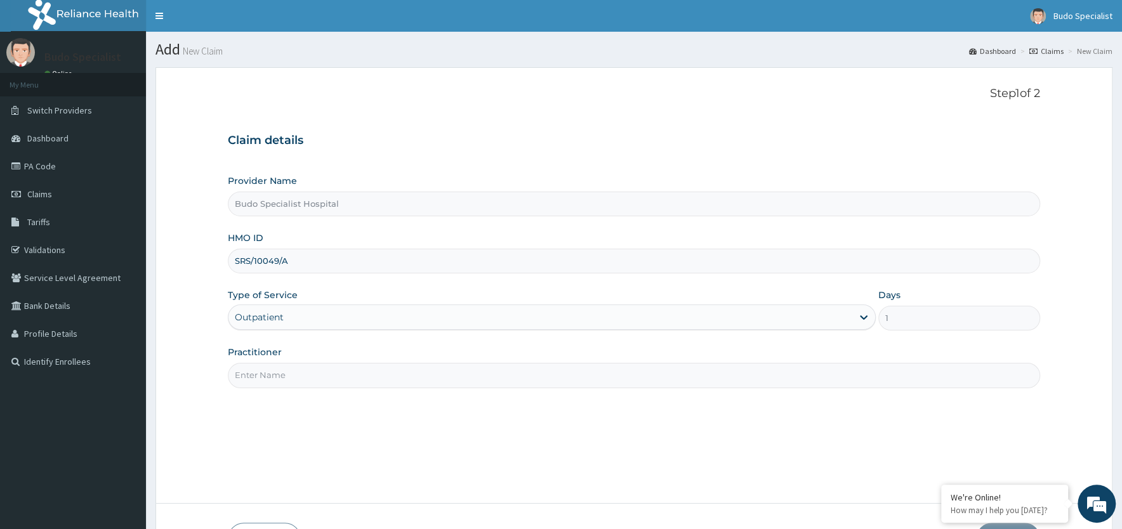
click at [255, 373] on input "Practitioner" at bounding box center [634, 375] width 812 height 25
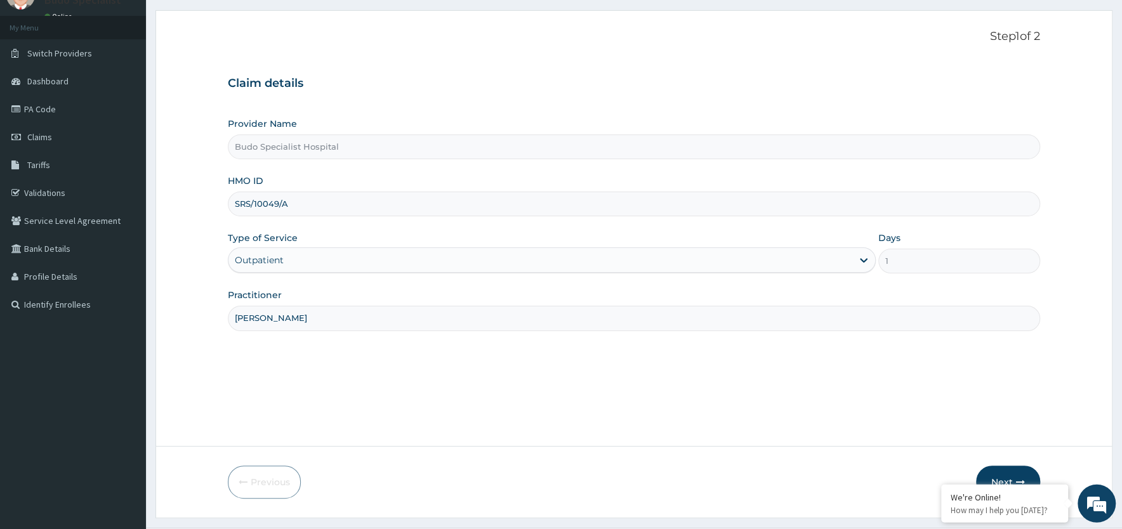
scroll to position [88, 0]
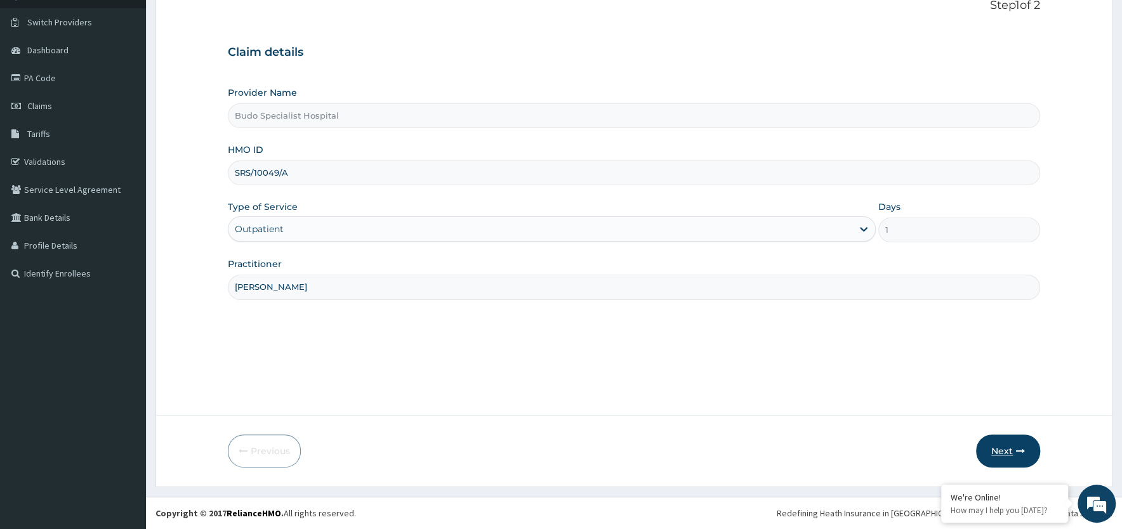
type input "[PERSON_NAME]"
click at [996, 450] on button "Next" at bounding box center [1008, 451] width 64 height 33
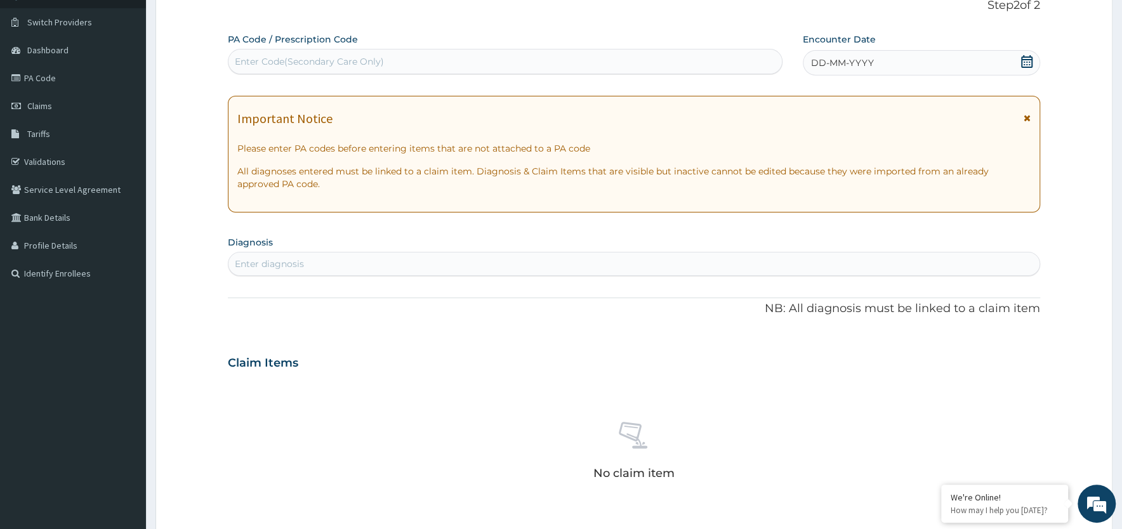
scroll to position [0, 0]
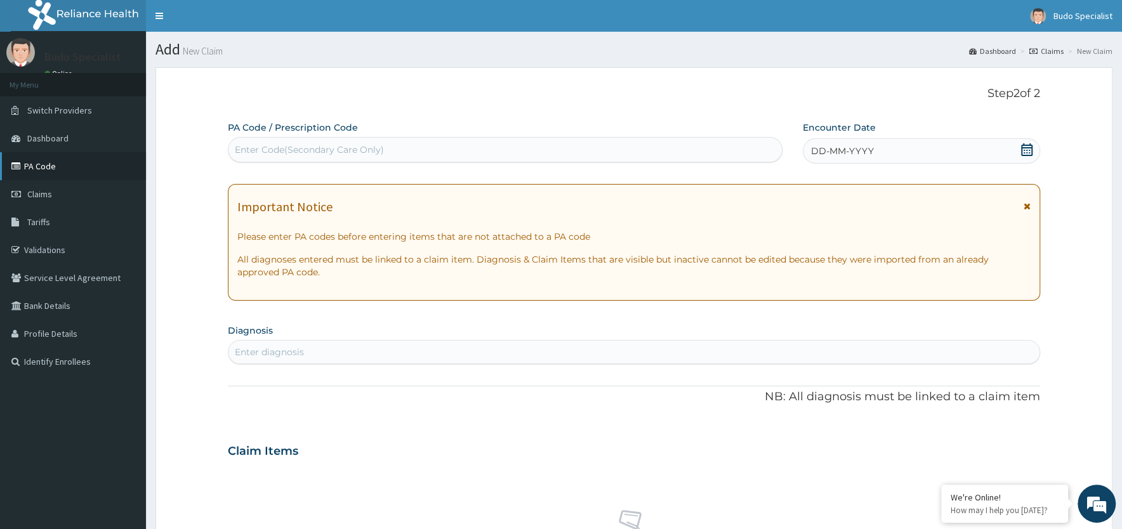
click at [52, 169] on link "PA Code" at bounding box center [73, 166] width 146 height 28
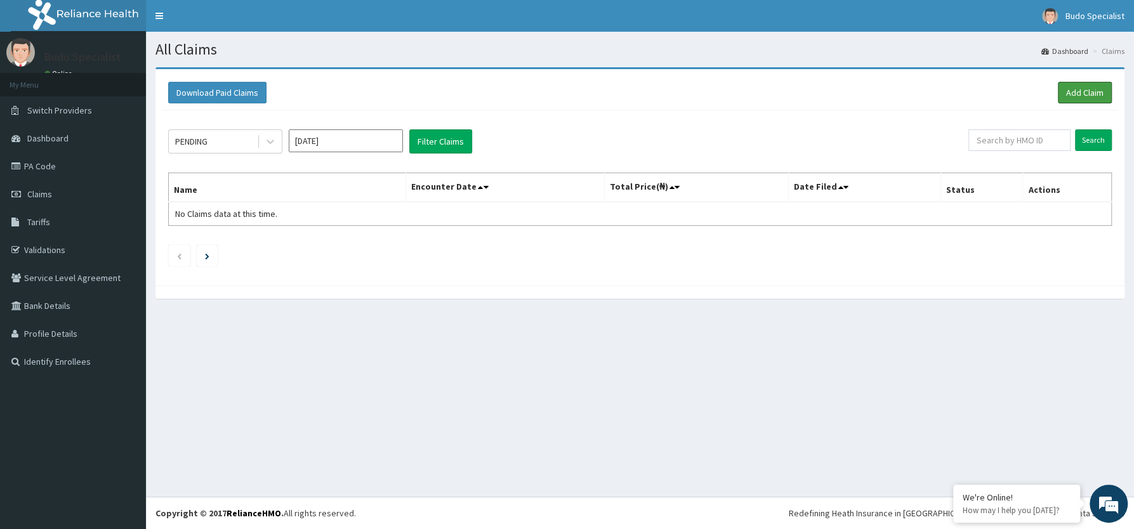
click at [1088, 93] on link "Add Claim" at bounding box center [1085, 93] width 54 height 22
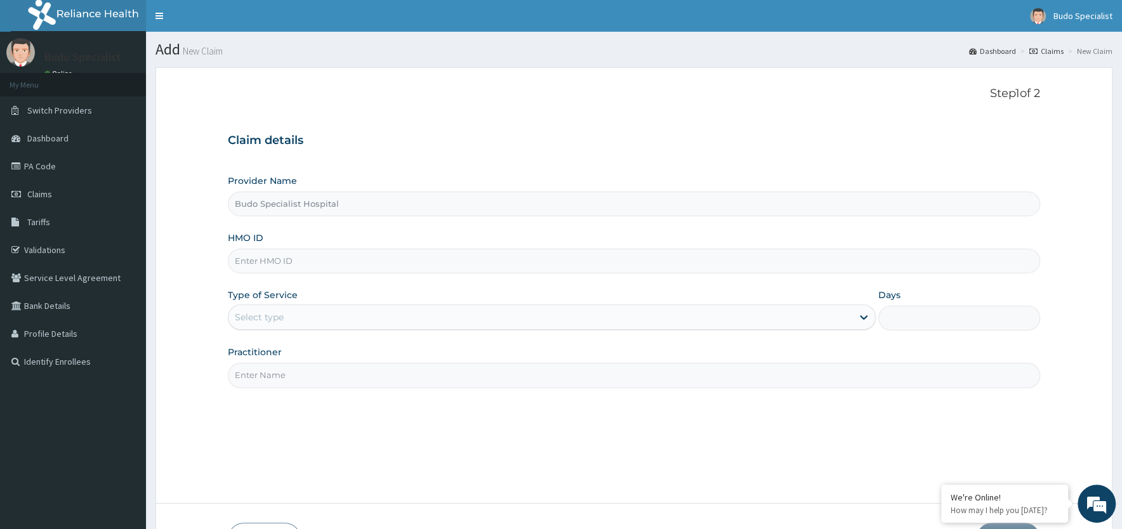
type input "Budo Specialist Hospital"
click at [302, 266] on input "HMO ID" at bounding box center [634, 261] width 812 height 25
type input "SRS/10049/A"
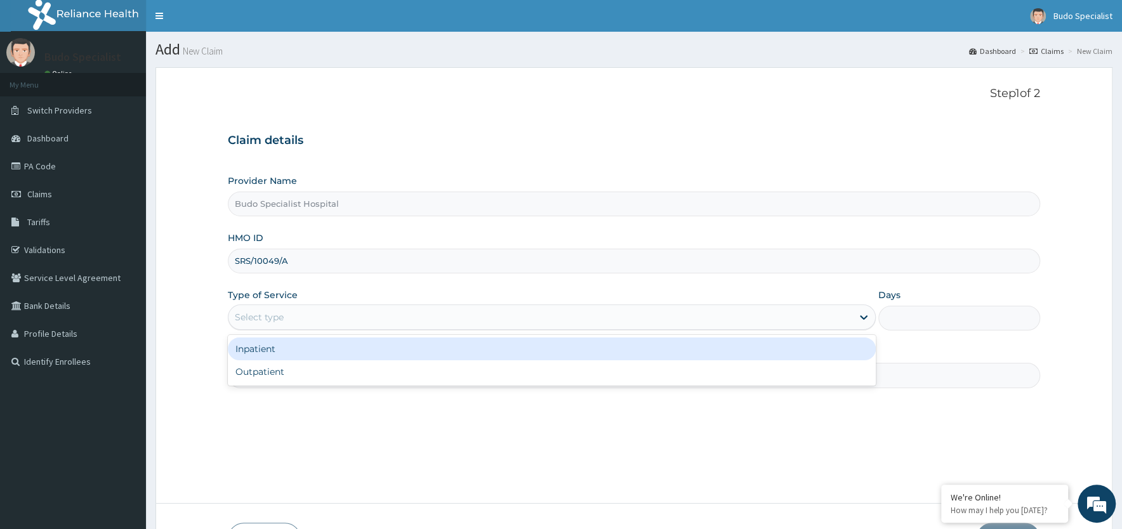
click at [283, 322] on div "Select type" at bounding box center [259, 317] width 49 height 13
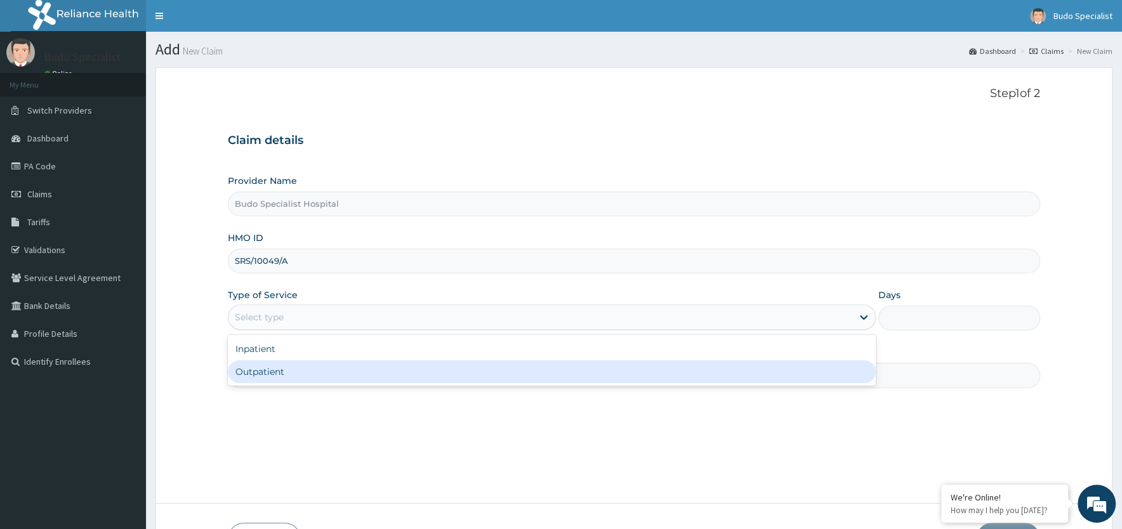
click at [268, 376] on div "Outpatient" at bounding box center [552, 371] width 648 height 23
type input "1"
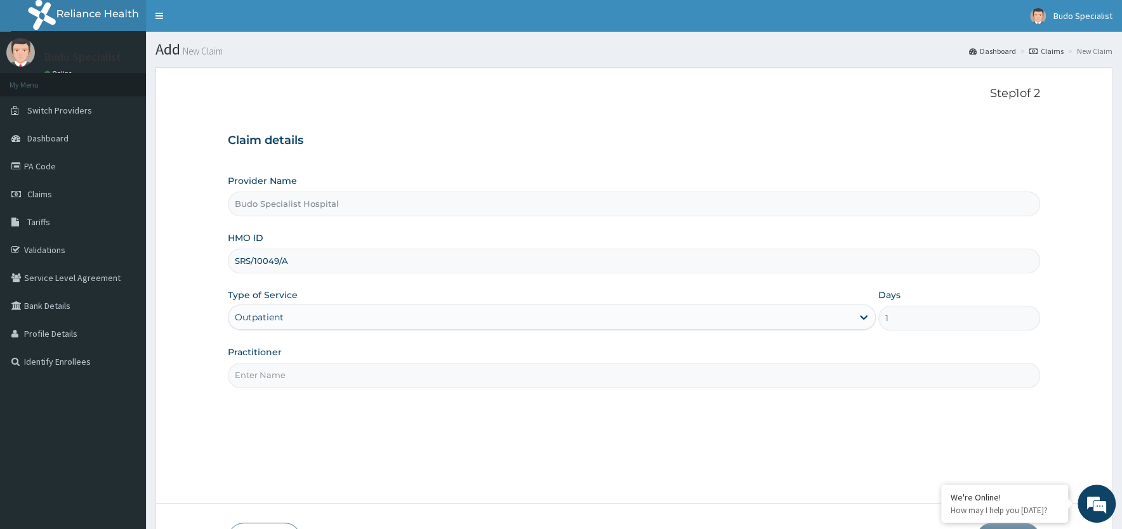
click at [269, 384] on input "Practitioner" at bounding box center [634, 375] width 812 height 25
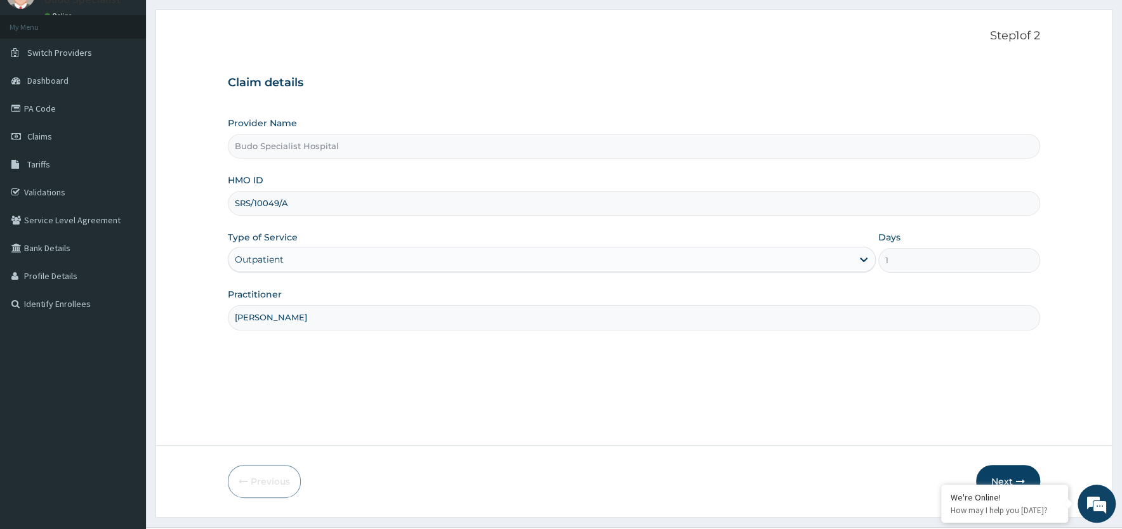
scroll to position [88, 0]
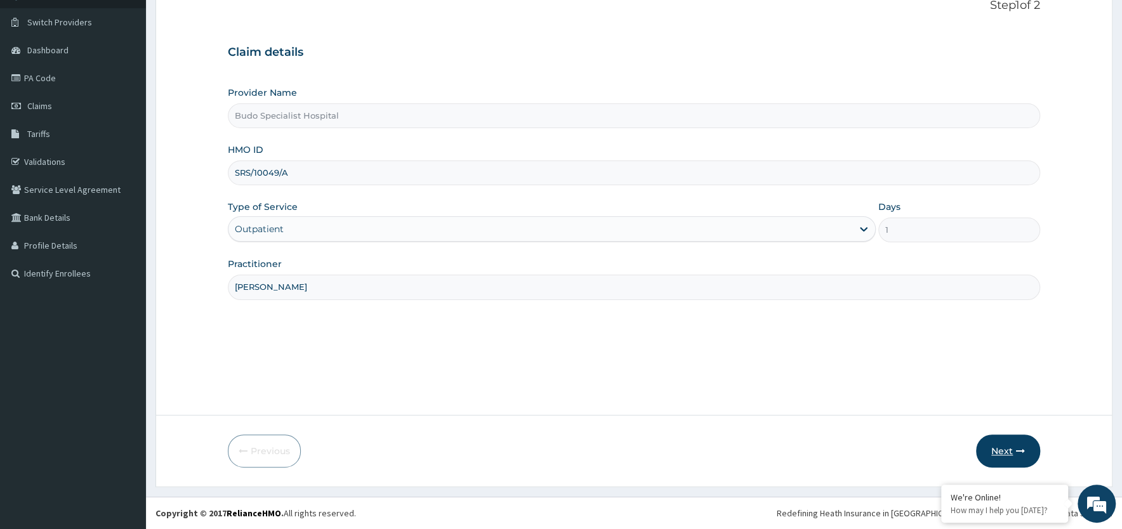
type input "[PERSON_NAME]"
click at [998, 451] on button "Next" at bounding box center [1008, 451] width 64 height 33
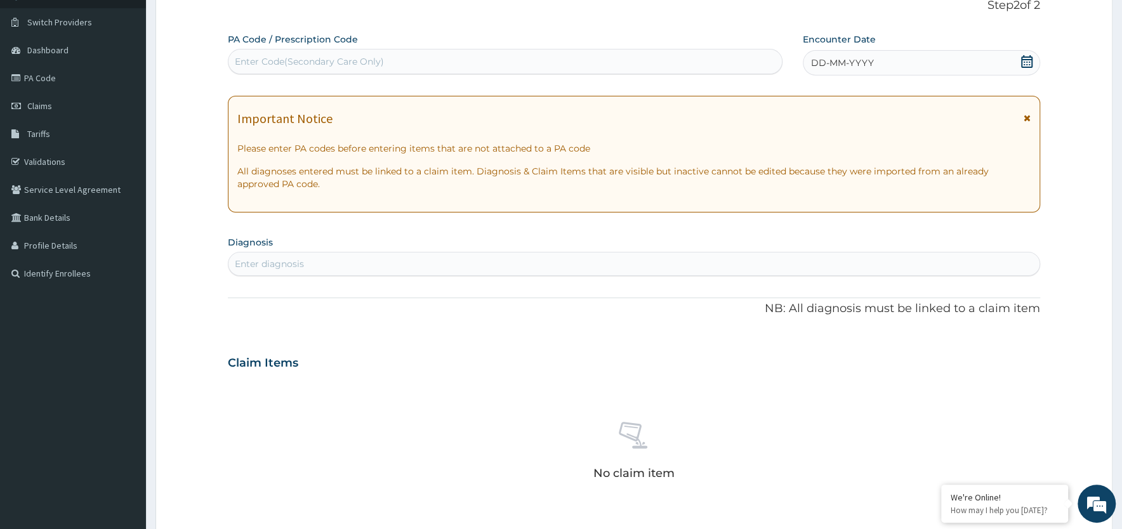
click at [268, 62] on div "Enter Code(Secondary Care Only)" at bounding box center [309, 61] width 149 height 13
type input "PA/6D34F5"
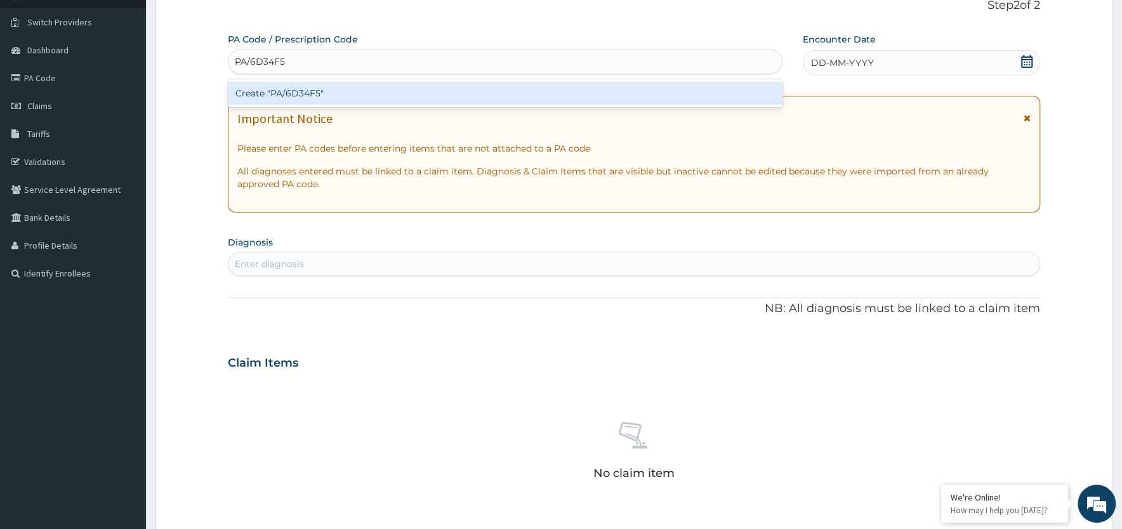
click at [311, 93] on div "Create "PA/6D34F5"" at bounding box center [505, 93] width 555 height 23
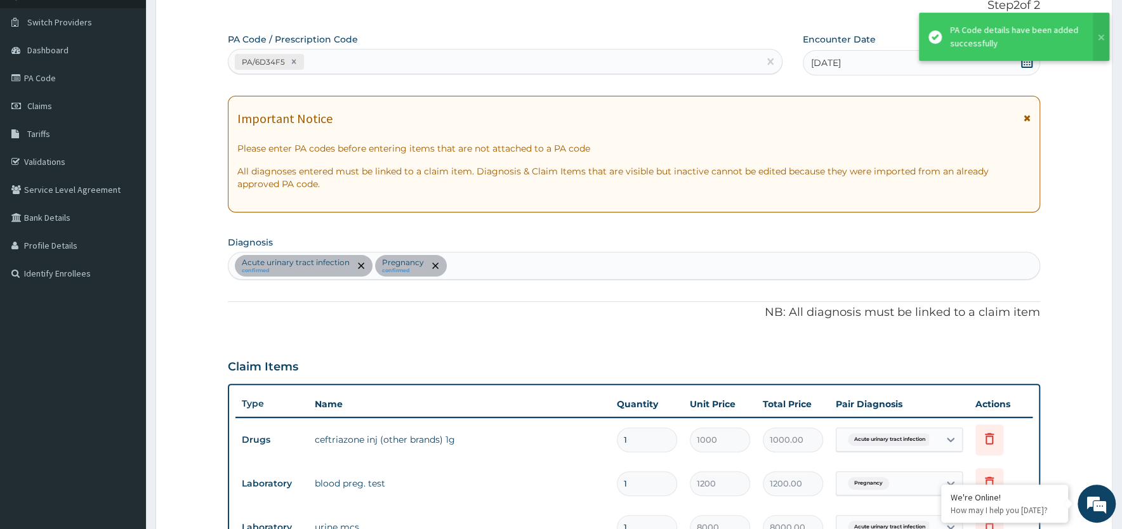
scroll to position [144, 0]
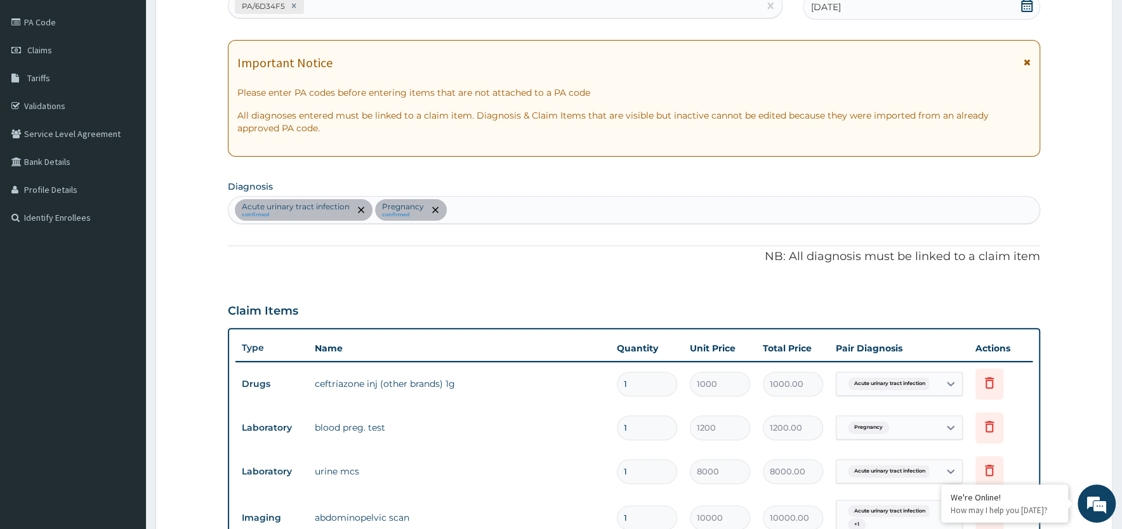
click at [463, 207] on div "Acute [MEDICAL_DATA] confirmed Pregnancy confirmed" at bounding box center [633, 210] width 811 height 27
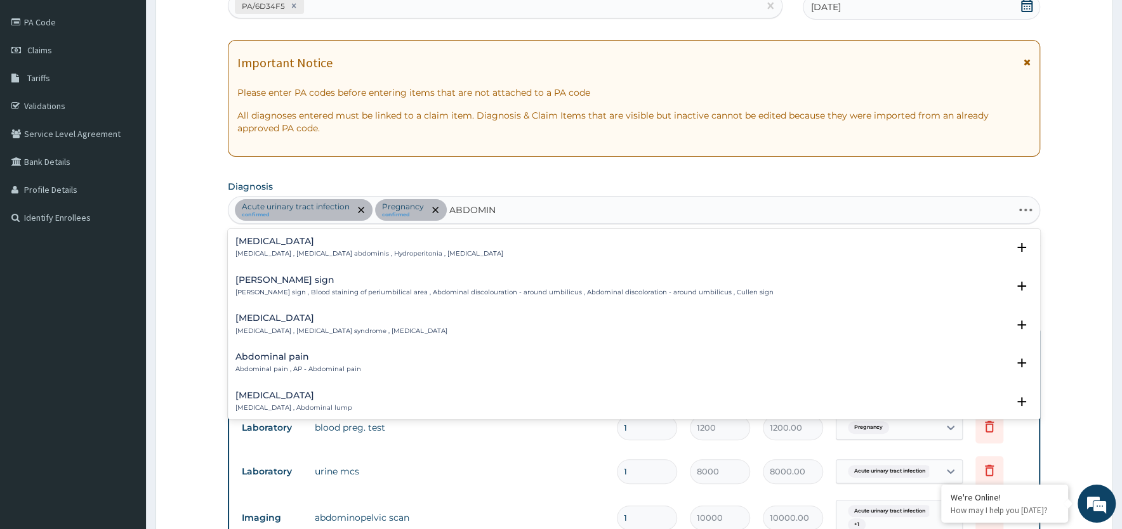
type input "ABDOMINA"
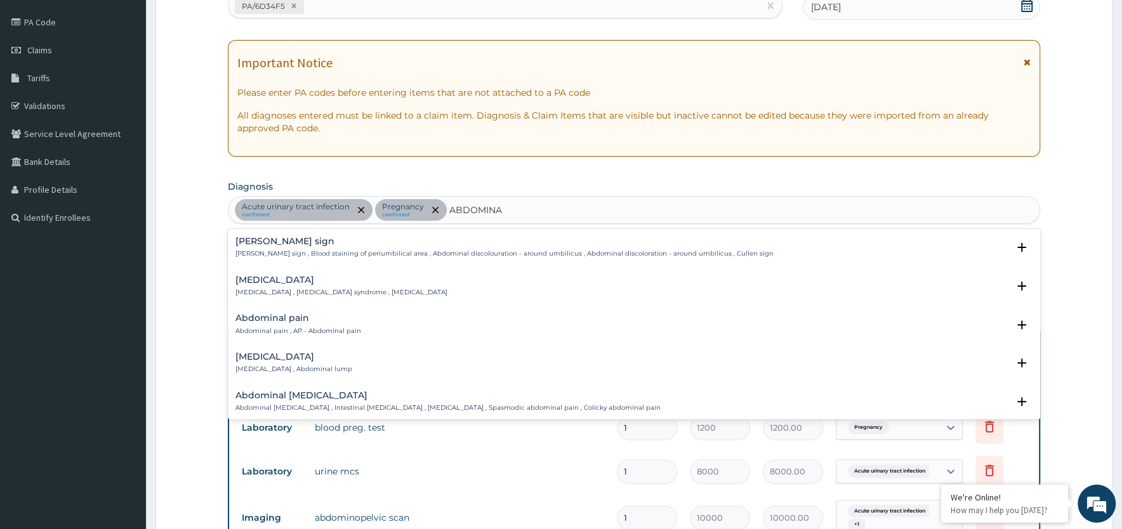
click at [338, 324] on div "Abdominal pain Abdominal pain , AP - Abdominal pain" at bounding box center [298, 325] width 126 height 22
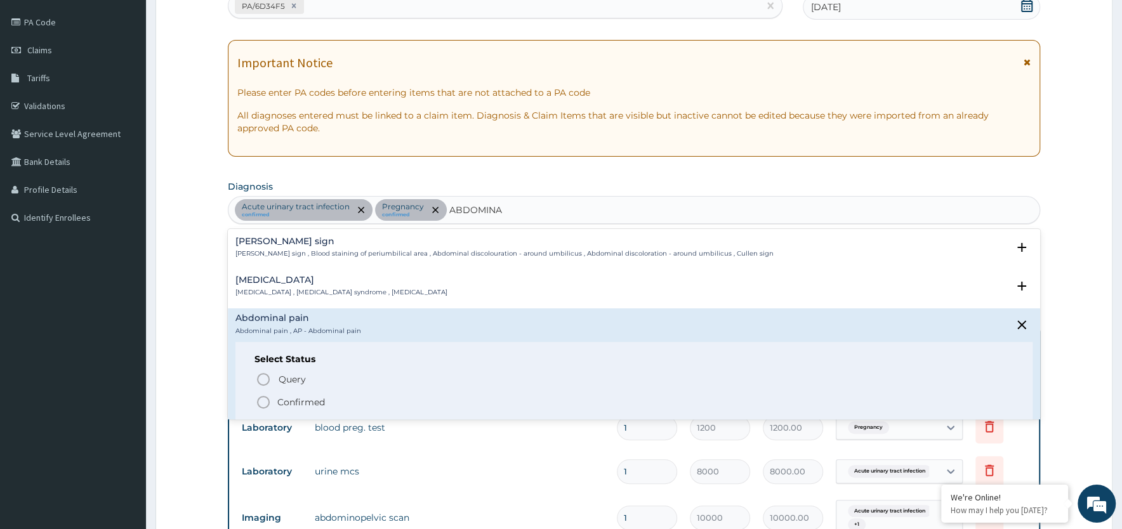
click at [263, 402] on icon "status option filled" at bounding box center [263, 402] width 15 height 15
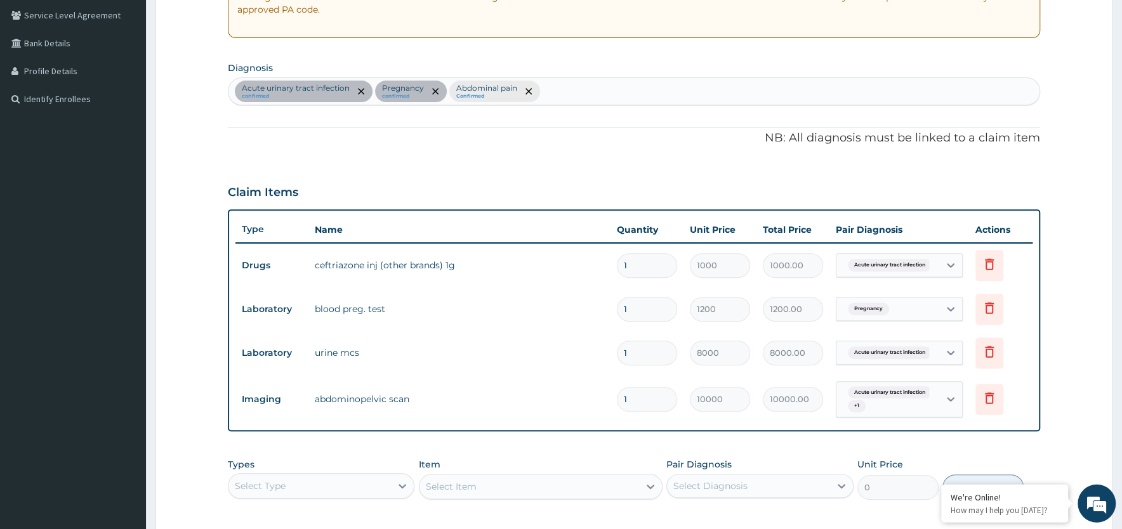
scroll to position [348, 0]
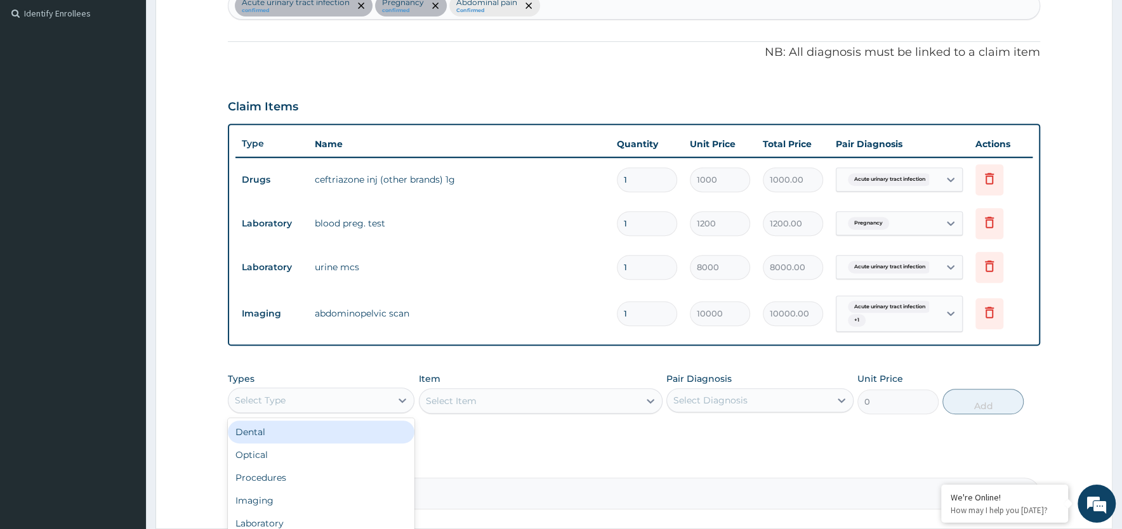
click at [360, 393] on div "Select Type" at bounding box center [309, 400] width 162 height 20
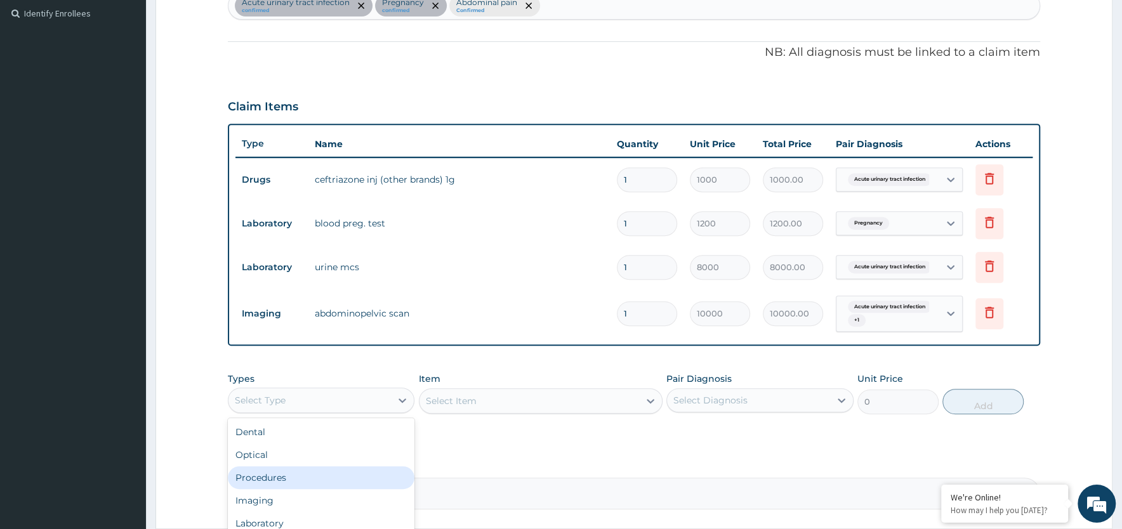
click at [330, 483] on div "Procedures" at bounding box center [321, 477] width 187 height 23
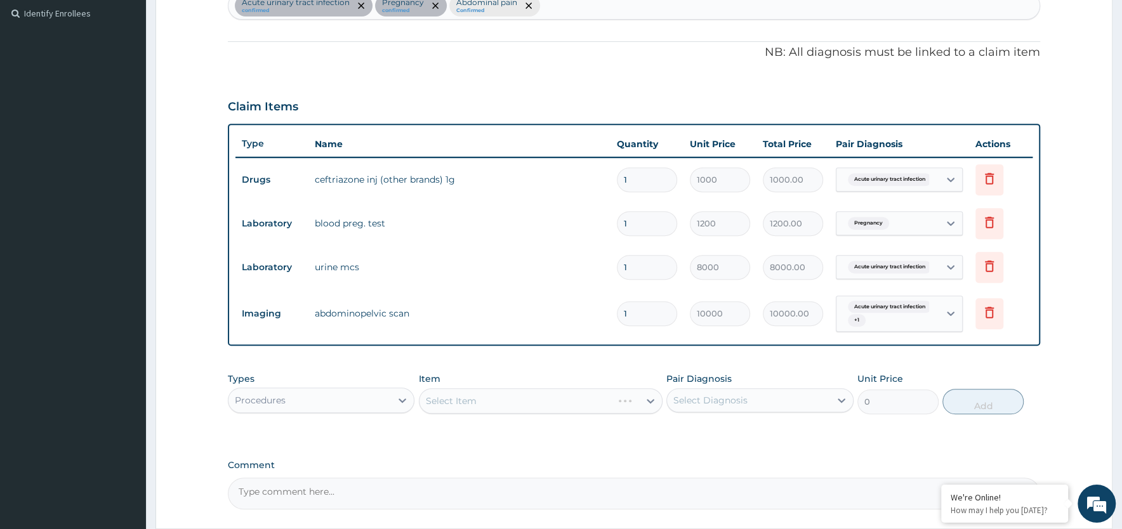
click at [601, 409] on div "Select Item" at bounding box center [541, 400] width 244 height 25
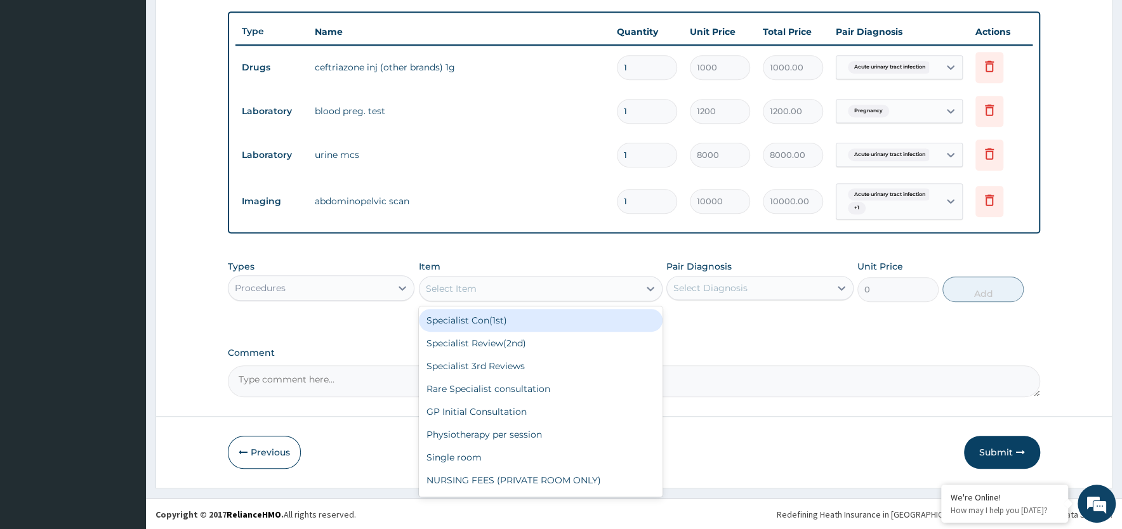
click at [585, 286] on div "Select Item" at bounding box center [530, 289] width 220 height 20
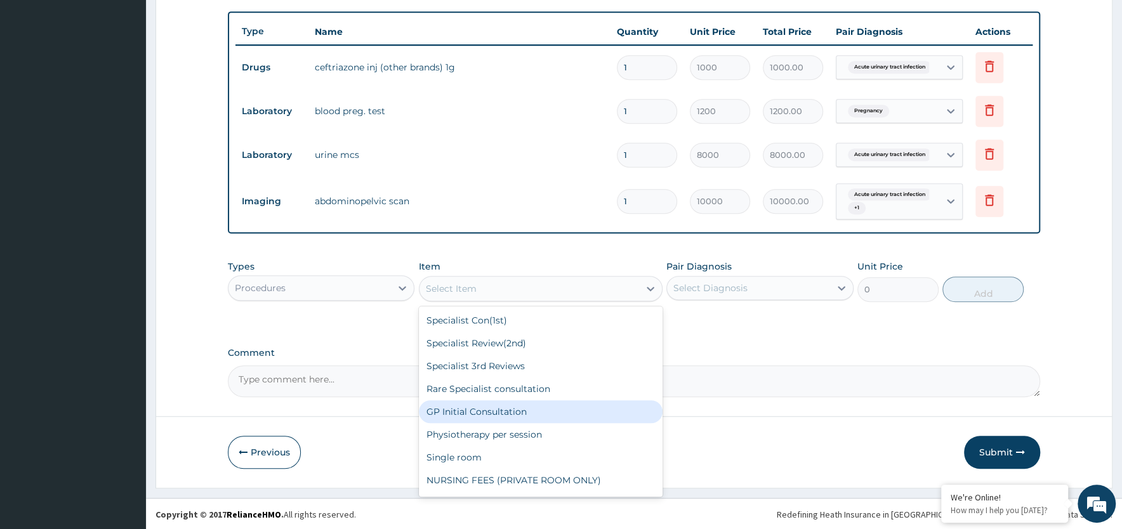
click at [525, 409] on div "GP Initial Consultation" at bounding box center [541, 411] width 244 height 23
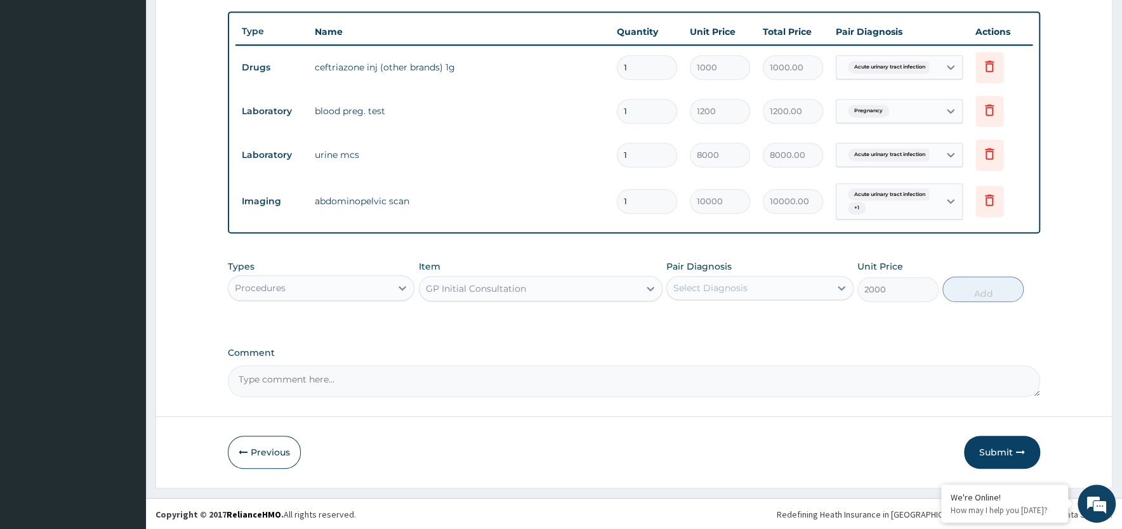
type input "2000"
click at [718, 288] on div "Select Diagnosis" at bounding box center [710, 288] width 74 height 13
click at [717, 321] on label "Acute urinary tract infection" at bounding box center [751, 319] width 129 height 13
checkbox input "true"
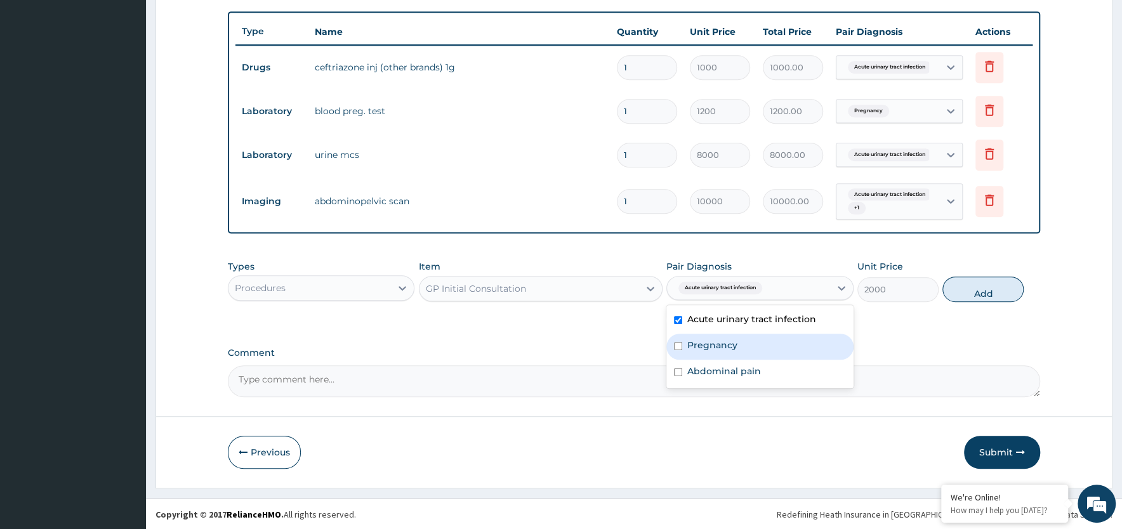
click at [716, 342] on label "Pregnancy" at bounding box center [712, 345] width 50 height 13
checkbox input "true"
click at [715, 375] on label "Abdominal pain" at bounding box center [724, 371] width 74 height 13
checkbox input "true"
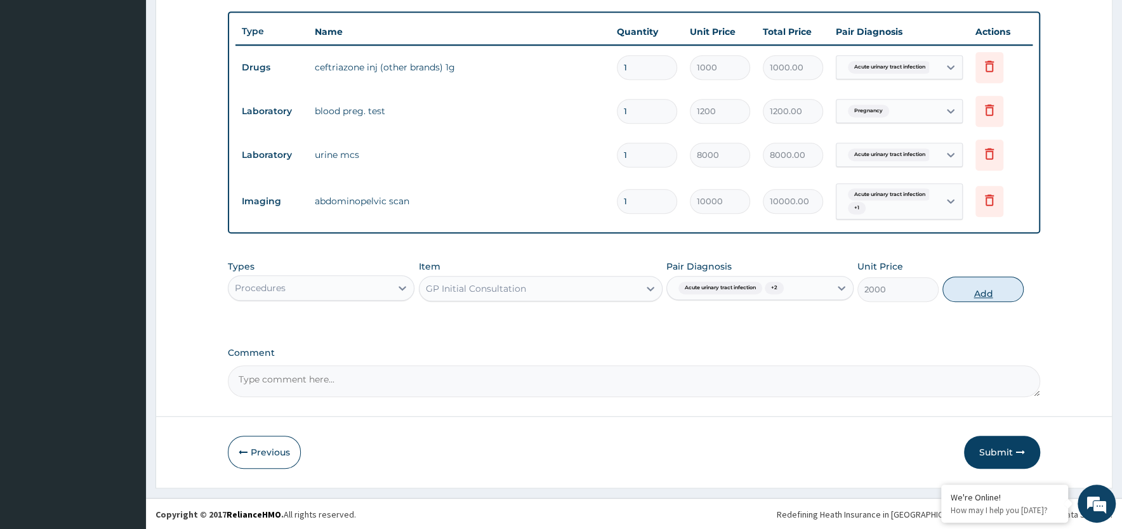
click at [984, 289] on button "Add" at bounding box center [982, 289] width 81 height 25
type input "0"
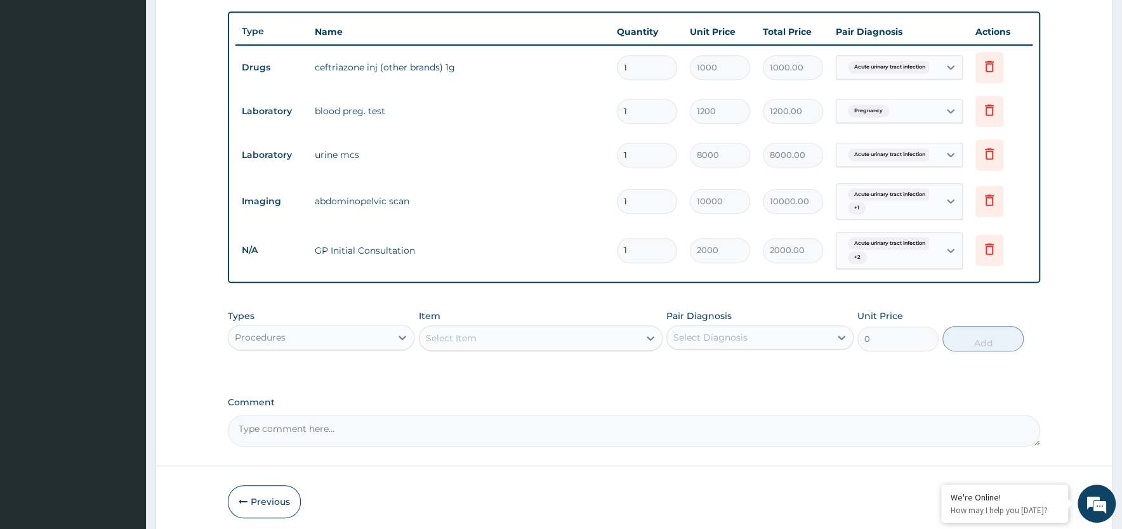
click at [352, 336] on div "Procedures" at bounding box center [309, 337] width 162 height 20
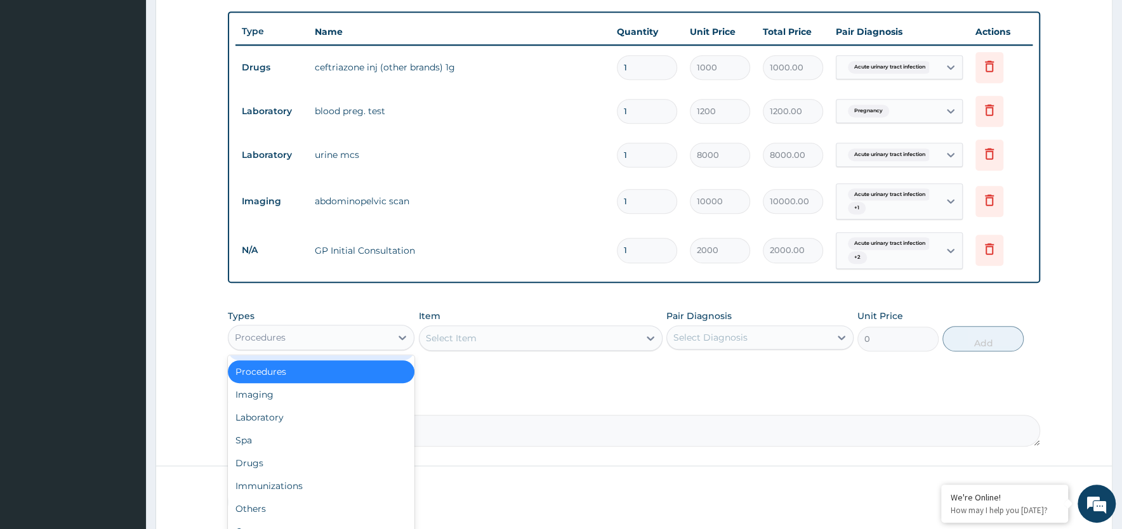
scroll to position [393, 0]
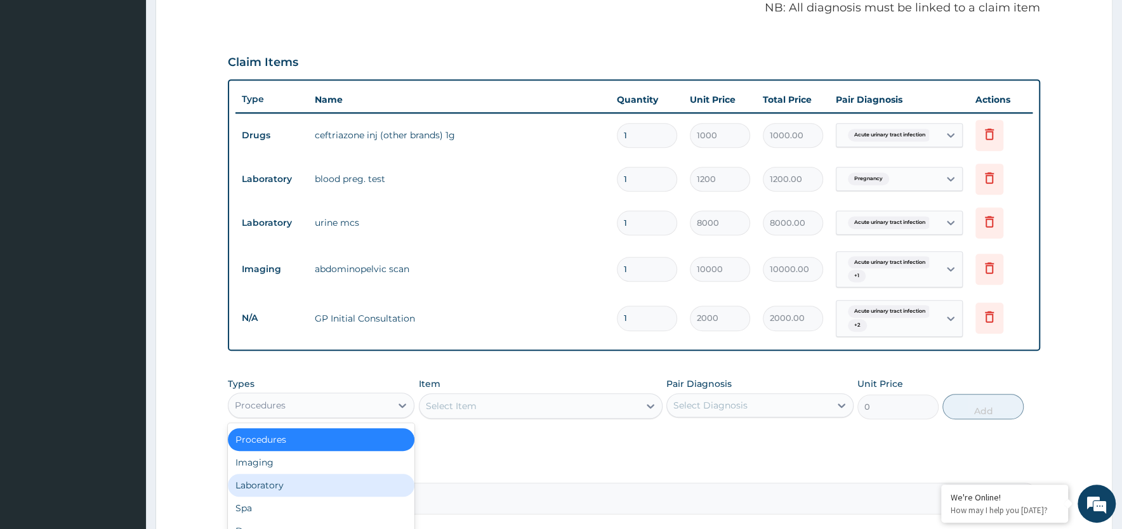
click at [294, 480] on div "Laboratory" at bounding box center [321, 485] width 187 height 23
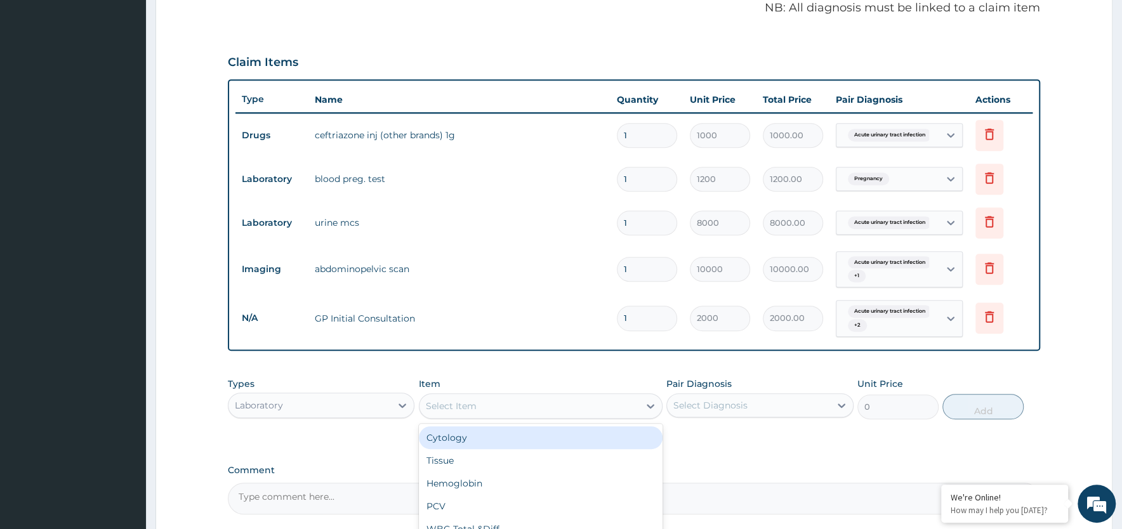
click at [516, 407] on div "Select Item" at bounding box center [530, 406] width 220 height 20
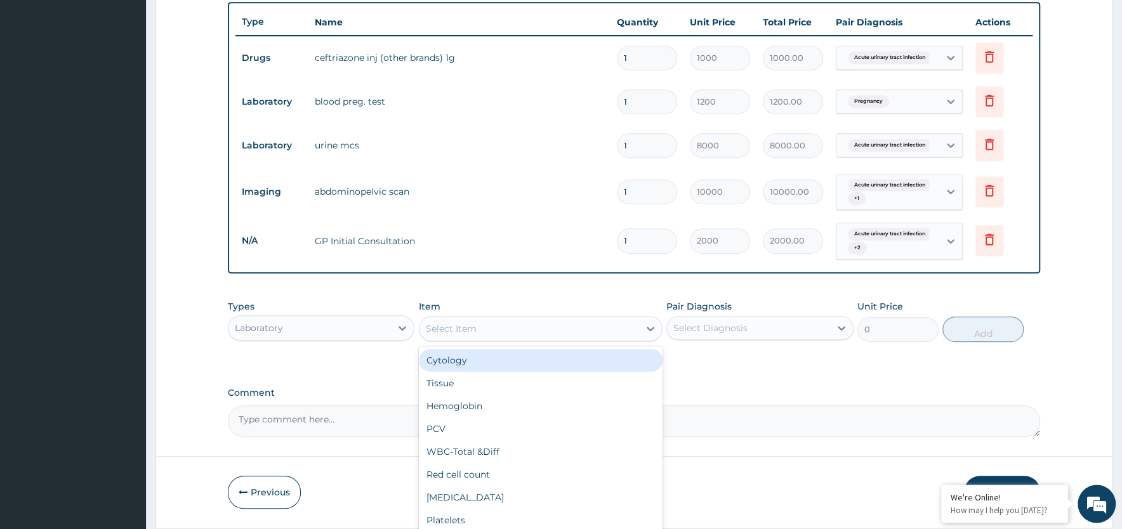
scroll to position [510, 0]
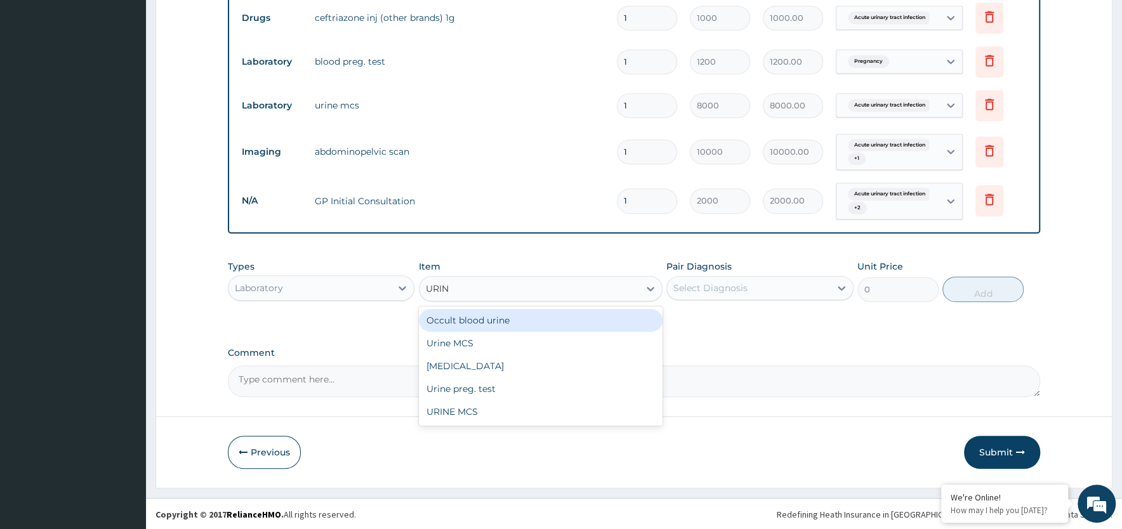
type input "URINA"
click at [498, 326] on div "[MEDICAL_DATA]" at bounding box center [541, 320] width 244 height 23
type input "480"
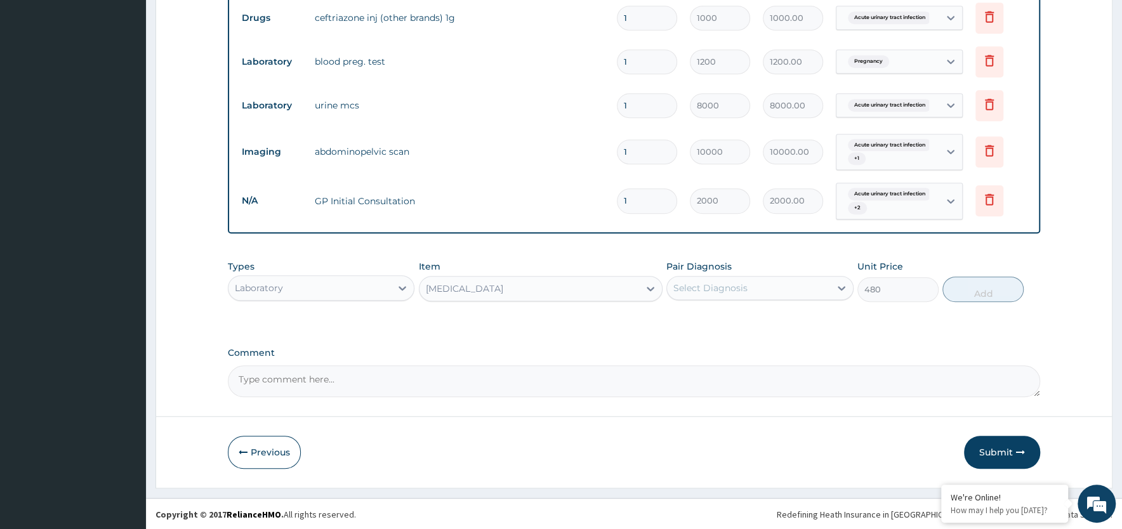
click at [783, 291] on div "Select Diagnosis" at bounding box center [748, 288] width 162 height 20
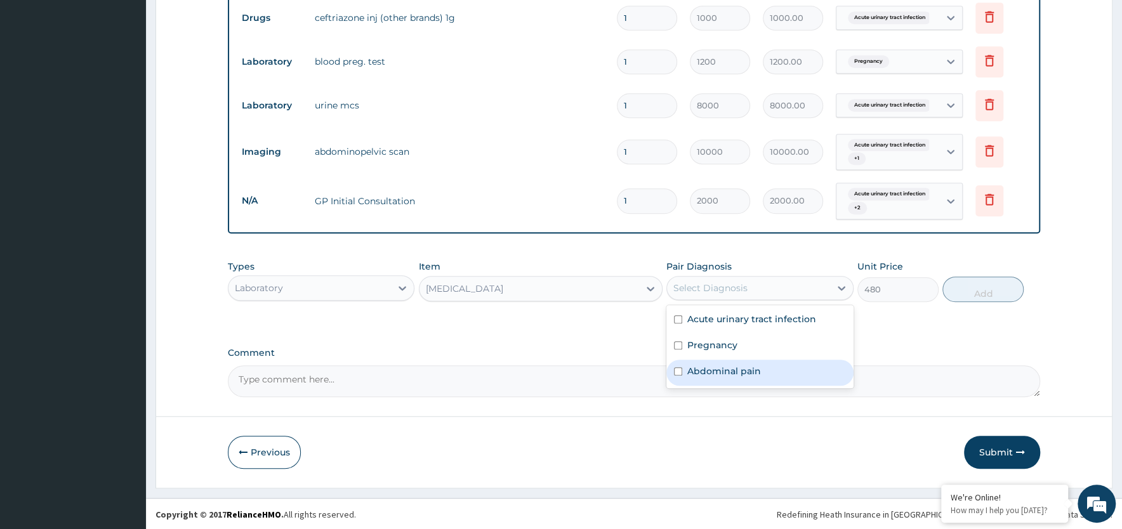
click at [755, 371] on label "Abdominal pain" at bounding box center [724, 371] width 74 height 13
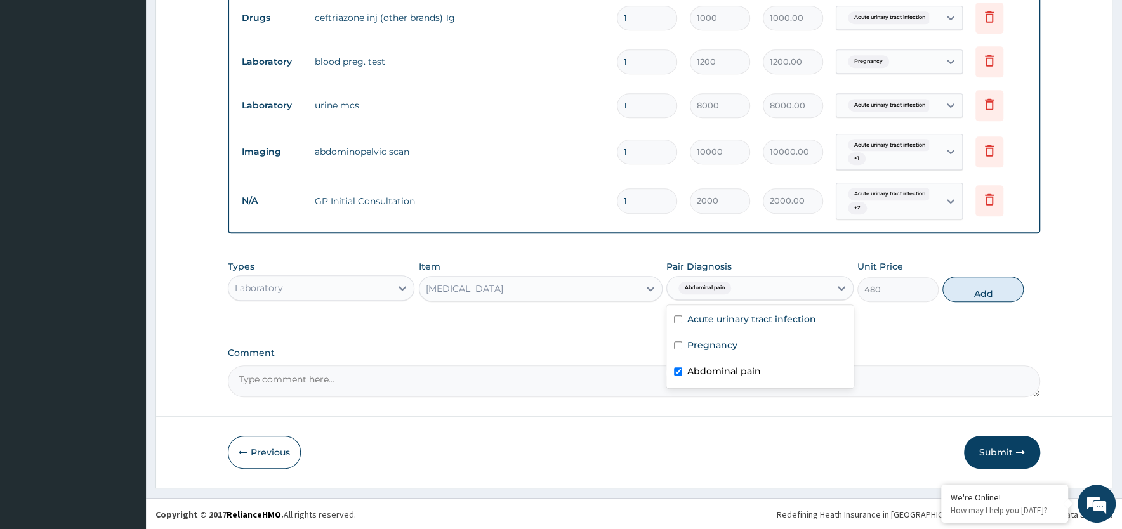
checkbox input "true"
click at [982, 287] on button "Add" at bounding box center [982, 289] width 81 height 25
type input "0"
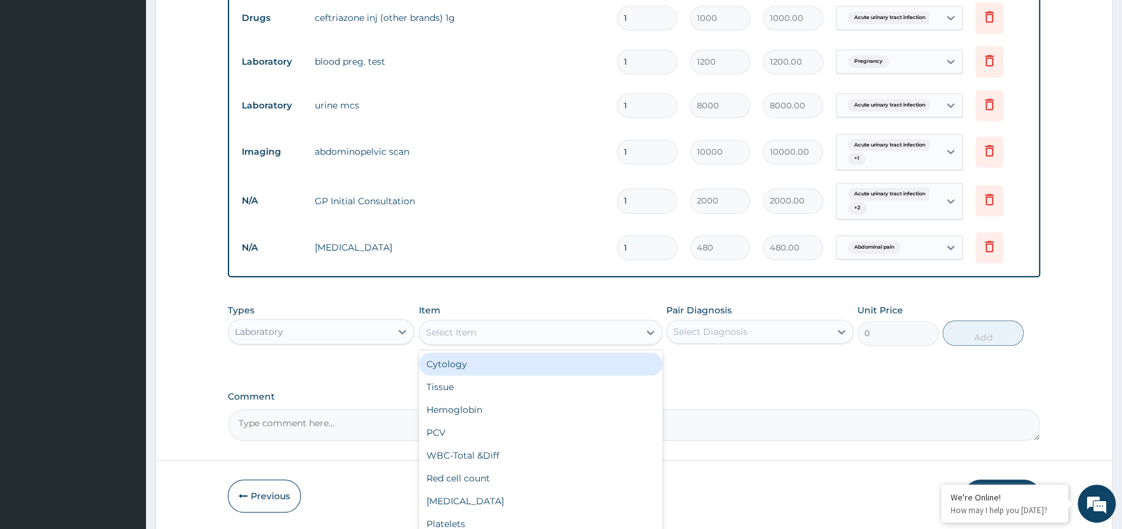
click at [464, 333] on div "Select Item" at bounding box center [451, 332] width 51 height 13
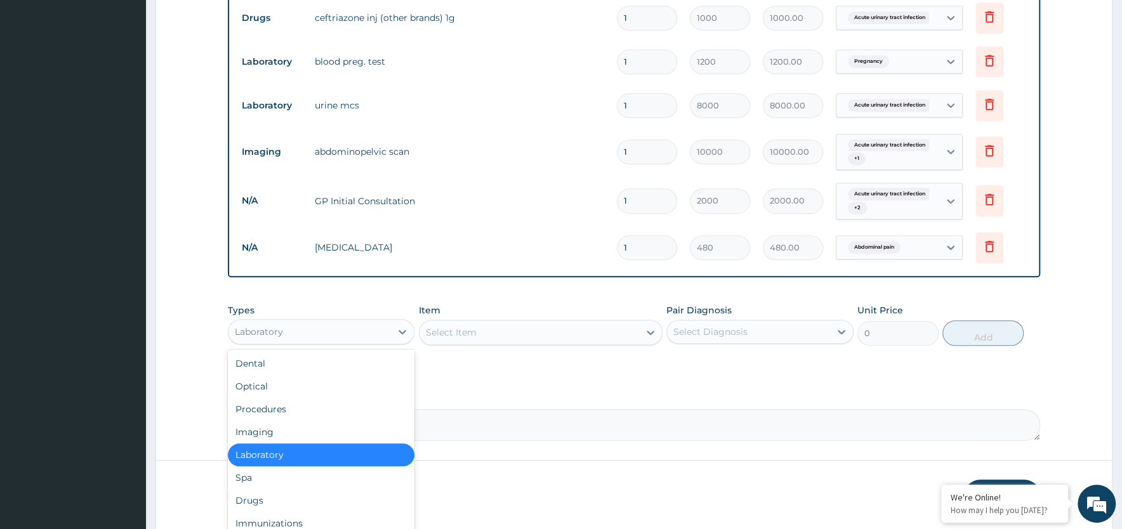
click at [357, 328] on div "Laboratory" at bounding box center [309, 332] width 162 height 20
click at [251, 503] on div "Drugs" at bounding box center [321, 500] width 187 height 23
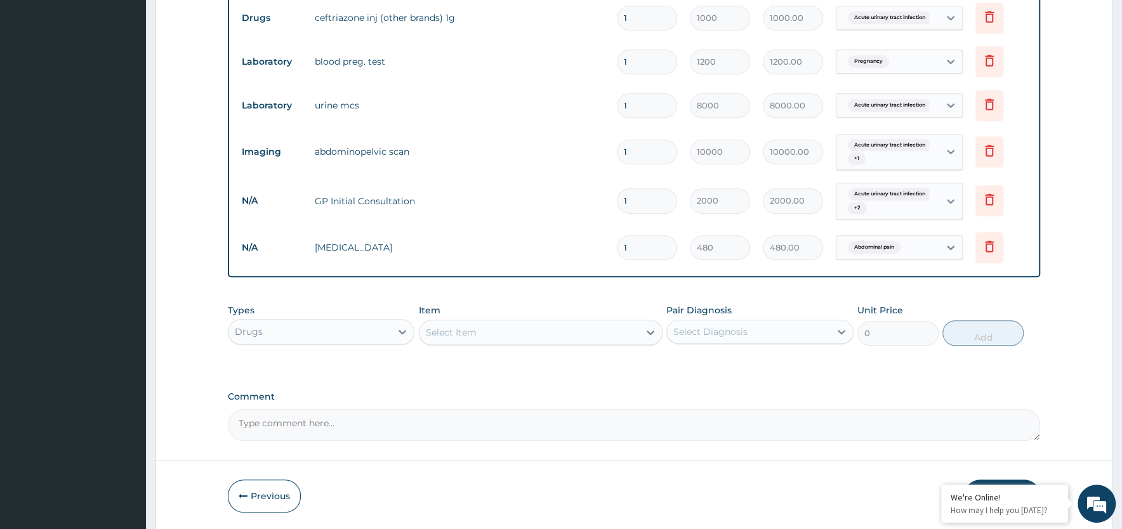
click at [496, 331] on div "Select Item" at bounding box center [530, 332] width 220 height 20
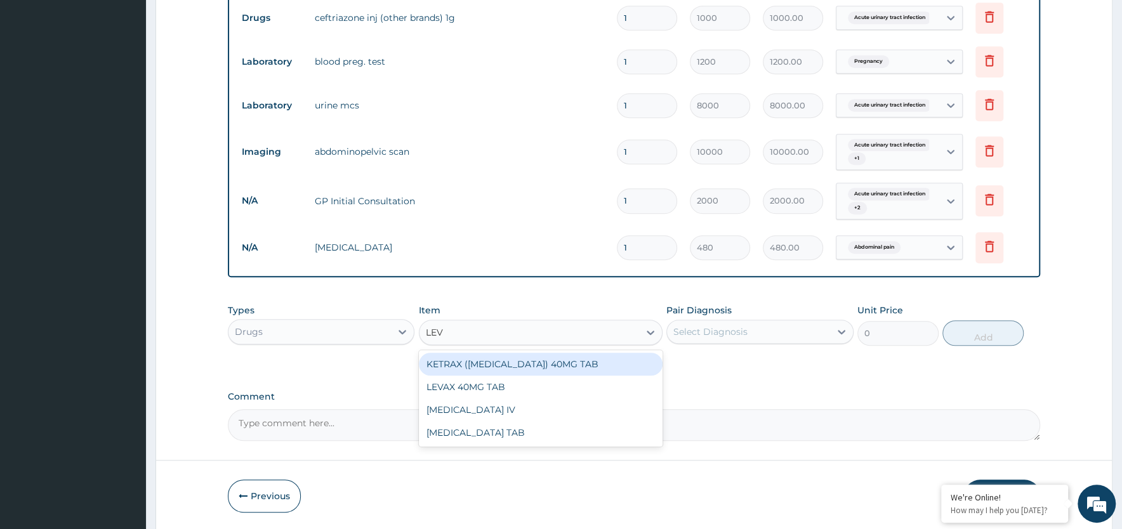
type input "LEVO"
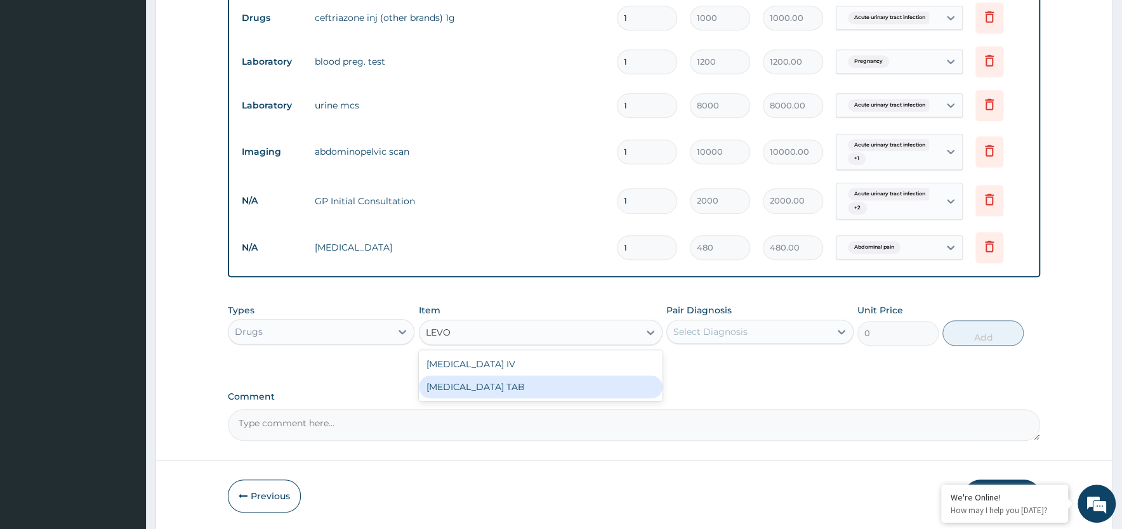
click at [538, 388] on div "LEVOFLOXACIN TAB" at bounding box center [541, 387] width 244 height 23
type input "120"
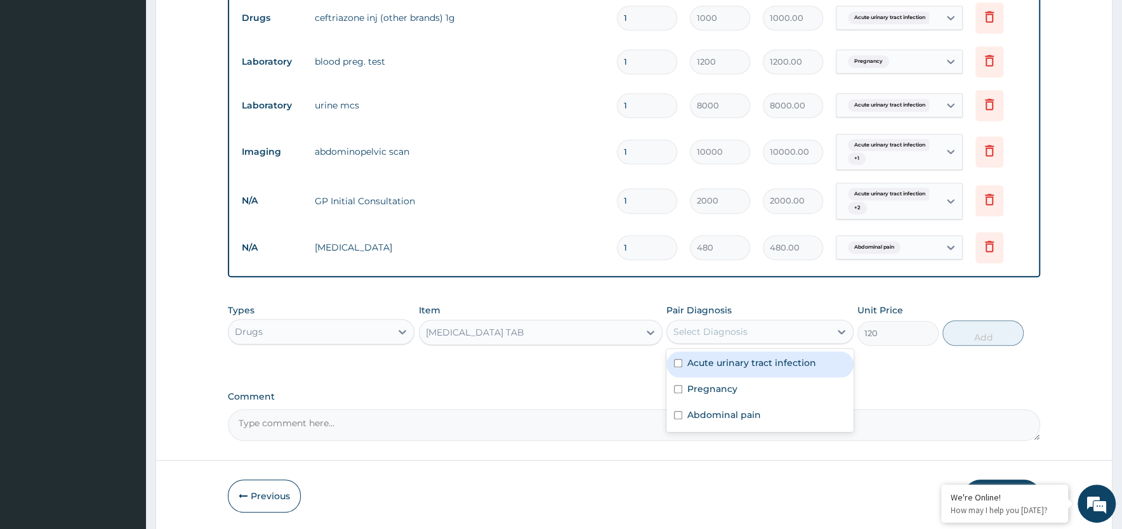
click at [718, 330] on div "Select Diagnosis" at bounding box center [710, 332] width 74 height 13
click at [721, 363] on label "Acute urinary tract infection" at bounding box center [751, 363] width 129 height 13
checkbox input "true"
click at [984, 333] on button "Add" at bounding box center [982, 333] width 81 height 25
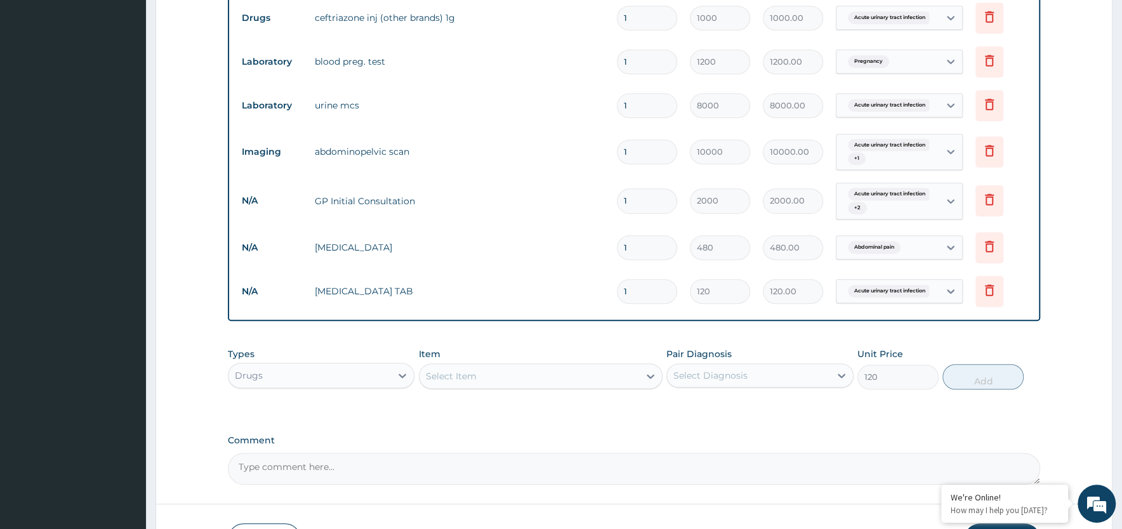
type input "0"
click at [864, 291] on span "Acute urinary tract infection" at bounding box center [890, 291] width 84 height 13
click at [870, 376] on label "Abdominal pain" at bounding box center [894, 374] width 74 height 13
checkbox input "true"
click at [643, 294] on input "1" at bounding box center [647, 294] width 60 height 25
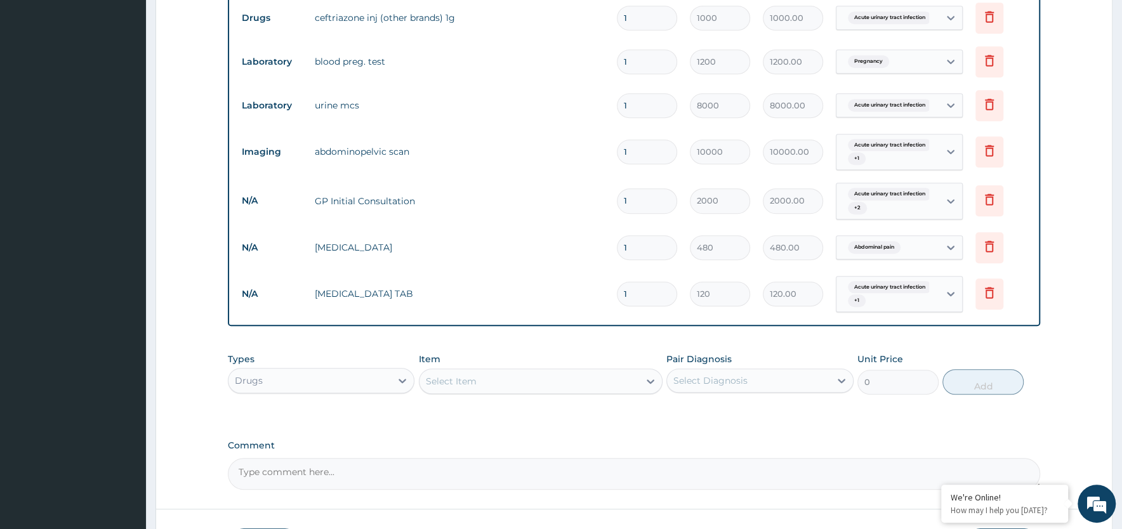
type input "10"
type input "1200.00"
type input "10"
click at [494, 383] on div "Select Item" at bounding box center [530, 381] width 220 height 20
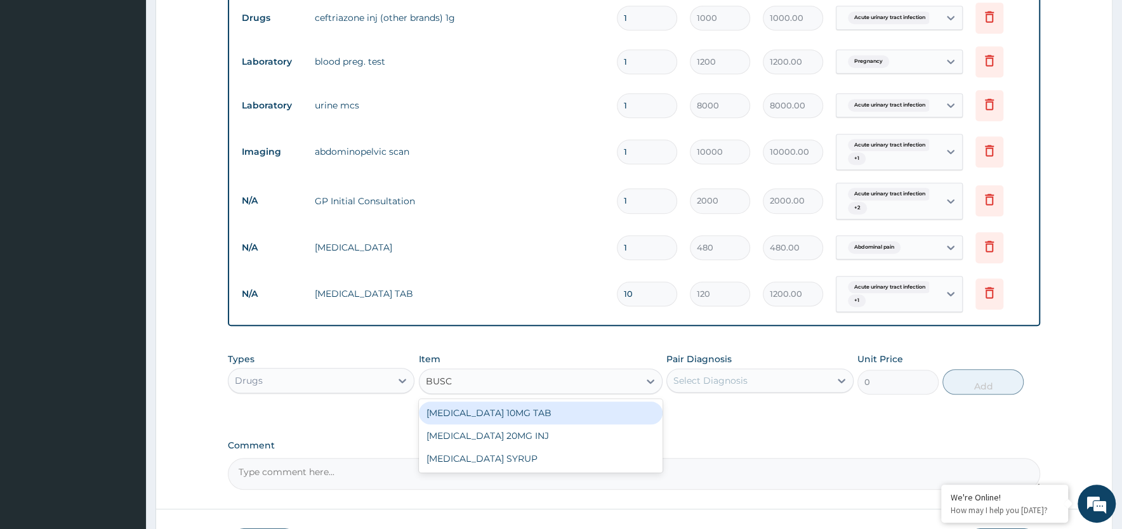
type input "BUSCO"
click at [491, 416] on div "BUSCOPAN 10MG TAB" at bounding box center [541, 413] width 244 height 23
type input "20"
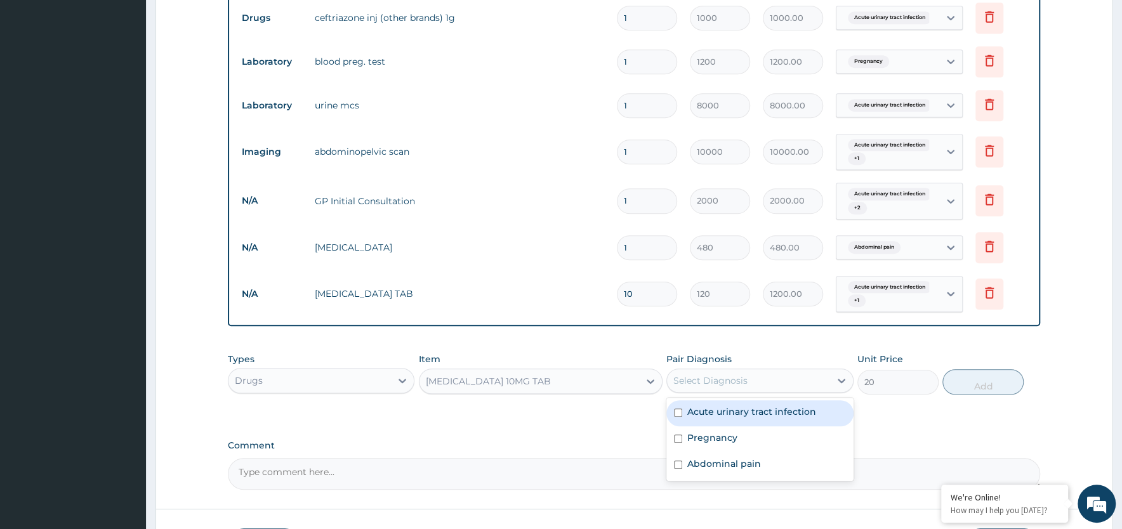
click at [719, 382] on div "Select Diagnosis" at bounding box center [710, 380] width 74 height 13
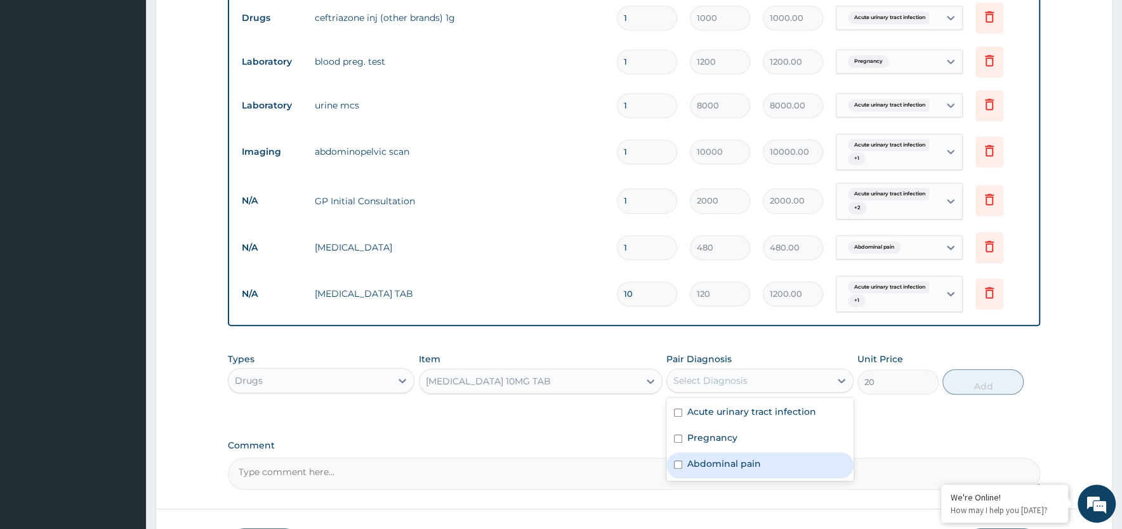
click at [722, 466] on label "Abdominal pain" at bounding box center [724, 464] width 74 height 13
checkbox input "true"
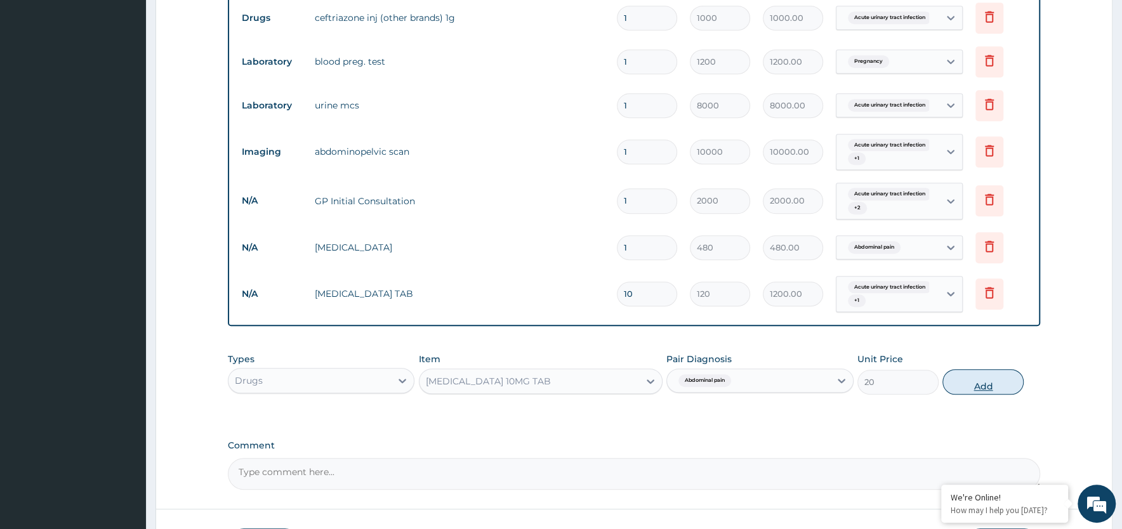
click at [982, 387] on button "Add" at bounding box center [982, 381] width 81 height 25
type input "0"
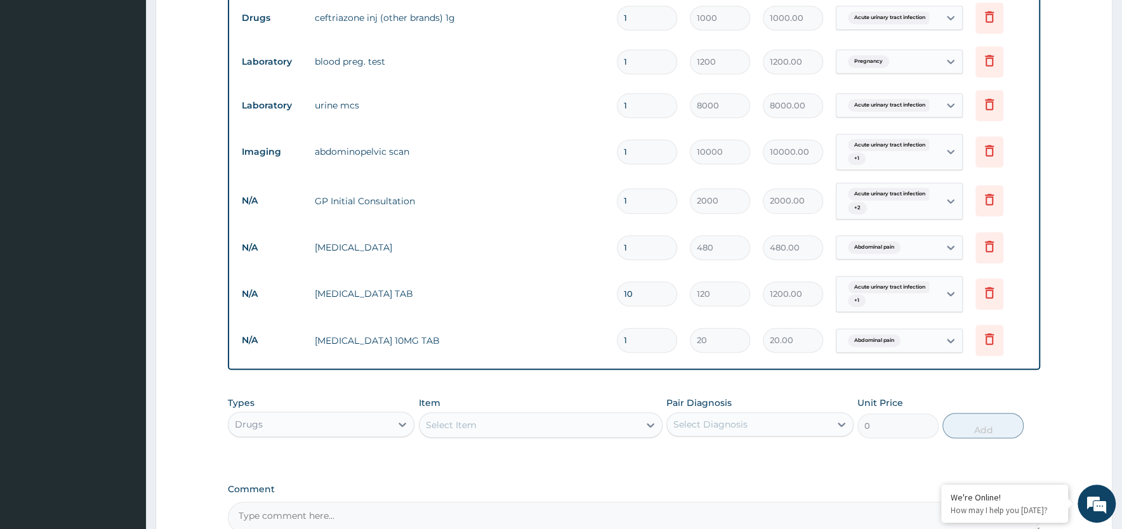
click at [643, 342] on input "1" at bounding box center [647, 340] width 60 height 25
type input "0.00"
type input "6"
type input "120.00"
type input "6"
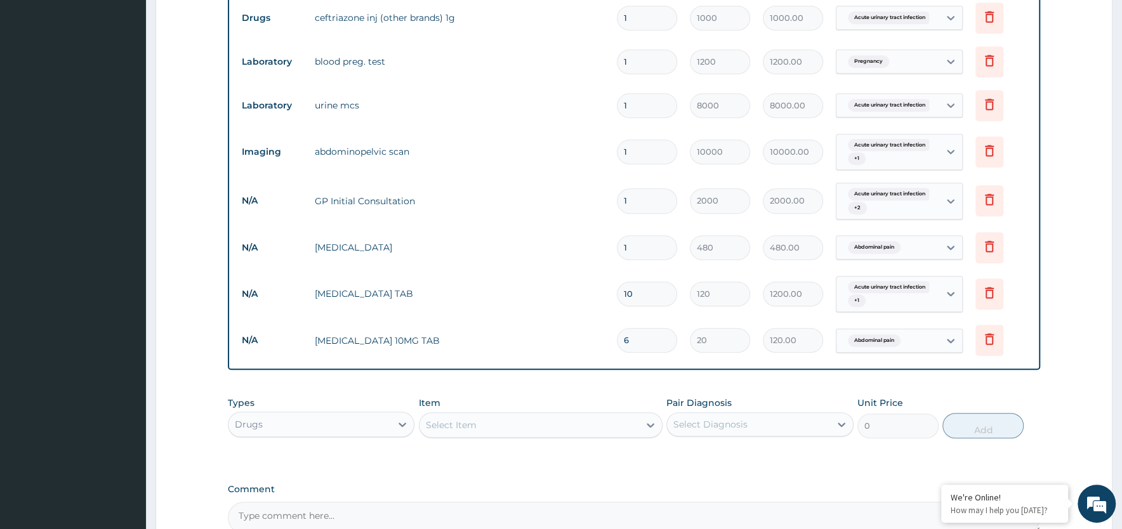
click at [524, 424] on div "Select Item" at bounding box center [530, 425] width 220 height 20
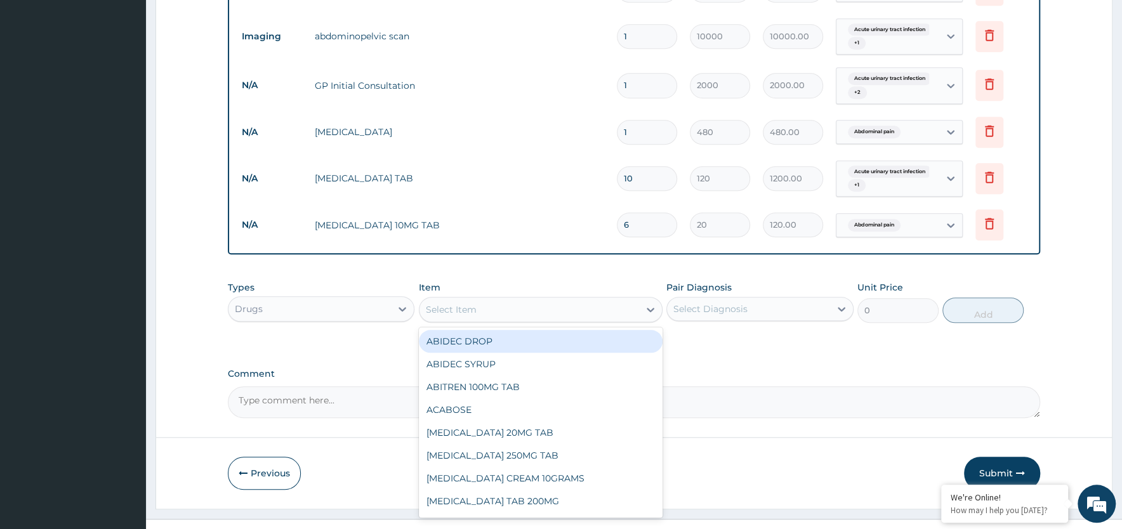
scroll to position [647, 0]
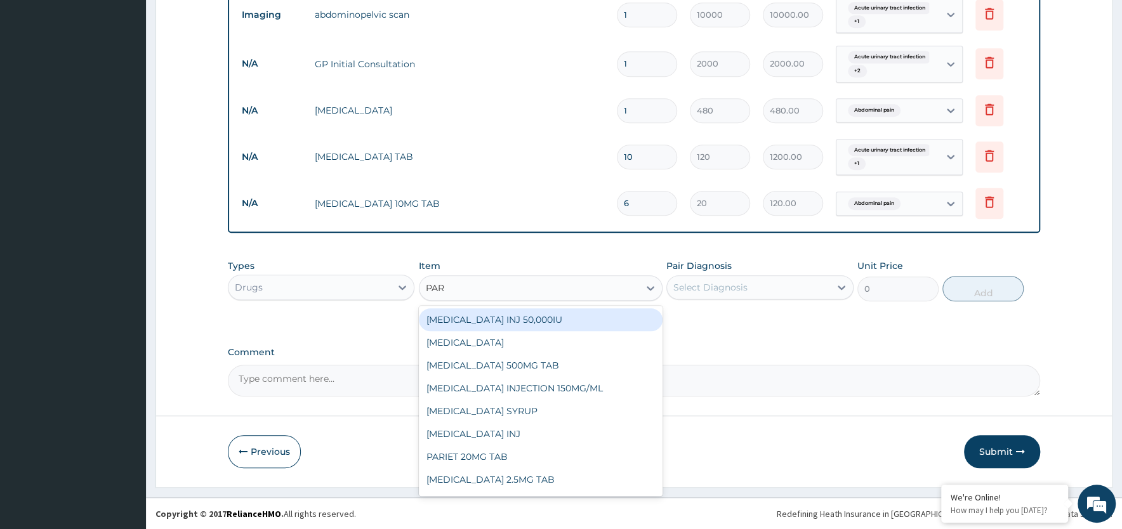
type input "PARA"
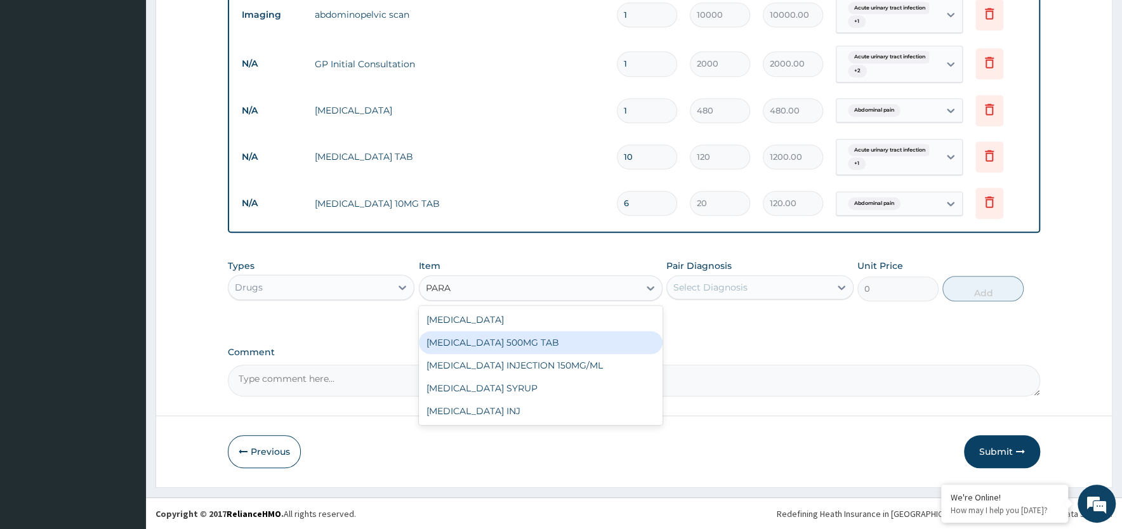
click at [528, 341] on div "PARACETAMOL 500MG TAB" at bounding box center [541, 342] width 244 height 23
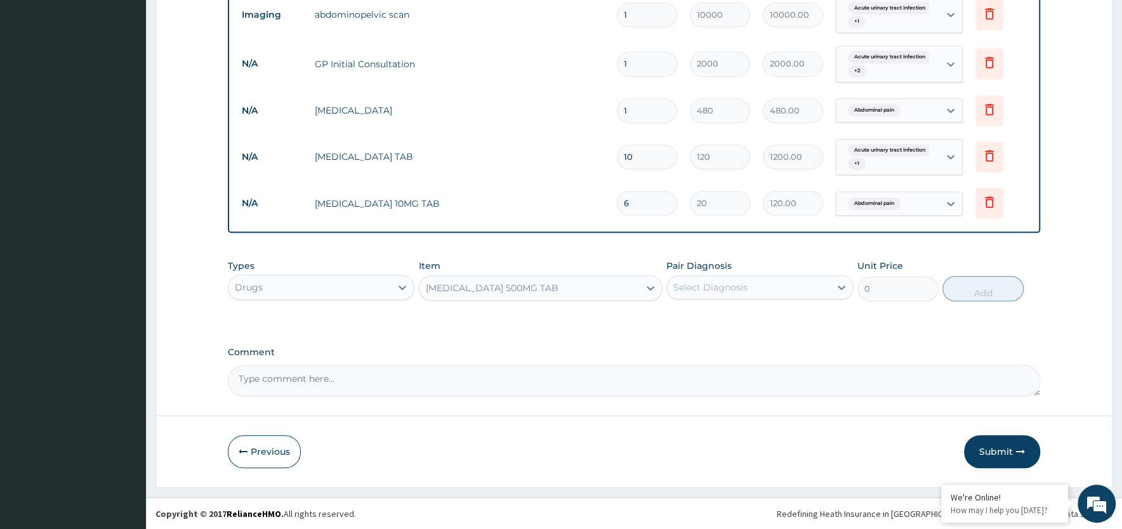
type input "10"
click at [649, 288] on icon at bounding box center [651, 288] width 8 height 4
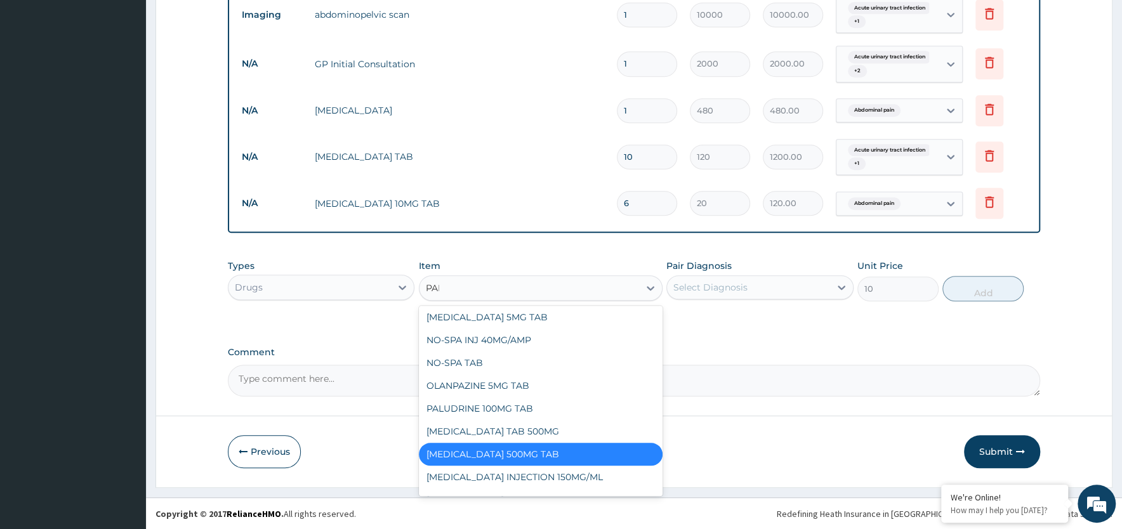
scroll to position [0, 0]
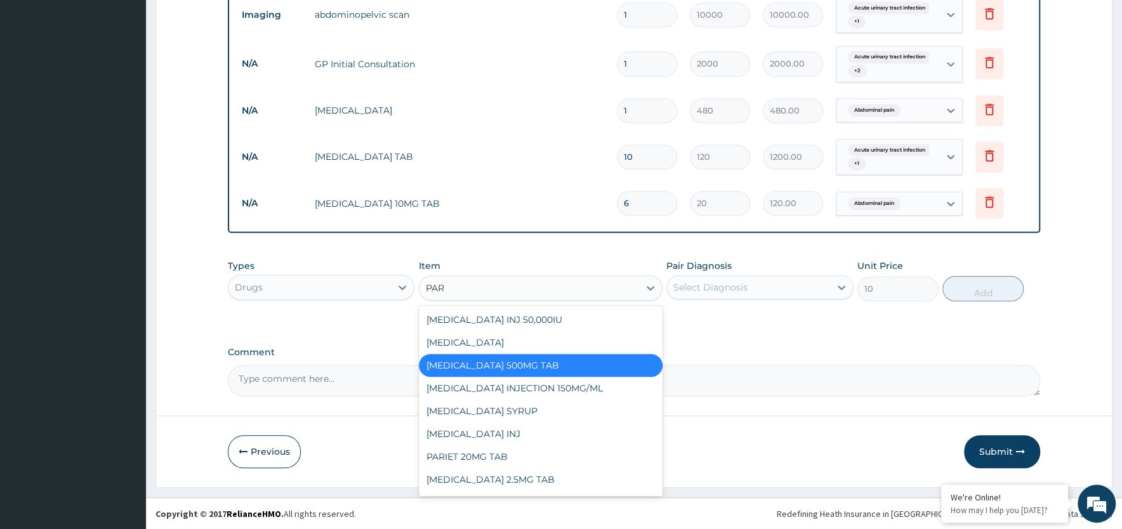
type input "PARA"
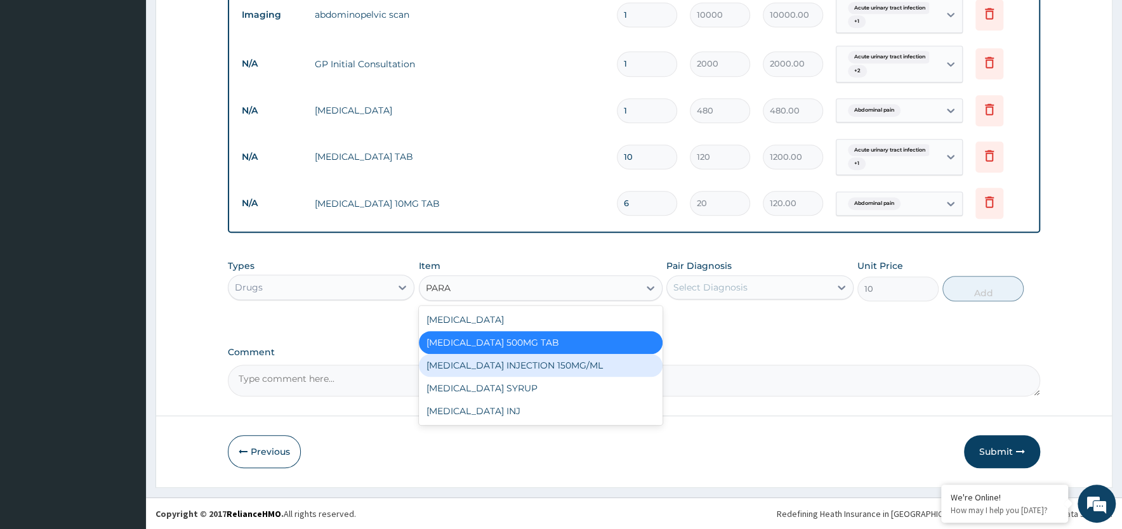
click at [607, 359] on div "PARACETAMOL INJECTION 150MG/ML" at bounding box center [541, 365] width 244 height 23
type input "150"
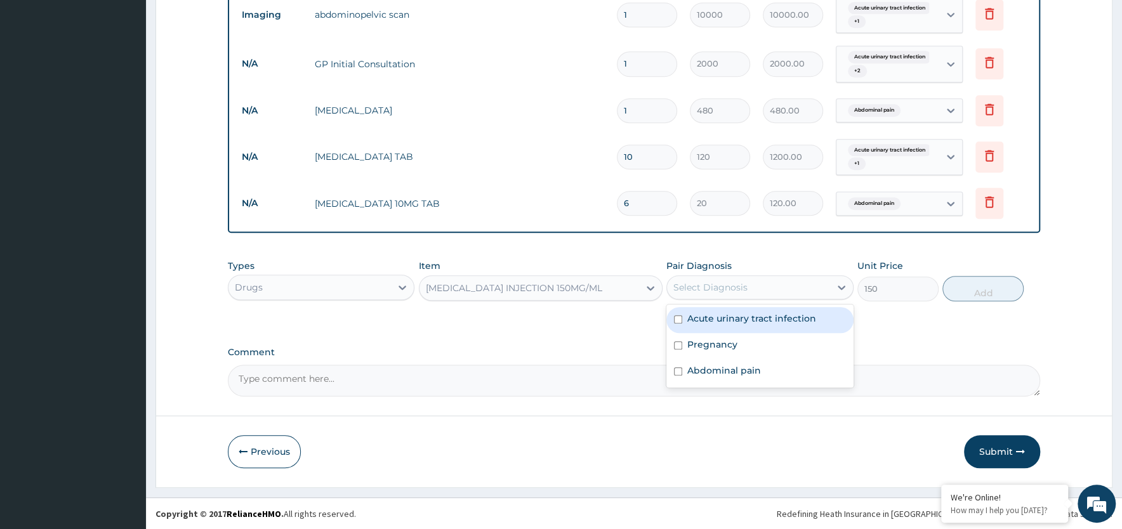
click at [742, 289] on div "Select Diagnosis" at bounding box center [710, 287] width 74 height 13
click at [708, 318] on label "Acute urinary tract infection" at bounding box center [751, 318] width 129 height 13
checkbox input "true"
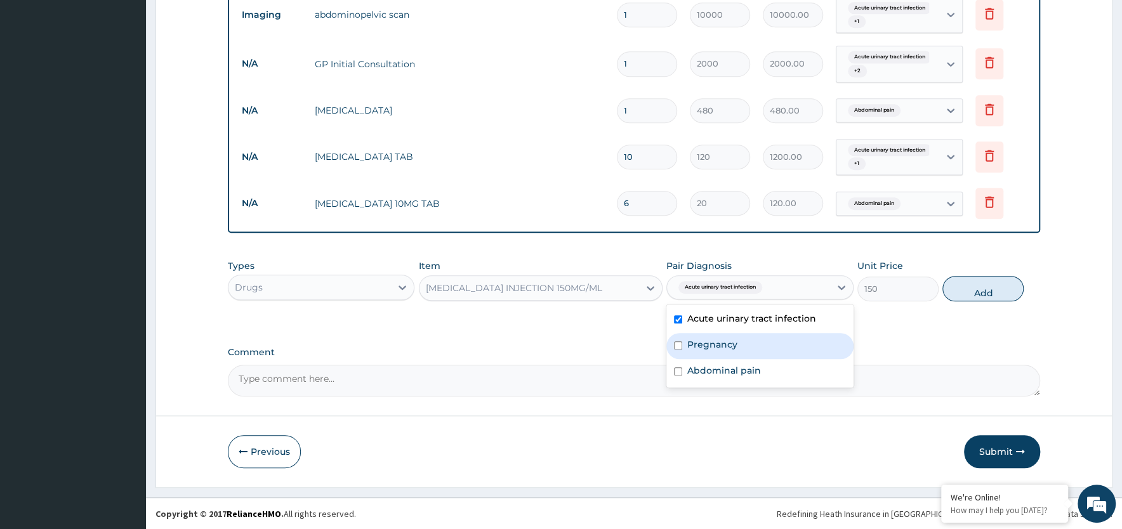
click at [707, 338] on label "Pregnancy" at bounding box center [712, 344] width 50 height 13
checkbox input "true"
drag, startPoint x: 706, startPoint y: 375, endPoint x: 715, endPoint y: 367, distance: 12.1
click at [707, 371] on label "Abdominal pain" at bounding box center [724, 370] width 74 height 13
checkbox input "true"
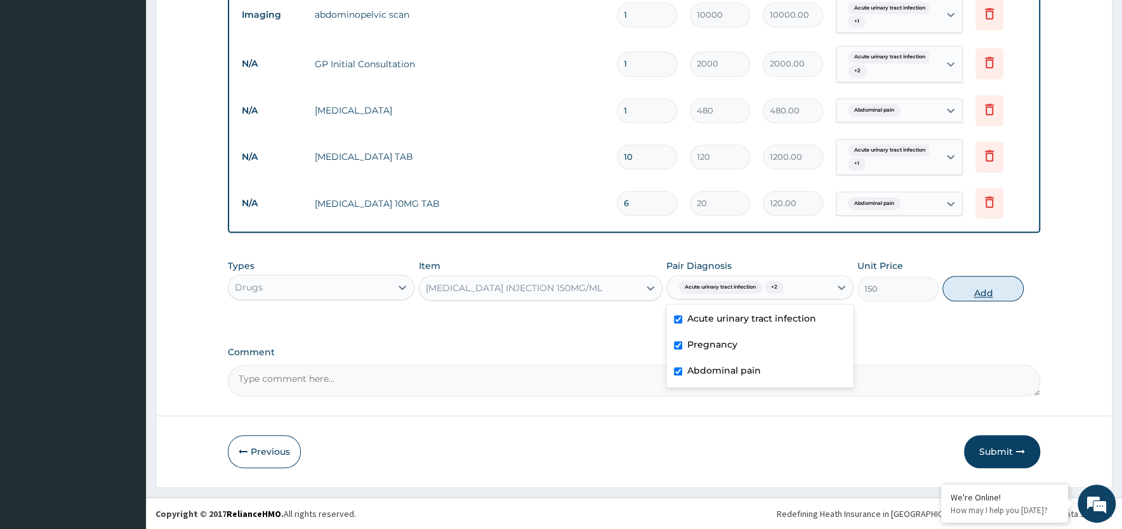
click at [982, 291] on button "Add" at bounding box center [982, 288] width 81 height 25
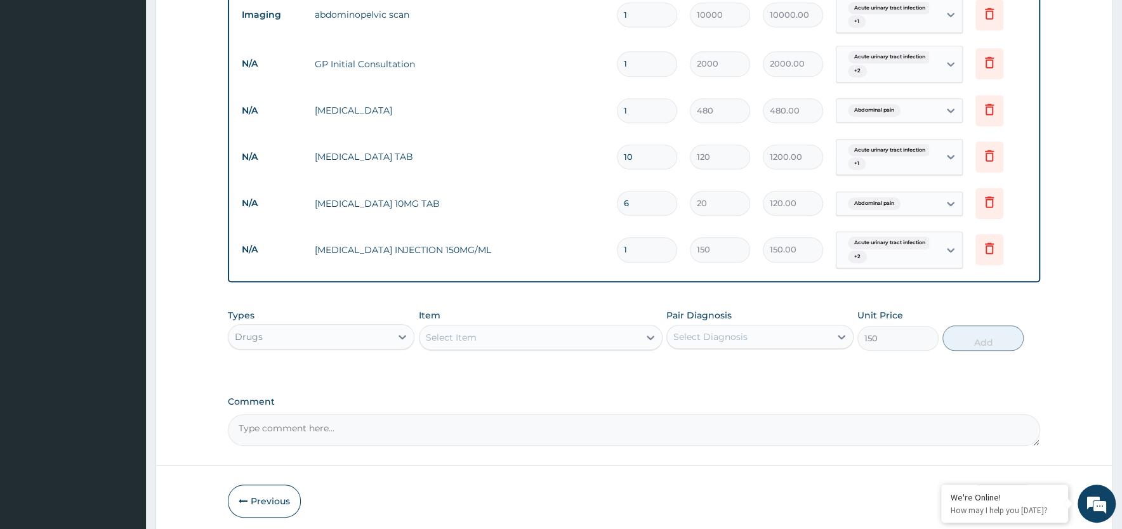
type input "0"
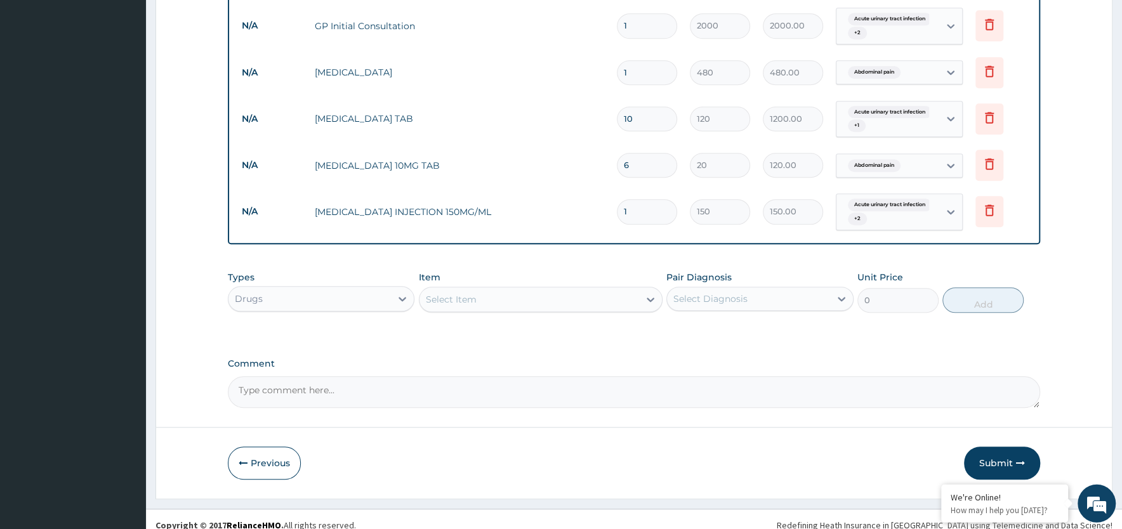
scroll to position [696, 0]
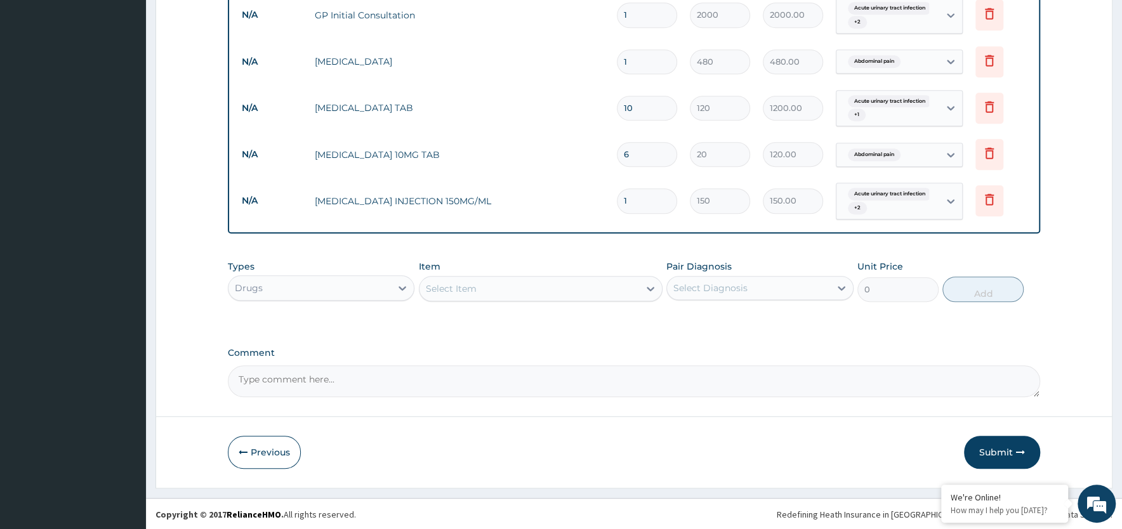
click at [473, 293] on div "Select Item" at bounding box center [451, 288] width 51 height 13
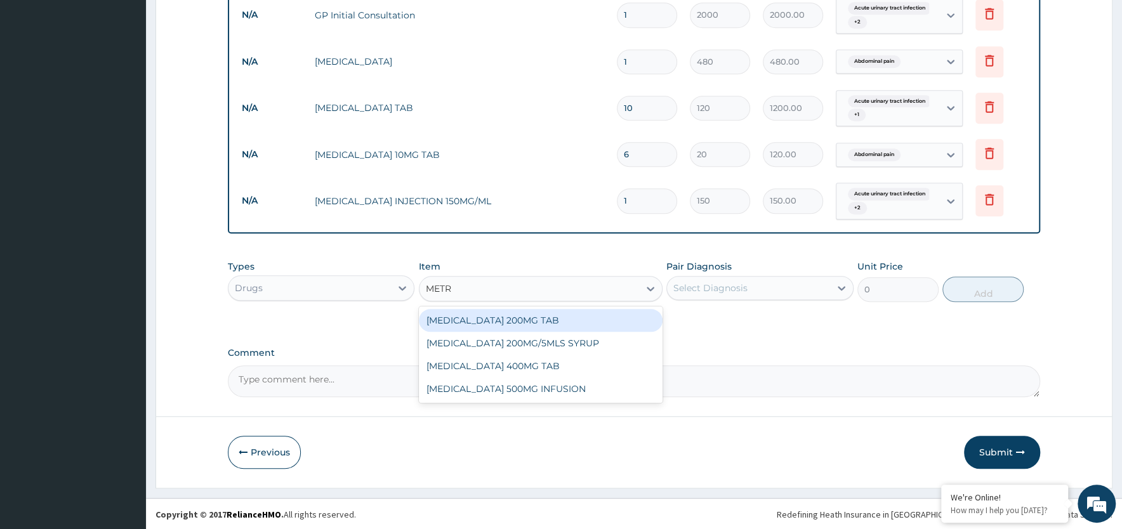
type input "METRO"
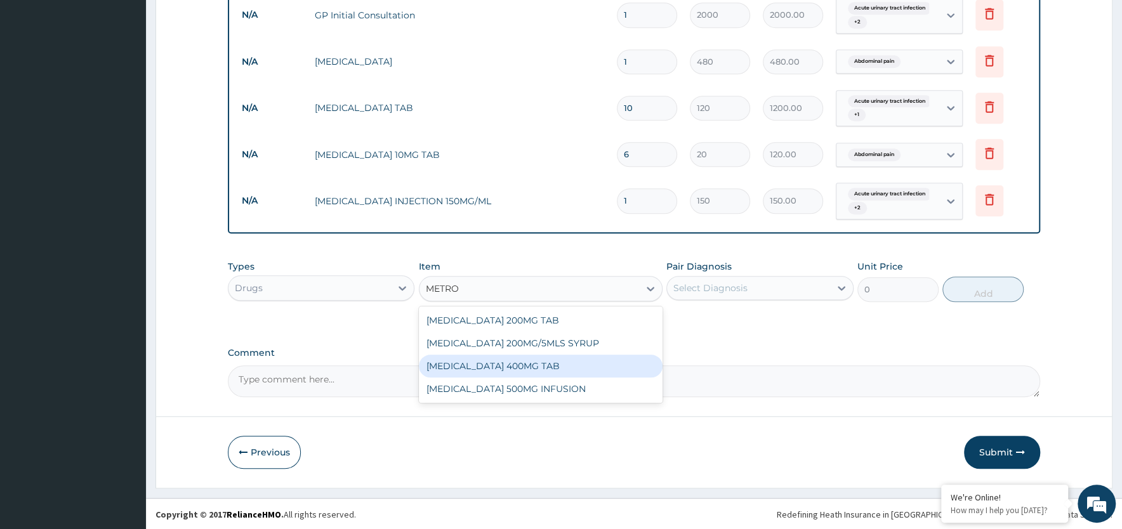
click at [480, 362] on div "METRONIDAZOLE 400MG TAB" at bounding box center [541, 366] width 244 height 23
type input "45"
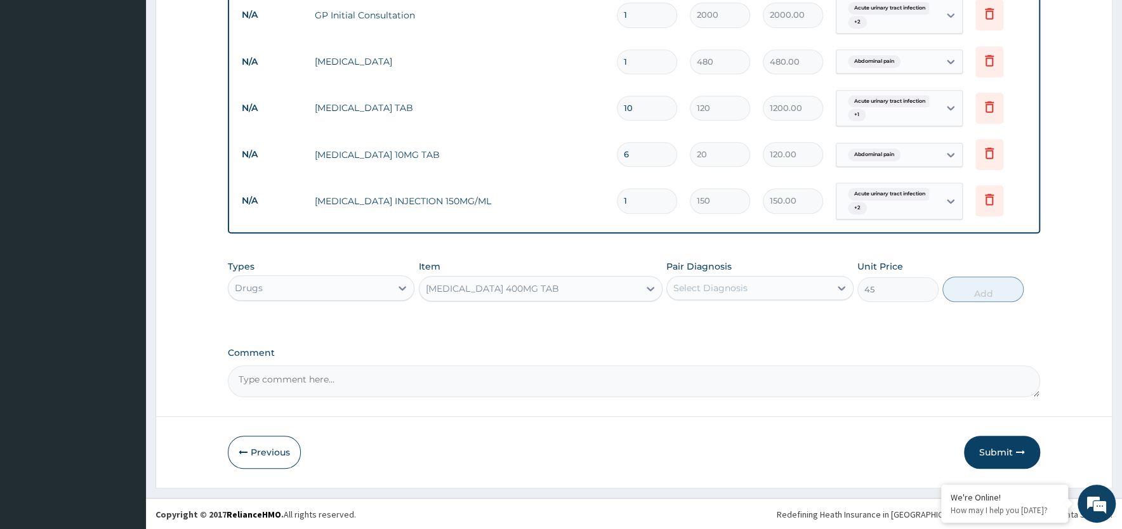
click at [722, 292] on div "Select Diagnosis" at bounding box center [710, 288] width 74 height 13
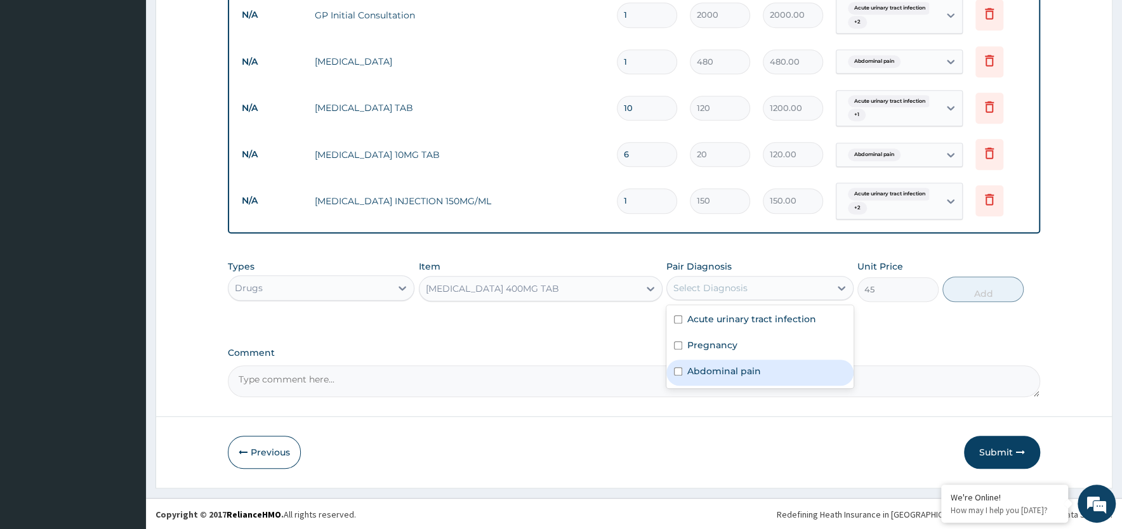
click at [716, 373] on label "Abdominal pain" at bounding box center [724, 371] width 74 height 13
checkbox input "true"
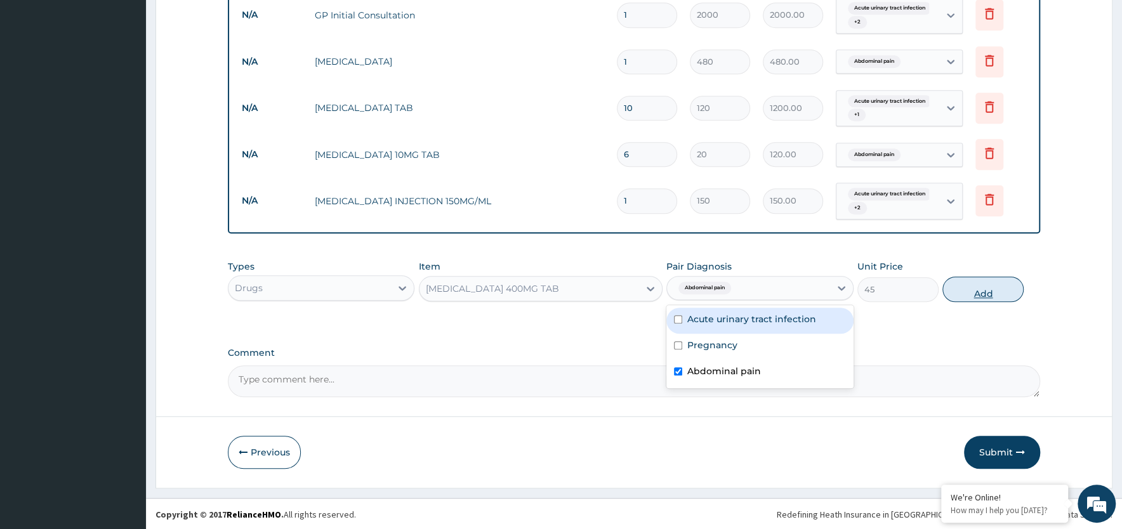
click at [972, 291] on button "Add" at bounding box center [982, 289] width 81 height 25
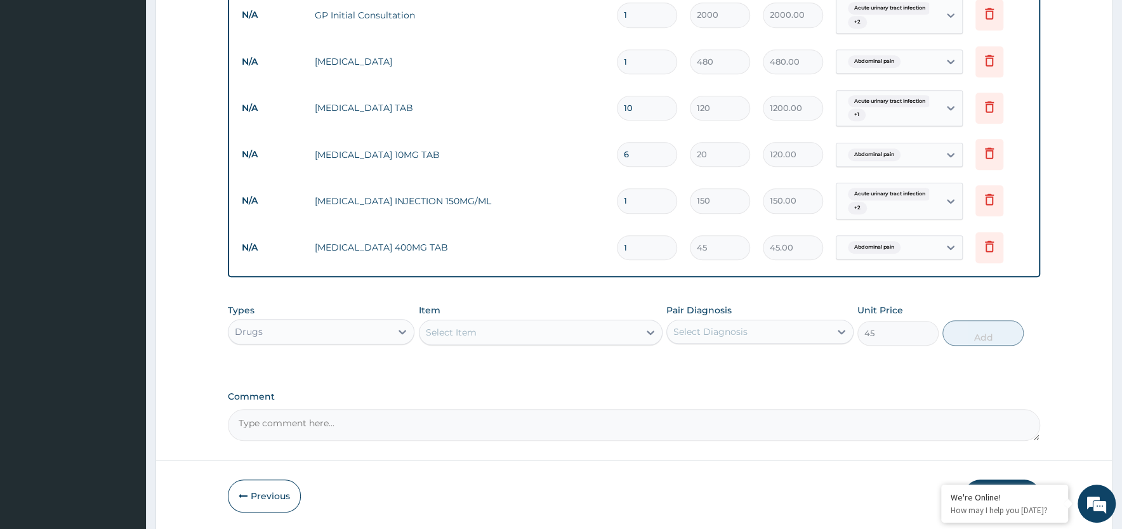
type input "0"
click at [633, 244] on input "1" at bounding box center [647, 247] width 60 height 25
type input "15"
type input "675.00"
type input "15"
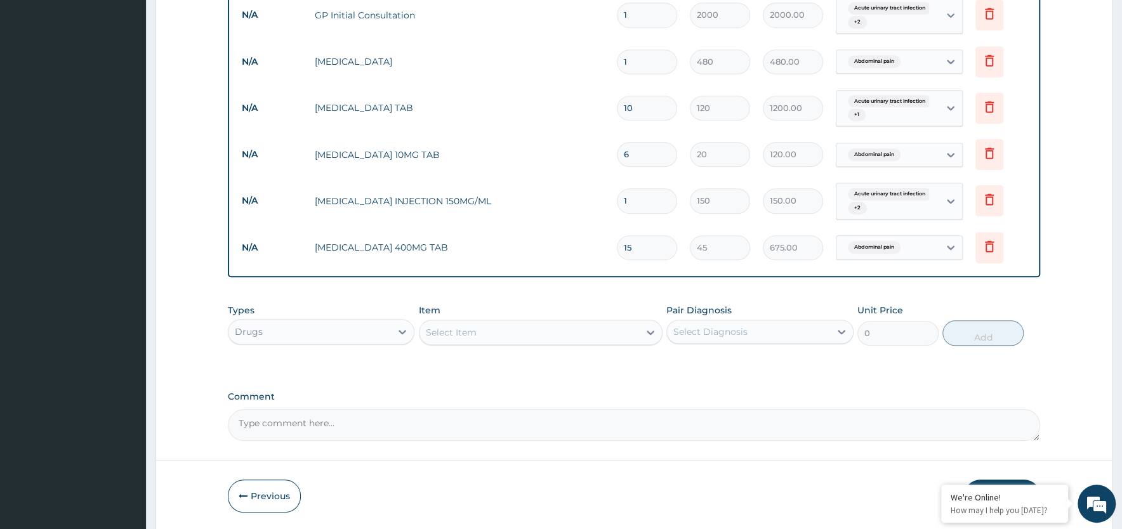
click at [490, 328] on div "Select Item" at bounding box center [530, 332] width 220 height 20
type input "CEFTRI"
click at [499, 369] on div "CEFTRIAZONE INJ (OTHER BRANDS) 1G" at bounding box center [541, 364] width 244 height 23
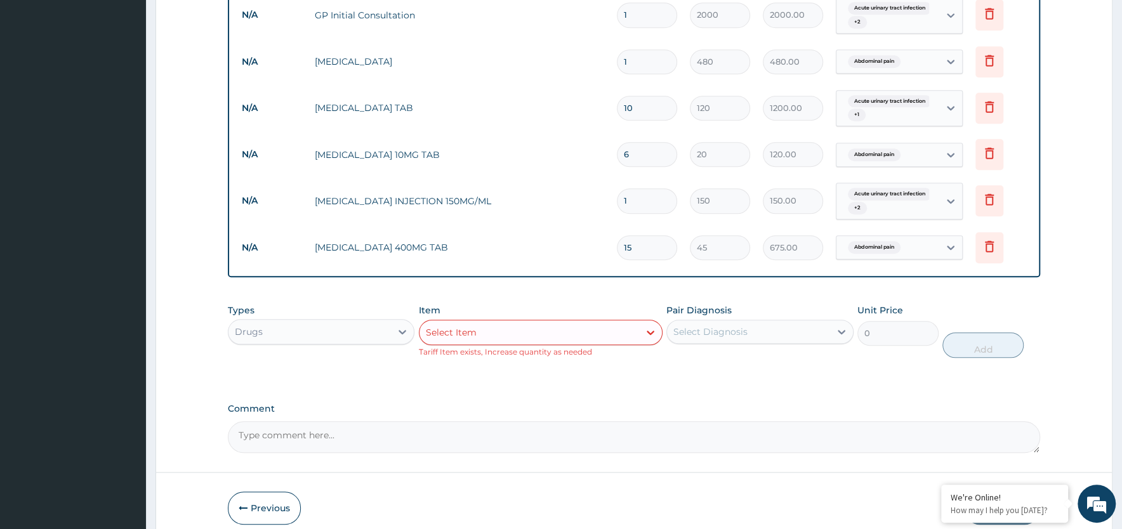
click at [499, 331] on div "Select Item" at bounding box center [530, 332] width 220 height 20
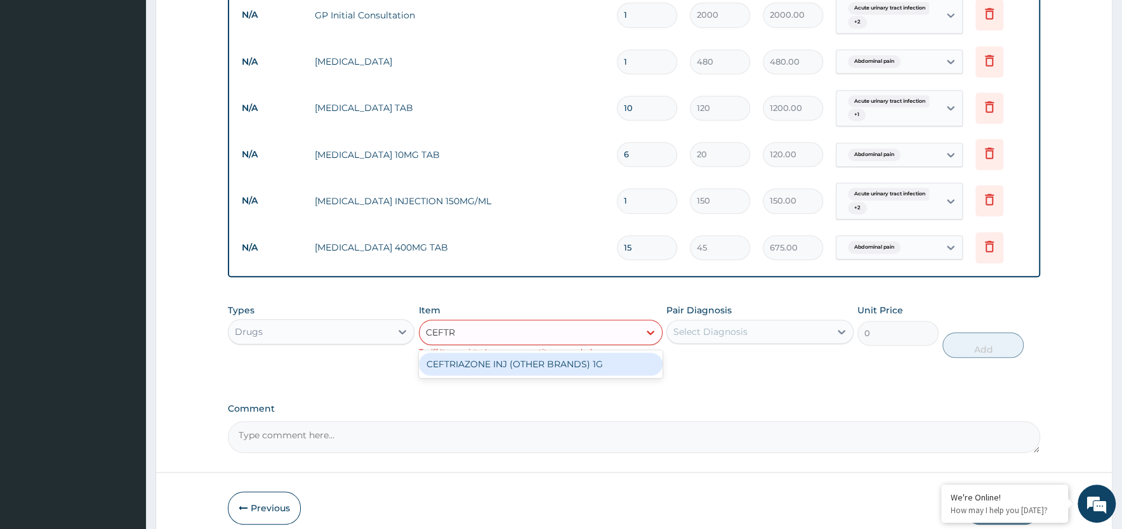
type input "CEFTR"
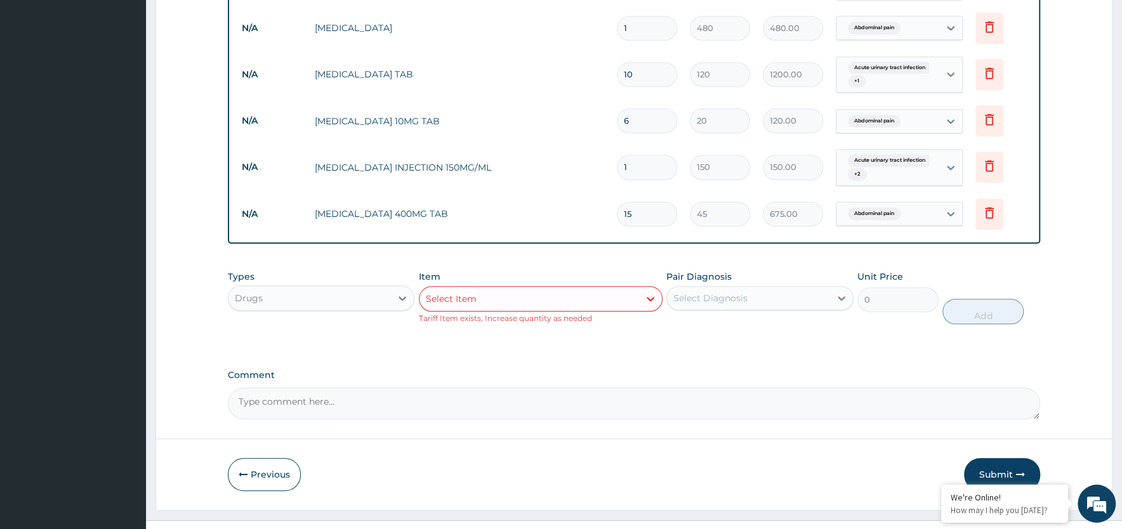
scroll to position [752, 0]
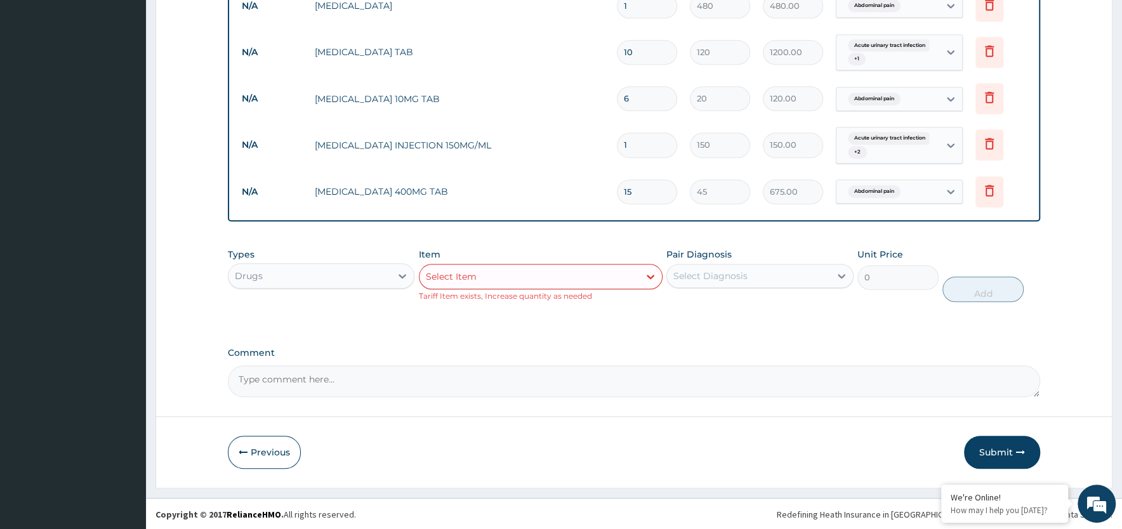
click at [711, 314] on div "Types Drugs Item Select Item Tariff Item exists, Increase quantity as needed Pa…" at bounding box center [634, 285] width 812 height 86
click at [989, 456] on button "Submit" at bounding box center [1002, 452] width 76 height 33
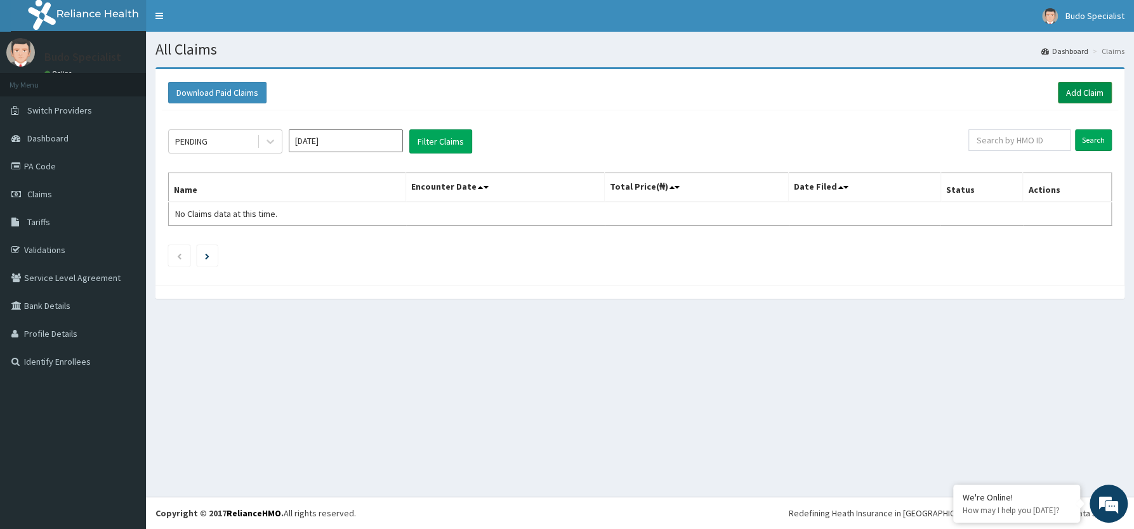
click at [1075, 88] on link "Add Claim" at bounding box center [1085, 93] width 54 height 22
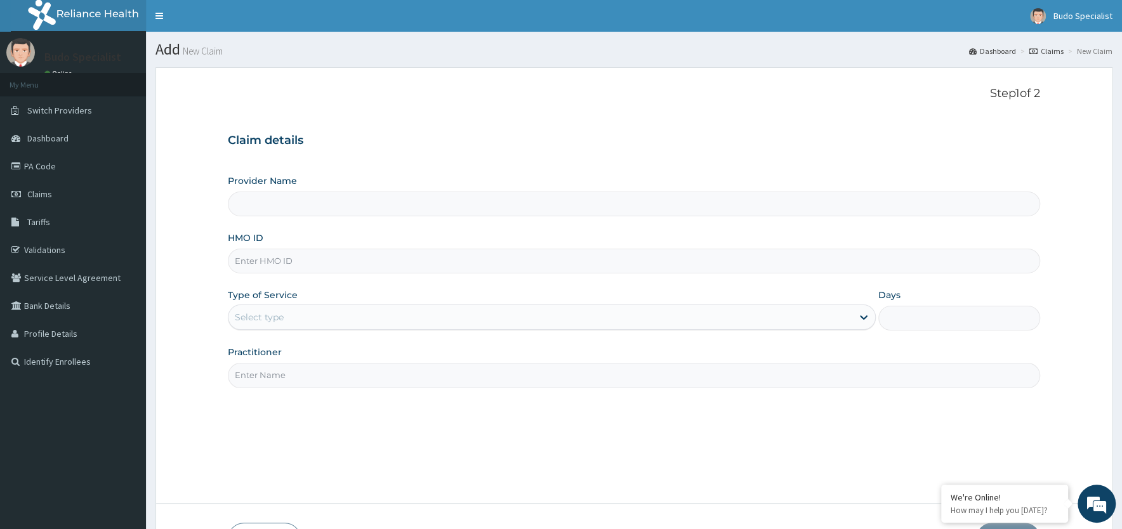
type input "Budo Specialist Hospital"
click at [284, 265] on input "HMO ID" at bounding box center [634, 261] width 812 height 25
type input "TIE/10041/A"
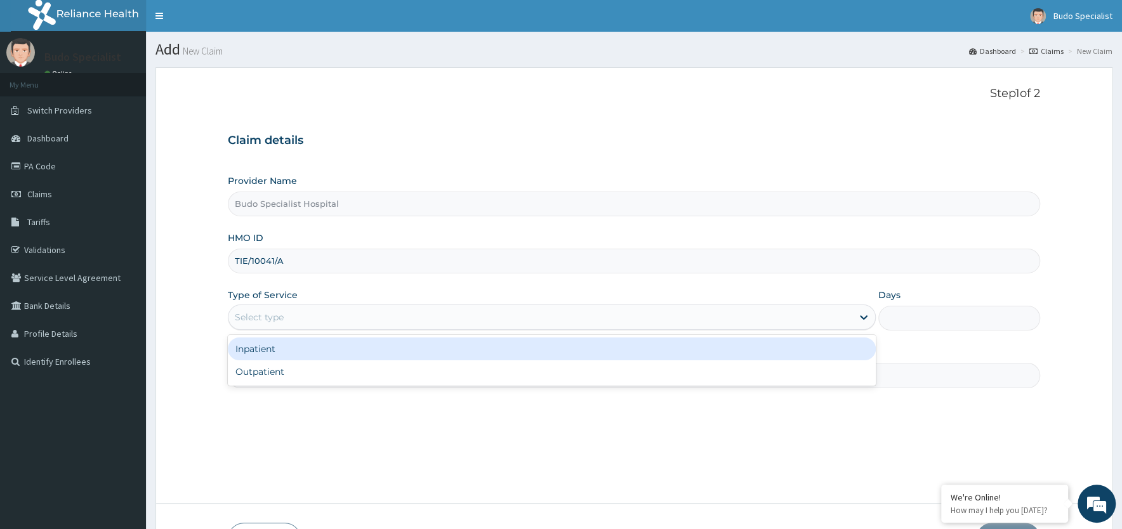
click at [274, 314] on div "Select type" at bounding box center [259, 317] width 49 height 13
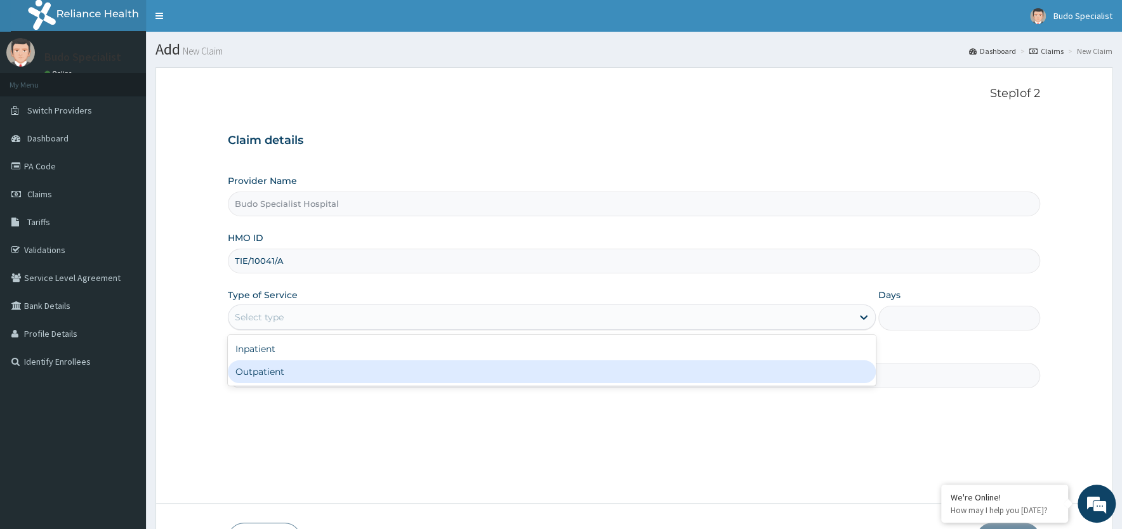
click at [287, 373] on div "Outpatient" at bounding box center [552, 371] width 648 height 23
type input "1"
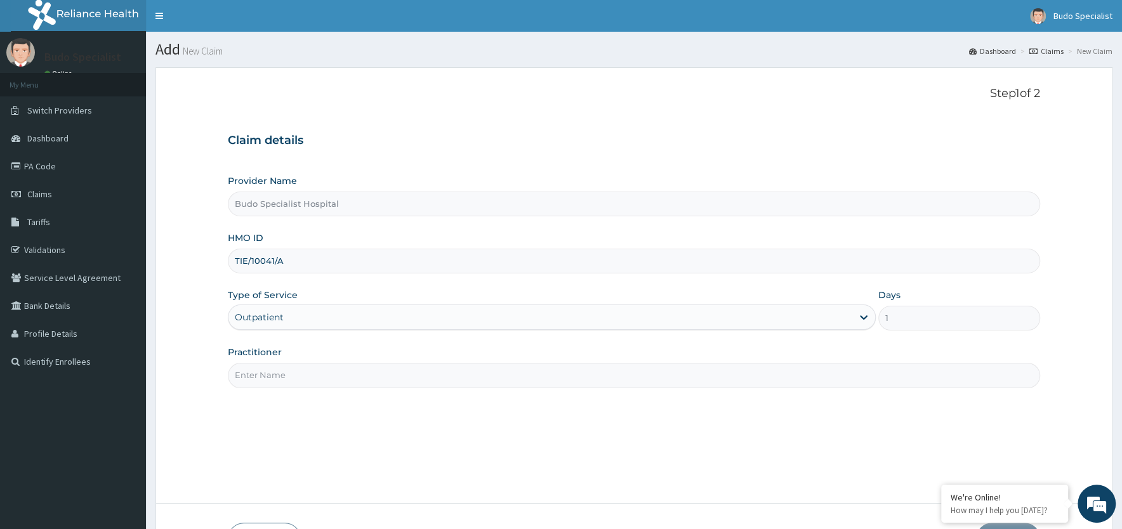
click at [271, 379] on input "Practitioner" at bounding box center [634, 375] width 812 height 25
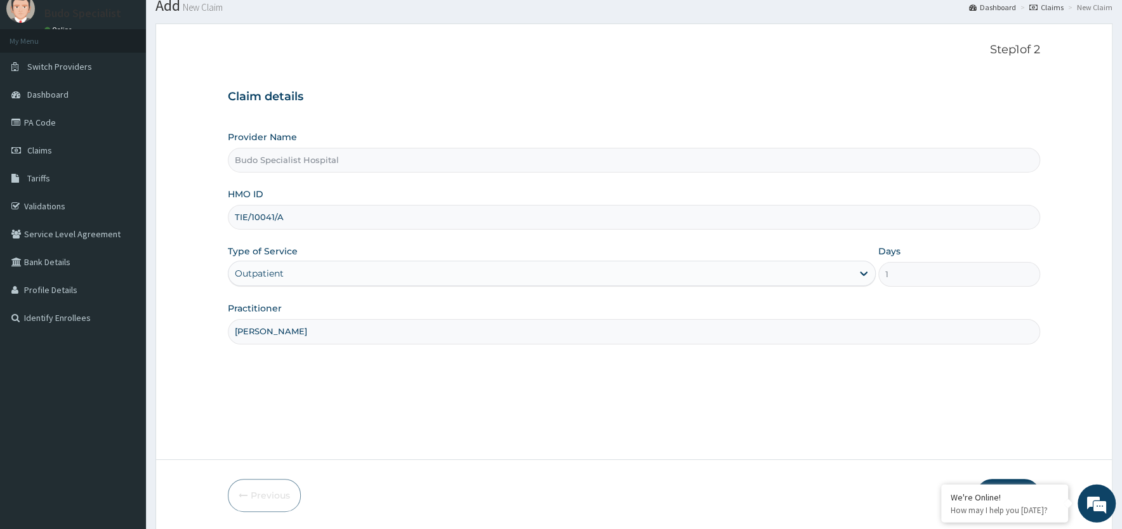
scroll to position [88, 0]
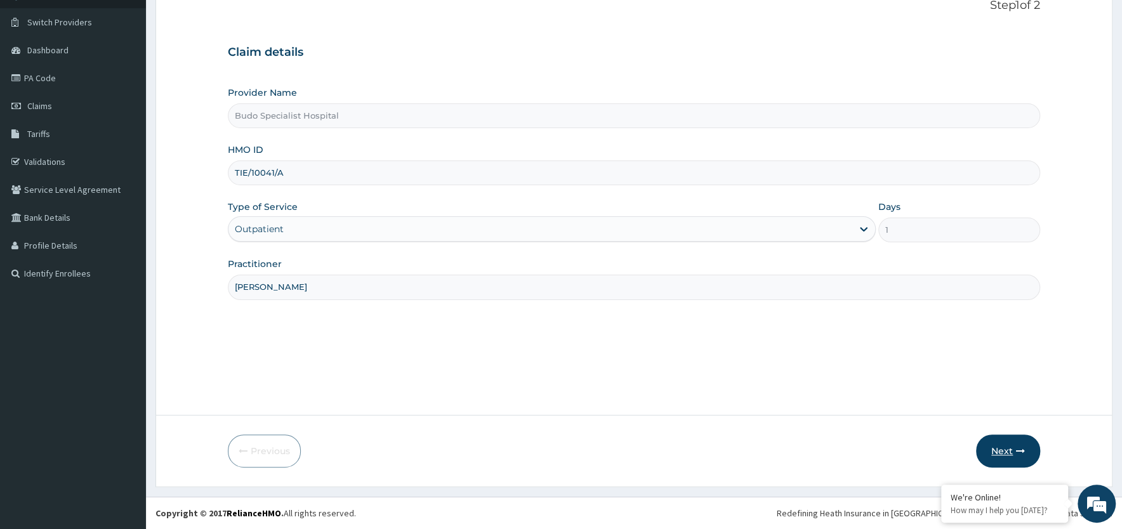
type input "DR AKPAN"
click at [1006, 453] on button "Next" at bounding box center [1008, 451] width 64 height 33
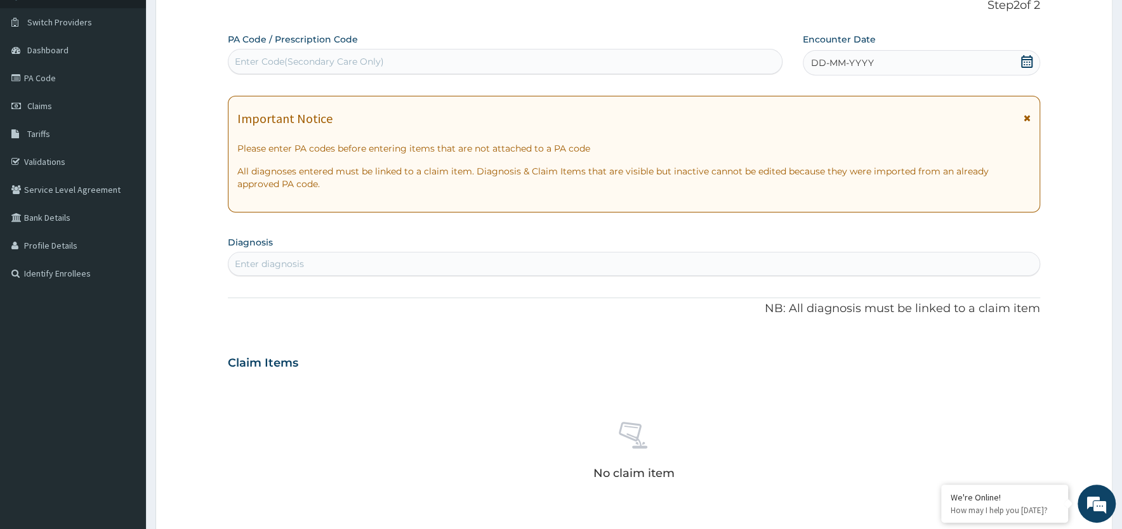
click at [847, 65] on span "DD-MM-YYYY" at bounding box center [842, 62] width 63 height 13
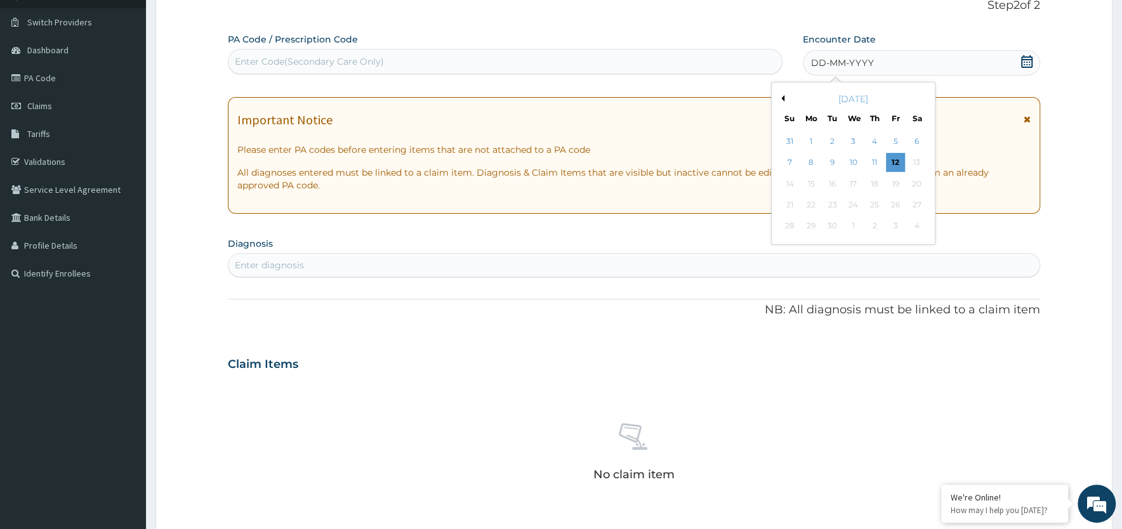
click at [781, 98] on button "Previous Month" at bounding box center [781, 98] width 6 height 6
click at [785, 254] on div "31" at bounding box center [789, 247] width 19 height 19
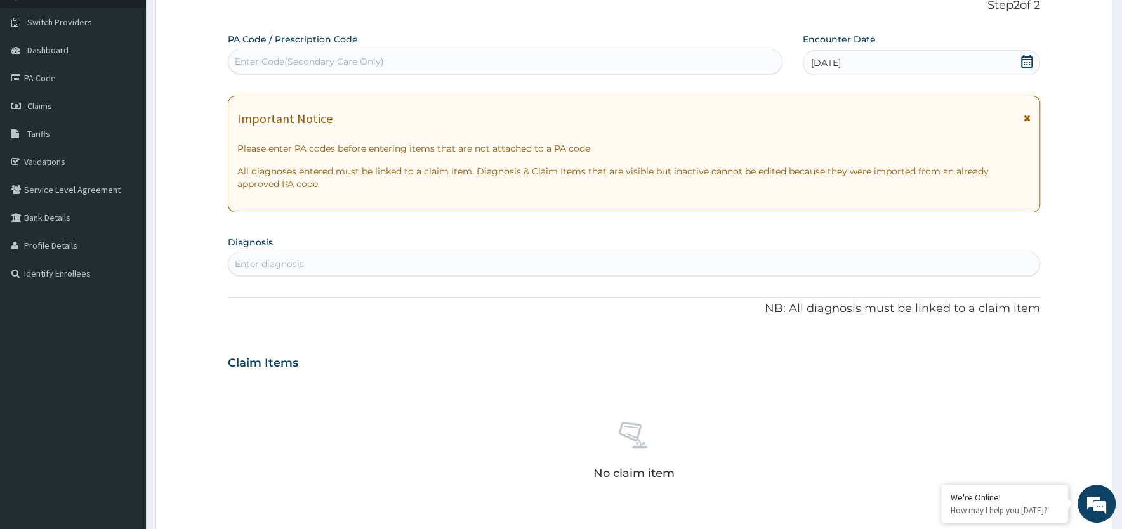
click at [352, 265] on div "Enter diagnosis" at bounding box center [633, 264] width 811 height 20
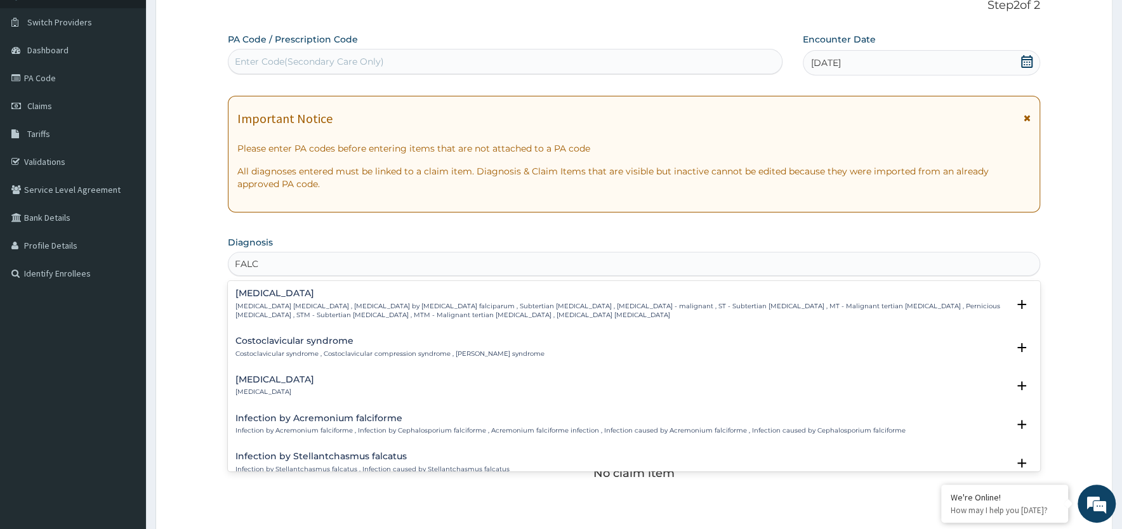
type input "[PERSON_NAME]"
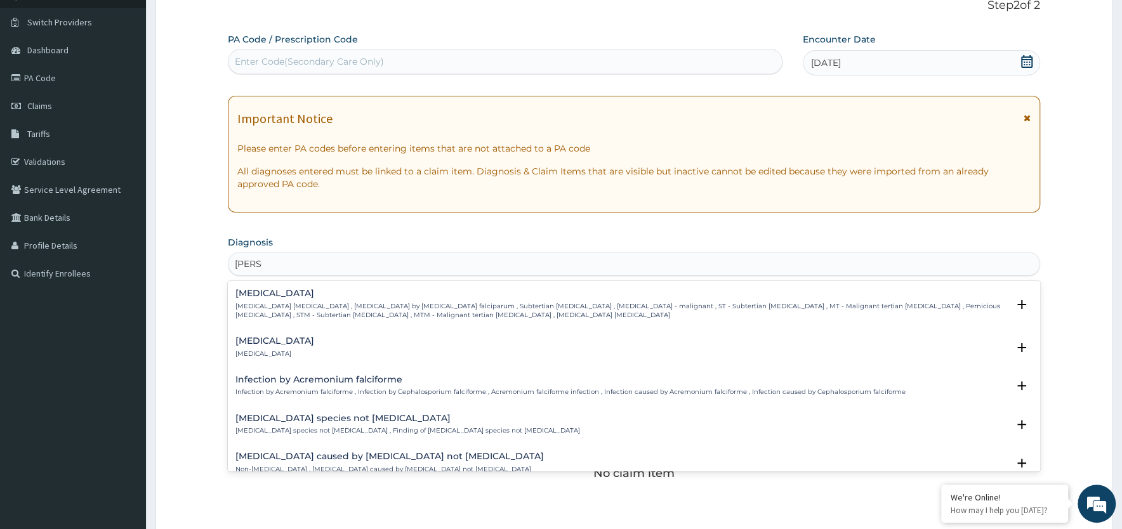
click at [291, 300] on div "Falciparum malaria Falciparum malaria , Malignant tertian malaria , Malaria by …" at bounding box center [621, 304] width 772 height 31
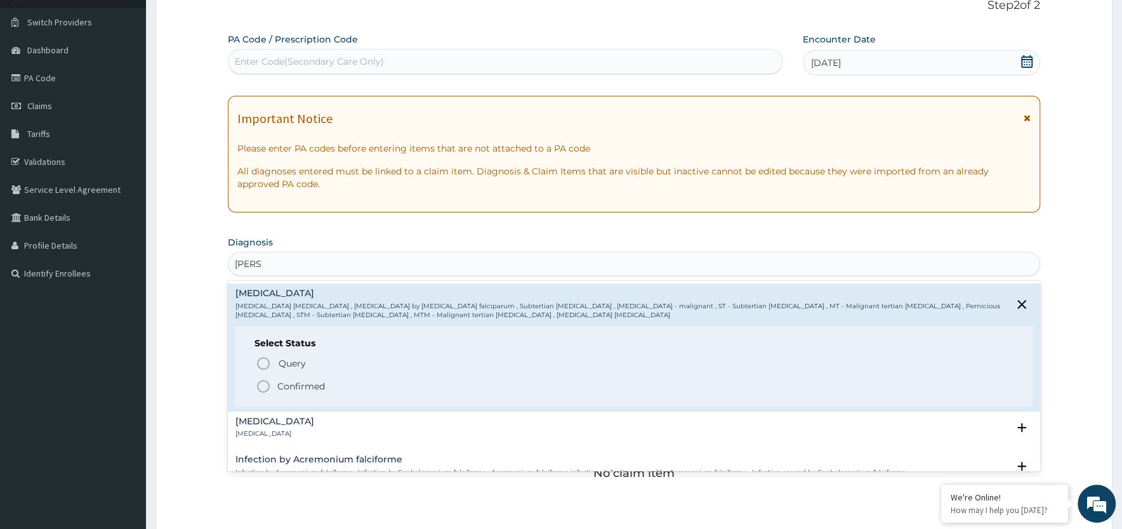
click at [265, 385] on icon "status option filled" at bounding box center [263, 386] width 15 height 15
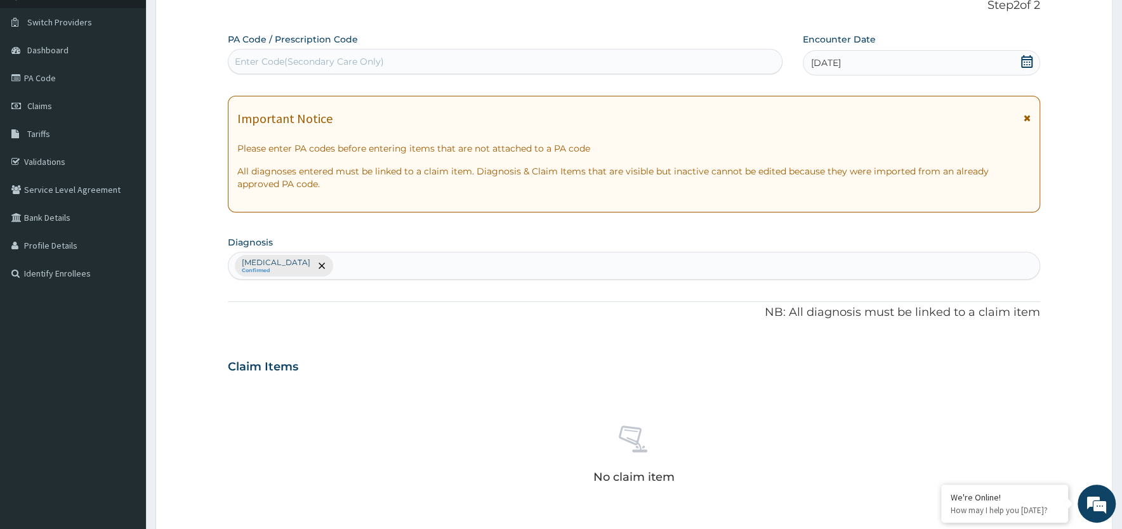
click at [364, 267] on div "Falciparum malaria Confirmed" at bounding box center [633, 266] width 811 height 27
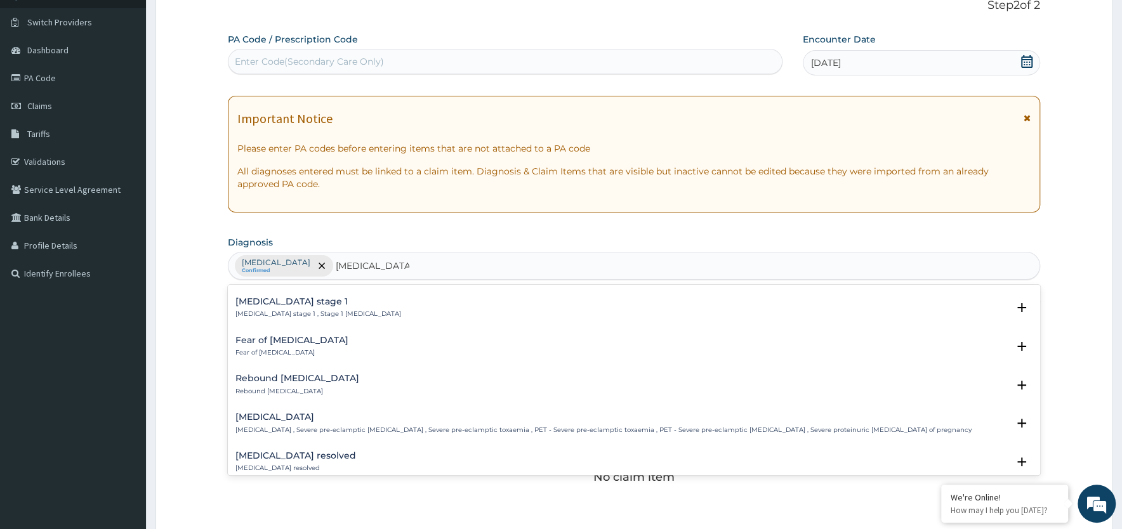
scroll to position [510, 0]
click at [314, 310] on p "Hypertension stage 1 , Stage 1 hypertension" at bounding box center [318, 309] width 166 height 9
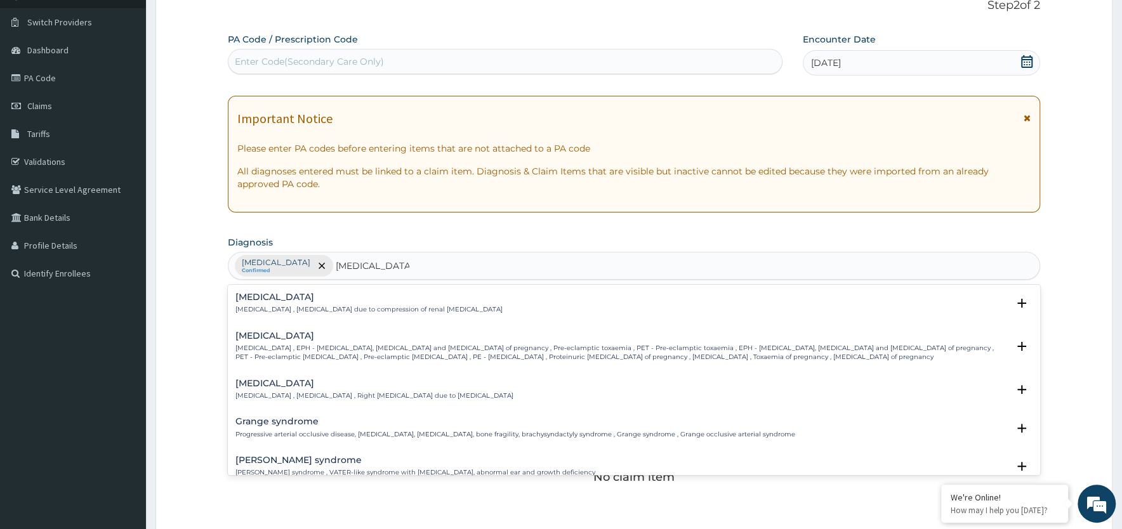
scroll to position [0, 0]
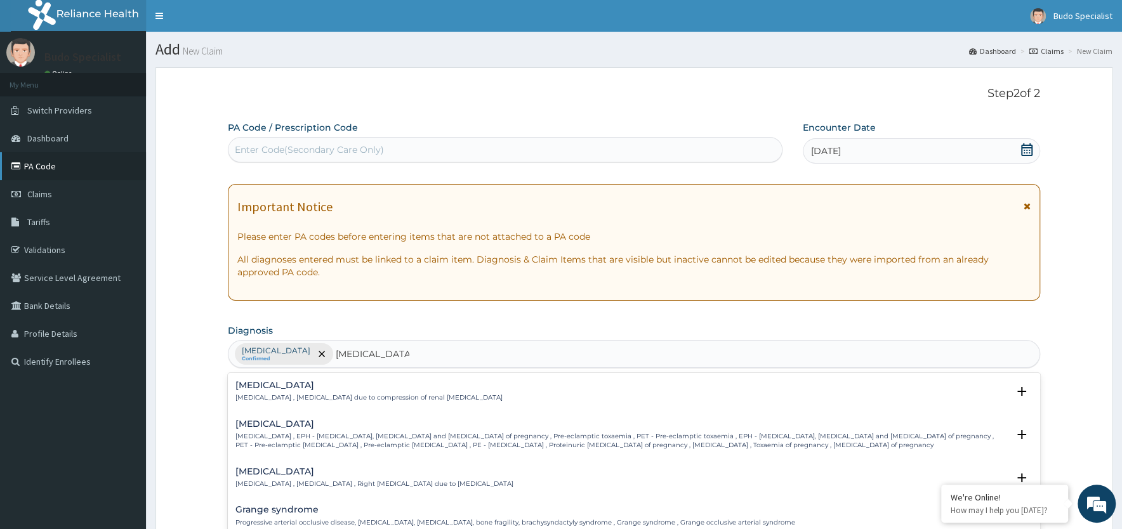
type input "HYPERTENSION"
click link "PA Code"
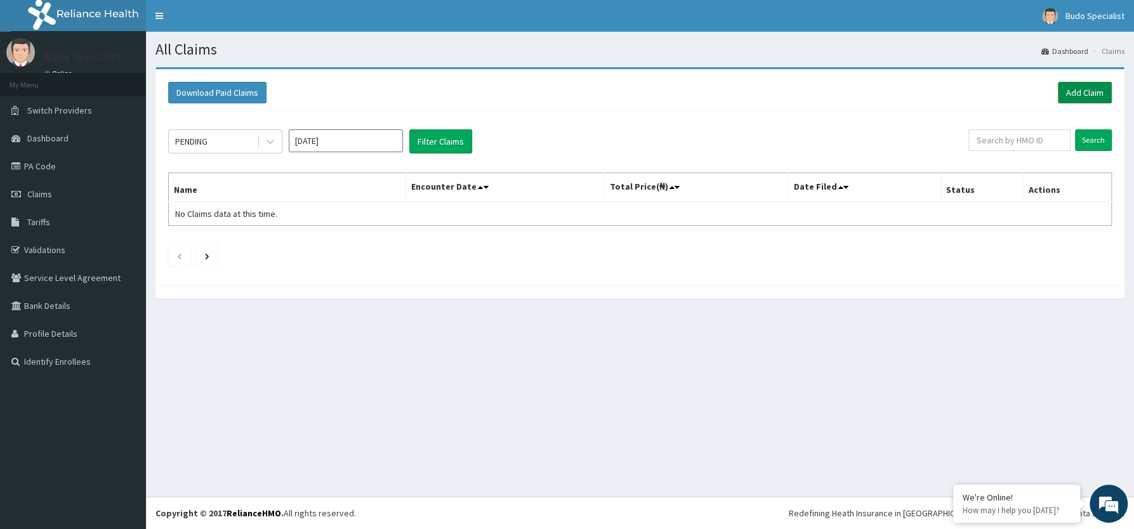
click at [1086, 89] on link "Add Claim" at bounding box center [1085, 93] width 54 height 22
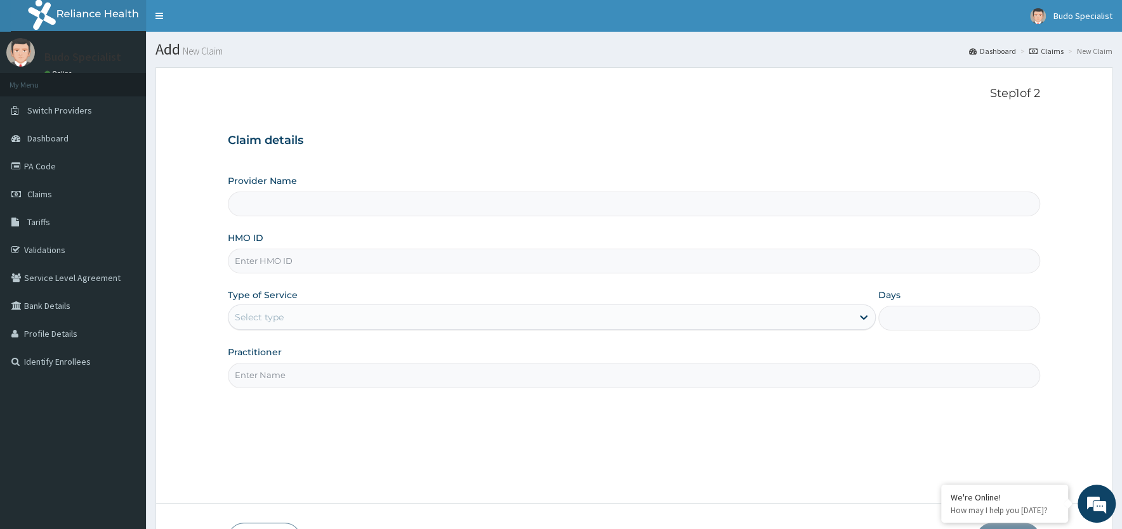
type input "Budo Specialist Hospital"
type input "TVT/10081/B"
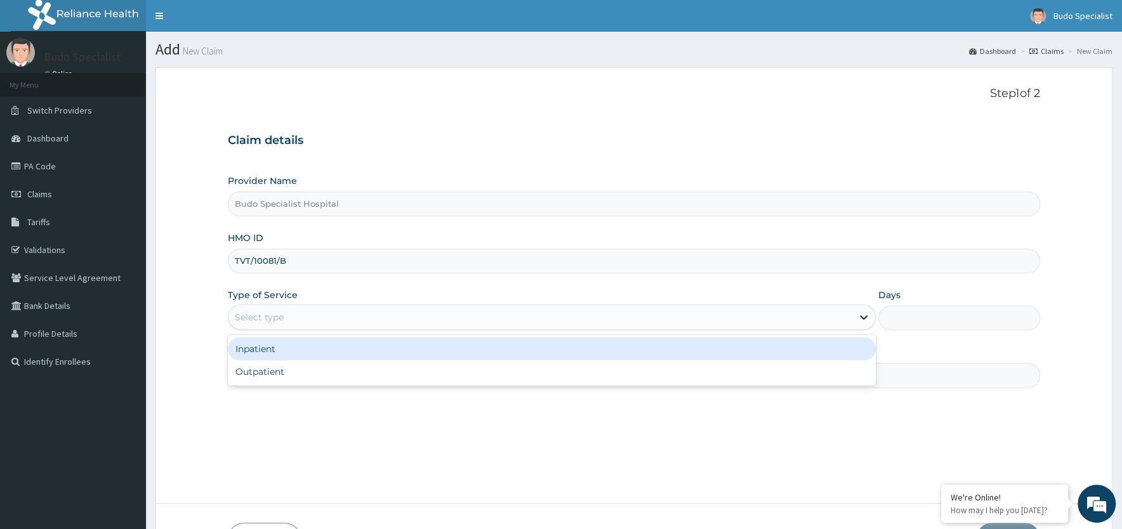
click at [251, 317] on div "Select type" at bounding box center [259, 317] width 49 height 13
click at [43, 164] on link "PA Code" at bounding box center [73, 166] width 146 height 28
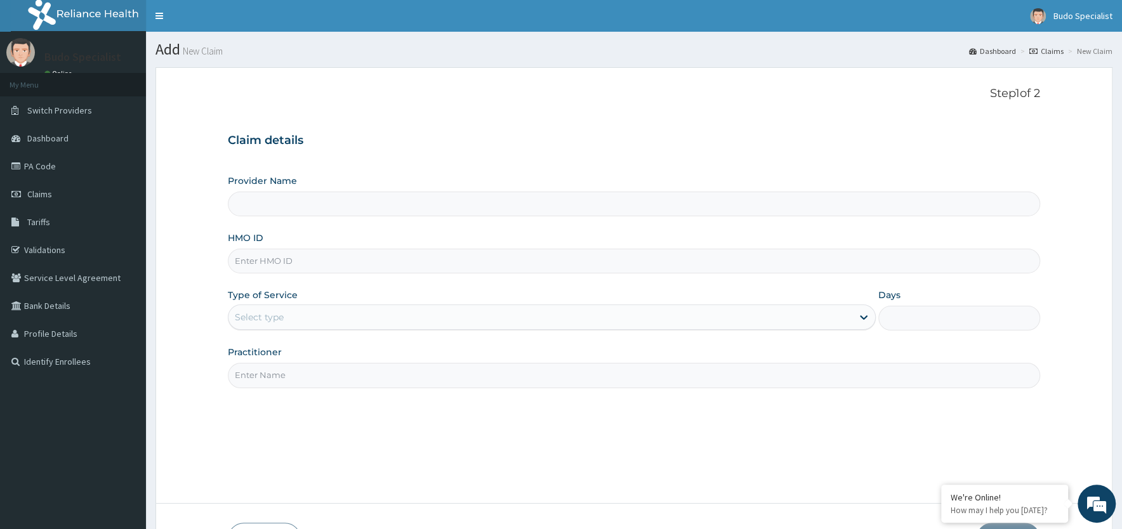
type input "Budo Specialist Hospital"
click at [265, 265] on input "HMO ID" at bounding box center [634, 261] width 812 height 25
type input "TVT/10081/B"
click at [288, 321] on div "Select type" at bounding box center [540, 317] width 624 height 20
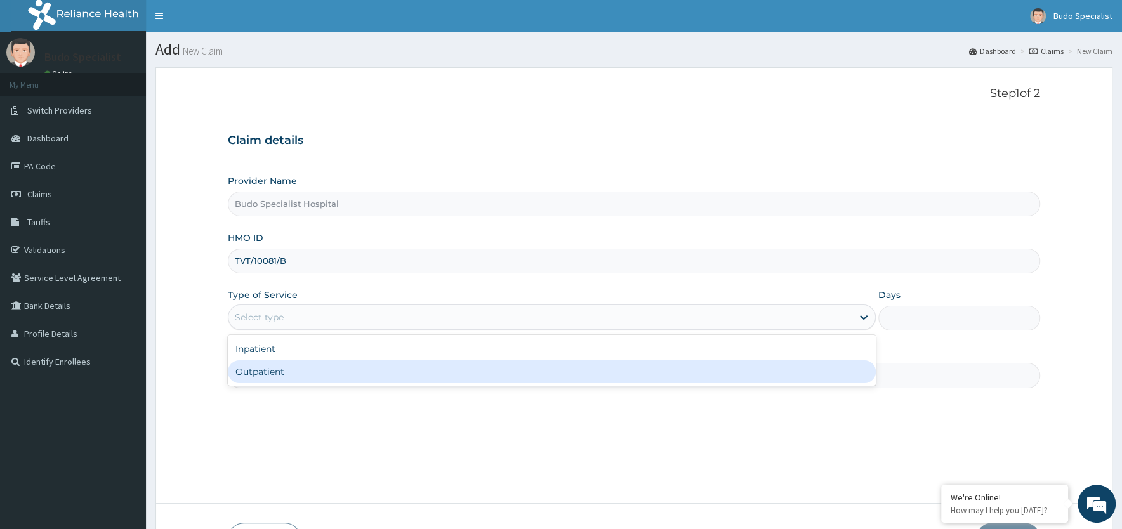
click at [282, 369] on div "Outpatient" at bounding box center [552, 371] width 648 height 23
type input "1"
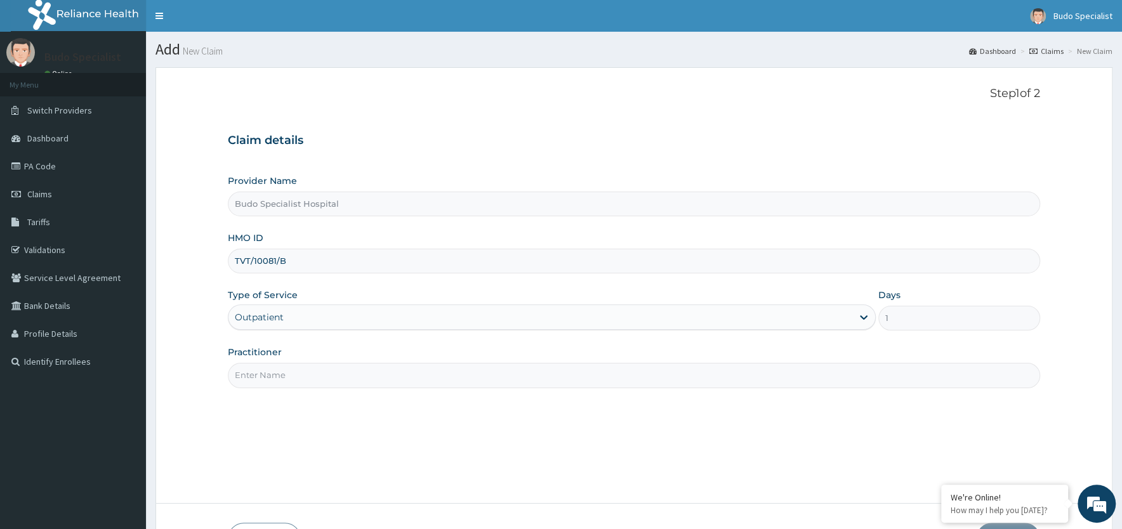
click at [267, 376] on input "Practitioner" at bounding box center [634, 375] width 812 height 25
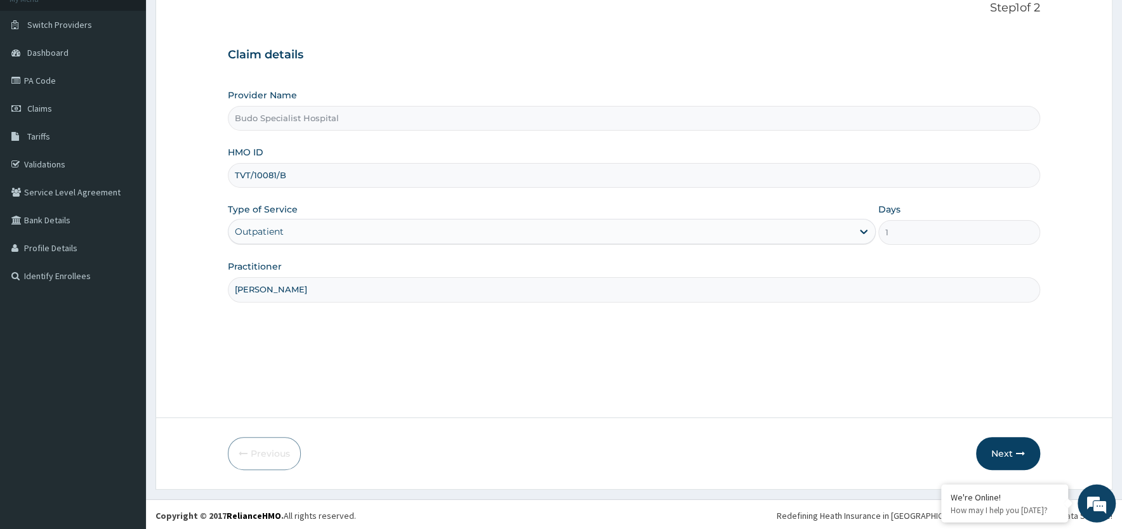
scroll to position [88, 0]
type input "[PERSON_NAME]"
click at [1012, 456] on button "Next" at bounding box center [1008, 451] width 64 height 33
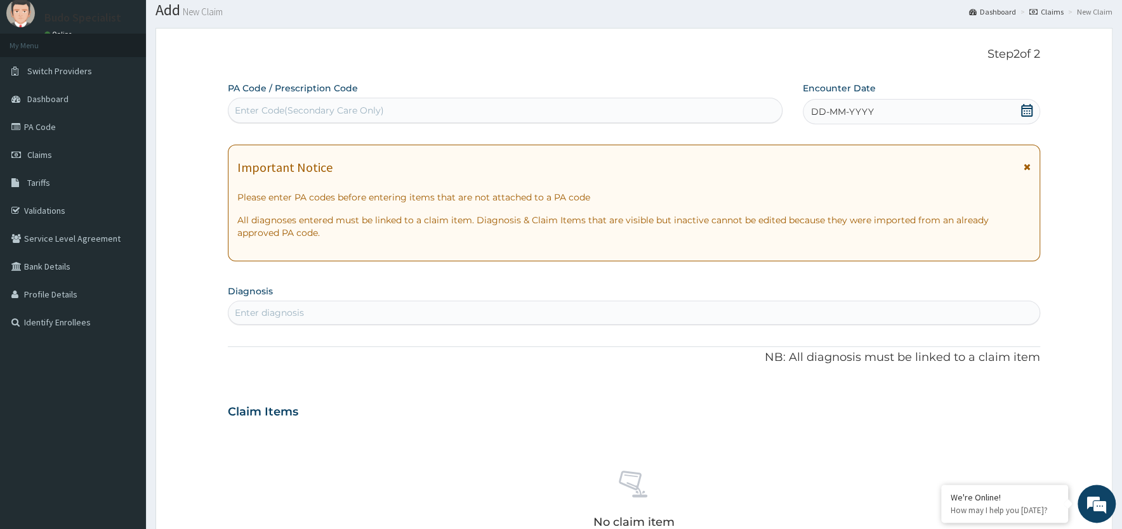
scroll to position [0, 0]
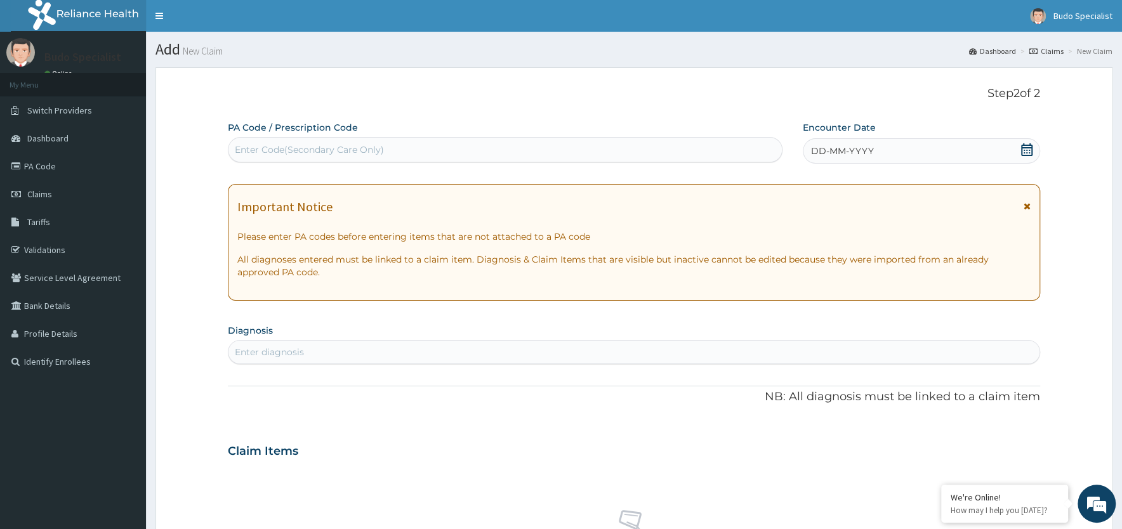
click at [836, 156] on span "DD-MM-YYYY" at bounding box center [842, 151] width 63 height 13
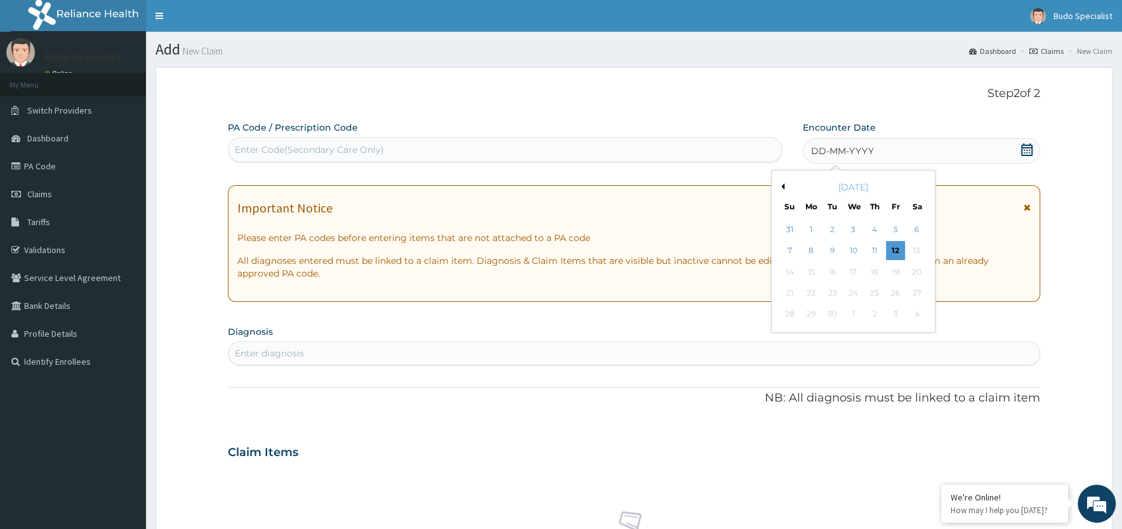
click at [782, 188] on button "Previous Month" at bounding box center [781, 186] width 6 height 6
click at [915, 315] on div "30" at bounding box center [916, 314] width 19 height 19
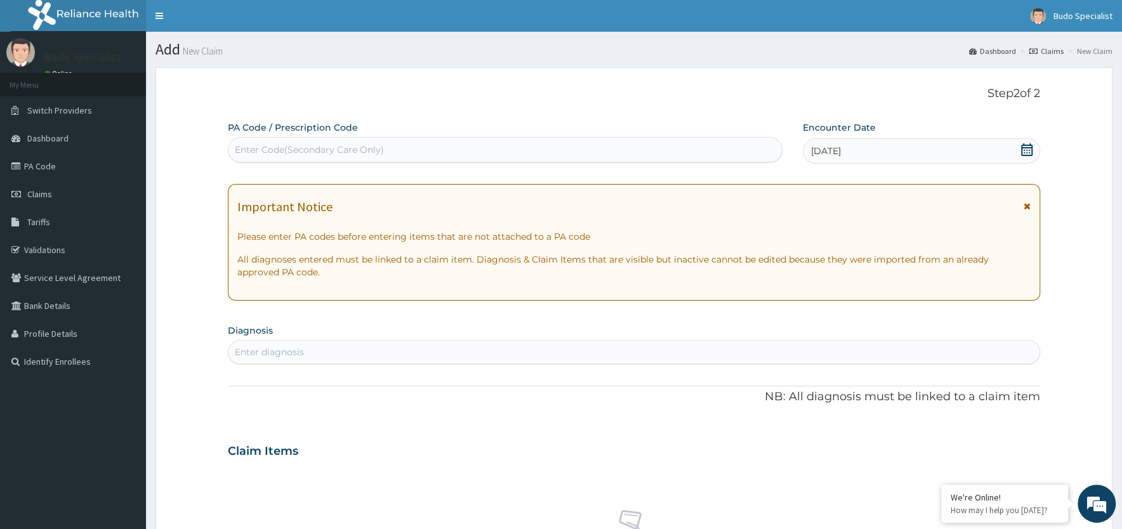
click at [280, 146] on div "Enter Code(Secondary Care Only)" at bounding box center [309, 149] width 149 height 13
type input "PA/4FEA5C"
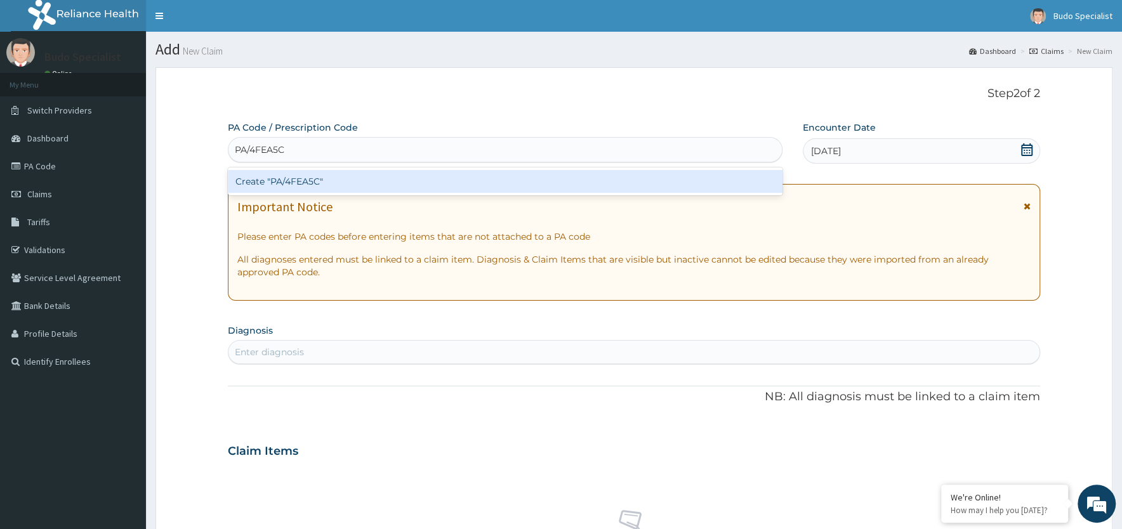
click at [295, 183] on div "Create "PA/4FEA5C"" at bounding box center [505, 181] width 555 height 23
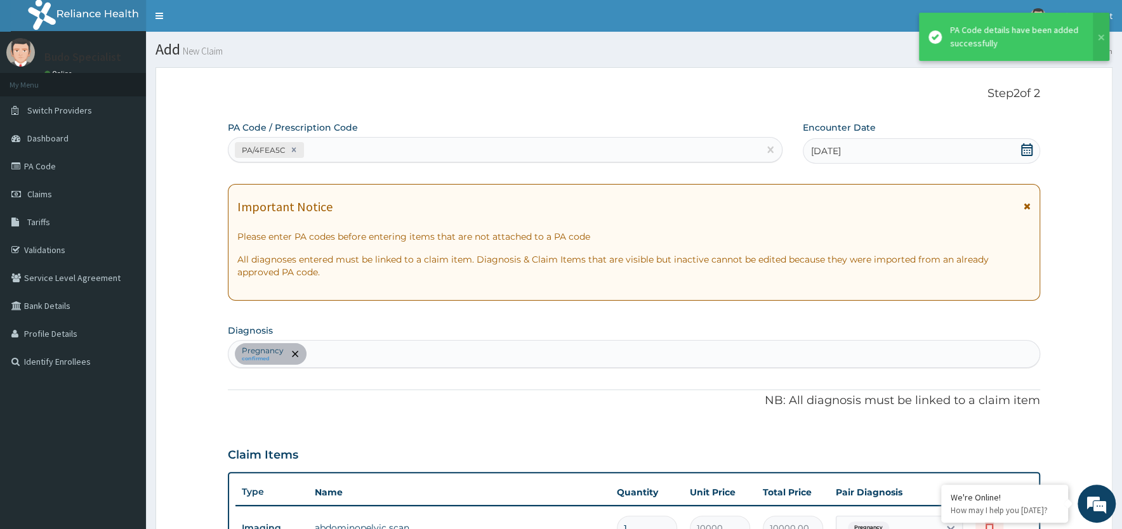
scroll to position [3, 0]
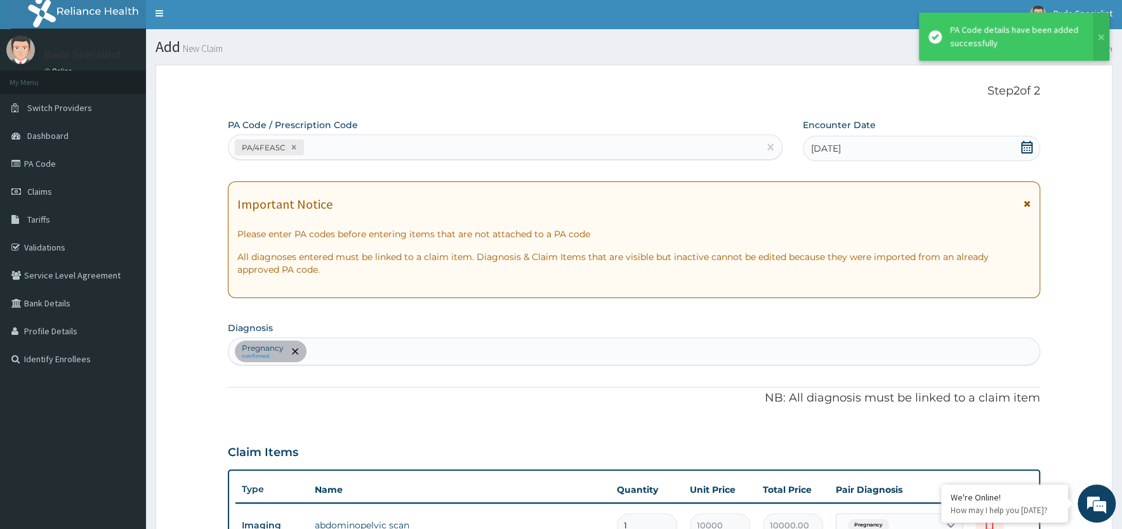
click at [326, 352] on div "Pregnancy confirmed" at bounding box center [633, 351] width 811 height 27
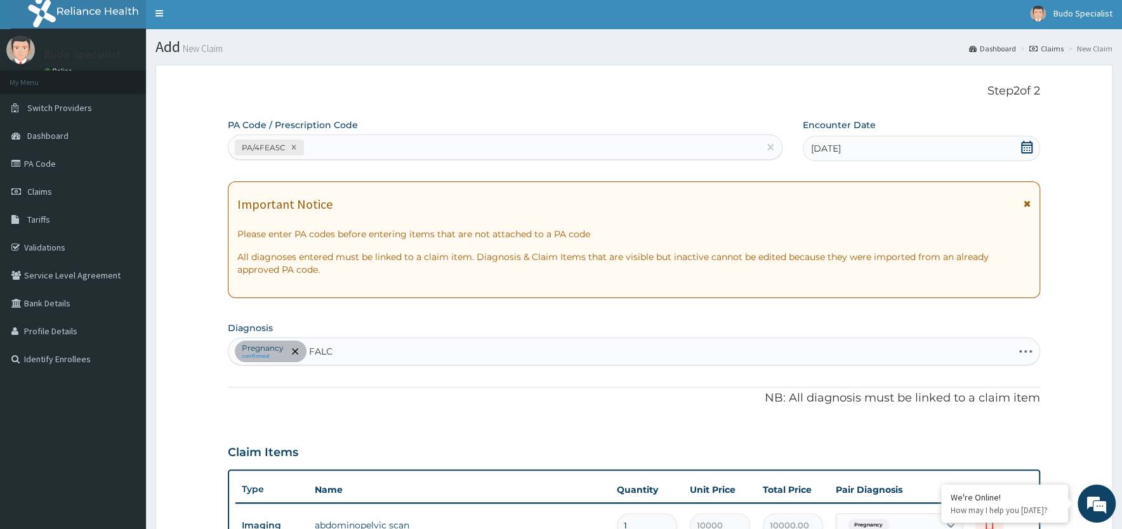
type input "[PERSON_NAME]"
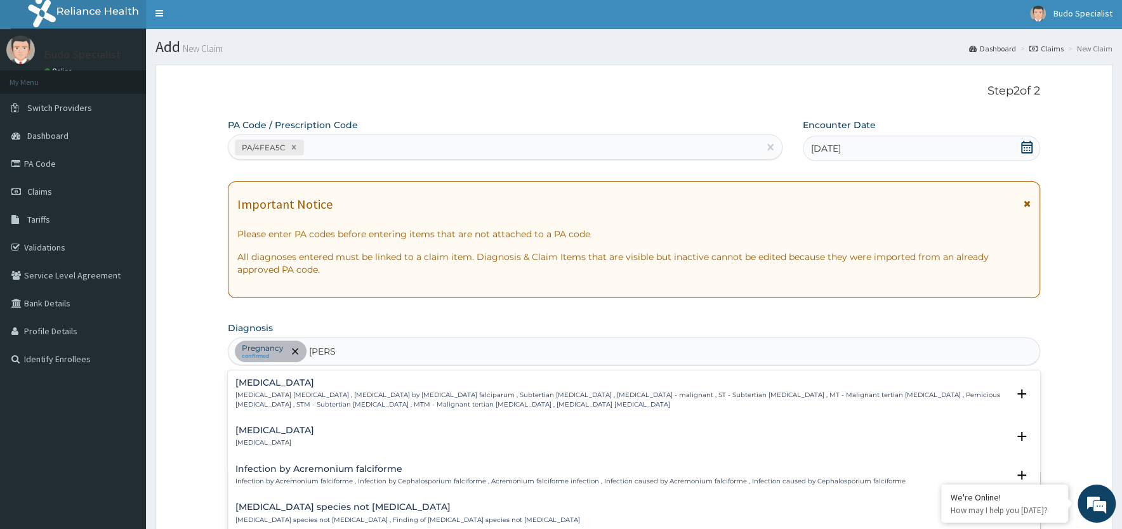
click at [303, 393] on p "[MEDICAL_DATA] [MEDICAL_DATA] , [MEDICAL_DATA] by [MEDICAL_DATA] falciparum , S…" at bounding box center [621, 400] width 772 height 18
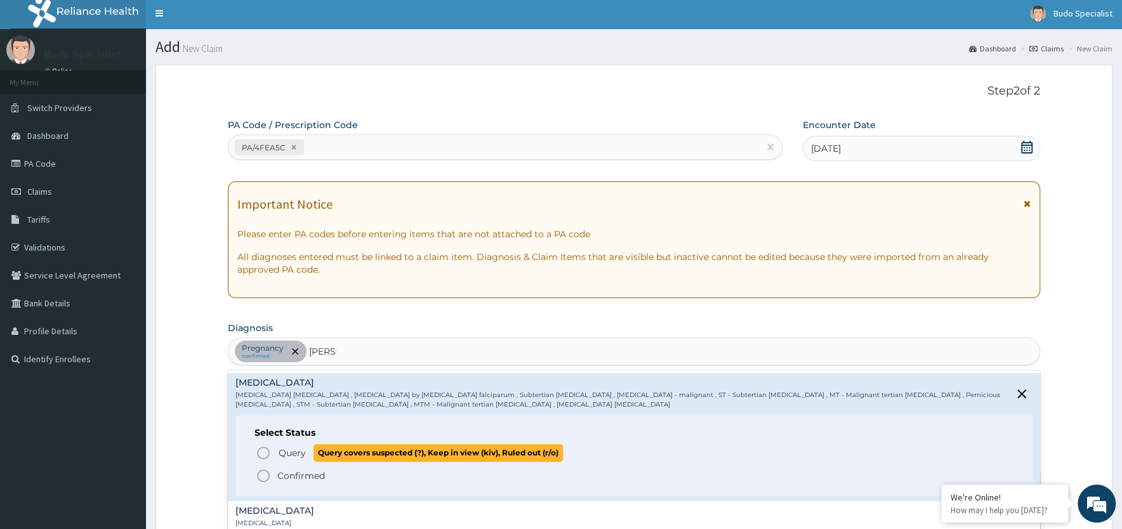
click at [263, 453] on icon "status option query" at bounding box center [263, 453] width 15 height 15
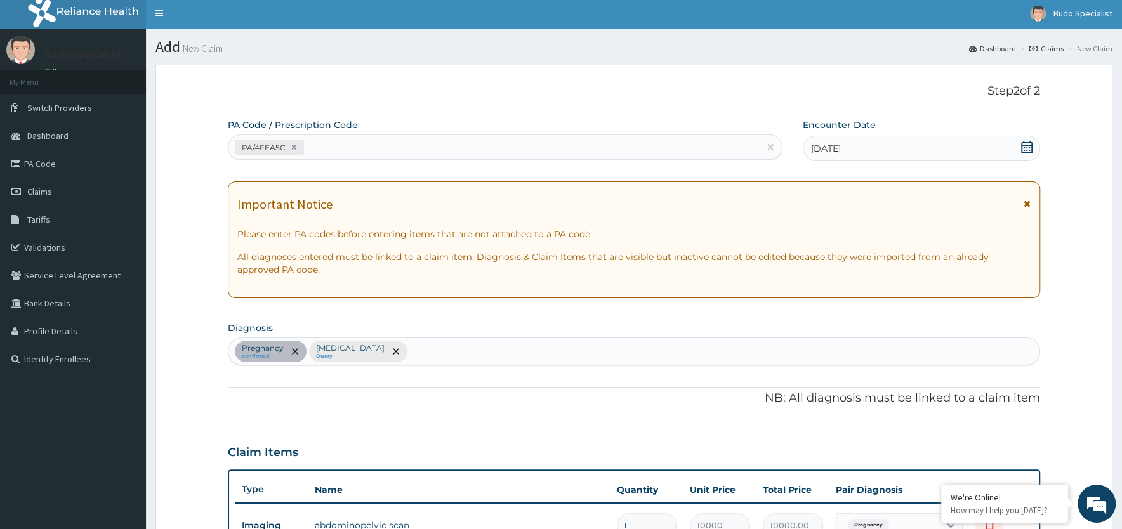
click at [428, 354] on div "Pregnancy confirmed [MEDICAL_DATA] Query" at bounding box center [633, 351] width 811 height 27
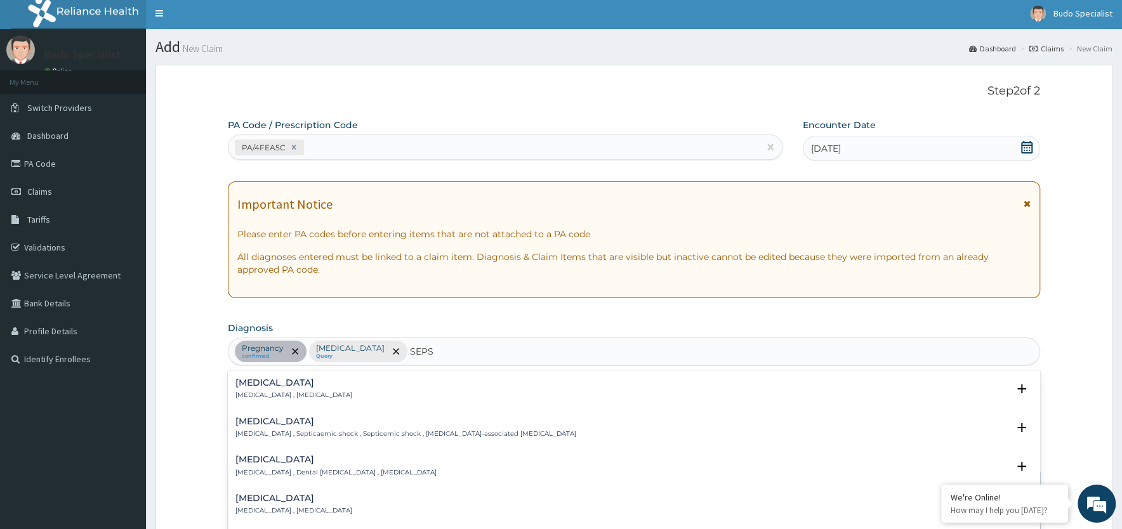
type input "SEPSI"
click at [320, 386] on div "[MEDICAL_DATA] [MEDICAL_DATA] , [MEDICAL_DATA]" at bounding box center [633, 389] width 797 height 22
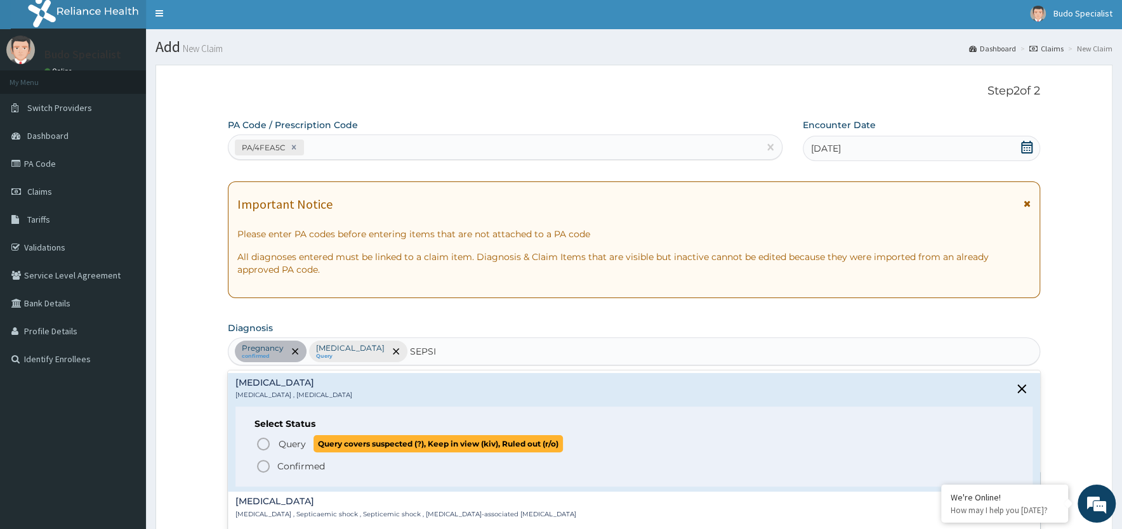
click at [263, 444] on icon "status option query" at bounding box center [263, 444] width 15 height 15
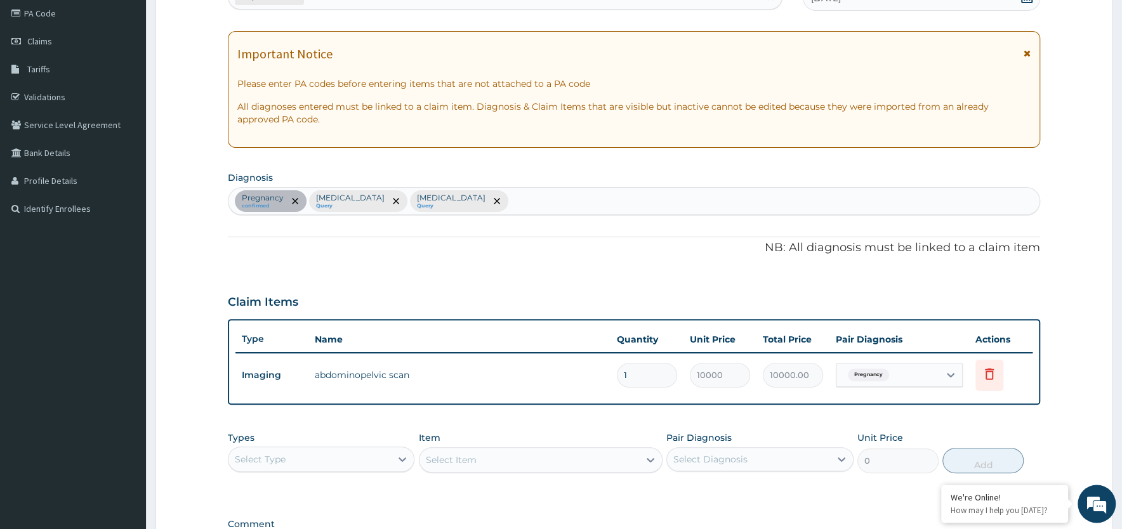
scroll to position [275, 0]
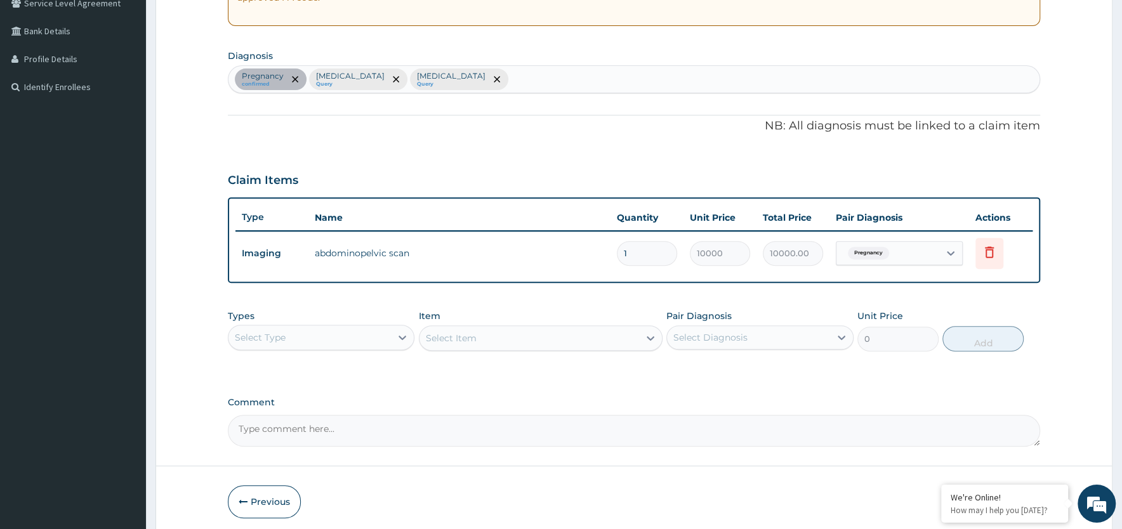
click at [371, 335] on div "Select Type" at bounding box center [309, 337] width 162 height 20
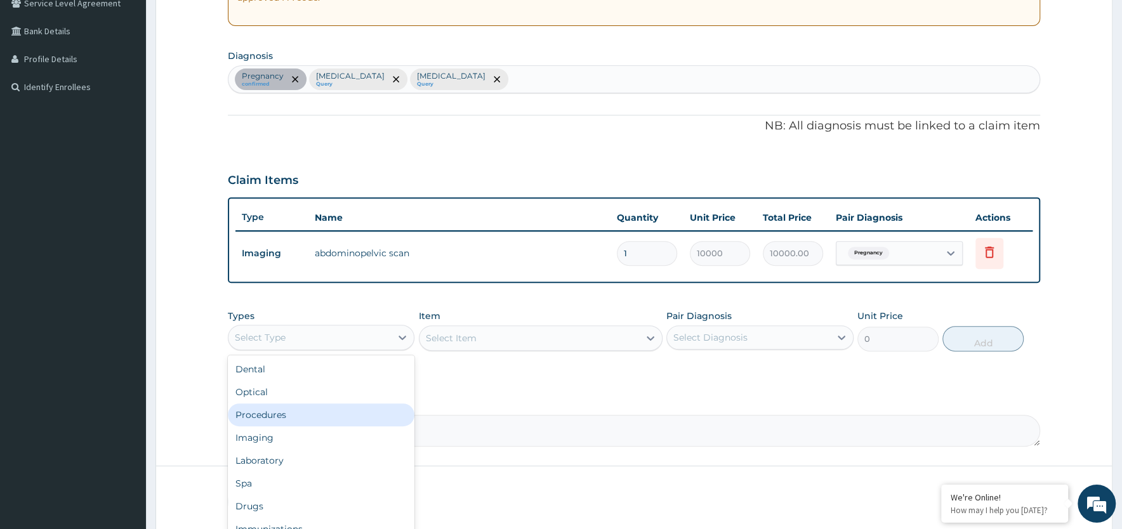
click at [305, 414] on div "Procedures" at bounding box center [321, 415] width 187 height 23
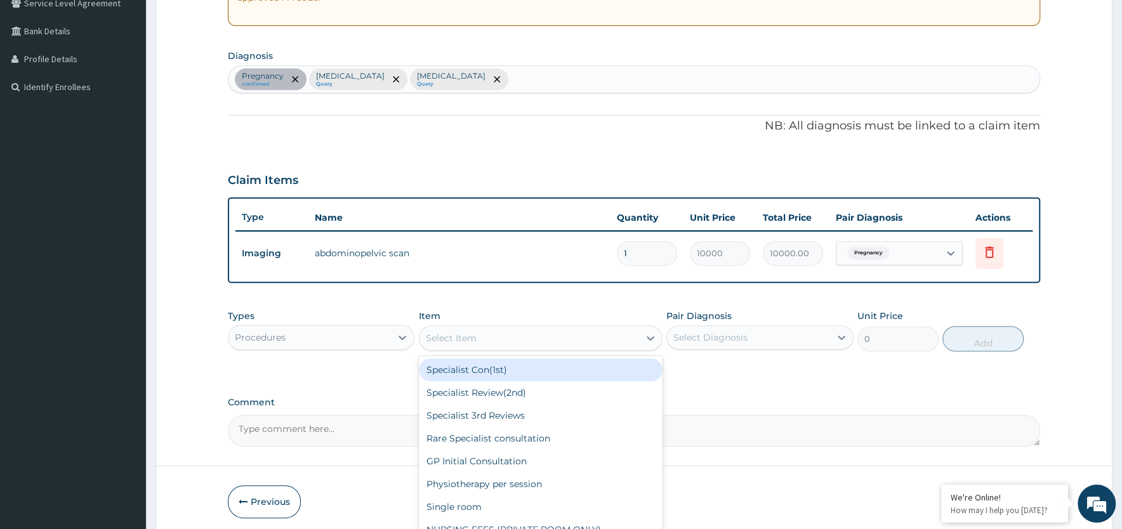
click at [607, 339] on div "Select Item" at bounding box center [530, 338] width 220 height 20
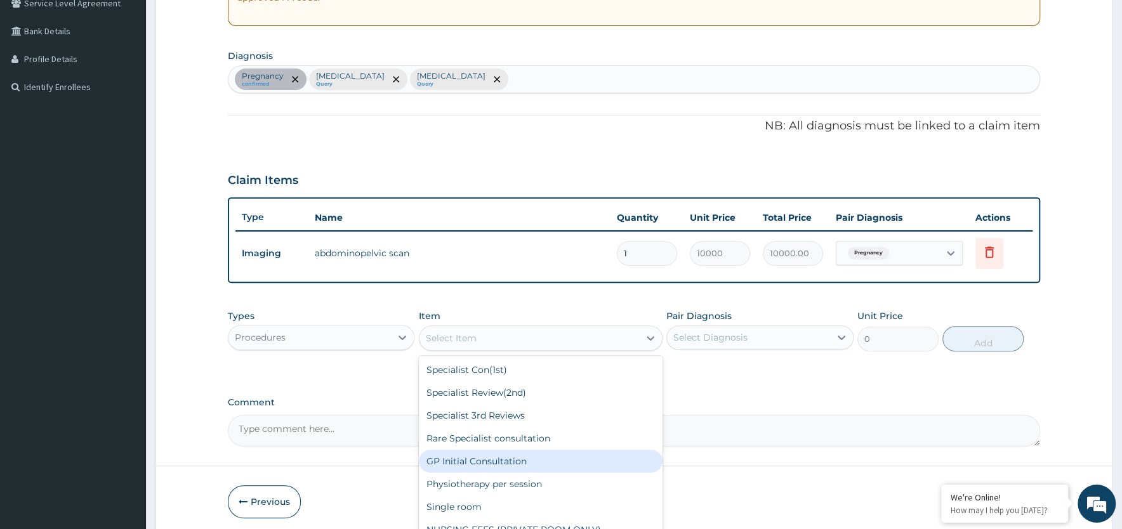
click at [553, 460] on div "GP Initial Consultation" at bounding box center [541, 461] width 244 height 23
type input "2000"
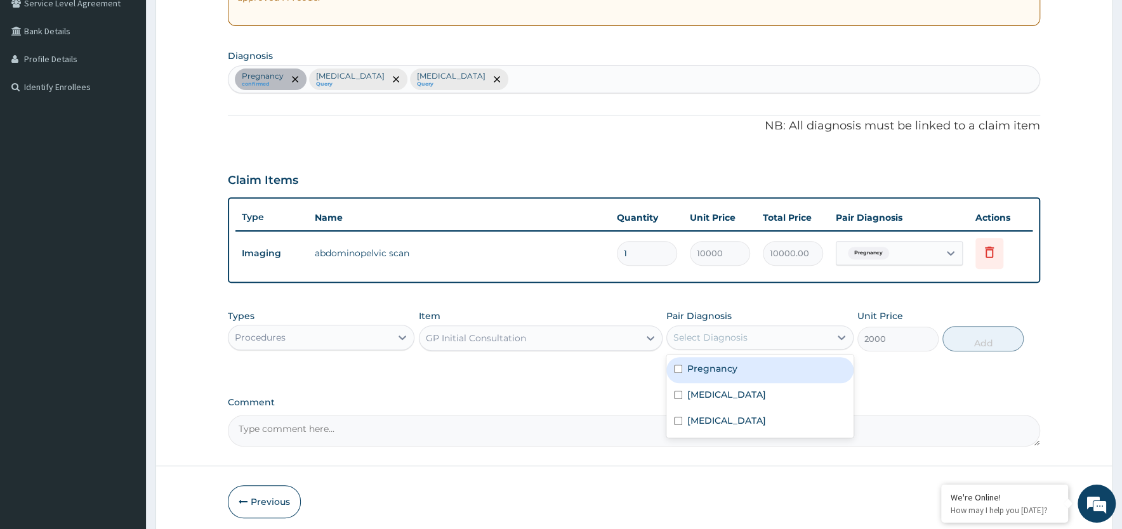
click at [754, 340] on div "Select Diagnosis" at bounding box center [748, 337] width 162 height 20
click at [728, 367] on label "Pregnancy" at bounding box center [712, 368] width 50 height 13
checkbox input "true"
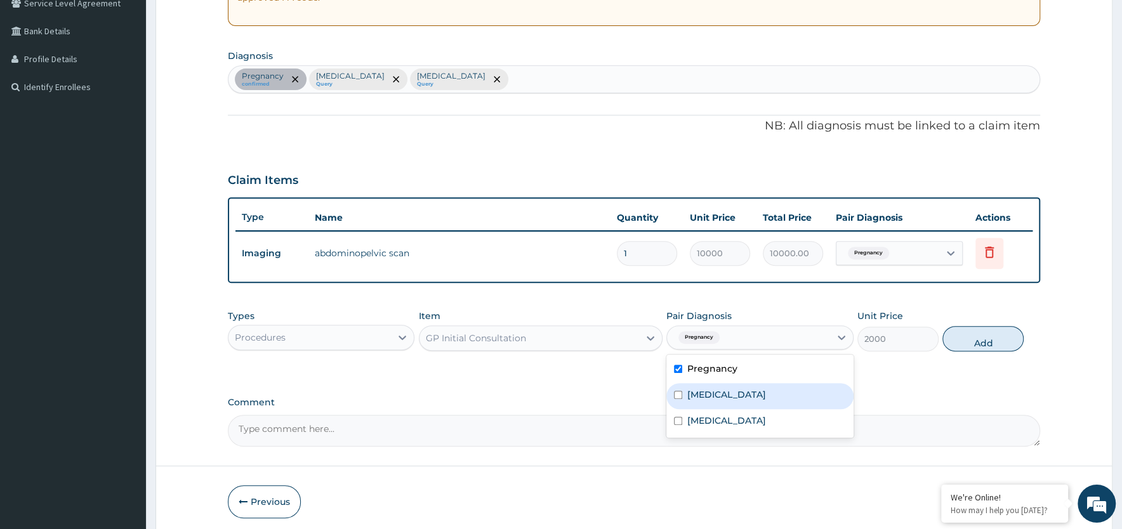
click at [722, 393] on label "[MEDICAL_DATA]" at bounding box center [726, 394] width 79 height 13
checkbox input "true"
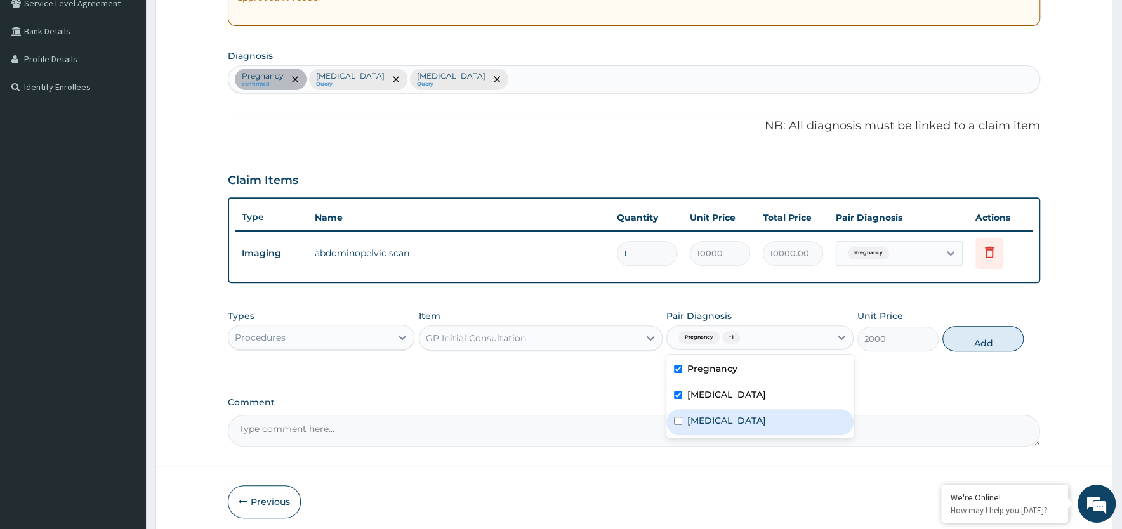
click at [713, 410] on div "[MEDICAL_DATA]" at bounding box center [759, 422] width 187 height 26
checkbox input "true"
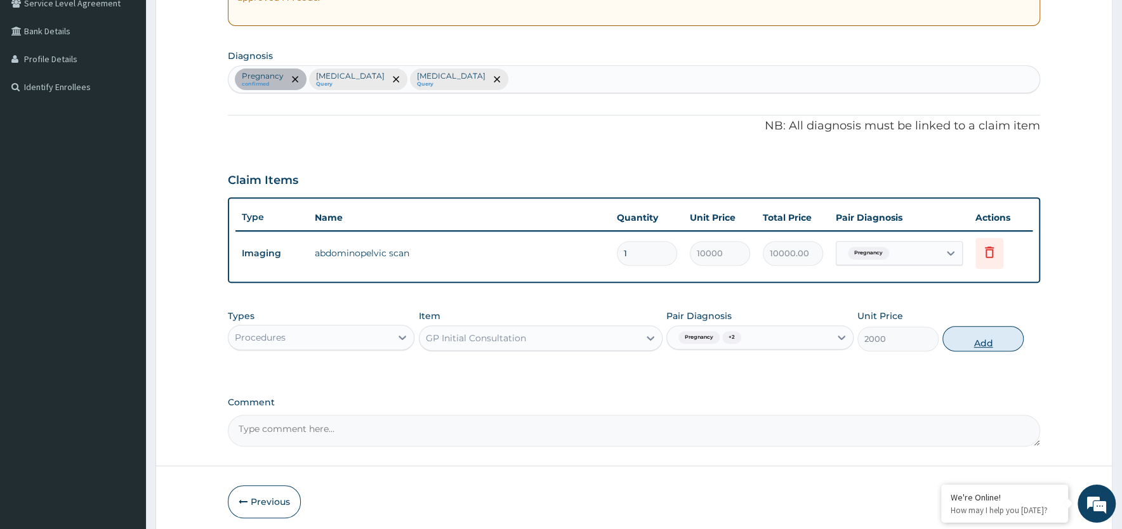
click at [966, 340] on button "Add" at bounding box center [982, 338] width 81 height 25
type input "0"
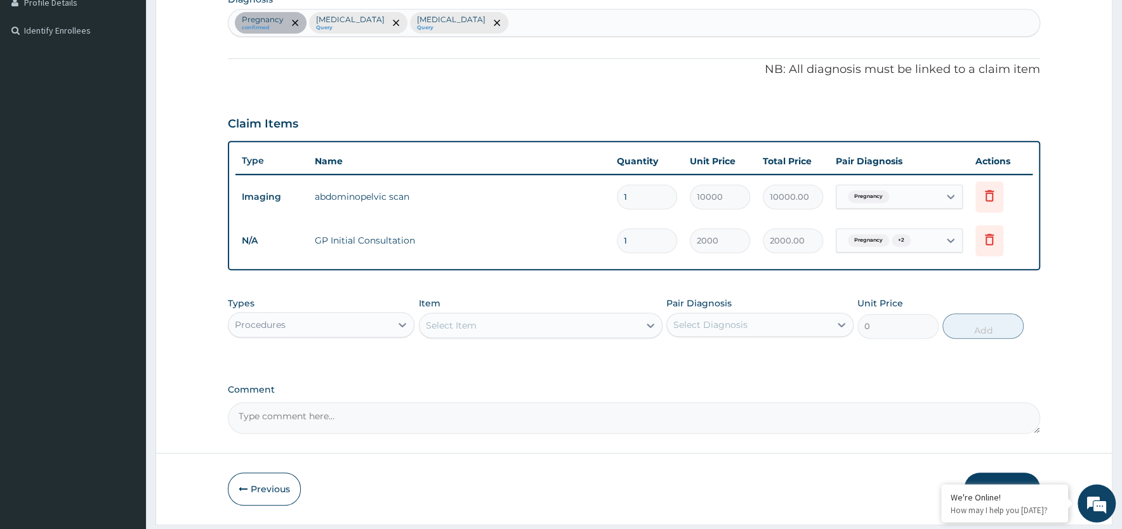
scroll to position [367, 0]
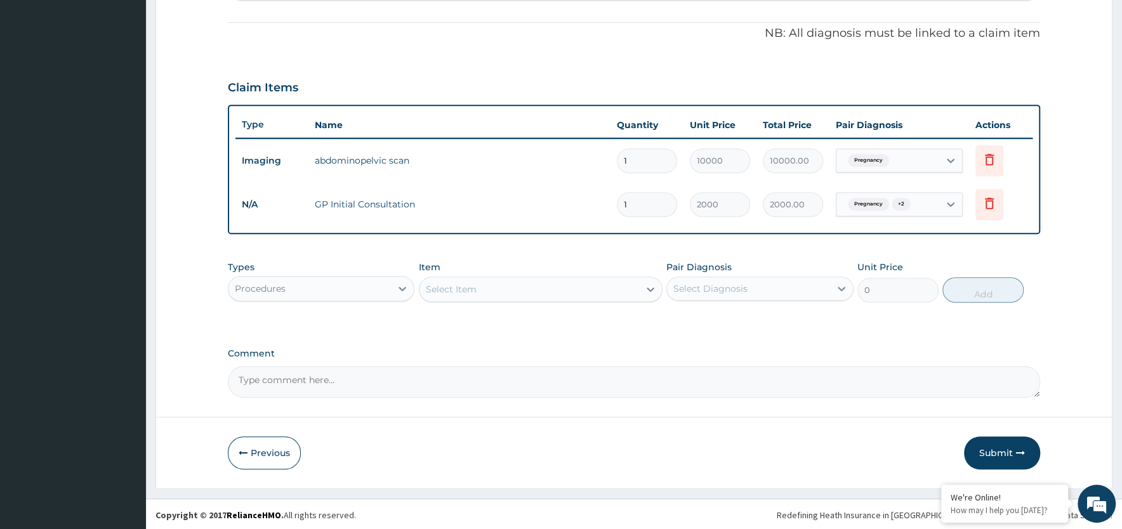
click at [359, 287] on div "Procedures" at bounding box center [309, 289] width 162 height 20
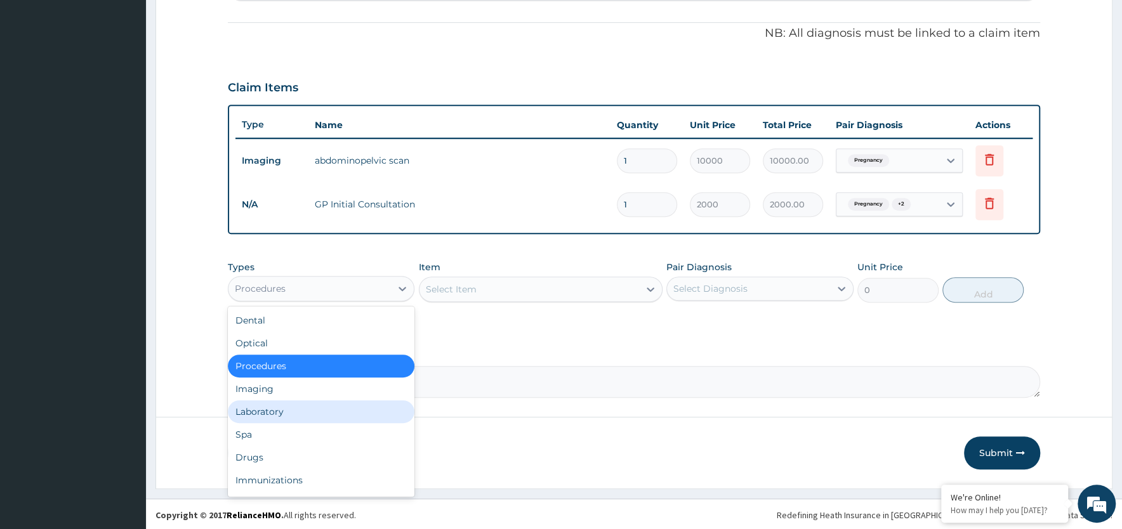
drag, startPoint x: 288, startPoint y: 409, endPoint x: 310, endPoint y: 392, distance: 27.2
click at [288, 407] on div "Laboratory" at bounding box center [321, 411] width 187 height 23
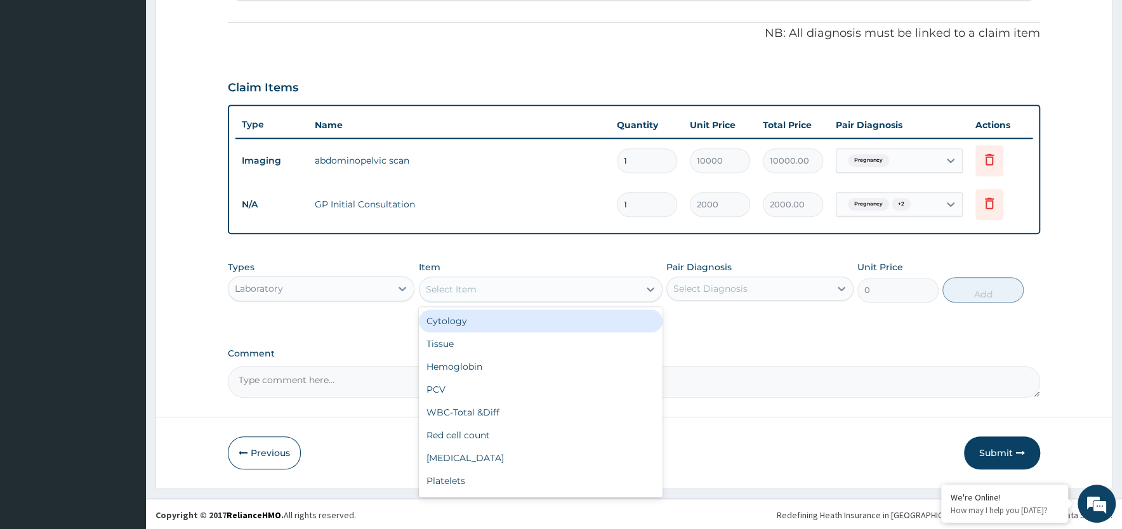
click at [502, 287] on div "Select Item" at bounding box center [530, 289] width 220 height 20
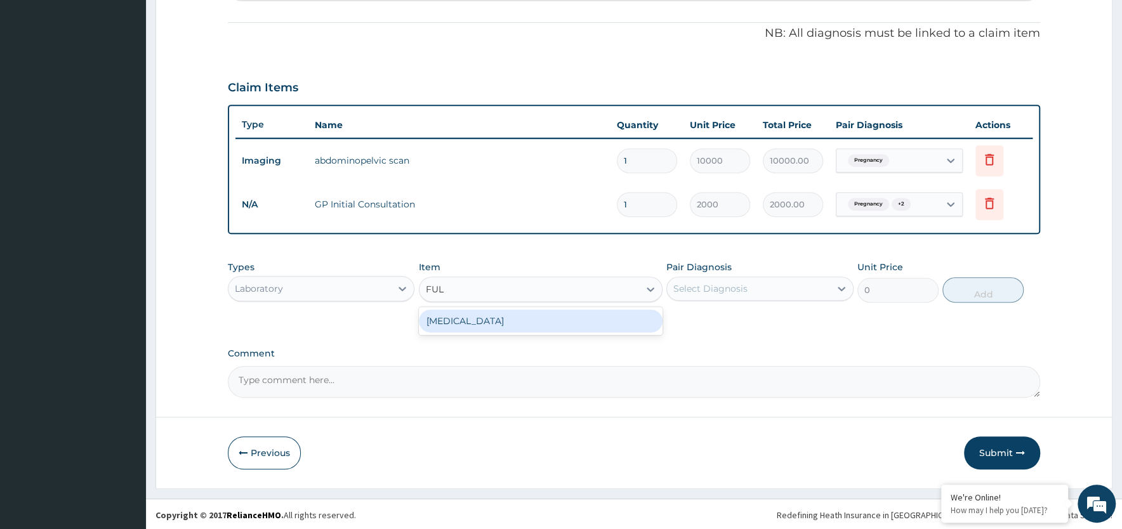
type input "FULL"
click at [493, 321] on div "[MEDICAL_DATA]" at bounding box center [541, 321] width 244 height 23
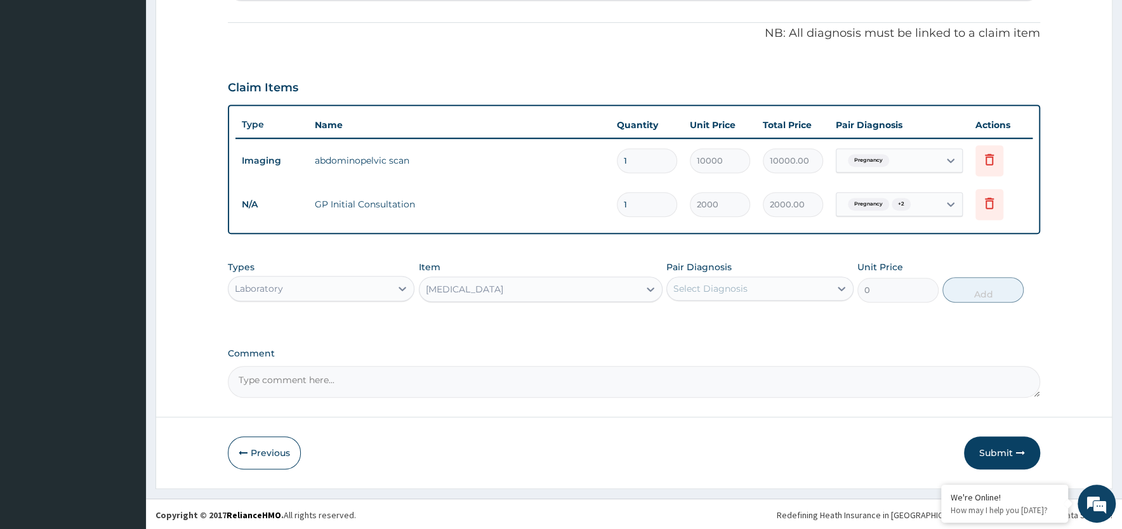
type input "5000"
click at [764, 288] on div "Select Diagnosis" at bounding box center [748, 289] width 162 height 20
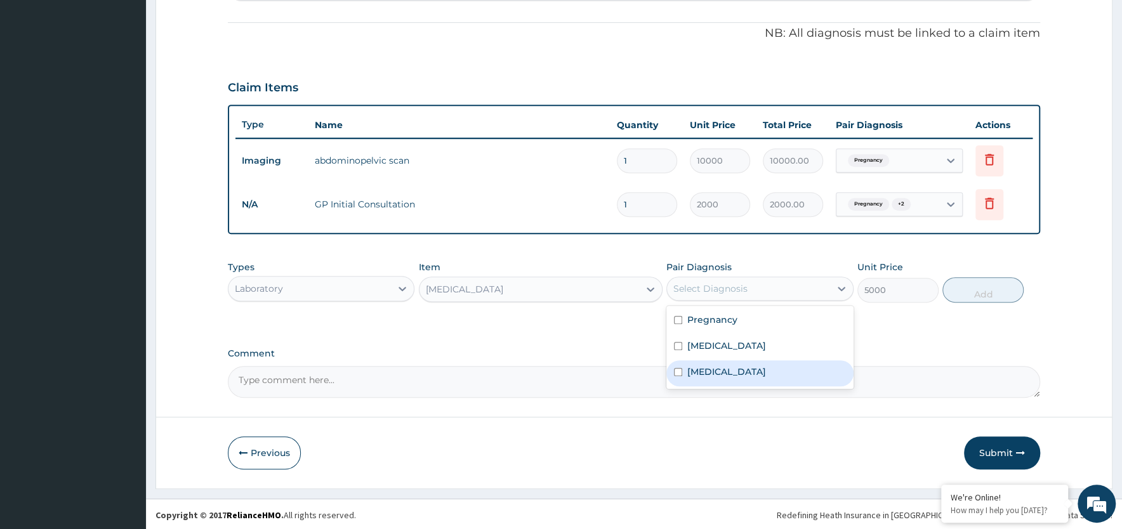
click at [676, 371] on input "checkbox" at bounding box center [678, 372] width 8 height 8
checkbox input "true"
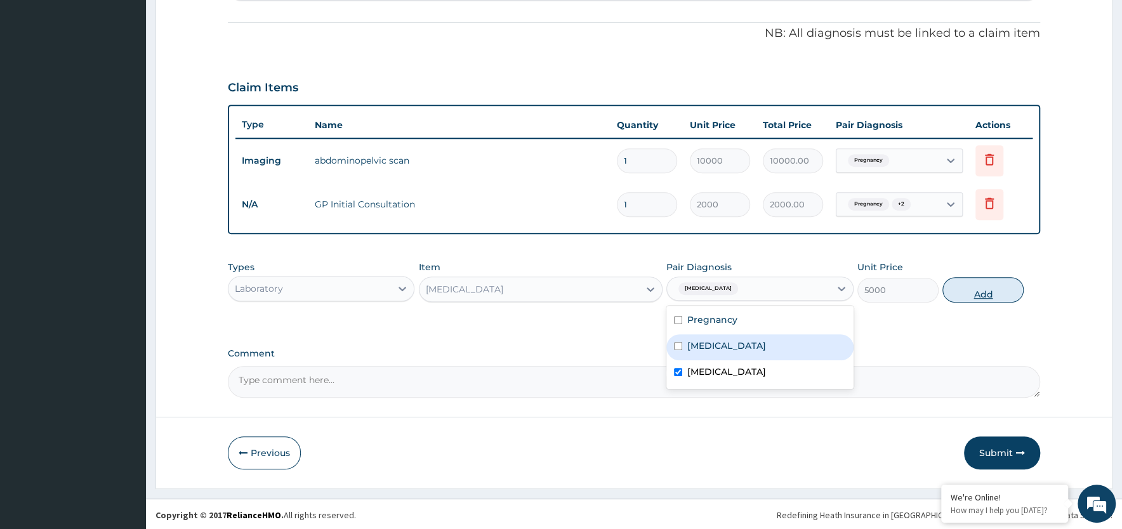
click at [994, 291] on button "Add" at bounding box center [982, 289] width 81 height 25
type input "0"
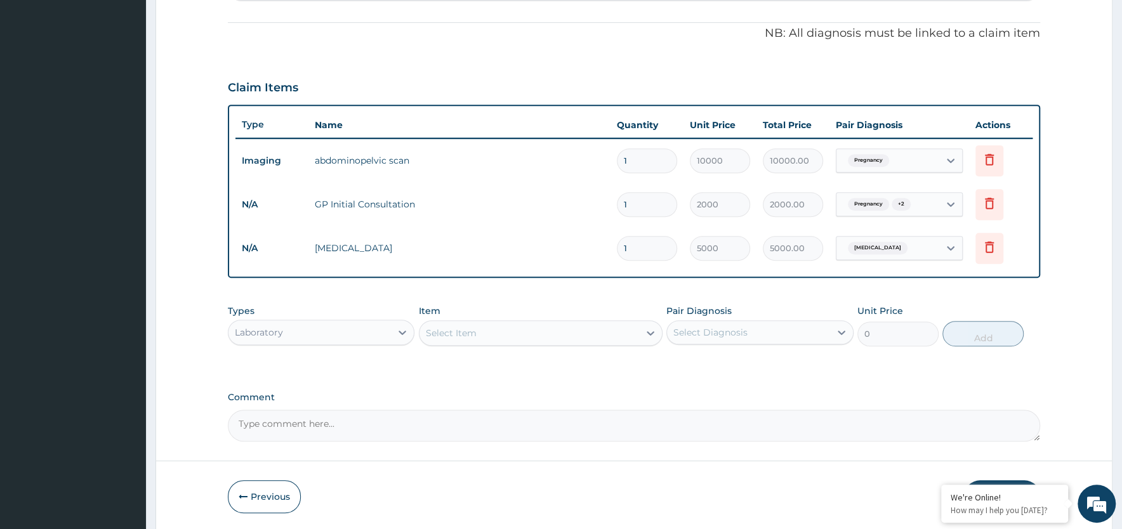
scroll to position [411, 0]
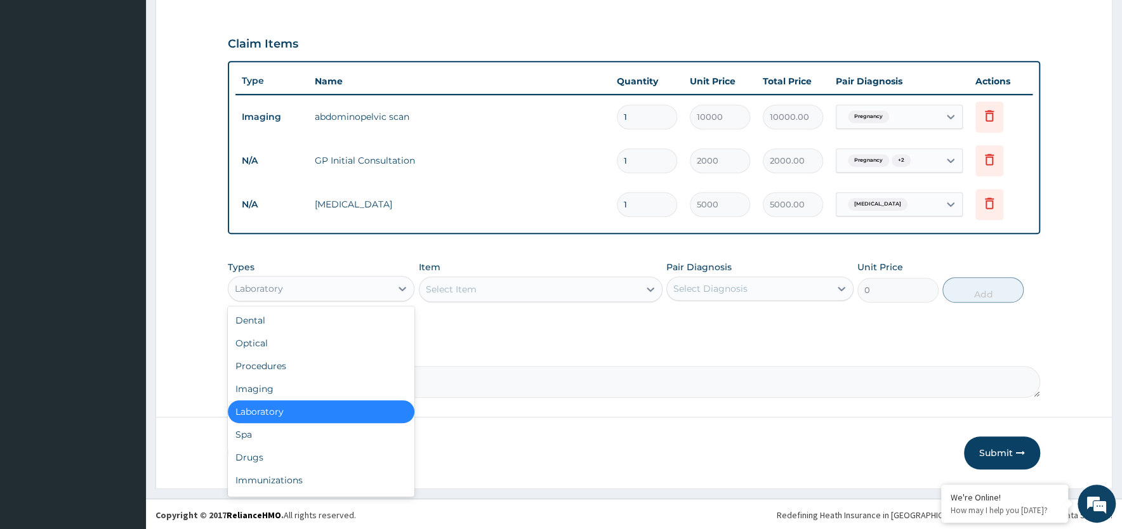
click at [354, 285] on div "Laboratory" at bounding box center [309, 289] width 162 height 20
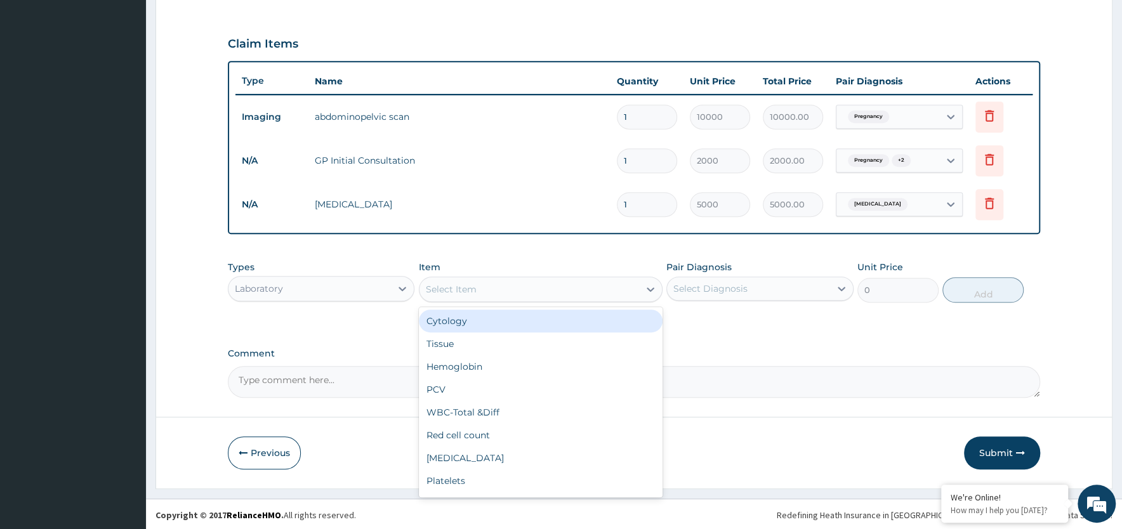
click at [494, 290] on div "Select Item" at bounding box center [530, 289] width 220 height 20
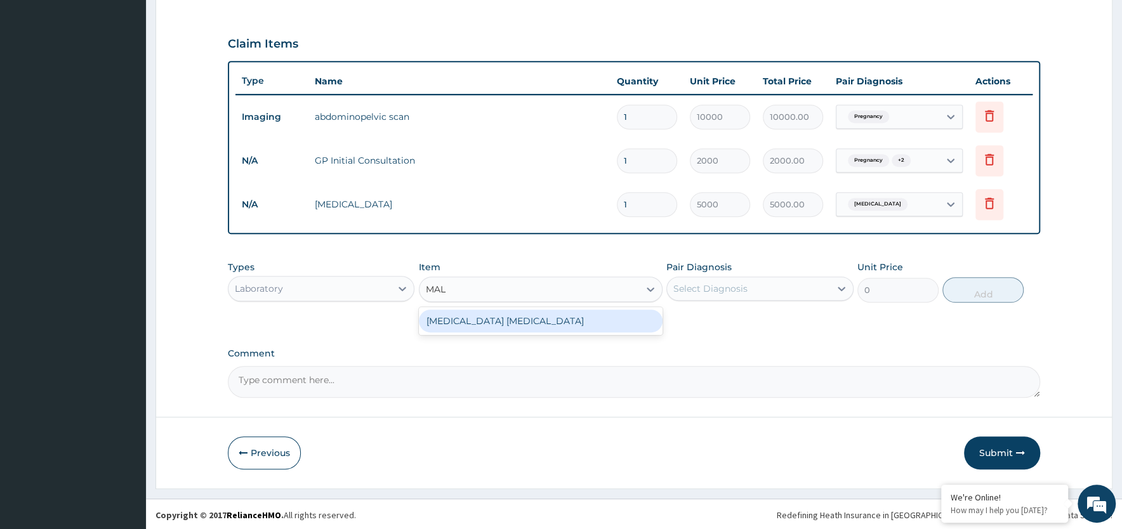
type input "MALA"
click at [529, 321] on div "[MEDICAL_DATA] [MEDICAL_DATA]" at bounding box center [541, 321] width 244 height 23
type input "2000"
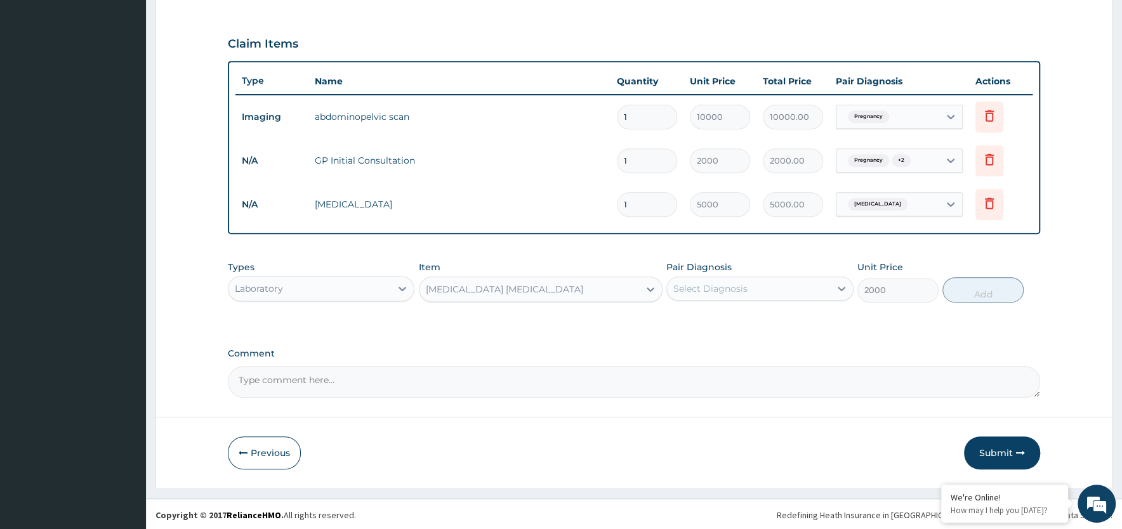
click at [739, 286] on div "Select Diagnosis" at bounding box center [710, 288] width 74 height 13
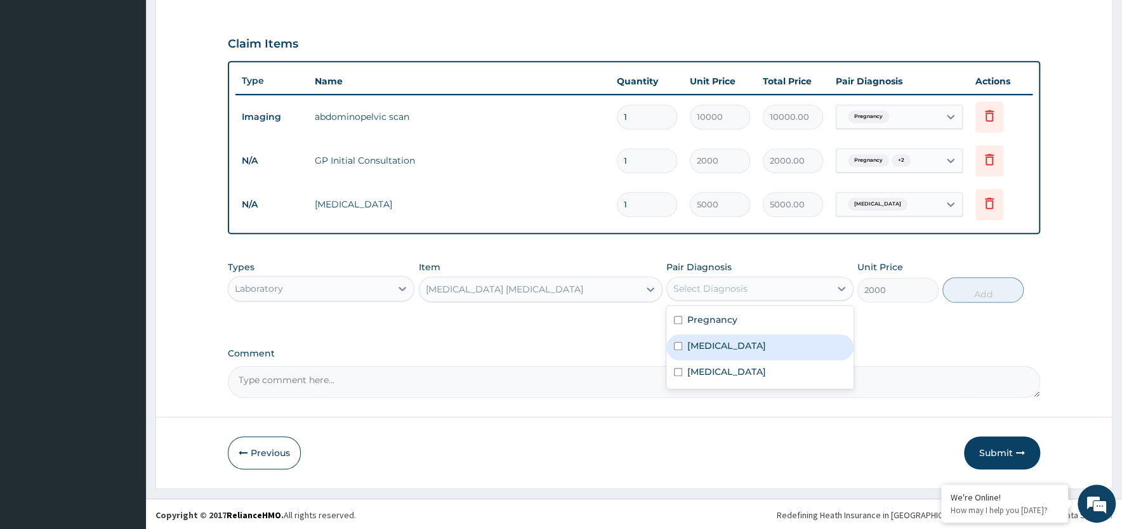
click at [723, 345] on label "[MEDICAL_DATA]" at bounding box center [726, 346] width 79 height 13
checkbox input "true"
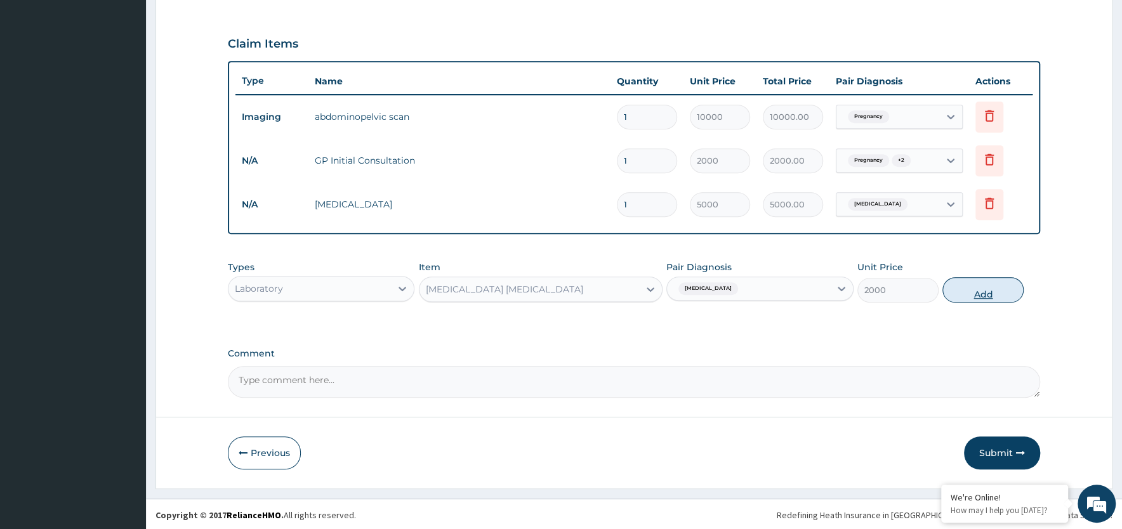
click at [979, 296] on button "Add" at bounding box center [982, 289] width 81 height 25
type input "0"
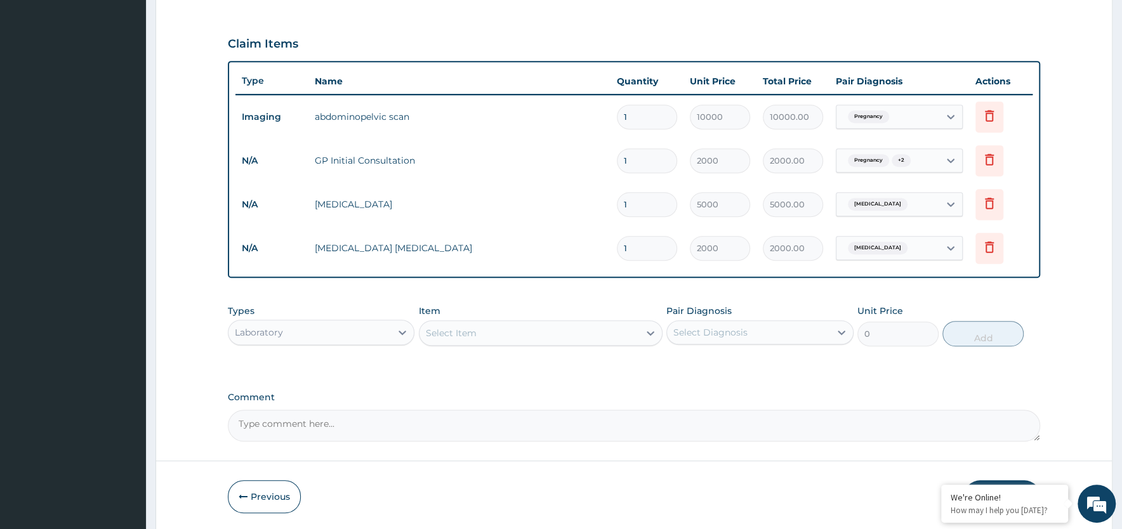
click at [477, 336] on div "Select Item" at bounding box center [530, 333] width 220 height 20
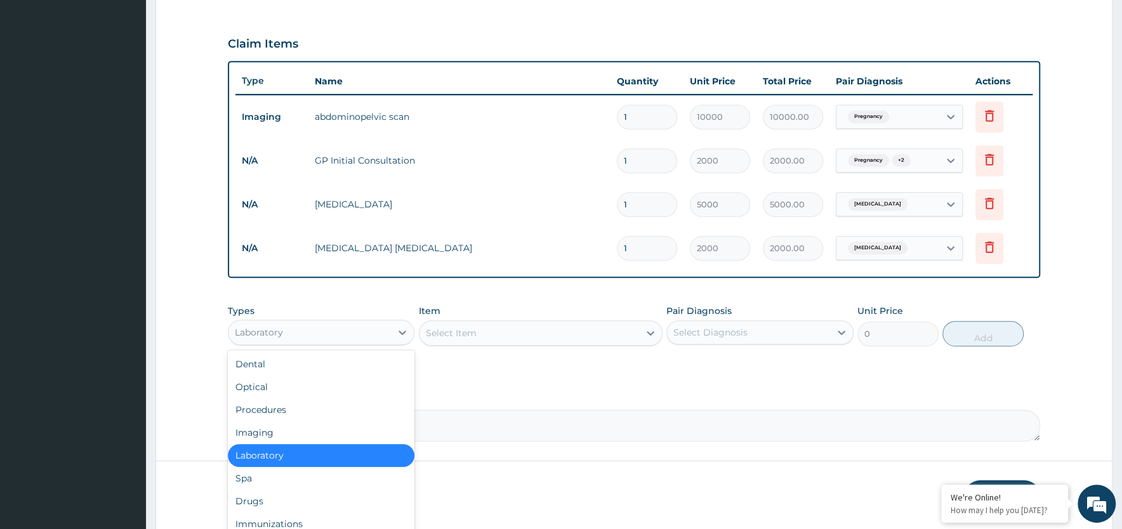
click at [321, 336] on div "Laboratory" at bounding box center [309, 332] width 162 height 20
click at [262, 502] on div "Drugs" at bounding box center [321, 501] width 187 height 23
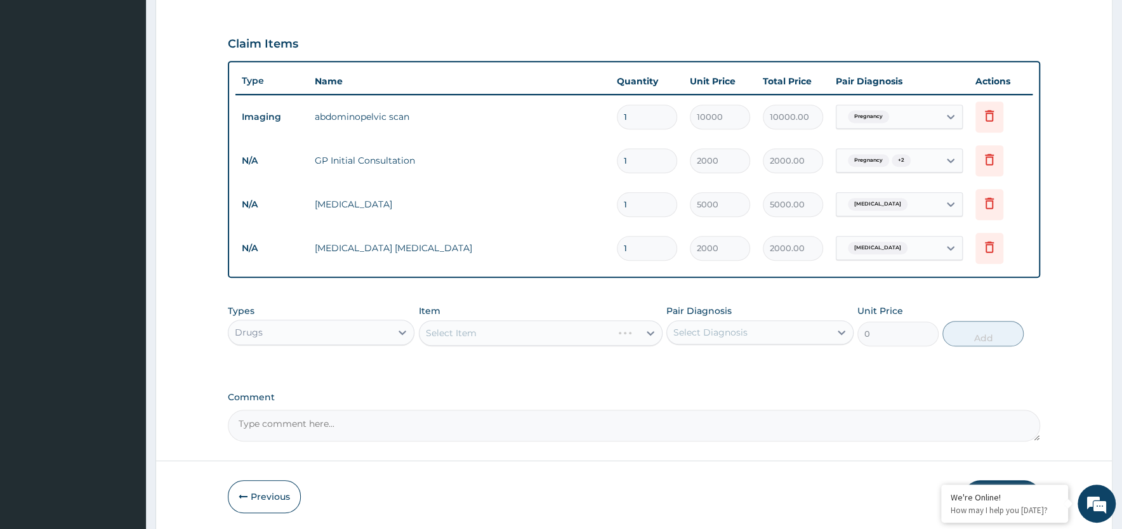
click at [510, 336] on div "Select Item" at bounding box center [541, 333] width 244 height 25
click at [534, 331] on div "Select Item" at bounding box center [530, 333] width 220 height 20
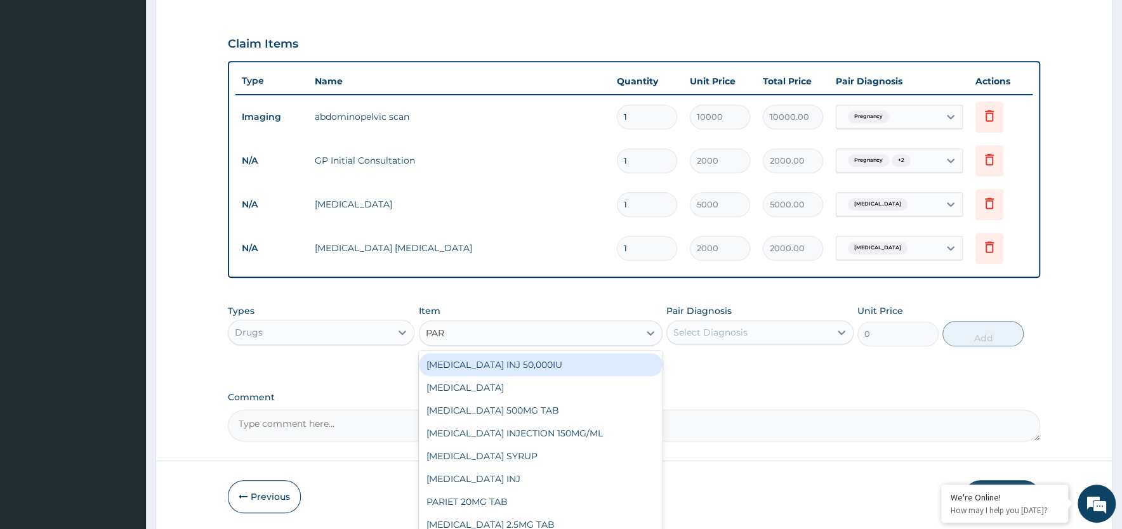
type input "PARA"
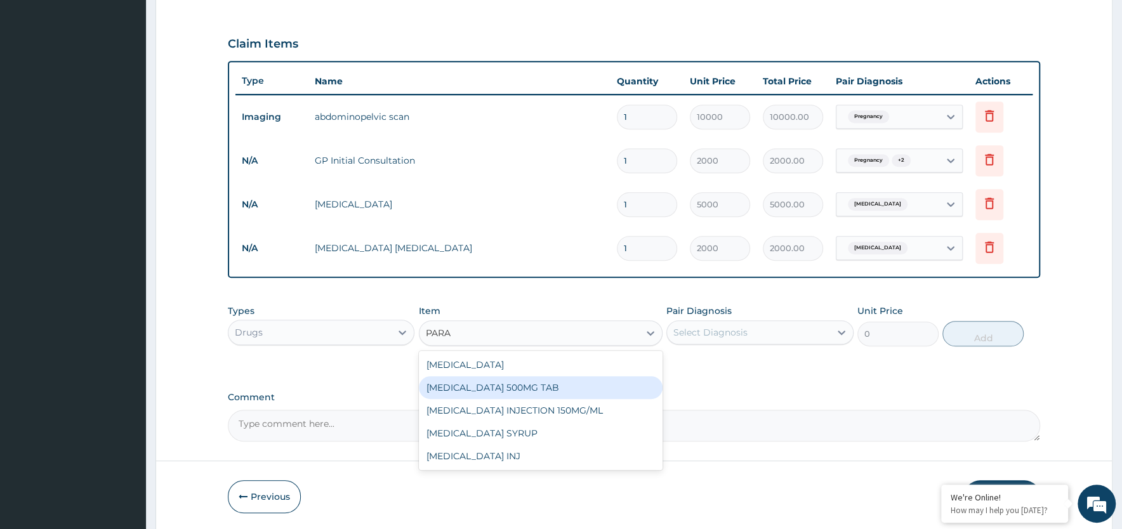
click at [517, 390] on div "[MEDICAL_DATA] 500MG TAB" at bounding box center [541, 387] width 244 height 23
type input "10"
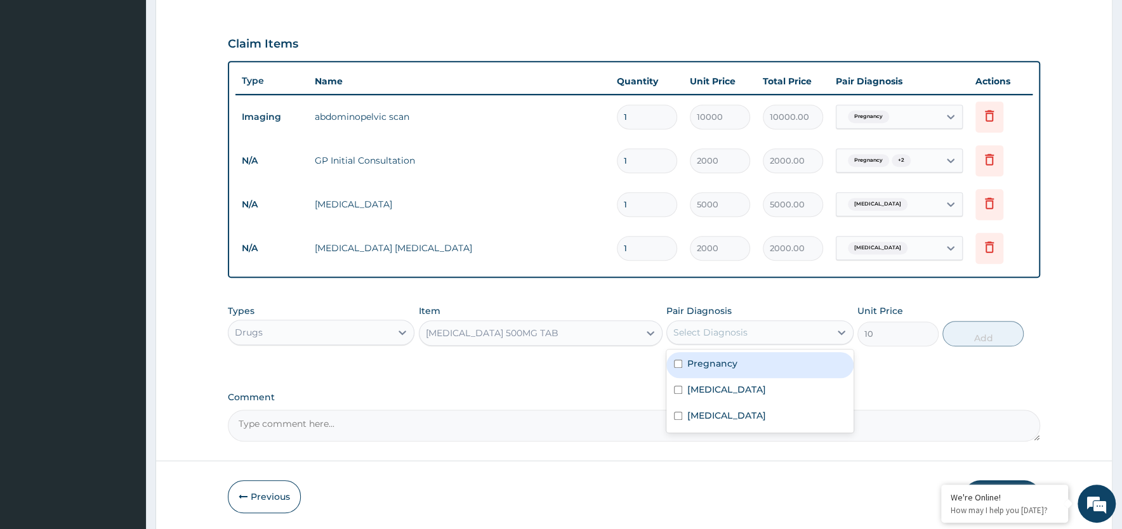
click at [743, 332] on div "Select Diagnosis" at bounding box center [710, 332] width 74 height 13
click at [691, 366] on label "Pregnancy" at bounding box center [712, 363] width 50 height 13
checkbox input "true"
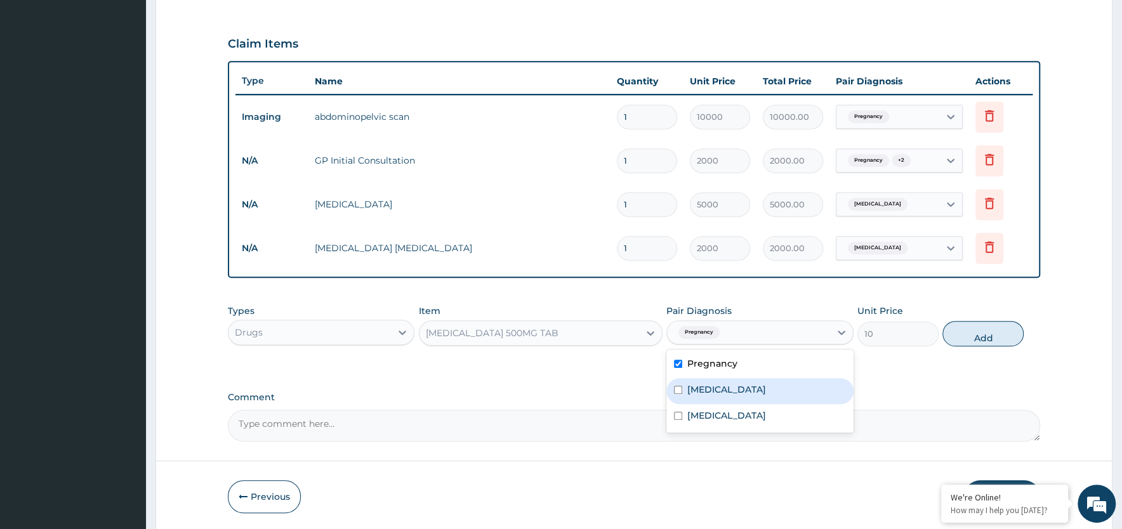
click at [699, 396] on div "[MEDICAL_DATA]" at bounding box center [759, 391] width 187 height 26
checkbox input "true"
click at [698, 416] on label "[MEDICAL_DATA]" at bounding box center [726, 415] width 79 height 13
checkbox input "true"
click at [960, 329] on button "Add" at bounding box center [982, 333] width 81 height 25
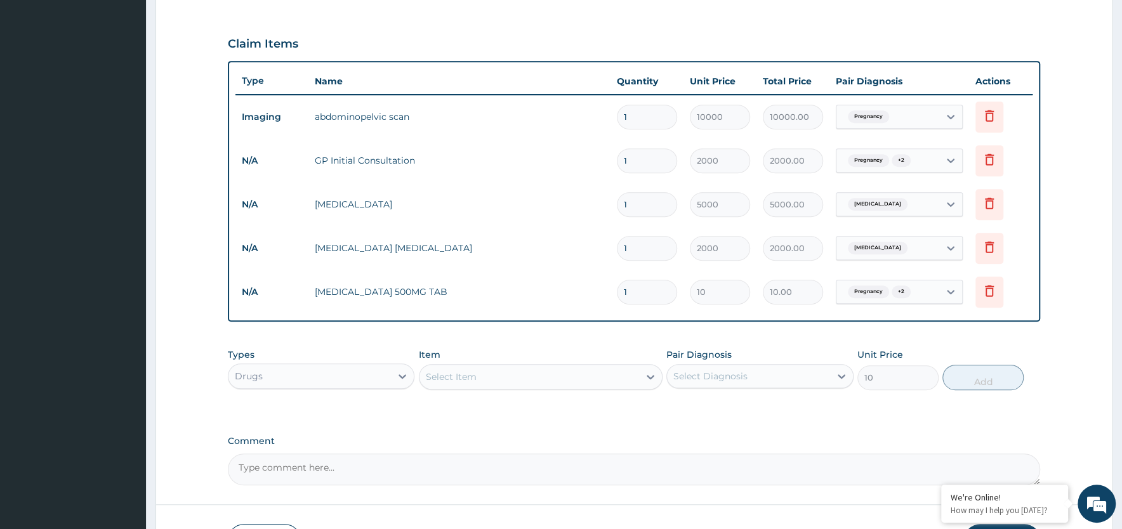
type input "0"
click at [648, 295] on input "1" at bounding box center [647, 292] width 60 height 25
type input "0.00"
type input "3"
type input "30.00"
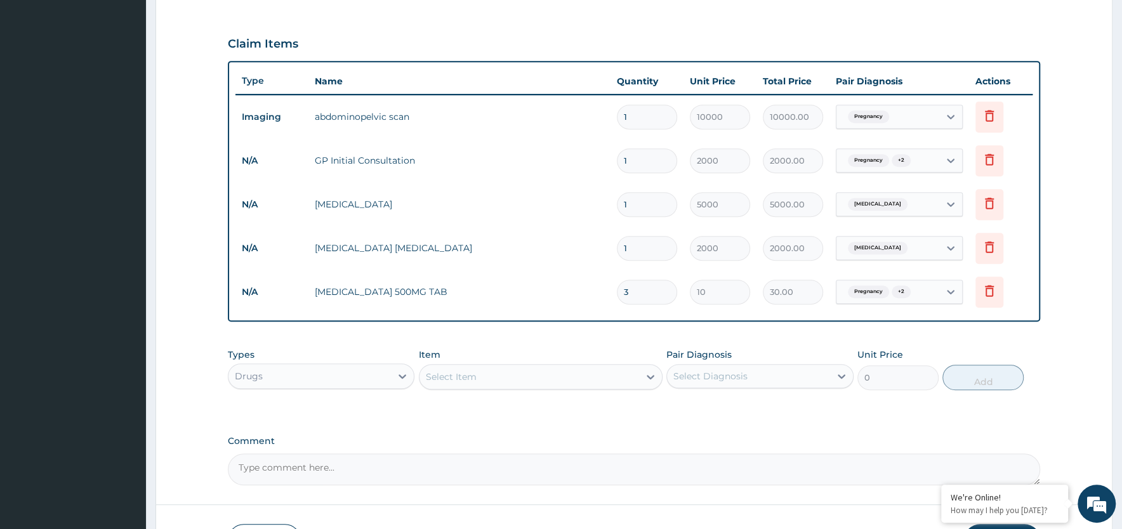
type input "30"
type input "300.00"
type input "30"
click at [506, 377] on div "Select Item" at bounding box center [530, 377] width 220 height 20
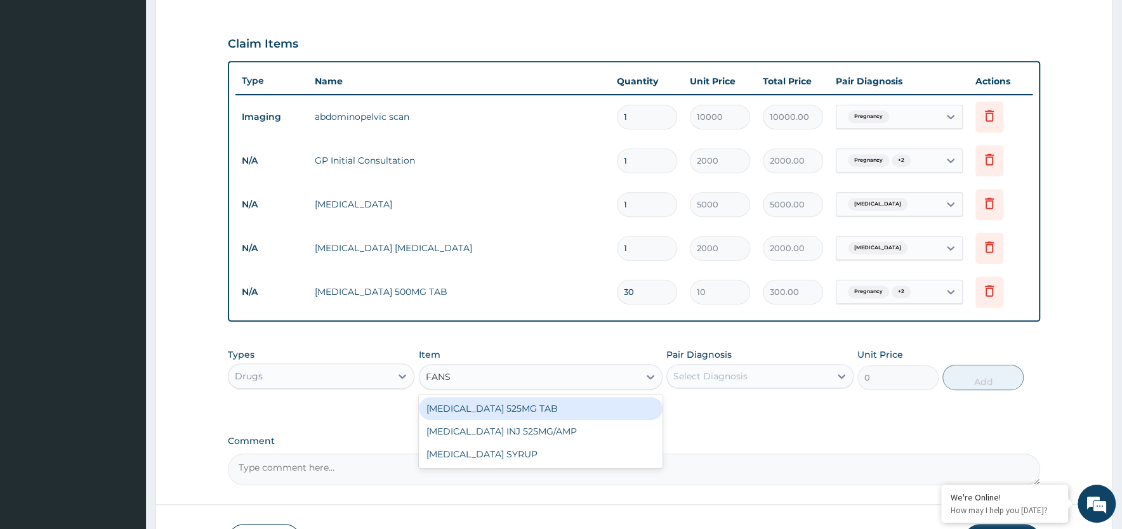
type input "FANSI"
click at [546, 407] on div "[MEDICAL_DATA] 525MG TAB" at bounding box center [541, 408] width 244 height 23
type input "150"
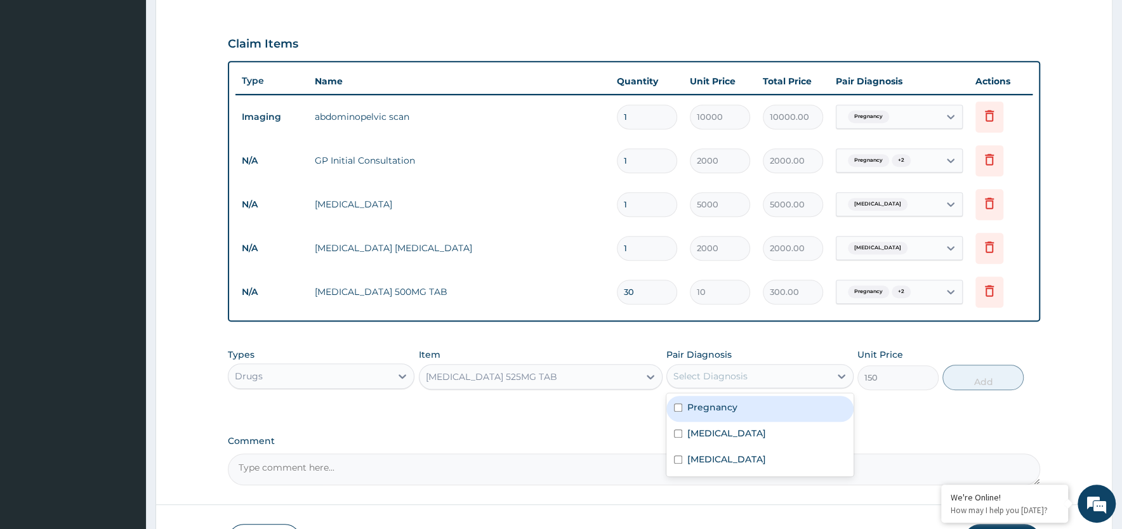
click at [701, 378] on div "Select Diagnosis" at bounding box center [710, 376] width 74 height 13
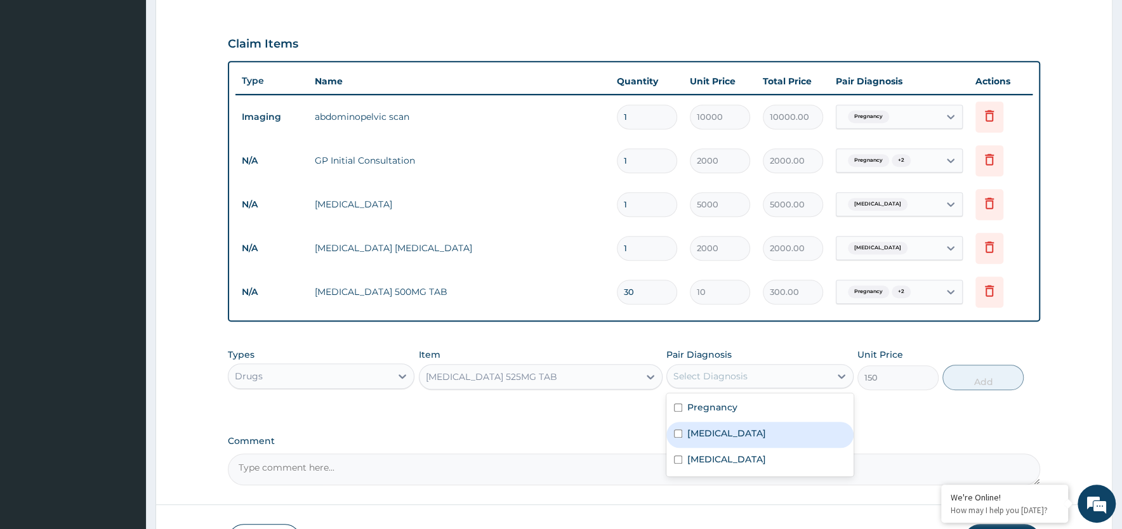
click at [697, 430] on label "[MEDICAL_DATA]" at bounding box center [726, 433] width 79 height 13
checkbox input "true"
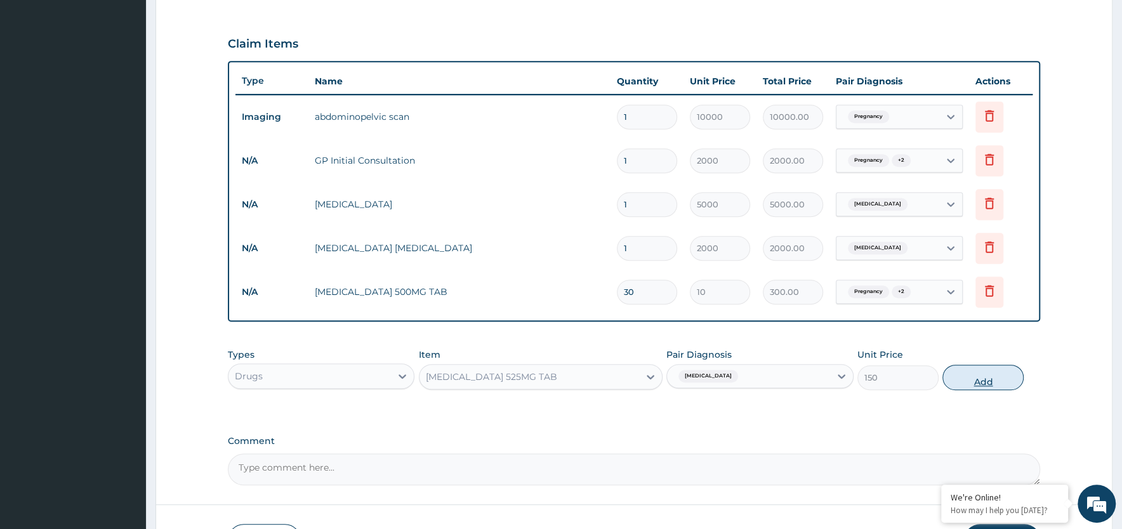
click at [980, 379] on button "Add" at bounding box center [982, 377] width 81 height 25
type input "0"
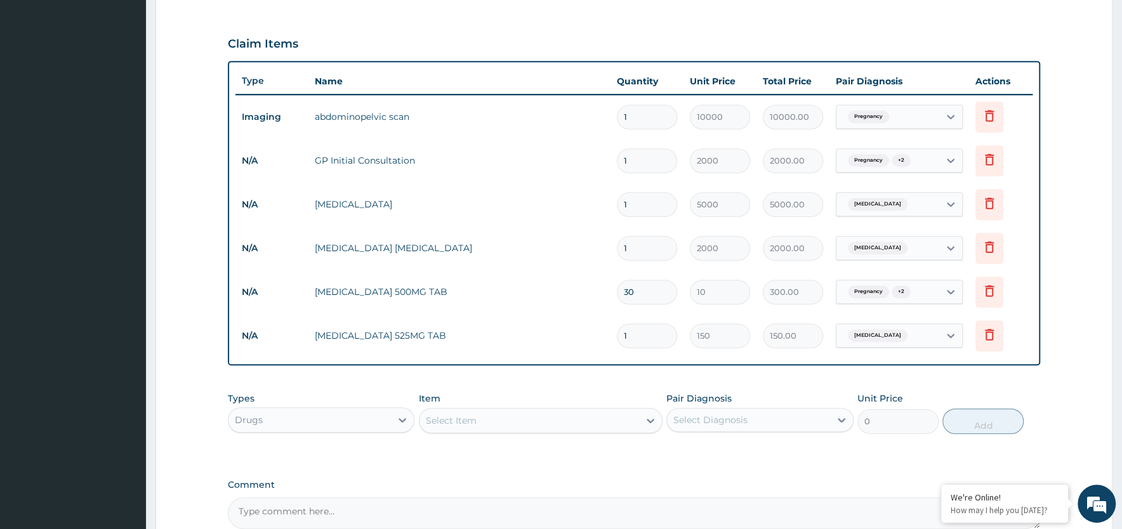
click at [486, 418] on div "Select Item" at bounding box center [530, 421] width 220 height 20
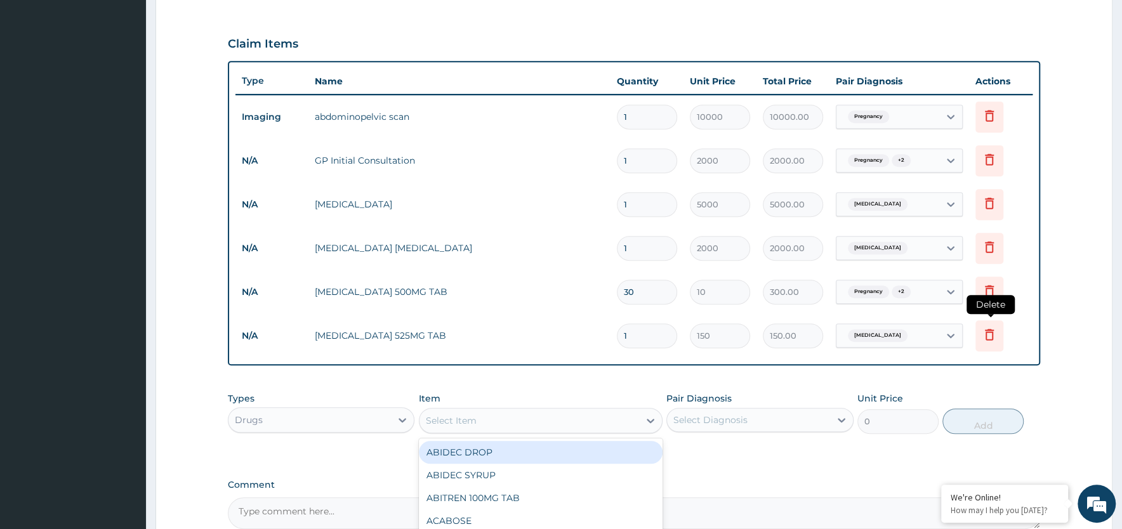
click at [984, 335] on icon at bounding box center [989, 334] width 15 height 15
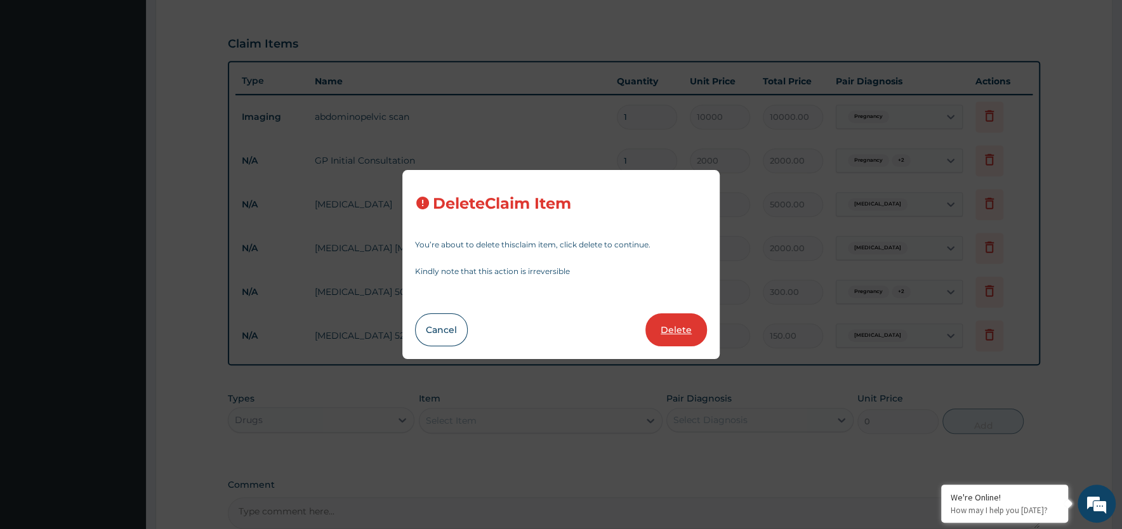
click at [670, 326] on button "Delete" at bounding box center [676, 330] width 62 height 33
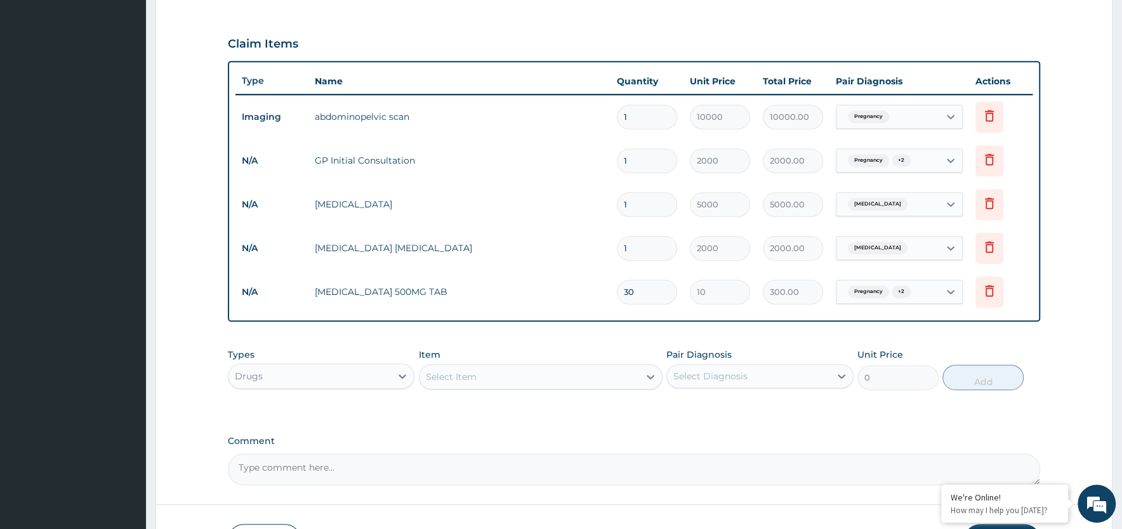
click at [498, 376] on div "Select Item" at bounding box center [530, 377] width 220 height 20
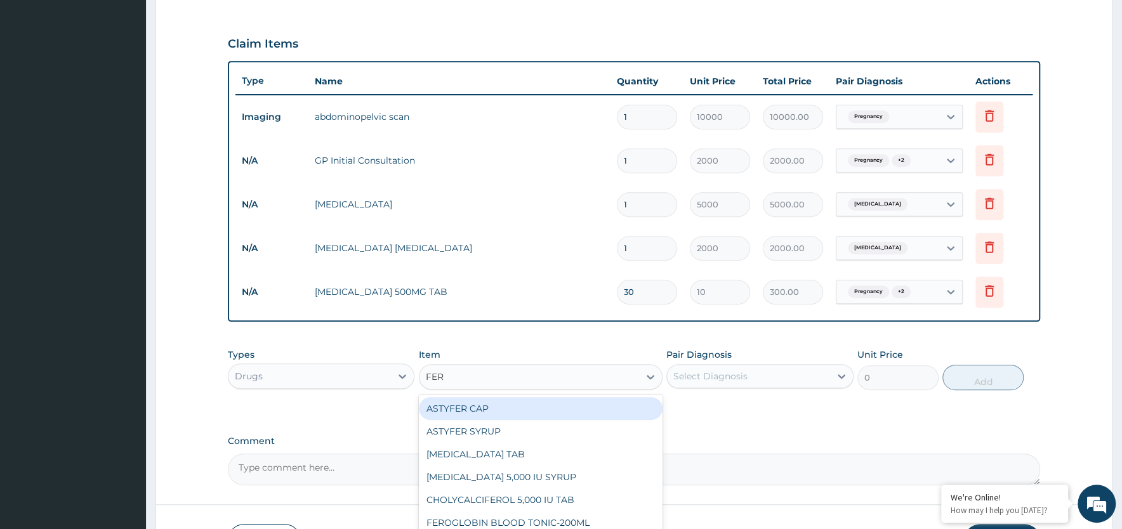
type input "FERR"
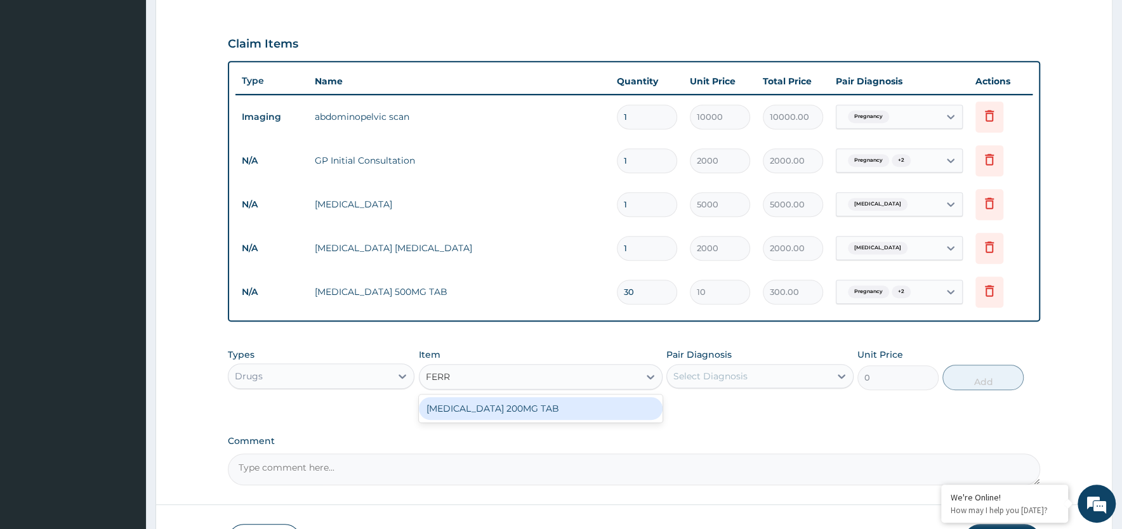
click at [479, 408] on div "[MEDICAL_DATA] 200MG TAB" at bounding box center [541, 408] width 244 height 23
type input "10"
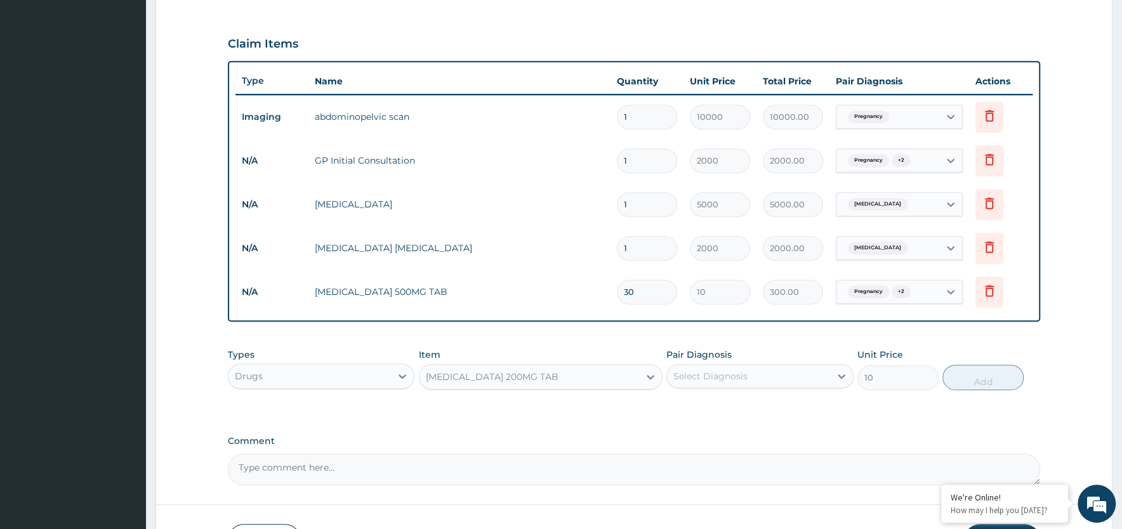
click at [812, 373] on div "Select Diagnosis" at bounding box center [748, 376] width 162 height 20
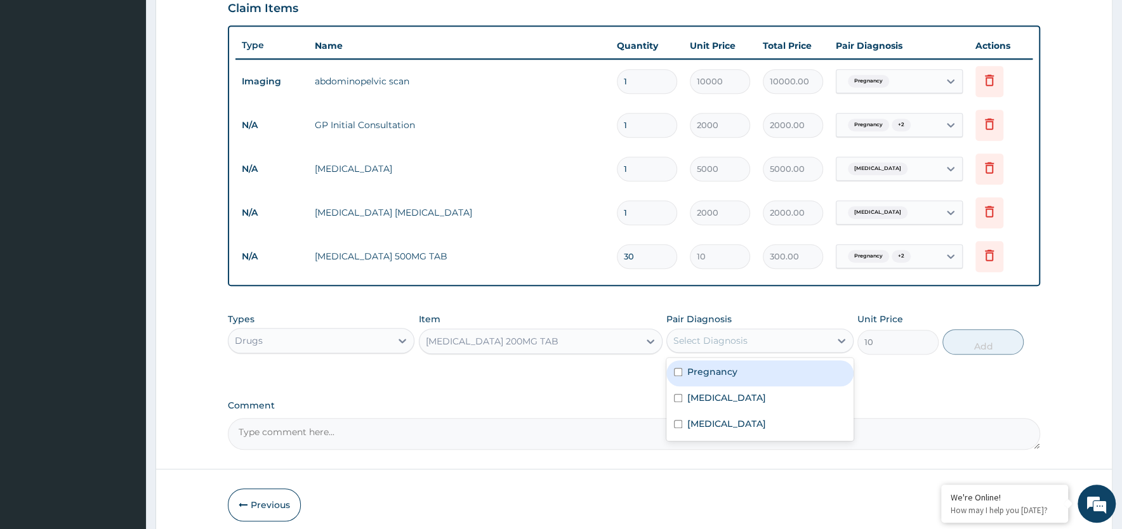
scroll to position [499, 0]
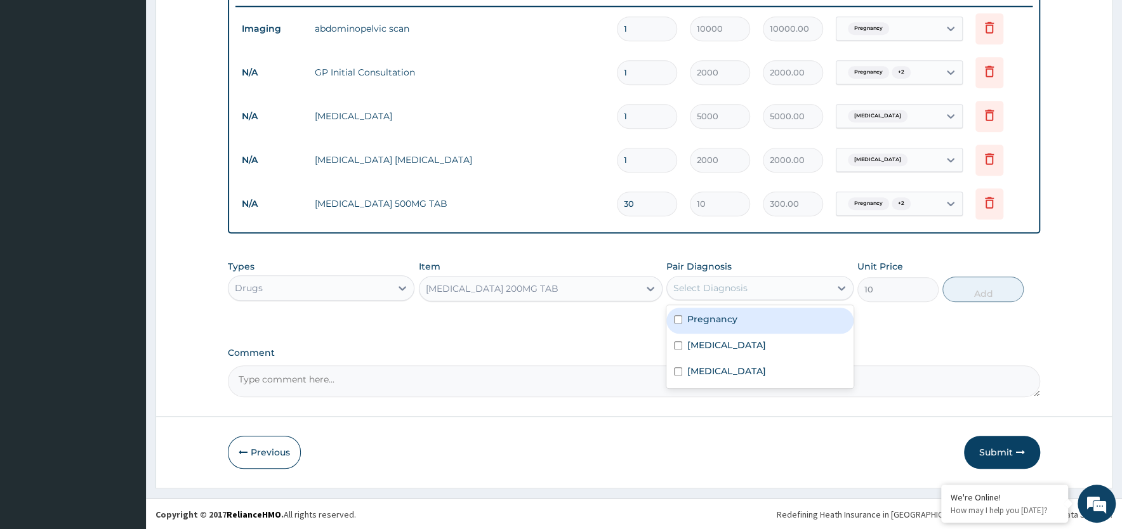
click at [723, 316] on label "Pregnancy" at bounding box center [712, 319] width 50 height 13
checkbox input "true"
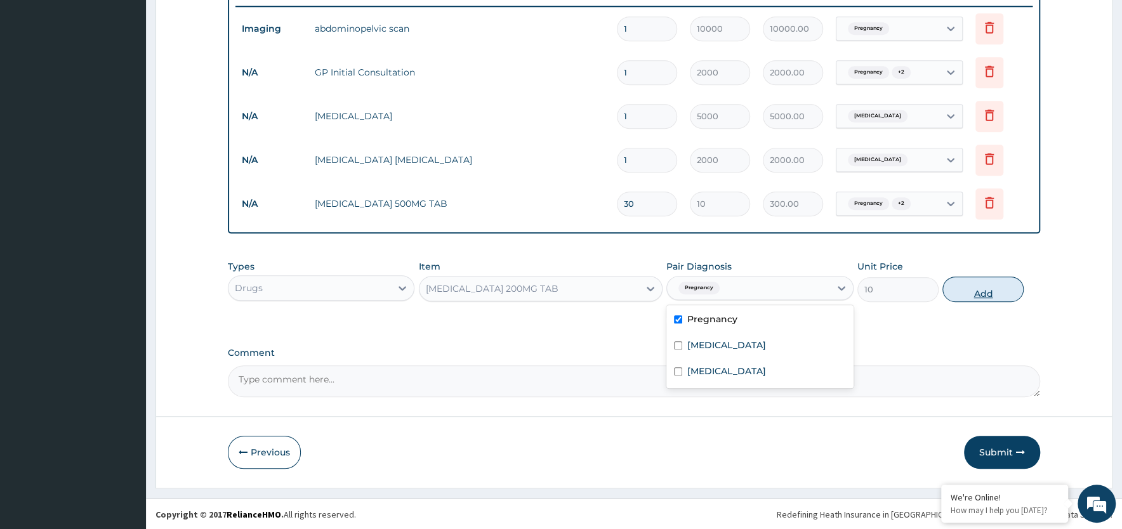
click at [993, 293] on button "Add" at bounding box center [982, 289] width 81 height 25
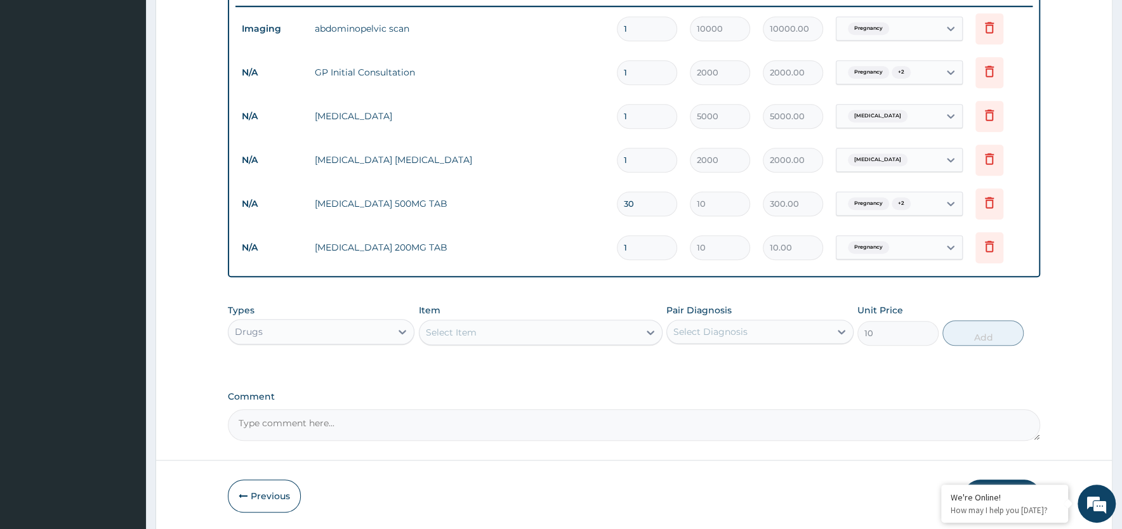
type input "0"
click at [640, 250] on input "1" at bounding box center [647, 247] width 60 height 25
type input "14"
type input "140.00"
type input "14"
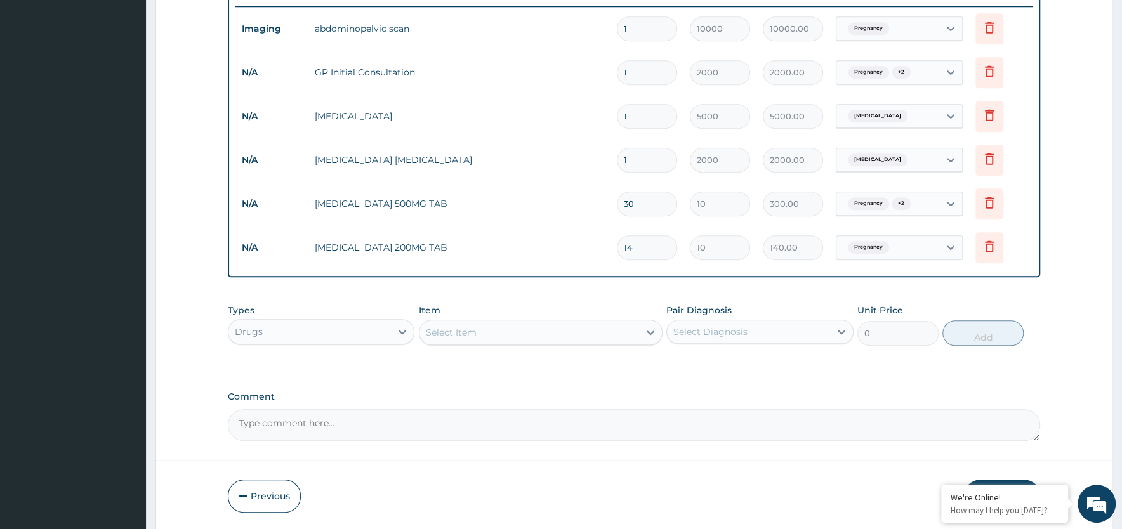
click at [593, 334] on div "Select Item" at bounding box center [530, 332] width 220 height 20
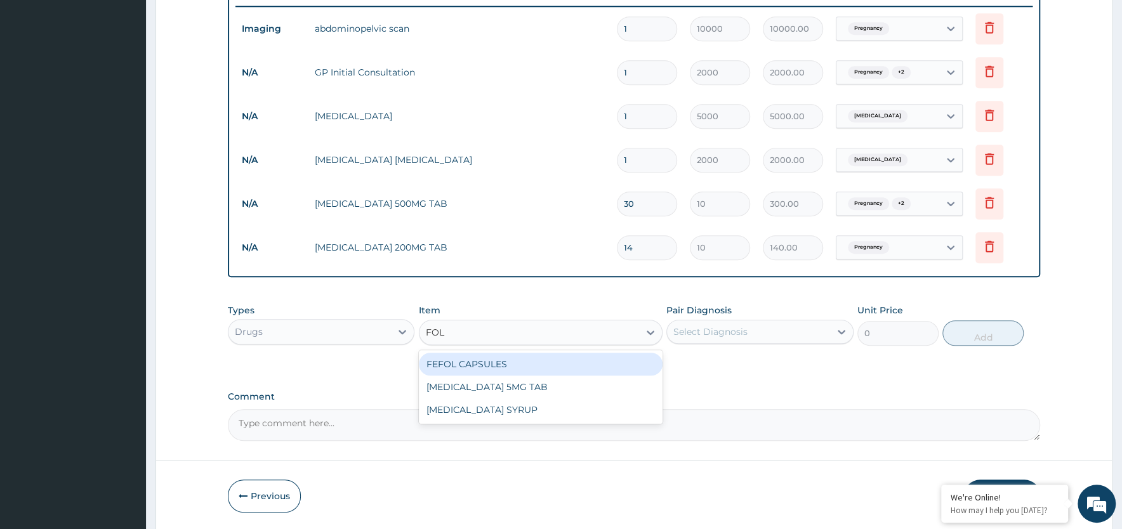
type input "FOLI"
click at [496, 360] on div "[MEDICAL_DATA] 5MG TAB" at bounding box center [541, 364] width 244 height 23
type input "10"
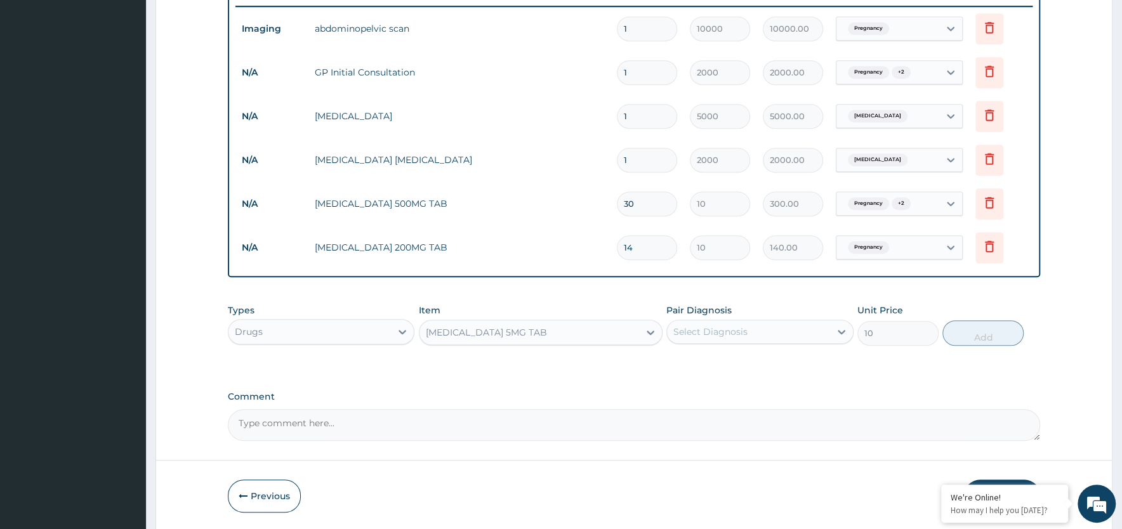
click at [755, 330] on div "Select Diagnosis" at bounding box center [748, 332] width 162 height 20
click at [724, 358] on label "Pregnancy" at bounding box center [712, 363] width 50 height 13
checkbox input "true"
click at [988, 333] on button "Add" at bounding box center [982, 333] width 81 height 25
type input "0"
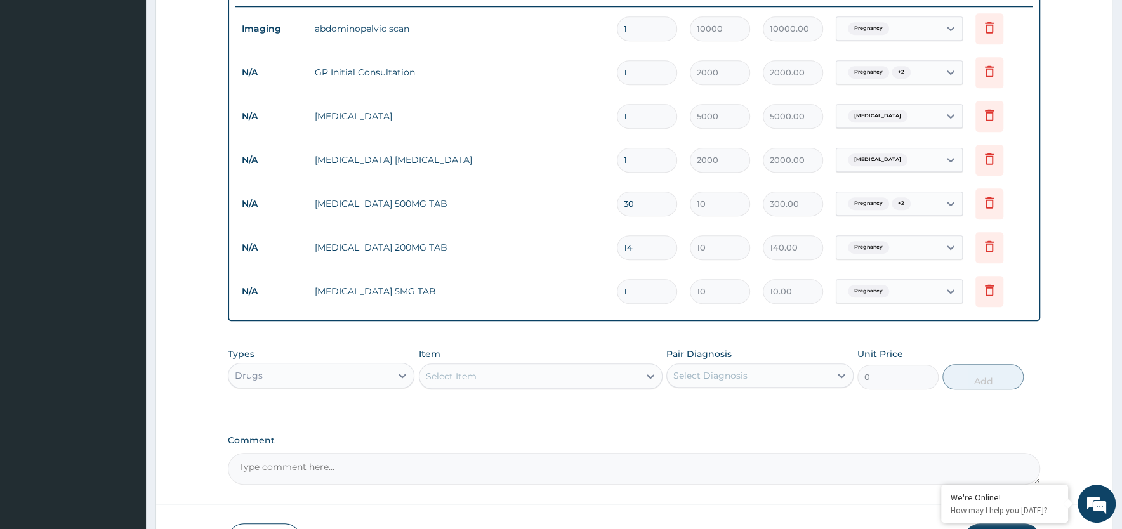
click at [633, 294] on input "1" at bounding box center [647, 291] width 60 height 25
type input "14"
type input "140.00"
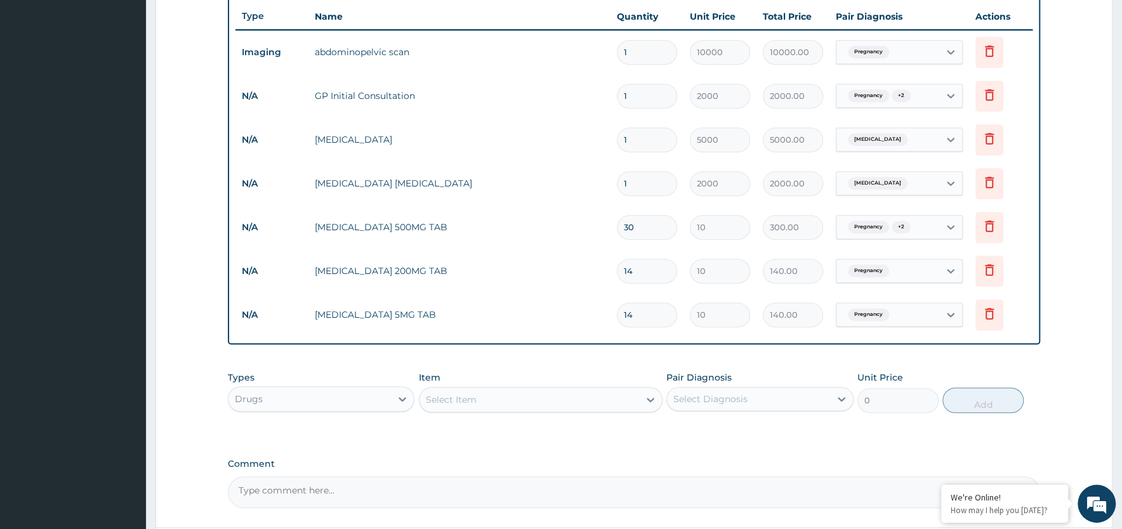
scroll to position [586, 0]
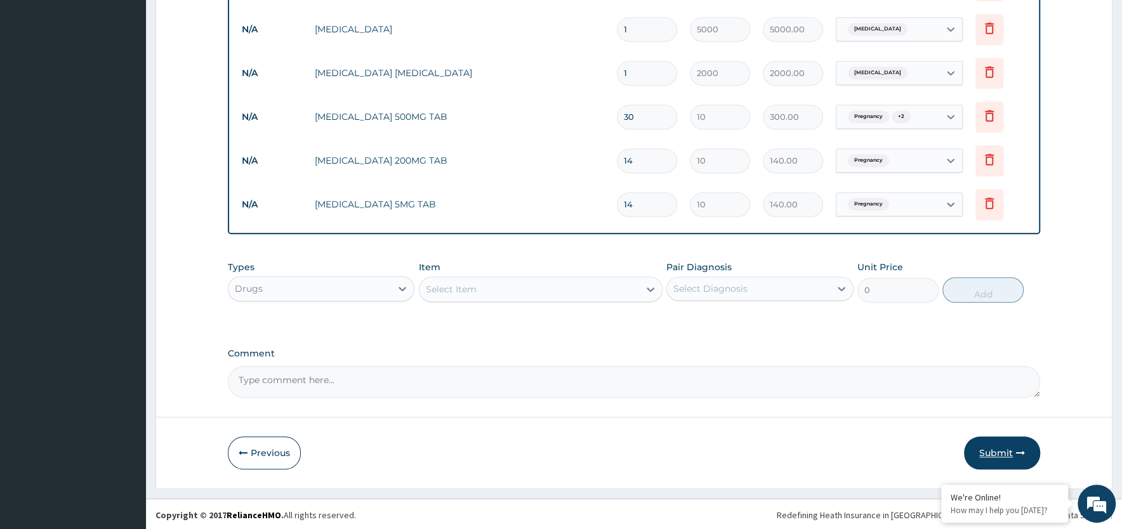
type input "14"
click at [996, 447] on button "Submit" at bounding box center [1002, 453] width 76 height 33
click at [1003, 450] on button "Submit" at bounding box center [1002, 453] width 76 height 33
click at [993, 455] on button "Submit" at bounding box center [1002, 453] width 76 height 33
click at [991, 450] on button "Submit" at bounding box center [1002, 453] width 76 height 33
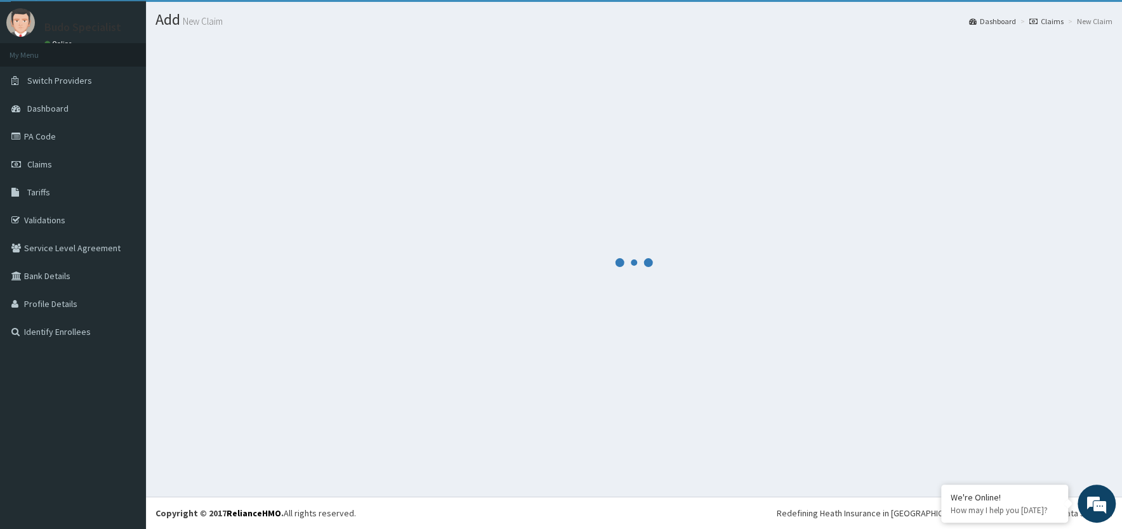
scroll to position [29, 0]
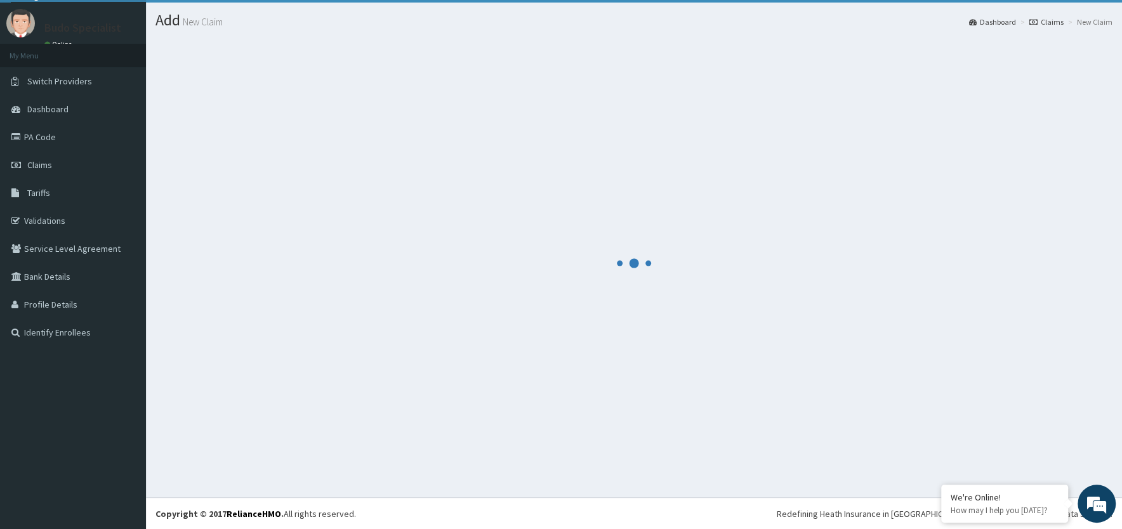
click at [995, 225] on div at bounding box center [633, 263] width 957 height 450
